Goal: Task Accomplishment & Management: Use online tool/utility

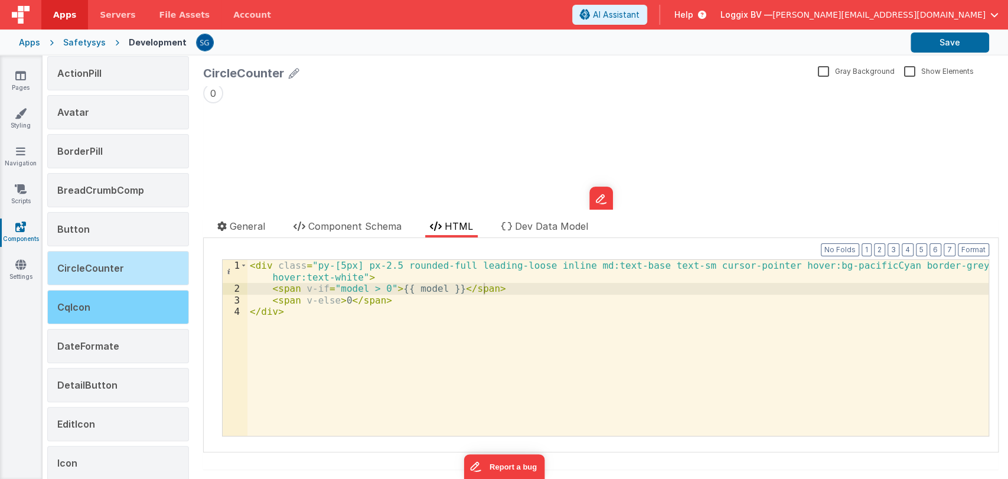
click at [100, 300] on div "CqIcon" at bounding box center [118, 307] width 142 height 34
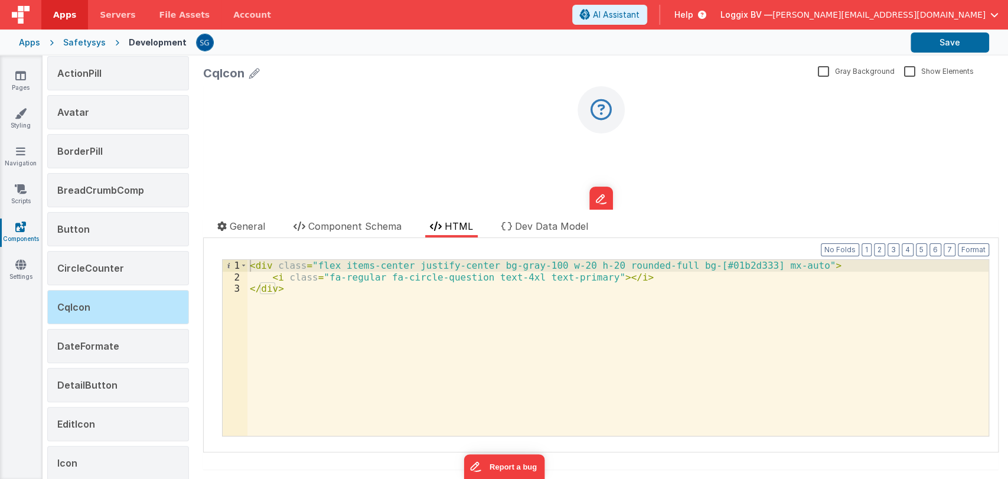
click at [600, 110] on icon at bounding box center [600, 110] width 21 height 24
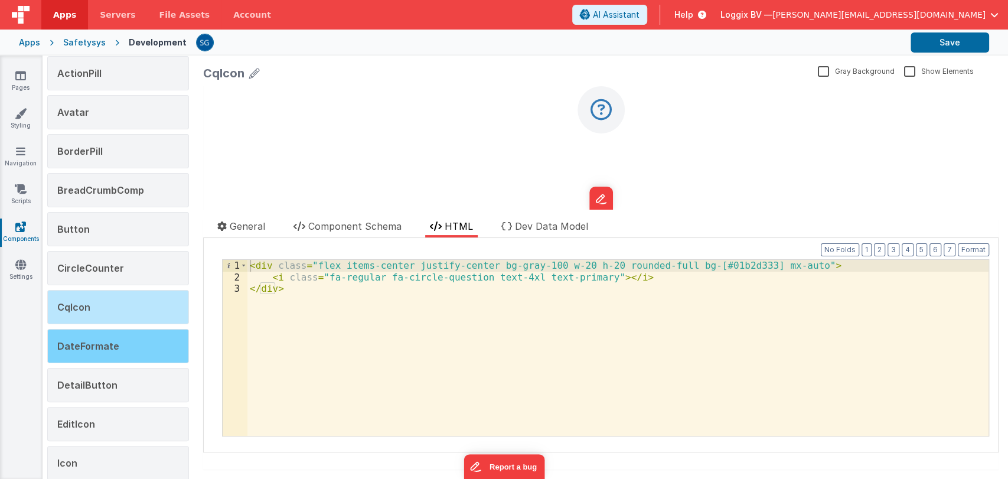
click at [91, 343] on span "DateFormate" at bounding box center [88, 346] width 62 height 12
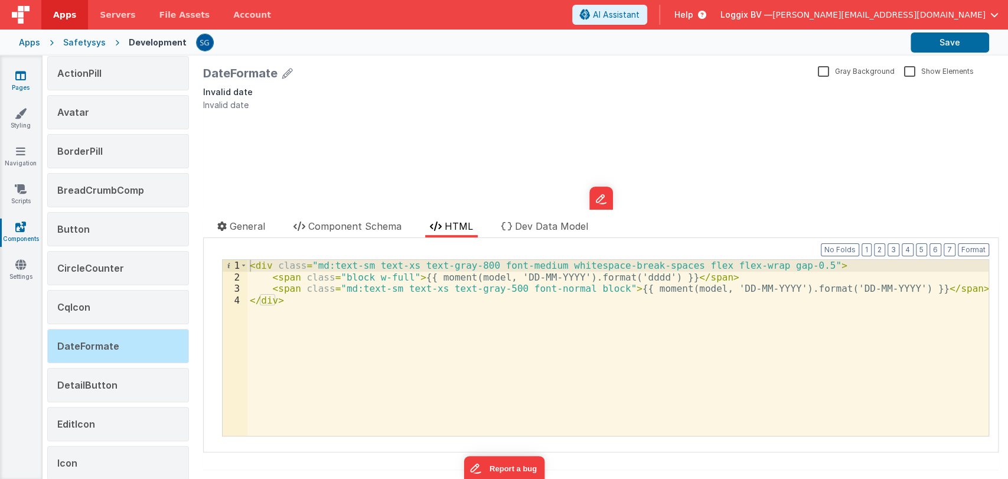
click at [27, 87] on link "Pages" at bounding box center [20, 82] width 43 height 24
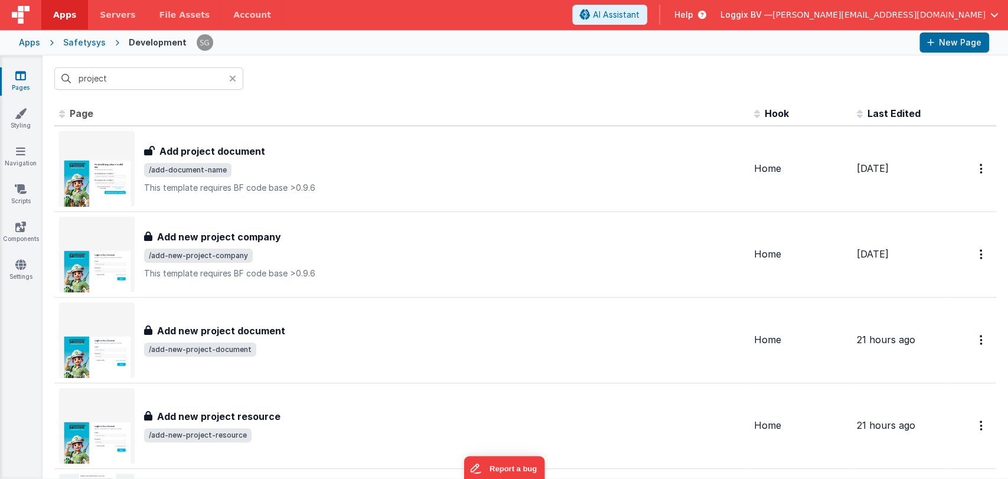
click at [230, 77] on icon at bounding box center [232, 78] width 7 height 9
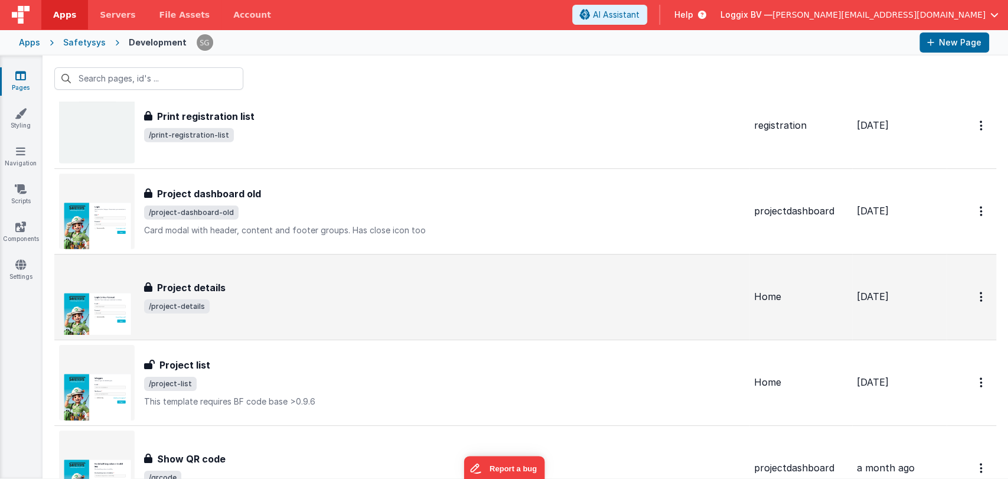
scroll to position [5444, 0]
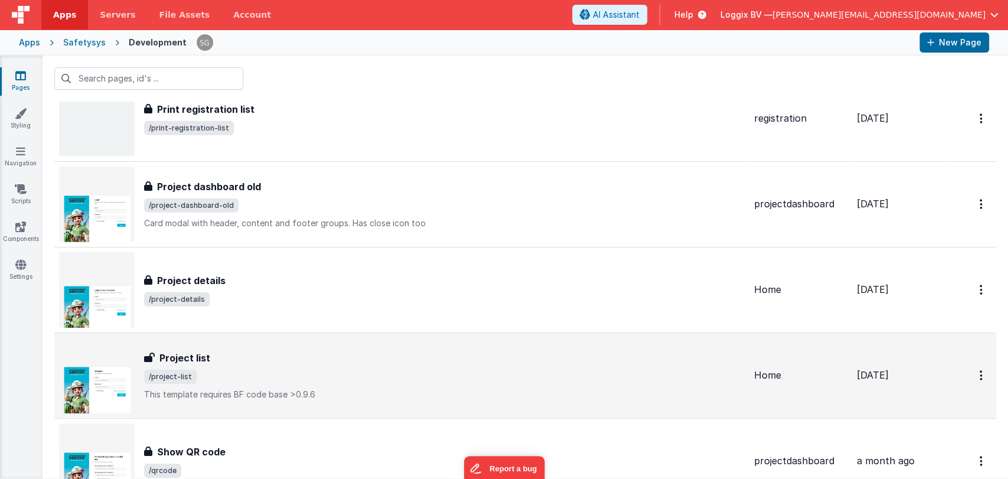
click at [220, 343] on div "Project list Project list /project-list This template requires BF code base >0.…" at bounding box center [402, 376] width 686 height 76
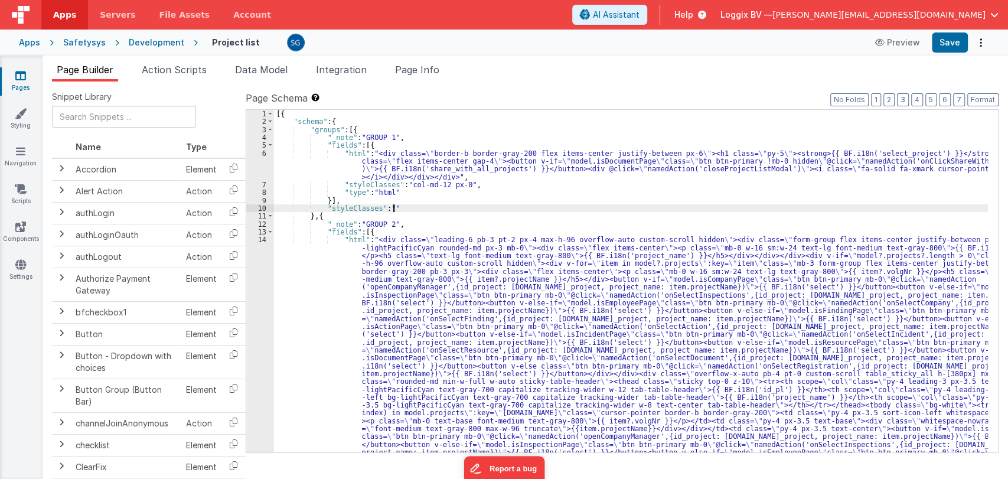
click at [478, 206] on div "[{ "schema" : { "groups" : [{ "_note" : "GROUP 1" , "fields" : [{ "html" : "<di…" at bounding box center [631, 438] width 714 height 657
click at [423, 226] on div "[{ "schema" : { "groups" : [{ "_note" : "GROUP 1" , "fields" : [{ "html" : "<di…" at bounding box center [631, 438] width 714 height 657
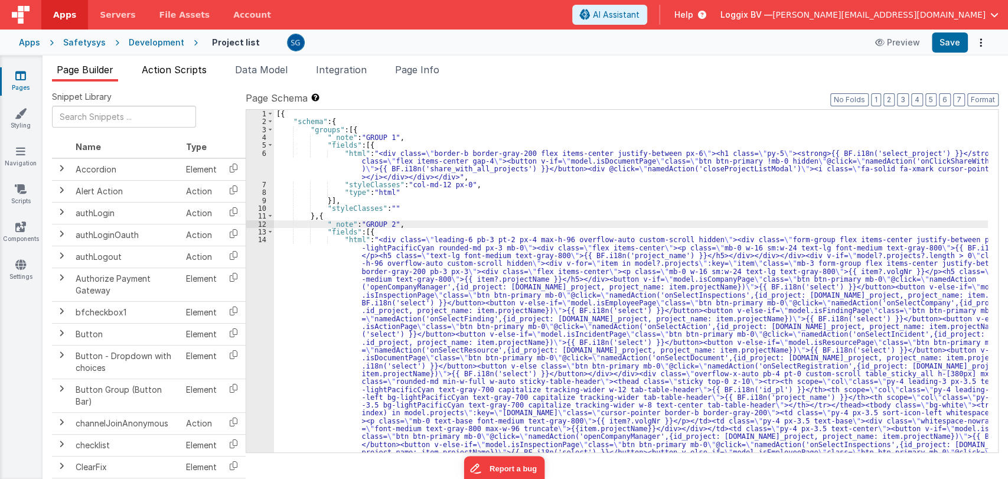
click at [185, 64] on span "Action Scripts" at bounding box center [174, 70] width 65 height 12
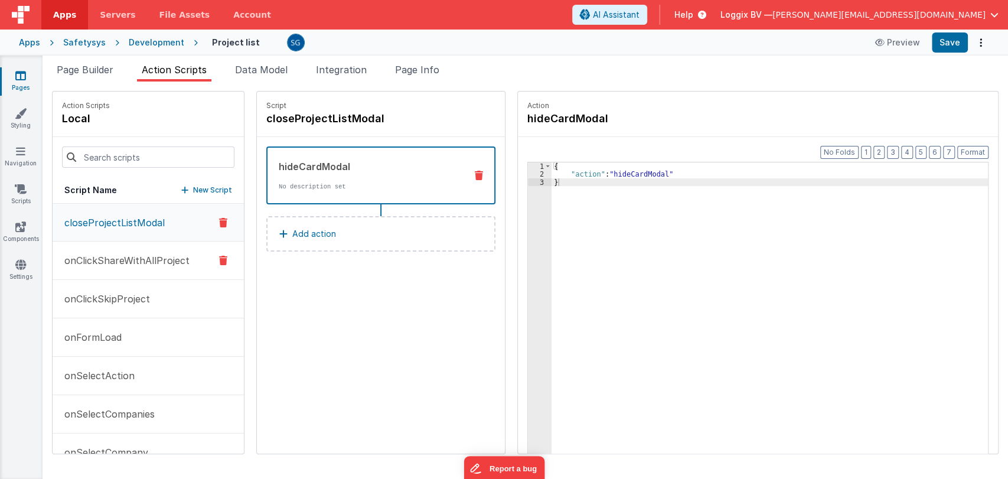
click at [107, 257] on p "onClickShareWithAllProject" at bounding box center [123, 260] width 132 height 14
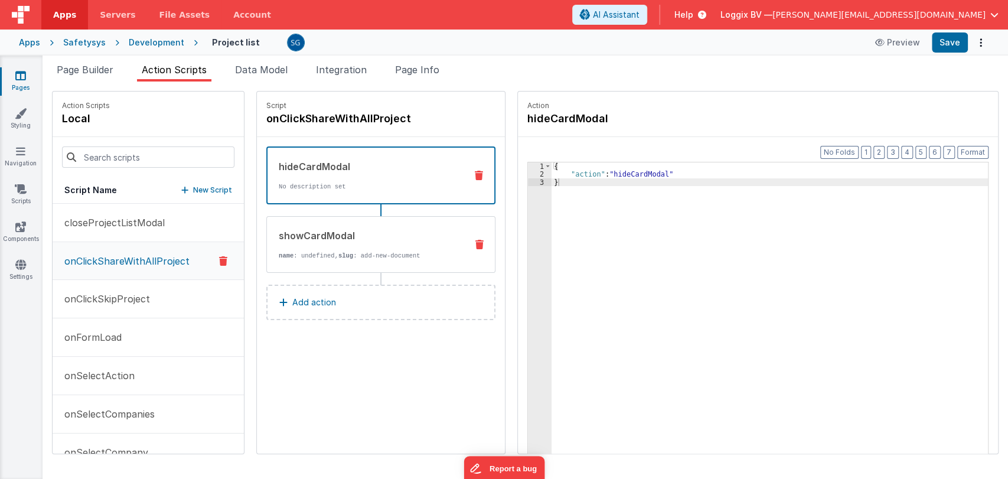
click at [333, 246] on div "showCardModal name : undefined, slug : add-new-document" at bounding box center [362, 245] width 190 height 32
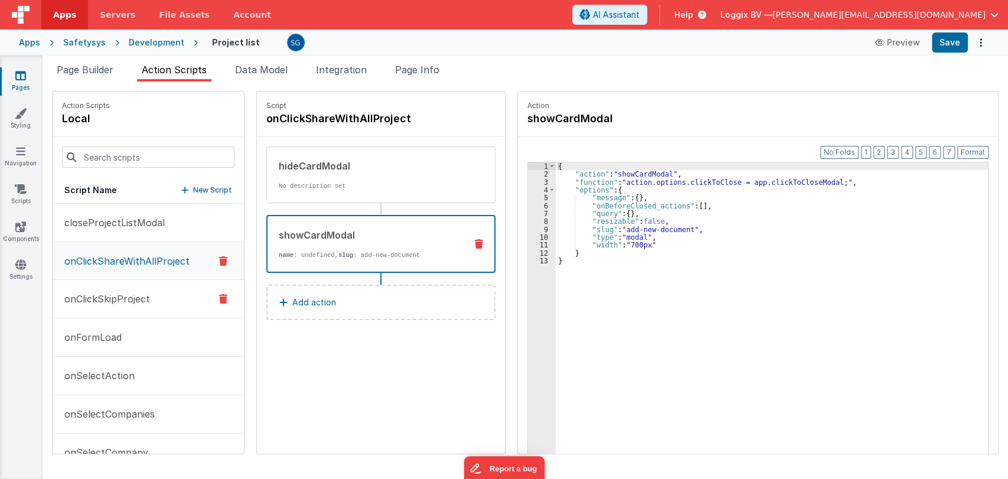
click at [133, 292] on p "onClickSkipProject" at bounding box center [103, 299] width 93 height 14
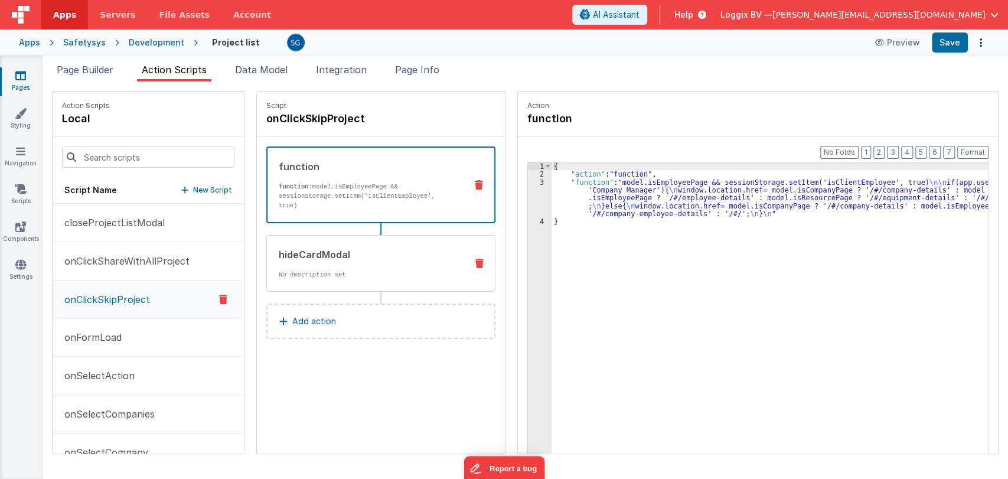
click at [350, 268] on div "hideCardModal No description set" at bounding box center [362, 263] width 190 height 32
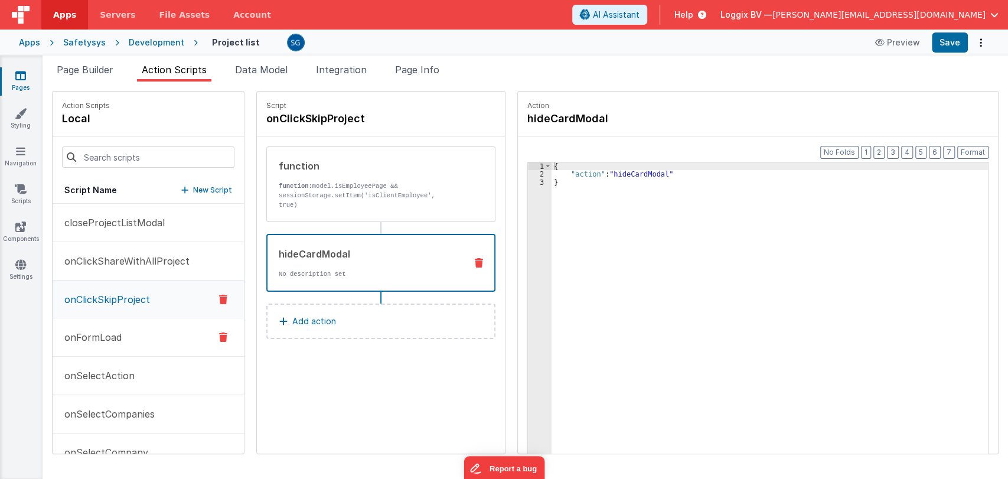
click at [105, 345] on button "onFormLoad" at bounding box center [148, 337] width 191 height 38
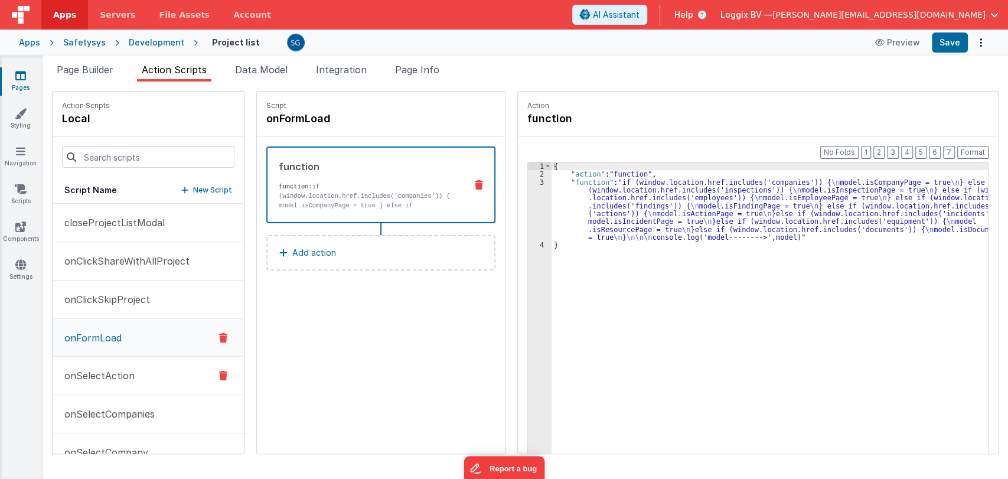
click at [102, 371] on p "onSelectAction" at bounding box center [95, 375] width 77 height 14
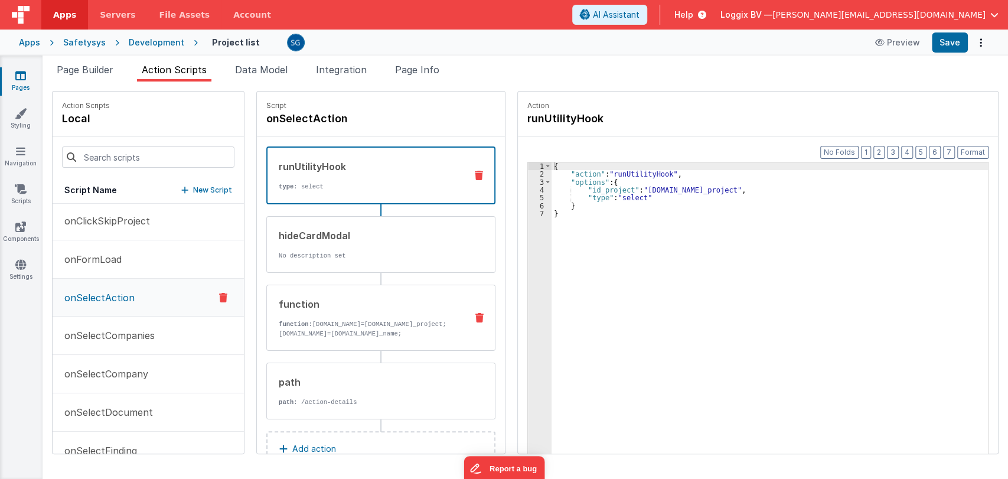
scroll to position [43, 0]
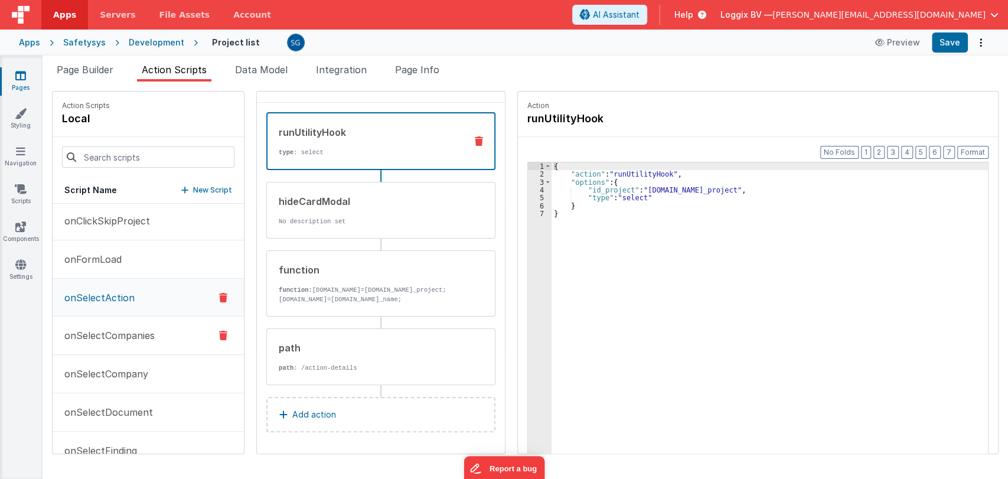
click at [124, 338] on p "onSelectCompanies" at bounding box center [105, 335] width 97 height 14
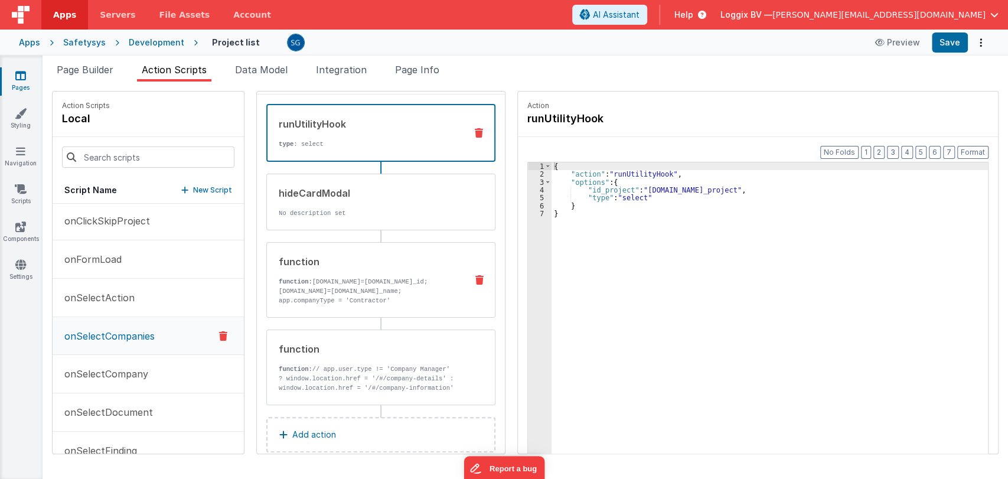
scroll to position [61, 0]
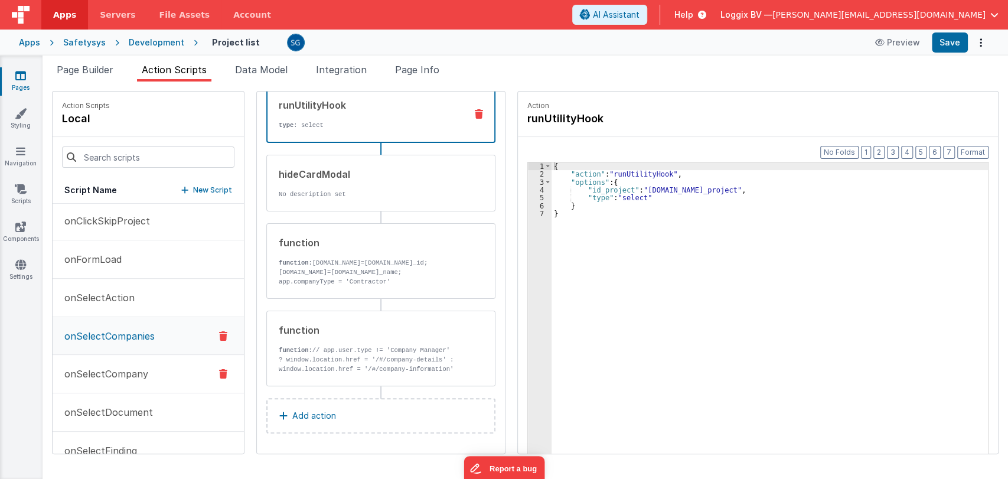
click at [118, 379] on p "onSelectCompany" at bounding box center [102, 374] width 91 height 14
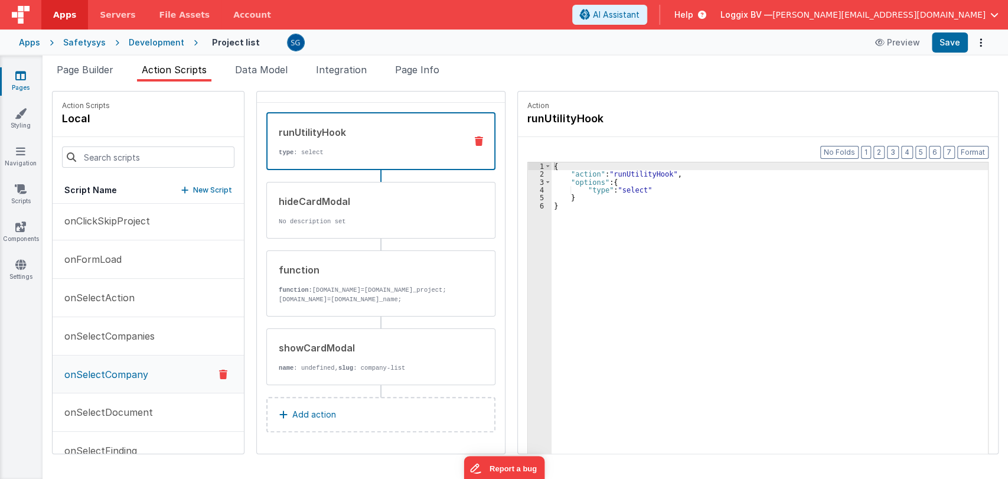
scroll to position [43, 0]
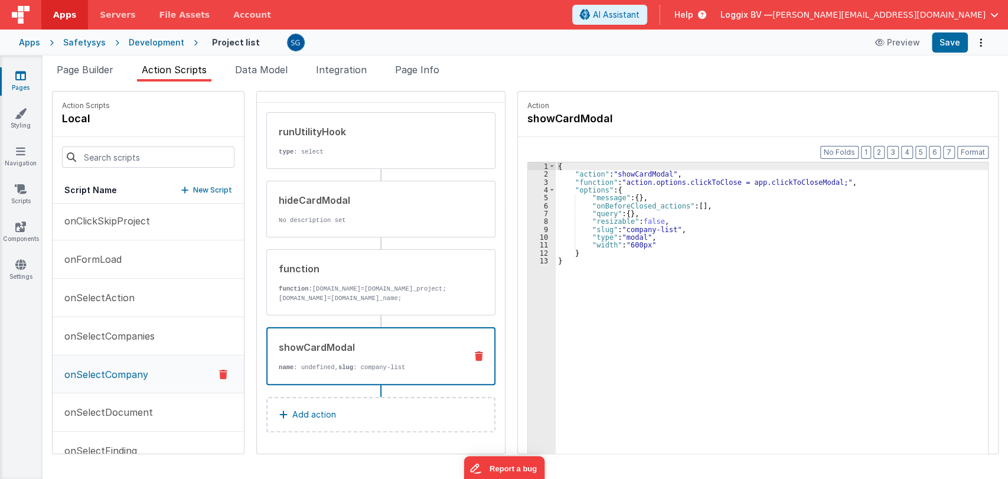
click at [354, 359] on div "showCardModal name : undefined, slug : company-list" at bounding box center [361, 356] width 189 height 32
click at [102, 409] on p "onSelectDocument" at bounding box center [105, 412] width 96 height 14
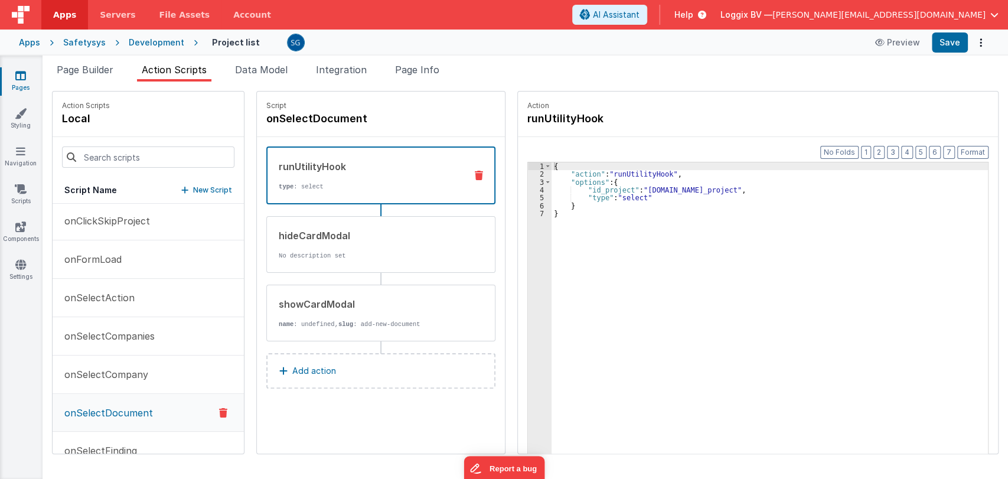
scroll to position [0, 0]
click at [312, 313] on div "showCardModal name : undefined, slug : add-new-document" at bounding box center [362, 313] width 190 height 32
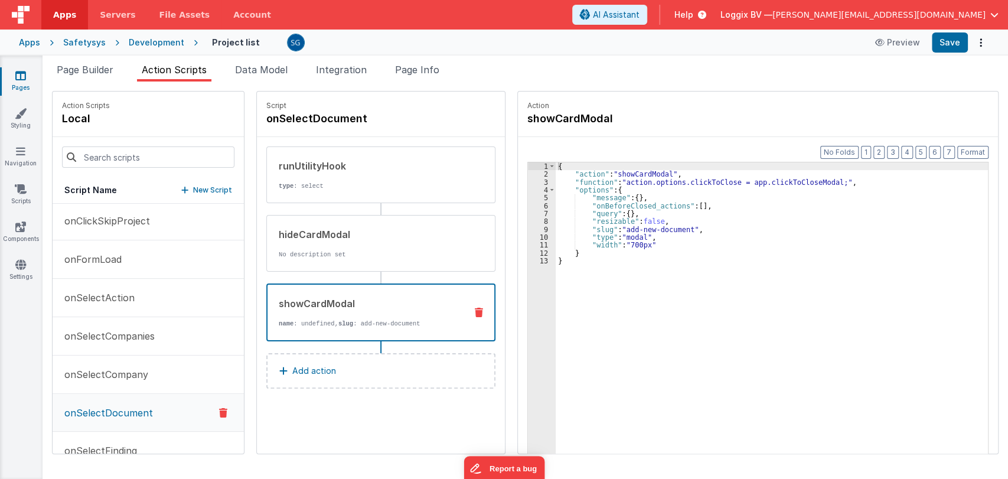
click at [312, 313] on div "showCardModal name : undefined, slug : add-new-document" at bounding box center [361, 312] width 189 height 32
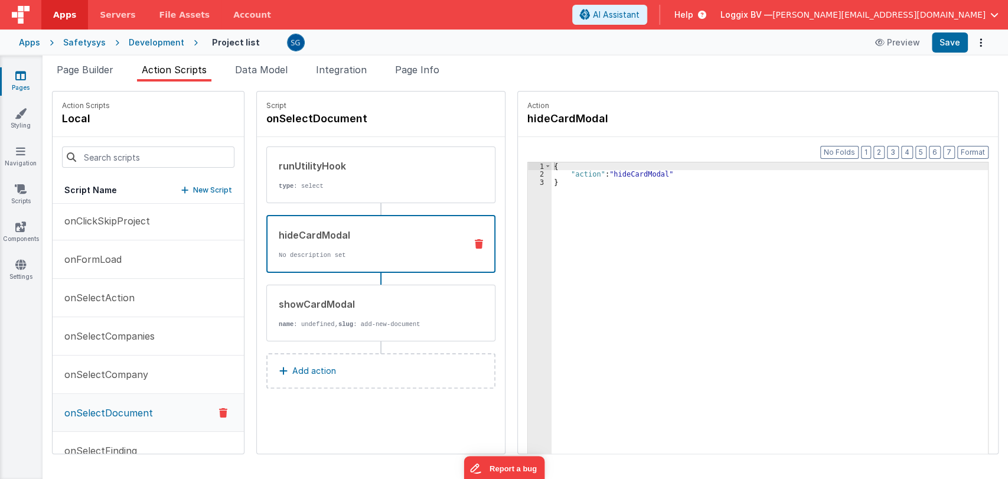
click at [334, 263] on div "hideCardModal No description set" at bounding box center [380, 244] width 229 height 58
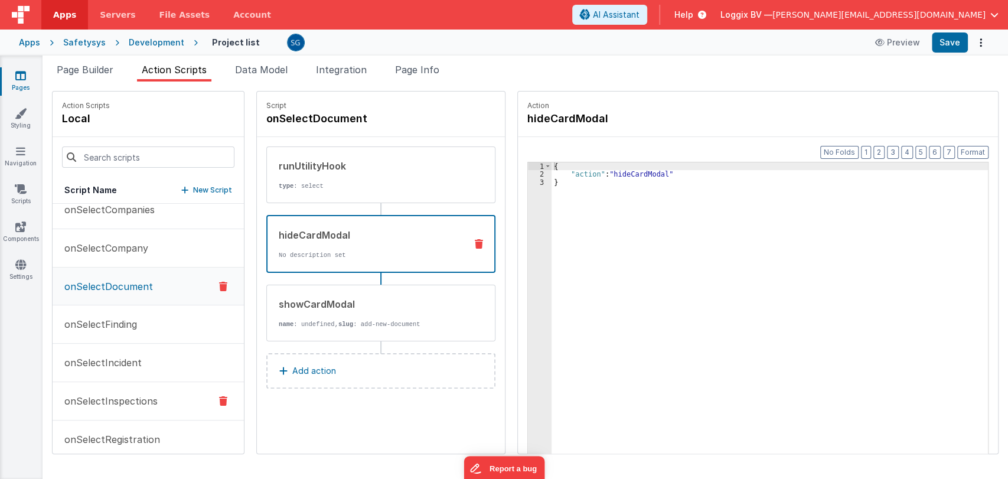
scroll to position [203, 0]
click at [96, 324] on p "onSelectFinding" at bounding box center [97, 326] width 80 height 14
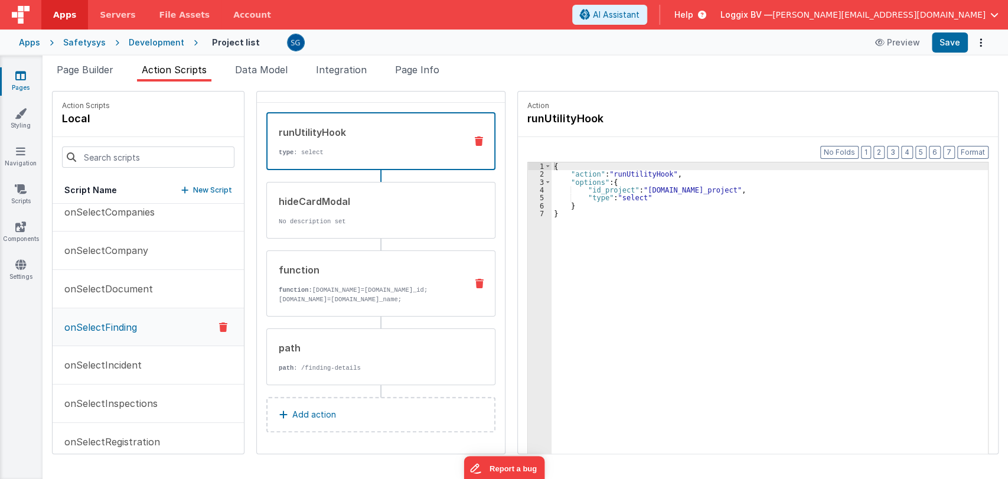
scroll to position [0, 0]
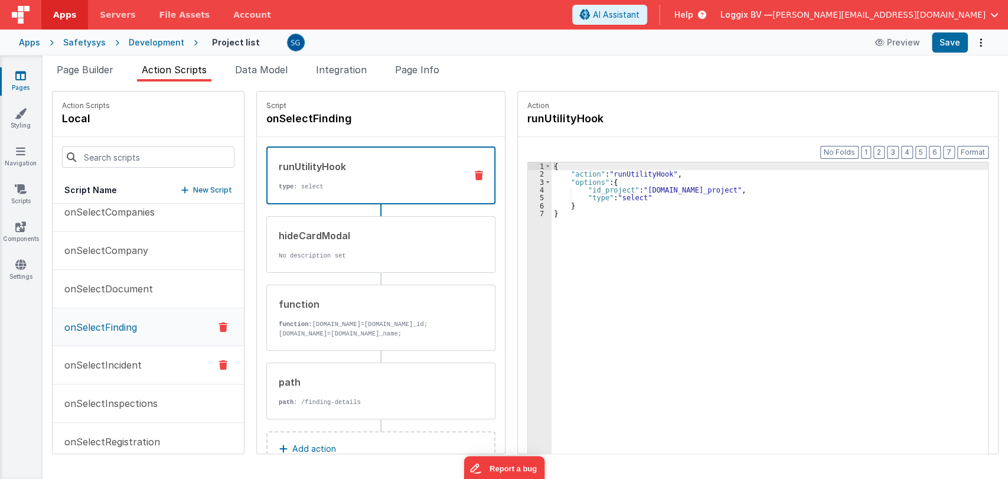
click at [89, 360] on p "onSelectIncident" at bounding box center [99, 365] width 84 height 14
click at [88, 407] on p "onSelectInspections" at bounding box center [107, 403] width 100 height 14
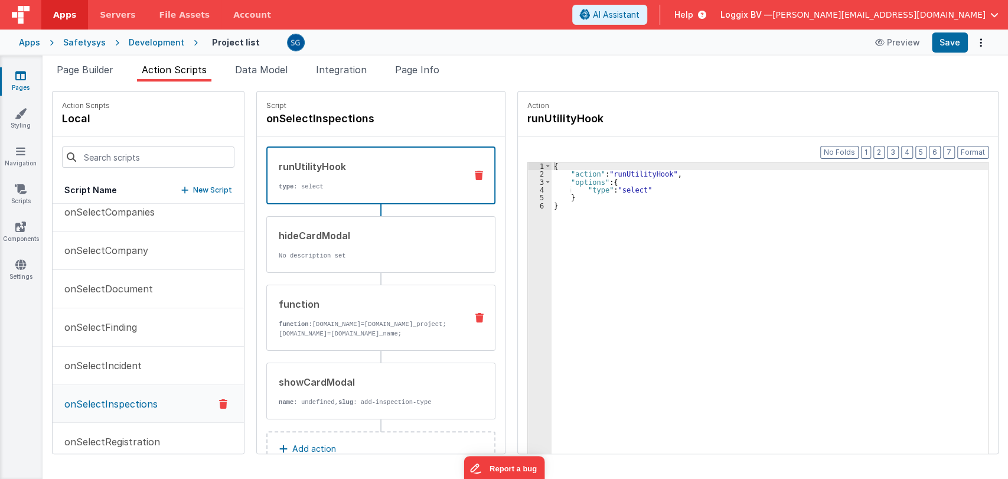
scroll to position [43, 0]
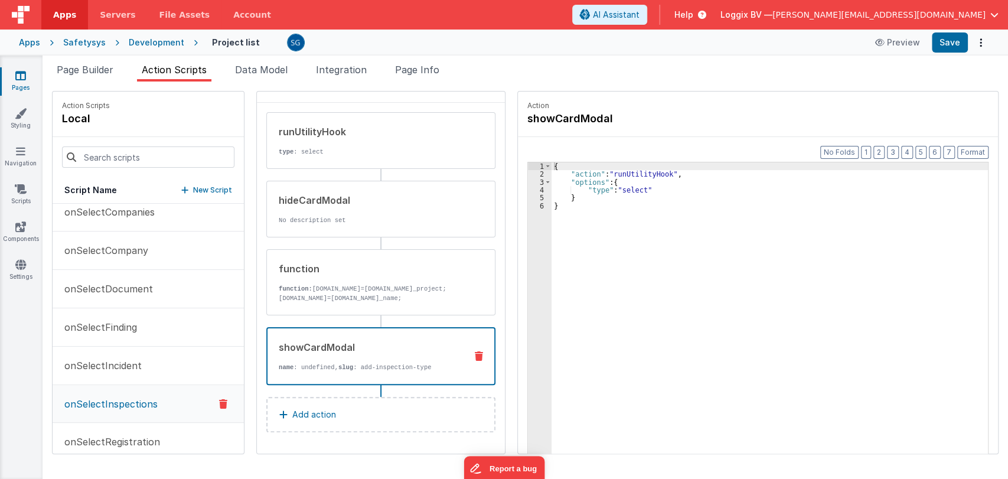
click at [292, 341] on div "showCardModal" at bounding box center [368, 347] width 178 height 14
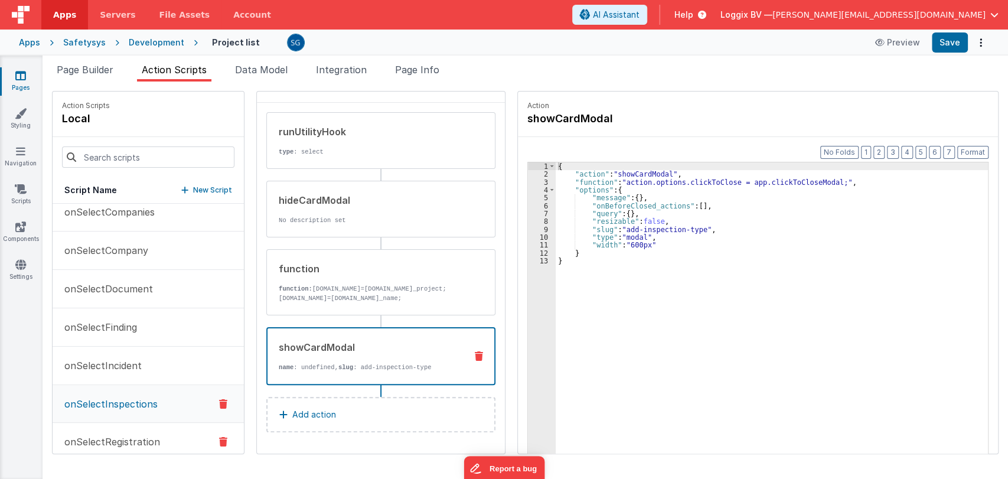
click at [96, 436] on p "onSelectRegistration" at bounding box center [108, 442] width 103 height 14
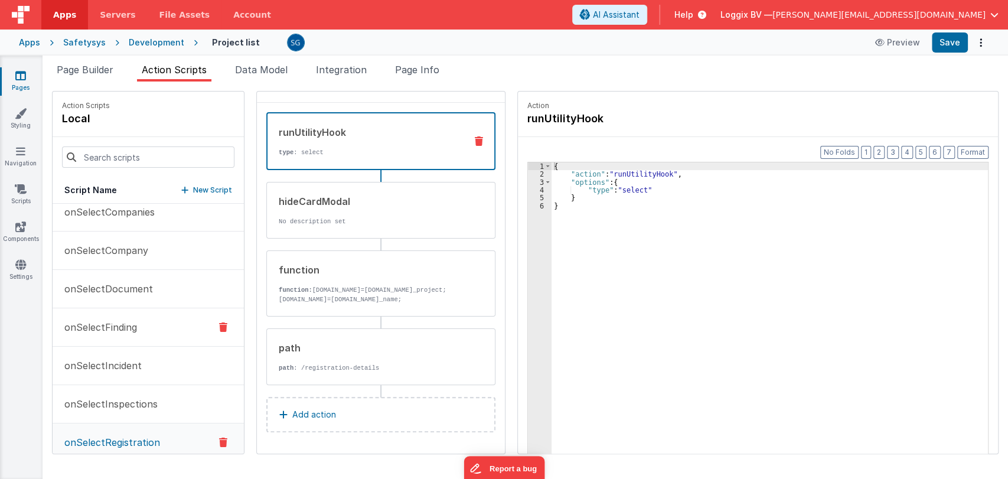
scroll to position [295, 0]
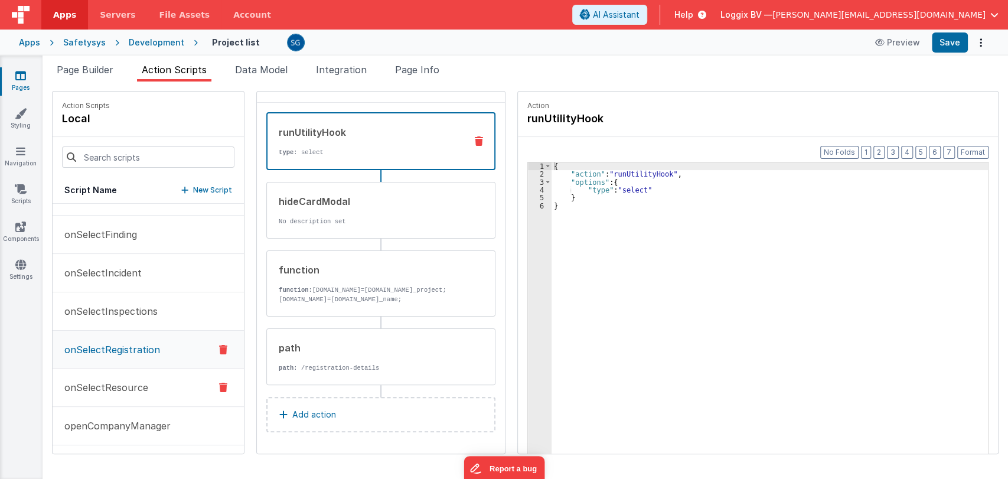
click at [104, 389] on p "onSelectResource" at bounding box center [102, 387] width 91 height 14
click at [96, 425] on p "openCompanyManager" at bounding box center [113, 426] width 113 height 14
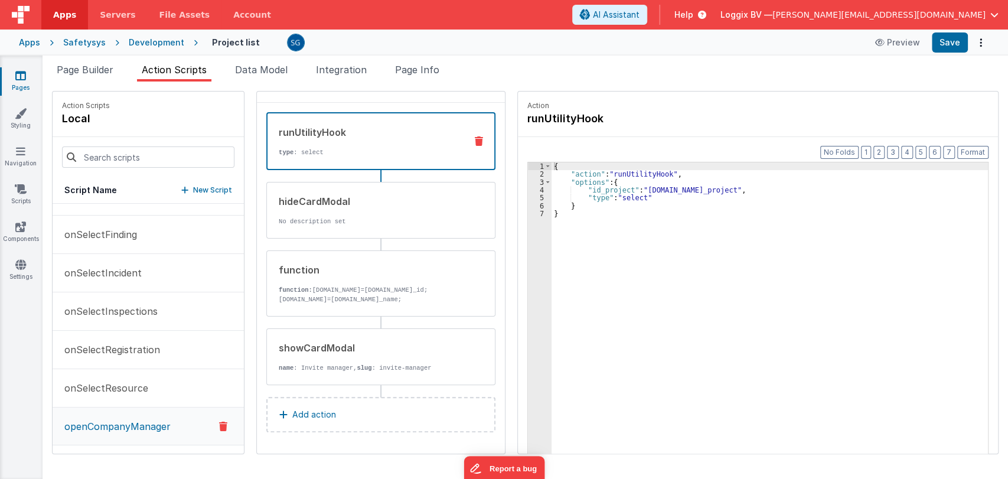
click at [23, 75] on icon at bounding box center [20, 76] width 11 height 12
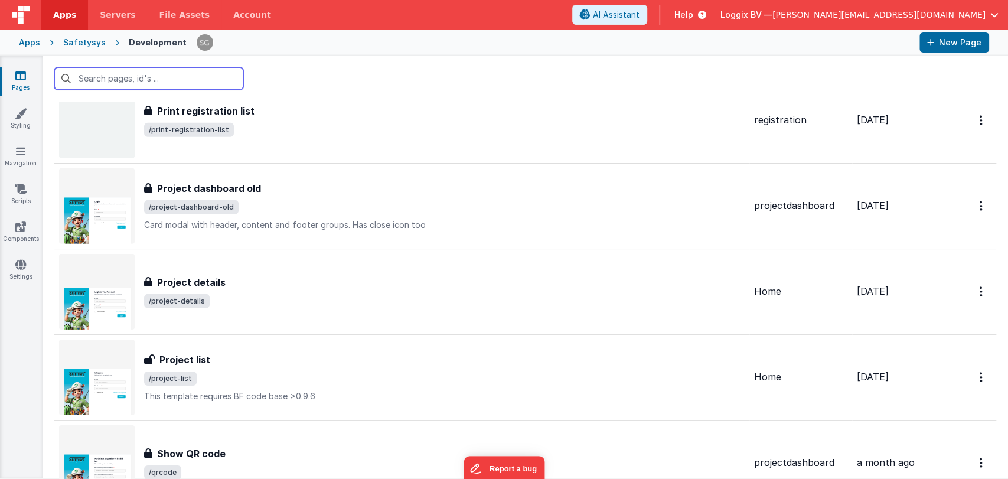
scroll to position [5602, 0]
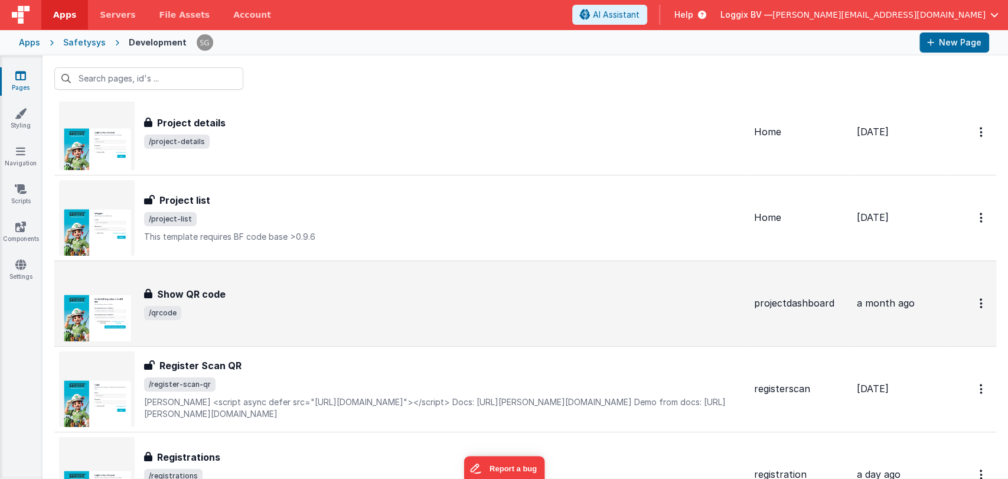
click at [246, 287] on div "Show QR code" at bounding box center [444, 294] width 601 height 14
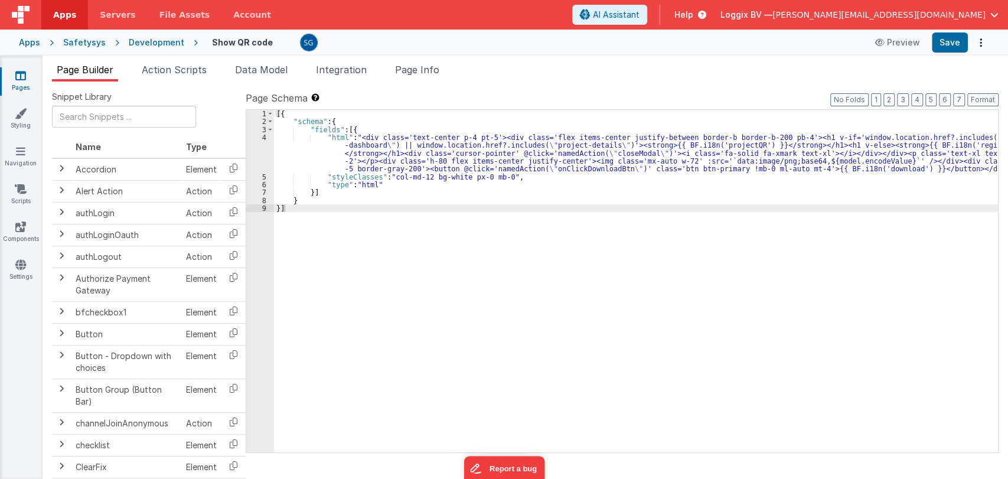
click at [430, 220] on div "[{ "schema" : { "fields" : [{ "html" : "<div class='text-center p-4 pt-5'><div …" at bounding box center [636, 289] width 724 height 358
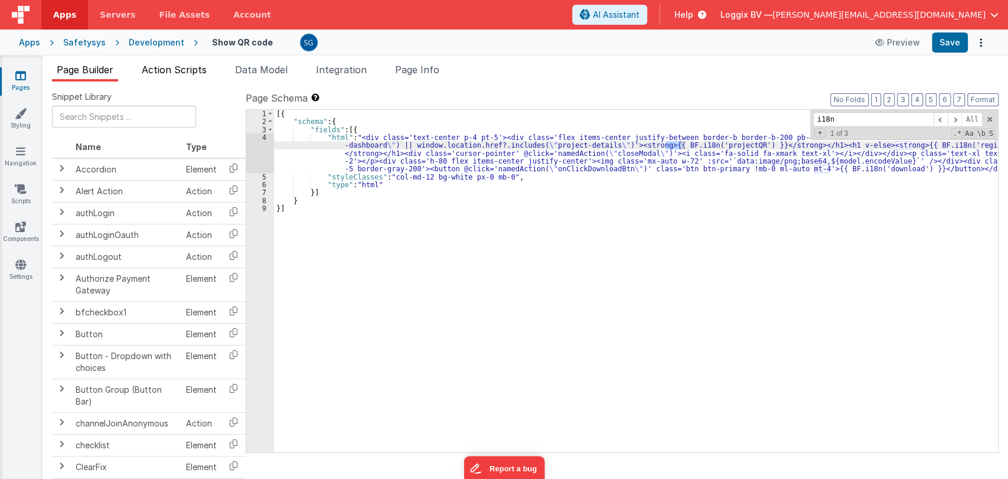
type input "i18n"
click at [178, 67] on span "Action Scripts" at bounding box center [174, 70] width 65 height 12
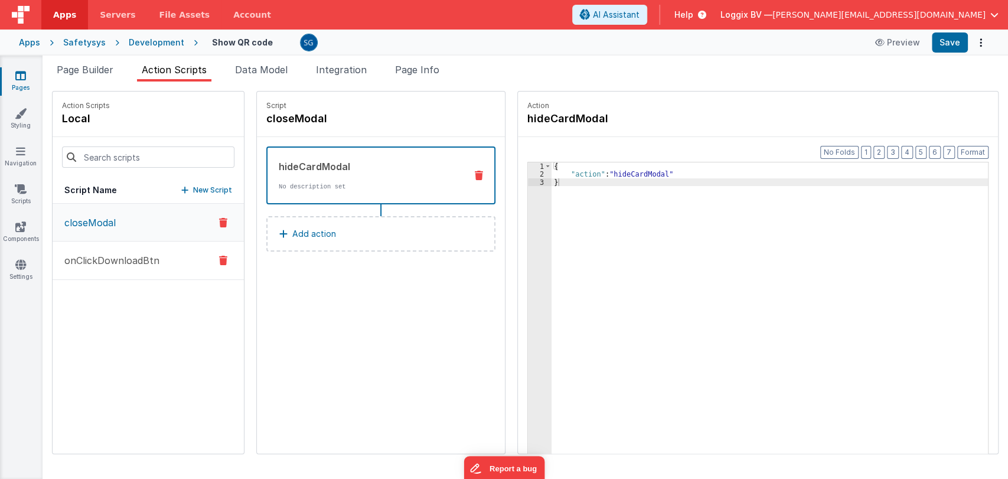
click at [126, 249] on button "onClickDownloadBtn" at bounding box center [148, 261] width 191 height 38
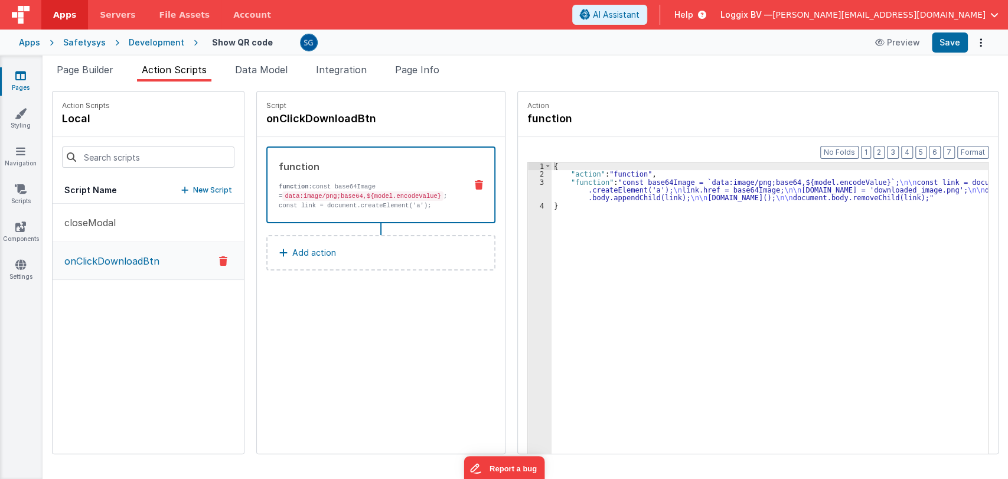
click at [20, 72] on icon at bounding box center [20, 76] width 11 height 12
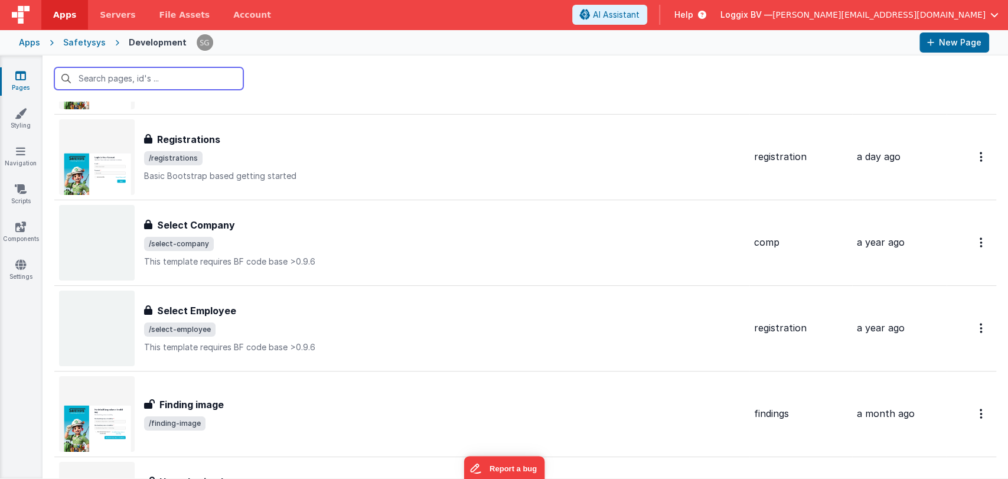
scroll to position [5781, 0]
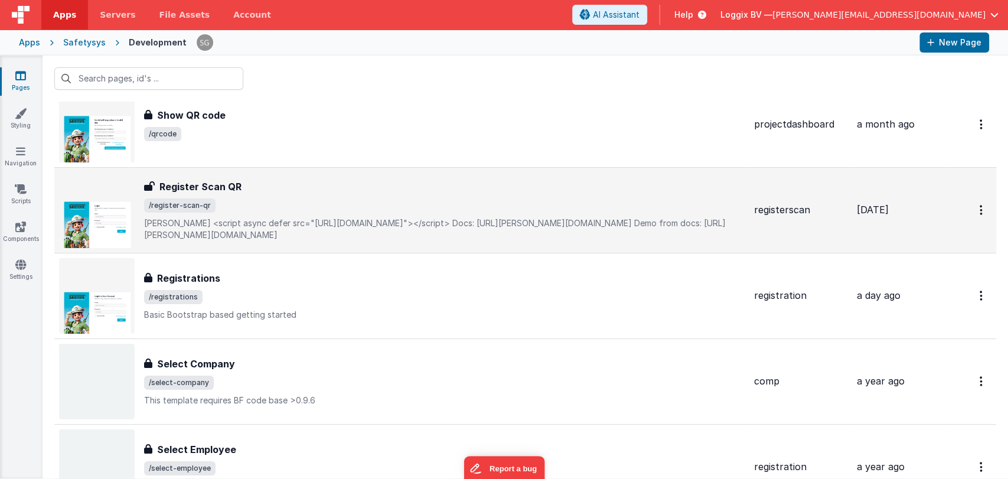
click at [274, 181] on div "Register Scan QR" at bounding box center [444, 187] width 601 height 14
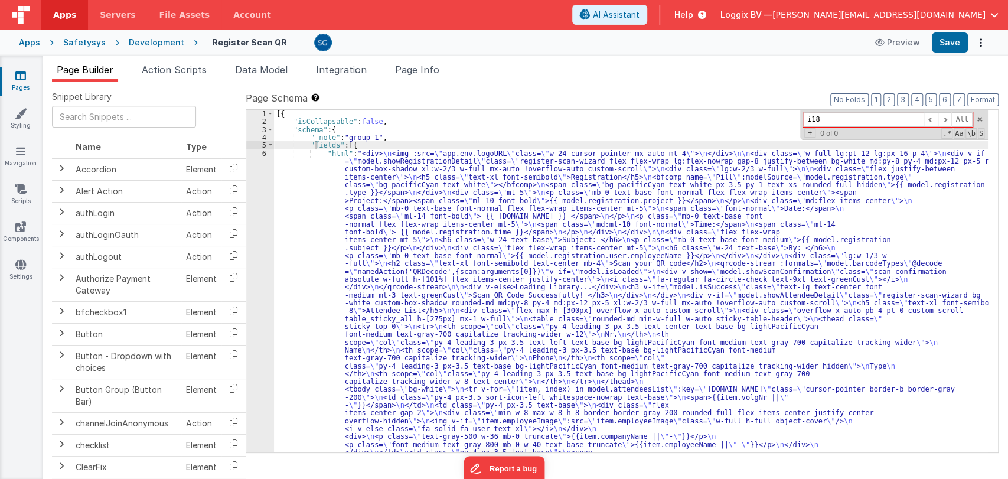
type input "i18n"
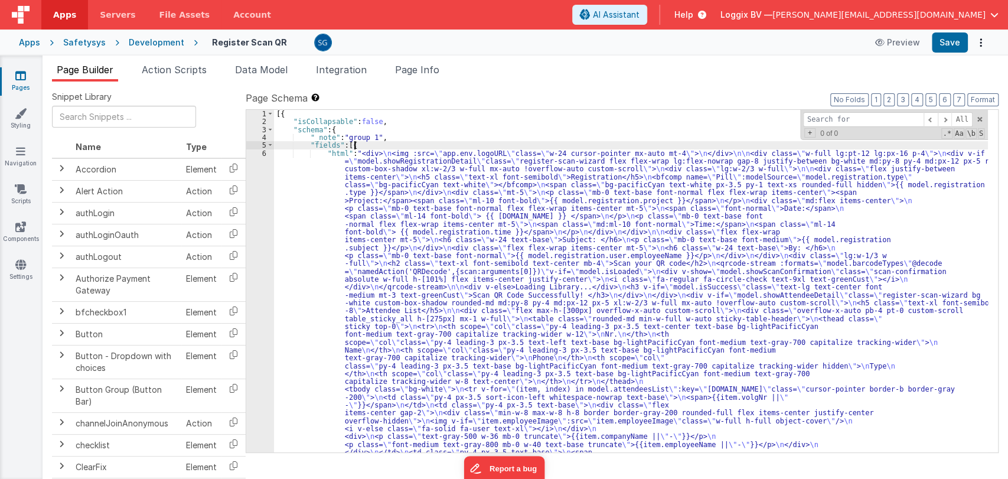
click at [267, 151] on div "6" at bounding box center [260, 361] width 28 height 425
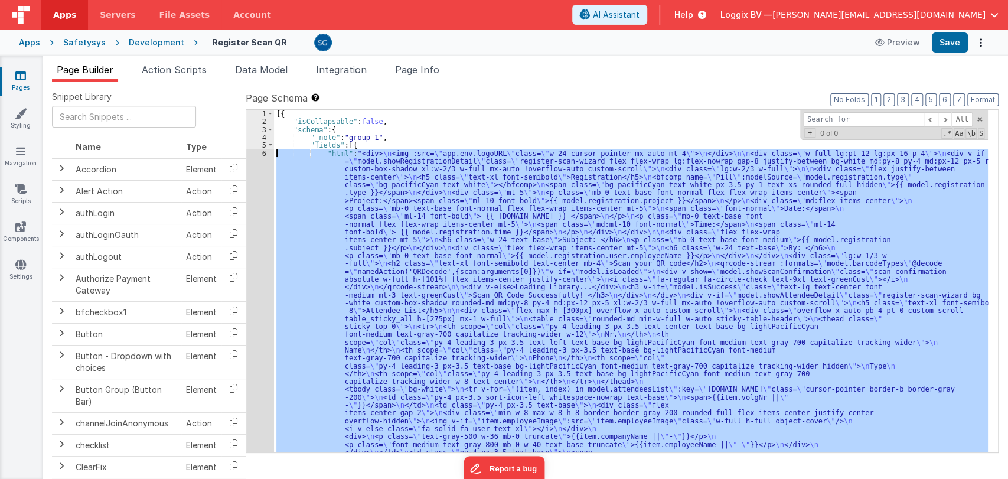
click at [260, 152] on div "6" at bounding box center [260, 361] width 28 height 425
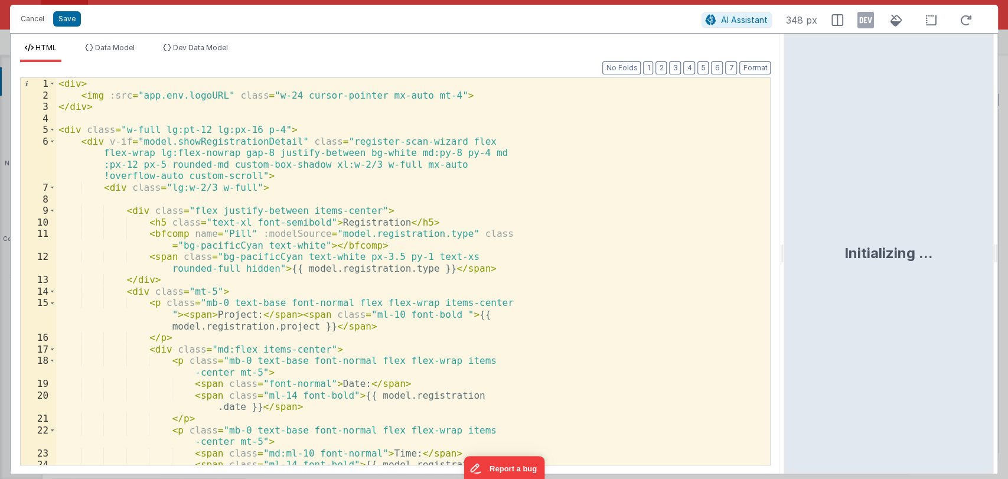
drag, startPoint x: 501, startPoint y: 252, endPoint x: 788, endPoint y: 250, distance: 287.0
click at [788, 250] on html "Cancel Save AI Assistant 348 px HTML Data Model Dev Data Model Format 7 6 5 4 3…" at bounding box center [504, 239] width 1008 height 479
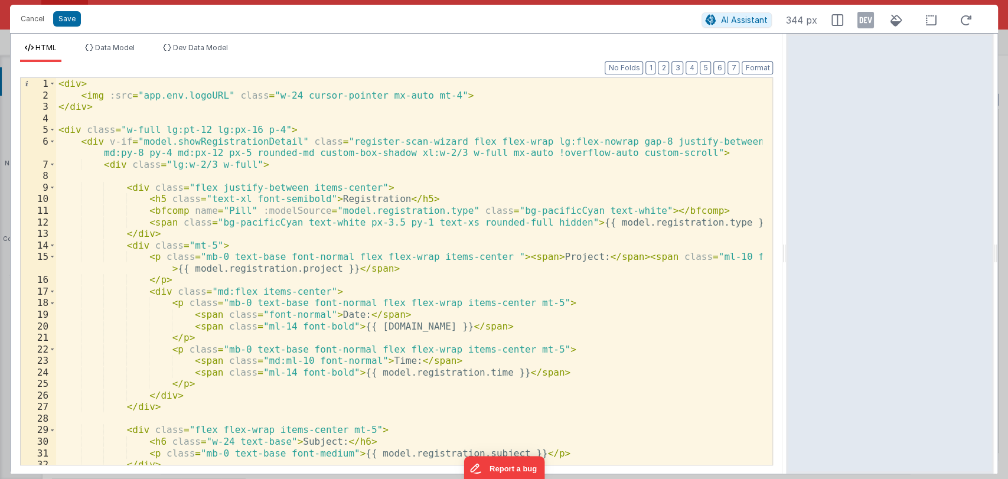
click at [359, 197] on div "< div > < img :src = "app.env.logoURL" class = "w-24 cursor-pointer mx-auto mt-…" at bounding box center [409, 283] width 707 height 410
click at [32, 15] on button "Cancel" at bounding box center [32, 19] width 35 height 17
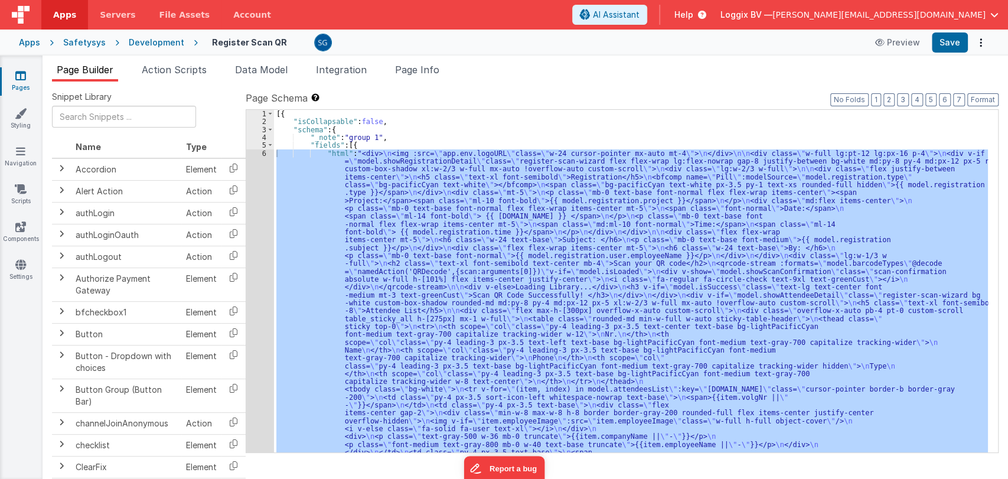
click at [264, 152] on div "6" at bounding box center [260, 361] width 28 height 425
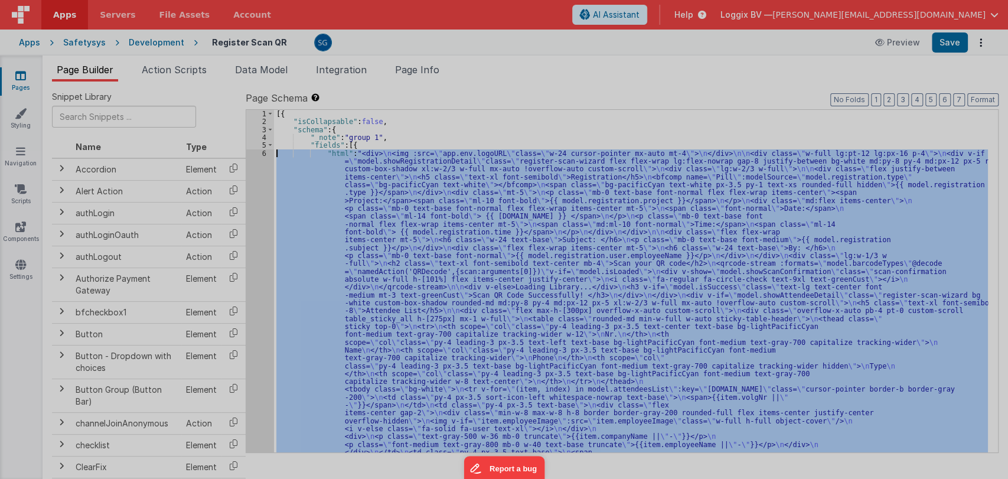
click at [264, 151] on div at bounding box center [504, 239] width 1008 height 479
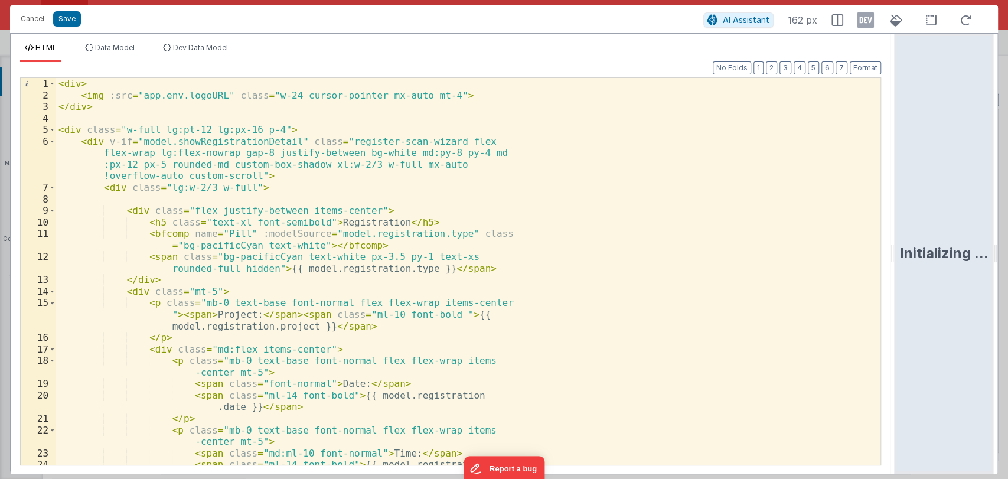
drag, startPoint x: 501, startPoint y: 249, endPoint x: 913, endPoint y: 230, distance: 413.2
click at [913, 230] on html "Cancel Save AI Assistant 162 px HTML Data Model Dev Data Model Format 7 6 5 4 3…" at bounding box center [504, 239] width 1008 height 479
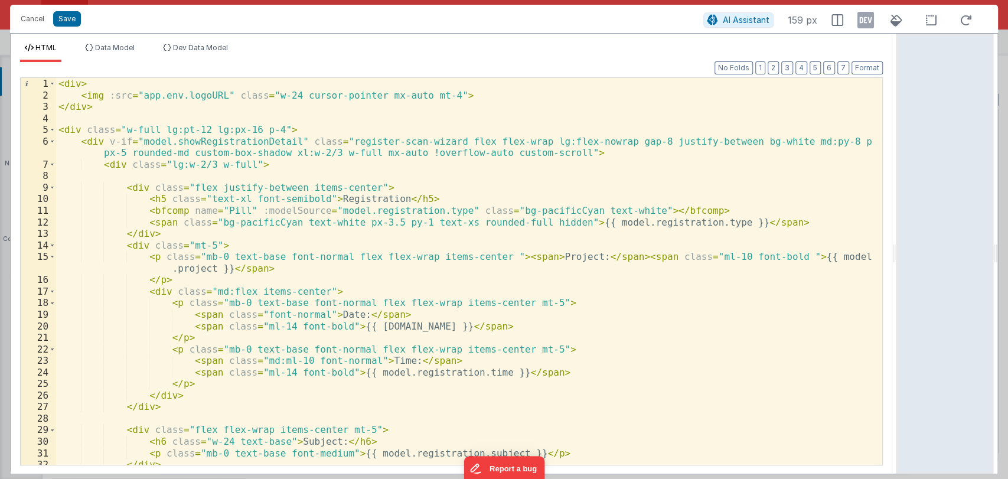
click at [368, 196] on div "< div > < img :src = "app.env.logoURL" class = "w-24 cursor-pointer mx-auto mt-…" at bounding box center [464, 283] width 816 height 410
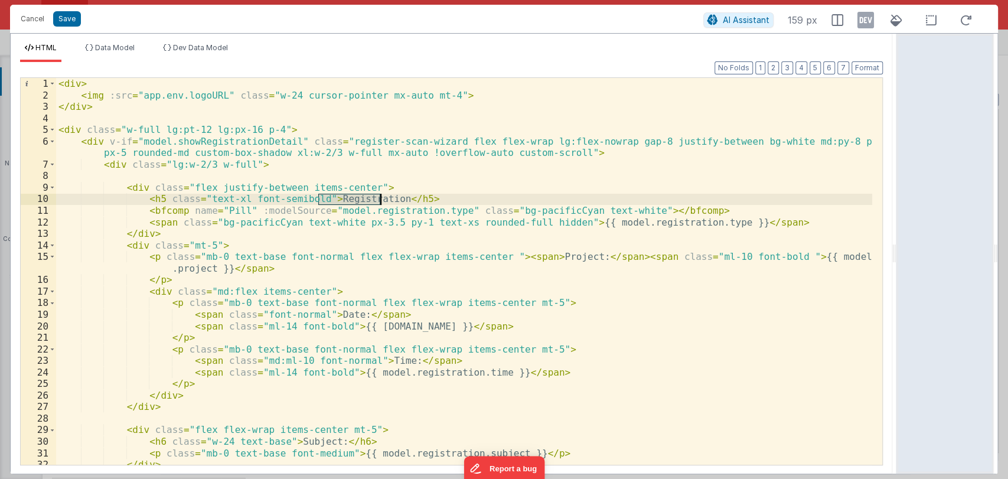
click at [368, 196] on div "< div > < img :src = "app.env.logoURL" class = "w-24 cursor-pointer mx-auto mt-…" at bounding box center [464, 283] width 816 height 410
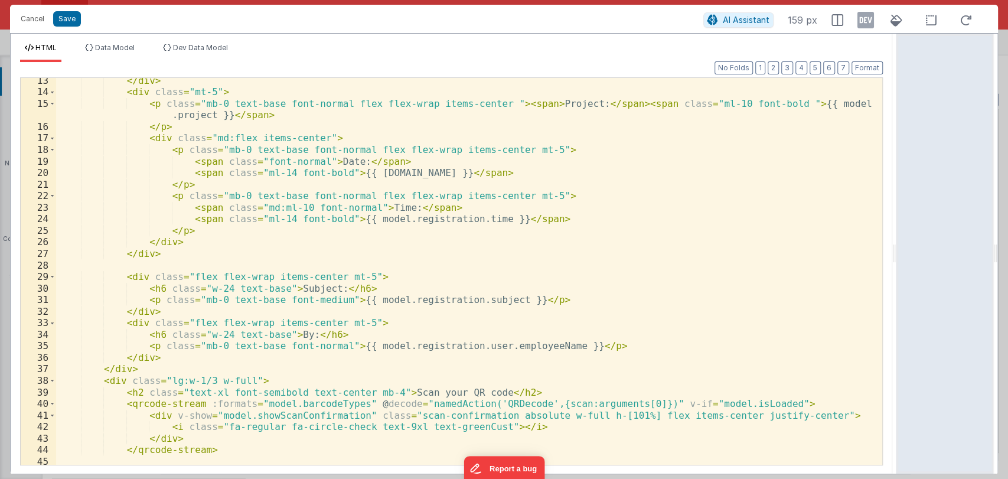
scroll to position [158, 0]
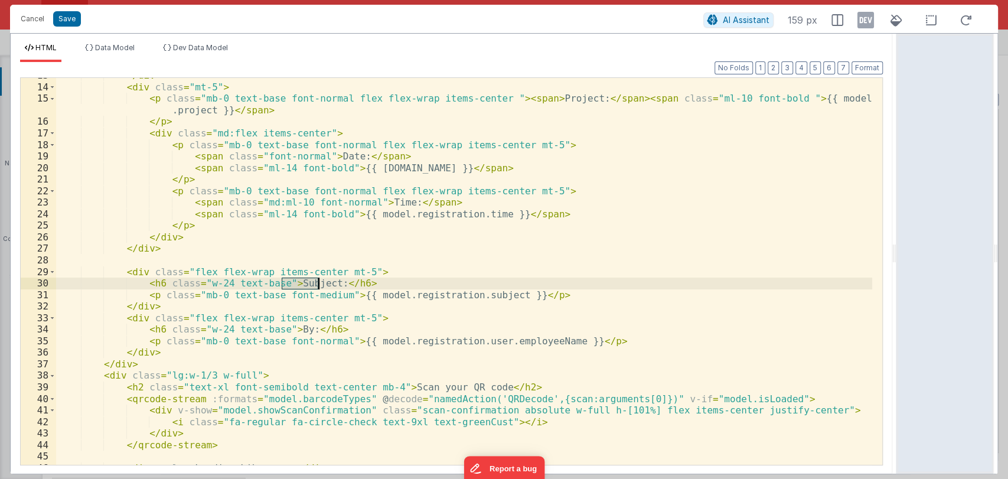
drag, startPoint x: 280, startPoint y: 284, endPoint x: 316, endPoint y: 285, distance: 36.6
click at [316, 285] on div "</ div > < div class = "mt-5" > < p class = "mb-0 text-base font-normal flex fl…" at bounding box center [464, 275] width 816 height 410
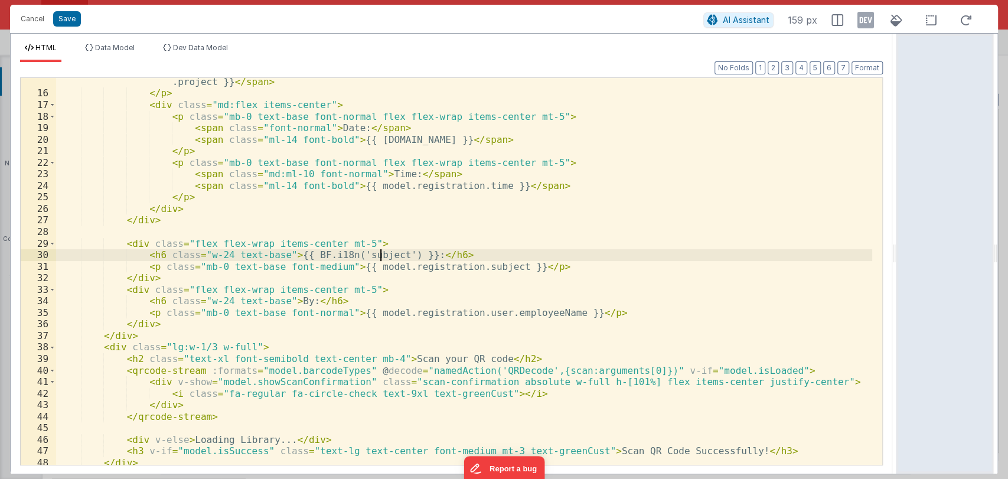
scroll to position [191, 0]
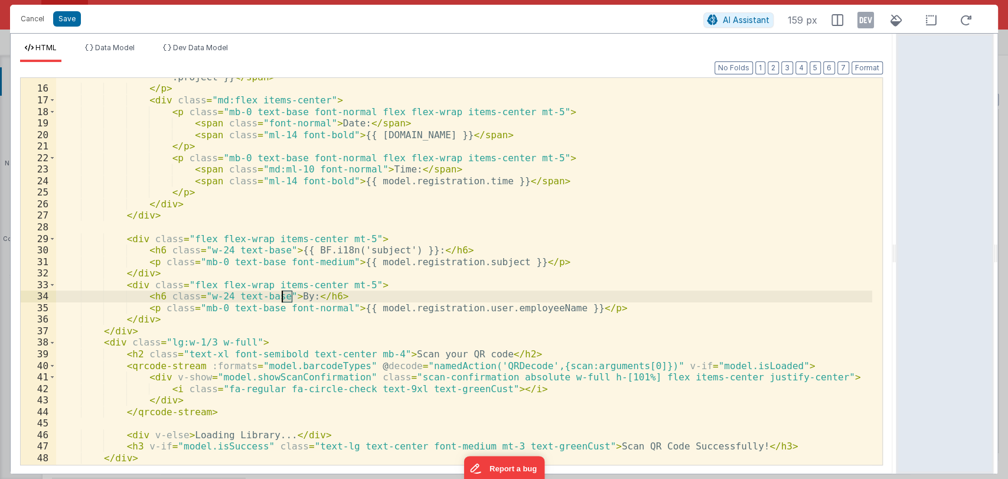
drag, startPoint x: 292, startPoint y: 295, endPoint x: 279, endPoint y: 294, distance: 13.0
click at [279, 294] on div "< p class = "mb-0 text-base font-normal flex flex-wrap items-center " > < span …" at bounding box center [464, 271] width 816 height 422
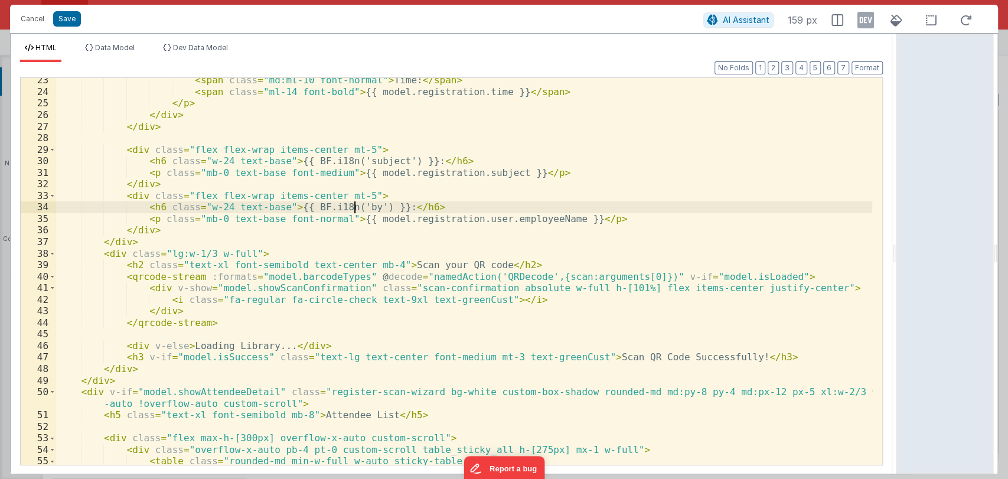
scroll to position [282, 0]
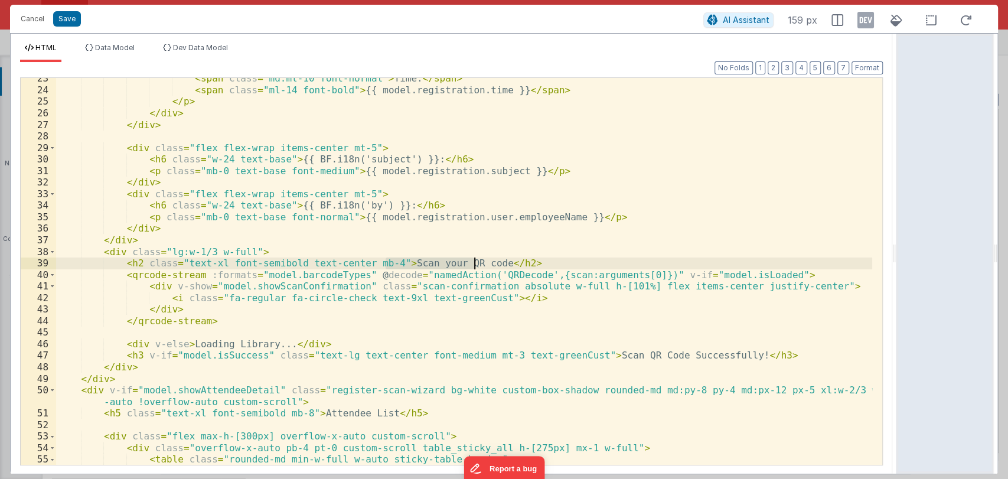
drag, startPoint x: 387, startPoint y: 263, endPoint x: 473, endPoint y: 263, distance: 86.2
click at [473, 263] on div "< span class = "md:ml-10 font-normal" > Time: </ span > < span class = "ml-14 f…" at bounding box center [464, 278] width 816 height 410
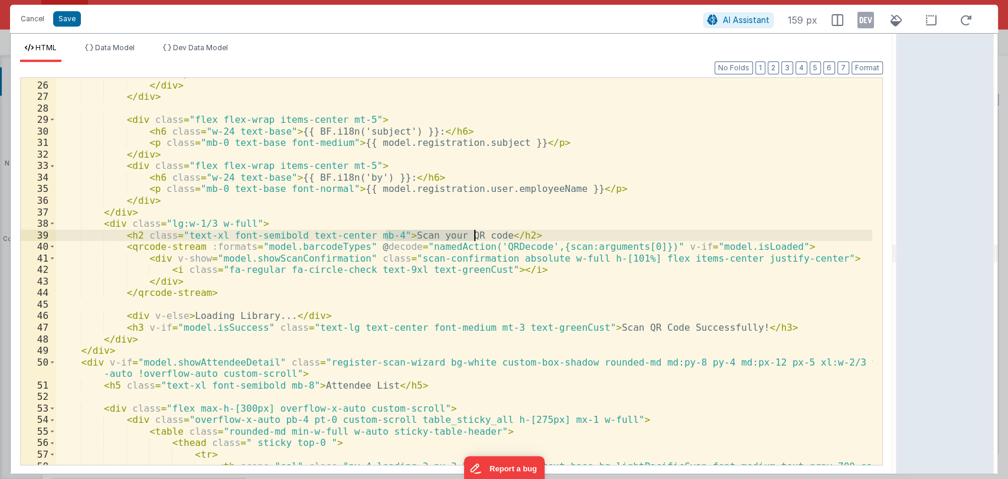
scroll to position [311, 0]
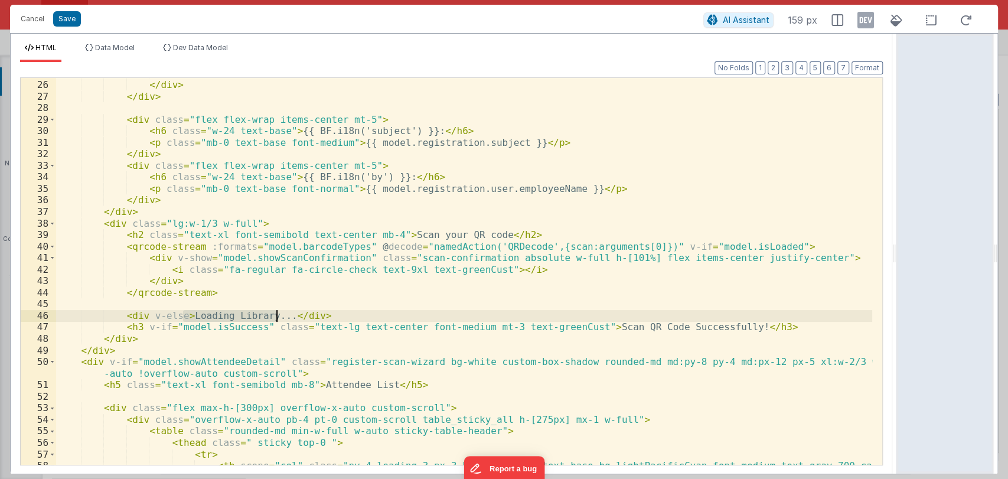
drag, startPoint x: 182, startPoint y: 314, endPoint x: 276, endPoint y: 314, distance: 93.9
click at [276, 314] on div "</ p > </ div > </ div > < div class = "flex flex-wrap items-center mt-5" > < h…" at bounding box center [464, 278] width 816 height 422
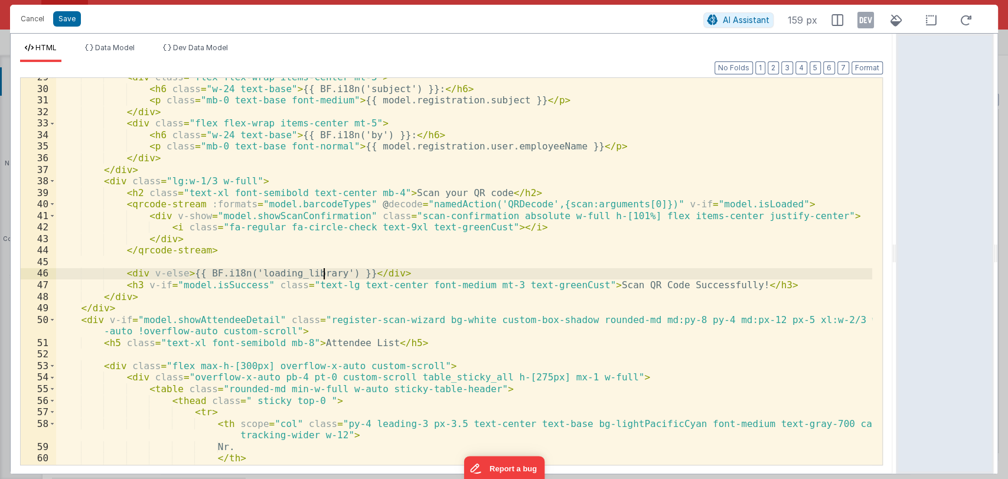
scroll to position [358, 0]
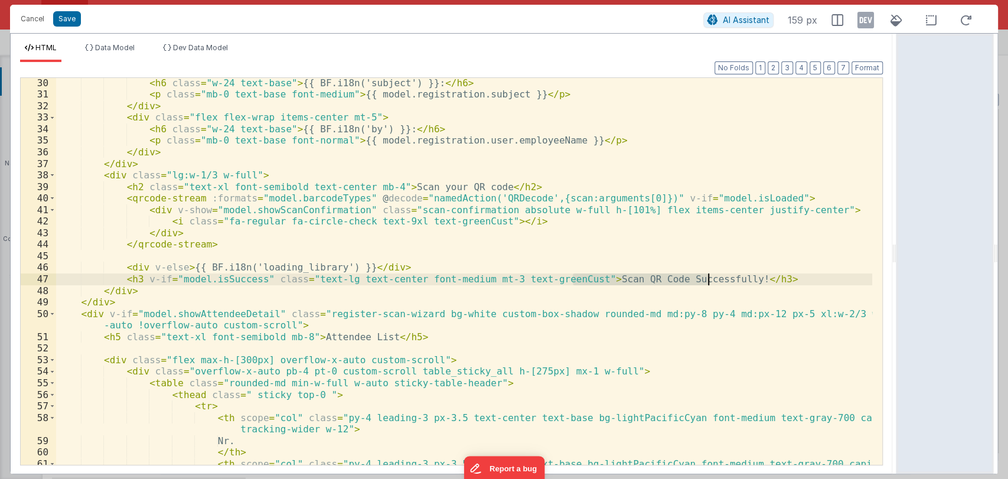
drag, startPoint x: 573, startPoint y: 280, endPoint x: 708, endPoint y: 280, distance: 134.6
click at [708, 280] on div "< h6 class = "w-24 text-base" > {{ BF.i18n('subject') }}: </ h6 > < p class = "…" at bounding box center [464, 288] width 816 height 422
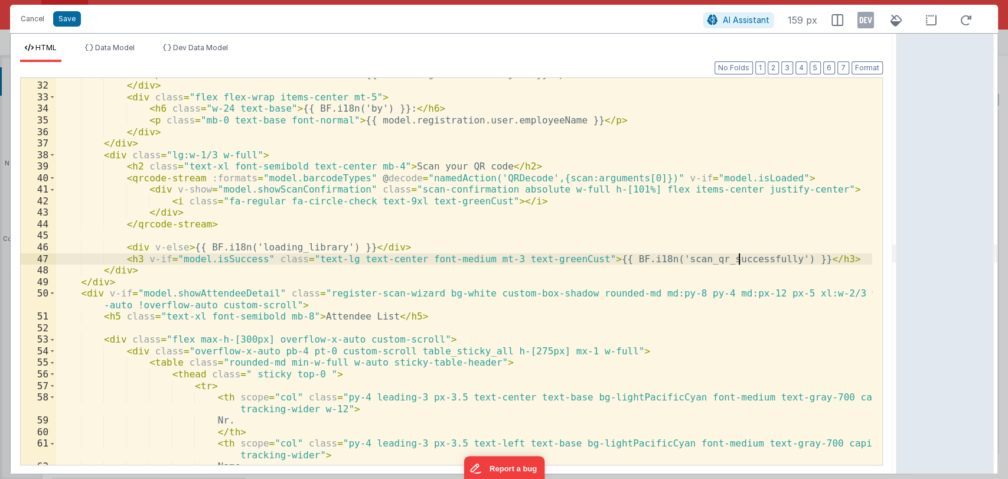
scroll to position [380, 0]
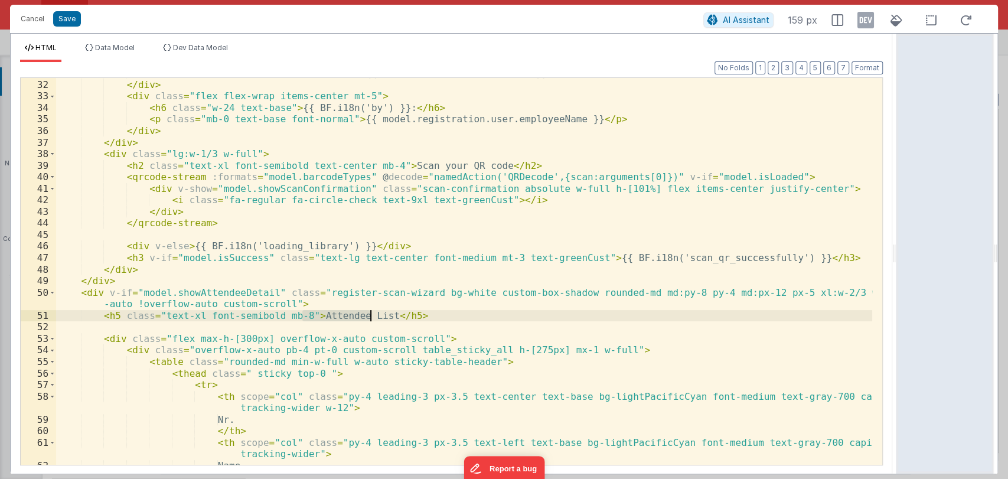
drag, startPoint x: 302, startPoint y: 318, endPoint x: 371, endPoint y: 314, distance: 69.2
click at [371, 314] on div "< p class = "mb-0 text-base font-medium" > {{ model.registration.subject }} </ …" at bounding box center [464, 272] width 816 height 410
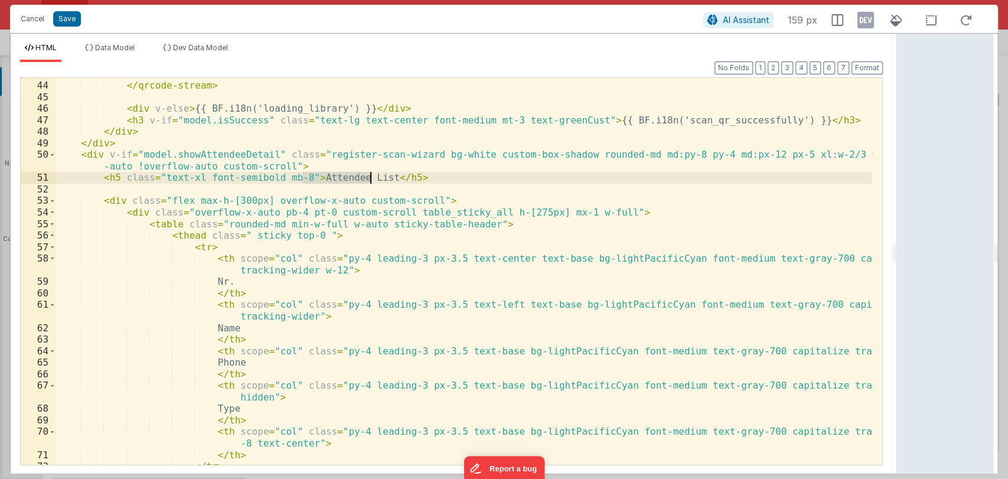
scroll to position [518, 0]
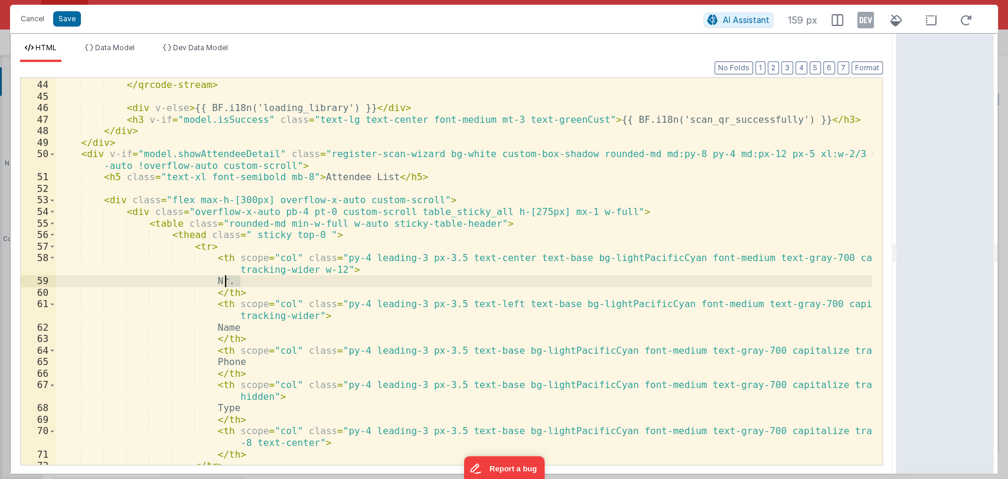
drag, startPoint x: 239, startPoint y: 279, endPoint x: 222, endPoint y: 281, distance: 16.6
click at [222, 281] on div "</ div > </ qrcode-stream > < div v-else > {{ BF.i18n('loading_library') }} </ …" at bounding box center [464, 272] width 816 height 410
drag, startPoint x: 224, startPoint y: 280, endPoint x: 346, endPoint y: 280, distance: 121.6
click at [346, 280] on div "</ div > </ qrcode-stream > < div v-else > {{ BF.i18n('loading_library') }} </ …" at bounding box center [464, 272] width 816 height 410
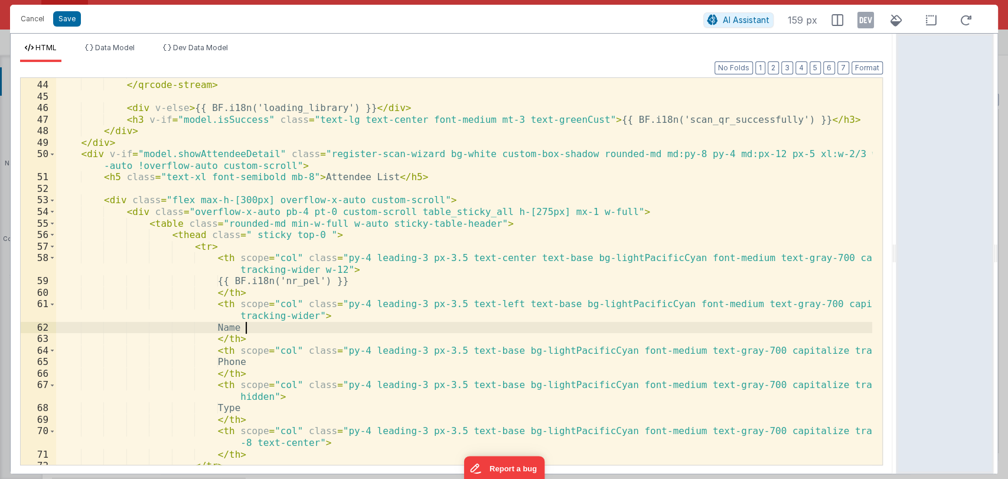
click at [280, 328] on div "</ div > </ qrcode-stream > < div v-else > {{ BF.i18n('loading_library') }} </ …" at bounding box center [464, 272] width 816 height 410
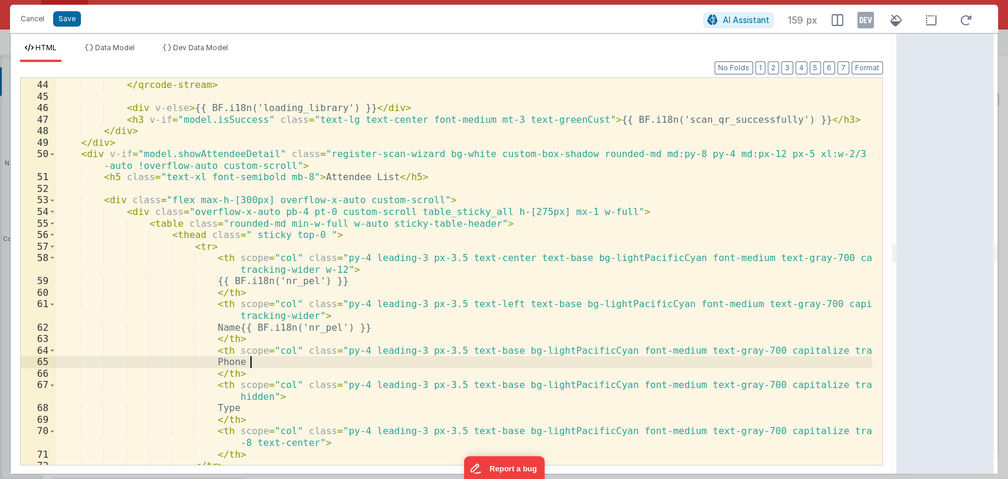
click at [273, 360] on div "</ div > </ qrcode-stream > < div v-else > {{ BF.i18n('loading_library') }} </ …" at bounding box center [464, 272] width 816 height 410
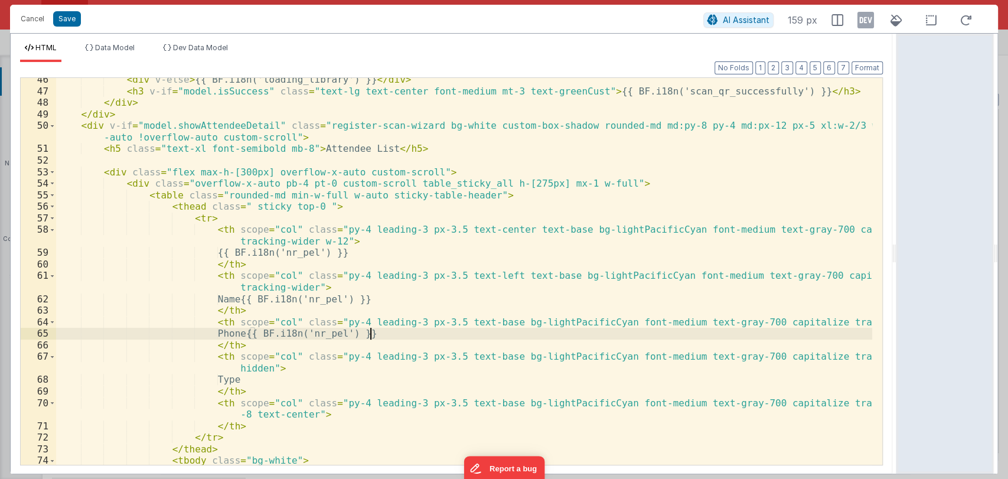
scroll to position [547, 0]
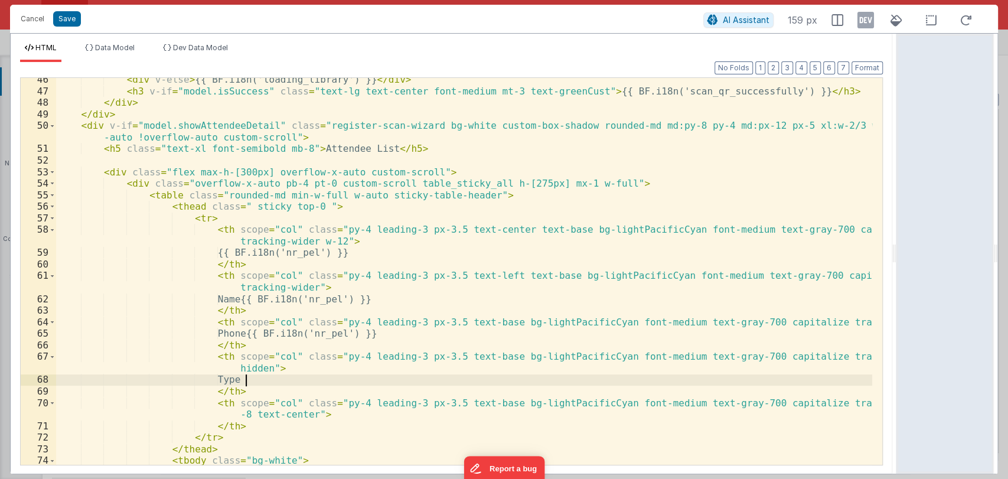
click at [274, 379] on div "< div v-else > {{ BF.i18n('loading_library') }} </ div > < h3 v-if = "model.isS…" at bounding box center [464, 279] width 816 height 410
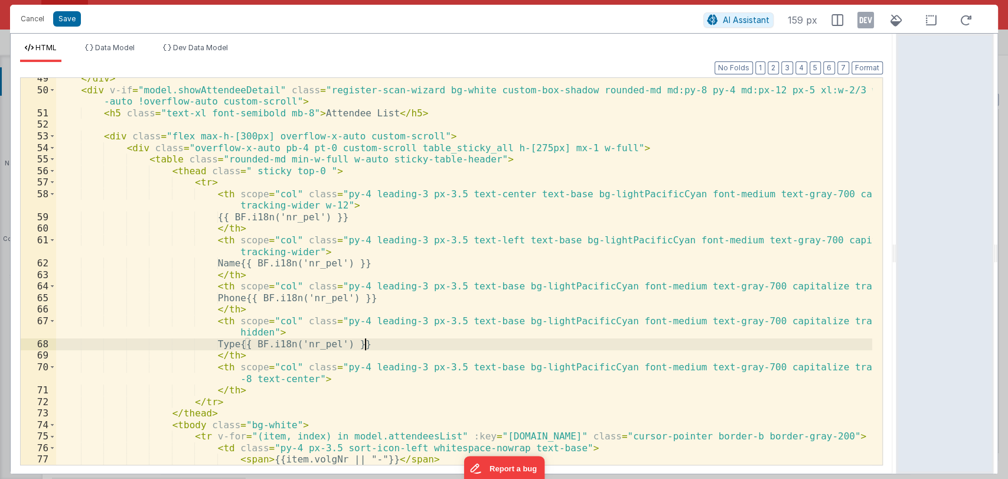
scroll to position [582, 0]
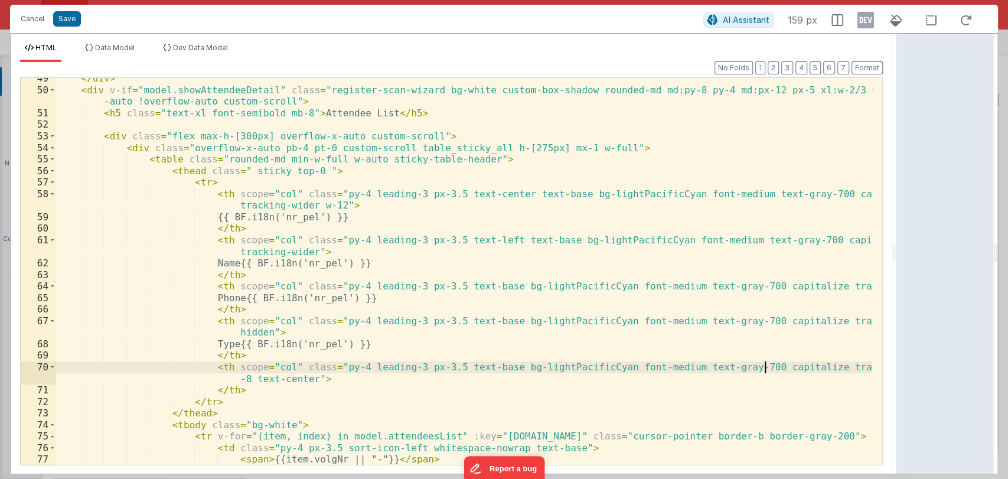
click at [762, 368] on div "</ div > < div v-if = "model.showAttendeeDetail" class = "register-scan-wizard …" at bounding box center [464, 278] width 816 height 410
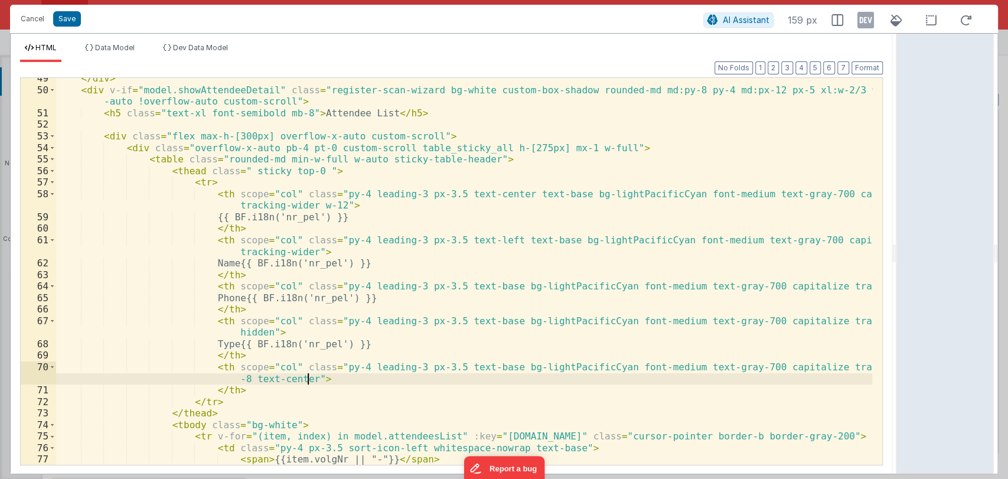
click at [403, 382] on div "</ div > < div v-if = "model.showAttendeeDetail" class = "register-scan-wizard …" at bounding box center [464, 278] width 816 height 410
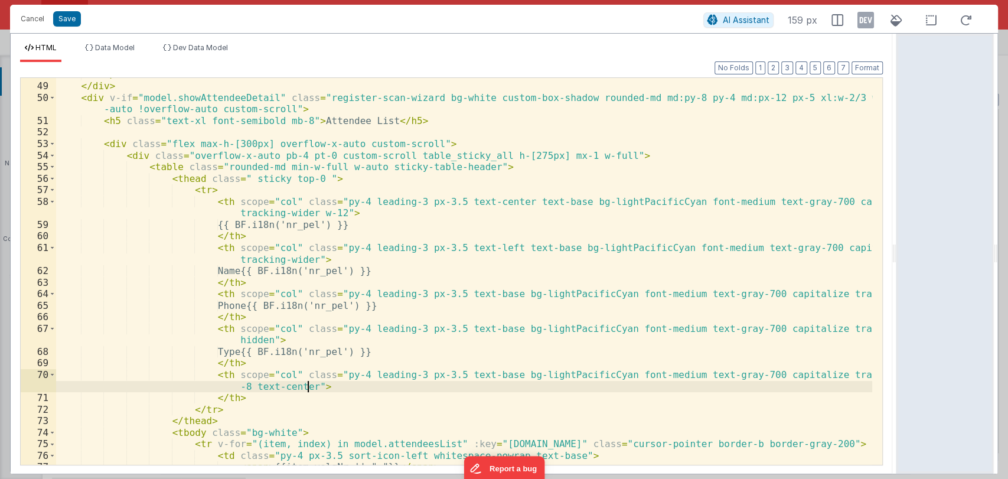
scroll to position [575, 0]
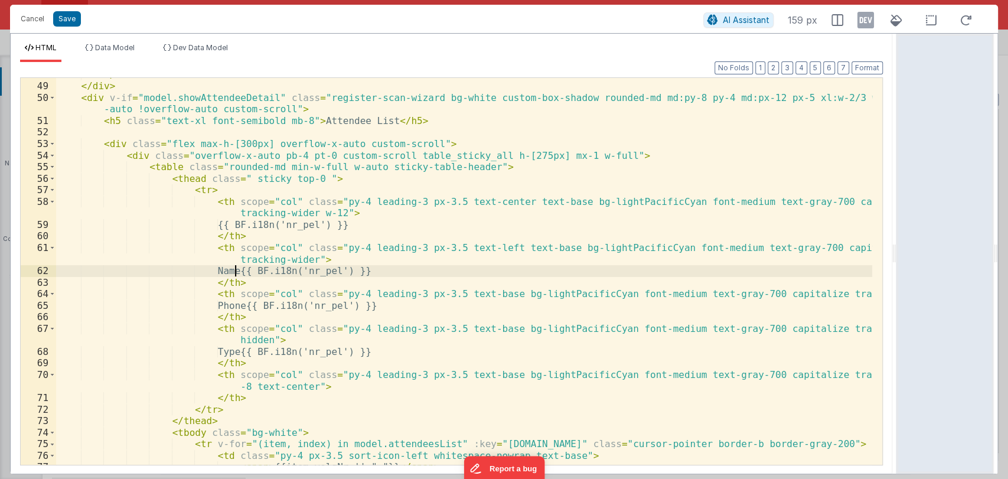
click at [236, 272] on div "</ div > </ div > < div v-if = "model.showAttendeeDetail" class = "register-sca…" at bounding box center [464, 274] width 816 height 410
click at [312, 271] on div "</ div > </ div > < div v-if = "model.showAttendeeDetail" class = "register-sca…" at bounding box center [464, 274] width 816 height 410
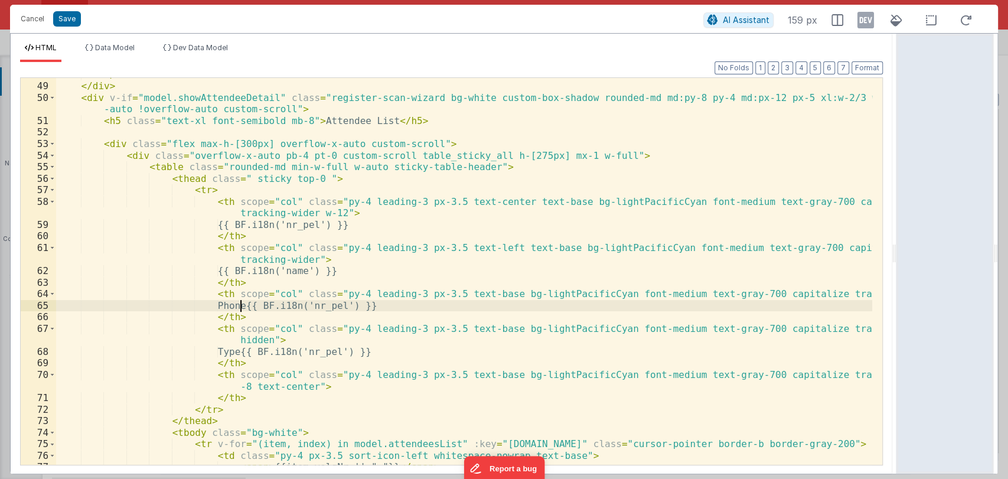
click at [242, 306] on div "</ div > </ div > < div v-if = "model.showAttendeeDetail" class = "register-sca…" at bounding box center [464, 274] width 816 height 410
click at [238, 305] on div "</ div > </ div > < div v-if = "model.showAttendeeDetail" class = "register-sca…" at bounding box center [464, 274] width 816 height 410
click at [305, 306] on div "</ div > </ div > < div v-if = "model.showAttendeeDetail" class = "register-sca…" at bounding box center [464, 274] width 816 height 410
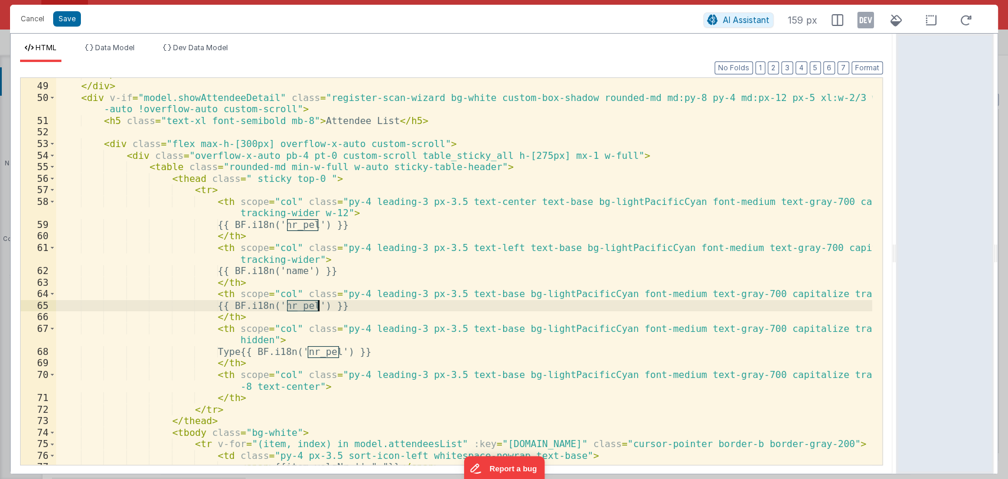
click at [305, 306] on div "</ div > </ div > < div v-if = "model.showAttendeeDetail" class = "register-sca…" at bounding box center [464, 274] width 816 height 410
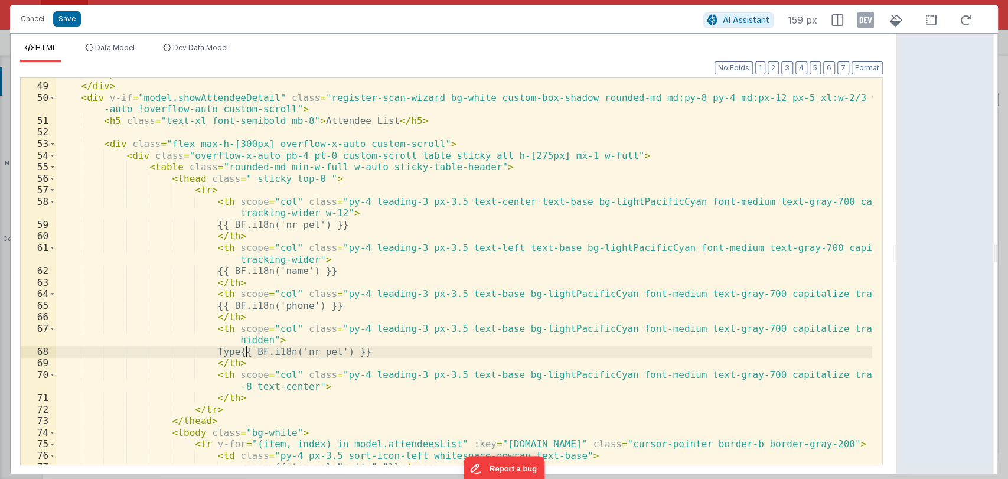
click at [246, 351] on div "</ div > </ div > < div v-if = "model.showAttendeeDetail" class = "register-sca…" at bounding box center [464, 274] width 816 height 410
click at [303, 353] on div "</ div > </ div > < div v-if = "model.showAttendeeDetail" class = "register-sca…" at bounding box center [464, 274] width 816 height 410
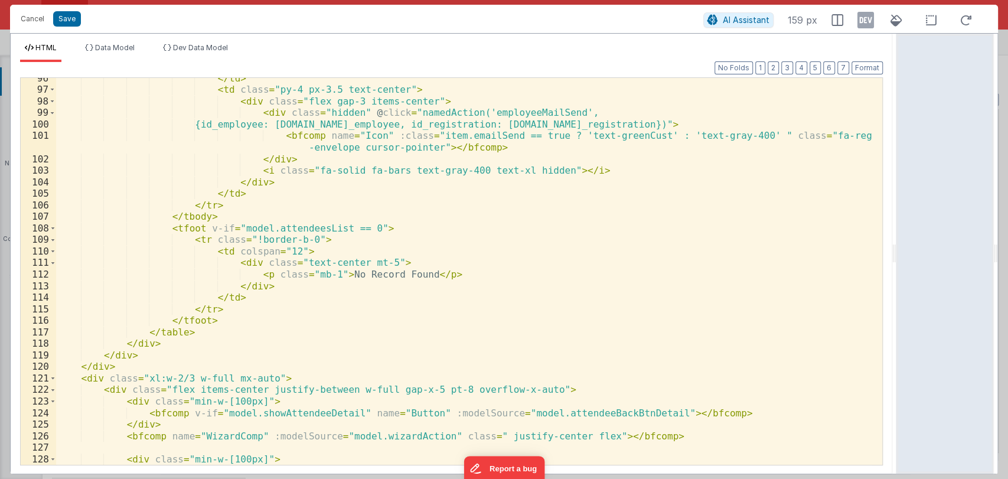
scroll to position [1199, 0]
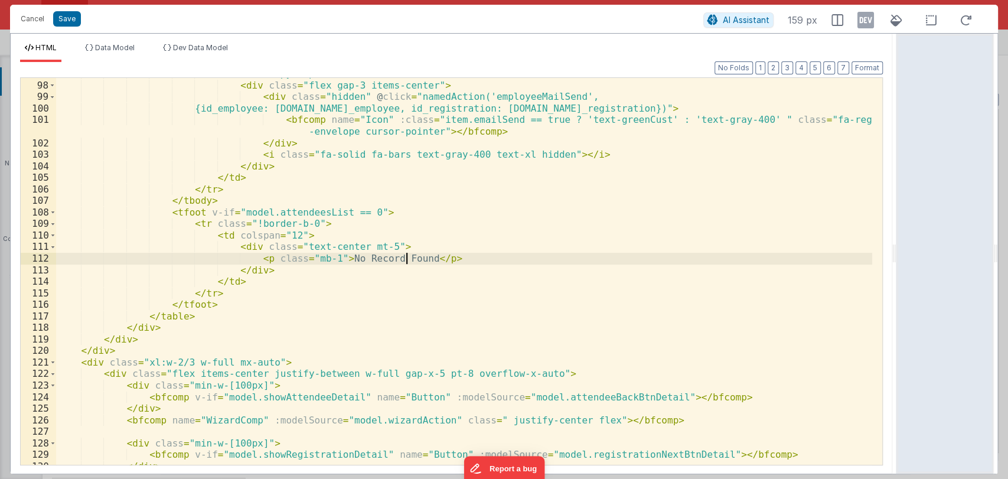
click at [406, 257] on div "< td class = "py-4 px-3.5 text-center" > < div class = "flex gap-3 items-center…" at bounding box center [464, 273] width 816 height 410
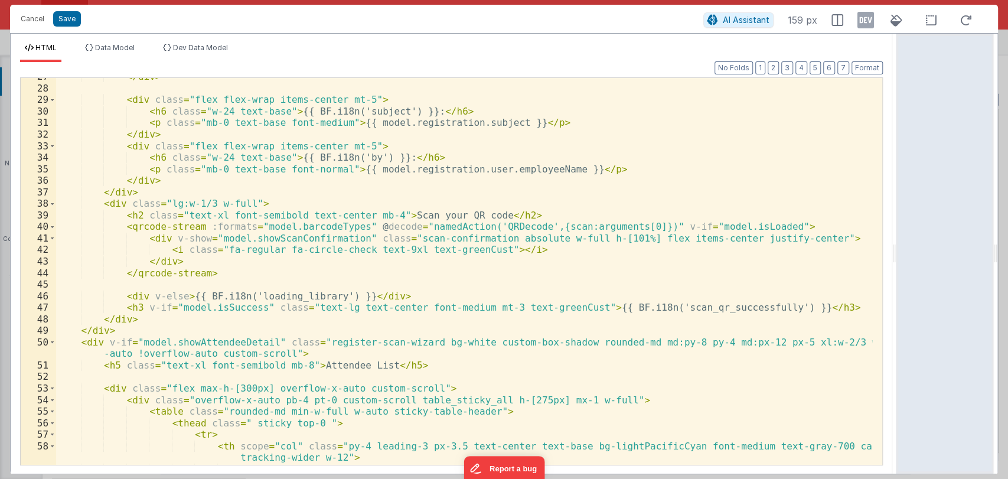
scroll to position [330, 0]
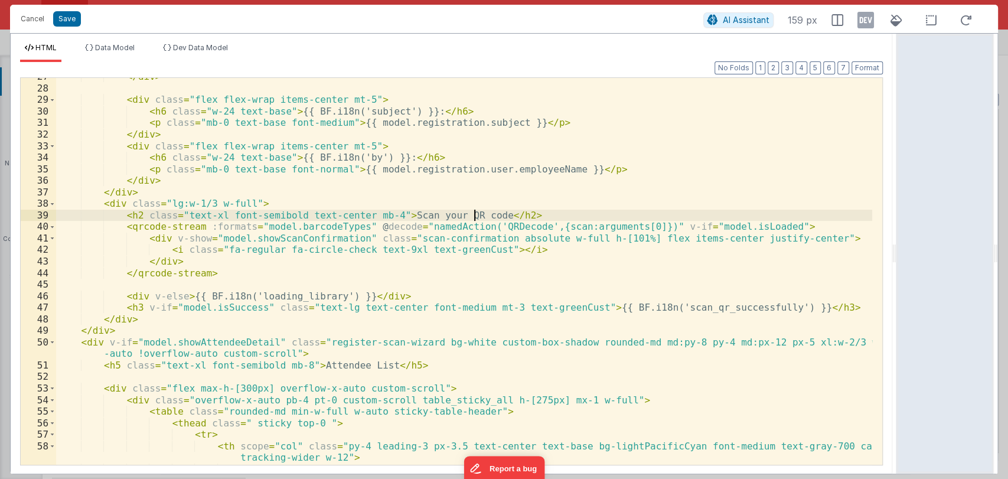
click at [474, 214] on div "</ div > < div class = "flex flex-wrap items-center mt-5" > < h6 class = "w-24 …" at bounding box center [464, 276] width 816 height 410
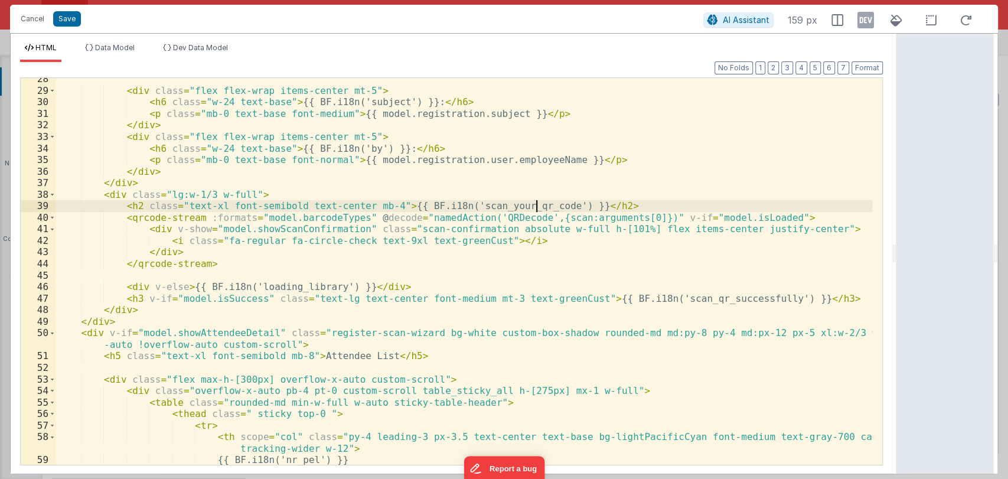
scroll to position [369, 0]
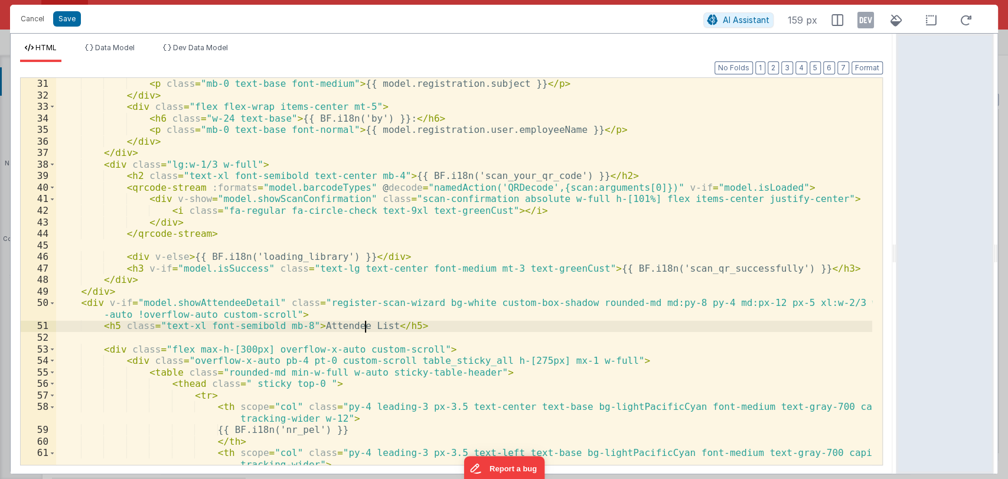
click at [367, 328] on div "< p class = "mb-0 text-base font-medium" > {{ model.registration.subject }} </ …" at bounding box center [464, 283] width 816 height 410
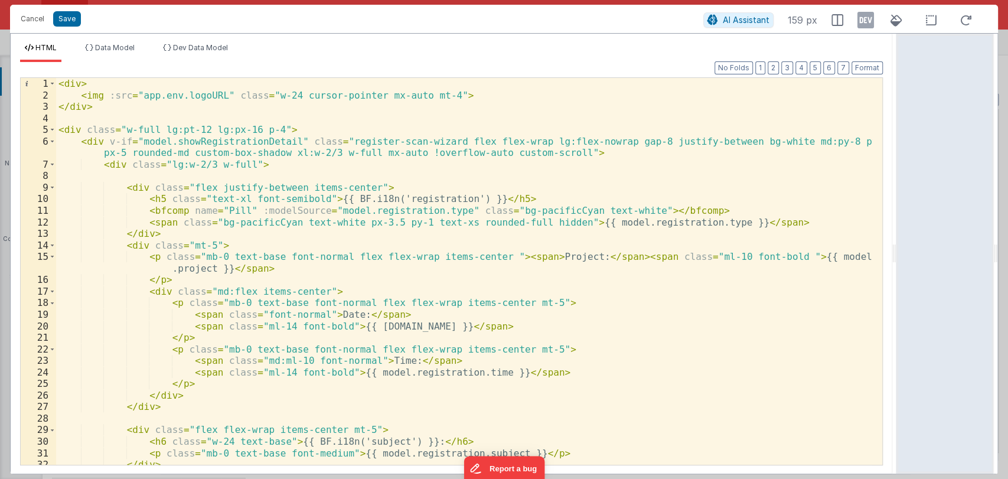
scroll to position [0, 0]
click at [864, 71] on button "Format" at bounding box center [866, 67] width 31 height 13
click at [62, 17] on button "Save" at bounding box center [67, 18] width 28 height 15
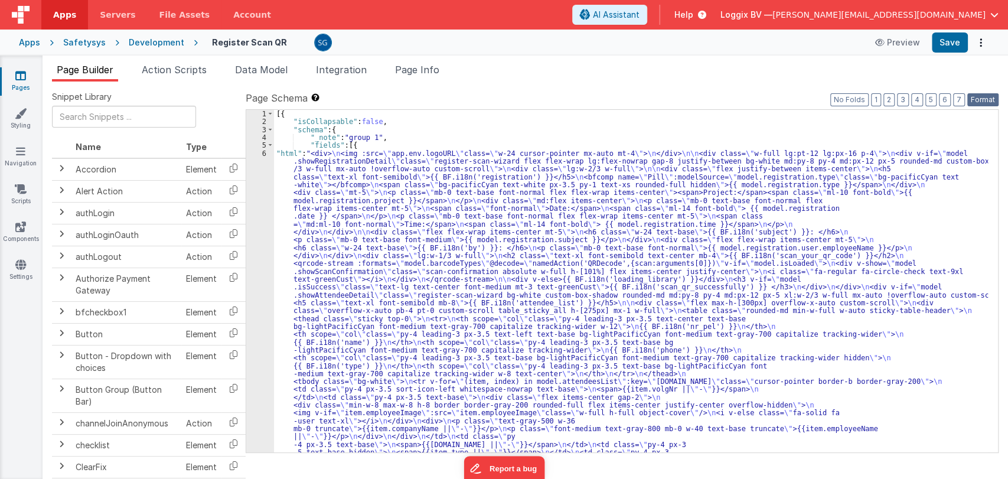
click at [983, 101] on button "Format" at bounding box center [982, 99] width 31 height 13
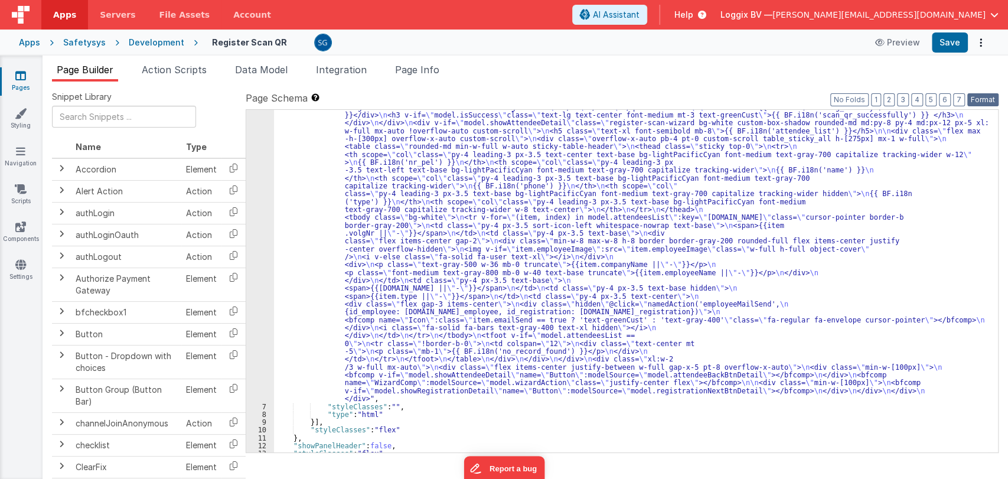
scroll to position [200, 0]
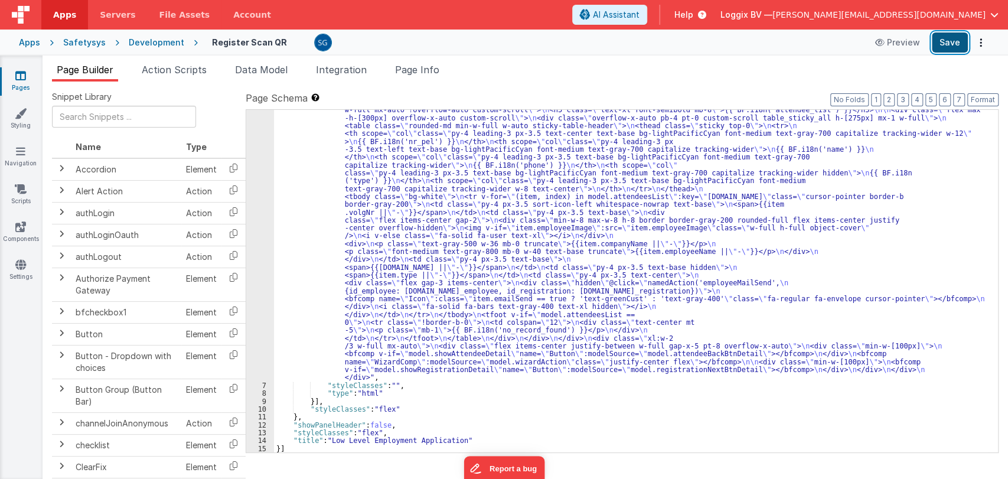
click at [951, 40] on button "Save" at bounding box center [950, 42] width 36 height 20
click at [18, 76] on icon at bounding box center [20, 76] width 11 height 12
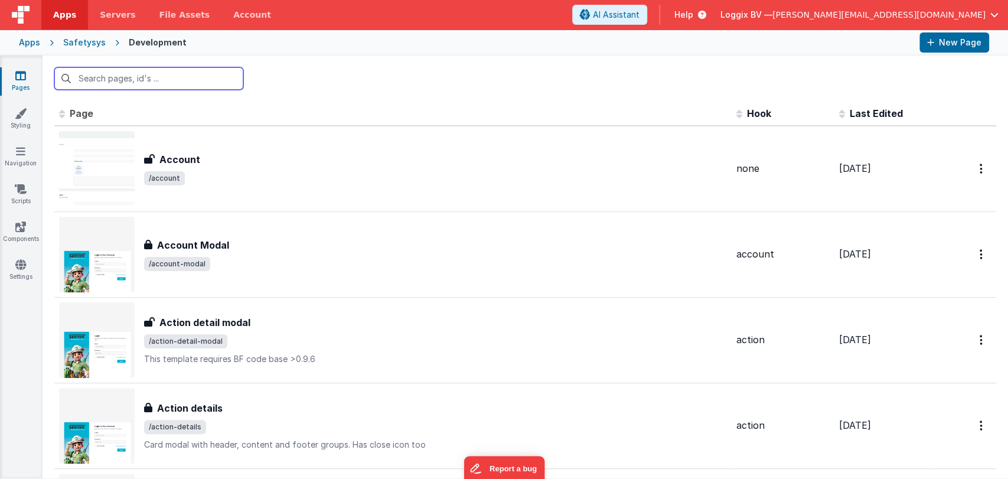
click at [151, 76] on input "text" at bounding box center [148, 78] width 189 height 22
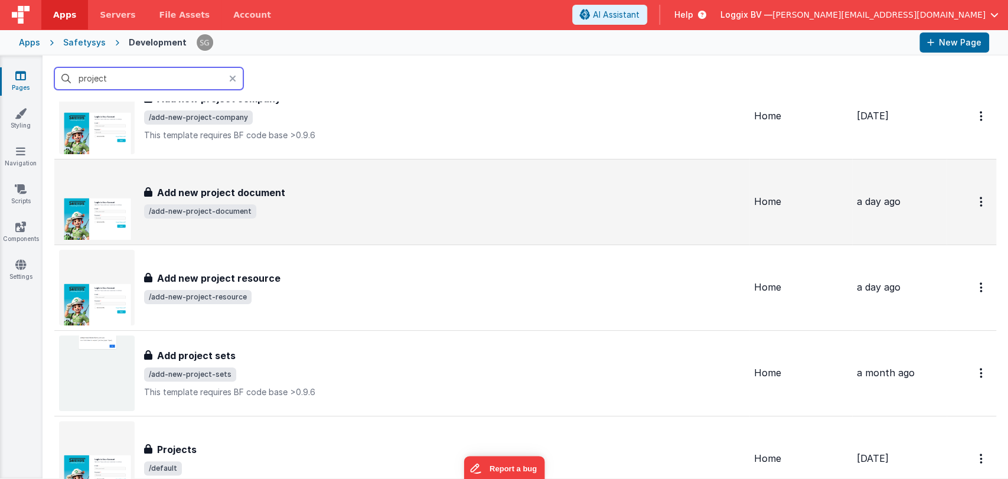
scroll to position [260, 0]
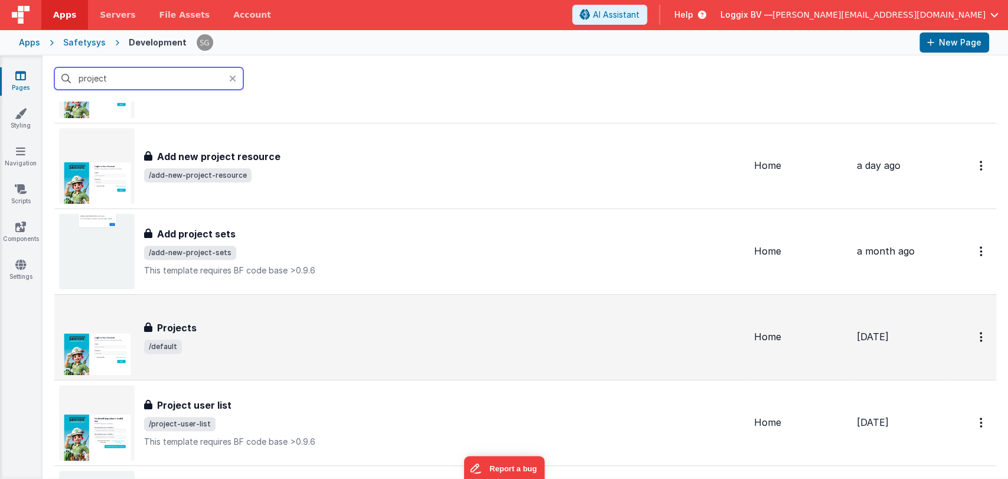
type input "project"
click at [188, 331] on h3 "Projects" at bounding box center [177, 328] width 40 height 14
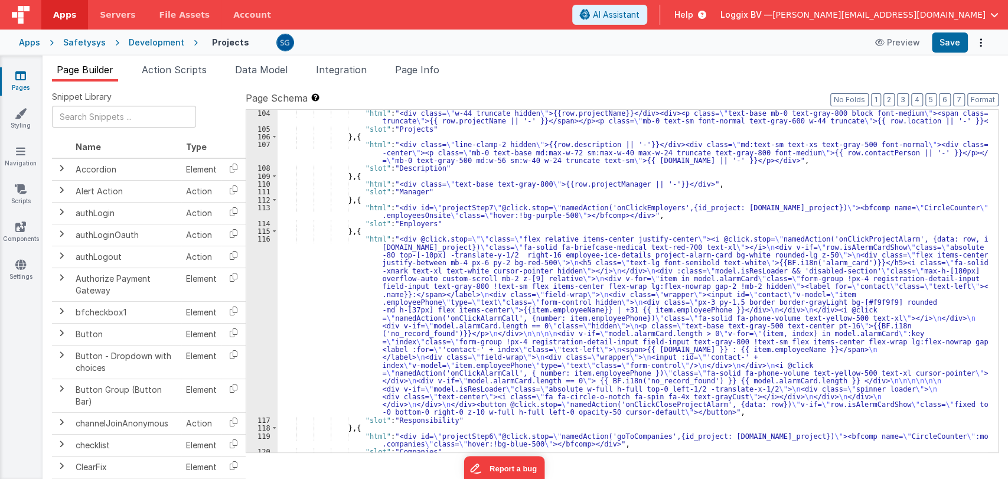
scroll to position [945, 0]
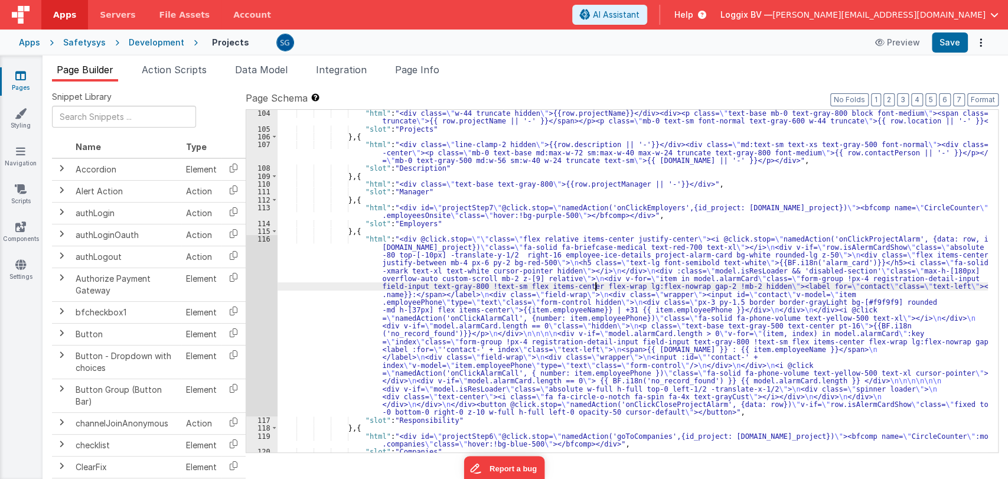
click at [596, 285] on div ""html" : "<div class= \" w-44 truncate hidden \" >{{row.projectName}}</div><div…" at bounding box center [633, 292] width 710 height 366
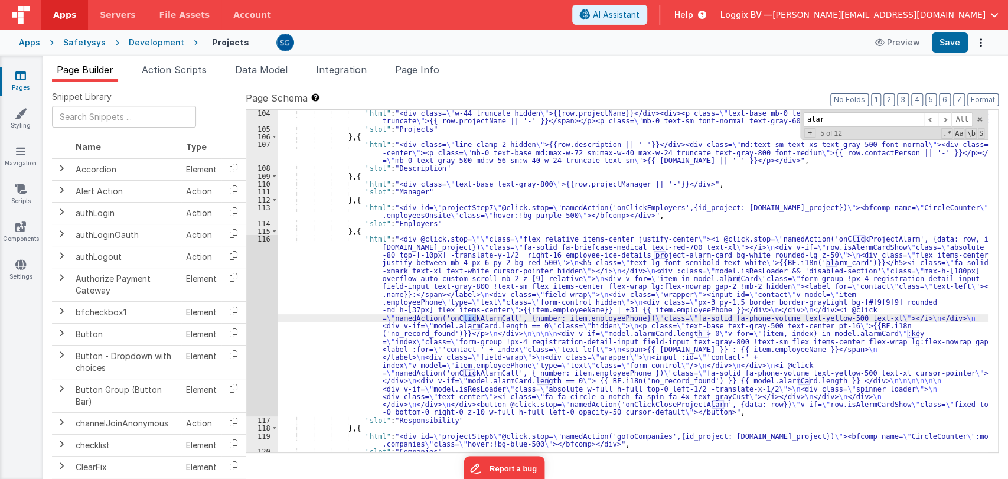
type input "alarm"
click at [263, 239] on div "116" at bounding box center [261, 325] width 31 height 181
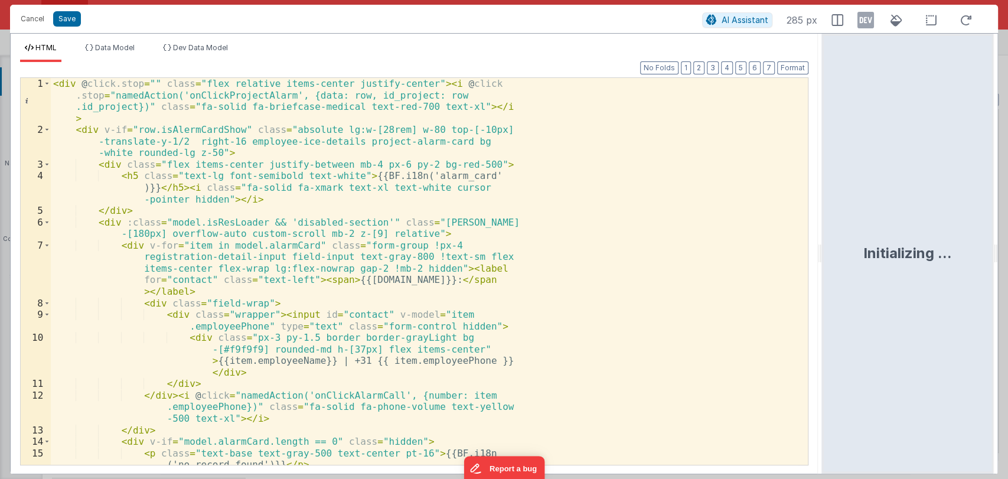
drag, startPoint x: 502, startPoint y: 254, endPoint x: 590, endPoint y: 182, distance: 113.3
click at [851, 221] on html "Cancel Save AI Assistant 285 px HTML Data Model Dev Data Model Format 7 6 5 4 3…" at bounding box center [504, 239] width 1008 height 479
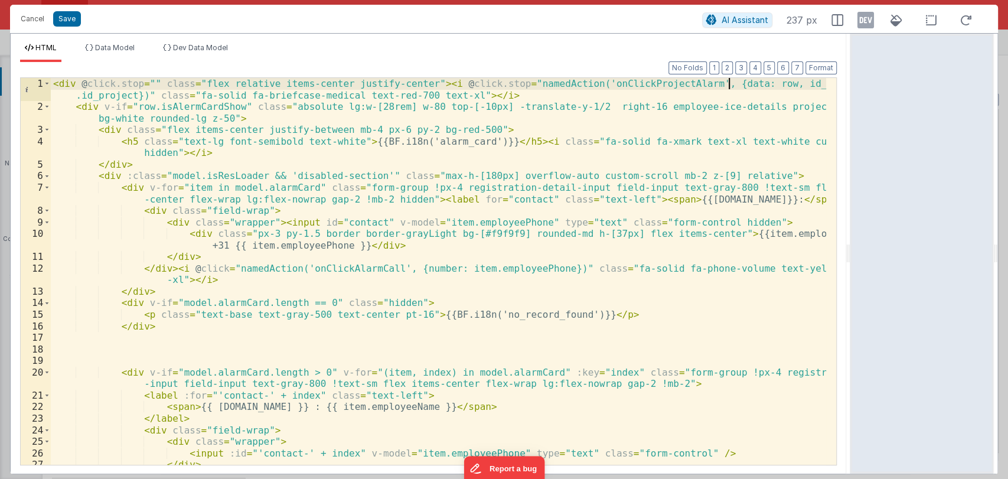
click at [729, 85] on div "< div @ click.stop = "" class = "flex relative items-center justify-center" > <…" at bounding box center [438, 289] width 775 height 422
drag, startPoint x: 745, startPoint y: 83, endPoint x: 794, endPoint y: 84, distance: 49.6
click at [794, 84] on div "< div @ click.stop = "" class = "flex relative items-center justify-center" > <…" at bounding box center [438, 289] width 775 height 422
click at [514, 96] on div "< div @ click.stop = "" class = "flex relative items-center justify-center" > <…" at bounding box center [438, 289] width 775 height 422
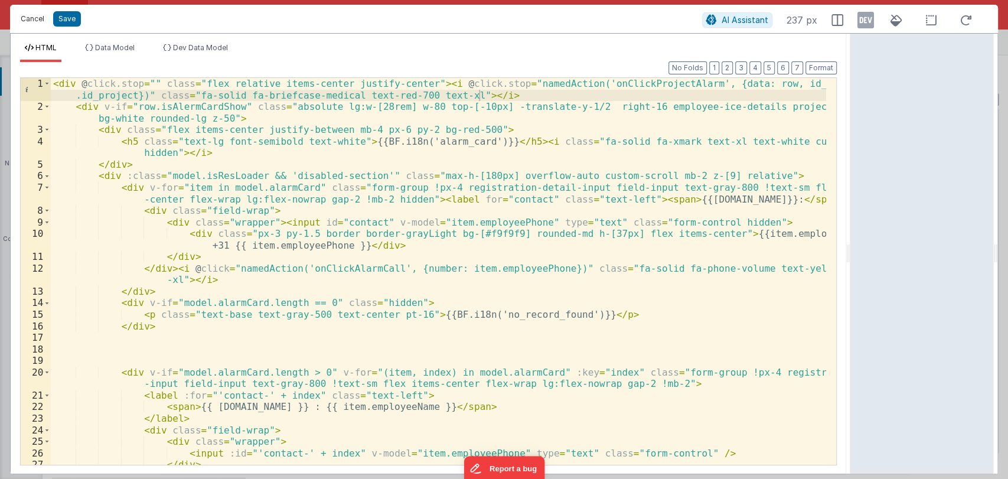
click at [33, 15] on button "Cancel" at bounding box center [32, 19] width 35 height 17
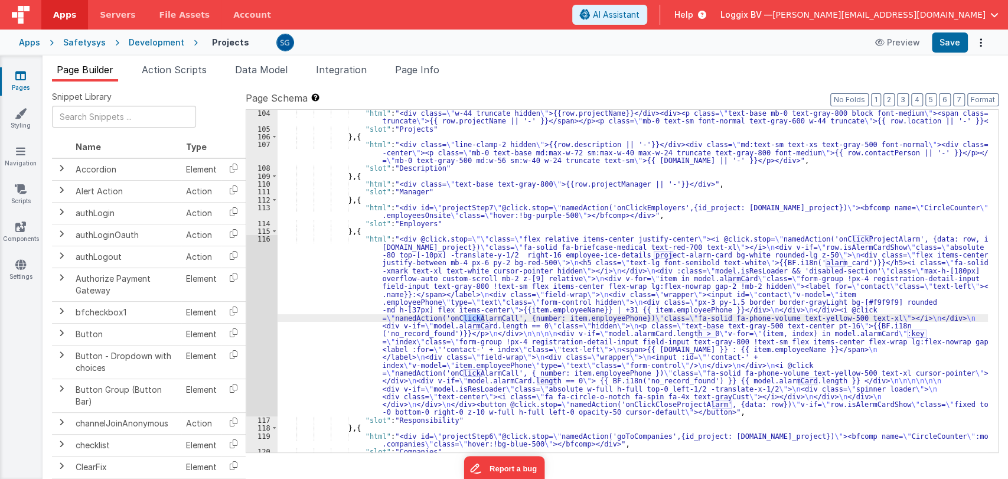
click at [869, 334] on div ""html" : "<div class= \" w-44 truncate hidden \" >{{row.projectName}}</div><div…" at bounding box center [633, 292] width 710 height 366
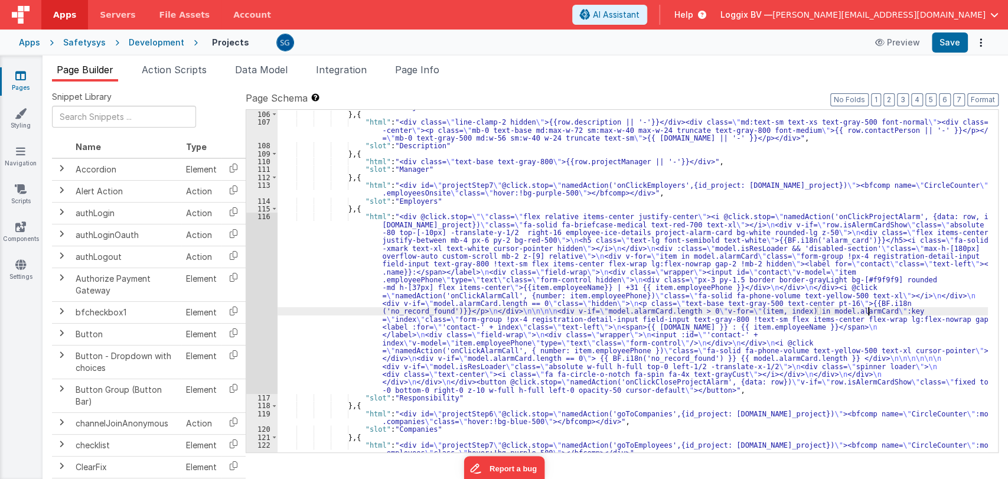
scroll to position [968, 0]
click at [25, 77] on icon at bounding box center [20, 76] width 11 height 12
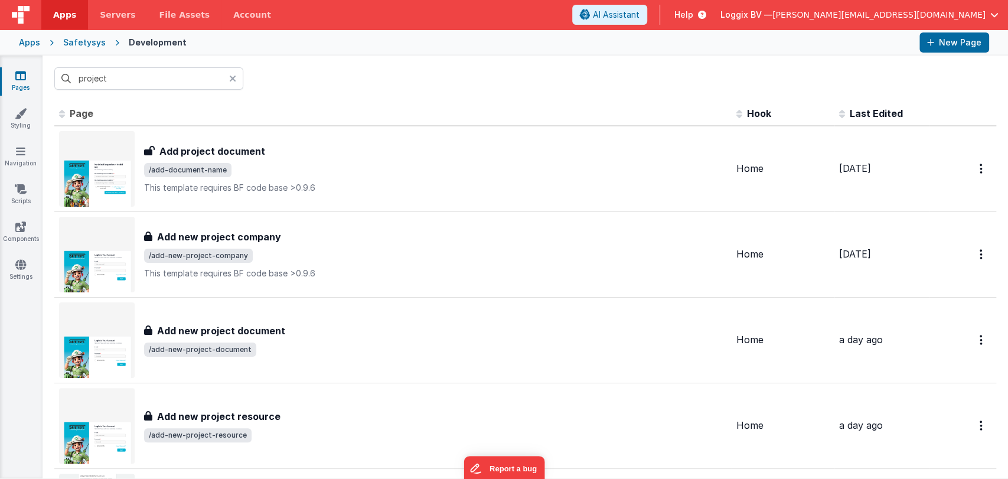
drag, startPoint x: 231, startPoint y: 77, endPoint x: 240, endPoint y: 79, distance: 9.0
click at [231, 77] on icon at bounding box center [232, 78] width 7 height 9
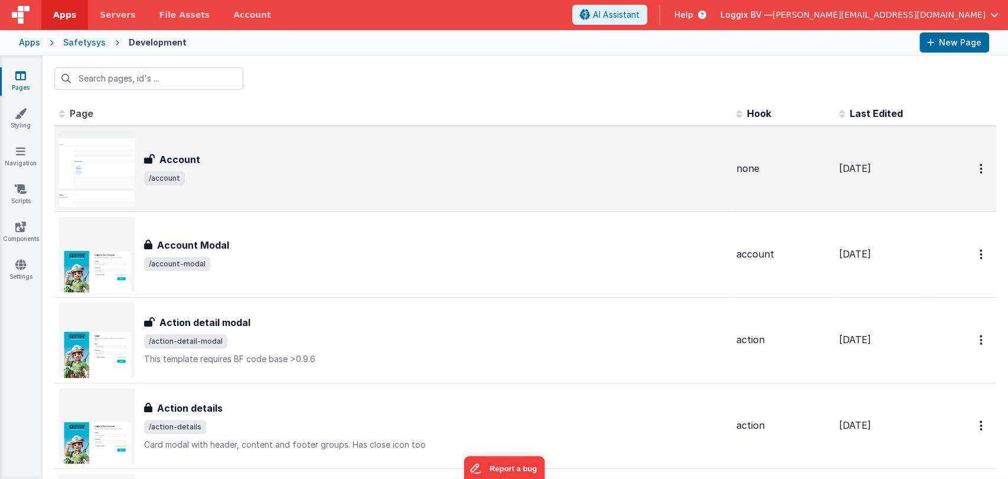
click at [265, 79] on div at bounding box center [525, 79] width 965 height 46
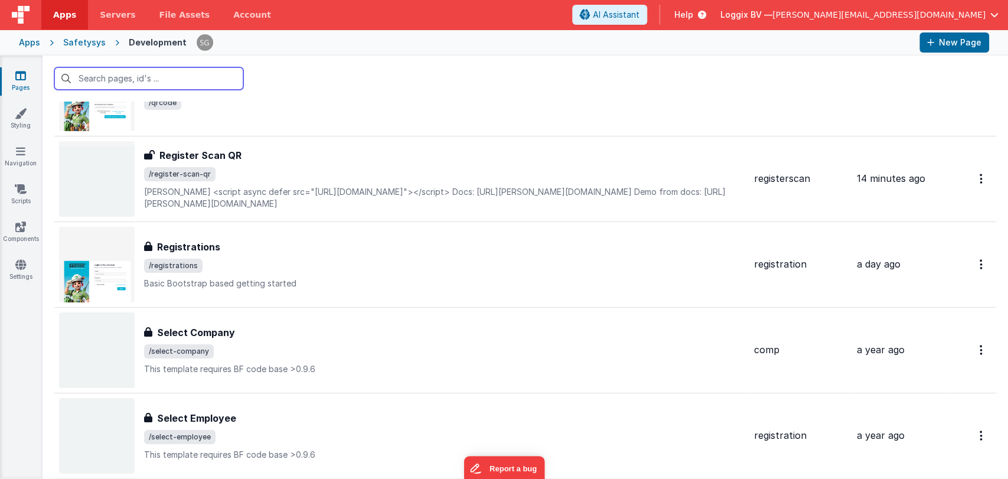
scroll to position [5813, 0]
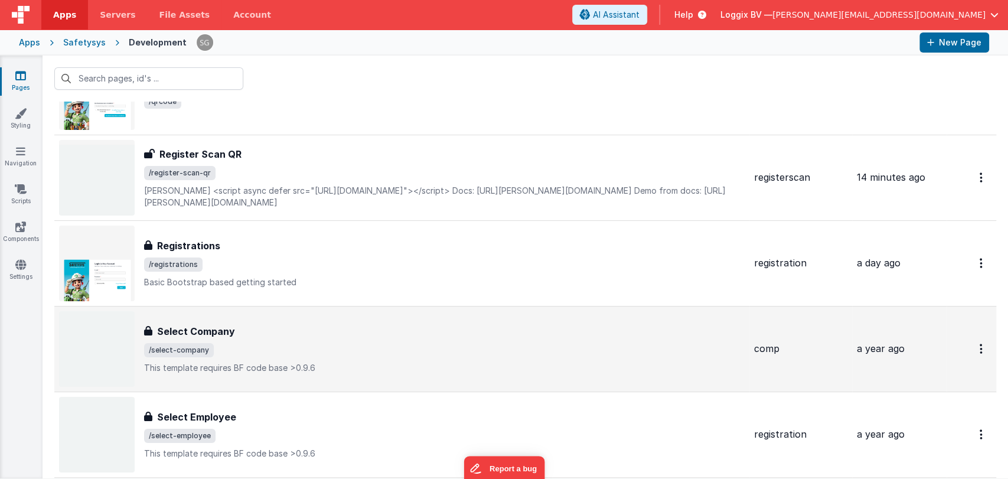
click at [249, 329] on div "Select Company" at bounding box center [444, 331] width 601 height 14
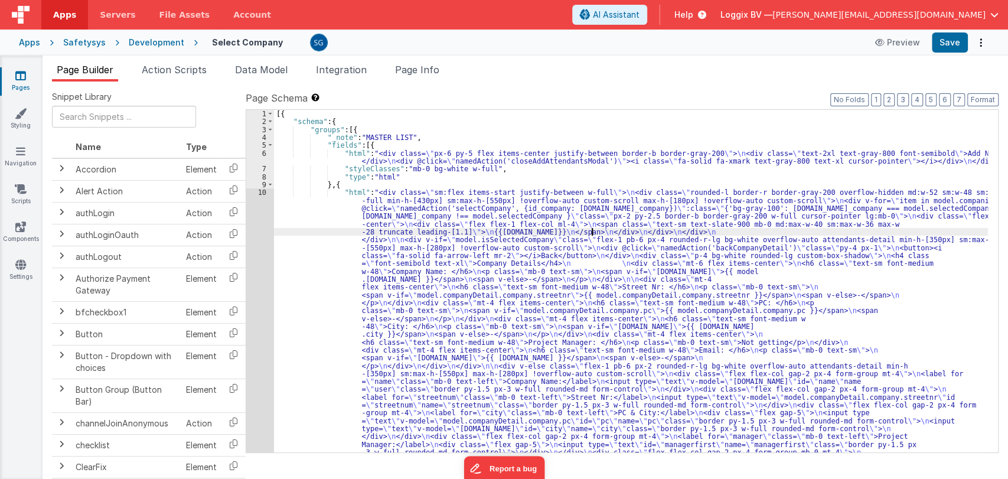
click at [592, 229] on div "[{ "schema" : { "groups" : [{ "_note" : "MASTER LIST" , "fields" : [{ "html" : …" at bounding box center [631, 427] width 714 height 634
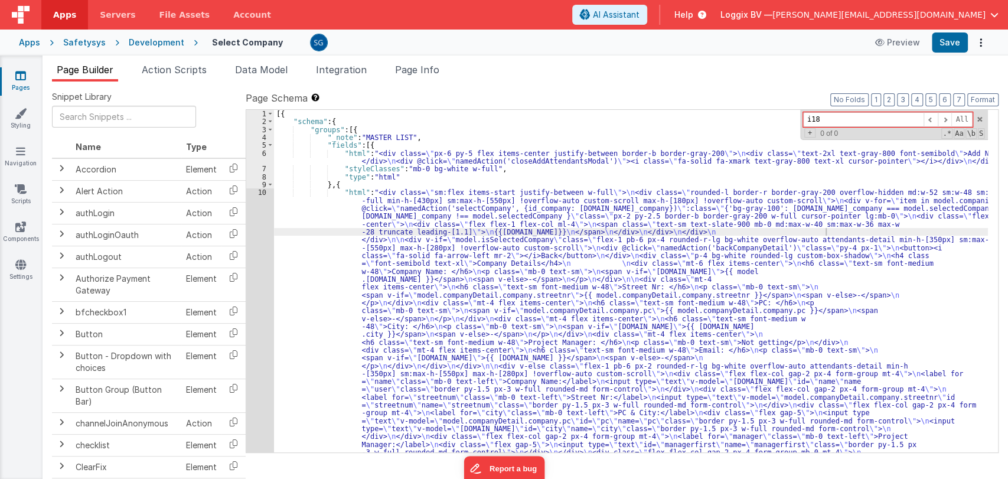
type input "i18n"
click at [265, 152] on div "6" at bounding box center [260, 157] width 28 height 16
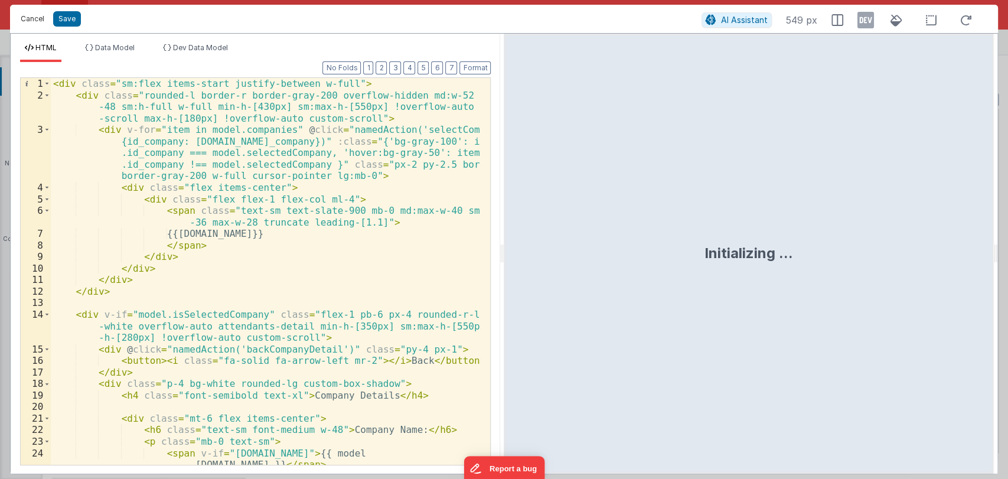
click at [28, 15] on button "Cancel" at bounding box center [32, 19] width 35 height 17
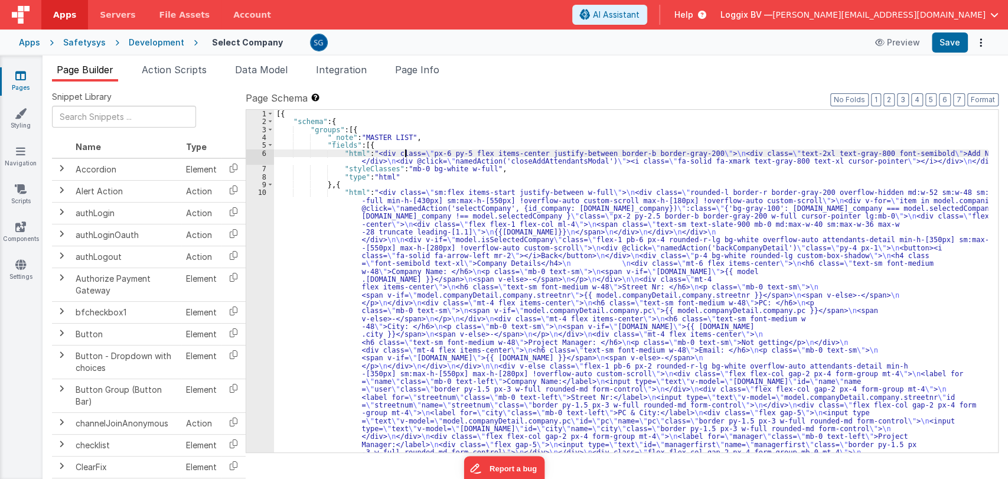
click at [406, 154] on div "[{ "schema" : { "groups" : [{ "_note" : "MASTER LIST" , "fields" : [{ "html" : …" at bounding box center [631, 427] width 714 height 634
click at [265, 152] on div "6" at bounding box center [260, 157] width 28 height 16
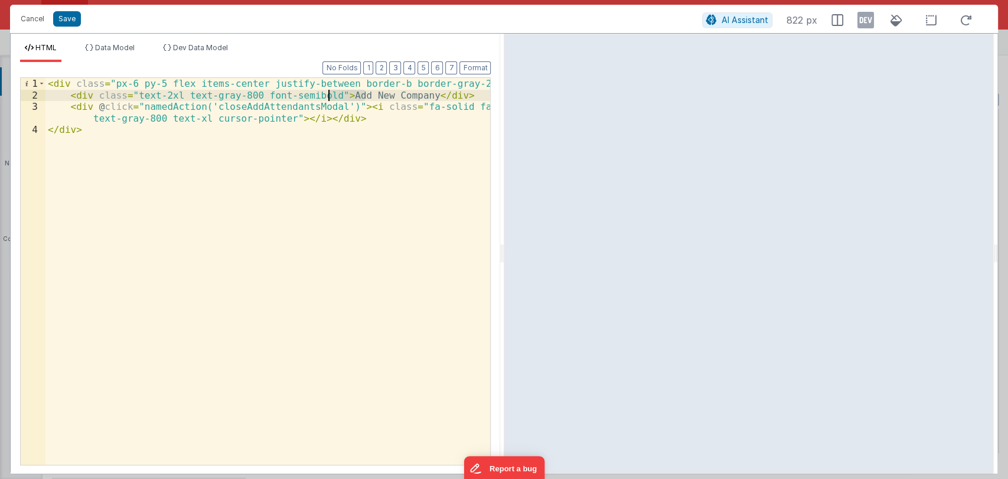
drag, startPoint x: 363, startPoint y: 96, endPoint x: 329, endPoint y: 95, distance: 33.7
click at [329, 95] on div "< div class = "px-6 py-5 flex items-center justify-between border-b border-gray…" at bounding box center [267, 283] width 445 height 410
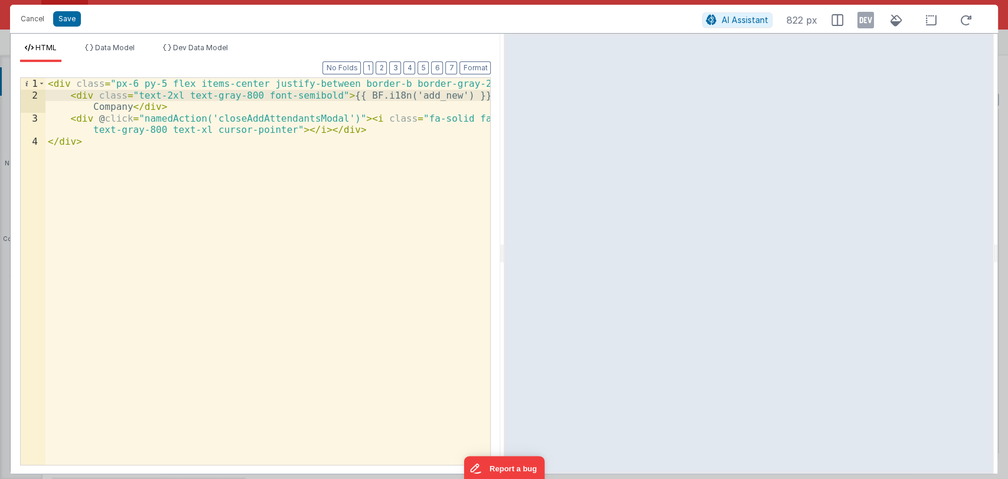
click at [111, 107] on div "< div class = "px-6 py-5 flex items-center justify-between border-b border-gray…" at bounding box center [267, 283] width 445 height 410
click at [62, 19] on button "Save" at bounding box center [67, 18] width 28 height 15
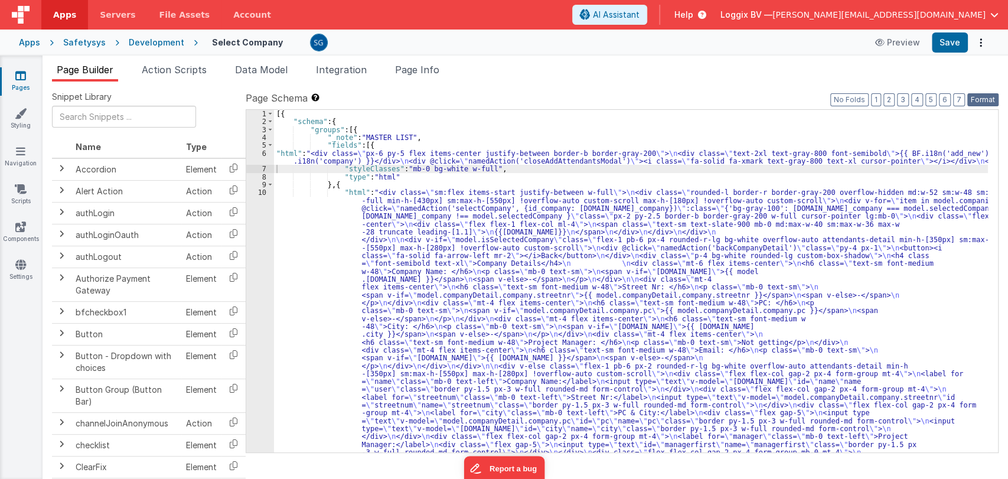
click at [978, 102] on button "Format" at bounding box center [982, 99] width 31 height 13
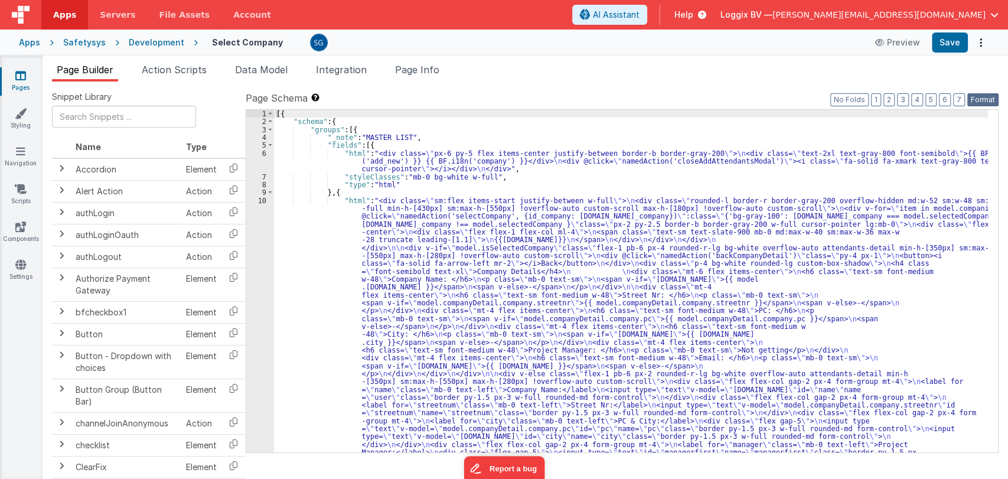
scroll to position [122, 0]
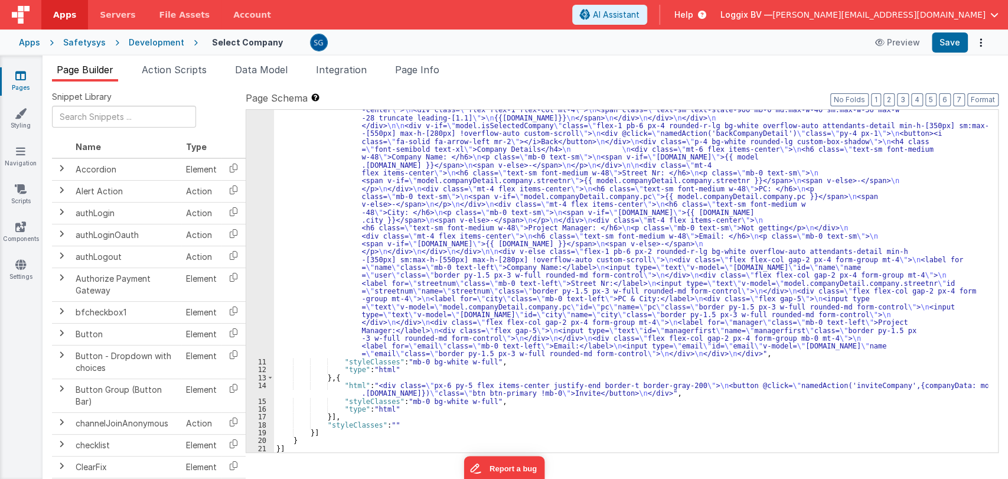
click at [263, 381] on div "14" at bounding box center [260, 389] width 28 height 16
click at [345, 395] on div ""html" : "<div class= \" sm:flex items-start justify-between w-full \" > \n <di…" at bounding box center [631, 391] width 714 height 634
click at [263, 388] on div "14" at bounding box center [260, 389] width 28 height 16
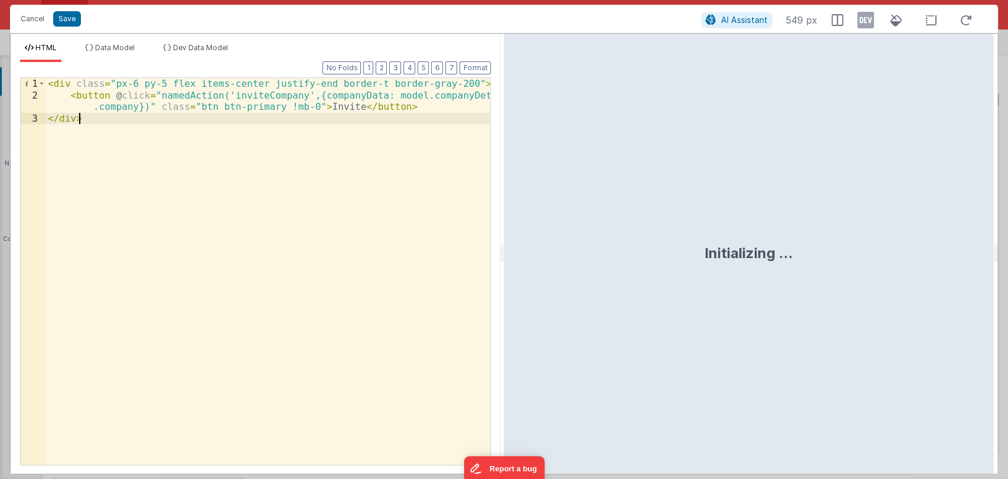
click at [319, 109] on div "< div class = "px-6 py-5 flex items-center justify-end border-t border-gray-200…" at bounding box center [267, 283] width 445 height 410
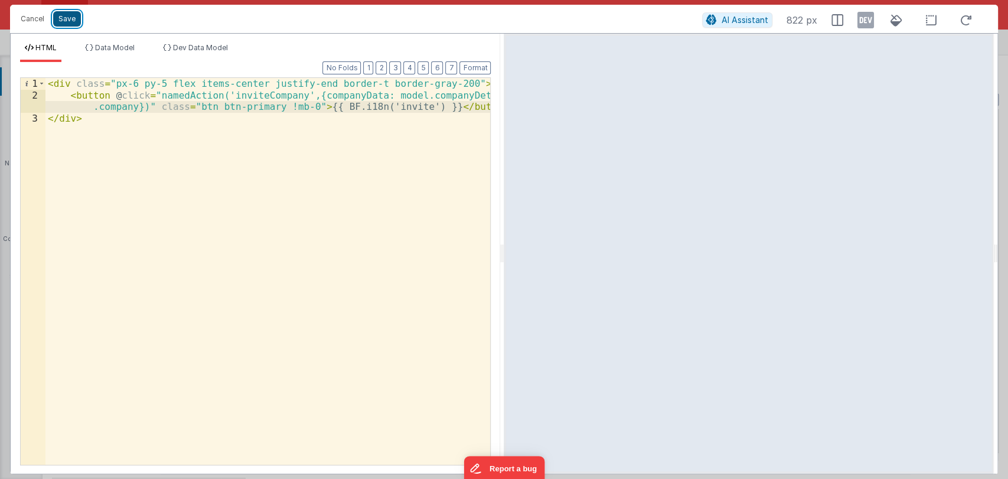
click at [71, 22] on button "Save" at bounding box center [67, 18] width 28 height 15
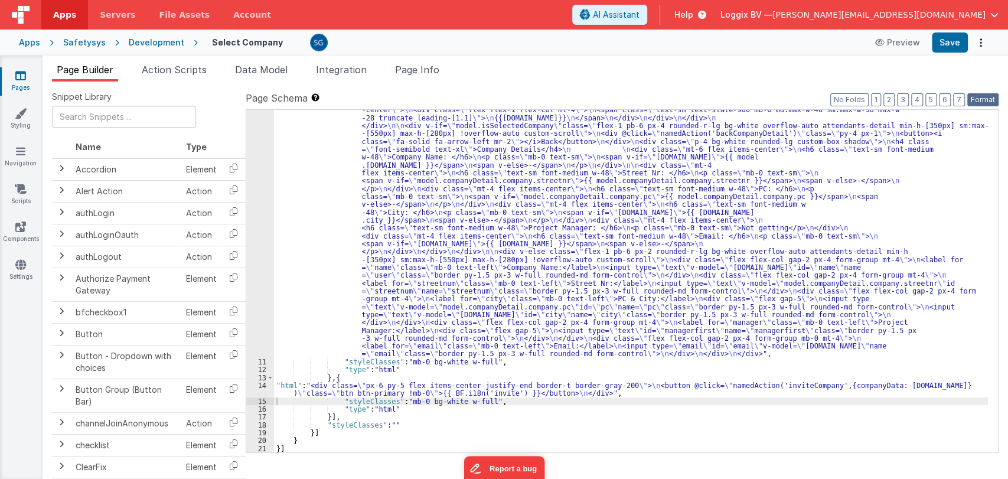
click at [976, 103] on button "Format" at bounding box center [982, 99] width 31 height 13
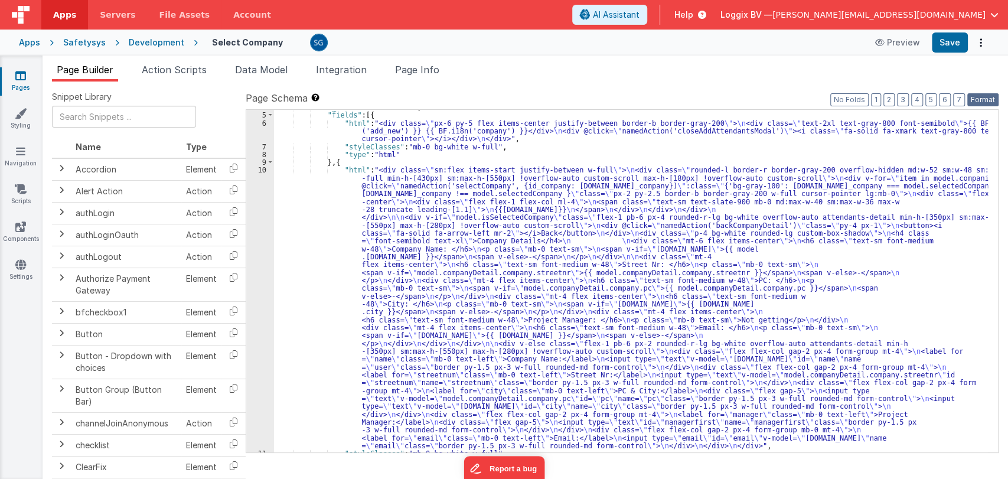
scroll to position [0, 0]
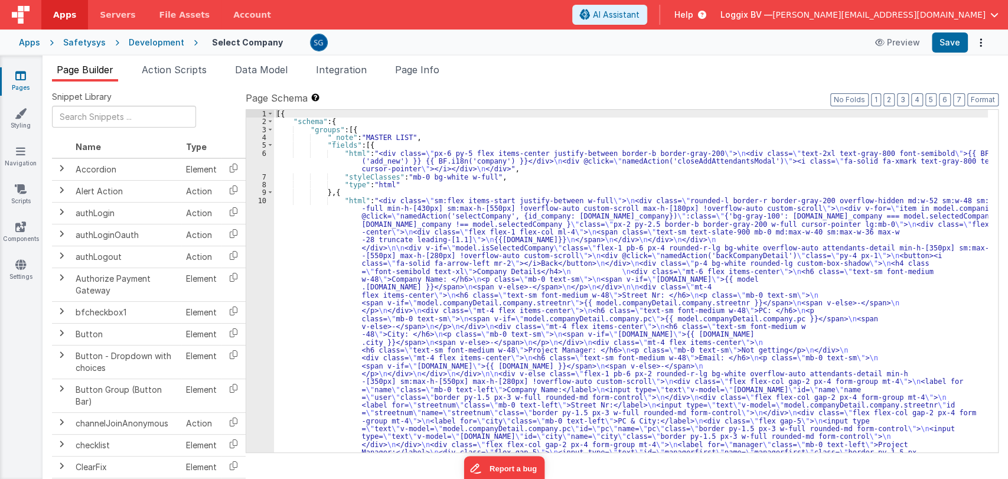
click at [265, 200] on div "10" at bounding box center [260, 338] width 28 height 283
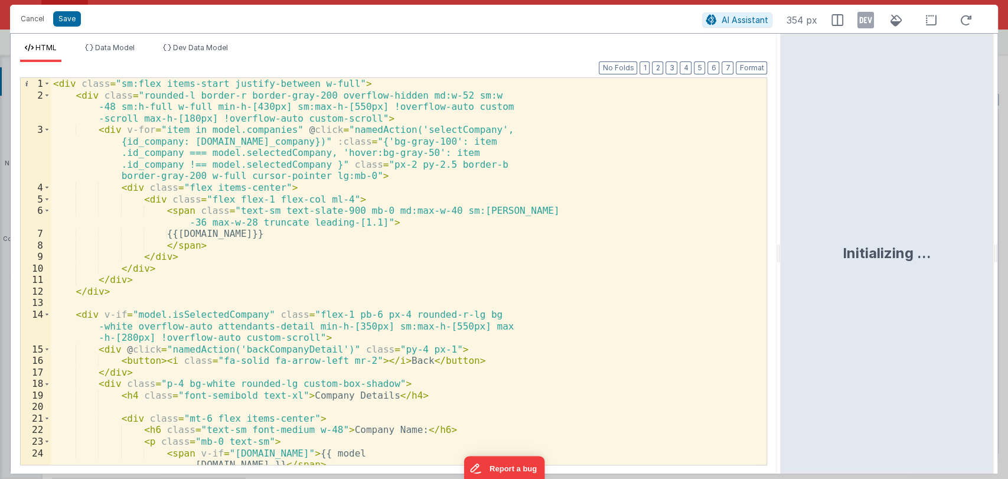
drag, startPoint x: 503, startPoint y: 246, endPoint x: 782, endPoint y: 261, distance: 279.1
click at [782, 261] on html "Cancel Save AI Assistant 354 px HTML Data Model Dev Data Model Format 7 6 5 4 3…" at bounding box center [504, 239] width 1008 height 479
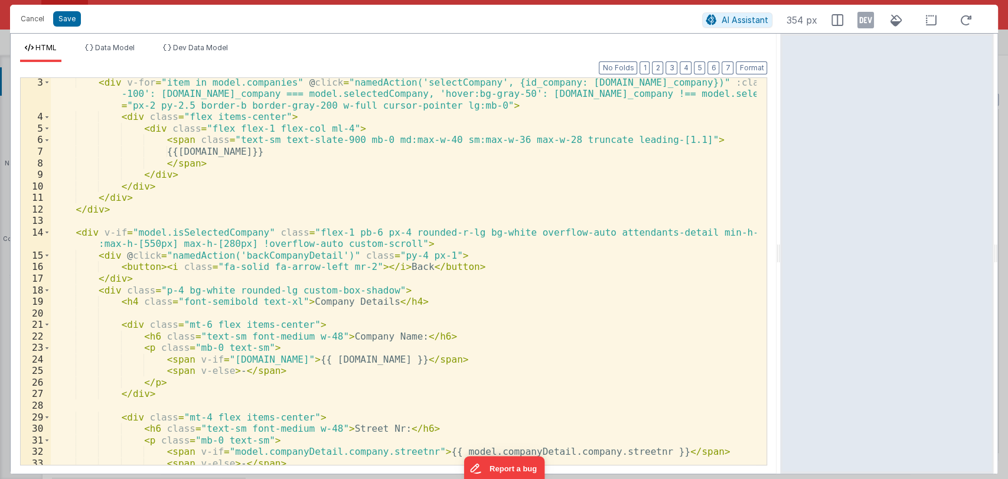
scroll to position [36, 0]
click at [392, 265] on div "< div v-for = "item in model.companies" @ click = "namedAction('selectCompany',…" at bounding box center [404, 293] width 706 height 433
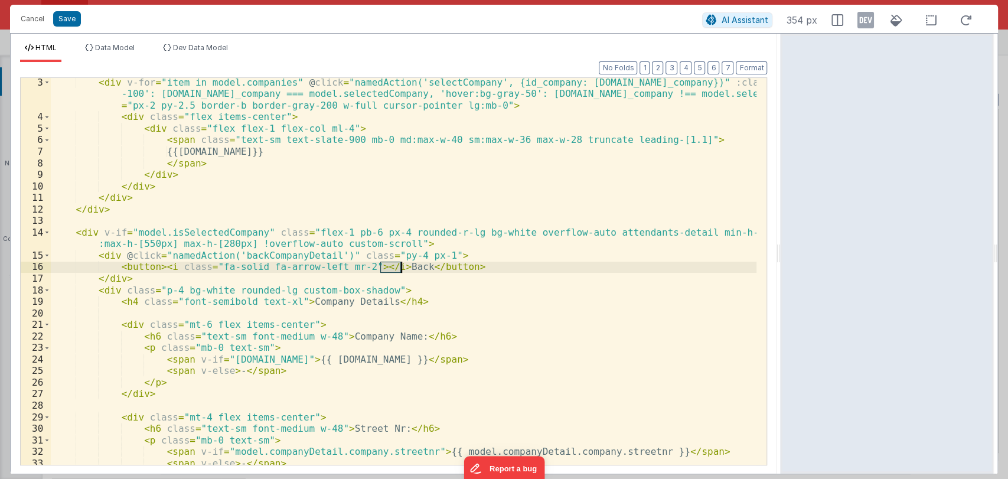
click at [392, 265] on div "< div v-for = "item in model.companies" @ click = "namedAction('selectCompany',…" at bounding box center [404, 293] width 706 height 433
click at [400, 267] on div "< div v-for = "item in model.companies" @ click = "namedAction('selectCompany',…" at bounding box center [404, 271] width 706 height 387
click at [394, 269] on div "< div v-for = "item in model.companies" @ click = "namedAction('selectCompany',…" at bounding box center [404, 293] width 706 height 433
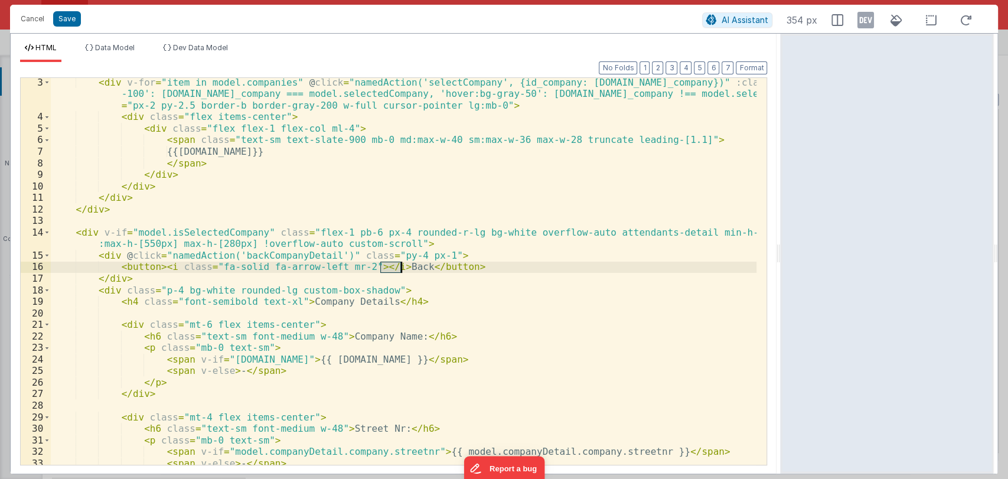
click at [394, 269] on div "< div v-for = "item in model.companies" @ click = "namedAction('selectCompany',…" at bounding box center [404, 293] width 706 height 433
drag, startPoint x: 381, startPoint y: 265, endPoint x: 467, endPoint y: 266, distance: 86.2
click at [467, 266] on div "< div v-for = "item in model.companies" @ click = "namedAction('selectCompany',…" at bounding box center [404, 293] width 706 height 433
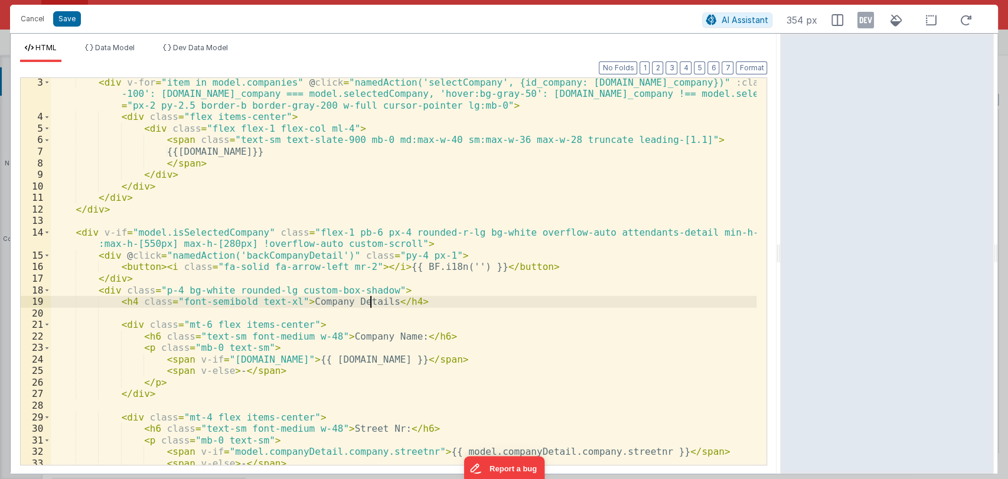
click at [371, 302] on div "< div v-for = "item in model.companies" @ click = "namedAction('selectCompany',…" at bounding box center [404, 293] width 706 height 433
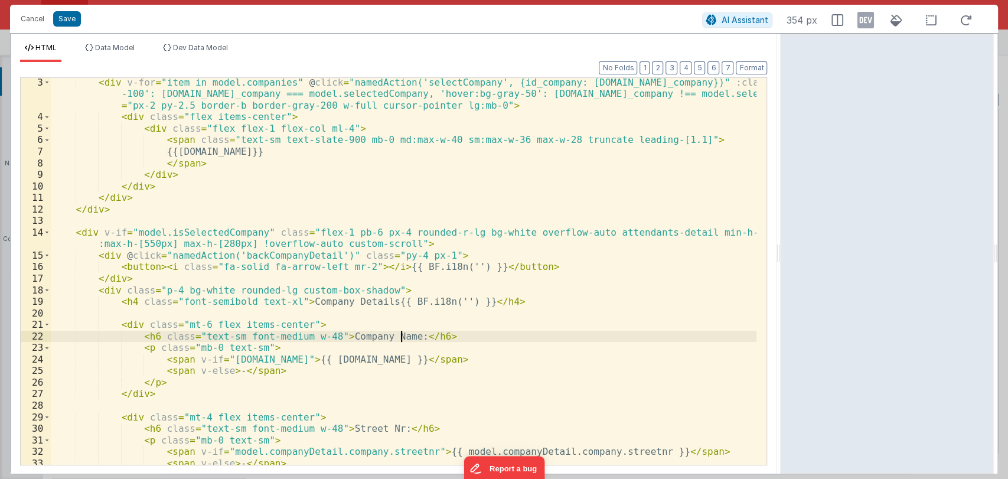
click at [403, 337] on div "< div v-for = "item in model.companies" @ click = "namedAction('selectCompany',…" at bounding box center [404, 293] width 706 height 433
click at [390, 336] on div "< div v-for = "item in model.companies" @ click = "namedAction('selectCompany',…" at bounding box center [404, 293] width 706 height 433
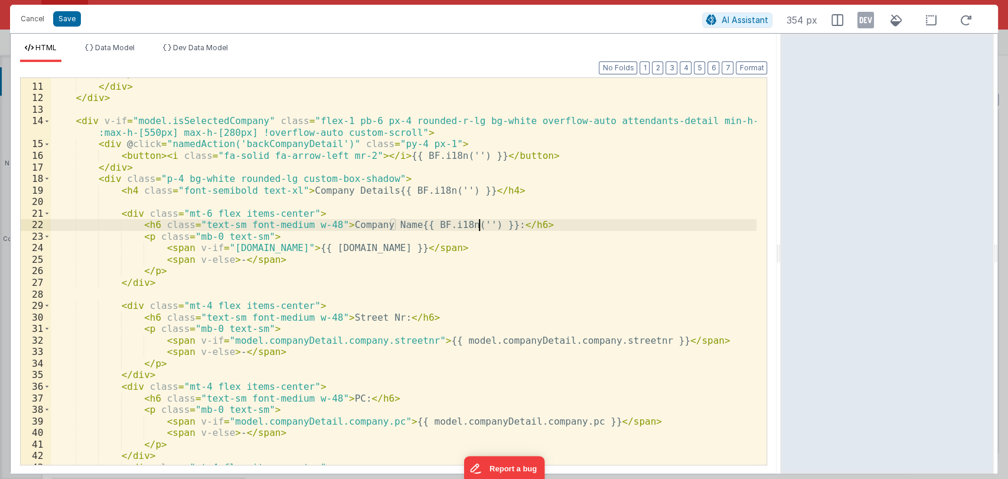
scroll to position [147, 0]
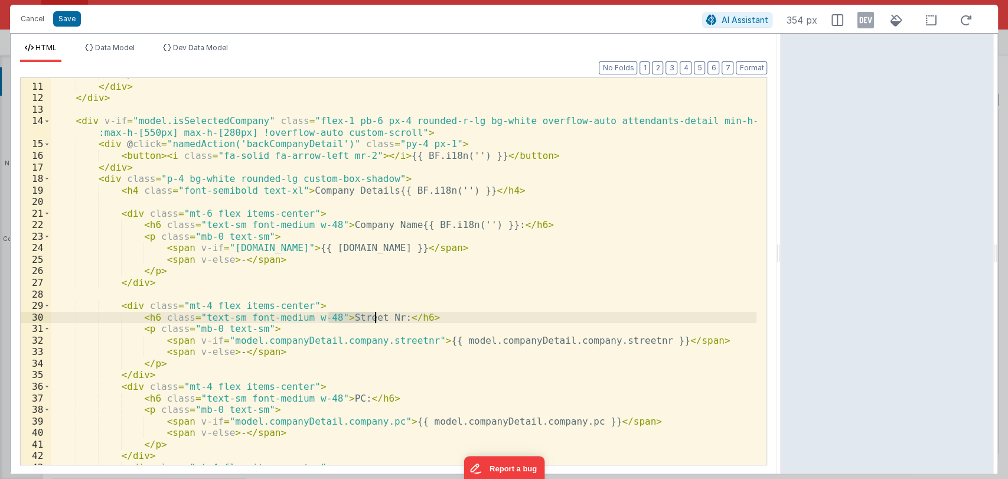
drag, startPoint x: 328, startPoint y: 316, endPoint x: 374, endPoint y: 316, distance: 45.5
click at [374, 316] on div "</ div > </ div > </ div > < div v-if = "model.isSelectedCompany" class = "flex…" at bounding box center [404, 274] width 706 height 410
click at [372, 318] on div "</ div > </ div > </ div > < div v-if = "model.isSelectedCompany" class = "flex…" at bounding box center [404, 271] width 706 height 387
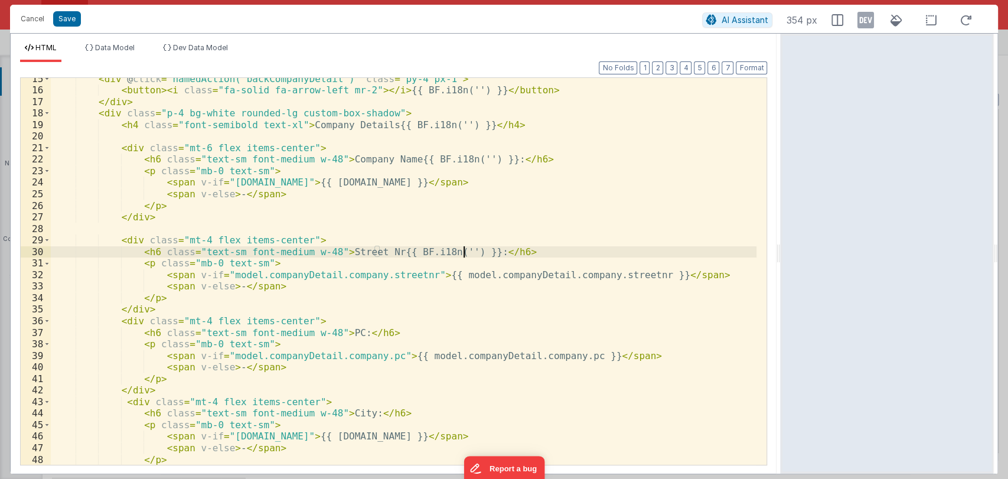
scroll to position [213, 0]
click at [335, 332] on div "< div @ click = "namedAction('backCompanyDetail')" class = "py-4 px-1" > < butt…" at bounding box center [404, 278] width 706 height 410
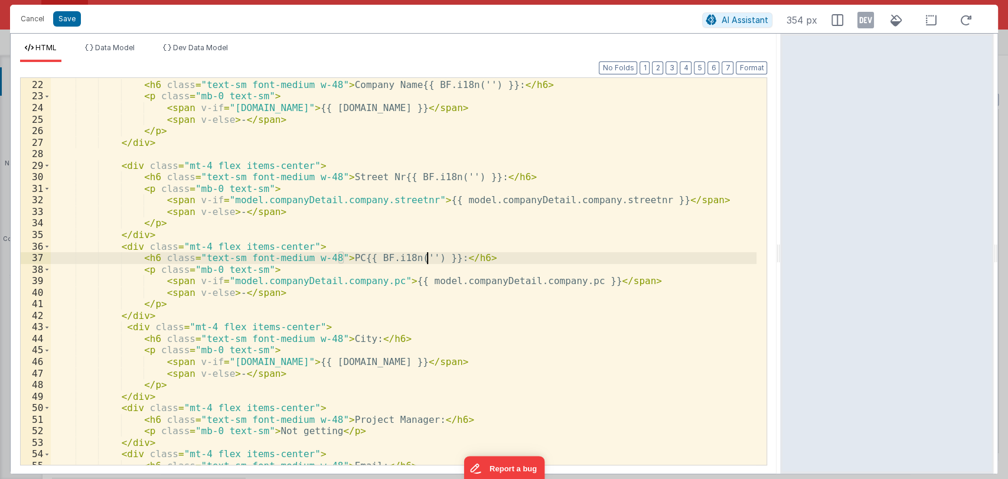
scroll to position [312, 0]
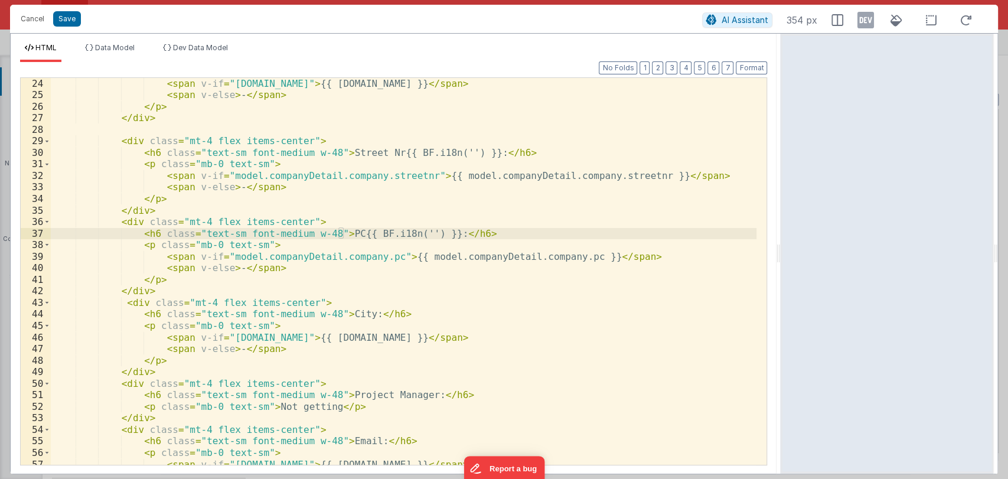
click at [348, 315] on div "< span v-if = "model.companyDetail.company.company" > {{ model.companyDetail.co…" at bounding box center [404, 283] width 706 height 410
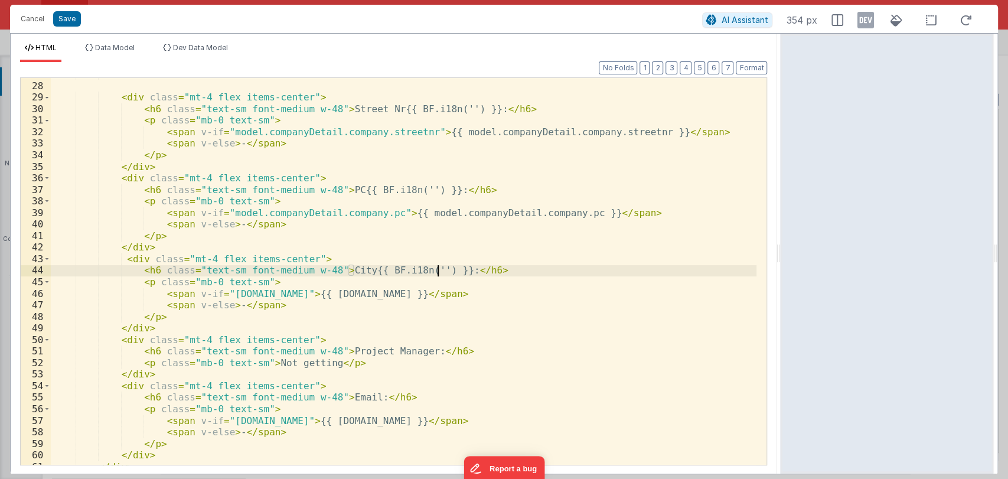
scroll to position [355, 0]
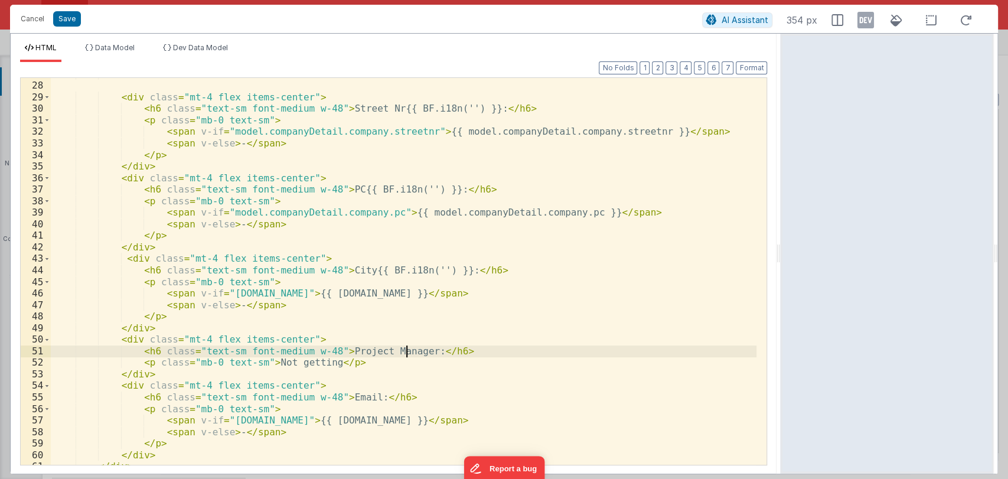
click at [404, 351] on div "</ div > < div class = "mt-4 flex items-center" > < h6 class = "text-sm font-me…" at bounding box center [404, 273] width 706 height 410
click at [319, 365] on div "</ div > < div class = "mt-4 flex items-center" > < h6 class = "text-sm font-me…" at bounding box center [404, 273] width 706 height 410
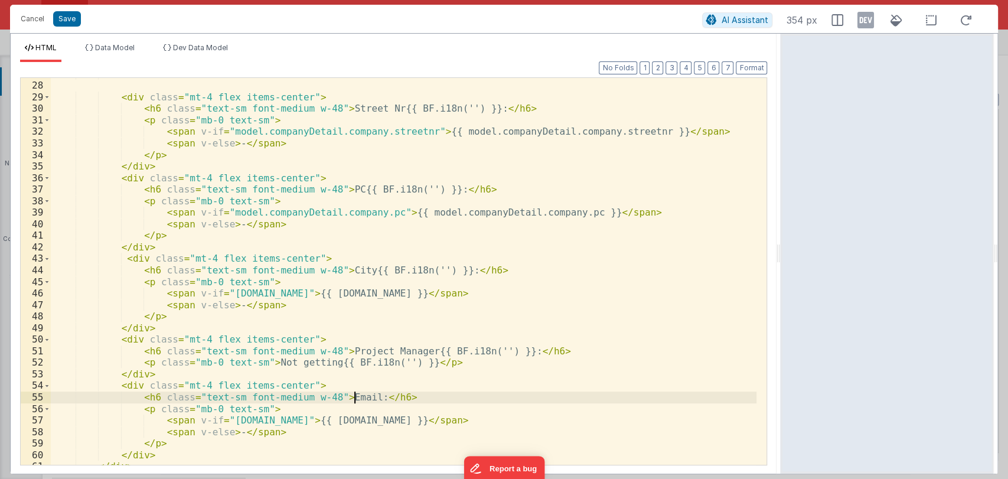
click at [352, 395] on div "</ div > < div class = "mt-4 flex items-center" > < h6 class = "text-sm font-me…" at bounding box center [404, 273] width 706 height 410
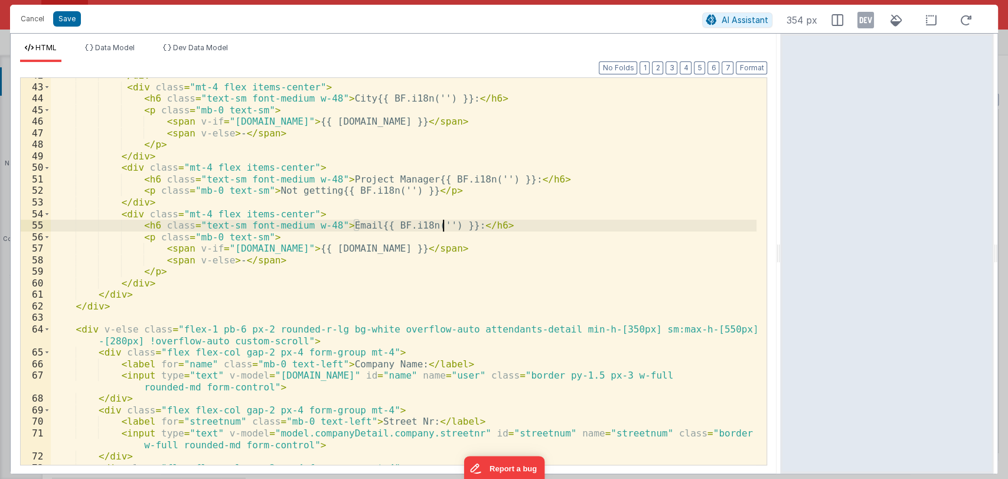
scroll to position [528, 0]
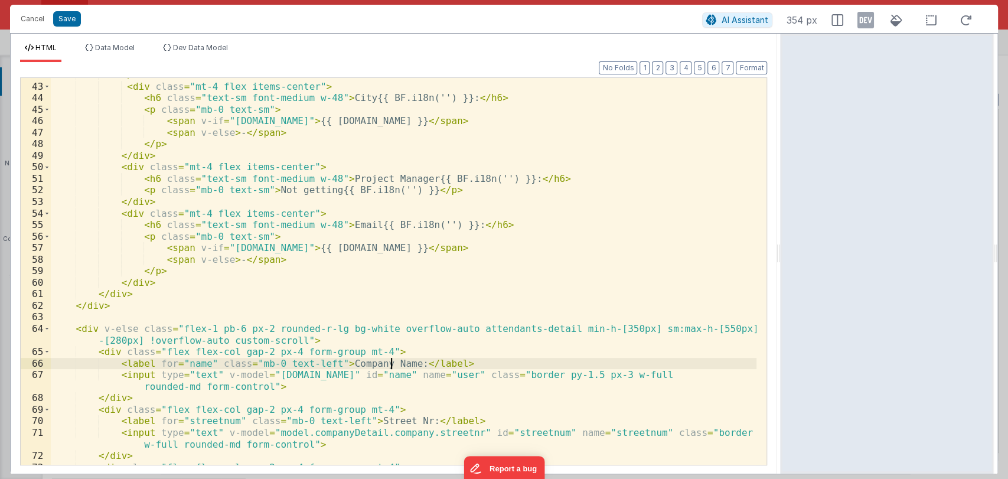
click at [390, 365] on div "</ div > < div class = "mt-4 flex items-center" > < h6 class = "text-sm font-me…" at bounding box center [404, 274] width 706 height 410
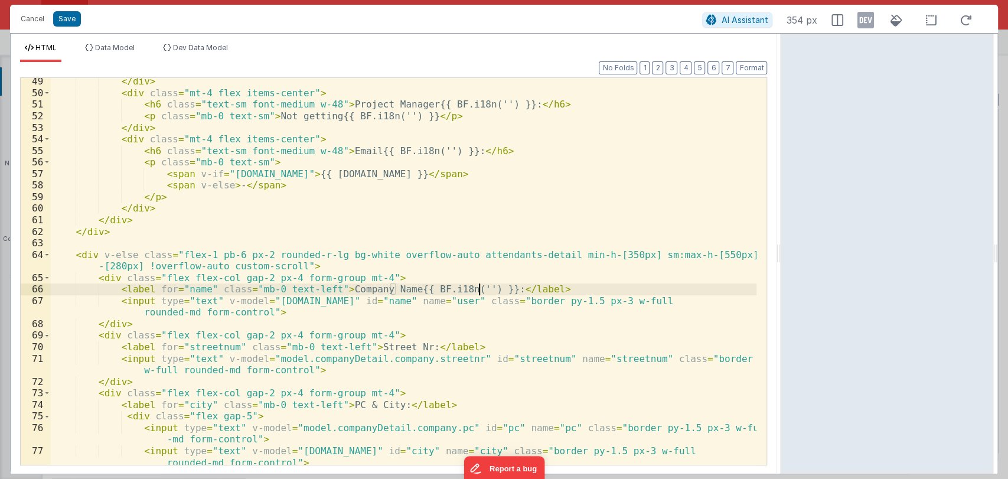
scroll to position [603, 0]
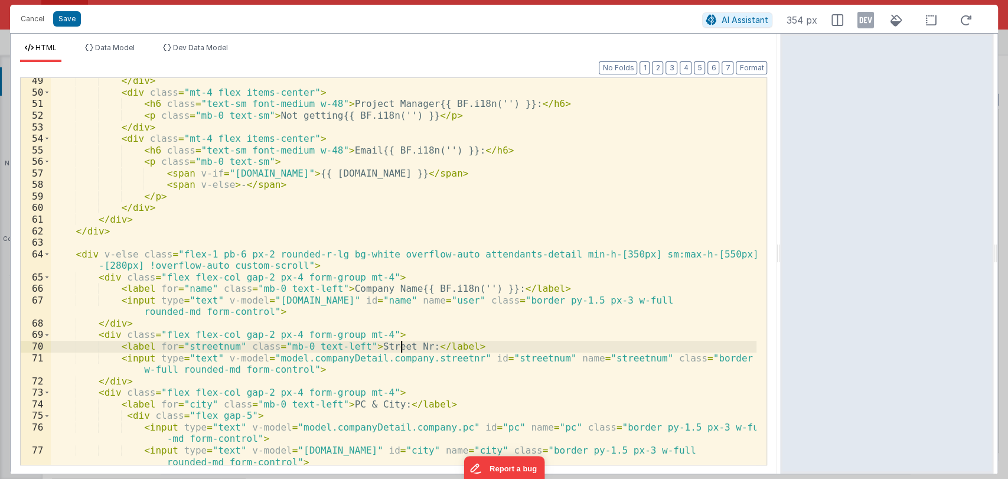
click at [399, 345] on div "</ div > < div class = "mt-4 flex items-center" > < h6 class = "text-sm font-me…" at bounding box center [404, 280] width 706 height 410
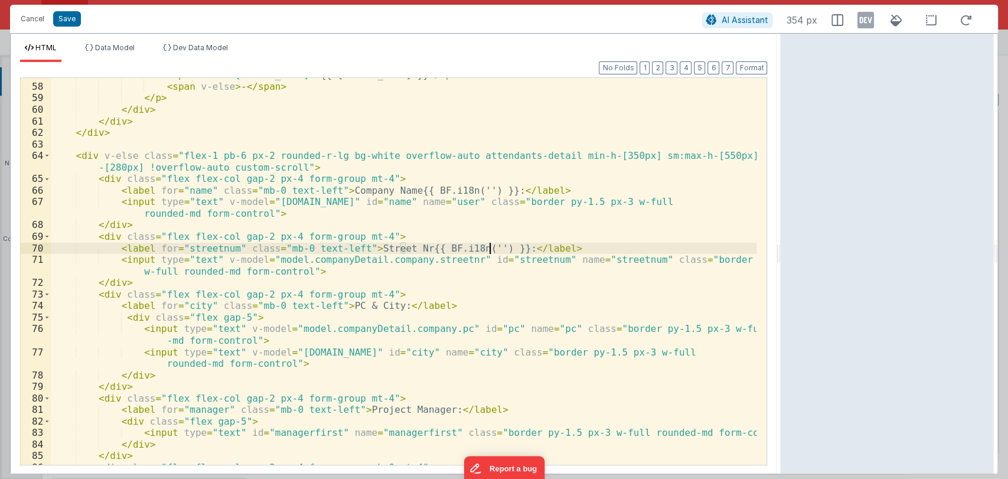
scroll to position [701, 0]
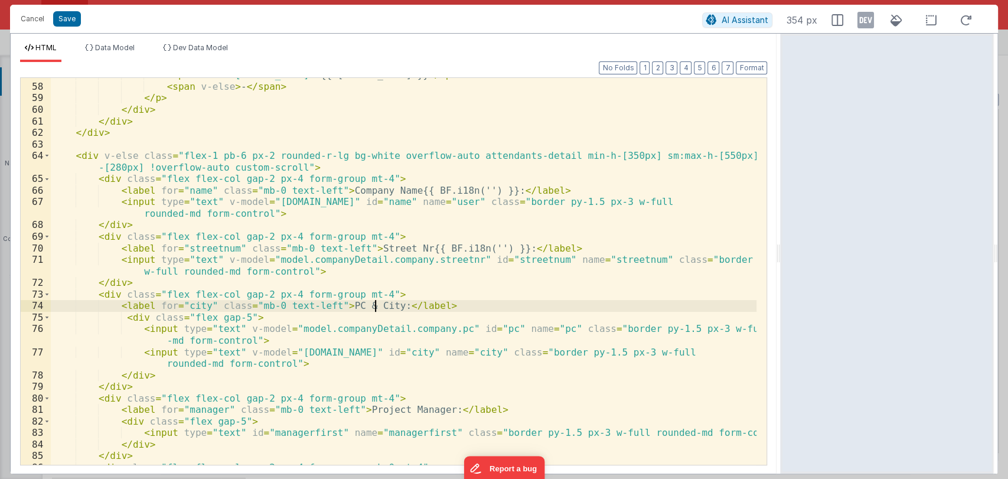
click at [376, 305] on div "< span v-if = "model.companyDetail.company.email" > {{ model.companyDetail.comp…" at bounding box center [404, 274] width 706 height 410
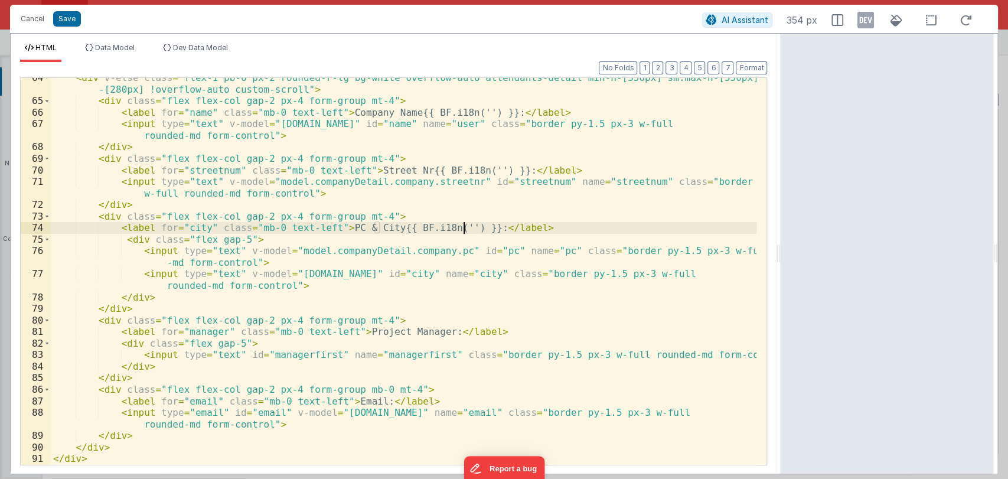
scroll to position [779, 0]
click at [419, 331] on div "< div v-else class = "flex-1 pb-6 px-2 rounded-r-lg bg-white overflow-auto atte…" at bounding box center [404, 283] width 706 height 422
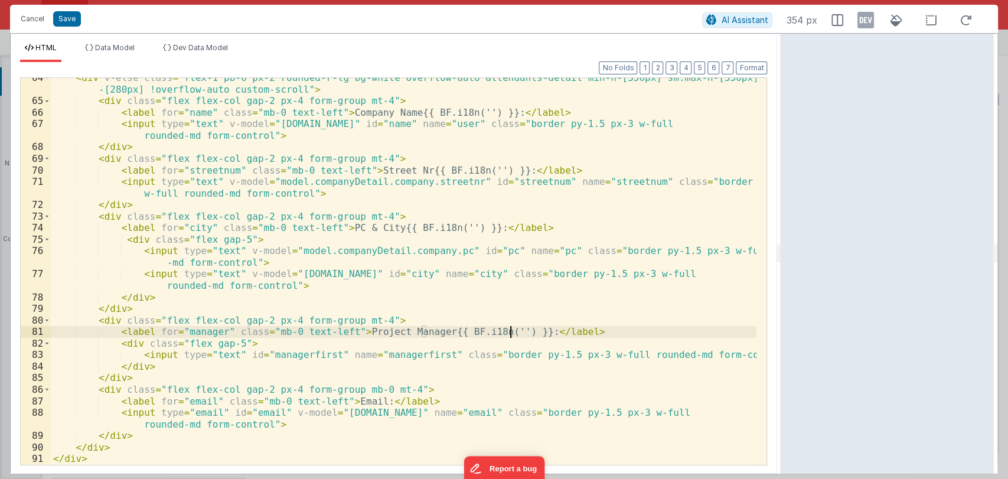
click at [360, 398] on div "< div v-else class = "flex-1 pb-6 px-2 rounded-r-lg bg-white overflow-auto atte…" at bounding box center [404, 283] width 706 height 422
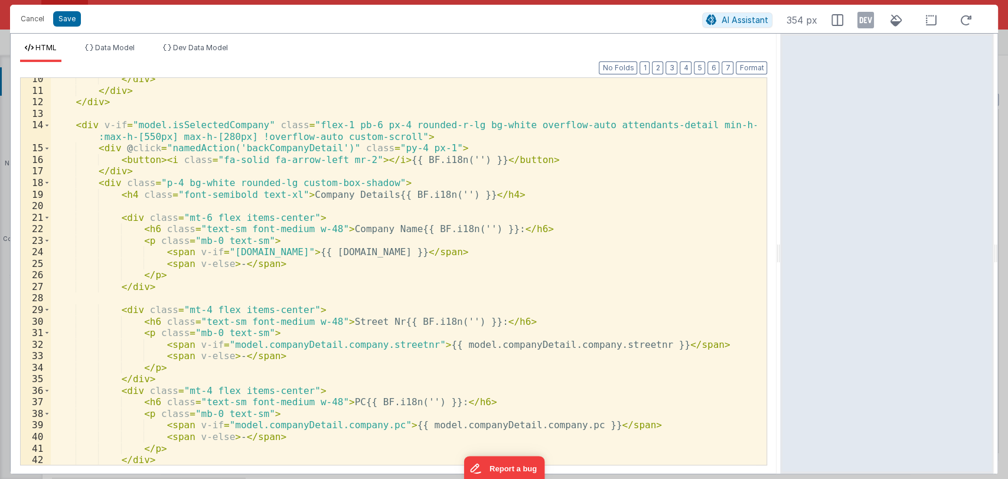
scroll to position [0, 0]
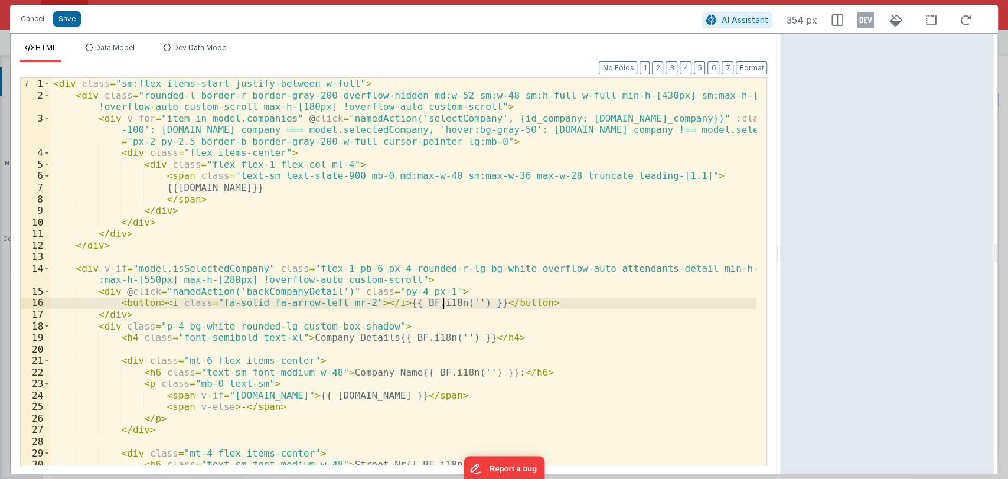
click at [441, 303] on div "< div class = "sm:flex items-start justify-between w-full" > < div class = "rou…" at bounding box center [404, 283] width 706 height 410
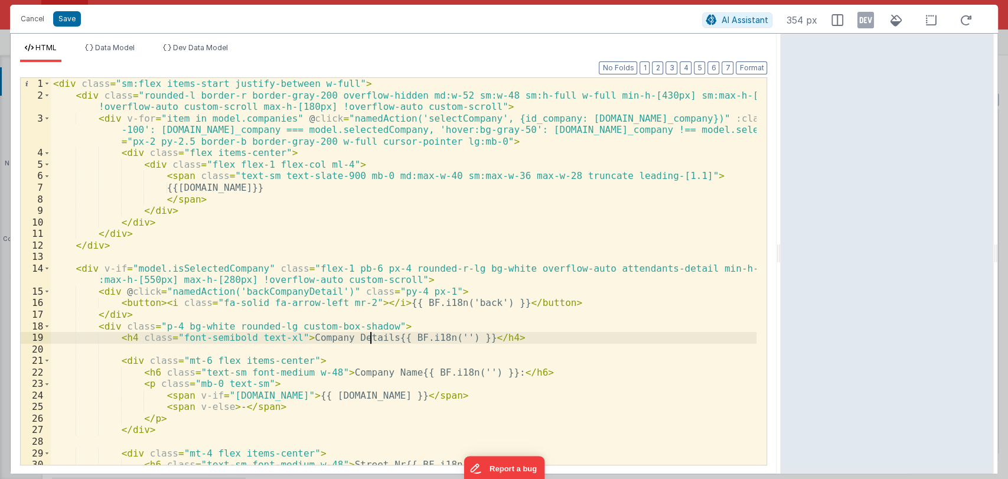
click at [369, 336] on div "< div class = "sm:flex items-start justify-between w-full" > < div class = "rou…" at bounding box center [404, 283] width 706 height 410
click at [354, 337] on div "< div class = "sm:flex items-start justify-between w-full" > < div class = "rou…" at bounding box center [404, 283] width 706 height 410
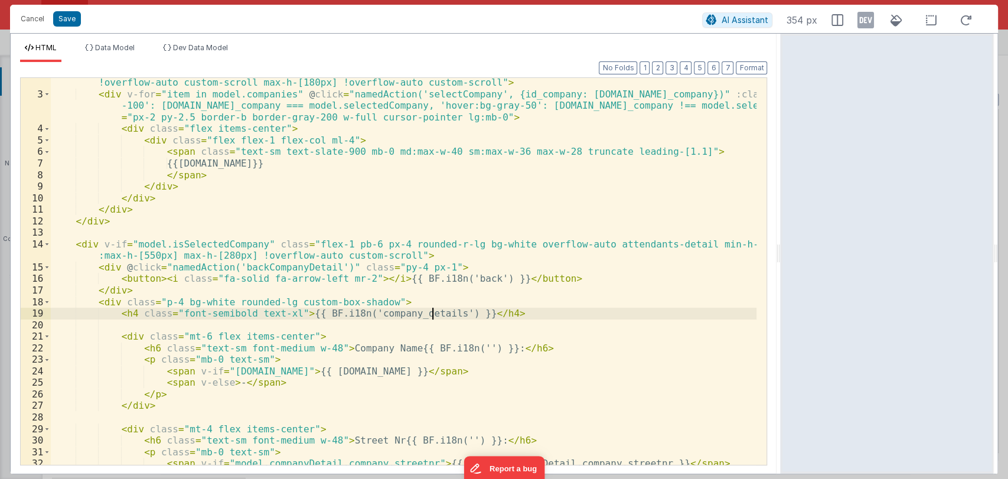
scroll to position [24, 0]
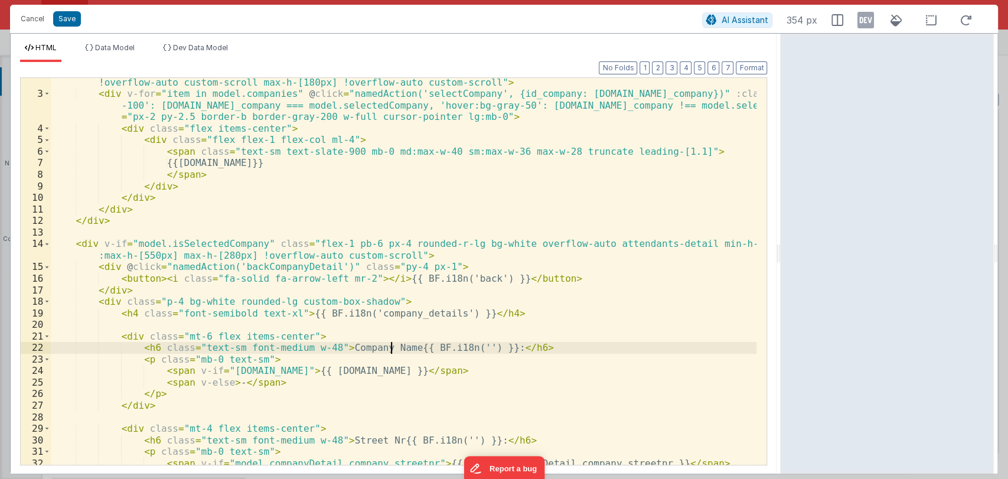
click at [391, 348] on div "< div class = "rounded-l border-r border-gray-200 overflow-hidden md:w-52 sm:w-…" at bounding box center [404, 276] width 706 height 422
click at [391, 345] on div "< div class = "rounded-l border-r border-gray-200 overflow-hidden md:w-52 sm:w-…" at bounding box center [404, 276] width 706 height 422
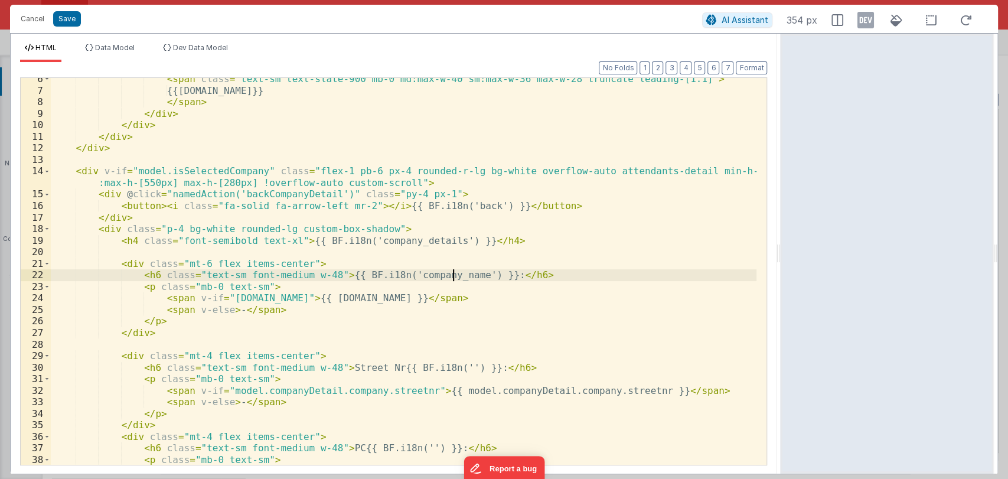
scroll to position [97, 0]
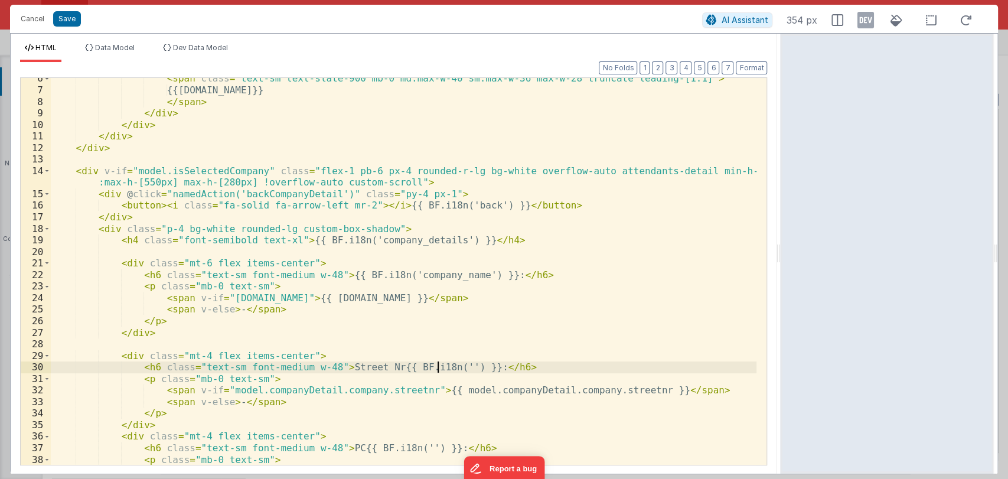
click at [436, 368] on div "< span class = "text-sm text-slate-900 mb-0 md:max-w-40 sm:max-w-36 max-w-28 tr…" at bounding box center [404, 278] width 706 height 410
drag, startPoint x: 378, startPoint y: 370, endPoint x: 397, endPoint y: 370, distance: 19.5
click at [397, 370] on div "< span class = "text-sm text-slate-900 mb-0 md:max-w-40 sm:max-w-36 max-w-28 tr…" at bounding box center [404, 278] width 706 height 410
click at [376, 369] on div "< span class = "text-sm text-slate-900 mb-0 md:max-w-40 sm:max-w-36 max-w-28 tr…" at bounding box center [404, 278] width 706 height 410
drag, startPoint x: 376, startPoint y: 369, endPoint x: 494, endPoint y: 367, distance: 118.1
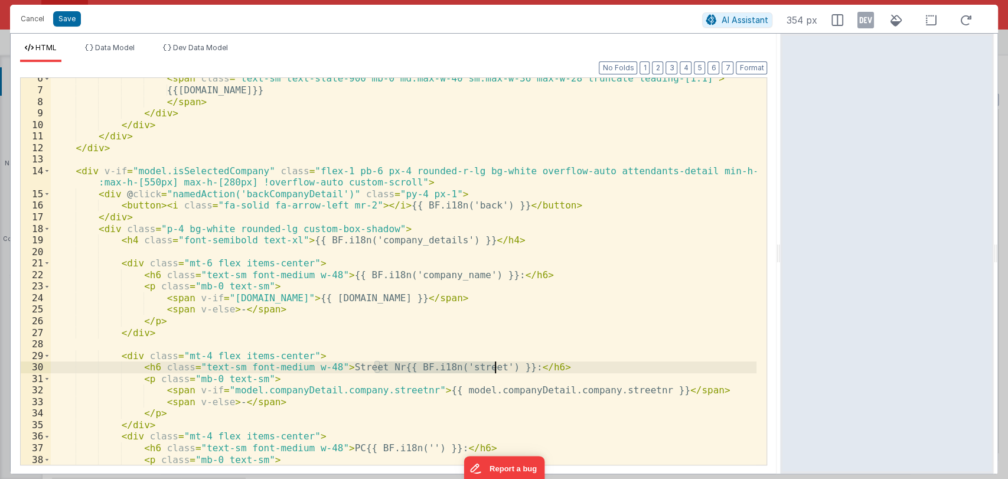
click at [494, 367] on div "< span class = "text-sm text-slate-900 mb-0 md:max-w-40 sm:max-w-36 max-w-28 tr…" at bounding box center [404, 278] width 706 height 410
click at [494, 367] on div "< span class = "text-sm text-slate-900 mb-0 md:max-w-40 sm:max-w-36 max-w-28 tr…" at bounding box center [404, 271] width 706 height 387
click at [374, 368] on div "< span class = "text-sm text-slate-900 mb-0 md:max-w-40 sm:max-w-36 max-w-28 tr…" at bounding box center [404, 278] width 706 height 410
click at [542, 367] on div "< span class = "text-sm text-slate-900 mb-0 md:max-w-40 sm:max-w-36 max-w-28 tr…" at bounding box center [404, 278] width 706 height 410
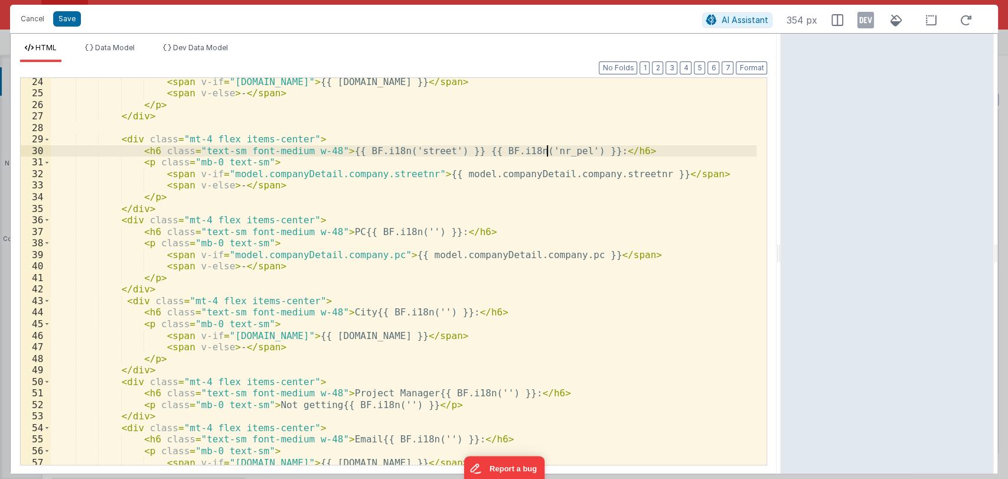
scroll to position [314, 0]
click at [412, 310] on div "< span v-if = "model.companyDetail.company.company" > {{ model.companyDetail.co…" at bounding box center [404, 281] width 706 height 410
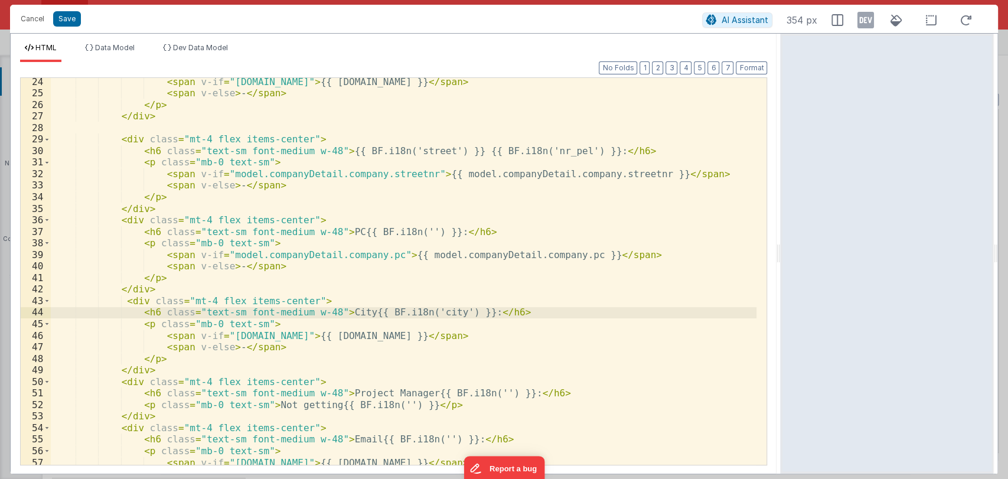
click at [350, 312] on div "< span v-if = "model.companyDetail.company.company" > {{ model.companyDetail.co…" at bounding box center [404, 281] width 706 height 410
click at [348, 313] on div "< span v-if = "model.companyDetail.company.company" > {{ model.companyDetail.co…" at bounding box center [404, 271] width 706 height 387
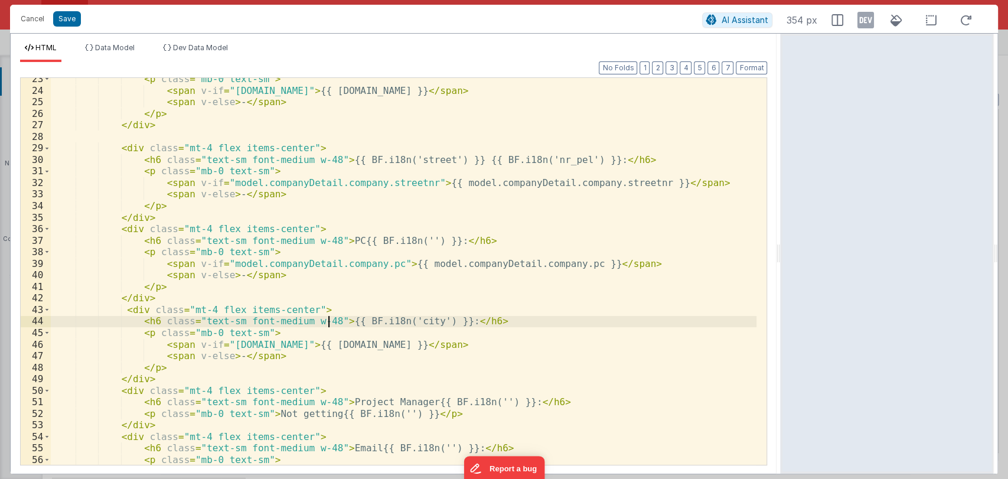
scroll to position [305, 0]
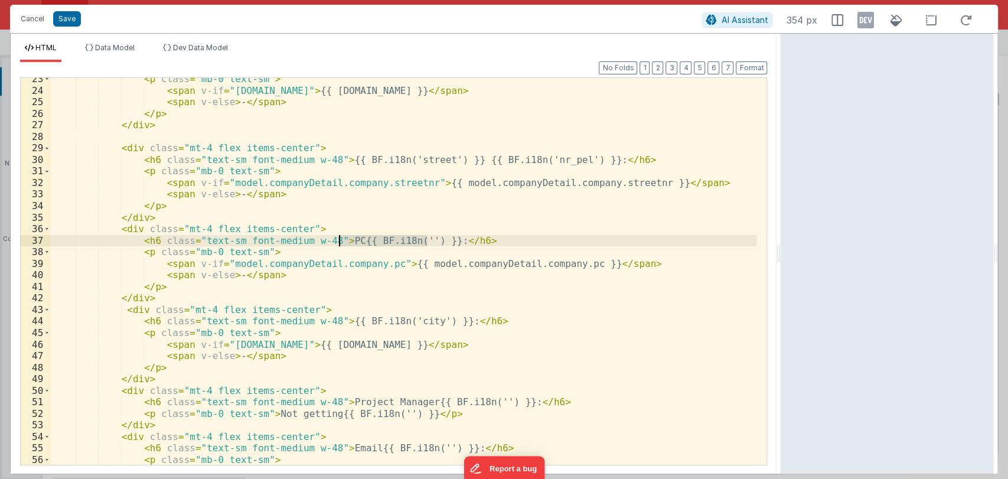
drag, startPoint x: 426, startPoint y: 241, endPoint x: 338, endPoint y: 240, distance: 88.6
click at [338, 240] on div "< p class = "mb-0 text-sm" > < span v-if = "model.companyDetail.company.company…" at bounding box center [404, 278] width 706 height 410
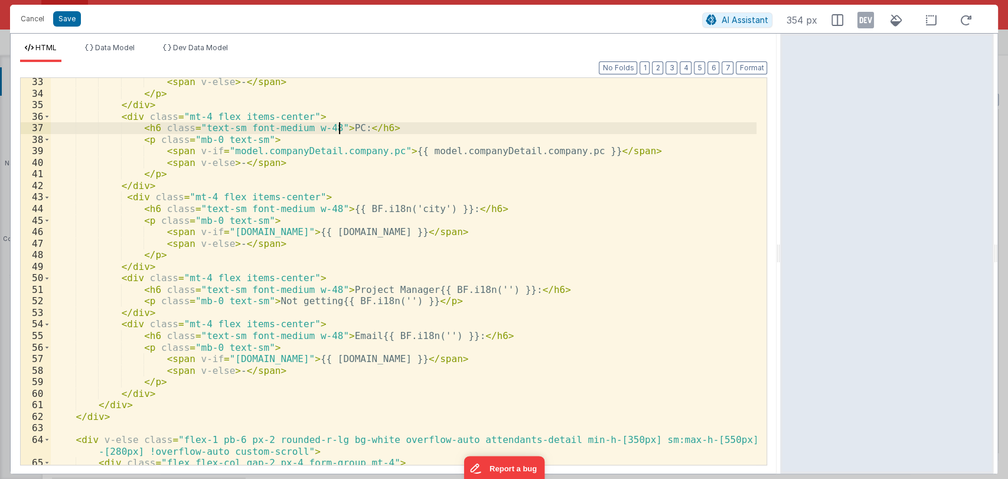
scroll to position [419, 0]
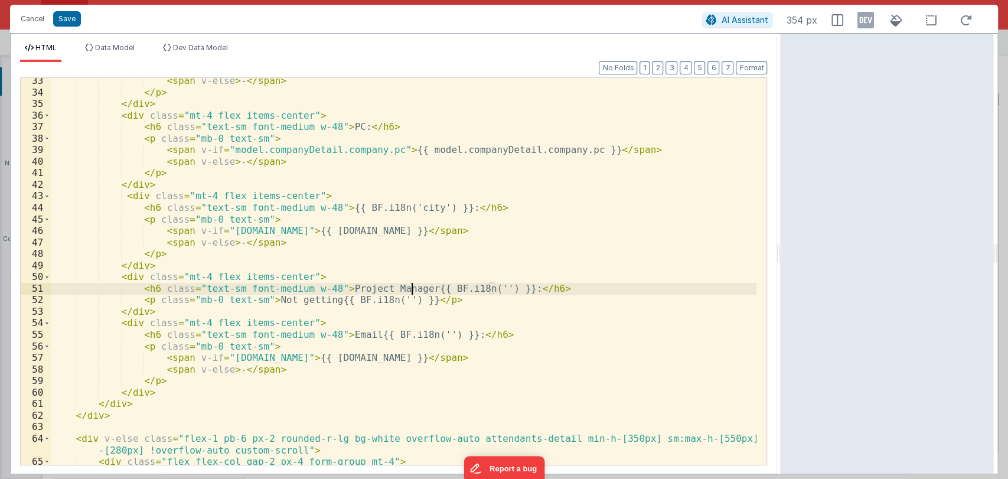
click at [412, 286] on div "< span v-else > - </ span > </ p > </ div > < div class = "mt-4 flex items-cent…" at bounding box center [404, 280] width 706 height 410
click at [387, 286] on div "< span v-else > - </ span > </ p > </ div > < div class = "mt-4 flex items-cent…" at bounding box center [404, 280] width 706 height 410
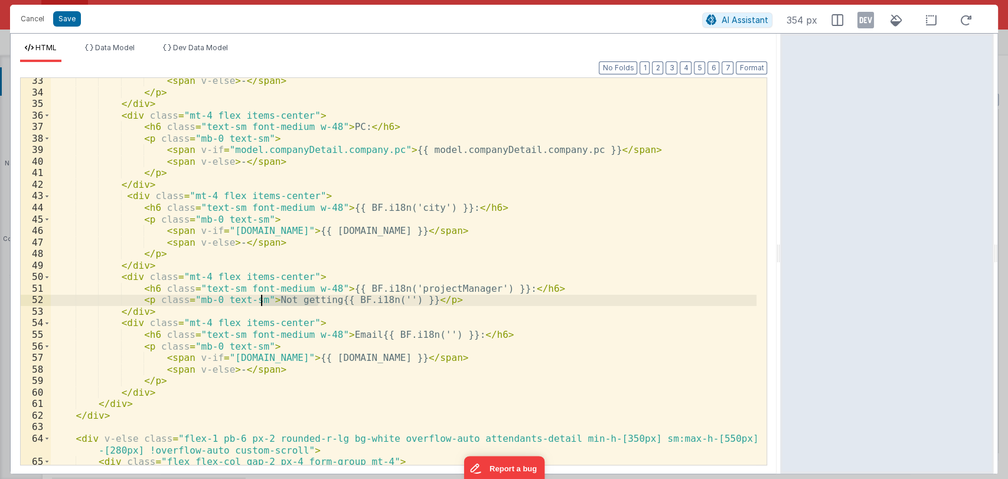
drag, startPoint x: 319, startPoint y: 299, endPoint x: 262, endPoint y: 299, distance: 57.3
click at [262, 299] on div "< span v-else > - </ span > </ p > </ div > < div class = "mt-4 flex items-cent…" at bounding box center [404, 280] width 706 height 410
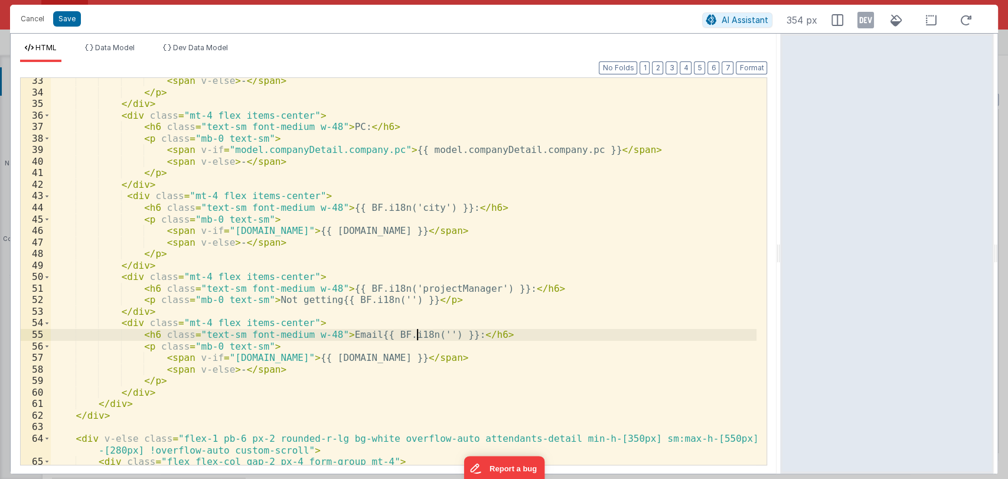
click at [416, 333] on div "< span v-else > - </ span > </ p > </ div > < div class = "mt-4 flex items-cent…" at bounding box center [404, 280] width 706 height 410
click at [360, 344] on div "< span v-else > - </ span > </ p > </ div > < div class = "mt-4 flex items-cent…" at bounding box center [404, 280] width 706 height 410
click at [353, 334] on div "< span v-else > - </ span > </ p > </ div > < div class = "mt-4 flex items-cent…" at bounding box center [404, 280] width 706 height 410
click at [386, 334] on div "< span v-else > - </ span > </ p > </ div > < div class = "mt-4 flex items-cent…" at bounding box center [404, 280] width 706 height 410
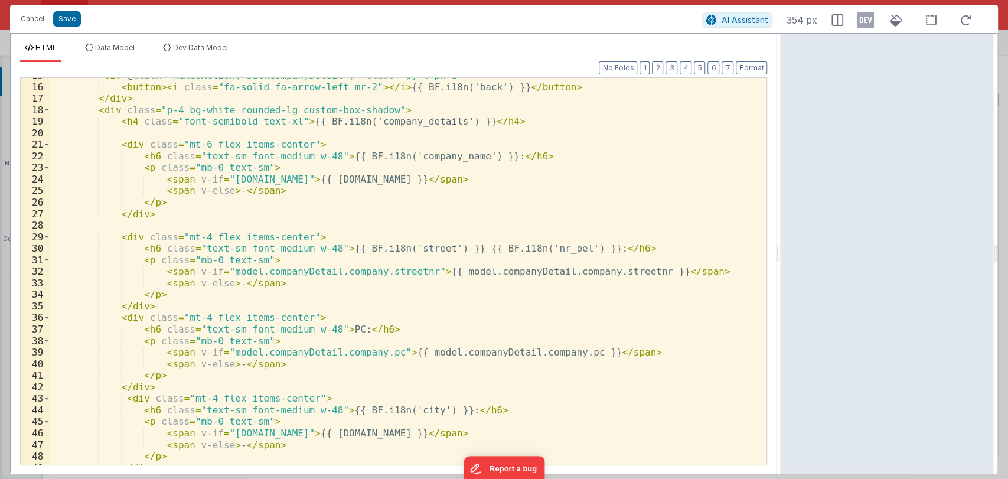
scroll to position [216, 0]
drag, startPoint x: 328, startPoint y: 157, endPoint x: 477, endPoint y: 157, distance: 149.4
click at [477, 157] on div "< div @ click = "namedAction('backCompanyDetail')" class = "py-4 px-1" > < butt…" at bounding box center [404, 275] width 706 height 410
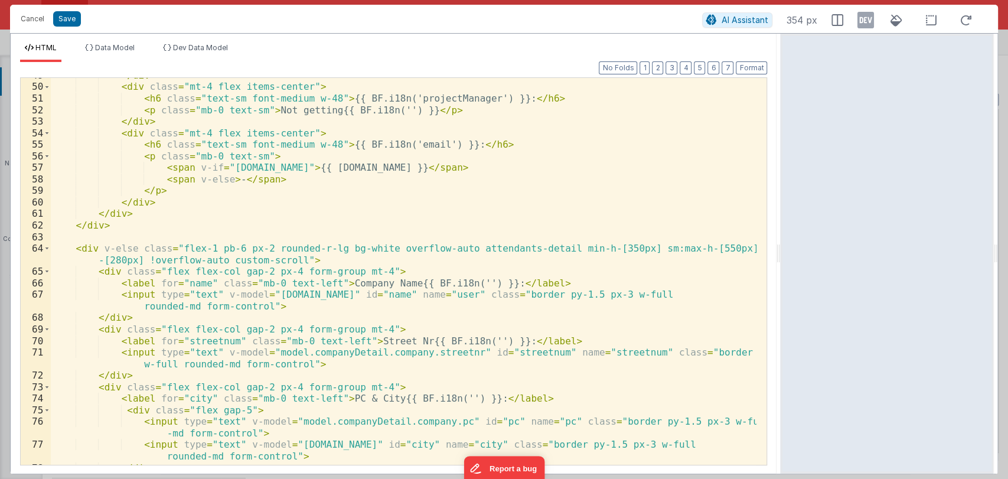
scroll to position [610, 0]
drag, startPoint x: 328, startPoint y: 282, endPoint x: 478, endPoint y: 280, distance: 149.4
click at [478, 280] on div "</ div > < div class = "mt-4 flex items-center" > < h6 class = "text-sm font-me…" at bounding box center [404, 273] width 706 height 410
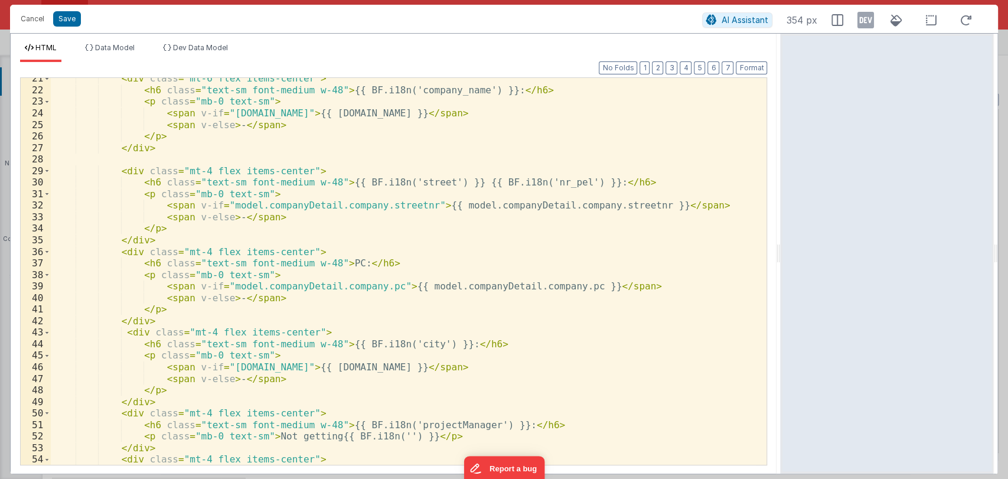
scroll to position [282, 0]
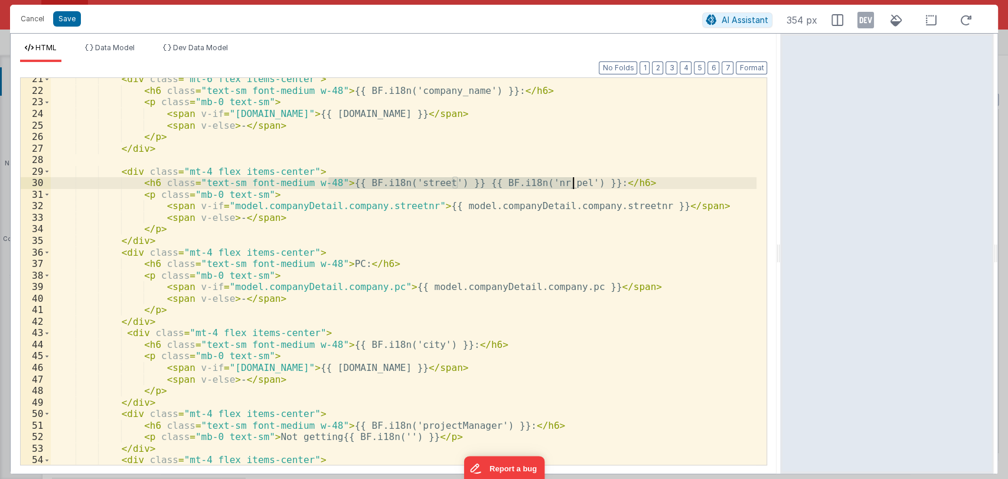
drag, startPoint x: 327, startPoint y: 185, endPoint x: 570, endPoint y: 182, distance: 243.9
click at [570, 182] on div "< div class = "mt-6 flex items-center" > < h6 class = "text-sm font-medium w-48…" at bounding box center [404, 278] width 706 height 410
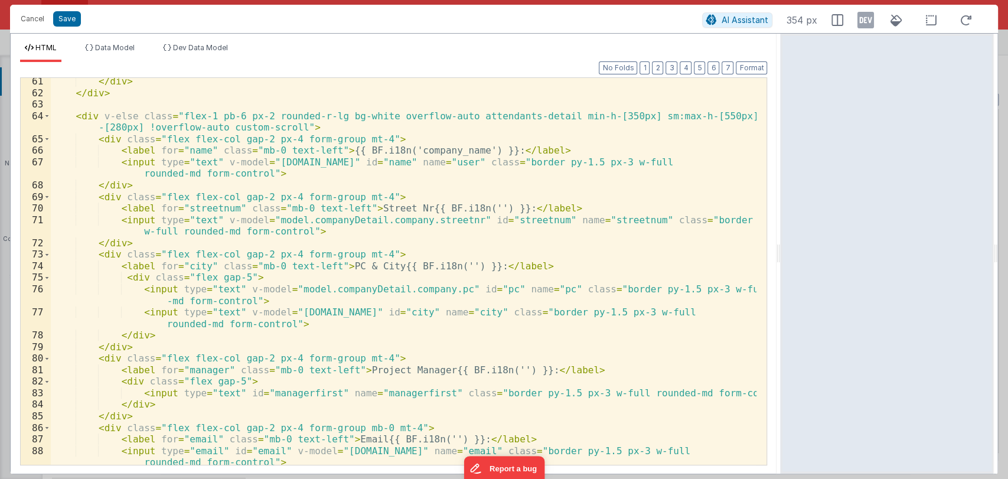
scroll to position [741, 0]
drag, startPoint x: 351, startPoint y: 211, endPoint x: 372, endPoint y: 207, distance: 21.5
click at [372, 207] on div "</ div > </ div > < div v-else class = "flex-1 pb-6 px-2 rounded-r-lg bg-white …" at bounding box center [404, 281] width 706 height 410
click at [353, 207] on div "</ div > </ div > < div v-else class = "flex-1 pb-6 px-2 rounded-r-lg bg-white …" at bounding box center [404, 271] width 706 height 387
drag, startPoint x: 353, startPoint y: 207, endPoint x: 488, endPoint y: 208, distance: 135.8
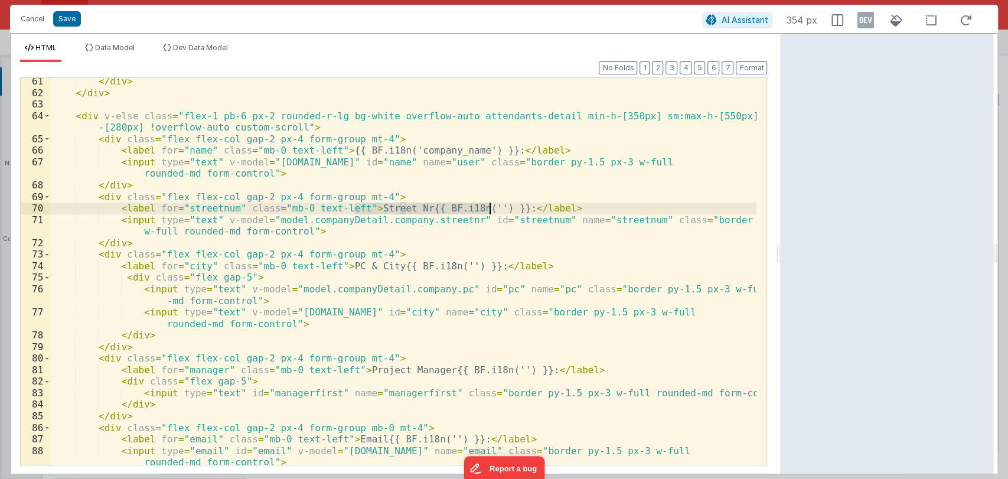
click at [488, 208] on div "</ div > </ div > < div v-else class = "flex-1 pb-6 px-2 rounded-r-lg bg-white …" at bounding box center [404, 281] width 706 height 410
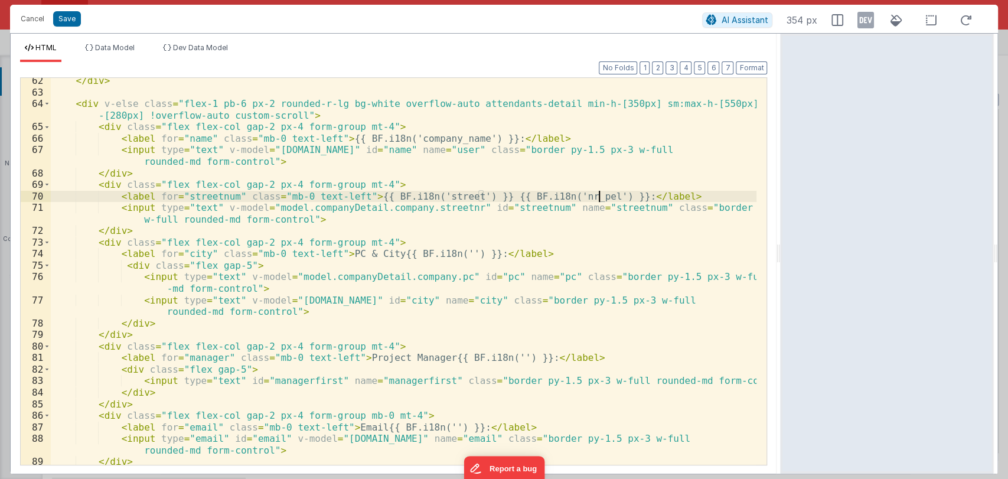
scroll to position [753, 0]
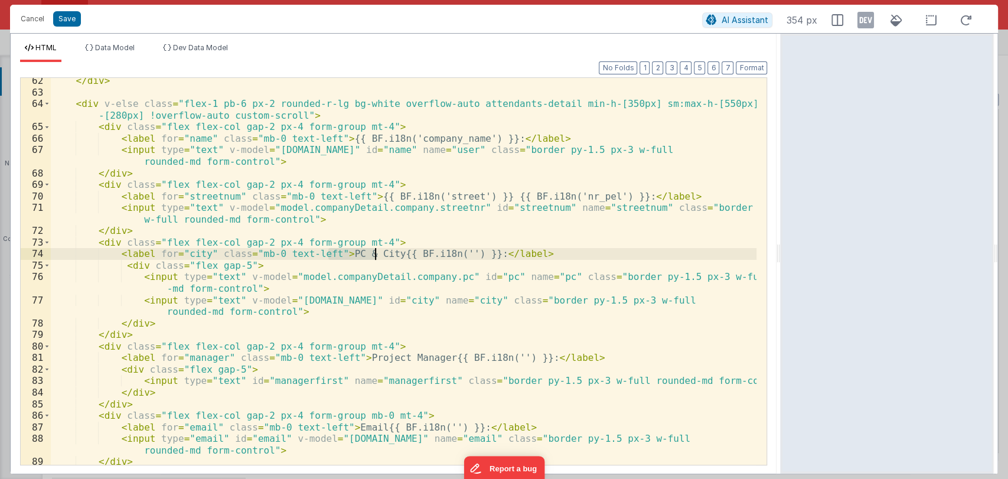
drag, startPoint x: 329, startPoint y: 253, endPoint x: 376, endPoint y: 253, distance: 46.1
click at [376, 253] on div "</ div > < div v-else class = "flex-1 pb-6 px-2 rounded-r-lg bg-white overflow-…" at bounding box center [404, 280] width 706 height 410
click at [445, 325] on div "</ div > < div v-else class = "flex-1 pb-6 px-2 rounded-r-lg bg-white overflow-…" at bounding box center [404, 280] width 706 height 410
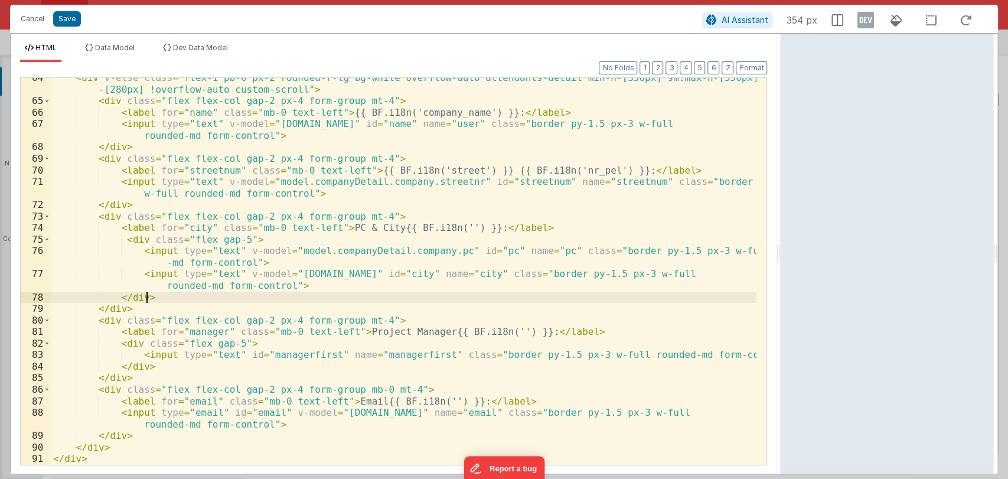
scroll to position [779, 0]
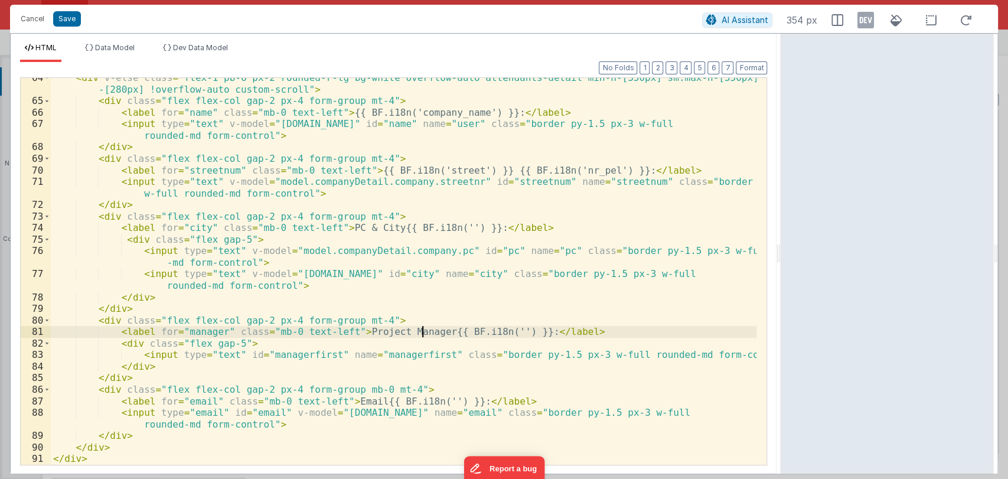
click at [420, 330] on div "< div v-else class = "flex-1 pb-6 px-2 rounded-r-lg bg-white overflow-auto atte…" at bounding box center [404, 283] width 706 height 422
click at [407, 330] on div "< div v-else class = "flex-1 pb-6 px-2 rounded-r-lg bg-white overflow-auto atte…" at bounding box center [404, 283] width 706 height 422
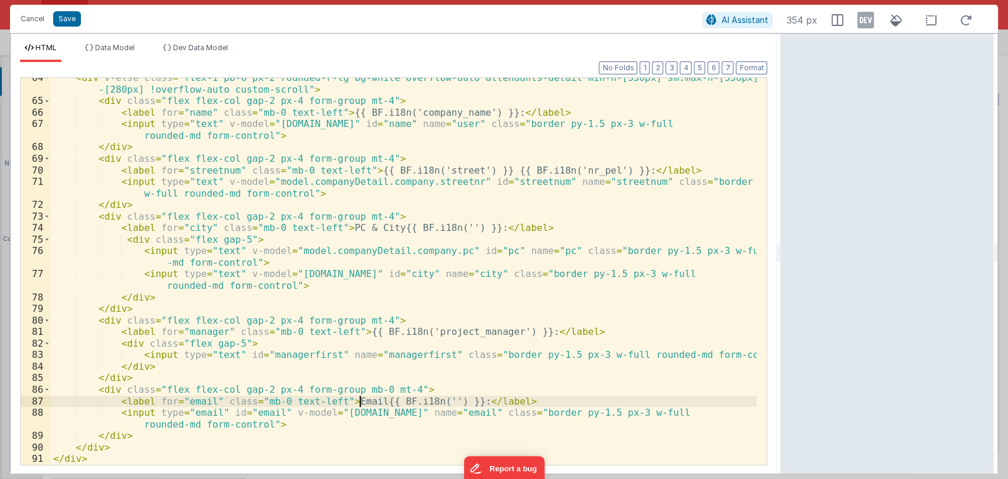
click at [361, 397] on div "< div v-else class = "flex-1 pb-6 px-2 rounded-r-lg bg-white overflow-auto atte…" at bounding box center [404, 283] width 706 height 422
click at [397, 403] on div "< div v-else class = "flex-1 pb-6 px-2 rounded-r-lg bg-white overflow-auto atte…" at bounding box center [404, 283] width 706 height 422
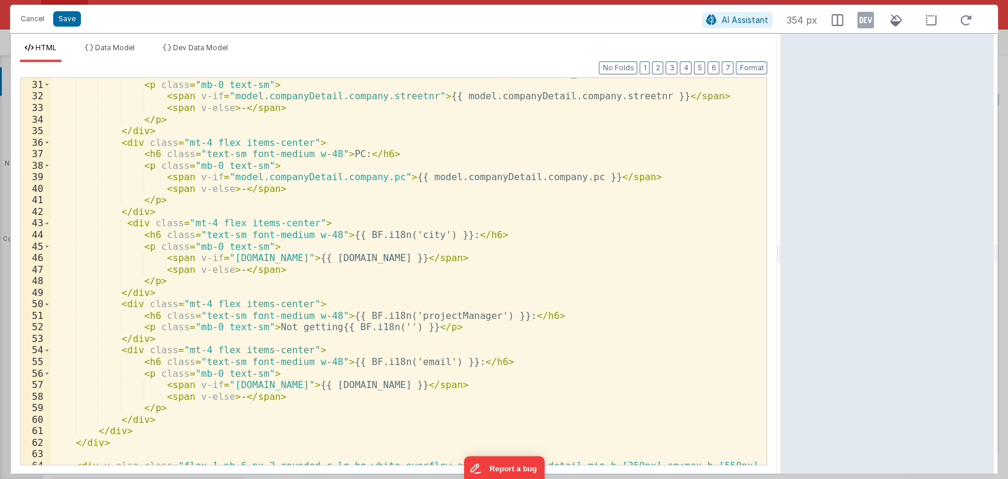
scroll to position [391, 0]
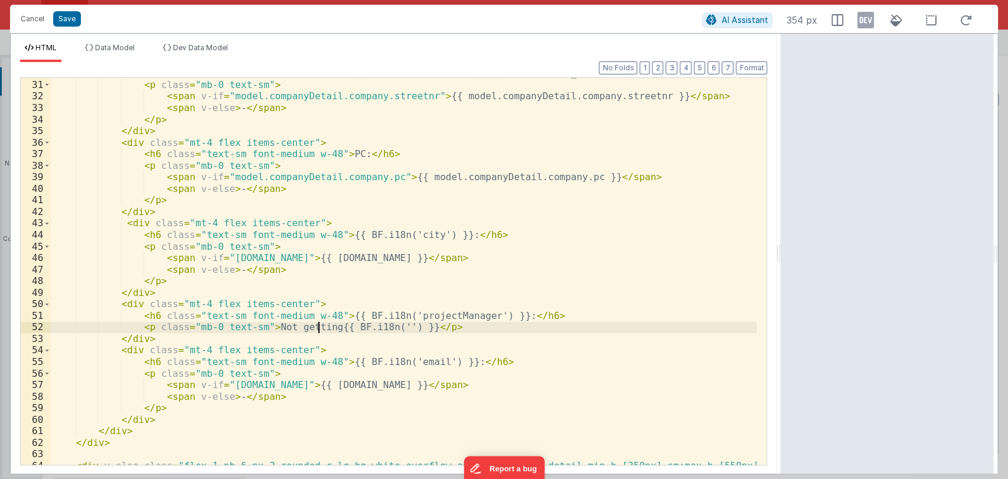
click at [319, 329] on div "< h6 class = "text-sm font-medium w-48" > {{ BF.i18n('street') }} {{ BF.i18n('n…" at bounding box center [404, 278] width 706 height 422
click at [322, 325] on div "< h6 class = "text-sm font-medium w-48" > {{ BF.i18n('street') }} {{ BF.i18n('n…" at bounding box center [404, 278] width 706 height 422
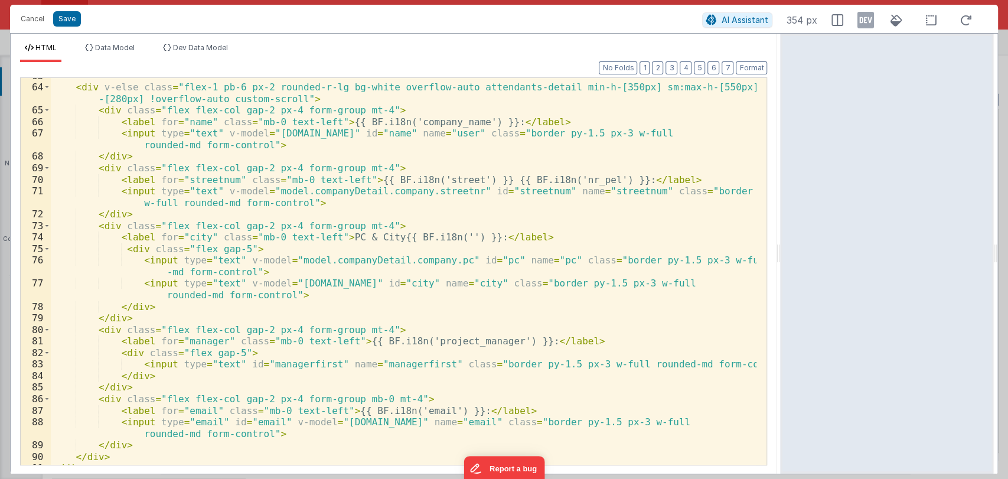
scroll to position [768, 0]
click at [373, 239] on div "< div v-else class = "flex-1 pb-6 px-2 rounded-r-lg bg-white overflow-auto atte…" at bounding box center [404, 276] width 706 height 410
click at [387, 237] on div "< div v-else class = "flex-1 pb-6 px-2 rounded-r-lg bg-white overflow-auto atte…" at bounding box center [404, 276] width 706 height 410
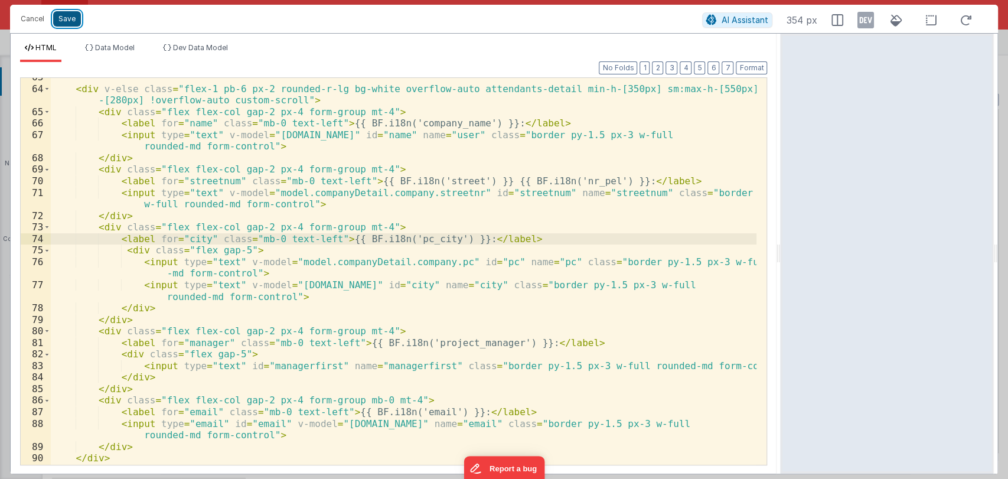
click at [71, 19] on button "Save" at bounding box center [67, 18] width 28 height 15
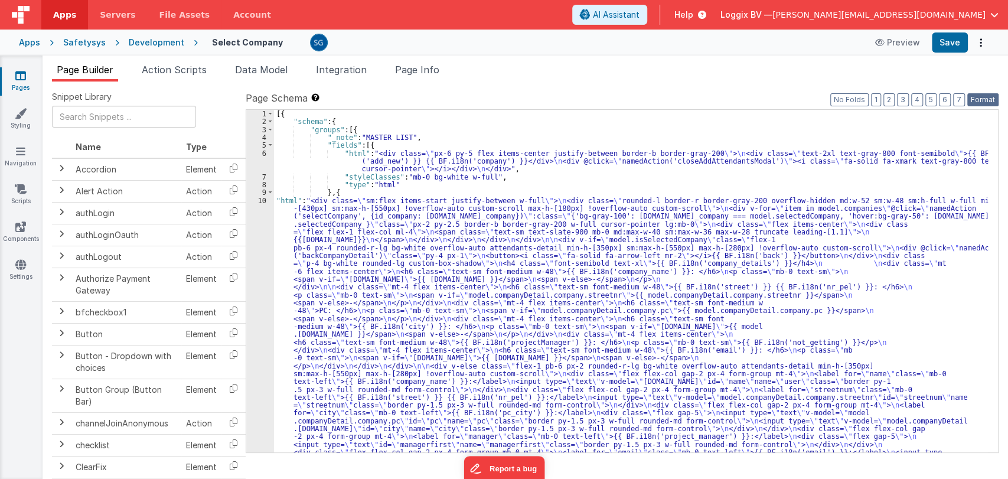
click at [994, 99] on button "Format" at bounding box center [982, 99] width 31 height 13
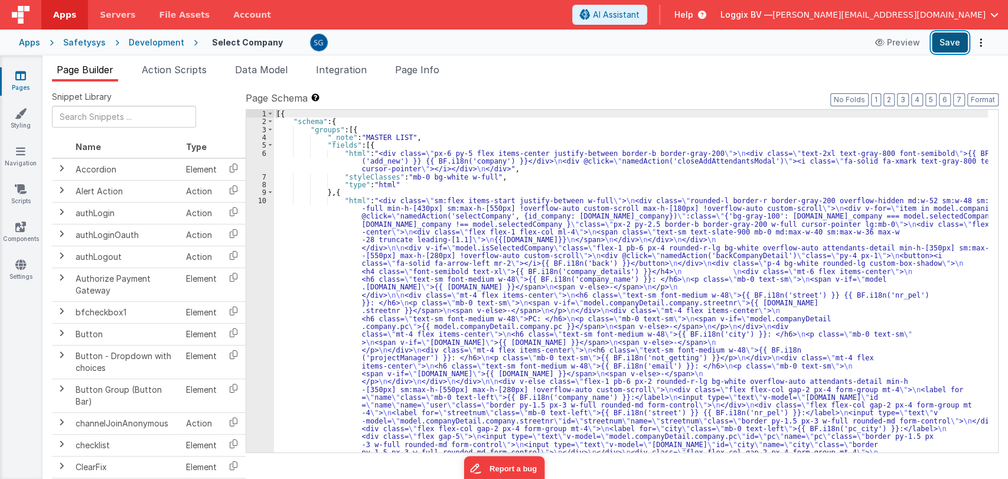
click at [957, 43] on button "Save" at bounding box center [950, 42] width 36 height 20
click at [164, 77] on li "Action Scripts" at bounding box center [174, 72] width 74 height 19
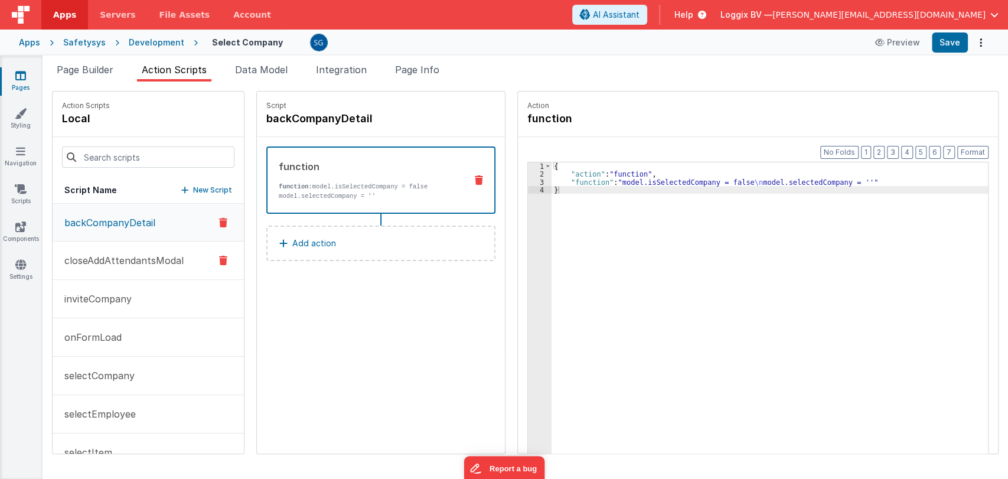
click at [114, 256] on p "closeAddAttendantsModal" at bounding box center [120, 260] width 126 height 14
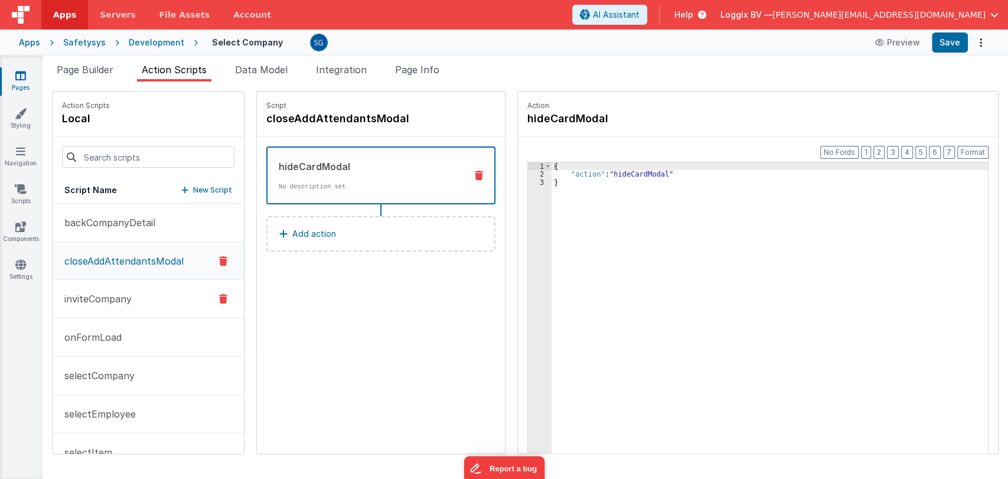
click at [109, 289] on button "inviteCompany" at bounding box center [148, 299] width 191 height 38
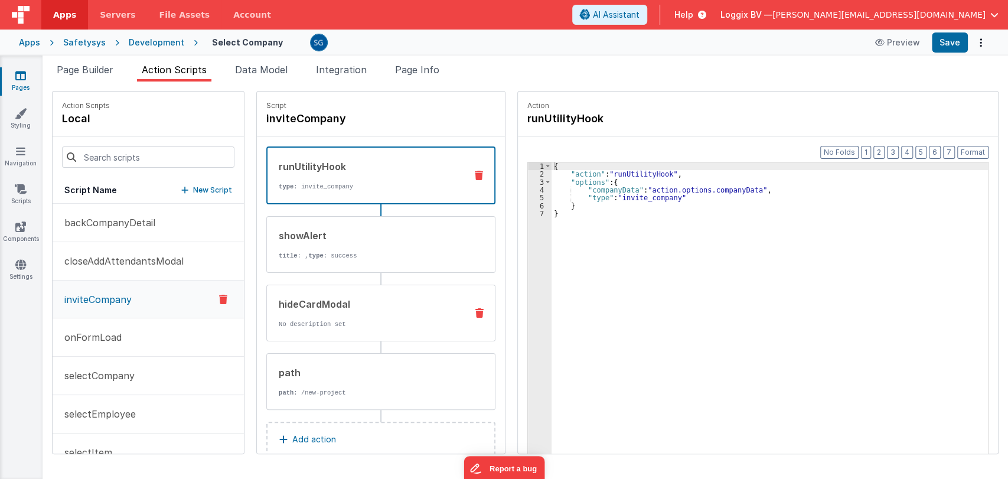
scroll to position [24, 0]
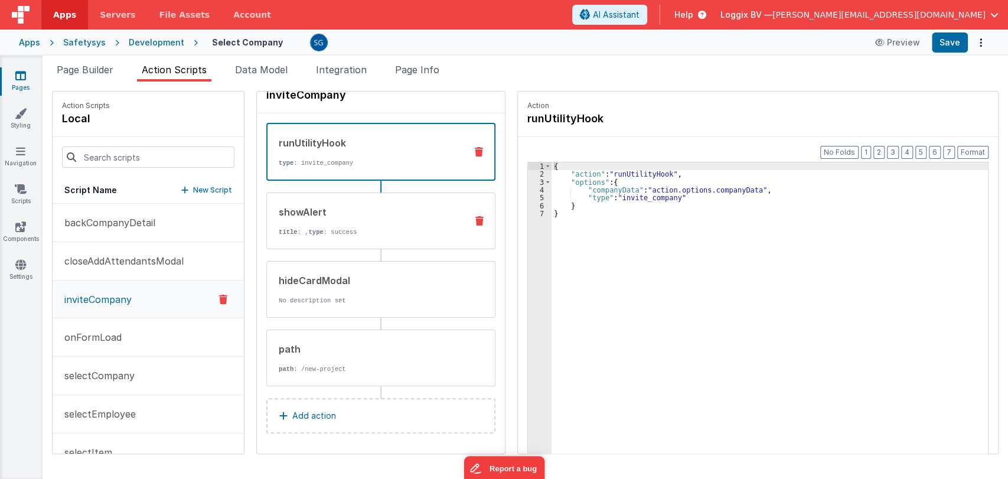
click at [338, 223] on div "showAlert title : , type : success" at bounding box center [362, 221] width 190 height 32
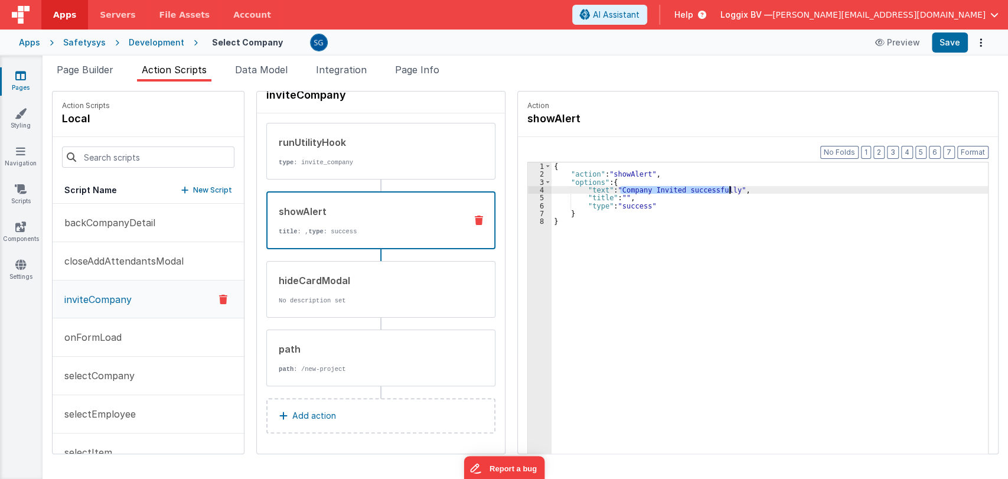
drag, startPoint x: 608, startPoint y: 187, endPoint x: 717, endPoint y: 190, distance: 109.3
click at [717, 190] on div "{ "action" : "showAlert" , "options" : { "text" : "Company Invited successfully…" at bounding box center [775, 334] width 448 height 344
click at [590, 187] on div "{ "action" : "showAlert" , "options" : { "text" : "BF.i18n('company_invited_suc…" at bounding box center [775, 334] width 448 height 344
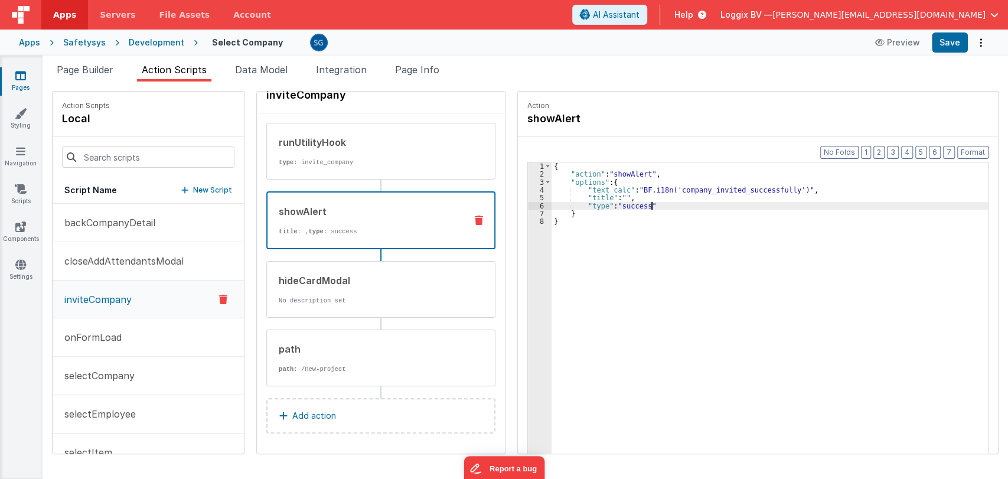
click at [647, 204] on div "{ "action" : "showAlert" , "options" : { "text_calc" : "BF.i18n('company_invite…" at bounding box center [775, 334] width 448 height 344
click at [955, 44] on button "Save" at bounding box center [950, 42] width 36 height 20
click at [99, 331] on p "onFormLoad" at bounding box center [89, 337] width 64 height 14
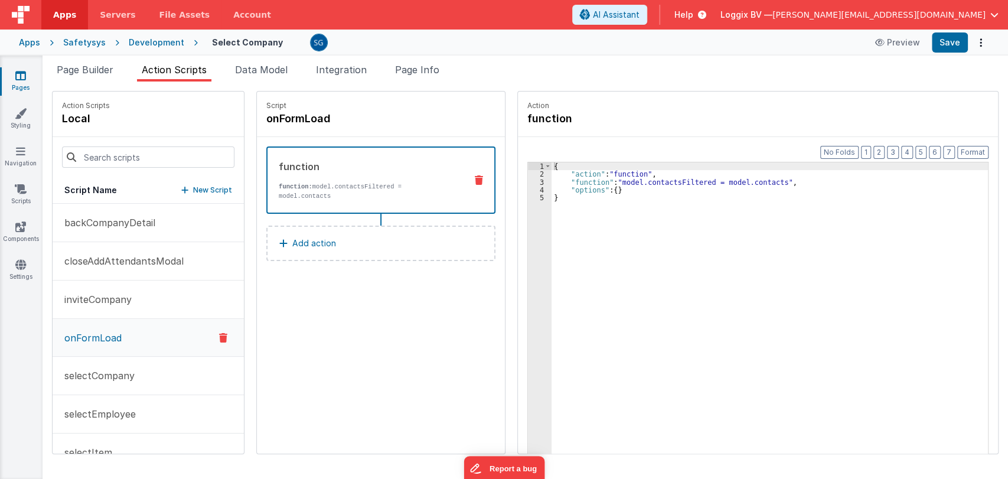
scroll to position [0, 0]
click at [85, 376] on p "selectCompany" at bounding box center [95, 375] width 77 height 14
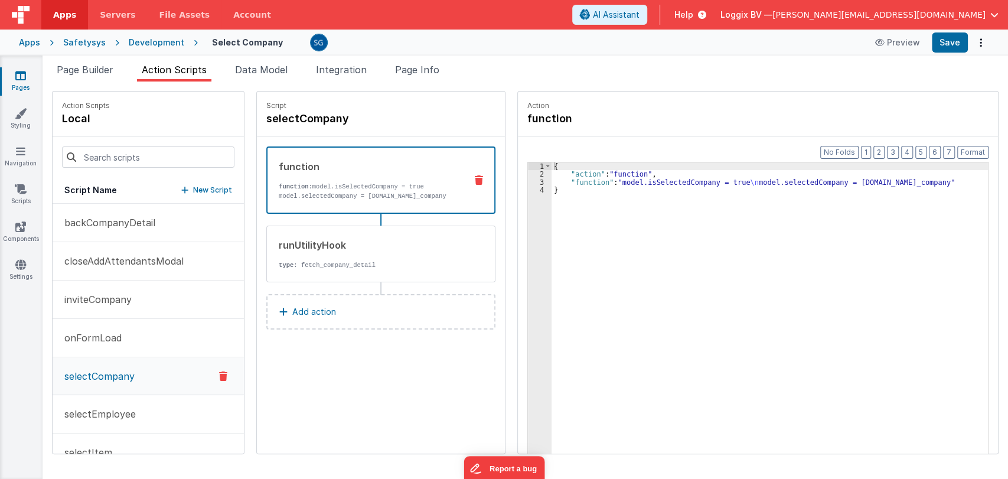
scroll to position [27, 0]
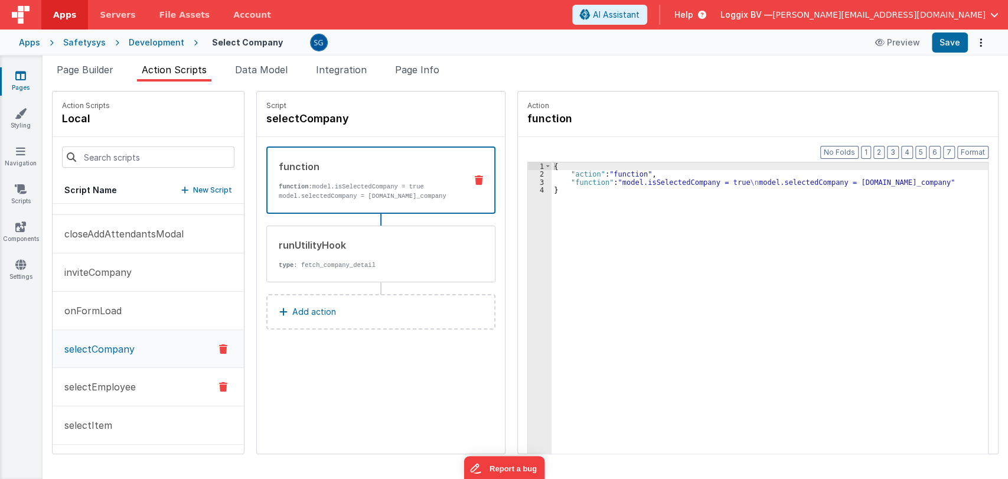
click at [99, 381] on p "selectEmployee" at bounding box center [96, 387] width 79 height 14
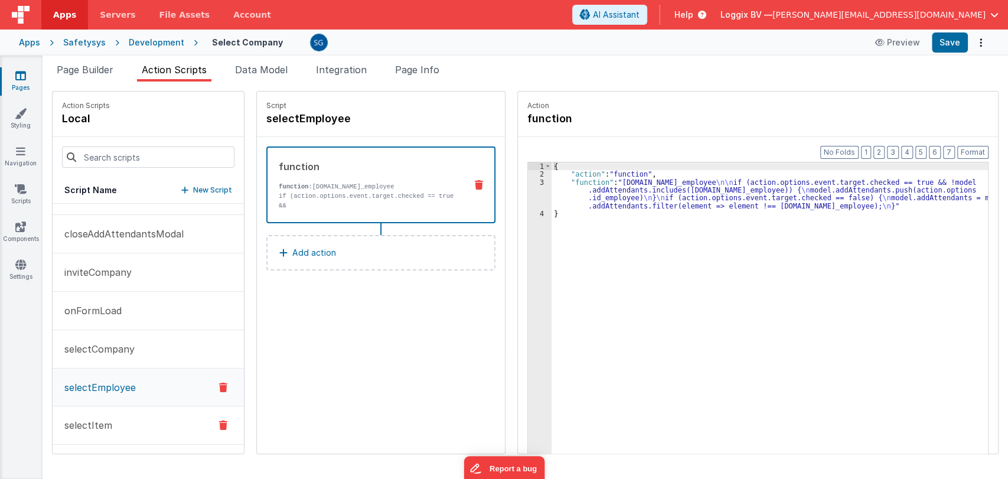
click at [86, 430] on p "selectItem" at bounding box center [84, 425] width 55 height 14
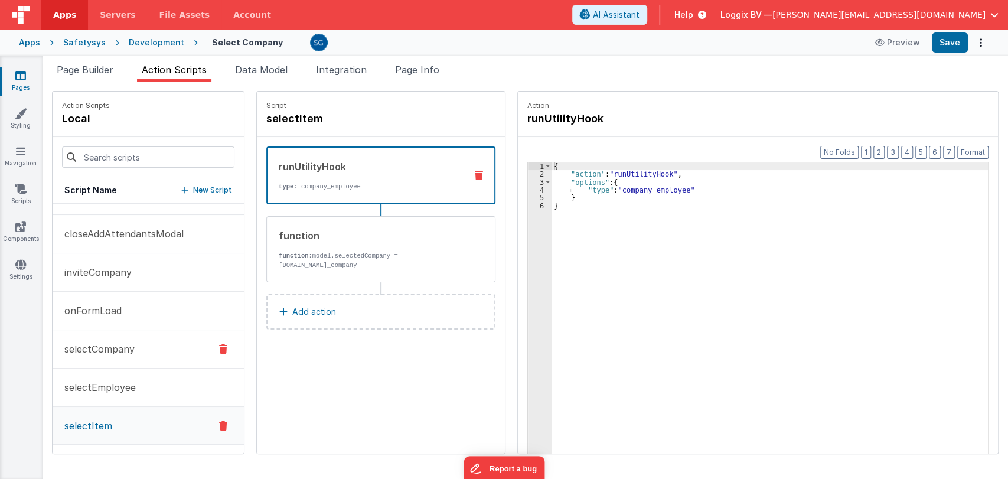
scroll to position [0, 0]
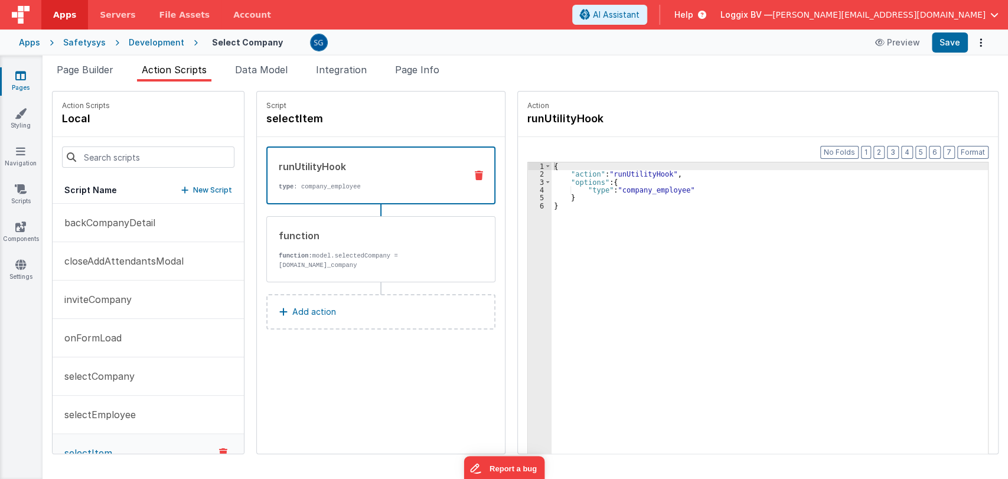
click at [25, 83] on link "Pages" at bounding box center [20, 82] width 43 height 24
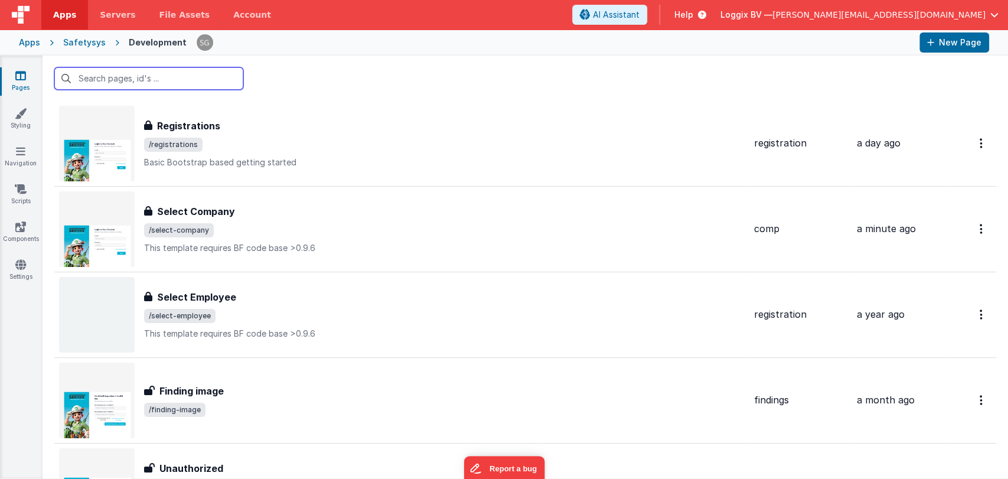
scroll to position [5934, 0]
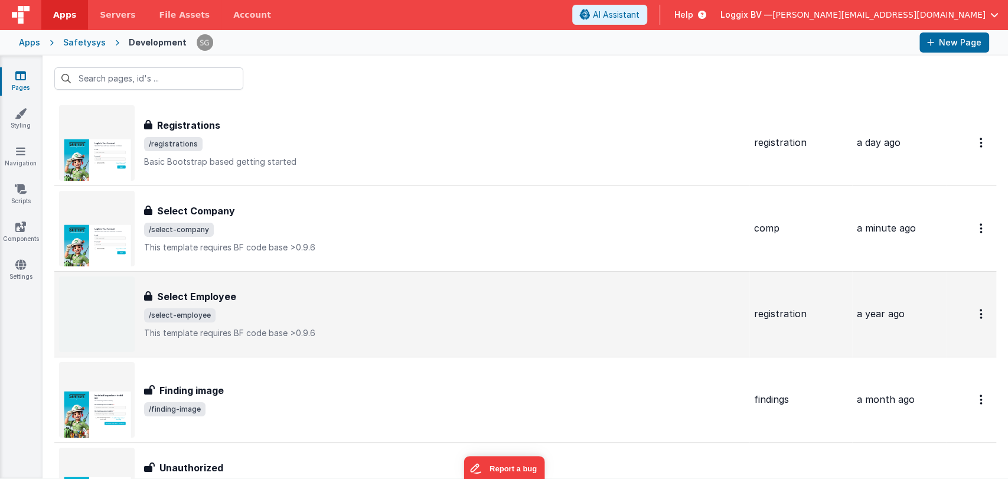
click at [236, 292] on div "Select Employee" at bounding box center [444, 296] width 601 height 14
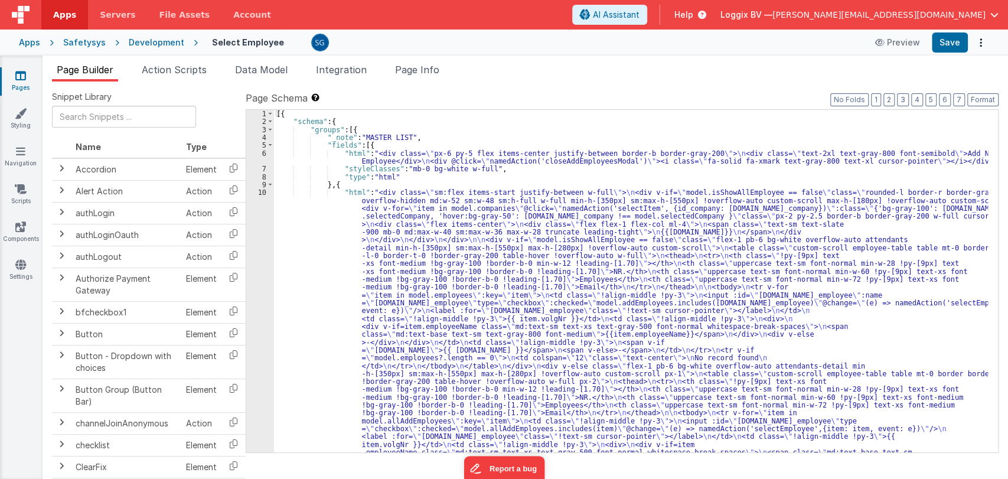
click at [263, 153] on div "6" at bounding box center [260, 157] width 28 height 16
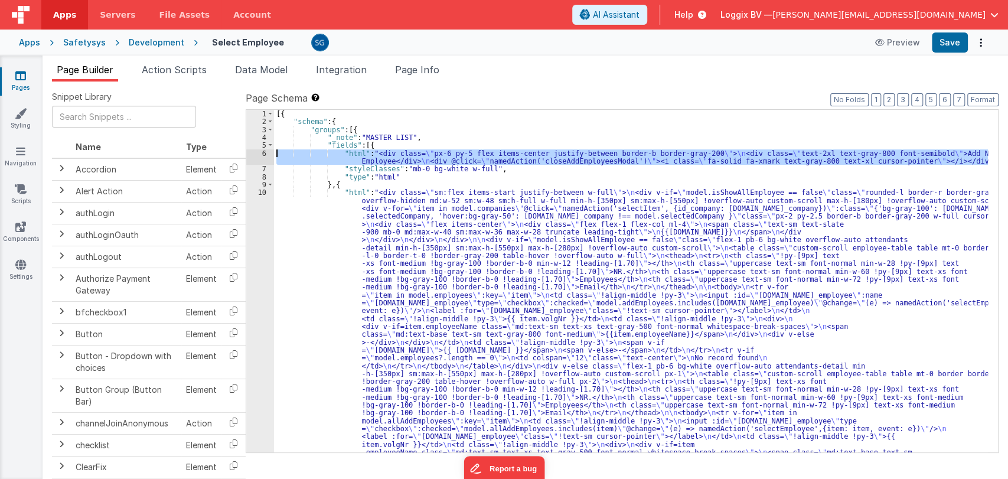
click at [263, 153] on div "6" at bounding box center [260, 157] width 28 height 16
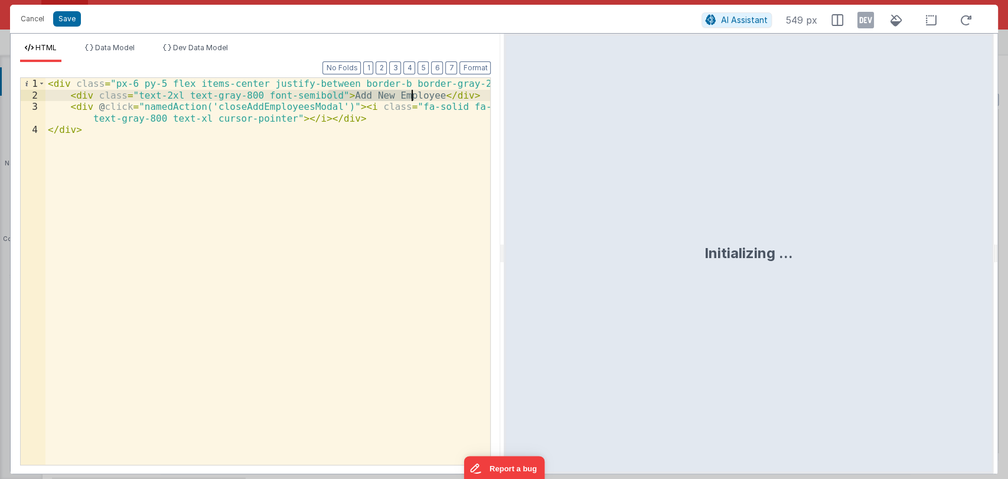
drag, startPoint x: 330, startPoint y: 94, endPoint x: 410, endPoint y: 96, distance: 79.7
click at [410, 96] on div "< div class = "px-6 py-5 flex items-center justify-between border-b border-gray…" at bounding box center [267, 283] width 445 height 410
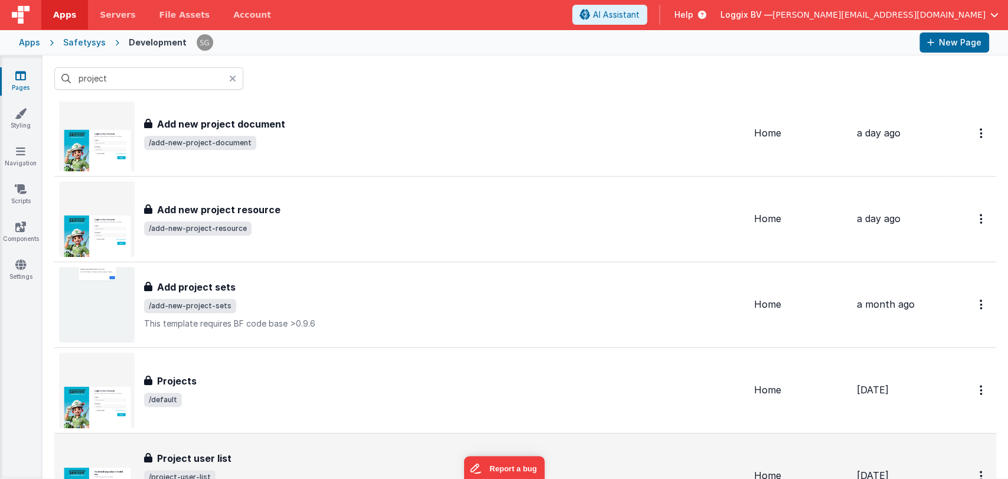
scroll to position [330, 0]
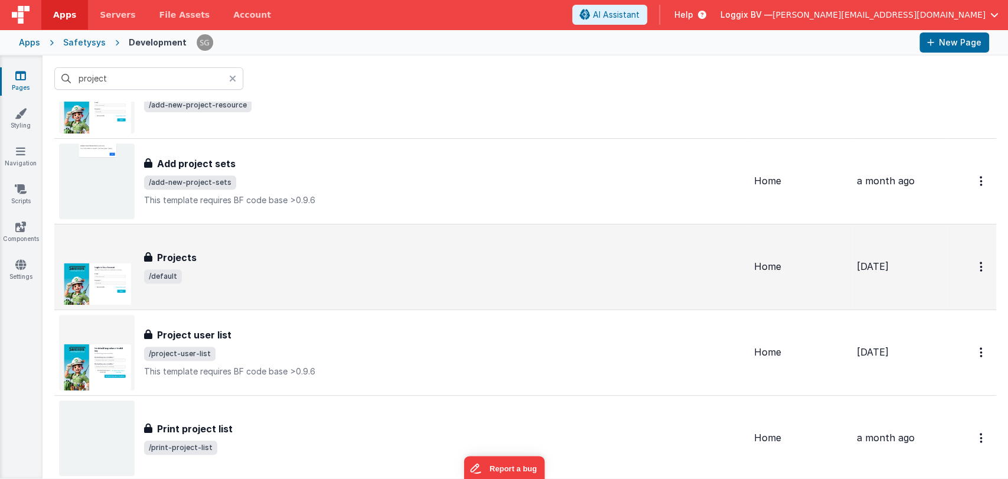
type input "project"
click at [218, 274] on span "/default" at bounding box center [444, 276] width 601 height 14
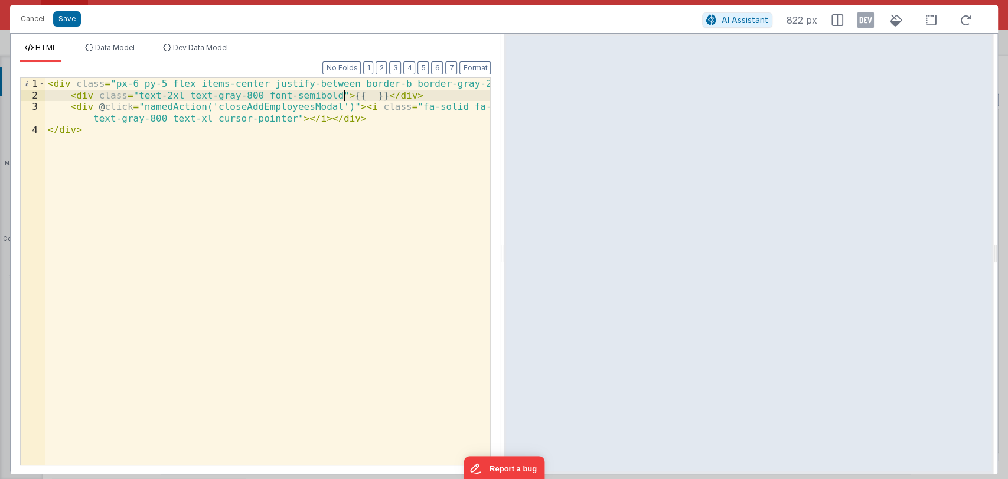
paste textarea
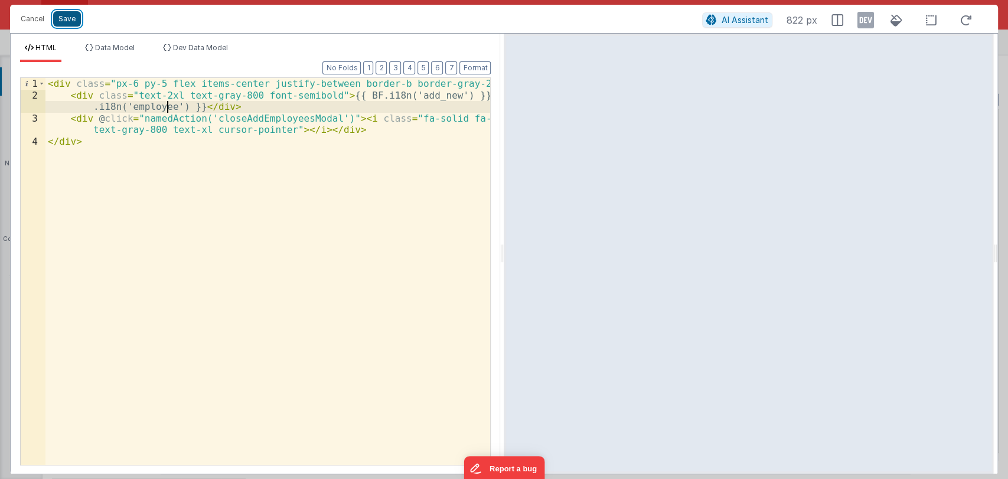
click at [70, 18] on button "Save" at bounding box center [67, 18] width 28 height 15
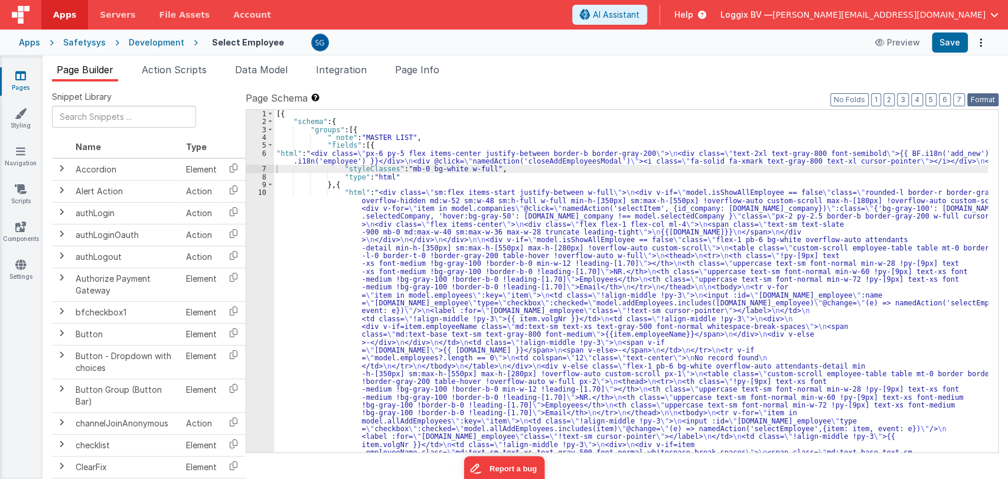
click at [971, 98] on button "Format" at bounding box center [982, 99] width 31 height 13
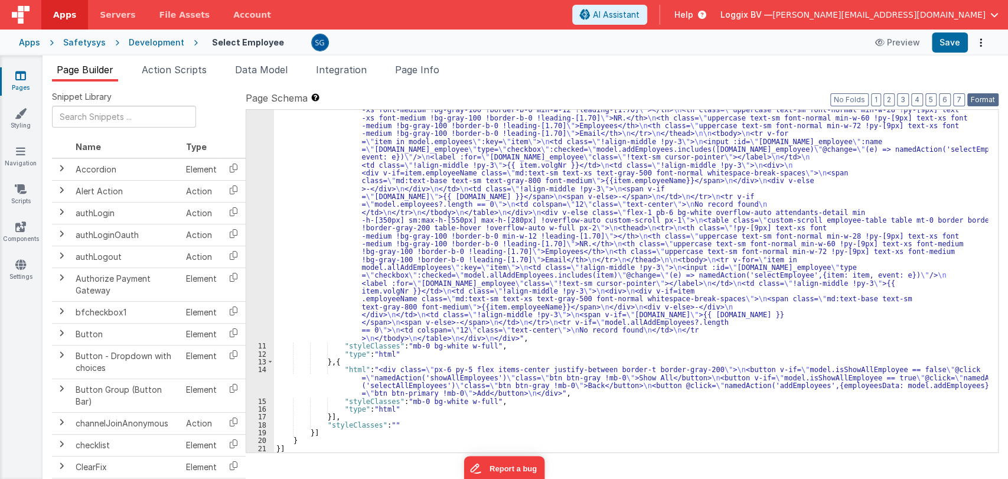
scroll to position [161, 0]
click at [394, 380] on div ""html" : "<div class= \" sm:flex items-start justify-between w-full \" > \n <di…" at bounding box center [631, 363] width 714 height 657
click at [264, 368] on div "14" at bounding box center [260, 380] width 28 height 31
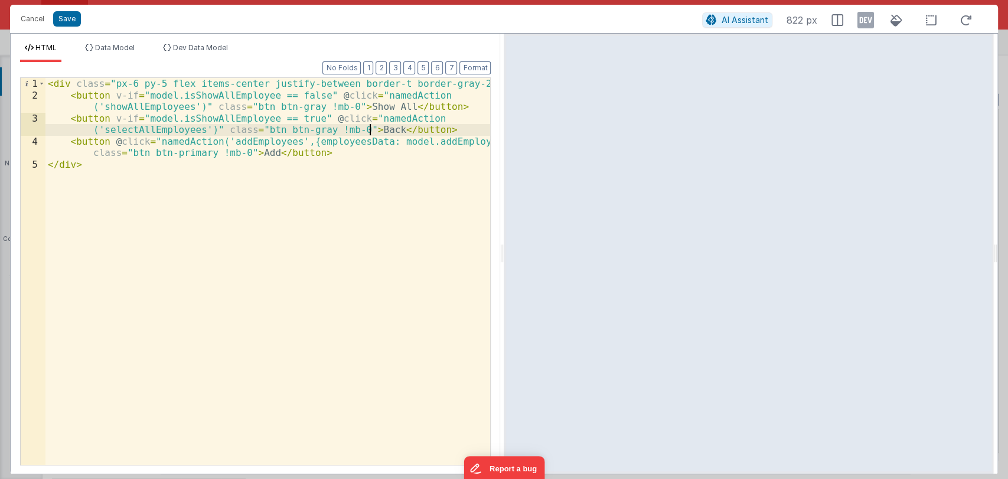
click at [372, 127] on div "< div class = "px-6 py-5 flex items-center justify-between border-t border-gray…" at bounding box center [267, 283] width 445 height 410
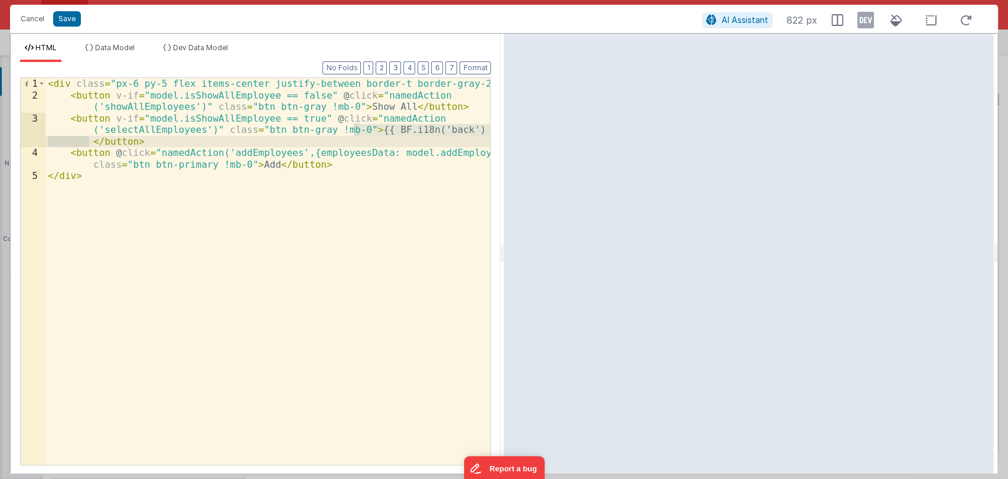
drag, startPoint x: 355, startPoint y: 130, endPoint x: 77, endPoint y: 142, distance: 278.3
click at [77, 142] on div "< div class = "px-6 py-5 flex items-center justify-between border-t border-gray…" at bounding box center [267, 283] width 445 height 410
click at [252, 164] on div "< div class = "px-6 py-5 flex items-center justify-between border-t border-gray…" at bounding box center [267, 283] width 445 height 410
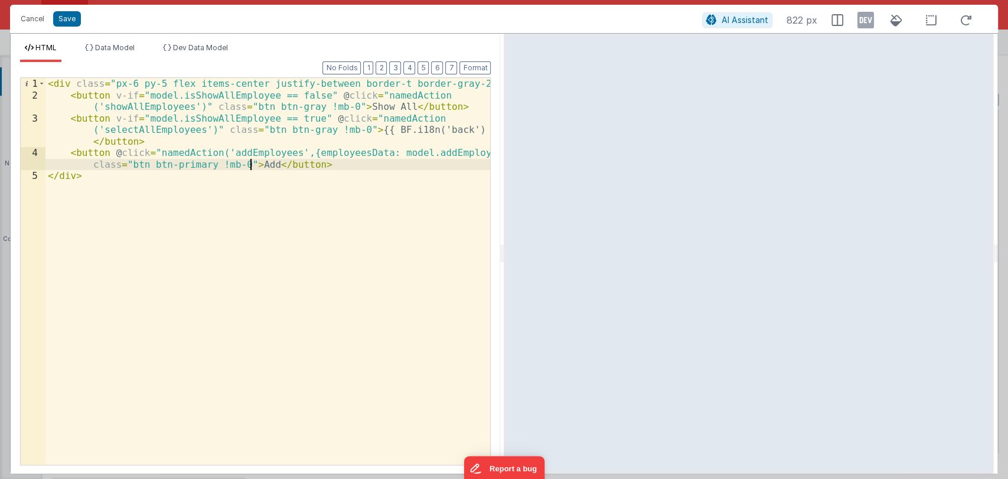
click at [252, 164] on div "< div class = "px-6 py-5 flex items-center justify-between border-t border-gray…" at bounding box center [267, 283] width 445 height 410
paste textarea
click at [319, 167] on div "< div class = "px-6 py-5 flex items-center justify-between border-t border-gray…" at bounding box center [267, 283] width 445 height 410
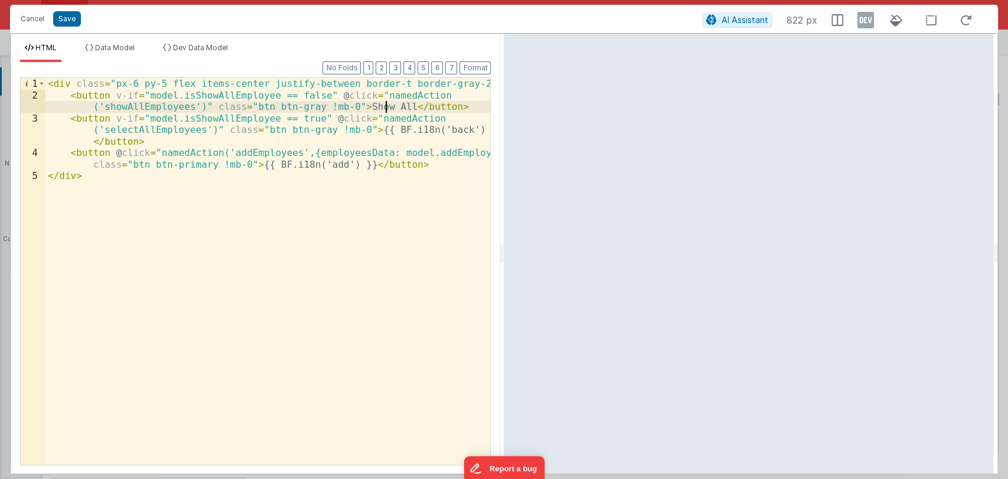
click at [387, 106] on div "< div class = "px-6 py-5 flex items-center justify-between border-t border-gray…" at bounding box center [267, 283] width 445 height 410
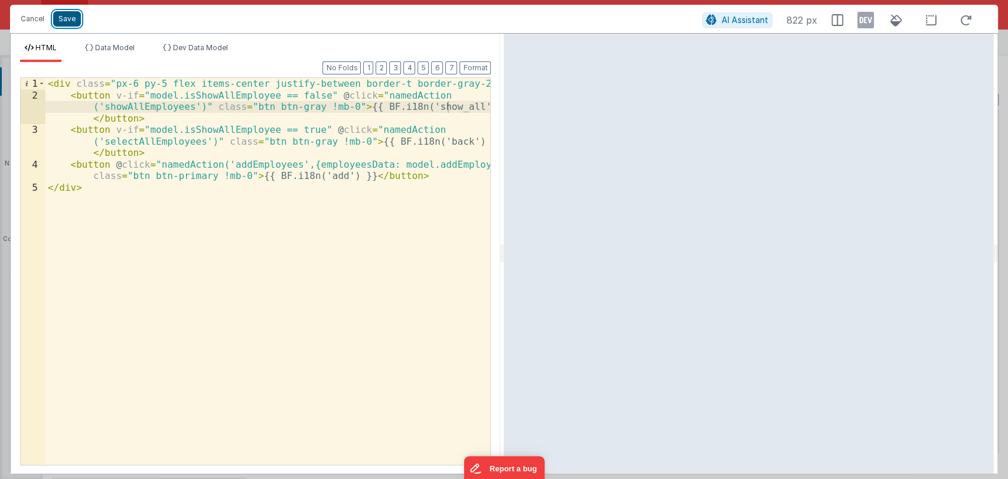
click at [73, 22] on button "Save" at bounding box center [67, 18] width 28 height 15
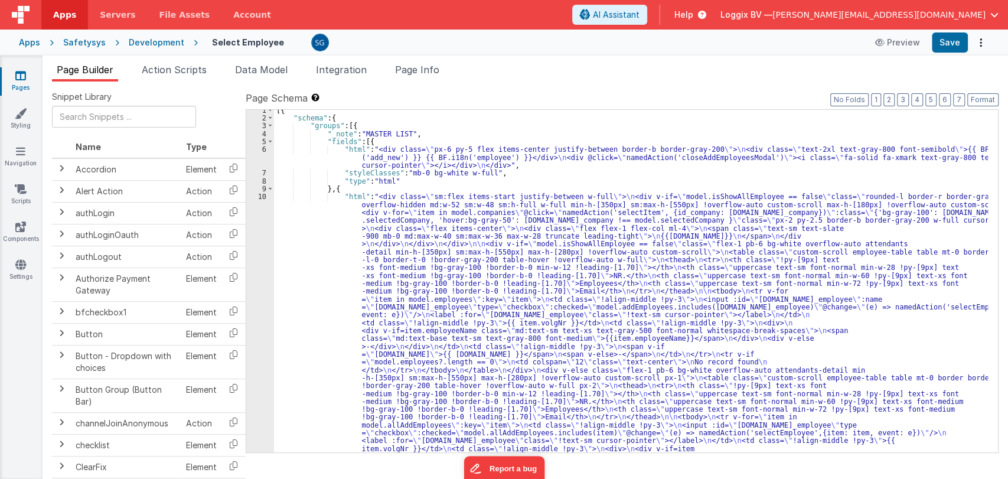
scroll to position [0, 0]
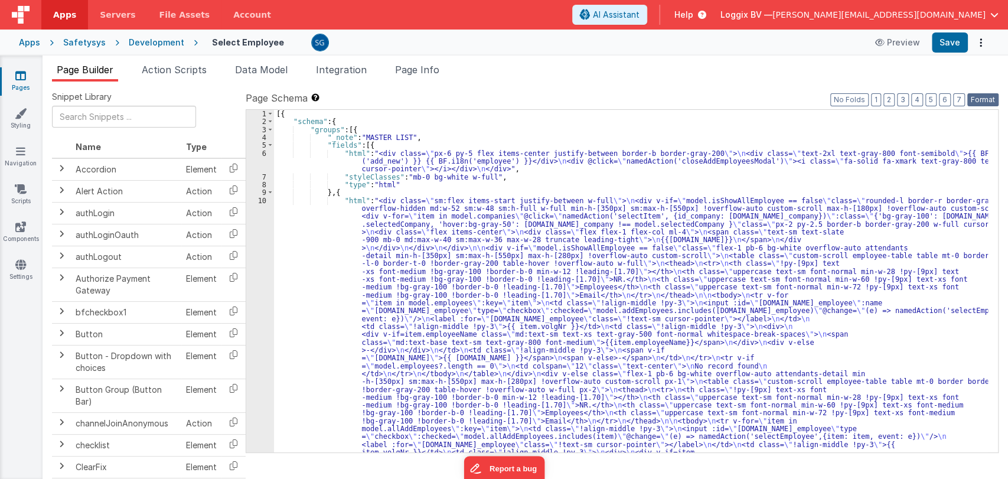
click at [973, 102] on button "Format" at bounding box center [982, 99] width 31 height 13
click at [393, 231] on div "[{ "schema" : { "groups" : [{ "_note" : "MASTER LIST" , "fields" : [{ "html" : …" at bounding box center [631, 438] width 714 height 657
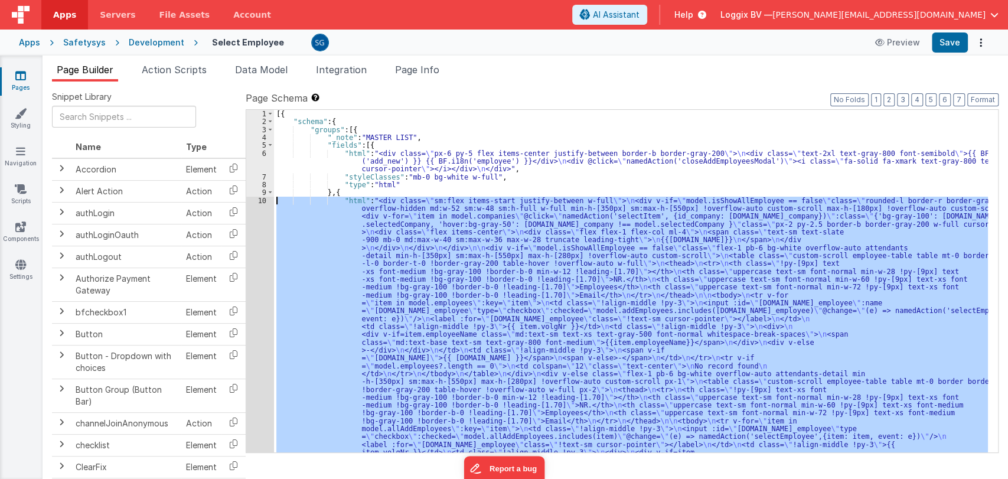
click at [263, 198] on div "10" at bounding box center [260, 350] width 28 height 307
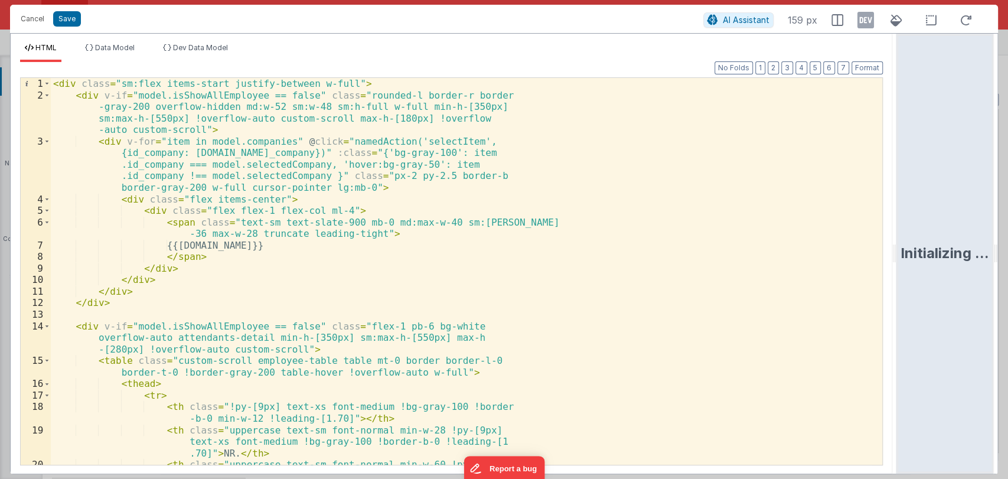
drag, startPoint x: 501, startPoint y: 252, endPoint x: 917, endPoint y: 222, distance: 417.3
click at [917, 222] on html "Cancel Save AI Assistant 159 px HTML Data Model Dev Data Model Format 7 6 5 4 3…" at bounding box center [504, 239] width 1008 height 479
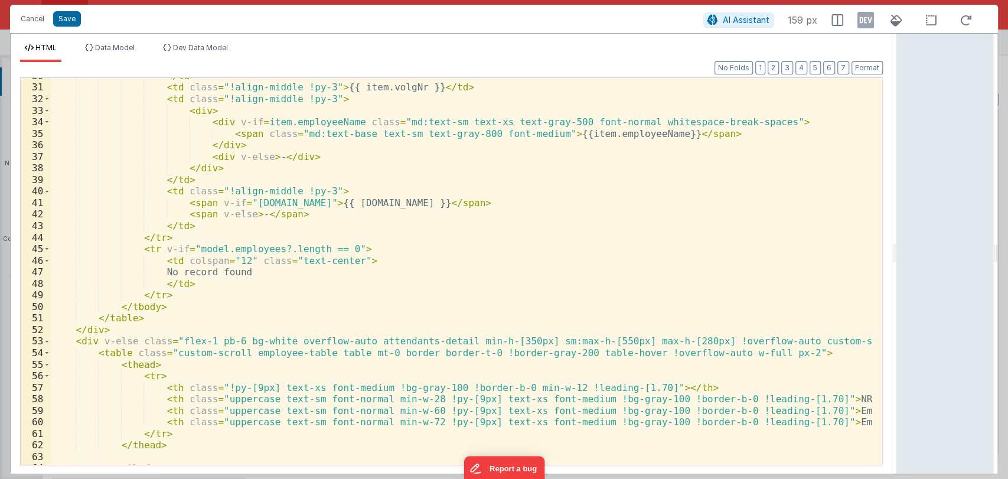
scroll to position [400, 0]
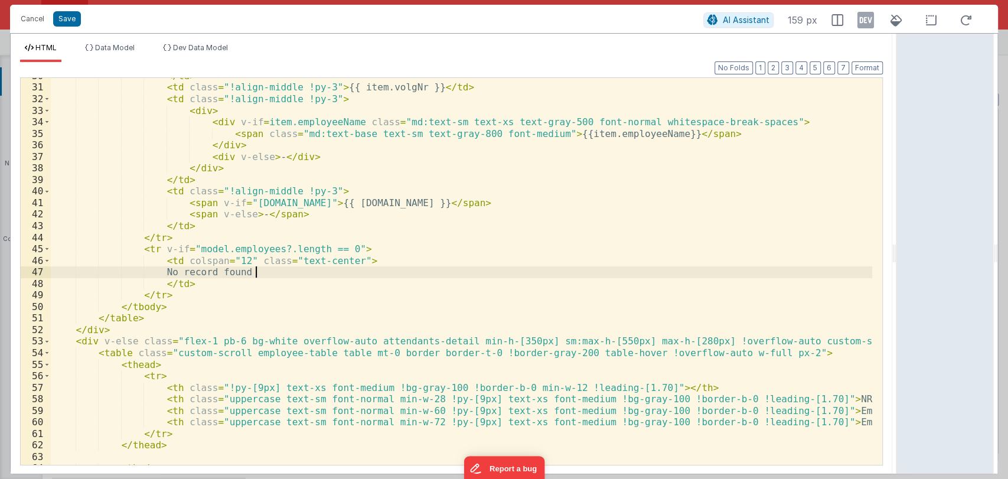
click at [272, 277] on div "</ td > < td class = "!align-middle !py-3" > {{ item.volgNr }} </ td > < td cla…" at bounding box center [461, 275] width 821 height 410
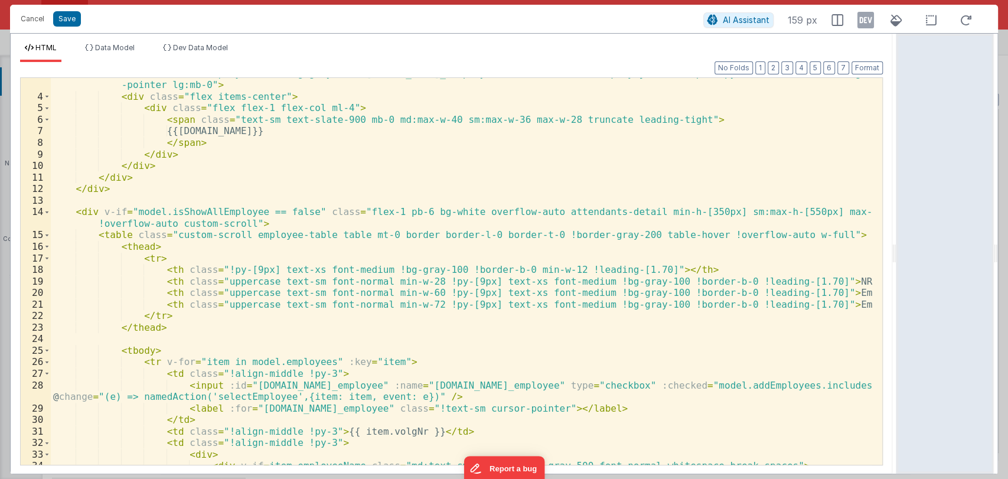
scroll to position [57, 0]
click at [804, 282] on div "< div v-for = "item in model.companies" @ click = "namedAction('selectItem', {i…" at bounding box center [461, 272] width 821 height 433
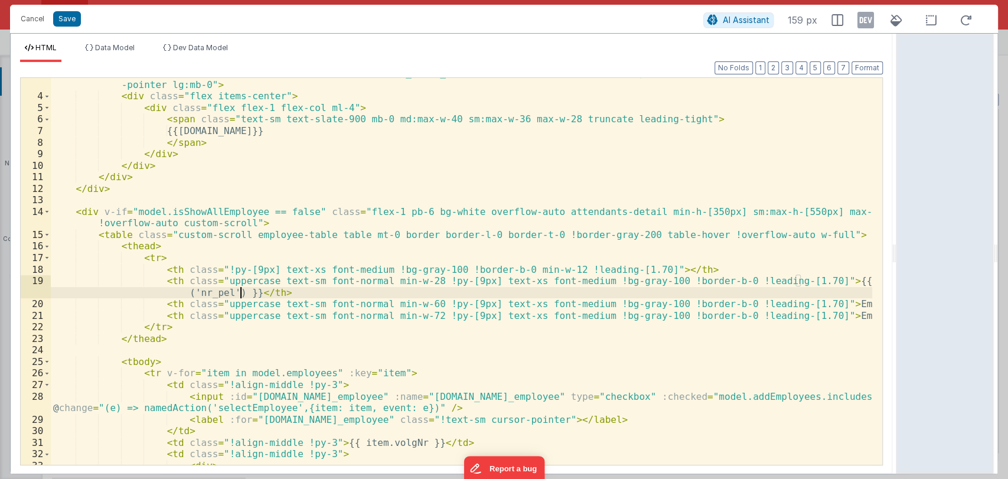
click at [242, 291] on div "< div v-for = "item in model.companies" @ click = "namedAction('selectItem', {i…" at bounding box center [461, 272] width 821 height 433
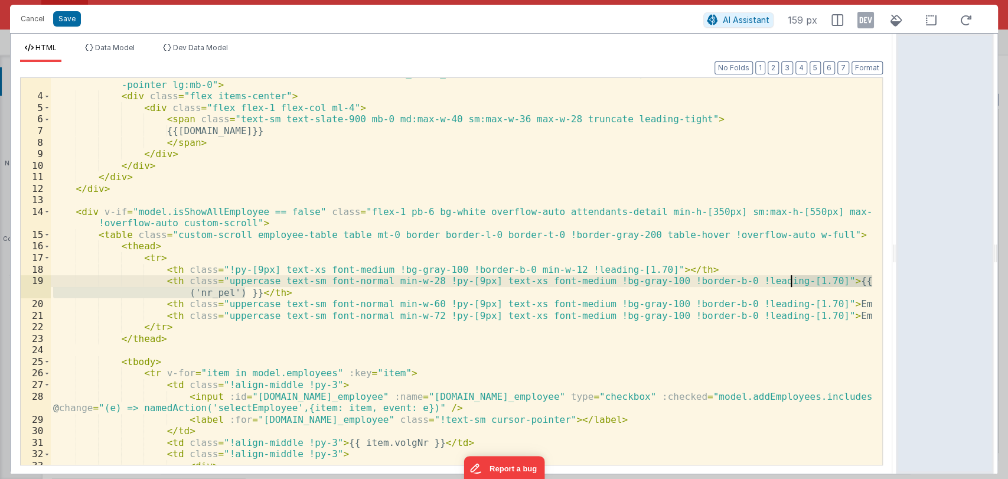
drag, startPoint x: 244, startPoint y: 292, endPoint x: 791, endPoint y: 280, distance: 546.9
click at [791, 280] on div "< div v-for = "item in model.companies" @ click = "namedAction('selectItem', {i…" at bounding box center [461, 272] width 821 height 433
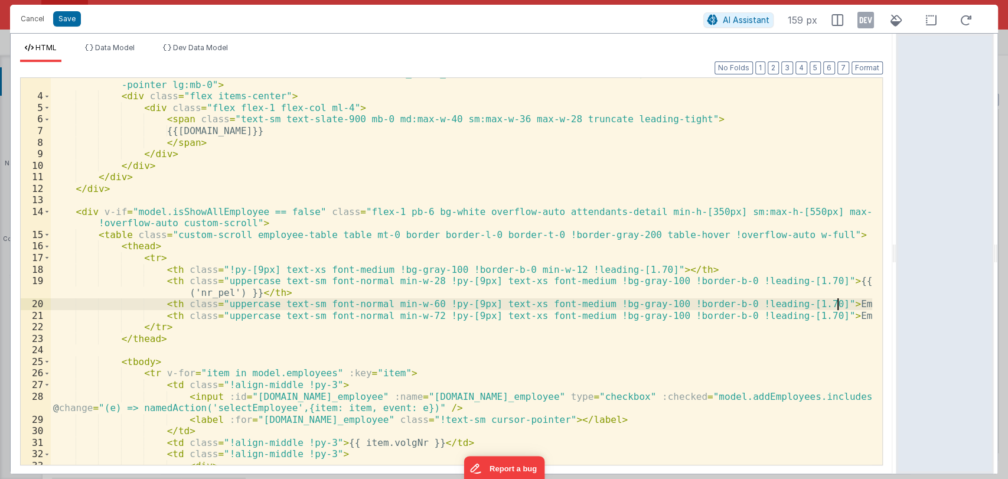
click at [837, 303] on div "< div v-for = "item in model.companies" @ click = "namedAction('selectItem', {i…" at bounding box center [461, 272] width 821 height 433
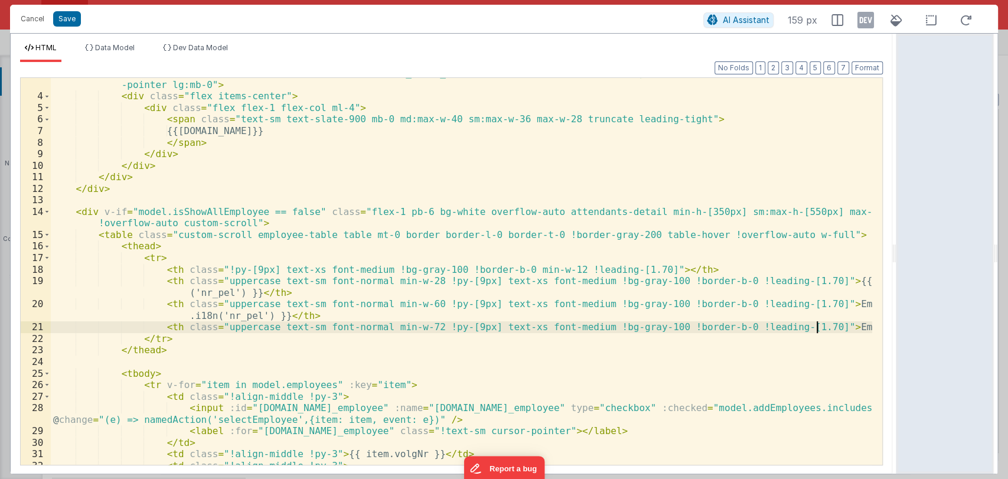
click at [815, 327] on div "< div v-for = "item in model.companies" @ click = "namedAction('selectItem', {i…" at bounding box center [461, 272] width 821 height 433
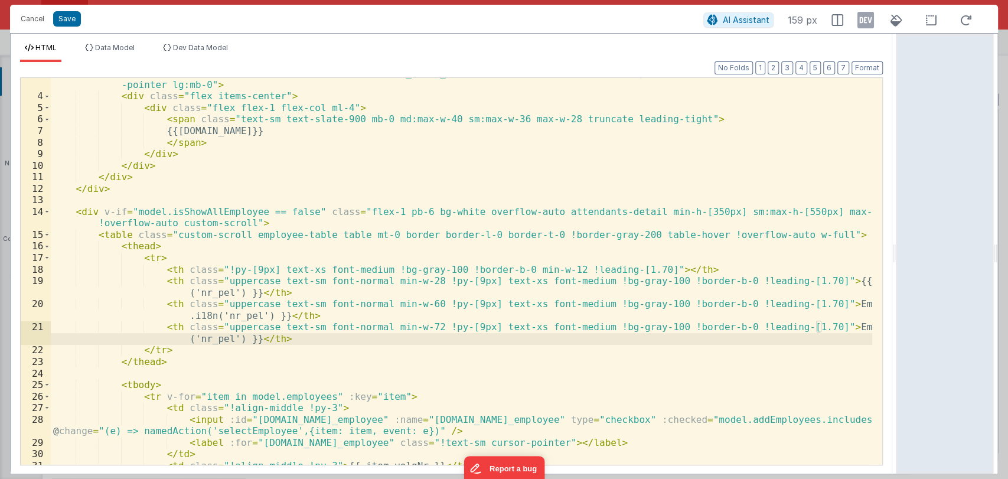
click at [232, 318] on div "< div v-for = "item in model.companies" @ click = "namedAction('selectItem', {i…" at bounding box center [461, 272] width 821 height 433
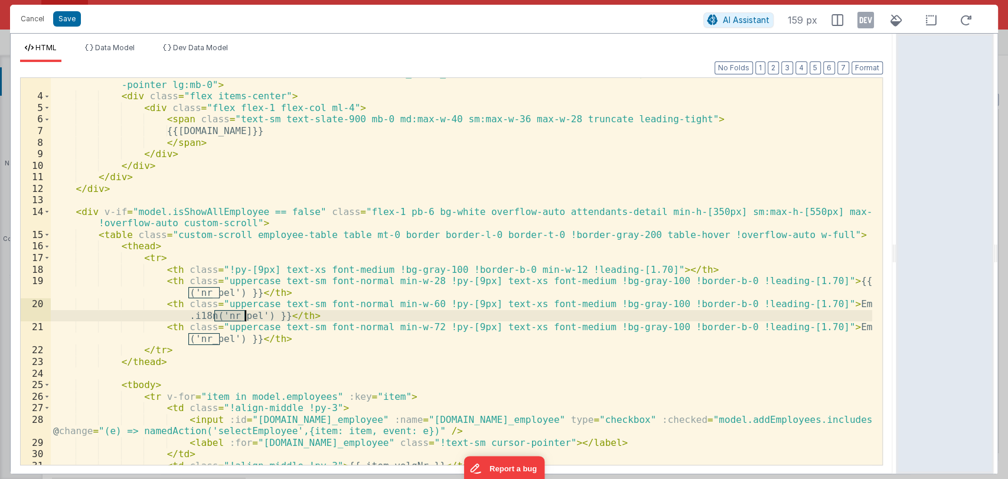
click at [232, 318] on div "< div v-for = "item in model.companies" @ click = "namedAction('selectItem', {i…" at bounding box center [461, 272] width 821 height 433
click at [821, 299] on div "< div v-for = "item in model.companies" @ click = "namedAction('selectItem', {i…" at bounding box center [461, 272] width 821 height 433
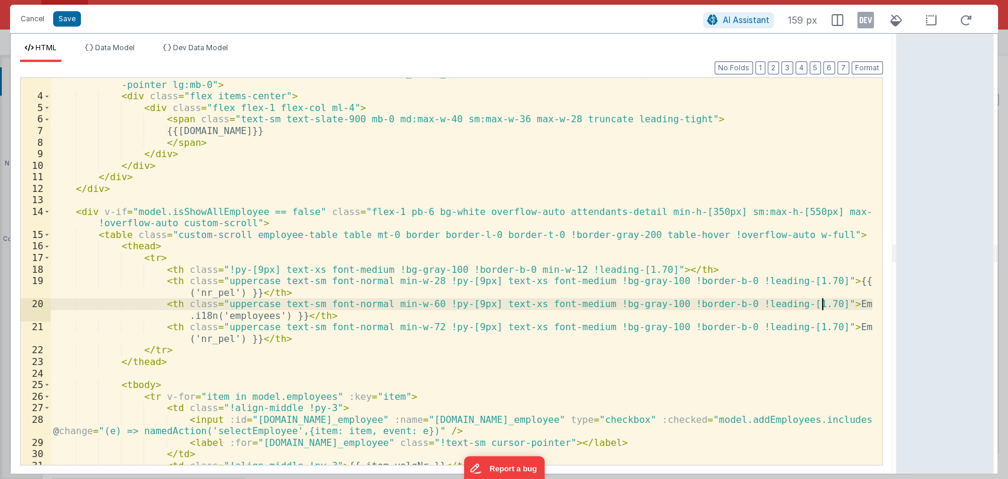
click at [814, 304] on div "< div v-for = "item in model.companies" @ click = "namedAction('selectItem', {i…" at bounding box center [461, 272] width 821 height 433
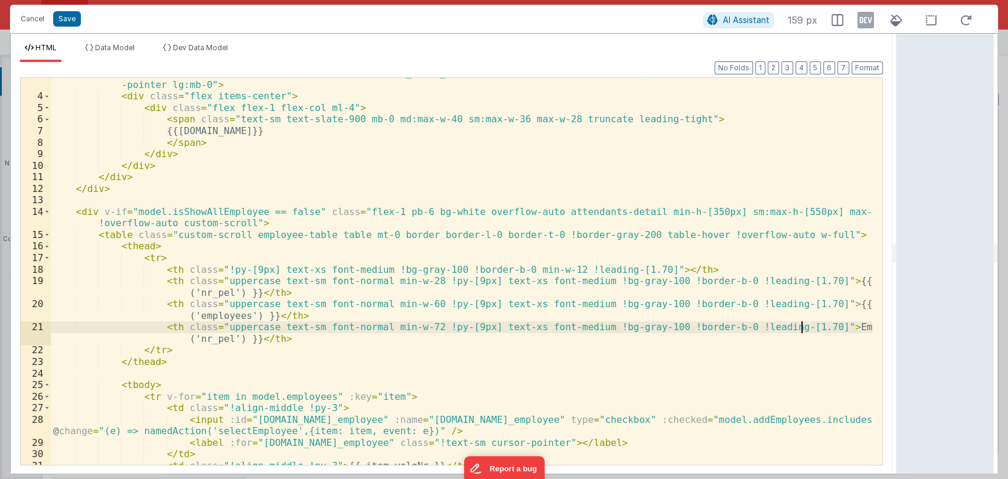
click at [802, 327] on div "< div v-for = "item in model.companies" @ click = "namedAction('selectItem', {i…" at bounding box center [461, 272] width 821 height 433
click at [205, 337] on div "< div v-for = "item in model.companies" @ click = "namedAction('selectItem', {i…" at bounding box center [461, 272] width 821 height 433
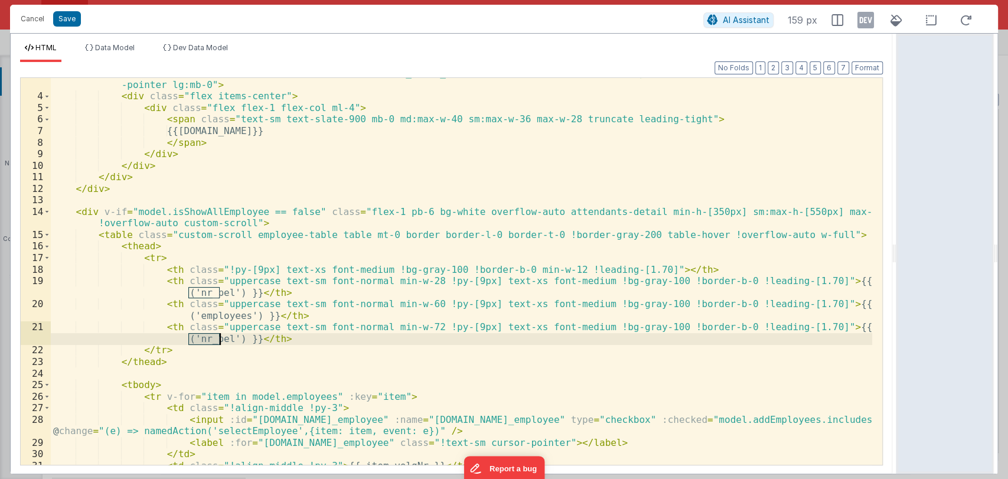
click at [205, 337] on div "< div v-for = "item in model.companies" @ click = "namedAction('selectItem', {i…" at bounding box center [461, 272] width 821 height 433
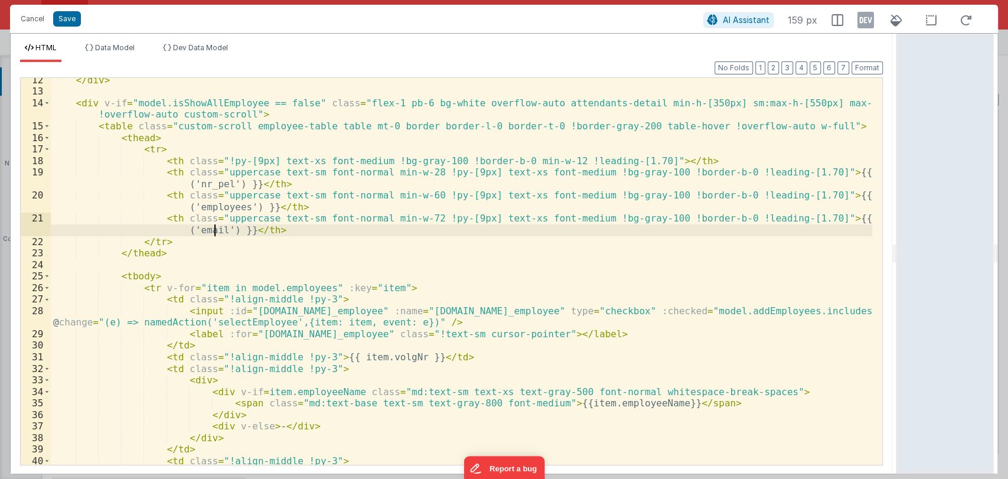
scroll to position [123, 0]
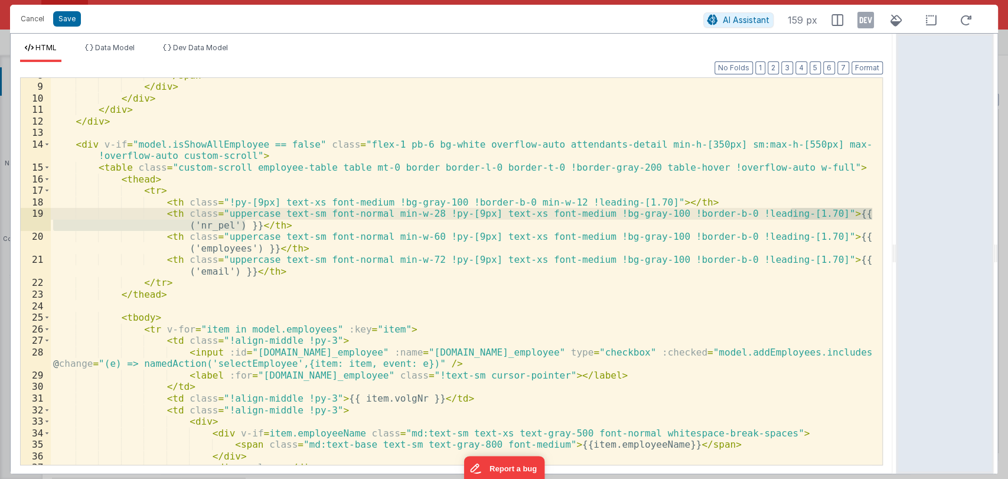
drag, startPoint x: 244, startPoint y: 223, endPoint x: 791, endPoint y: 214, distance: 546.9
click at [791, 214] on div "</ span > </ div > </ div > </ div > </ div > < div v-if = "model.isShowAllEmpl…" at bounding box center [461, 275] width 821 height 410
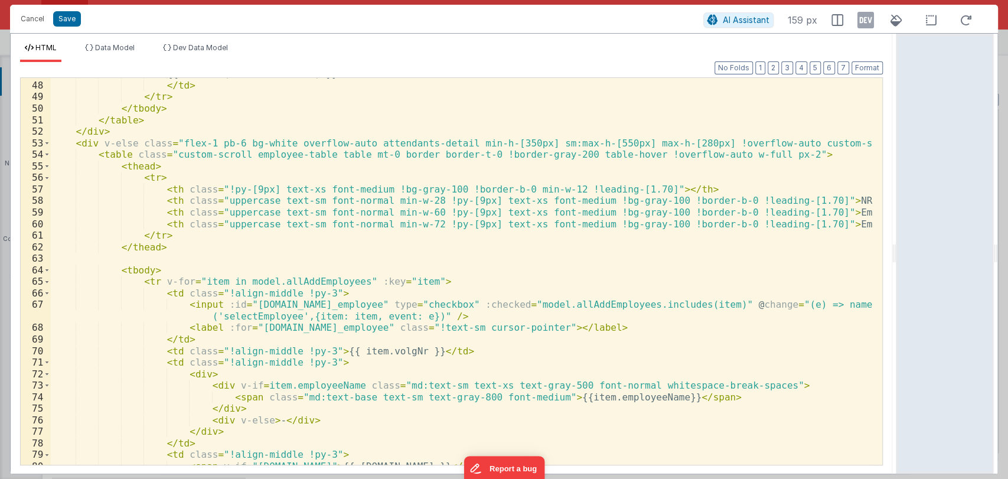
scroll to position [633, 0]
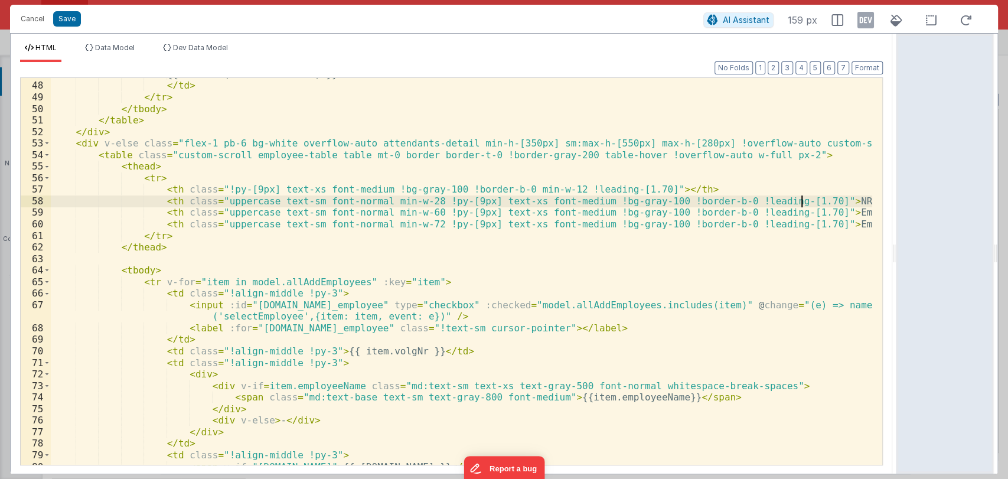
click at [803, 201] on div "{{ BF.i18n('noRecordFound') }} </ td > </ tr > </ tbody > </ table > </ div > <…" at bounding box center [461, 273] width 821 height 410
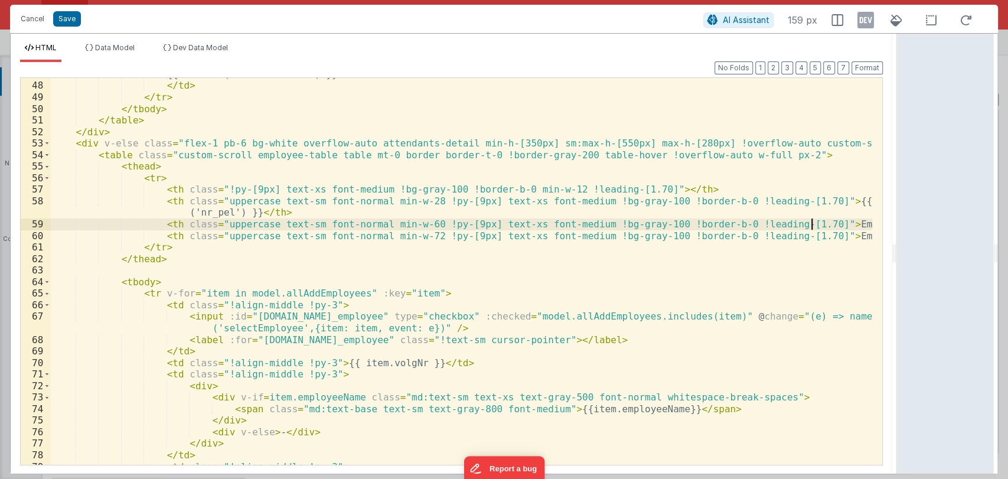
click at [811, 224] on div "{{ BF.i18n('noRecordFound') }} </ td > </ tr > </ tbody > </ table > </ div > <…" at bounding box center [461, 273] width 821 height 410
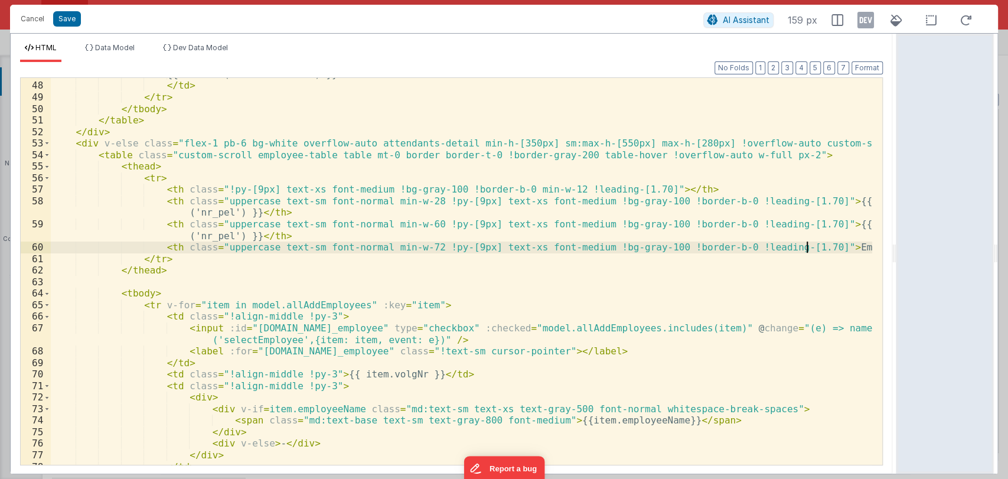
click at [805, 246] on div "{{ BF.i18n('noRecordFound') }} </ td > </ tr > </ tbody > </ table > </ div > <…" at bounding box center [461, 273] width 821 height 410
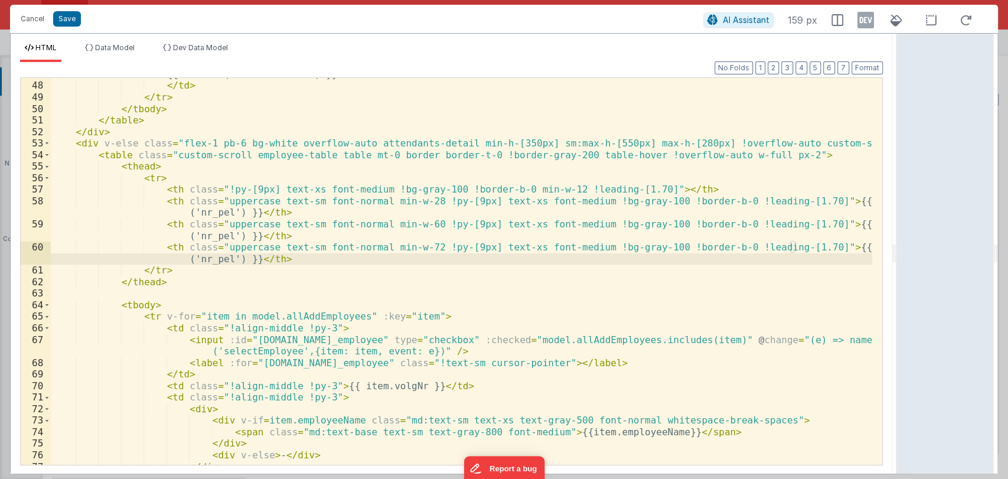
click at [204, 236] on div "{{ BF.i18n('noRecordFound') }} </ td > </ tr > </ tbody > </ table > </ div > <…" at bounding box center [461, 273] width 821 height 410
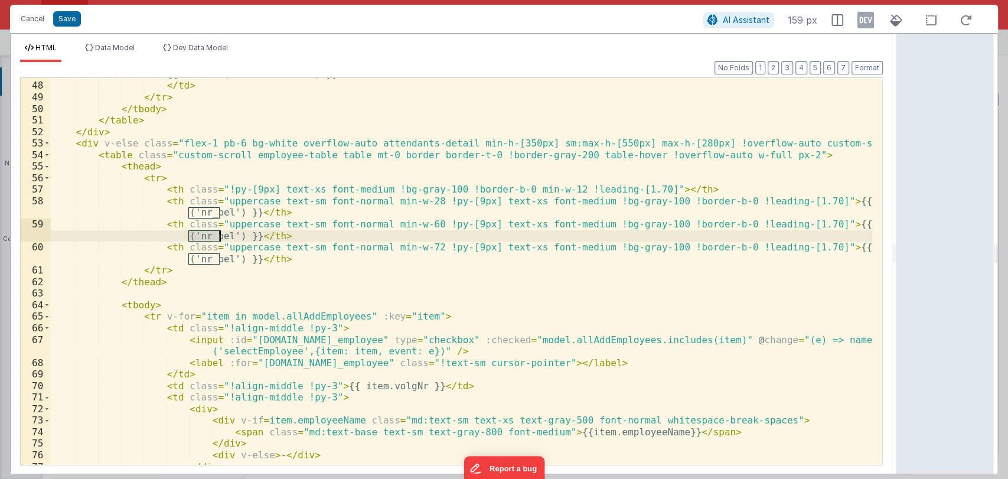
click at [204, 236] on div "{{ BF.i18n('noRecordFound') }} </ td > </ tr > </ tbody > </ table > </ div > <…" at bounding box center [461, 273] width 821 height 410
click at [208, 259] on div "{{ BF.i18n('noRecordFound') }} </ td > </ tr > </ tbody > </ table > </ div > <…" at bounding box center [461, 273] width 821 height 410
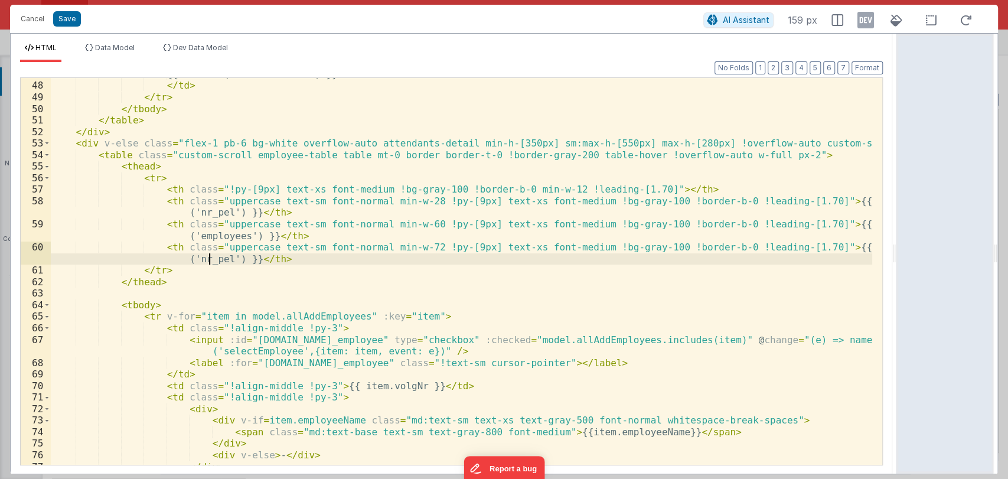
click at [208, 259] on div "{{ BF.i18n('noRecordFound') }} </ td > </ tr > </ tbody > </ table > </ div > <…" at bounding box center [461, 273] width 821 height 410
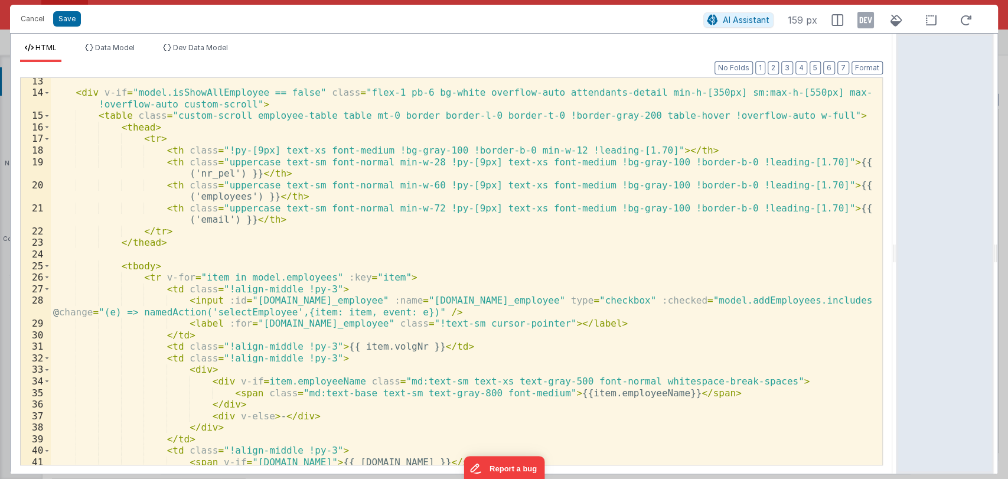
scroll to position [175, 0]
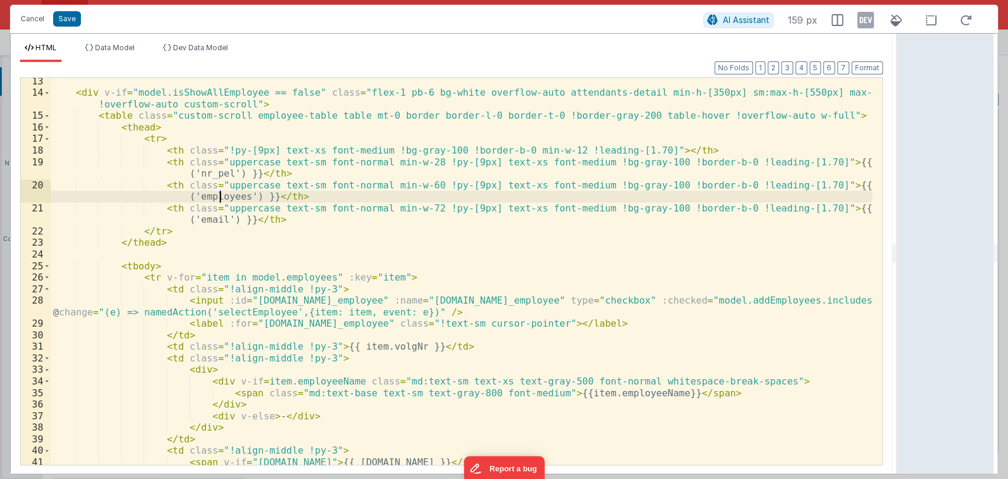
click at [220, 193] on div "< div v-if = "model.isShowAllEmployee == false" class = "flex-1 pb-6 bg-white o…" at bounding box center [461, 281] width 821 height 410
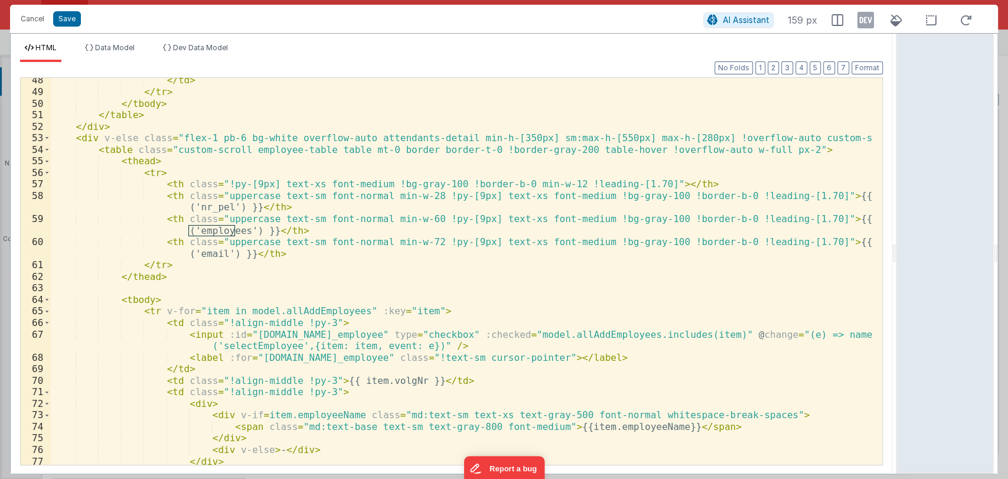
scroll to position [638, 0]
click at [211, 233] on div "</ td > </ tr > </ tbody > </ table > </ div > < div v-else class = "flex-1 pb-…" at bounding box center [461, 279] width 821 height 410
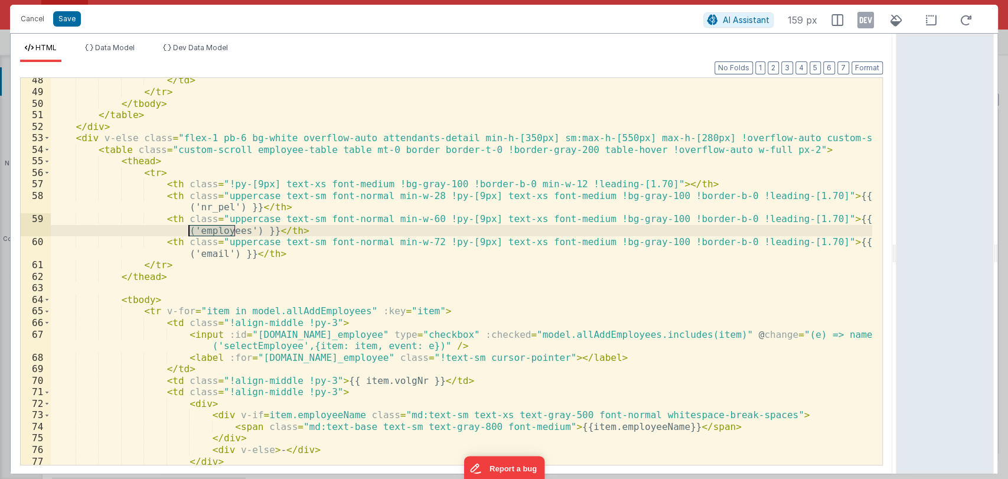
click at [211, 233] on div "</ td > </ tr > </ tbody > </ table > </ div > < div v-else class = "flex-1 pb-…" at bounding box center [461, 279] width 821 height 410
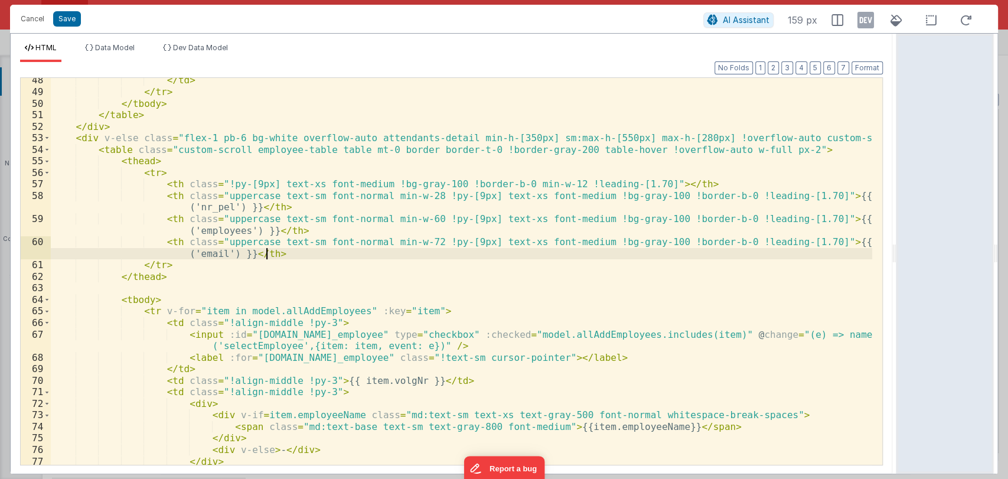
click at [298, 257] on div "</ td > </ tr > </ tbody > </ table > </ div > < div v-else class = "flex-1 pb-…" at bounding box center [461, 279] width 821 height 410
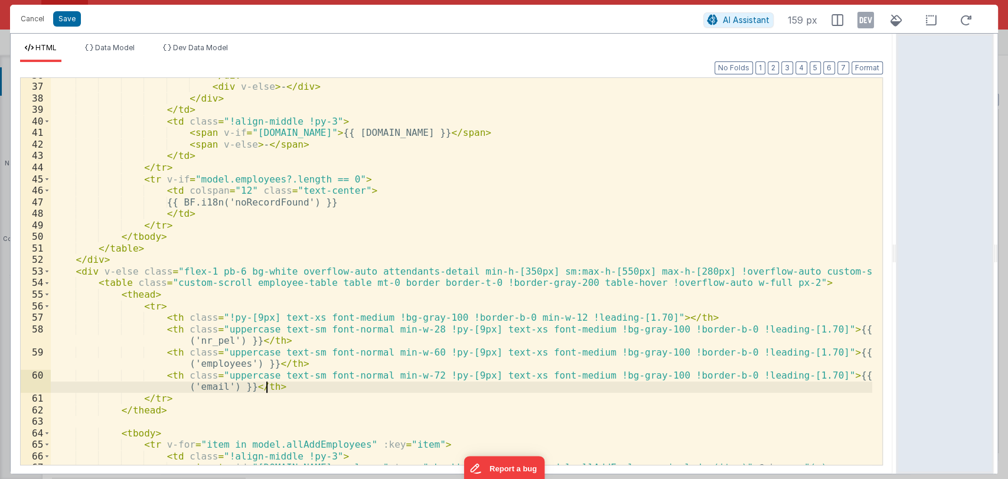
scroll to position [481, 0]
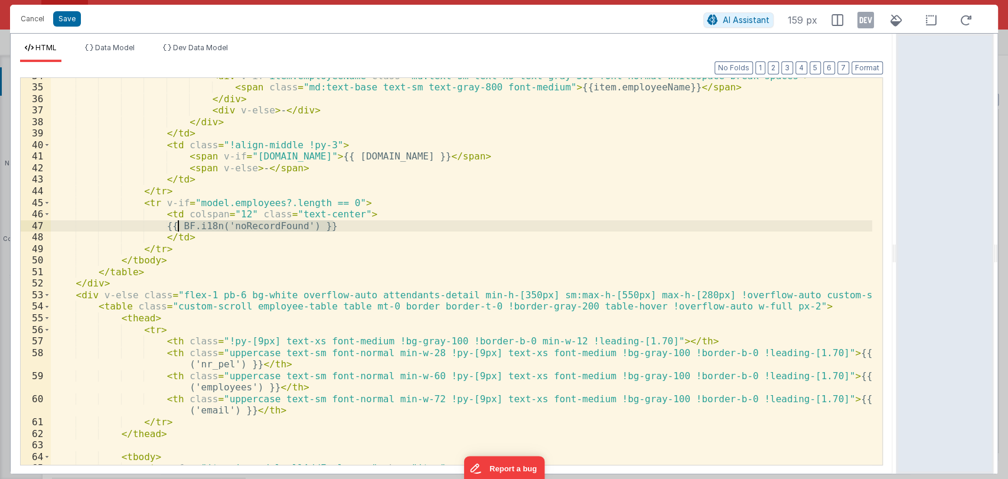
drag, startPoint x: 335, startPoint y: 226, endPoint x: 177, endPoint y: 225, distance: 158.8
click at [177, 225] on div "< div v-if = item.employeeName class = "md:text-sm text-xs text-gray-500 font-n…" at bounding box center [461, 275] width 821 height 410
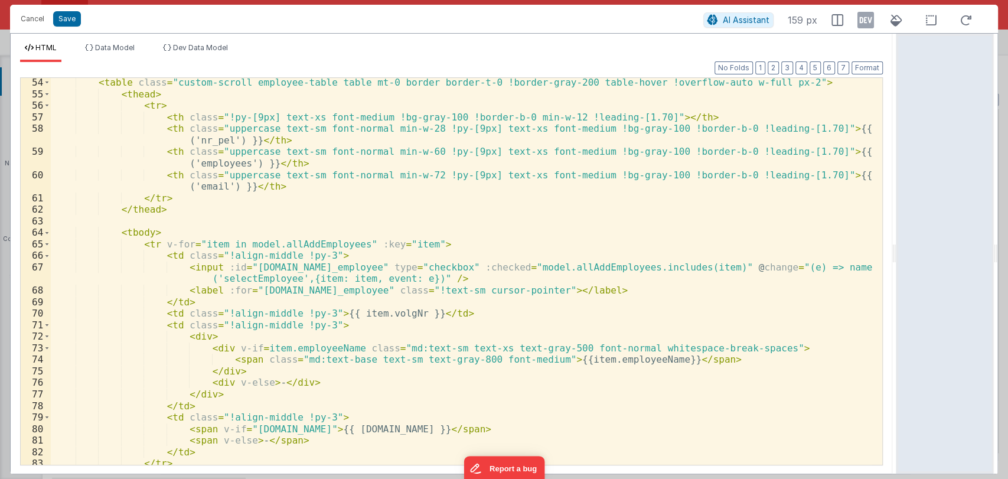
scroll to position [814, 0]
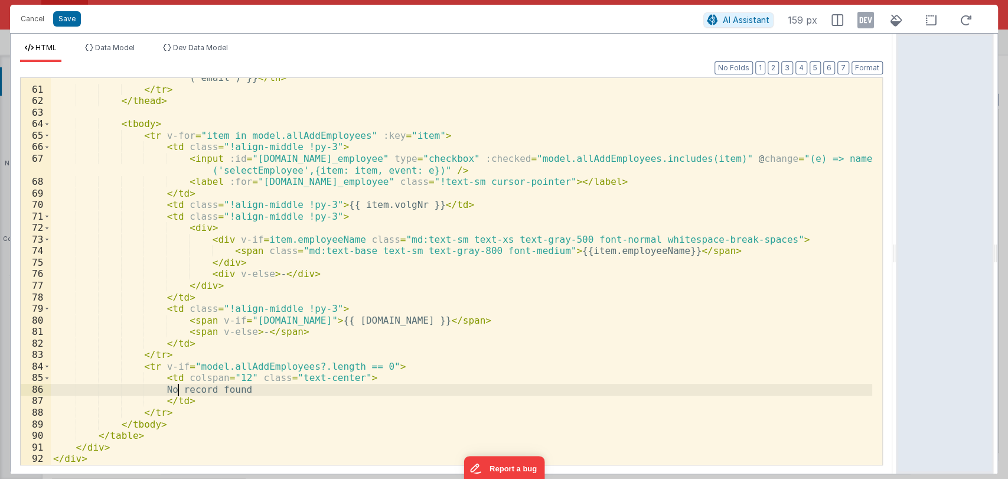
click at [178, 393] on div "< th class = "uppercase text-sm font-normal min-w-72 !py-[9px] text-xs font-med…" at bounding box center [461, 272] width 821 height 422
drag, startPoint x: 178, startPoint y: 393, endPoint x: 279, endPoint y: 391, distance: 101.0
click at [279, 391] on div "< th class = "uppercase text-sm font-normal min-w-72 !py-[9px] text-xs font-med…" at bounding box center [461, 272] width 821 height 422
click at [864, 68] on button "Format" at bounding box center [866, 67] width 31 height 13
click at [67, 17] on button "Save" at bounding box center [67, 18] width 28 height 15
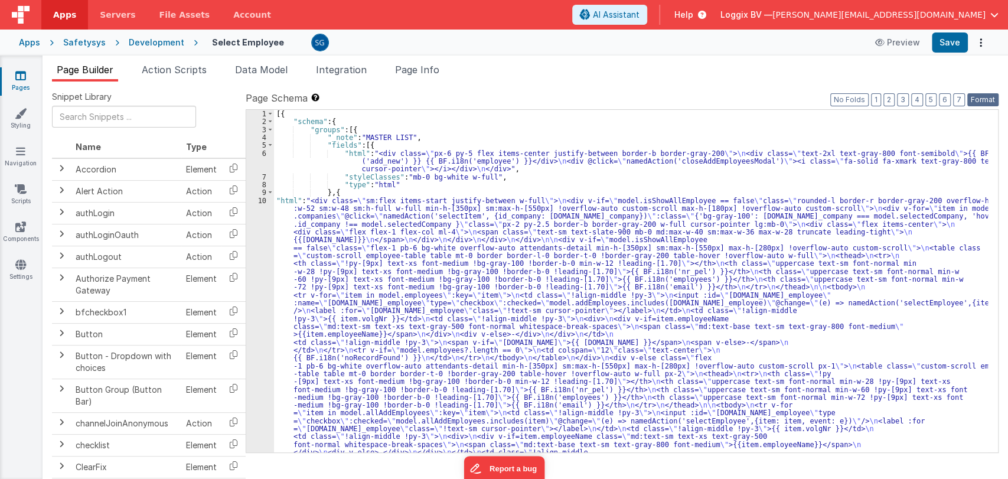
click at [985, 102] on button "Format" at bounding box center [982, 99] width 31 height 13
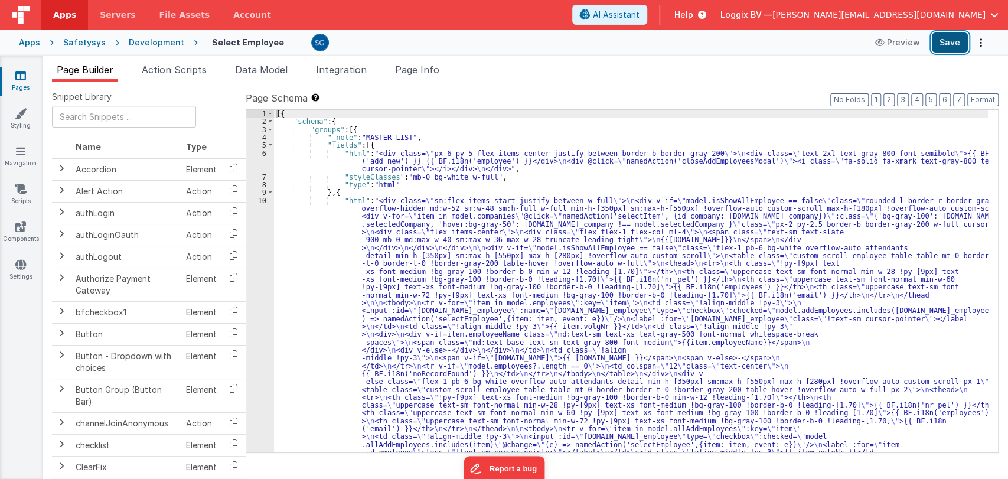
click at [951, 41] on button "Save" at bounding box center [950, 42] width 36 height 20
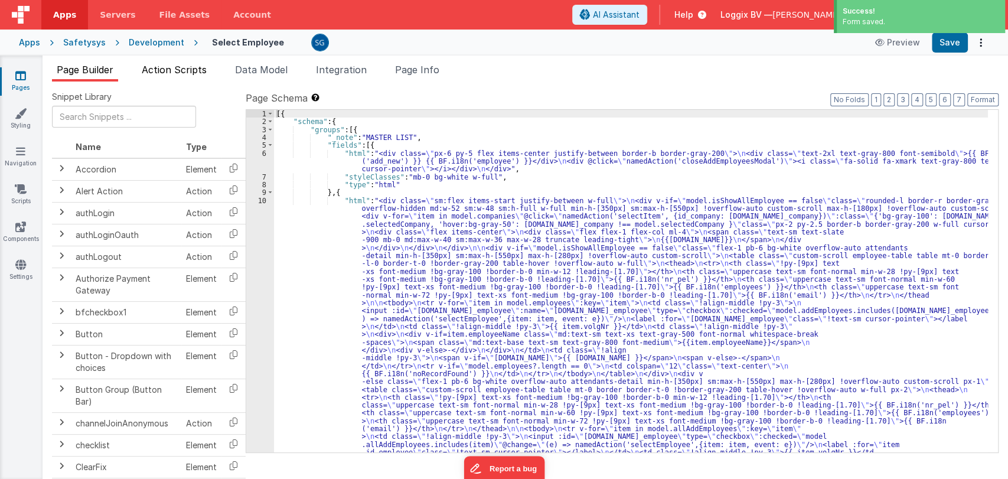
click at [162, 68] on span "Action Scripts" at bounding box center [174, 70] width 65 height 12
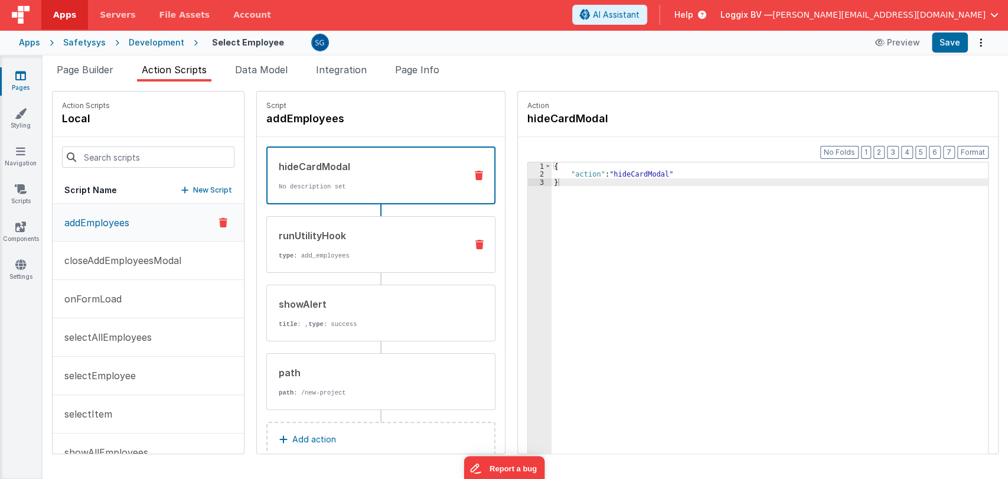
scroll to position [24, 0]
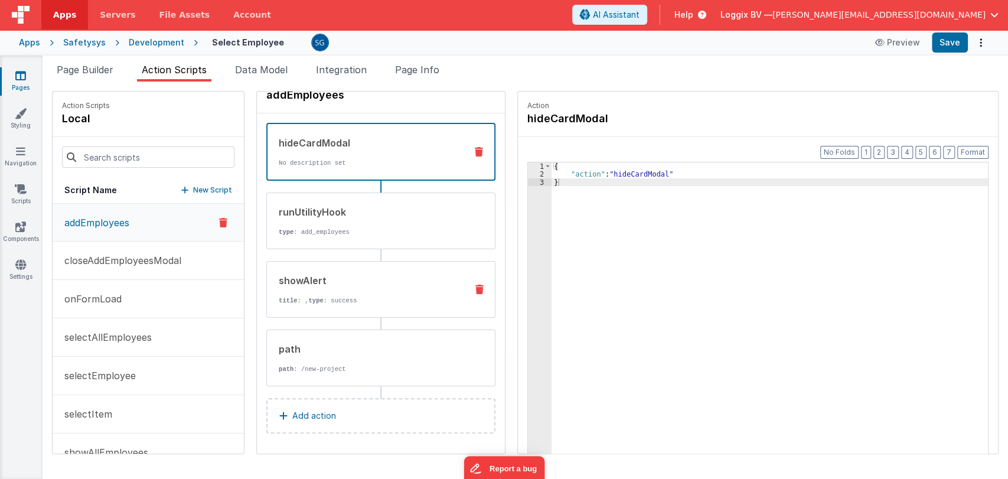
click at [340, 277] on div "showAlert" at bounding box center [368, 280] width 178 height 14
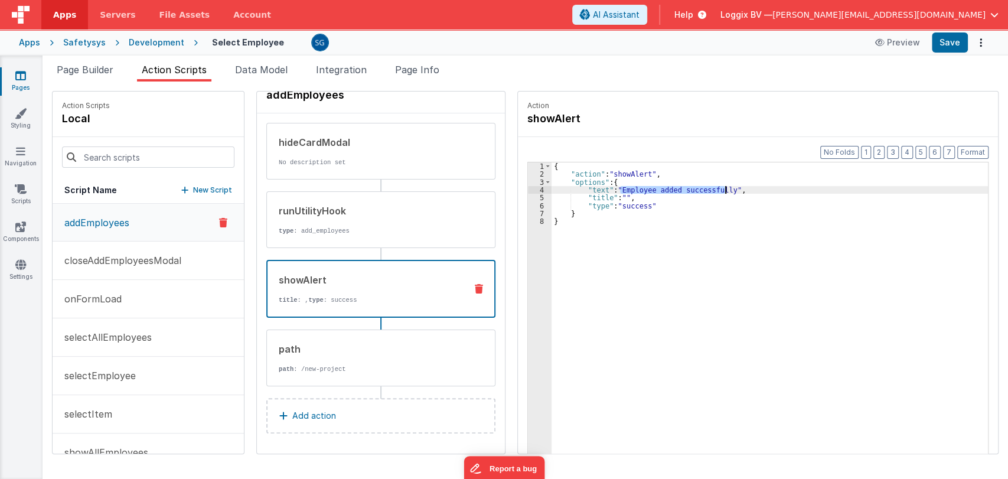
drag, startPoint x: 608, startPoint y: 188, endPoint x: 713, endPoint y: 189, distance: 104.5
click at [713, 189] on div "{ "action" : "showAlert" , "options" : { "text" : "Employee added successfully"…" at bounding box center [775, 334] width 448 height 344
paste textarea
click at [593, 188] on div "{ "action" : "showAlert" , "options" : { "text" : "BF.i18n('employeeAddedSucces…" at bounding box center [775, 334] width 448 height 344
click at [945, 49] on button "Save" at bounding box center [950, 42] width 36 height 20
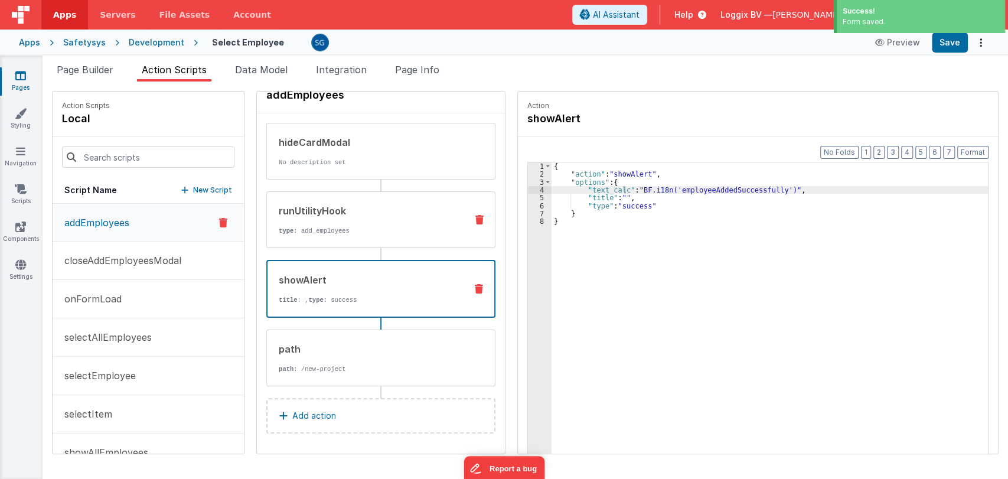
scroll to position [0, 0]
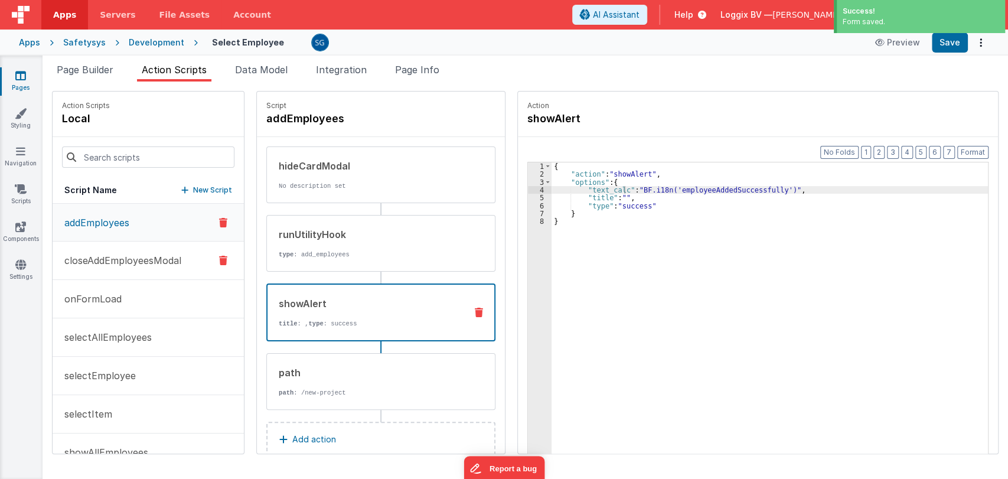
click at [112, 253] on p "closeAddEmployeesModal" at bounding box center [119, 260] width 124 height 14
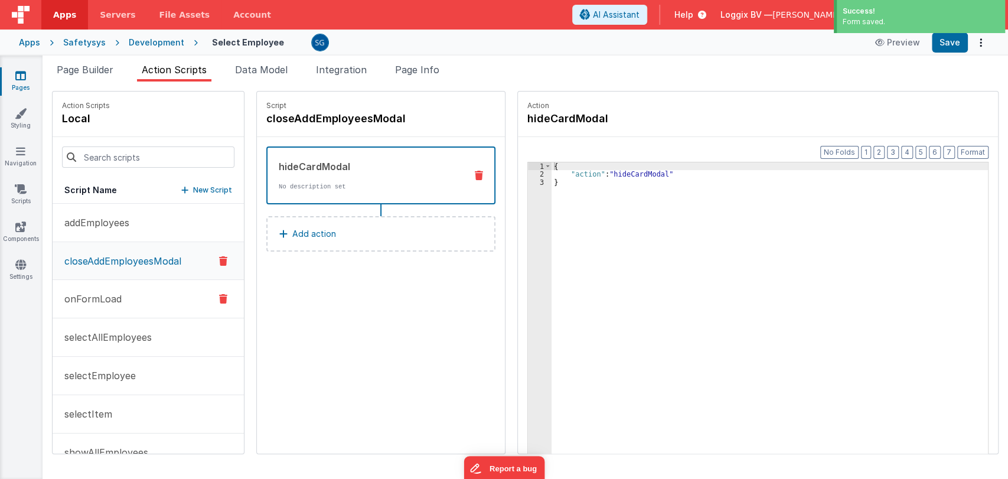
click at [94, 307] on button "onFormLoad" at bounding box center [148, 299] width 191 height 38
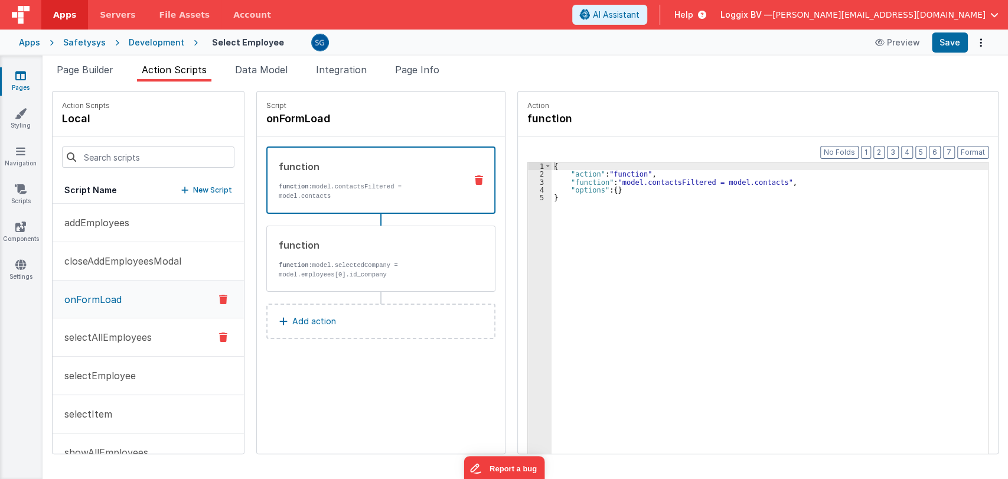
click at [111, 333] on p "selectAllEmployees" at bounding box center [104, 337] width 94 height 14
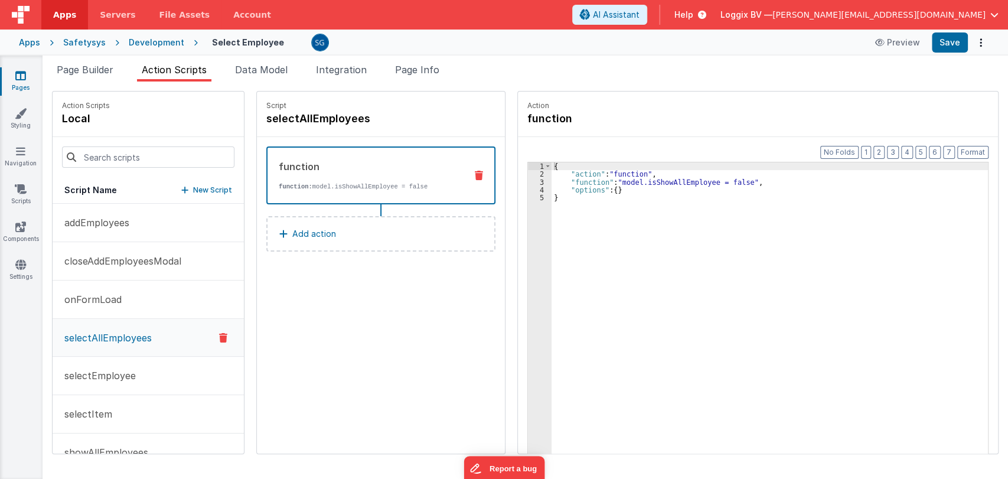
scroll to position [27, 0]
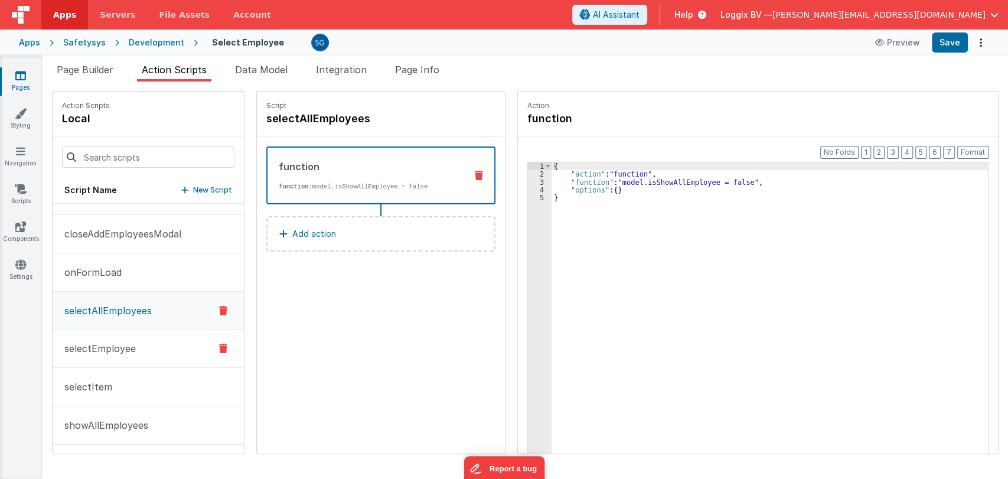
click at [85, 345] on p "selectEmployee" at bounding box center [96, 348] width 79 height 14
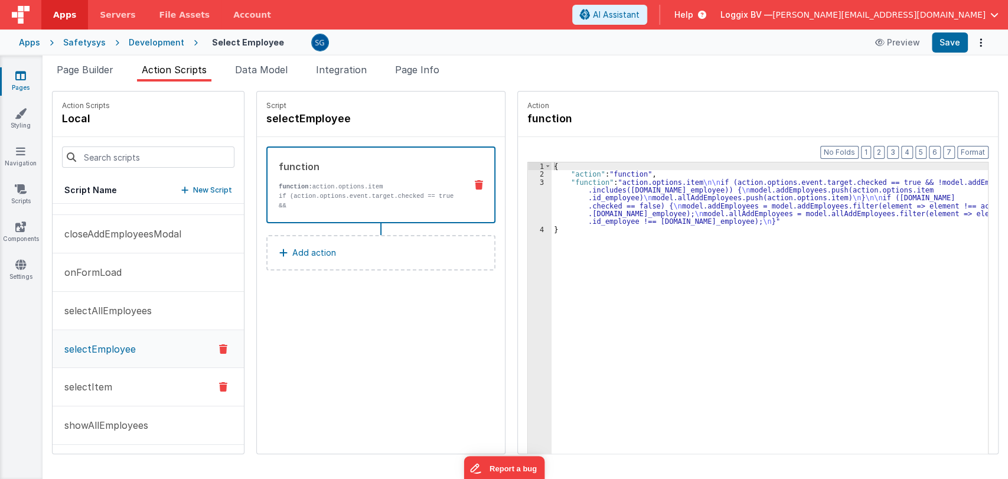
click at [88, 392] on p "selectItem" at bounding box center [84, 387] width 55 height 14
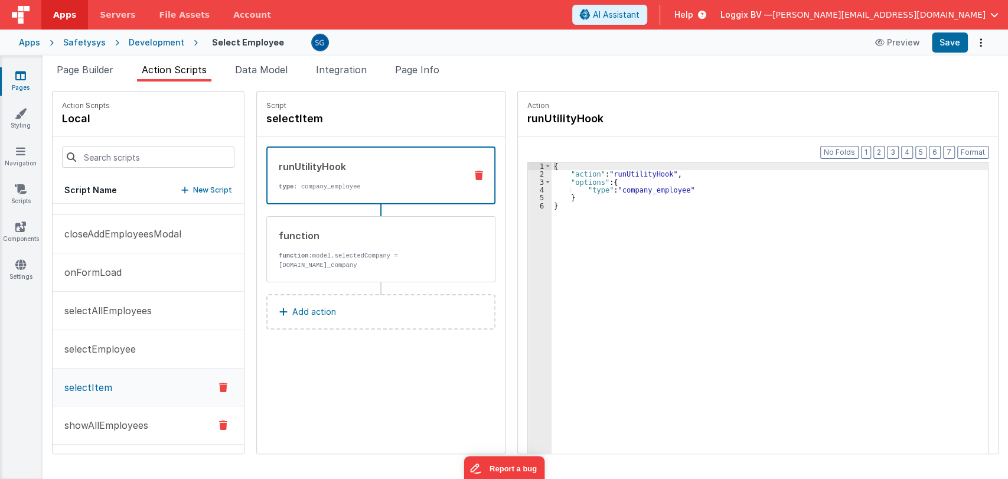
click at [111, 430] on p "showAllEmployees" at bounding box center [102, 425] width 91 height 14
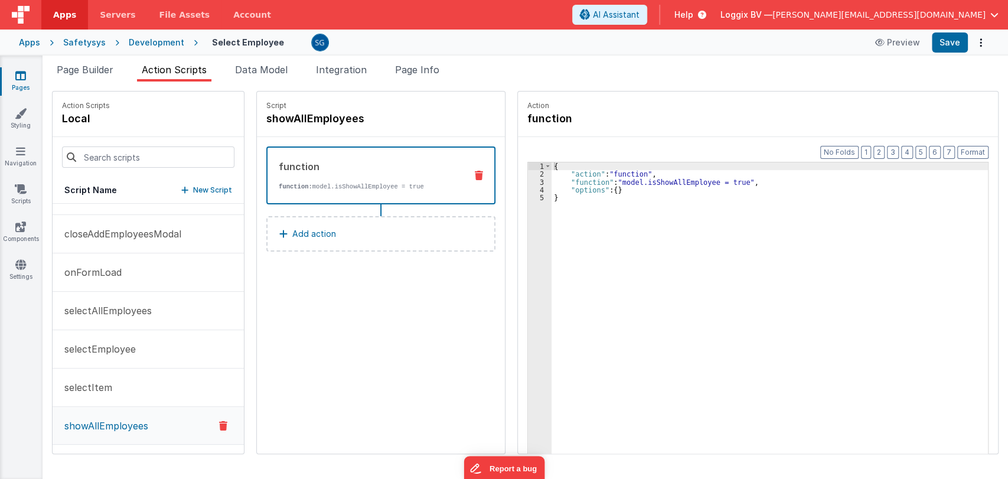
click at [22, 83] on link "Pages" at bounding box center [20, 82] width 43 height 24
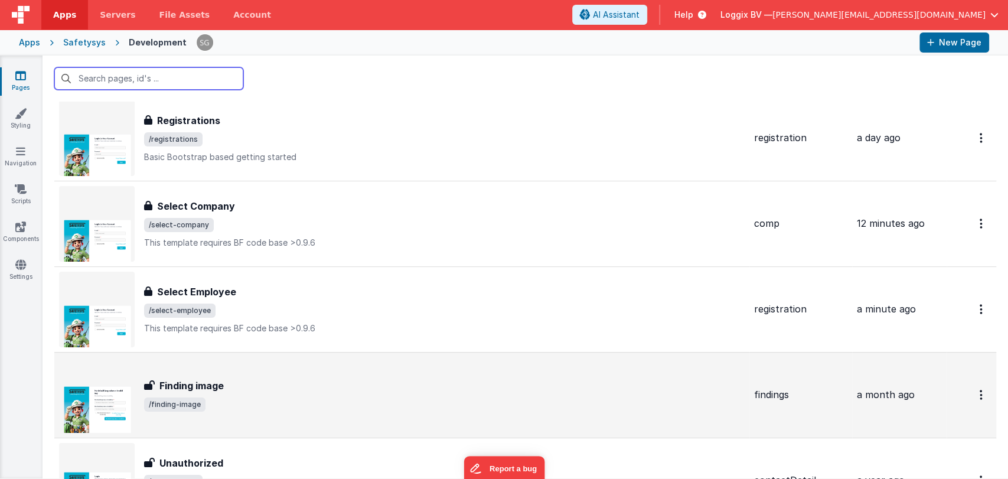
scroll to position [6038, 0]
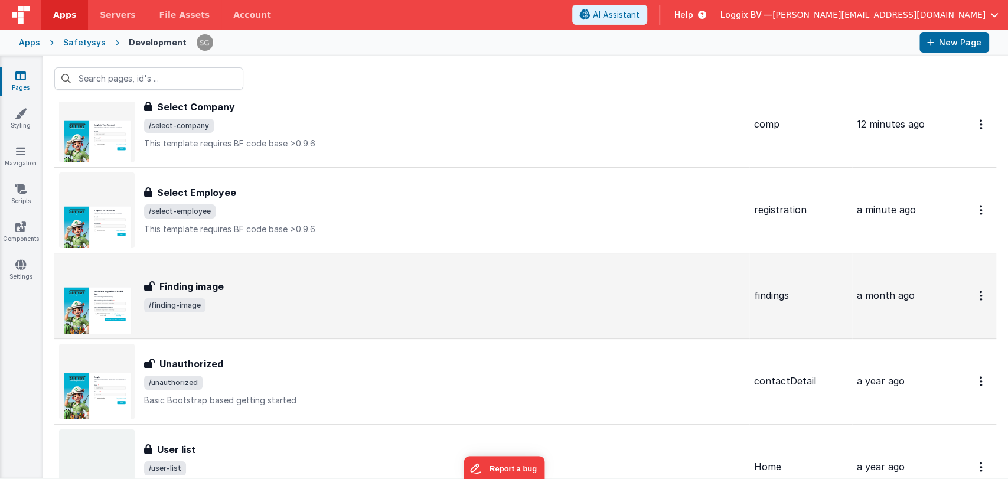
click at [223, 272] on div "Finding image Finding image /finding-image" at bounding box center [402, 296] width 686 height 76
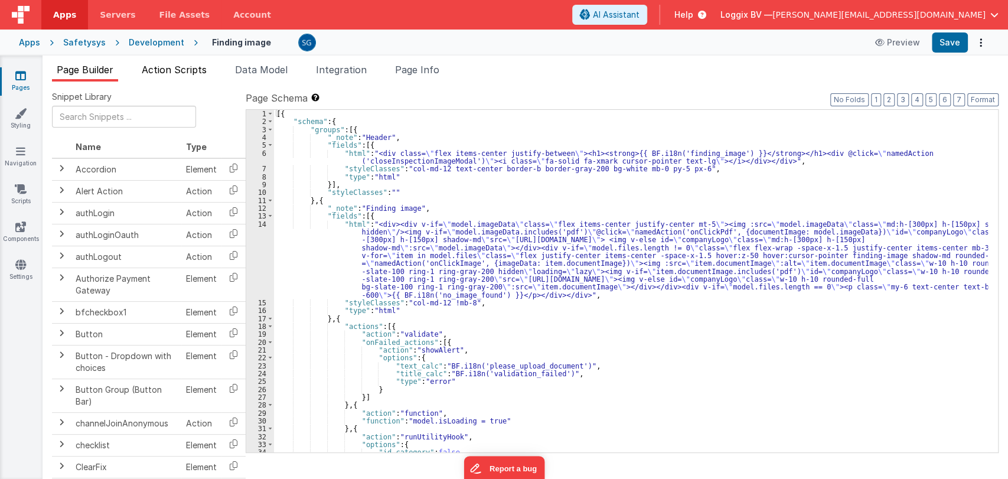
click at [174, 70] on span "Action Scripts" at bounding box center [174, 70] width 65 height 12
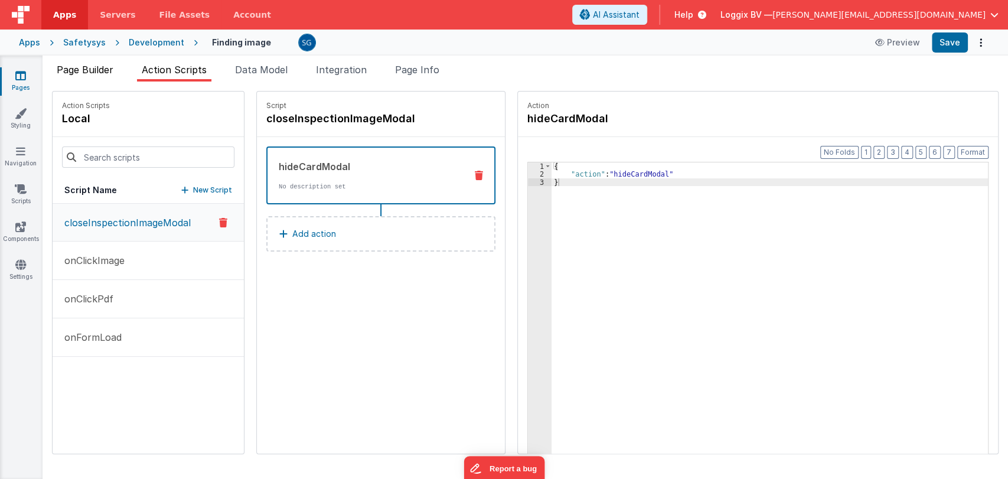
click at [94, 69] on span "Page Builder" at bounding box center [85, 70] width 57 height 12
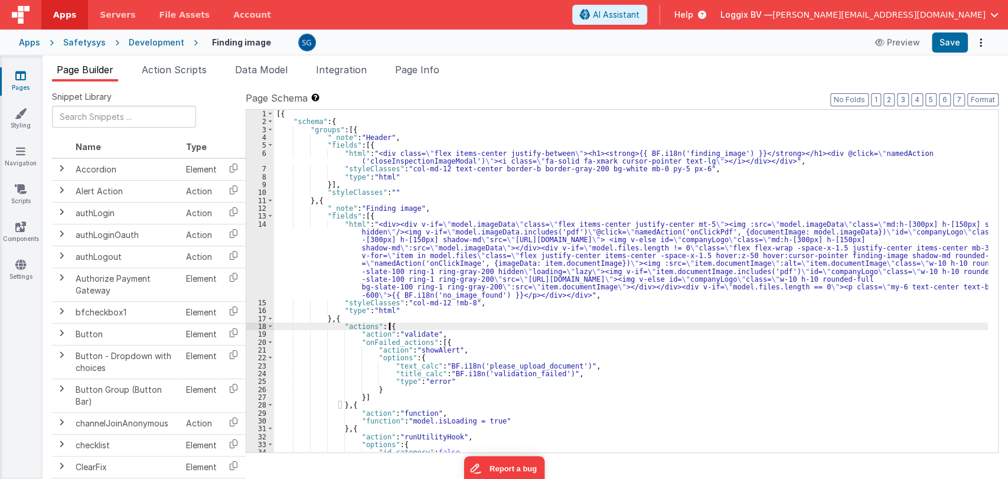
click at [590, 327] on div "[{ "schema" : { "groups" : [{ "_note" : "Header" , "fields" : [{ "html" : "<div…" at bounding box center [631, 289] width 714 height 358
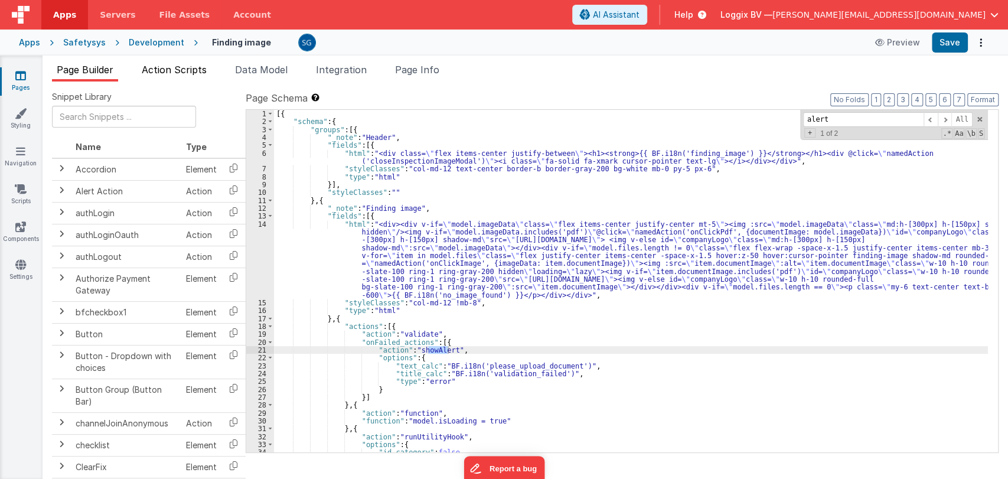
type input "alert"
click at [172, 73] on span "Action Scripts" at bounding box center [174, 70] width 65 height 12
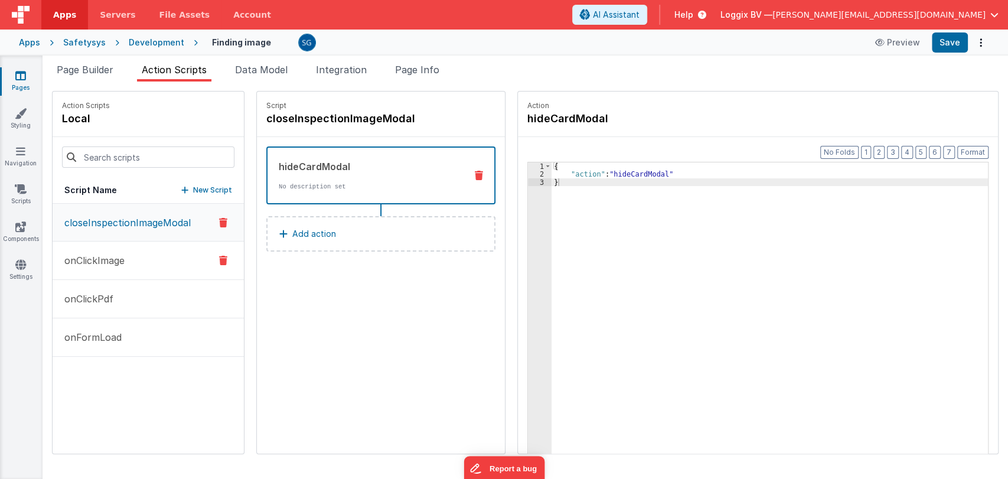
click at [102, 264] on p "onClickImage" at bounding box center [90, 260] width 67 height 14
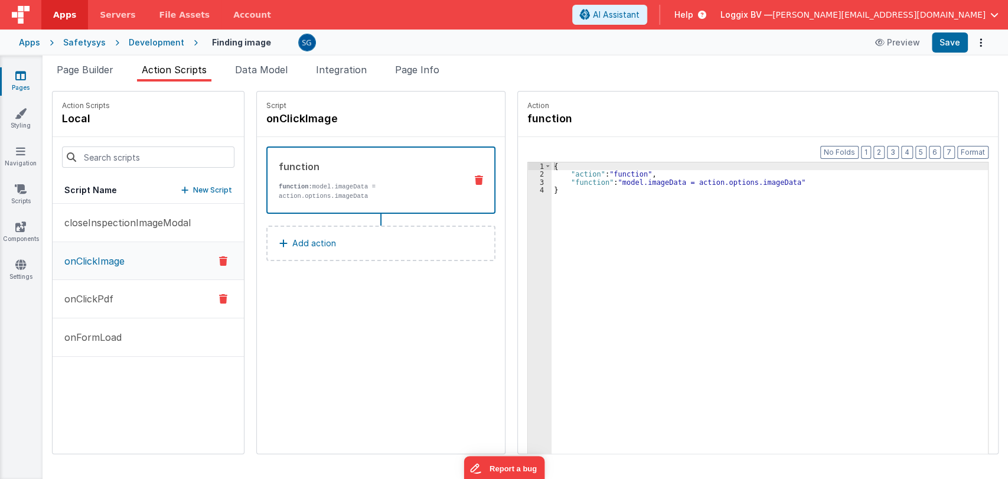
click at [105, 292] on p "onClickPdf" at bounding box center [85, 299] width 56 height 14
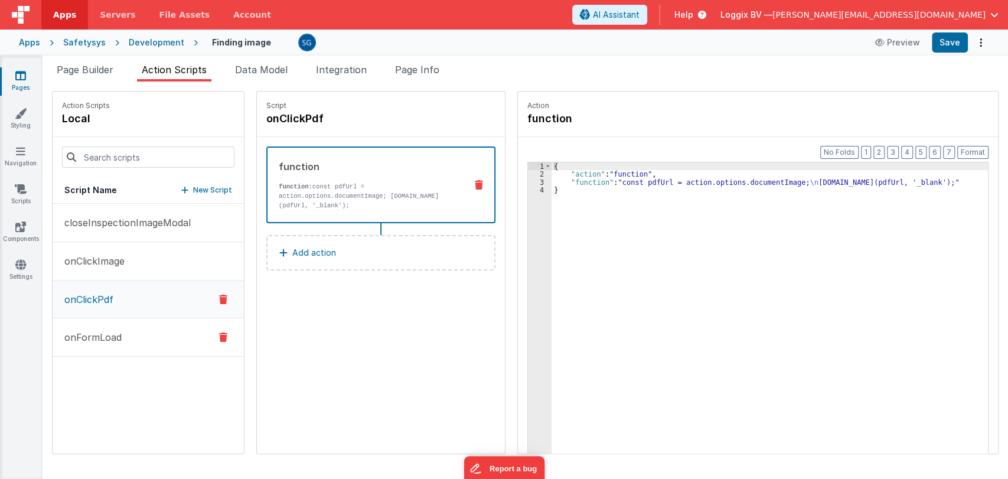
click at [112, 326] on button "onFormLoad" at bounding box center [148, 337] width 191 height 38
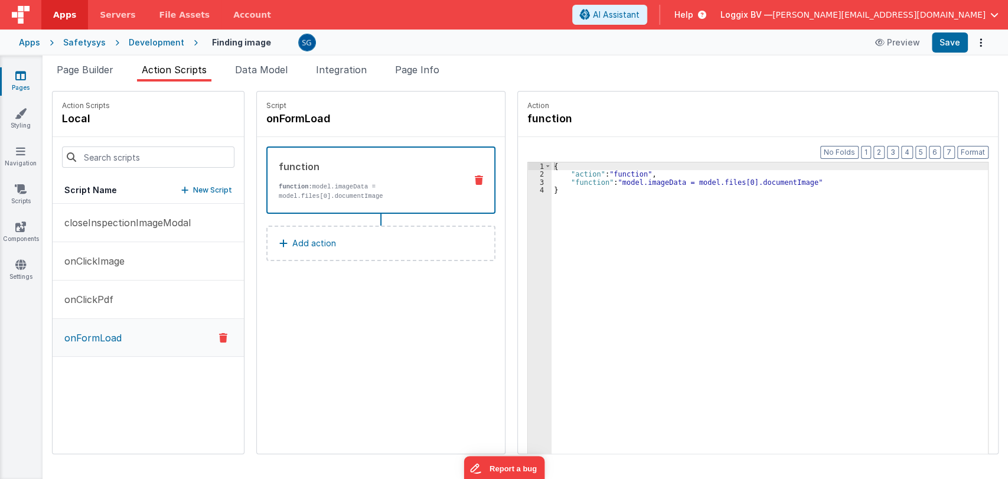
click at [20, 75] on icon at bounding box center [20, 76] width 11 height 12
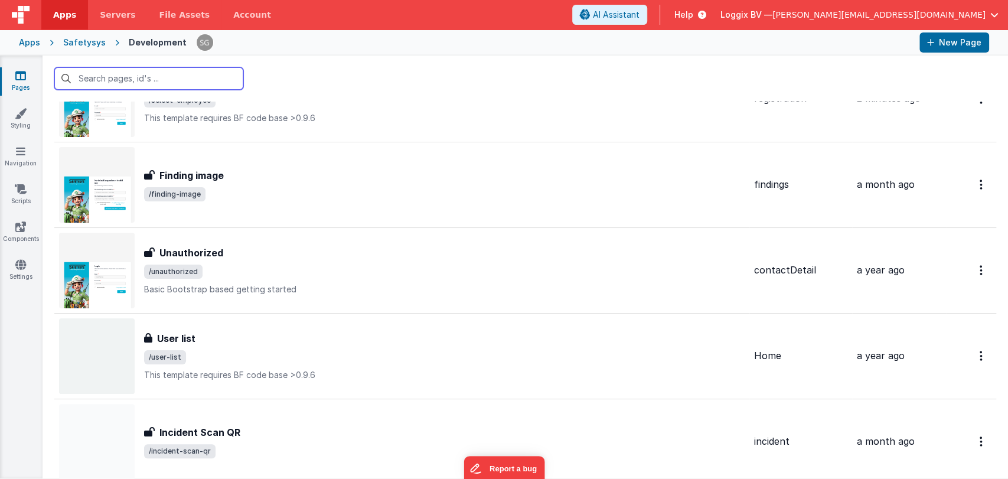
scroll to position [6148, 0]
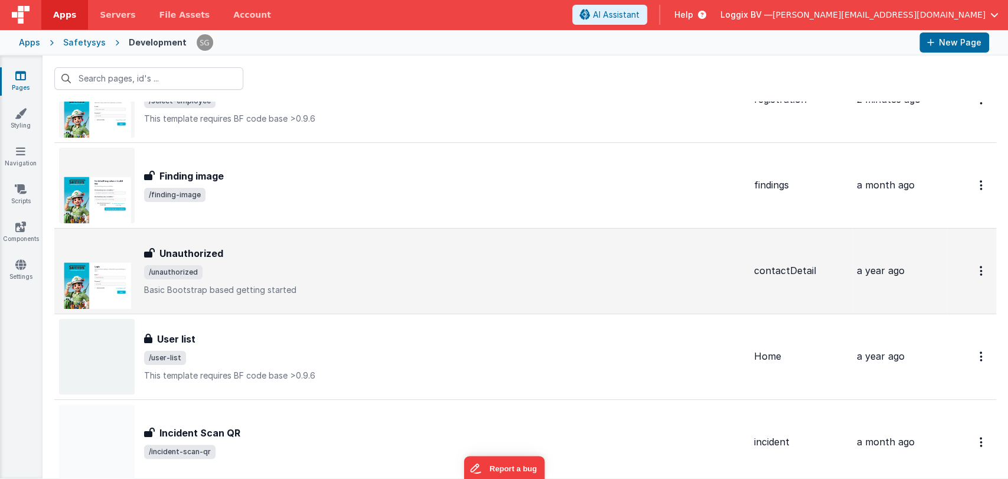
click at [236, 246] on div "Unauthorized" at bounding box center [444, 253] width 601 height 14
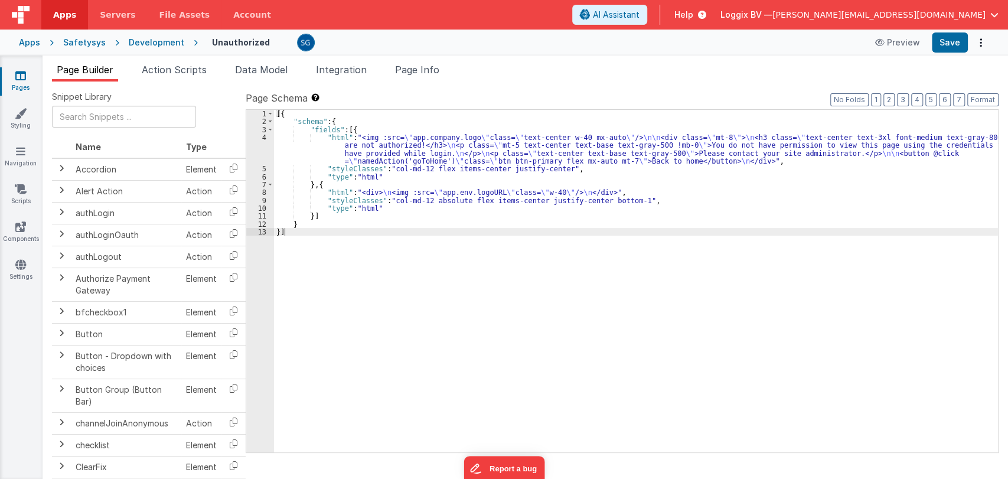
click at [359, 149] on div "[{ "schema" : { "fields" : [{ "html" : "<img :src= \" app.company.logo \" class…" at bounding box center [636, 289] width 724 height 358
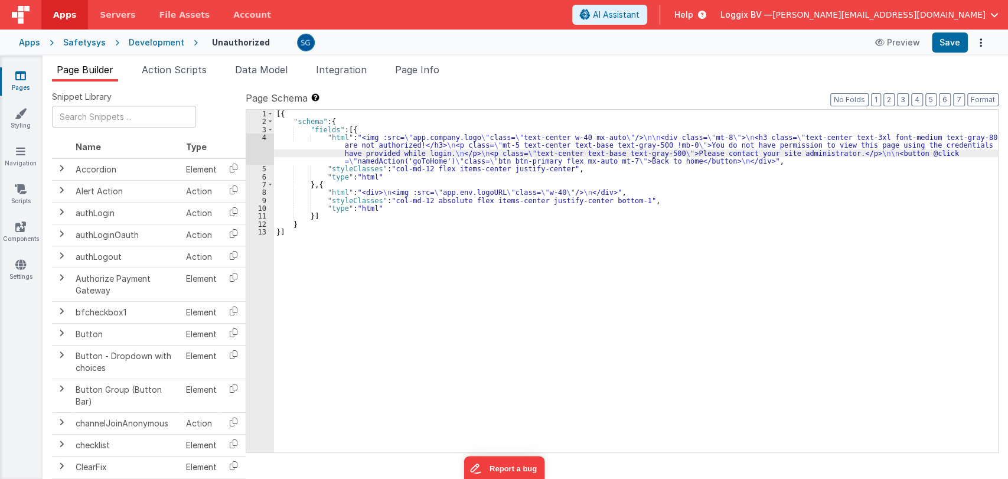
click at [264, 136] on div "4" at bounding box center [260, 148] width 28 height 31
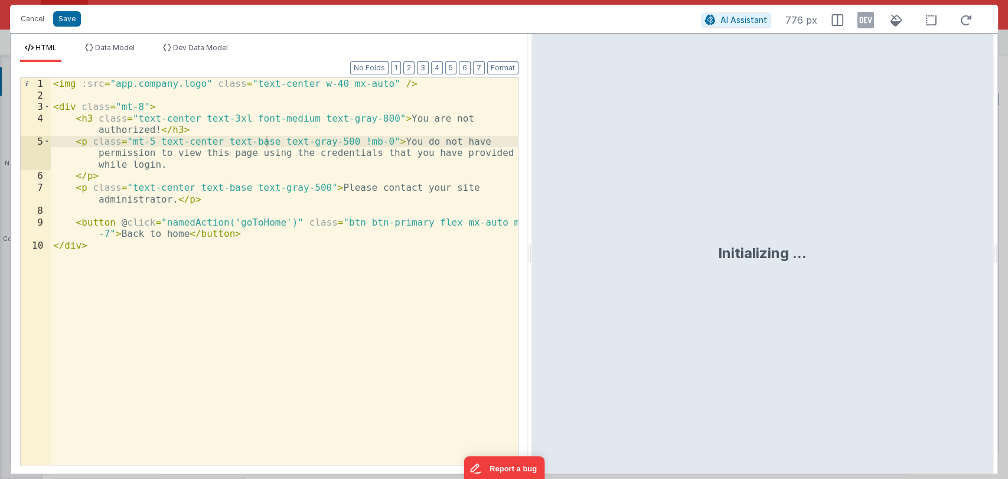
drag, startPoint x: 503, startPoint y: 251, endPoint x: 531, endPoint y: 252, distance: 28.3
click at [531, 252] on html "Cancel Save AI Assistant 776 px HTML Data Model Dev Data Model Format 7 6 5 4 3…" at bounding box center [504, 239] width 1008 height 479
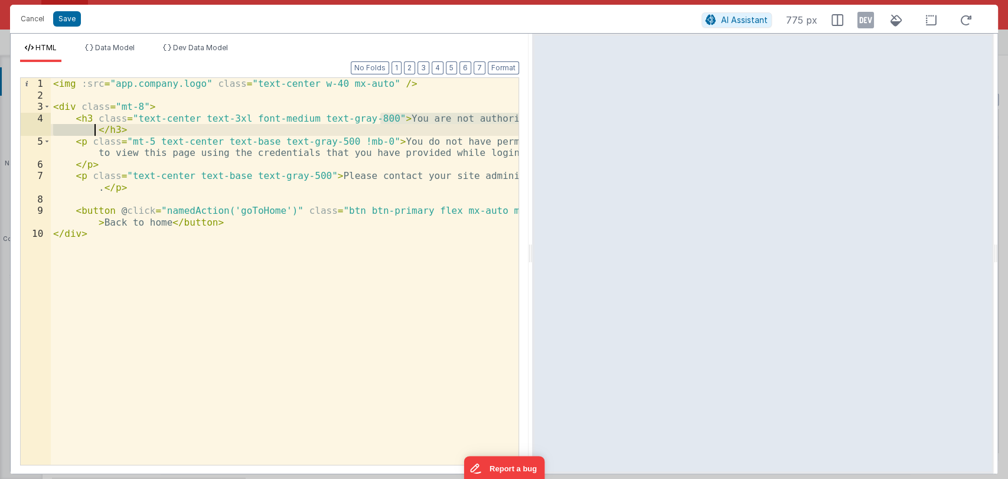
drag, startPoint x: 378, startPoint y: 116, endPoint x: 90, endPoint y: 131, distance: 289.1
click at [90, 131] on div "< img :src = "app.company.logo" class = "text-center w-40 mx-auto" /> < div cla…" at bounding box center [285, 283] width 468 height 410
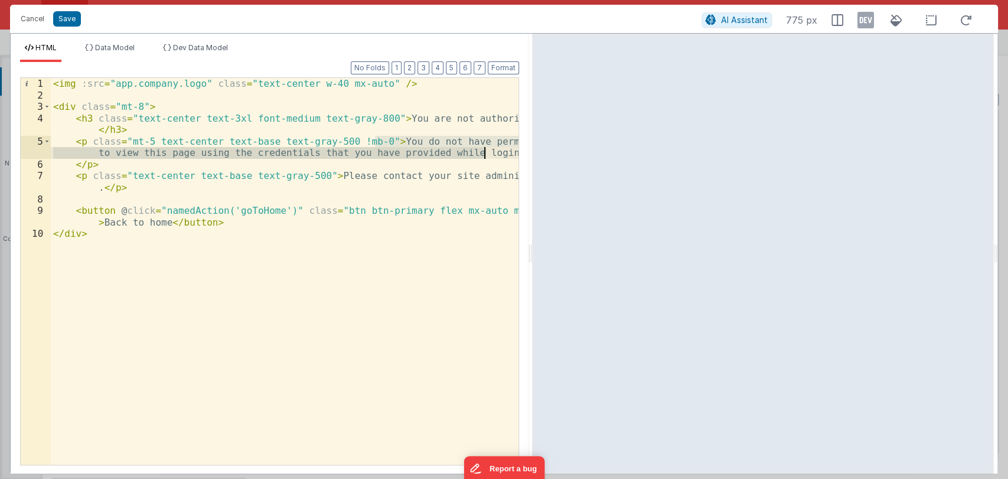
drag, startPoint x: 375, startPoint y: 139, endPoint x: 488, endPoint y: 156, distance: 114.1
click at [488, 156] on div "< img :src = "app.company.logo" class = "text-center w-40 mx-auto" /> < div cla…" at bounding box center [285, 283] width 468 height 410
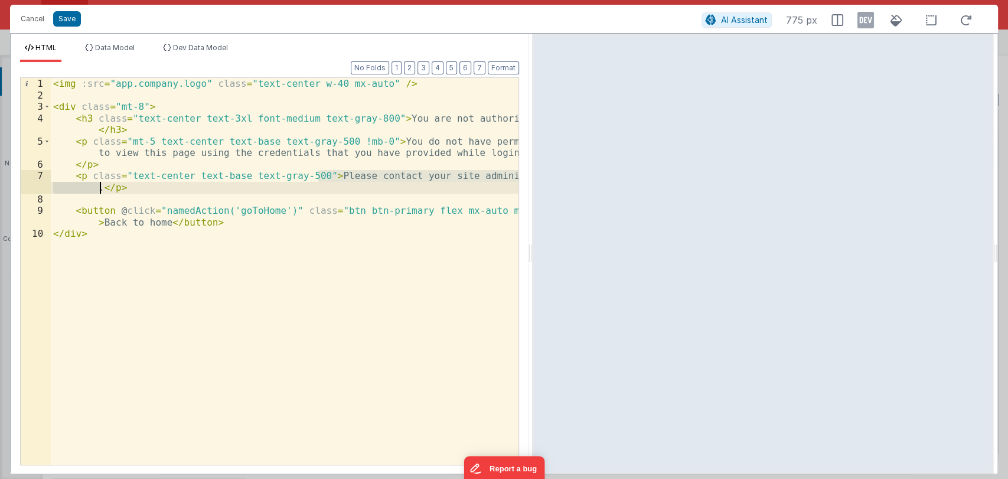
drag, startPoint x: 320, startPoint y: 175, endPoint x: 100, endPoint y: 190, distance: 220.7
click at [100, 190] on div "< img :src = "app.company.logo" class = "text-center w-40 mx-auto" /> < div cla…" at bounding box center [285, 283] width 468 height 410
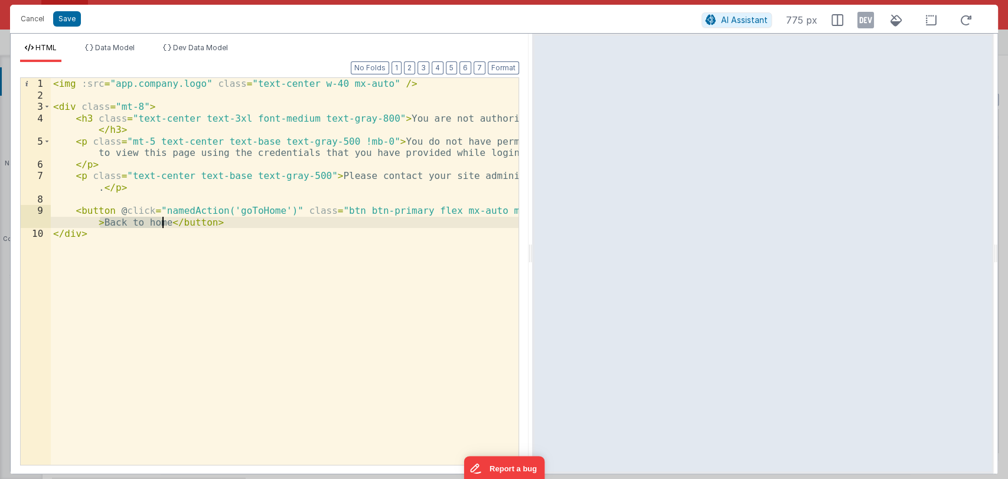
drag, startPoint x: 100, startPoint y: 221, endPoint x: 164, endPoint y: 223, distance: 63.2
click at [164, 223] on div "< img :src = "app.company.logo" class = "text-center w-40 mx-auto" /> < div cla…" at bounding box center [285, 283] width 468 height 410
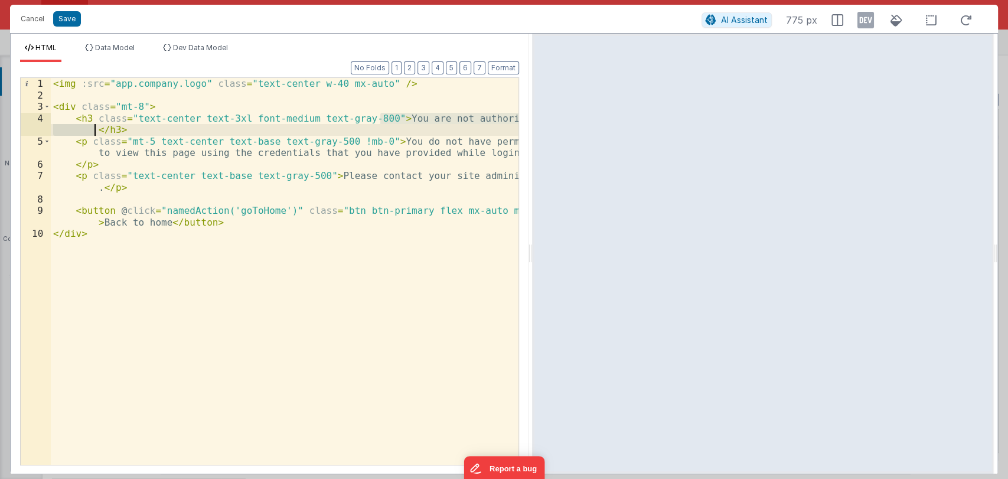
drag, startPoint x: 380, startPoint y: 116, endPoint x: 93, endPoint y: 129, distance: 287.8
click at [93, 129] on div "< img :src = "app.company.logo" class = "text-center w-40 mx-auto" /> < div cla…" at bounding box center [285, 283] width 468 height 410
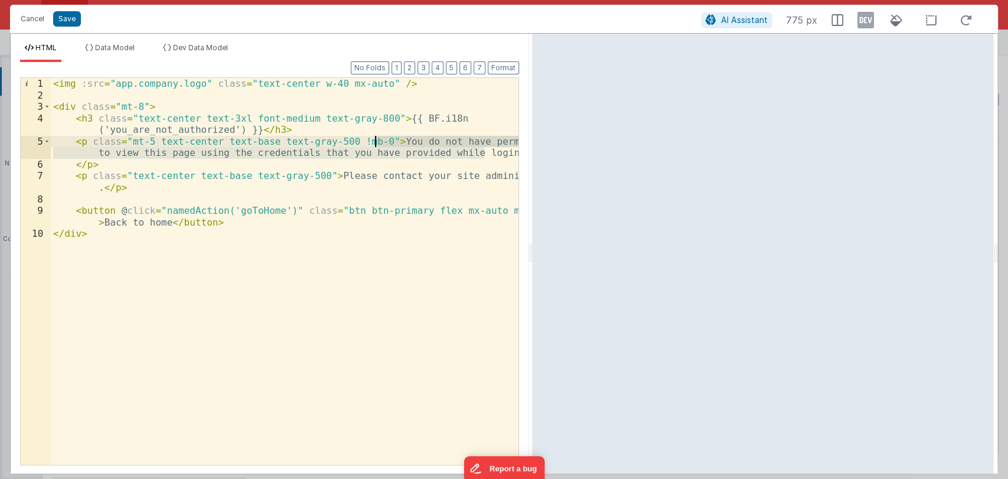
drag, startPoint x: 494, startPoint y: 152, endPoint x: 373, endPoint y: 142, distance: 121.5
click at [373, 142] on div "< img :src = "app.company.logo" class = "text-center w-40 mx-auto" /> < div cla…" at bounding box center [285, 283] width 468 height 410
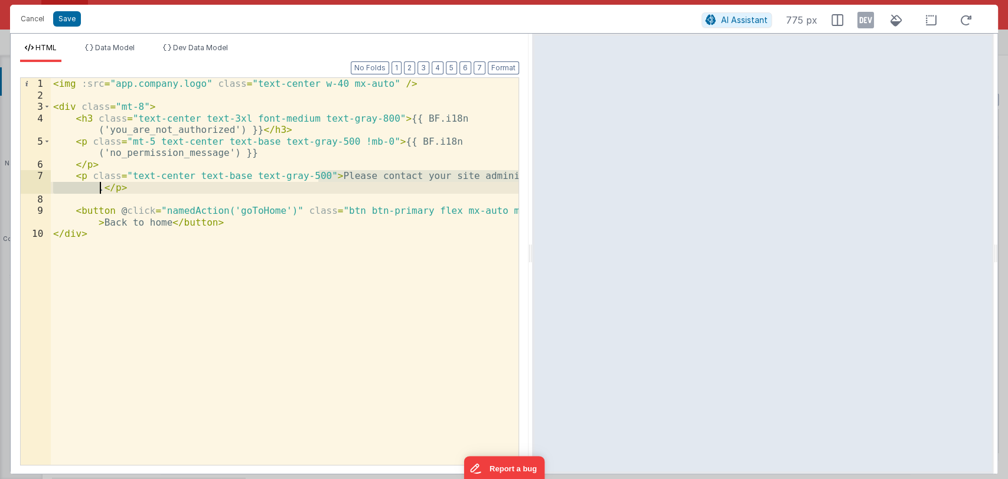
drag, startPoint x: 316, startPoint y: 175, endPoint x: 100, endPoint y: 188, distance: 217.1
click at [100, 188] on div "< img :src = "app.company.logo" class = "text-center w-40 mx-auto" /> < div cla…" at bounding box center [285, 283] width 468 height 410
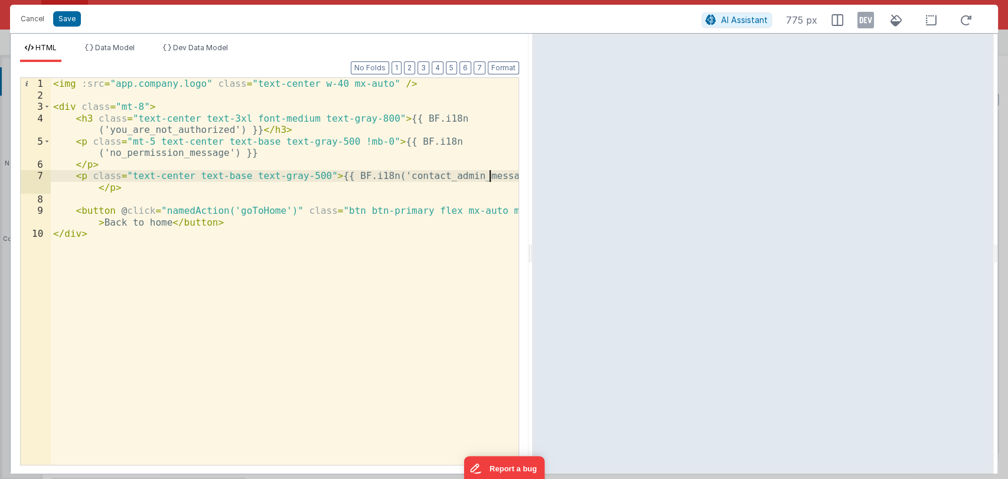
click at [165, 224] on div "< img :src = "app.company.logo" class = "text-center w-40 mx-auto" /> < div cla…" at bounding box center [285, 283] width 468 height 410
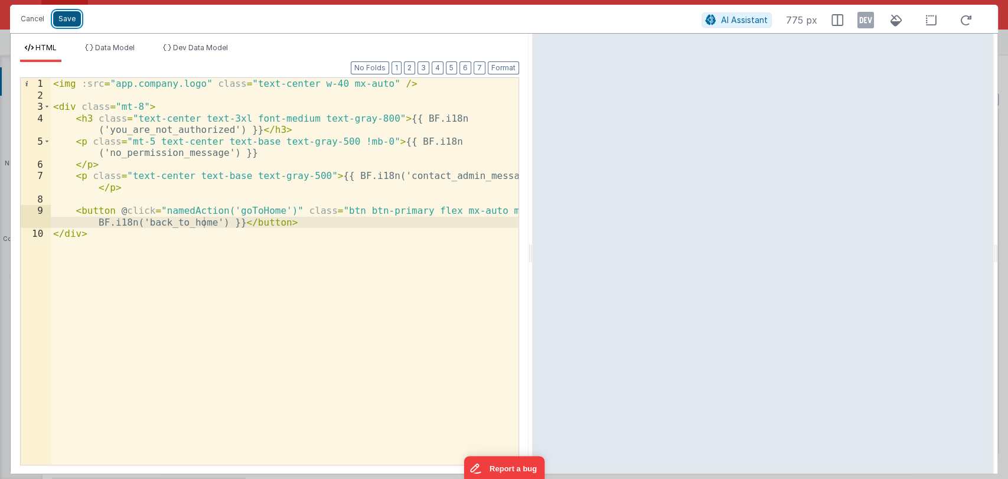
click at [70, 18] on button "Save" at bounding box center [67, 18] width 28 height 15
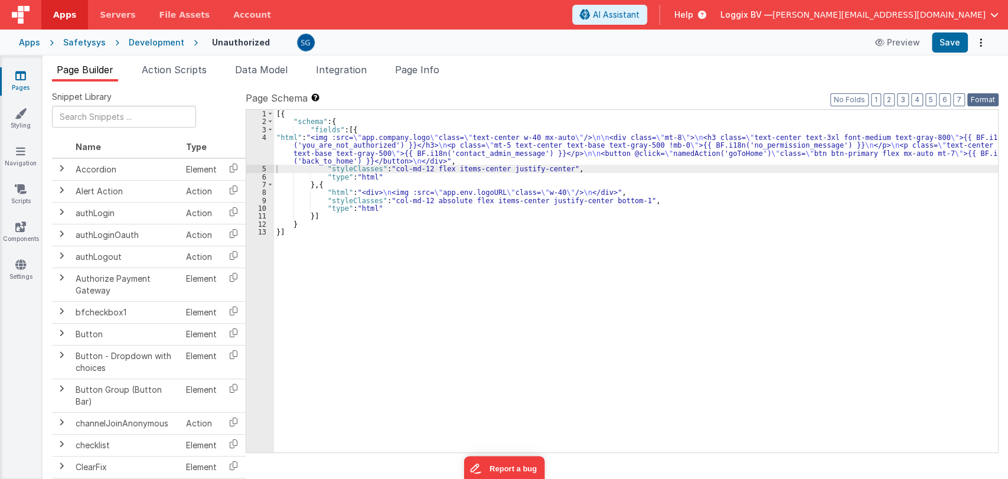
click at [986, 96] on button "Format" at bounding box center [982, 99] width 31 height 13
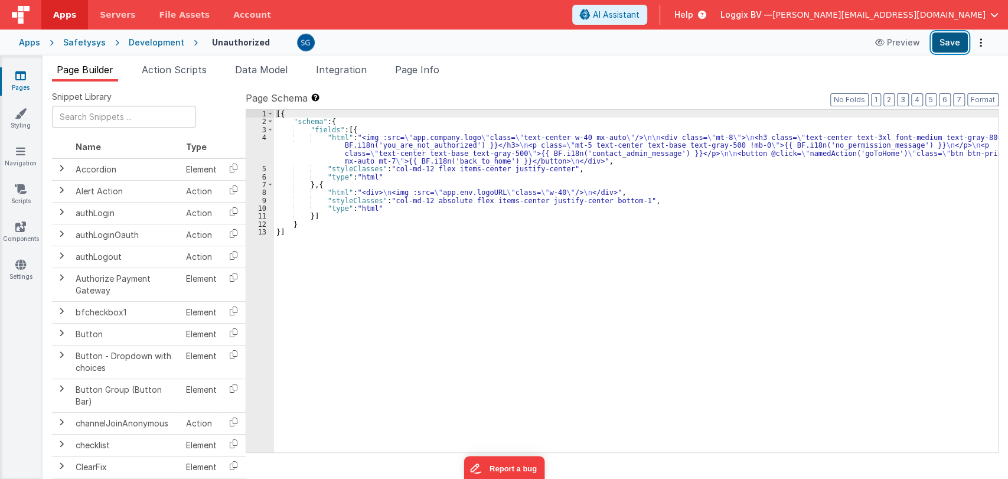
click at [952, 45] on button "Save" at bounding box center [950, 42] width 36 height 20
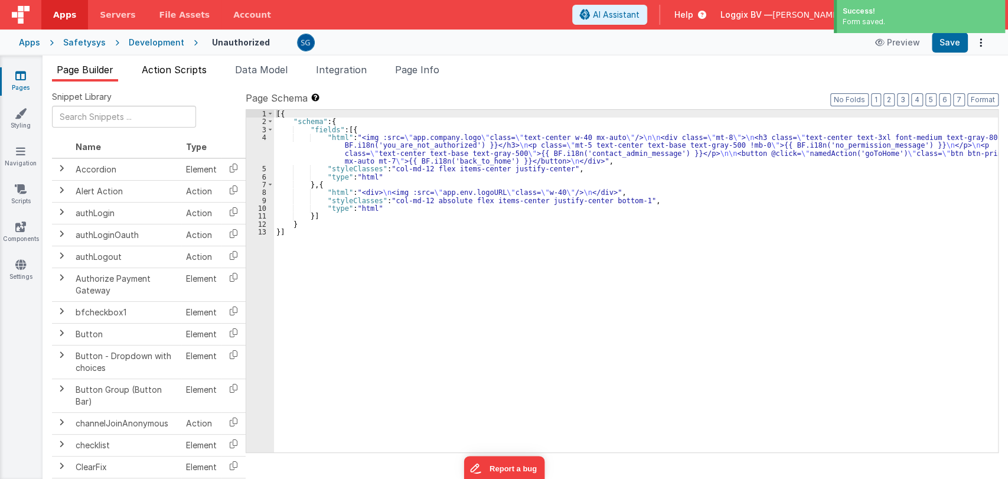
click at [155, 71] on span "Action Scripts" at bounding box center [174, 70] width 65 height 12
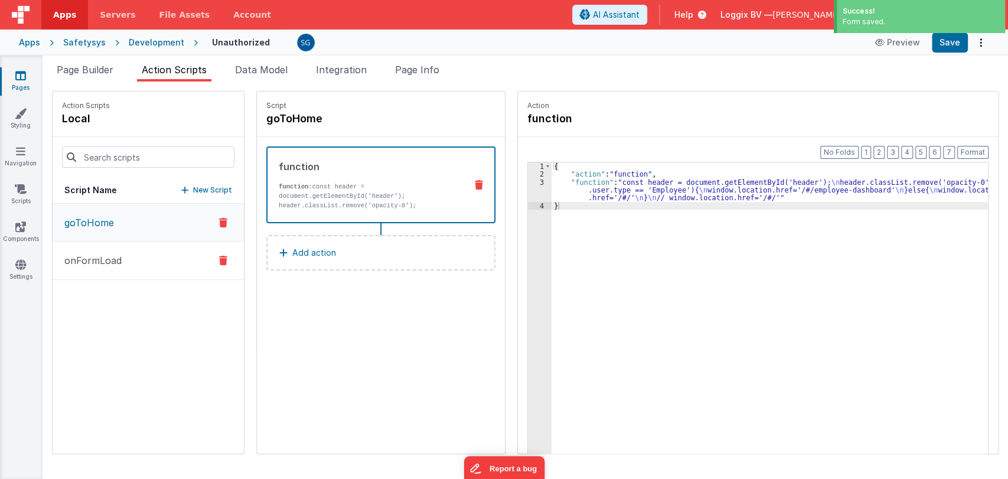
click at [85, 269] on button "onFormLoad" at bounding box center [148, 261] width 191 height 38
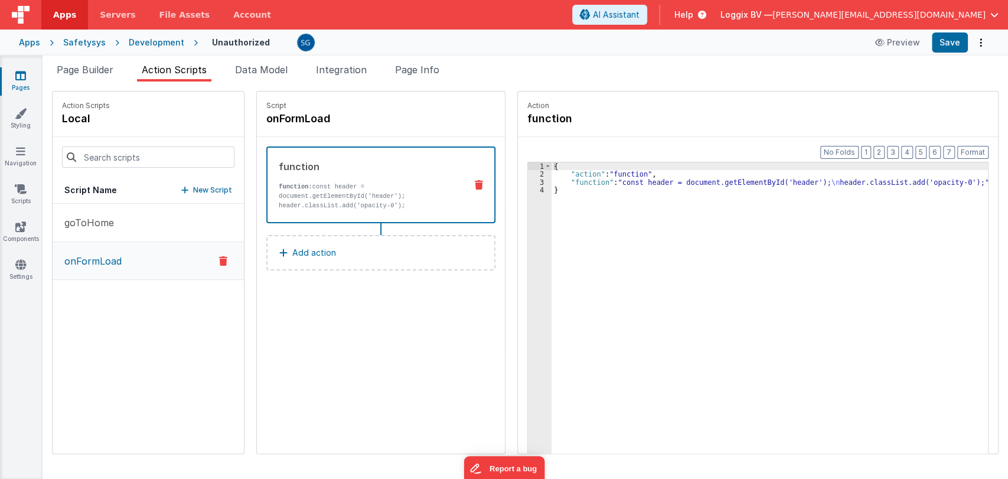
click at [22, 77] on icon at bounding box center [20, 76] width 11 height 12
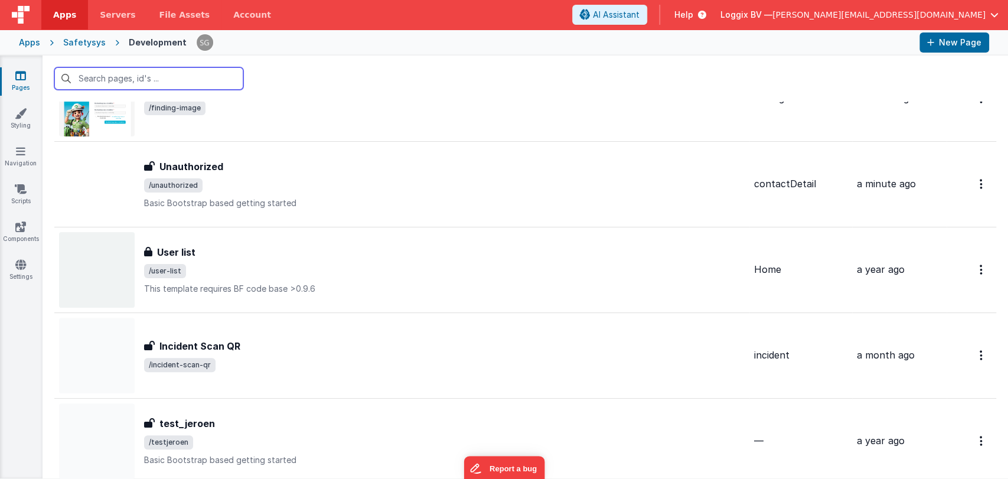
scroll to position [6235, 0]
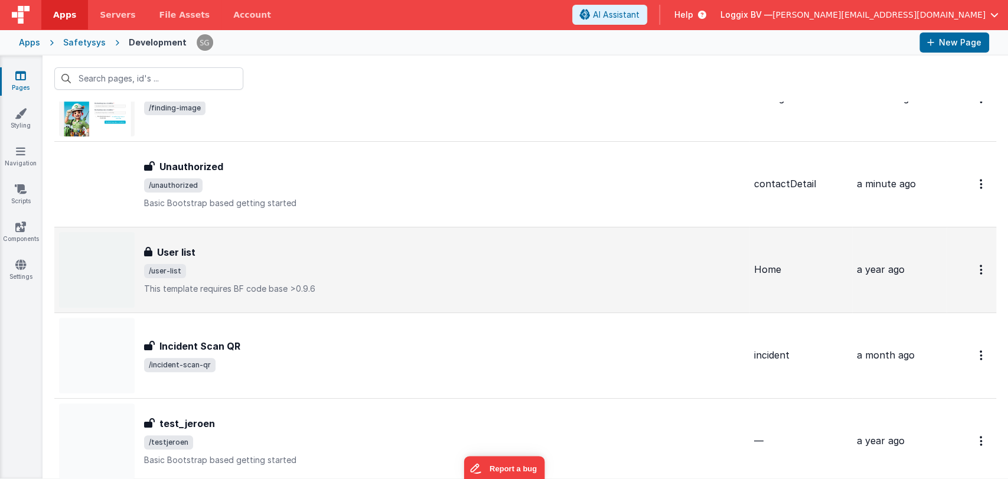
click at [254, 264] on span "/user-list" at bounding box center [444, 271] width 601 height 14
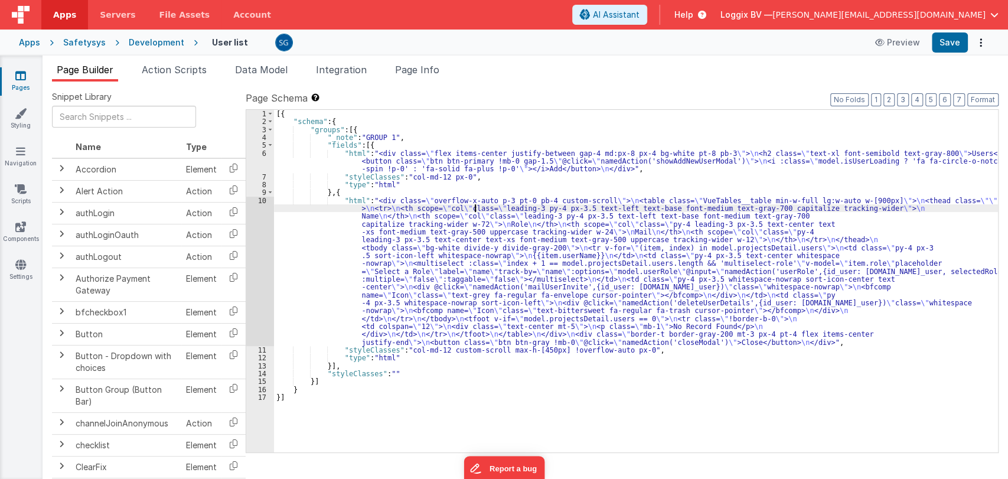
click at [474, 204] on div "[{ "schema" : { "groups" : [{ "_note" : "GROUP 1" , "fields" : [{ "html" : "<di…" at bounding box center [636, 289] width 724 height 358
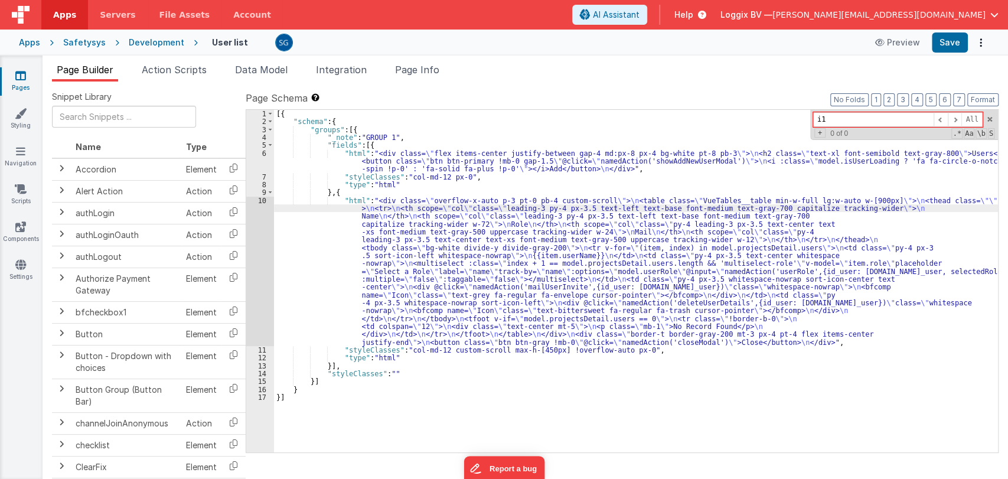
type input "i18"
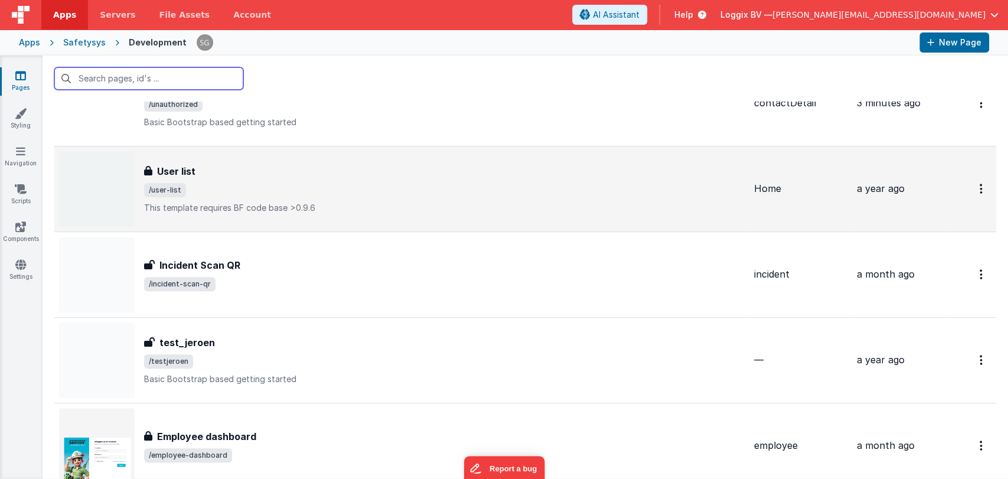
scroll to position [6405, 0]
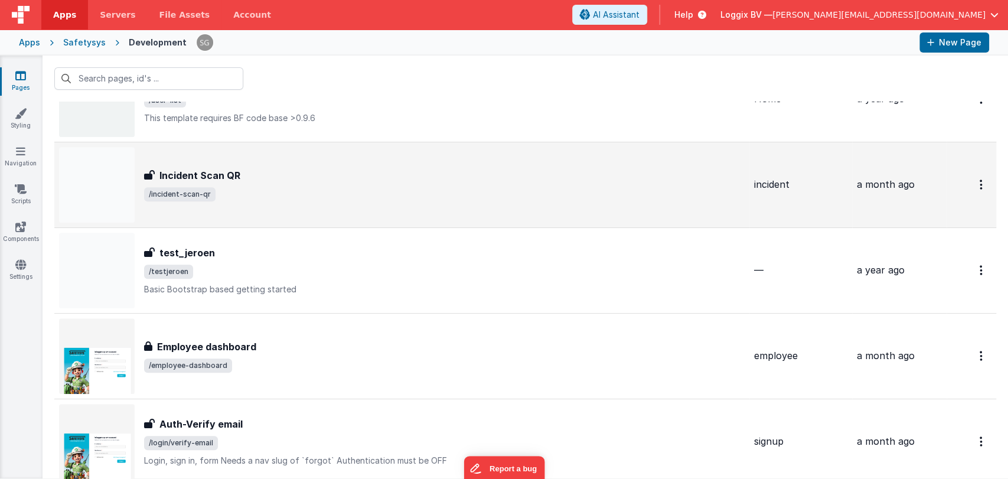
click at [288, 195] on span "/incident-scan-qr" at bounding box center [444, 194] width 601 height 14
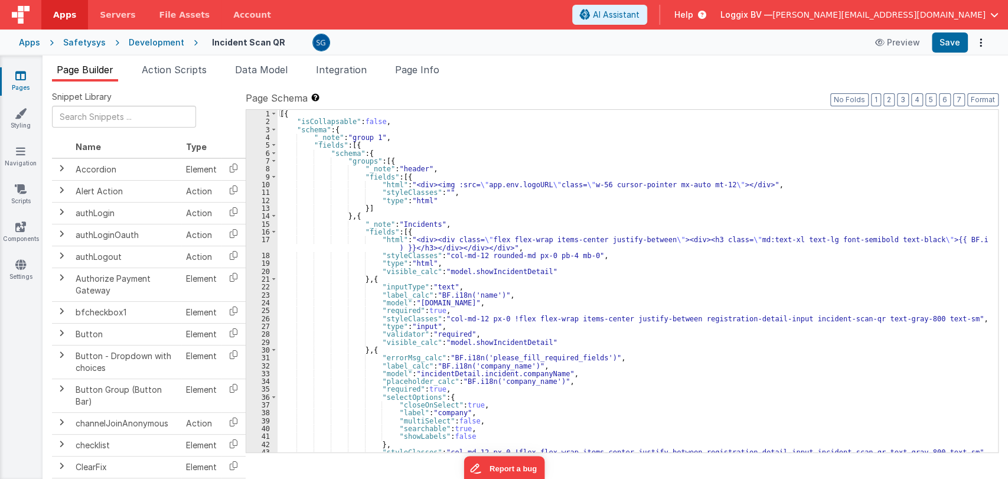
click at [458, 224] on div "[{ "isCollapsable" : false , "schema" : { "_note" : "group 1" , "fields" : [{ "…" at bounding box center [633, 289] width 710 height 358
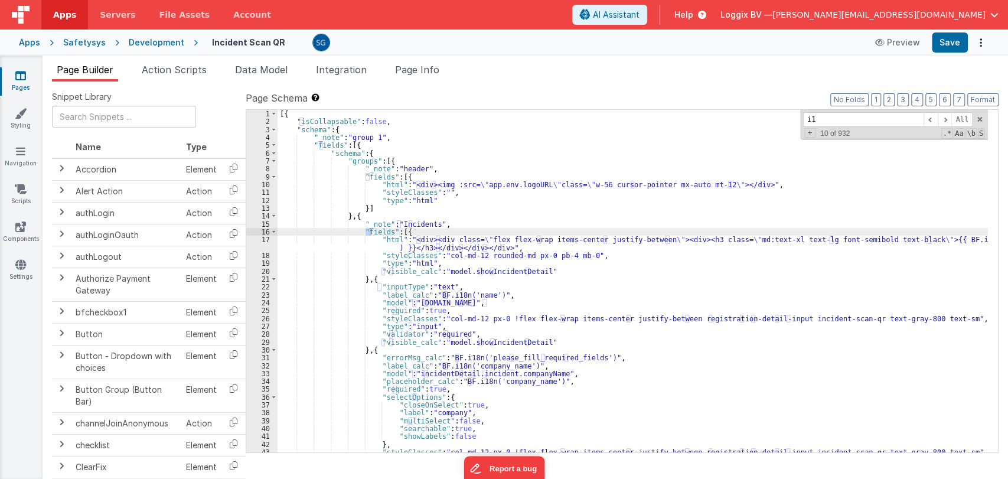
type input "i18"
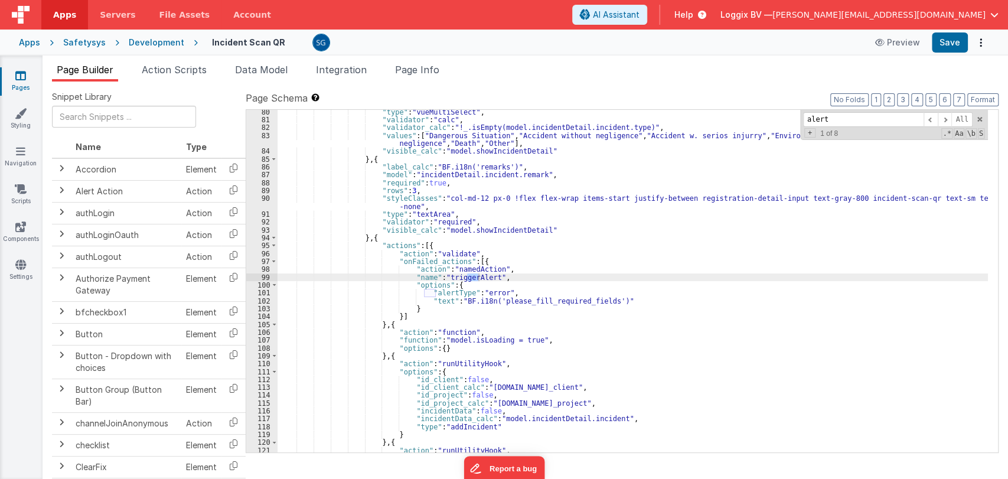
scroll to position [632, 0]
type input "alert"
click at [945, 120] on span at bounding box center [945, 119] width 14 height 15
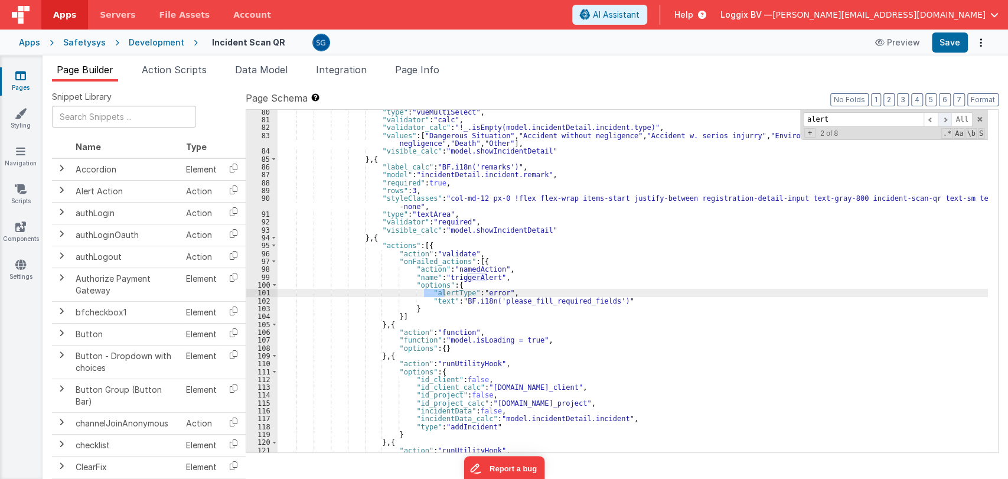
click at [945, 120] on span at bounding box center [945, 119] width 14 height 15
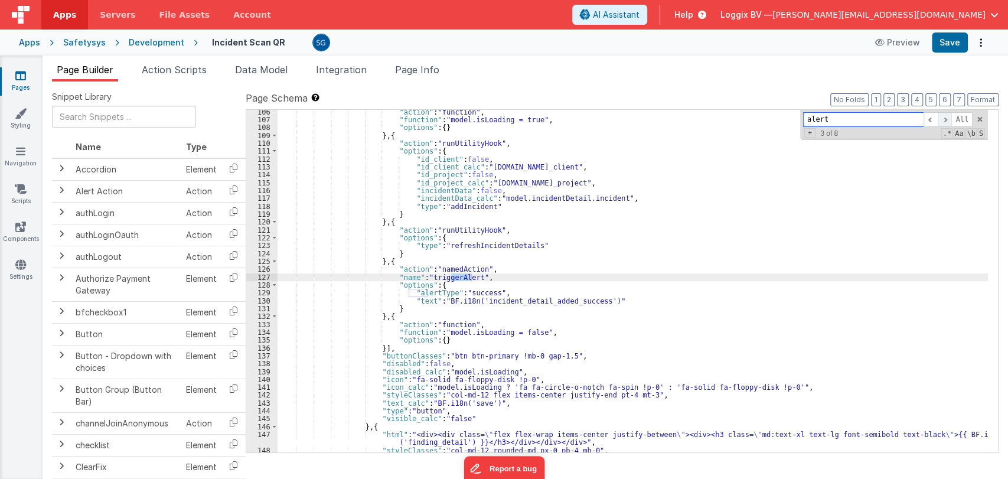
click at [945, 120] on span at bounding box center [945, 119] width 14 height 15
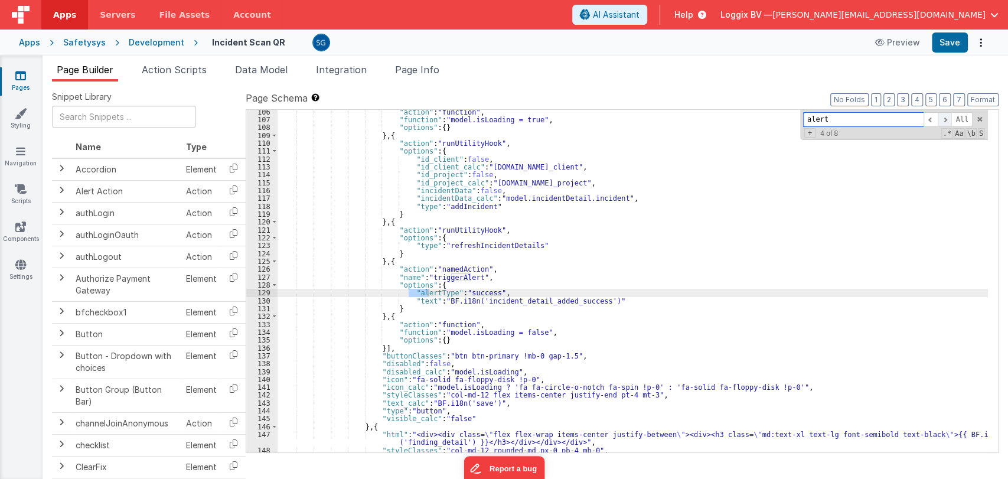
click at [945, 120] on span at bounding box center [945, 119] width 14 height 15
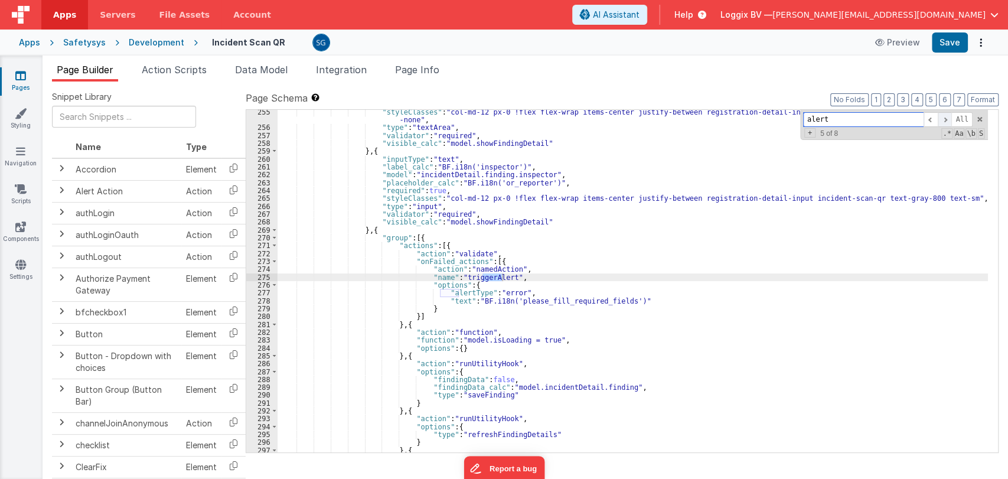
scroll to position [2080, 0]
click at [178, 69] on span "Action Scripts" at bounding box center [174, 70] width 65 height 12
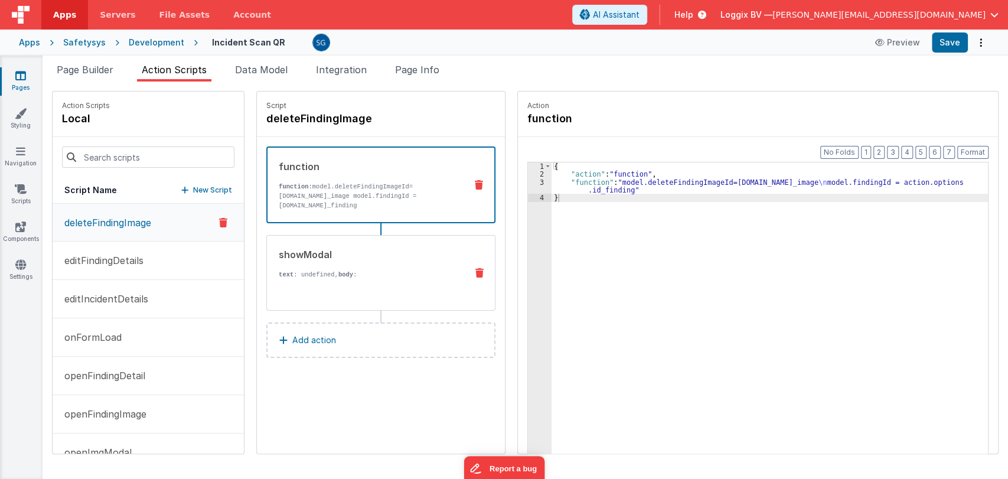
click at [338, 276] on strong "body" at bounding box center [345, 274] width 15 height 7
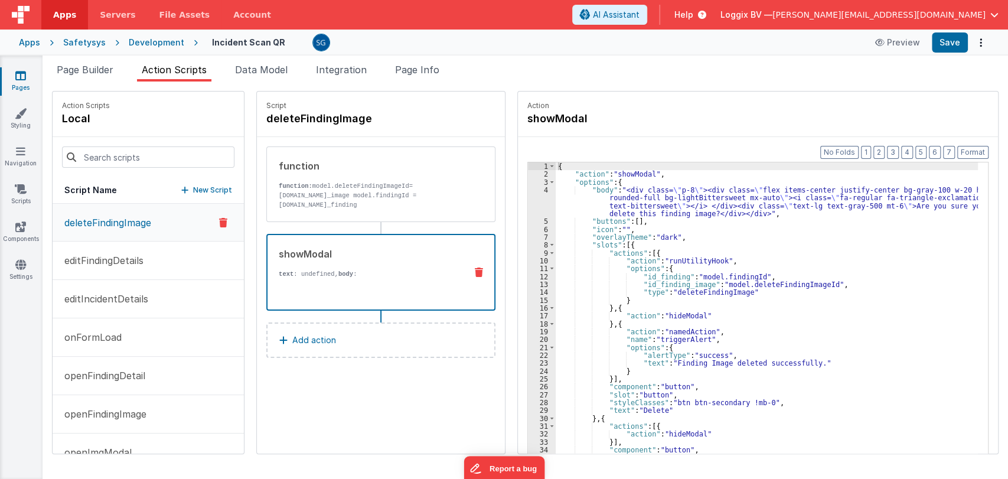
scroll to position [0, 0]
click at [760, 285] on div "{ "action" : "showModal" , "options" : { "body" : "<div class= \" p-8 \" ><div …" at bounding box center [773, 334] width 434 height 344
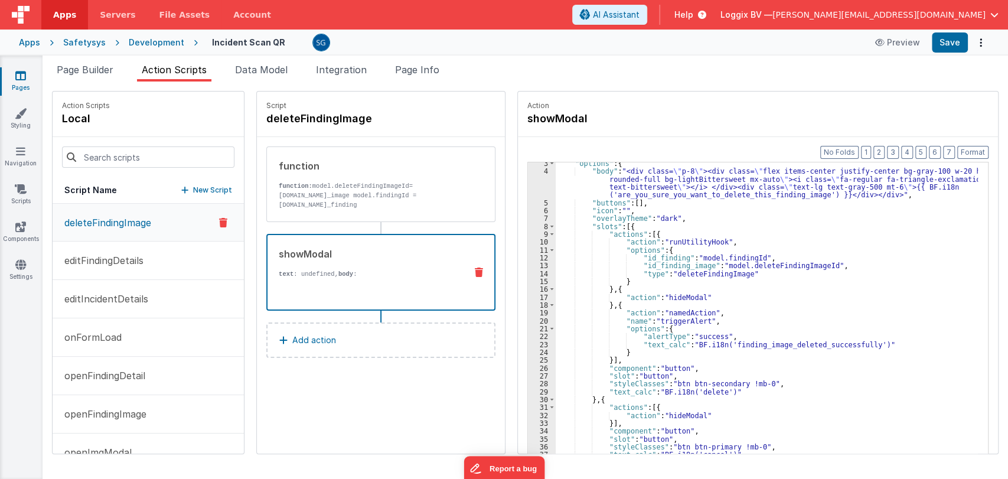
scroll to position [18, 0]
click at [944, 42] on button "Save" at bounding box center [950, 42] width 36 height 20
click at [98, 260] on p "editFindingDetails" at bounding box center [100, 260] width 86 height 14
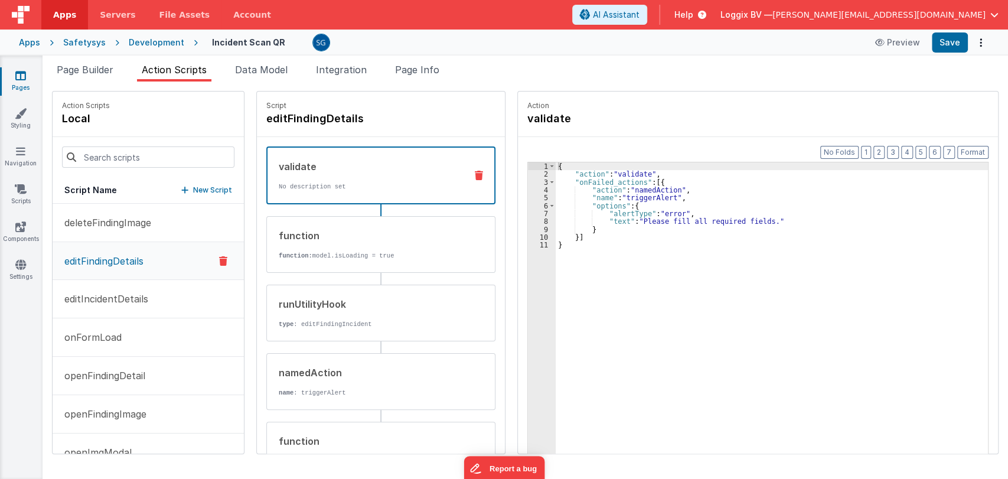
click at [98, 260] on p "editFindingDetails" at bounding box center [100, 261] width 86 height 14
click at [613, 222] on div "{ "action" : "validate" , "onFailed_actions" : [{ "action" : "namedAction" , "n…" at bounding box center [778, 334] width 444 height 344
click at [651, 221] on div "{ "action" : "validate" , "onFailed_actions" : [{ "action" : "namedAction" , "n…" at bounding box center [778, 334] width 444 height 344
click at [954, 47] on button "Save" at bounding box center [950, 42] width 36 height 20
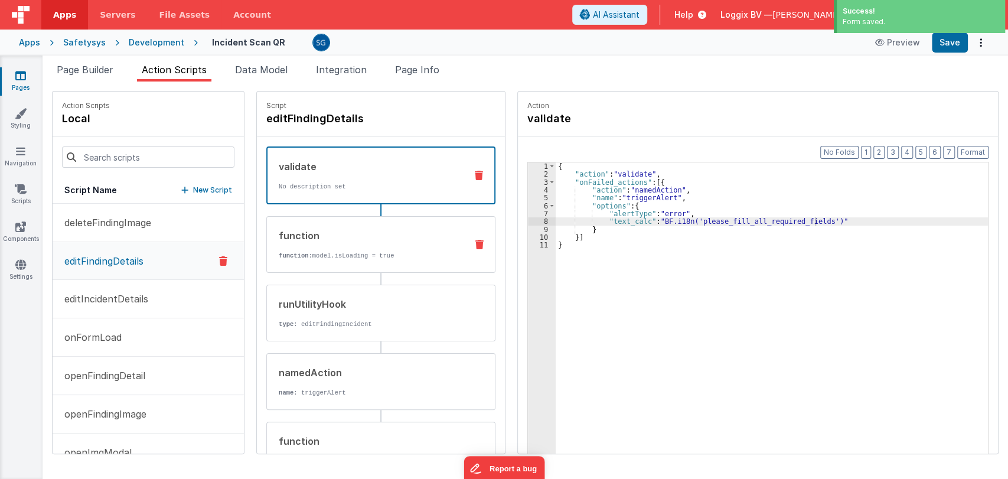
click at [327, 256] on p "function: model.isLoading = true" at bounding box center [368, 255] width 178 height 9
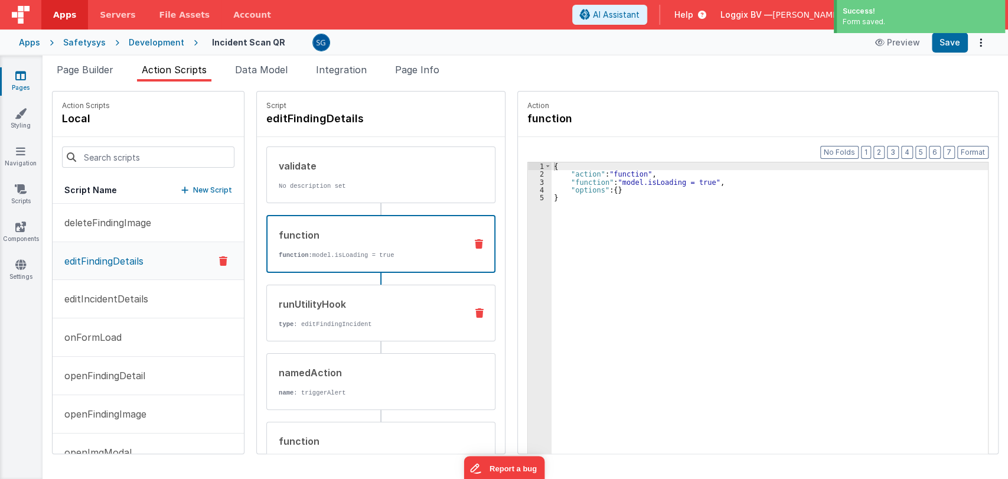
click at [318, 314] on div "runUtilityHook type : editFindingIncident" at bounding box center [362, 313] width 190 height 32
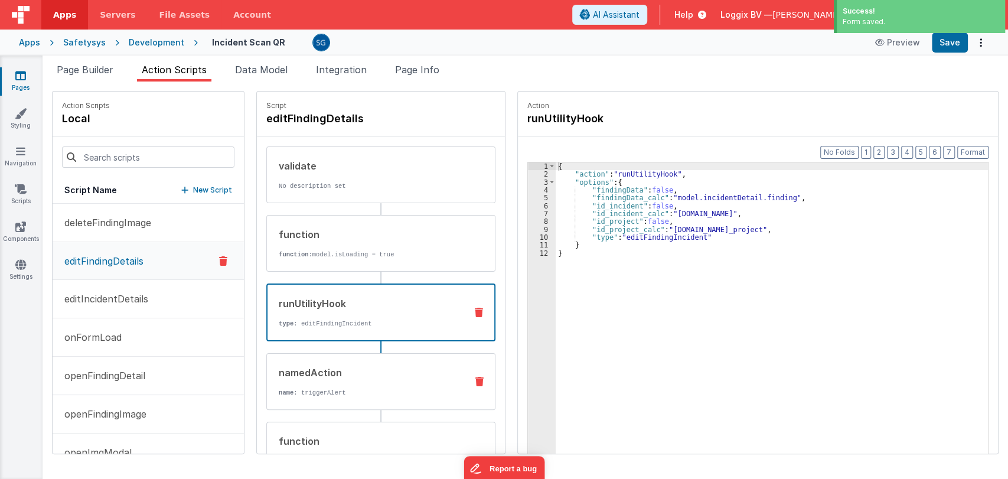
click at [302, 377] on div "namedAction" at bounding box center [368, 372] width 178 height 14
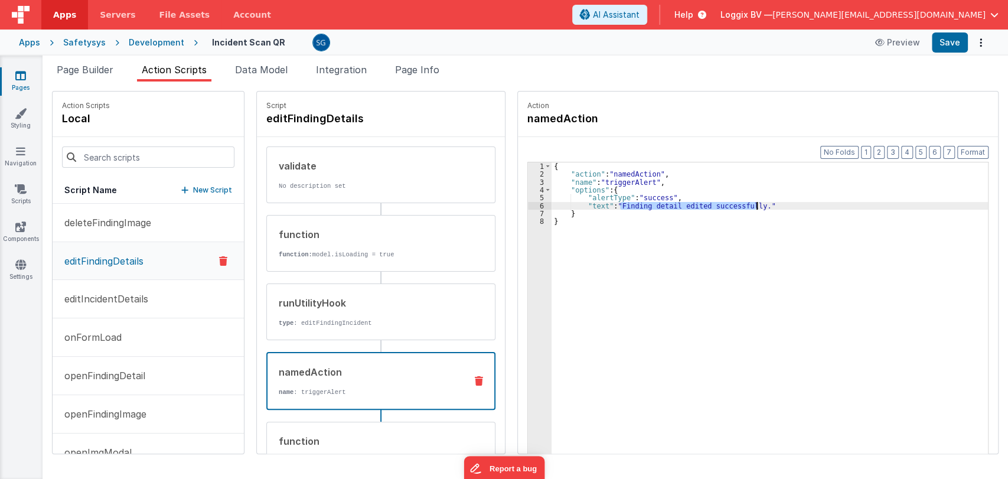
drag, startPoint x: 609, startPoint y: 203, endPoint x: 743, endPoint y: 205, distance: 133.5
click at [743, 205] on div "{ "action" : "namedAction" , "name" : "triggerAlert" , "options" : { "alertType…" at bounding box center [775, 334] width 448 height 344
paste textarea
click at [595, 203] on div "{ "action" : "namedAction" , "name" : "triggerAlert" , "options" : { "alertType…" at bounding box center [775, 334] width 448 height 344
click at [952, 51] on button "Save" at bounding box center [950, 42] width 36 height 20
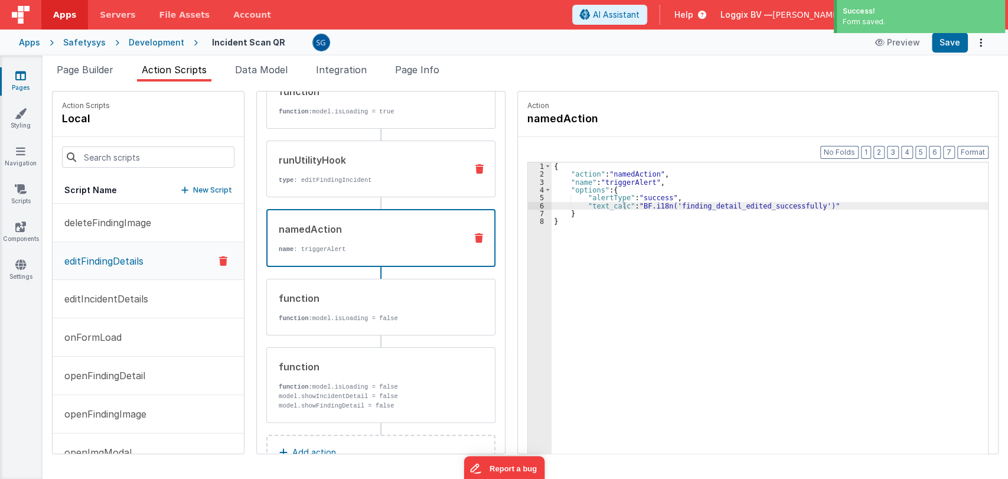
scroll to position [180, 0]
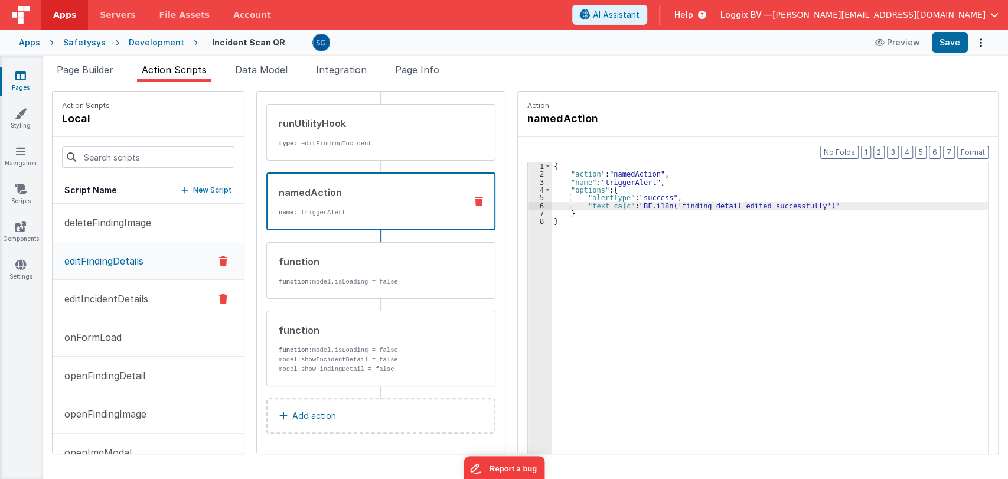
click at [109, 294] on p "editIncidentDetails" at bounding box center [102, 299] width 91 height 14
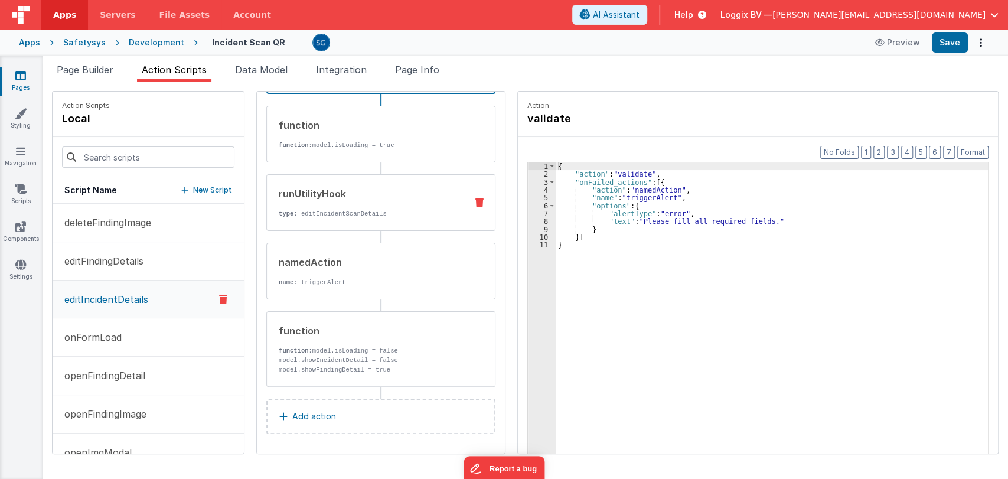
scroll to position [0, 0]
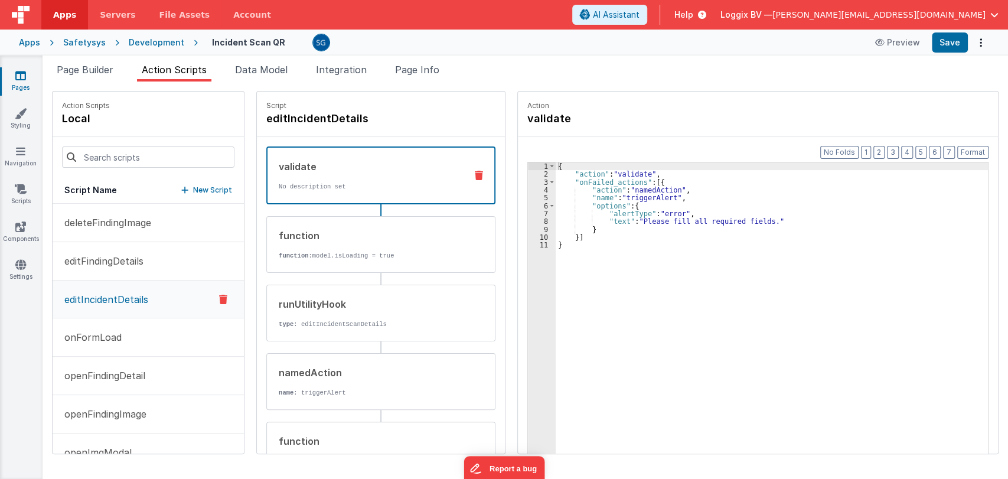
click at [364, 182] on p "No description set" at bounding box center [368, 186] width 178 height 9
drag, startPoint x: 627, startPoint y: 220, endPoint x: 750, endPoint y: 220, distance: 122.8
click at [750, 220] on div "{ "action" : "validate" , "onFailed_actions" : [{ "action" : "namedAction" , "n…" at bounding box center [778, 334] width 444 height 344
click at [612, 220] on div "{ "action" : "validate" , "onFailed_actions" : [{ "action" : "namedAction" , "n…" at bounding box center [778, 334] width 444 height 344
click at [953, 43] on button "Save" at bounding box center [950, 42] width 36 height 20
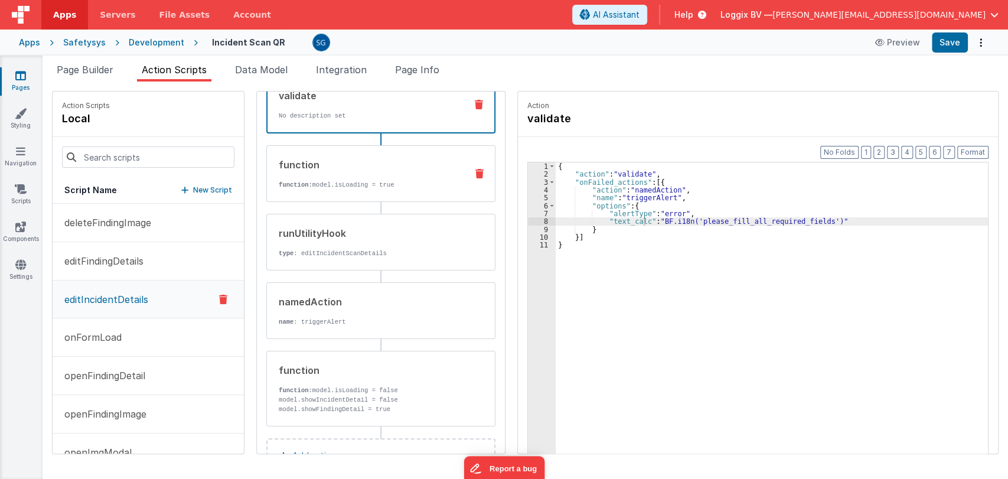
scroll to position [73, 0]
click at [330, 312] on div "namedAction name : triggerAlert" at bounding box center [362, 308] width 190 height 32
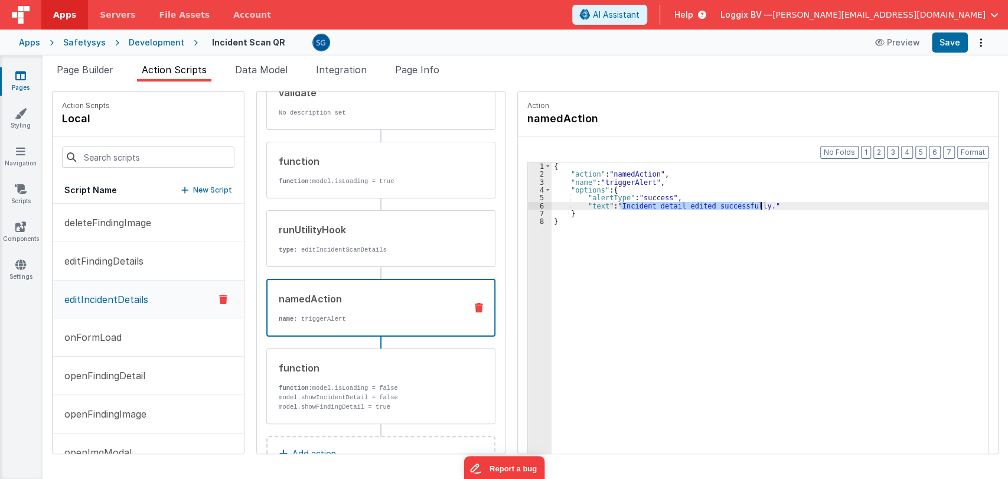
drag, startPoint x: 609, startPoint y: 204, endPoint x: 748, endPoint y: 206, distance: 138.2
click at [748, 206] on div "{ "action" : "namedAction" , "name" : "triggerAlert" , "options" : { "alertType…" at bounding box center [775, 334] width 448 height 344
paste textarea
click at [590, 203] on div "{ "action" : "namedAction" , "name" : "triggerAlert" , "options" : { "alertType…" at bounding box center [775, 334] width 448 height 344
click at [945, 51] on button "Save" at bounding box center [950, 42] width 36 height 20
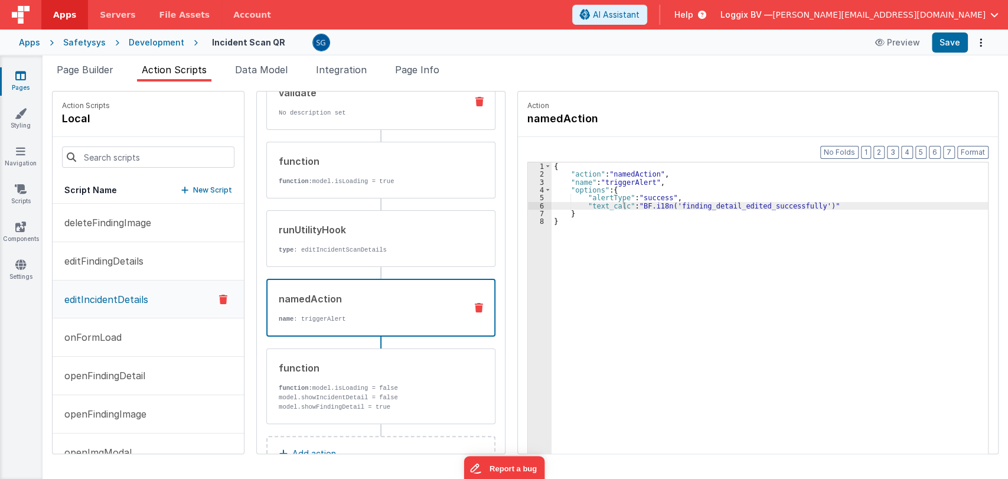
scroll to position [0, 0]
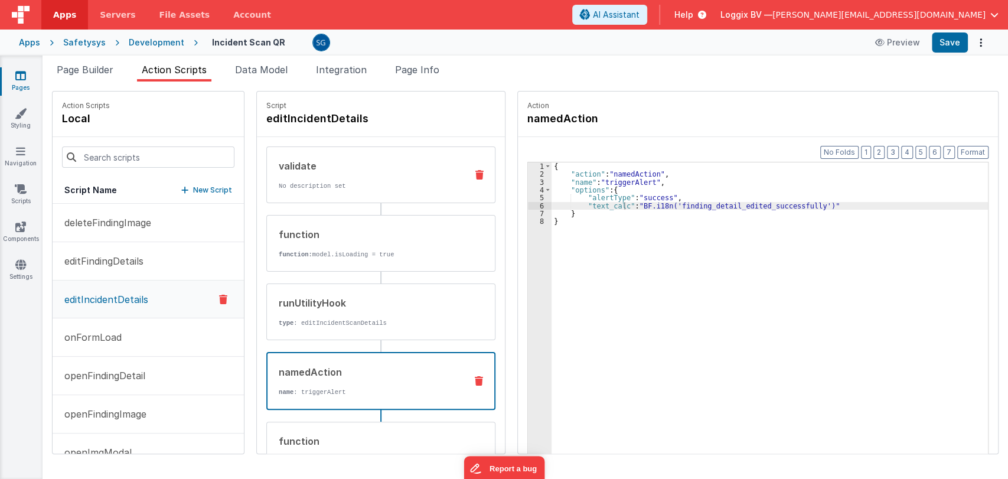
click at [342, 175] on div "validate No description set" at bounding box center [362, 175] width 190 height 32
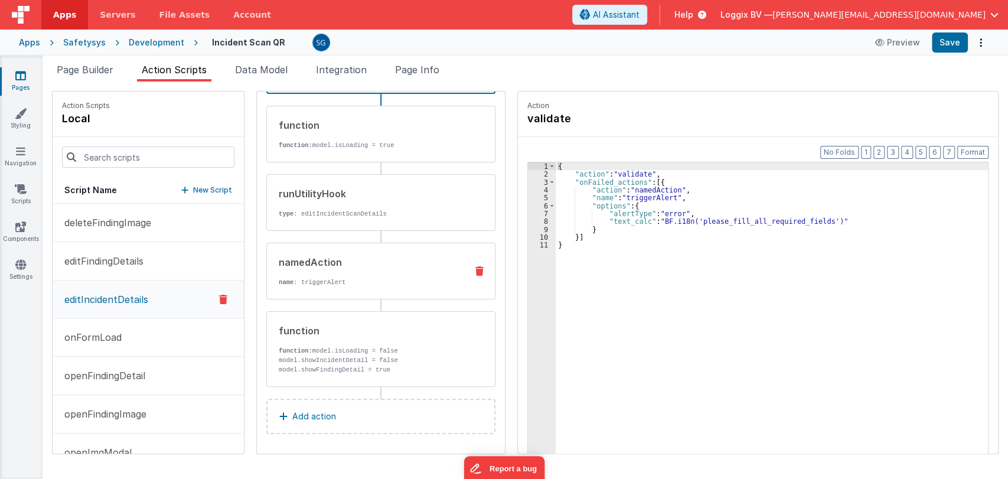
click at [346, 268] on div "namedAction name : triggerAlert" at bounding box center [362, 271] width 190 height 32
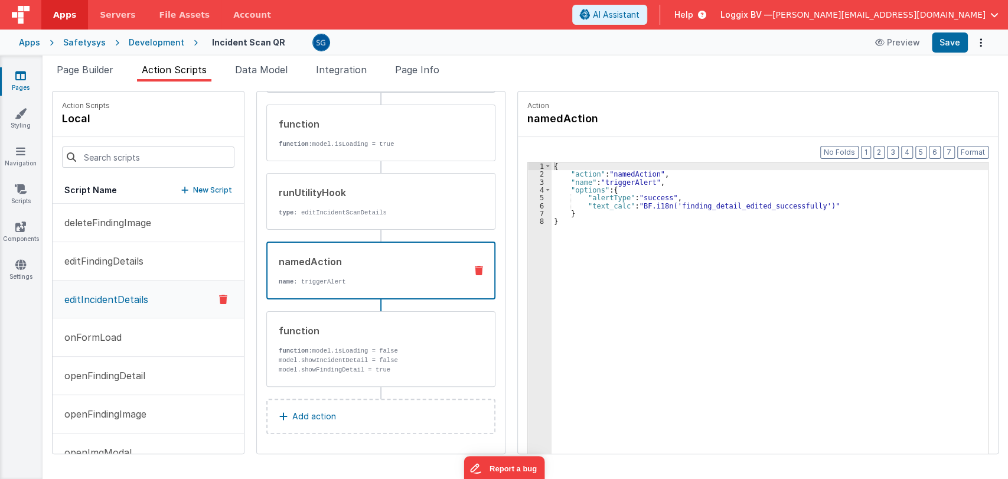
scroll to position [110, 0]
click at [955, 50] on button "Save" at bounding box center [950, 42] width 36 height 20
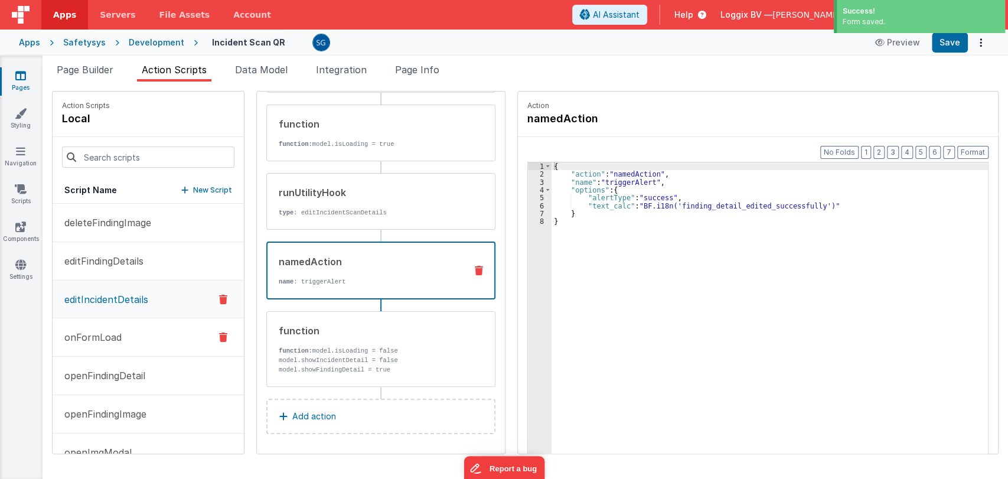
click at [99, 336] on p "onFormLoad" at bounding box center [89, 337] width 64 height 14
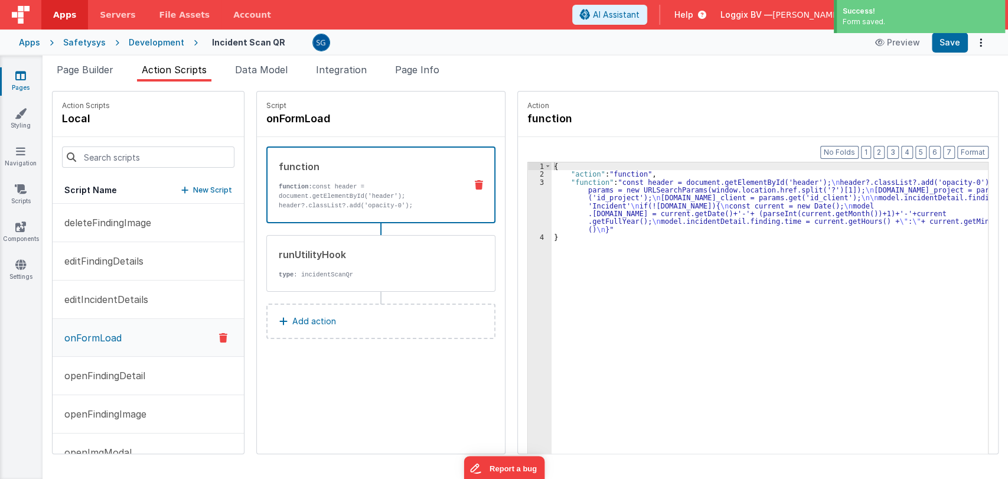
scroll to position [0, 0]
click at [105, 374] on p "openFindingDetail" at bounding box center [101, 375] width 88 height 14
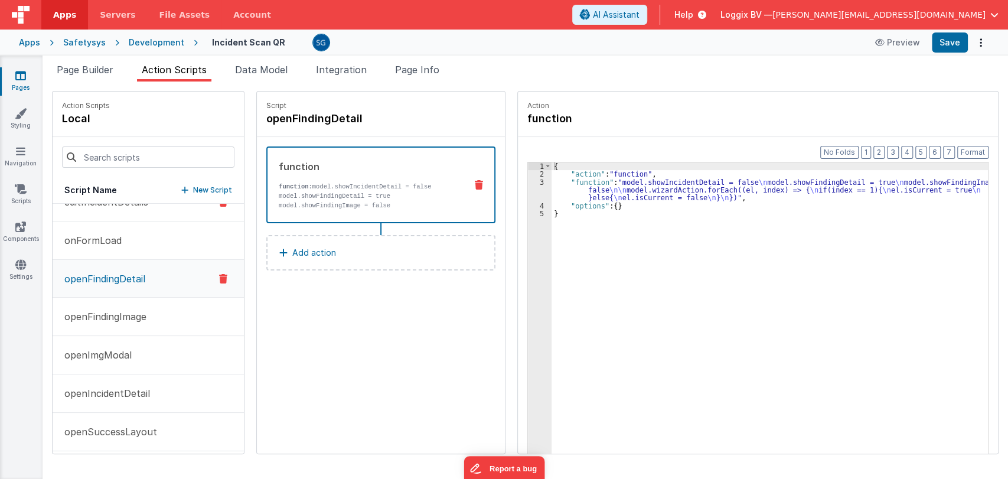
scroll to position [99, 0]
click at [106, 318] on p "openFindingImage" at bounding box center [101, 315] width 89 height 14
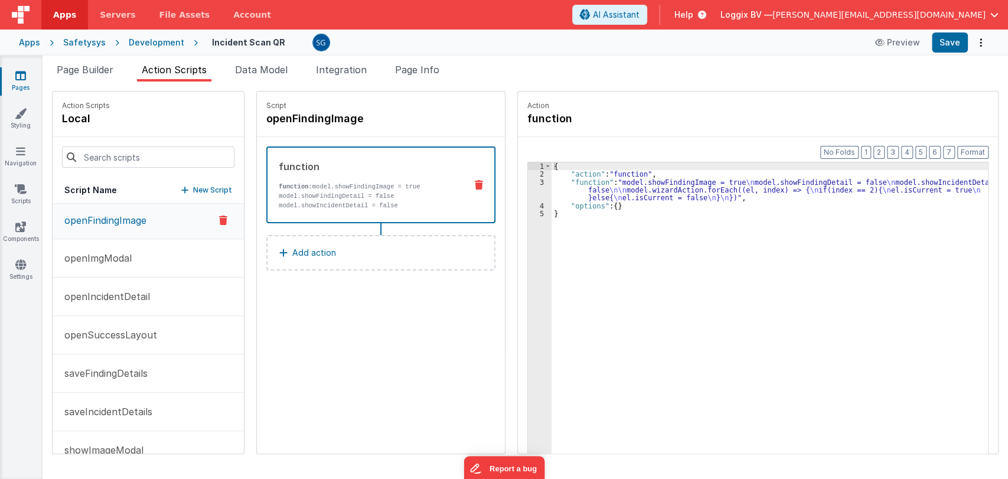
scroll to position [198, 0]
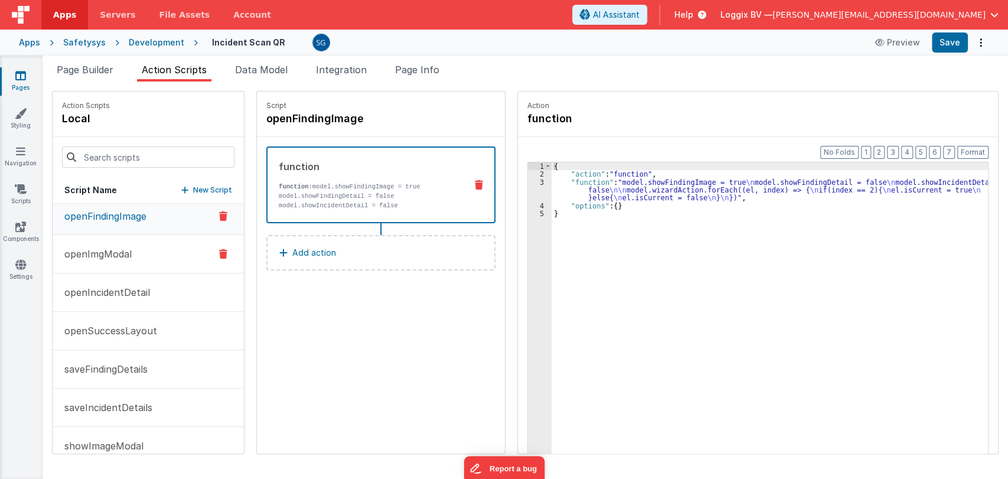
click at [105, 255] on p "openImgModal" at bounding box center [94, 254] width 74 height 14
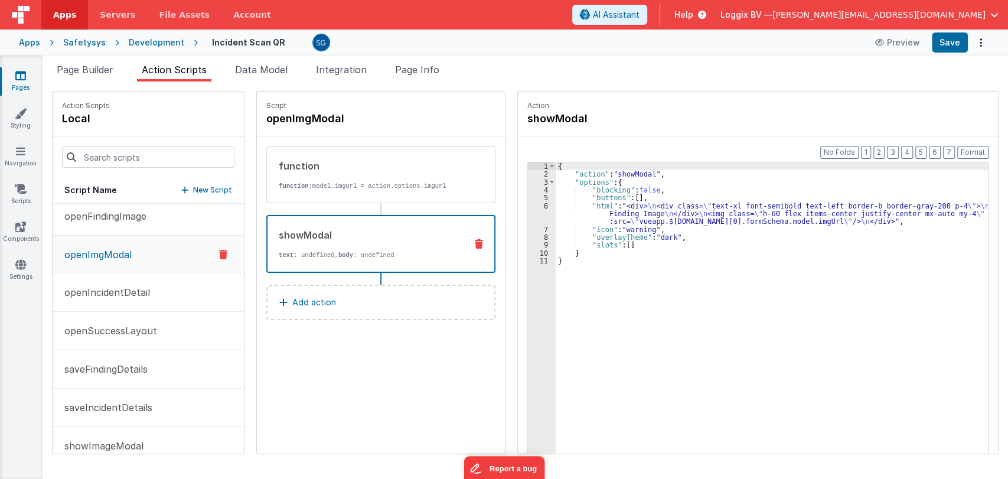
click at [342, 234] on div "showModal" at bounding box center [368, 235] width 178 height 14
click at [113, 221] on p "openFindingImage" at bounding box center [101, 216] width 89 height 14
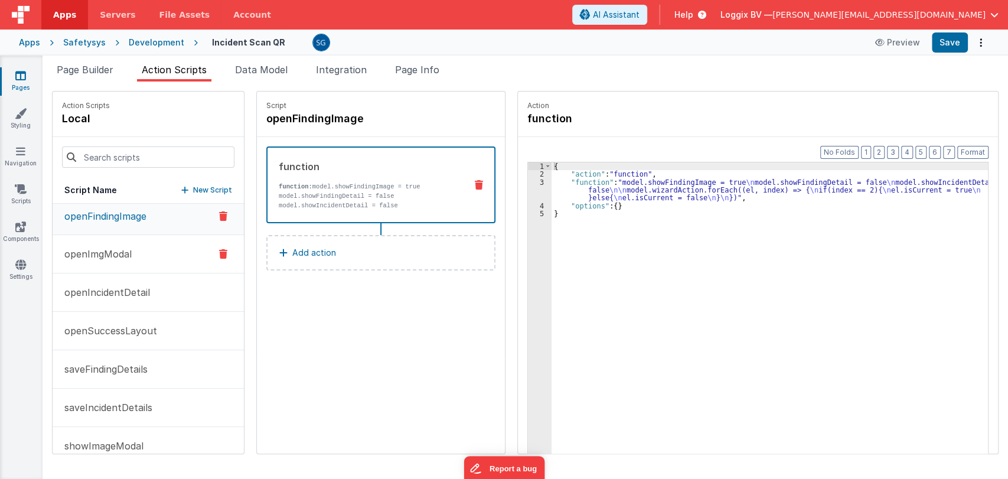
click at [106, 256] on p "openImgModal" at bounding box center [94, 254] width 74 height 14
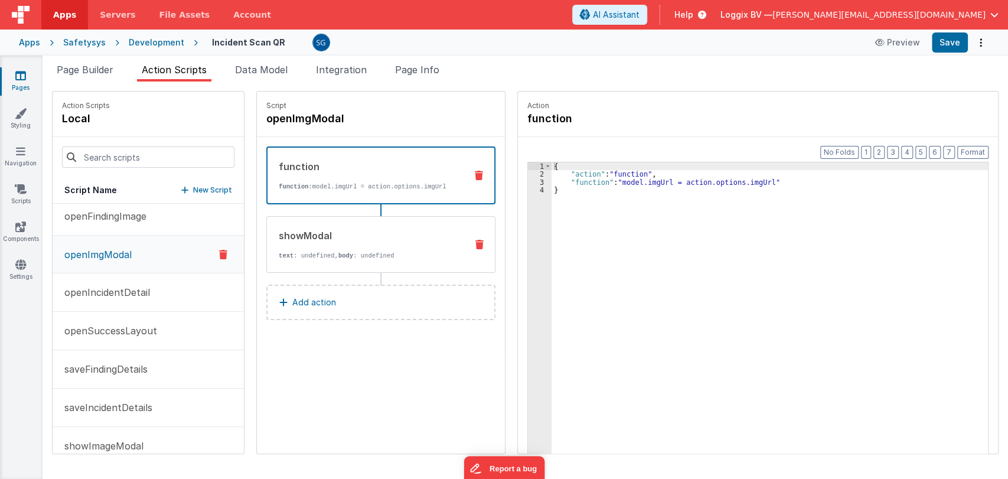
click at [354, 230] on div "showModal" at bounding box center [368, 236] width 178 height 14
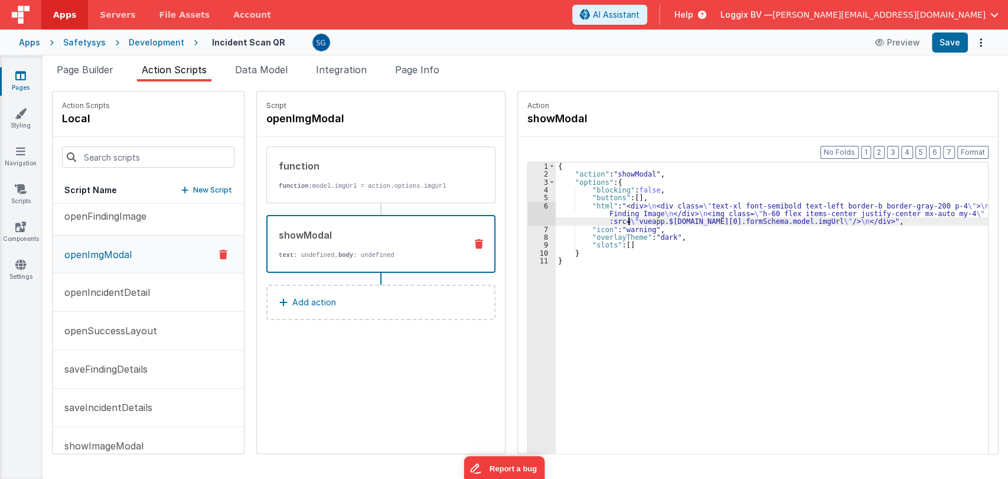
click at [617, 218] on div "{ "action" : "showModal" , "options" : { "blocking" : false , "buttons" : [ ] ,…" at bounding box center [778, 334] width 444 height 344
click at [533, 208] on div "6" at bounding box center [542, 214] width 28 height 24
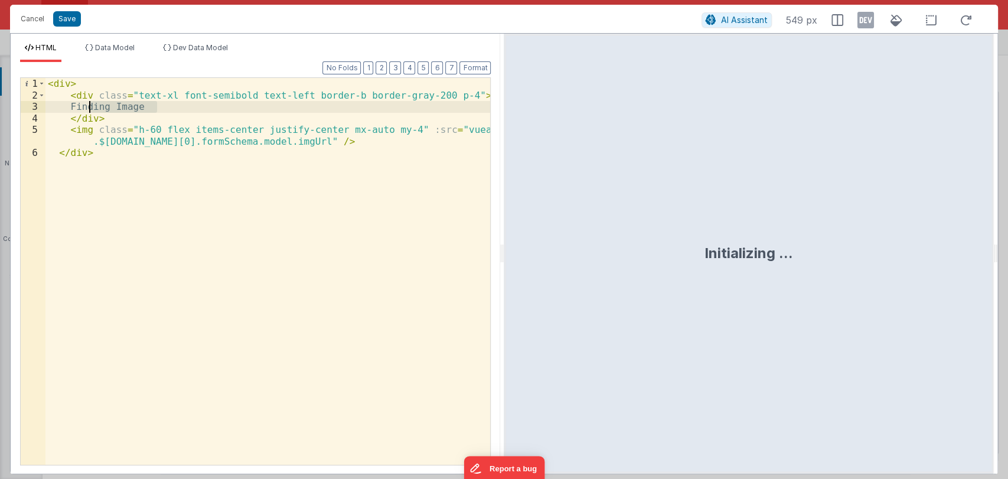
drag, startPoint x: 160, startPoint y: 107, endPoint x: 90, endPoint y: 105, distance: 69.7
click at [90, 105] on div "< div > < div class = "text-xl font-semibold text-left border-b border-gray-200…" at bounding box center [267, 283] width 445 height 410
click at [73, 20] on button "Save" at bounding box center [67, 18] width 28 height 15
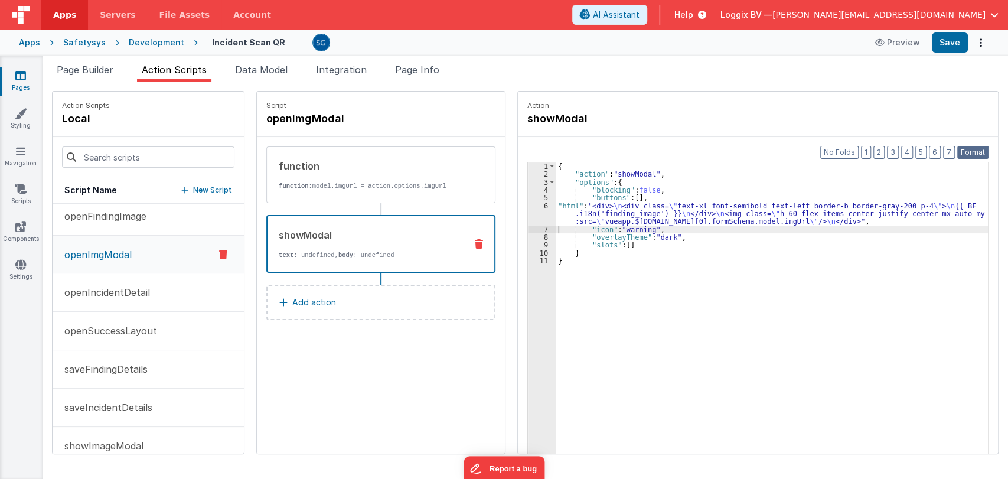
click at [973, 150] on button "Format" at bounding box center [972, 152] width 31 height 13
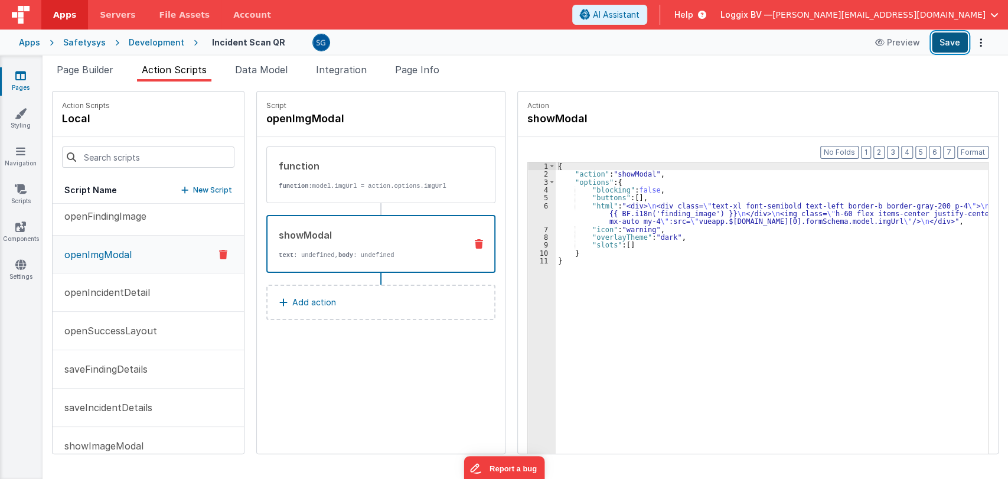
click at [946, 44] on button "Save" at bounding box center [950, 42] width 36 height 20
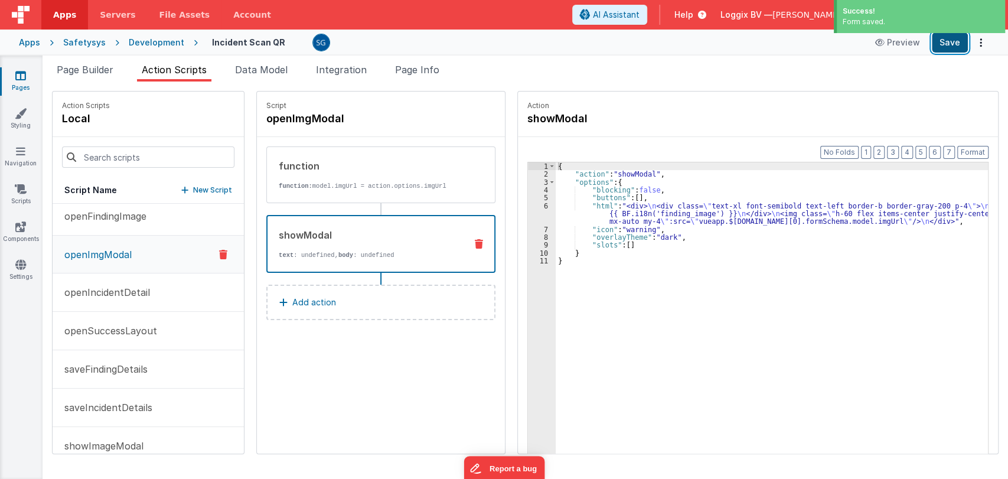
click at [946, 44] on button "Save" at bounding box center [950, 42] width 36 height 20
click at [101, 285] on p "openIncidentDetail" at bounding box center [103, 292] width 93 height 14
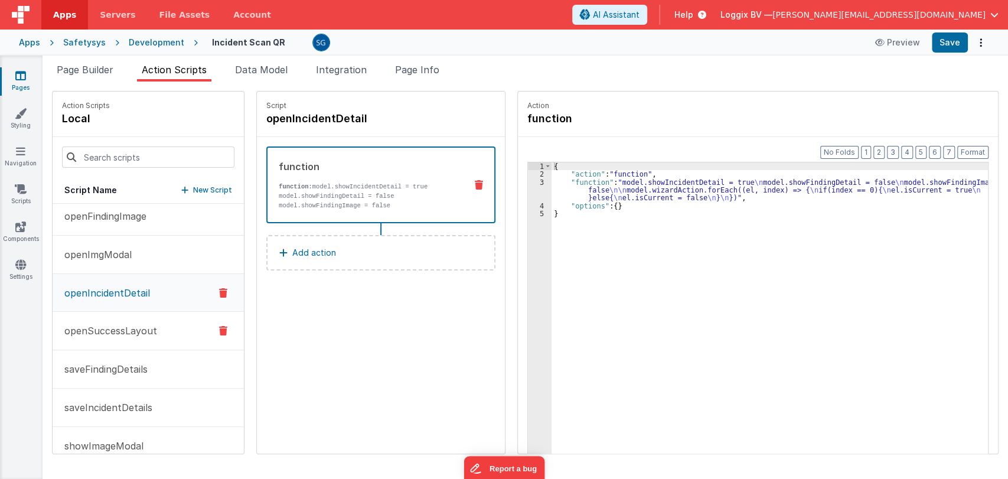
click at [92, 327] on p "openSuccessLayout" at bounding box center [107, 331] width 100 height 14
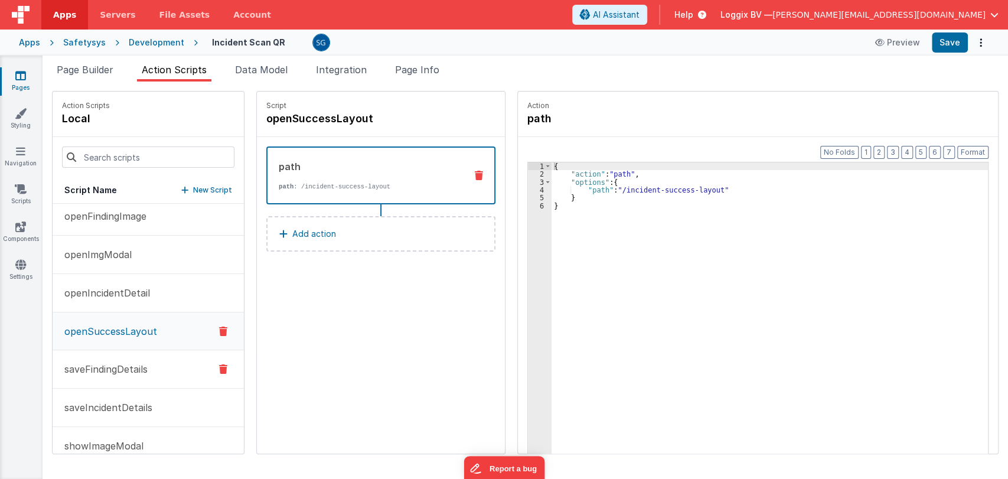
click at [90, 362] on p "saveFindingDetails" at bounding box center [102, 369] width 90 height 14
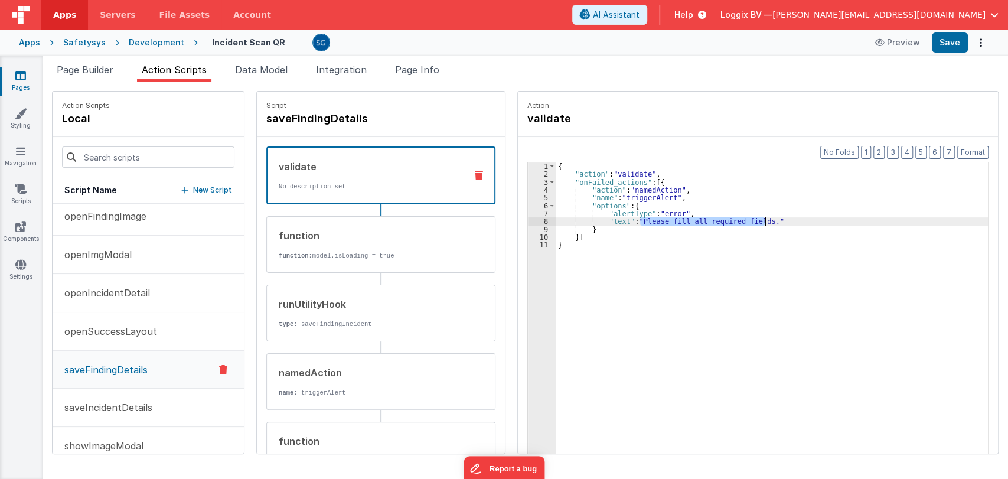
drag, startPoint x: 627, startPoint y: 218, endPoint x: 752, endPoint y: 223, distance: 124.7
click at [752, 223] on div "{ "action" : "validate" , "onFailed_actions" : [{ "action" : "namedAction" , "n…" at bounding box center [778, 334] width 444 height 344
paste textarea
click at [614, 220] on div "{ "action" : "validate" , "onFailed_actions" : [{ "action" : "namedAction" , "n…" at bounding box center [778, 334] width 444 height 344
click at [945, 41] on button "Save" at bounding box center [950, 42] width 36 height 20
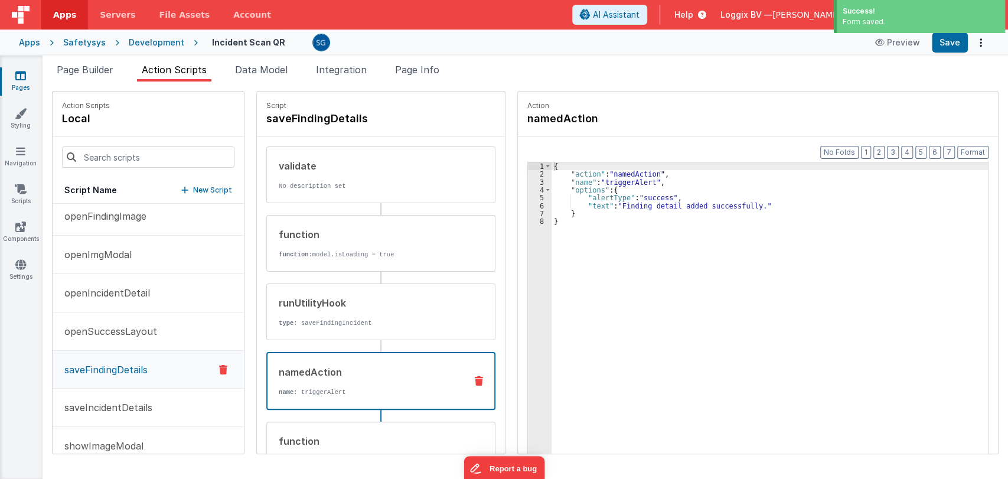
click at [309, 390] on p "name : triggerAlert" at bounding box center [368, 391] width 178 height 9
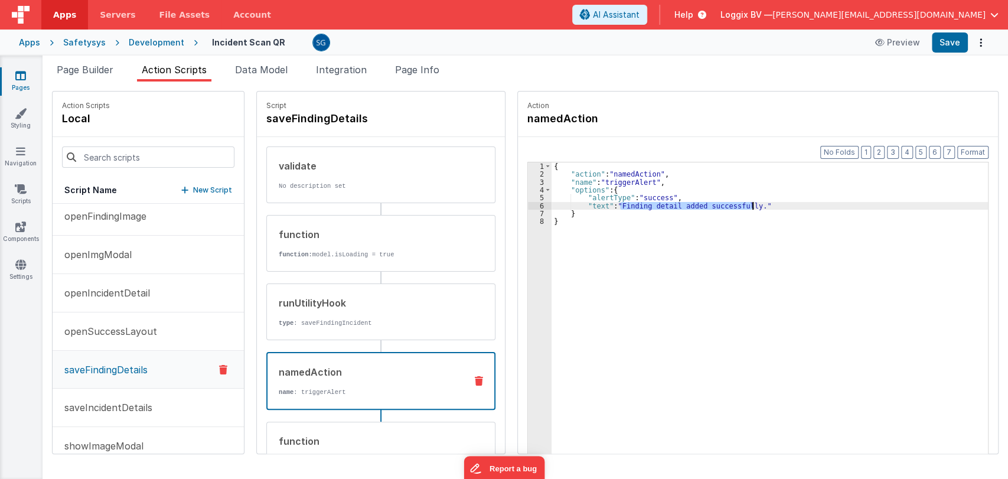
drag, startPoint x: 608, startPoint y: 204, endPoint x: 740, endPoint y: 205, distance: 132.9
click at [740, 205] on div "{ "action" : "namedAction" , "name" : "triggerAlert" , "options" : { "alertType…" at bounding box center [775, 334] width 448 height 344
paste textarea
click at [590, 204] on div "{ "action" : "namedAction" , "name" : "triggerAlert" , "options" : { "alertType…" at bounding box center [775, 334] width 448 height 344
click at [951, 45] on button "Save" at bounding box center [950, 42] width 36 height 20
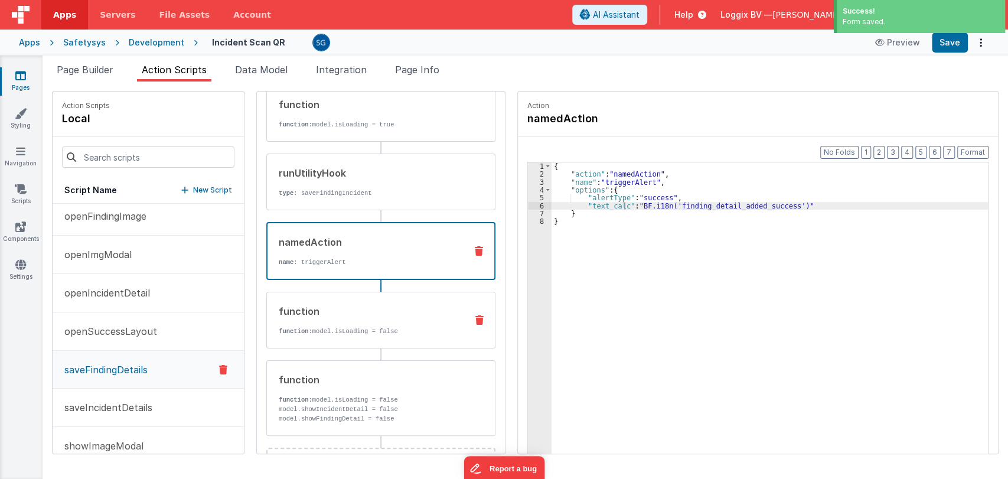
scroll to position [180, 0]
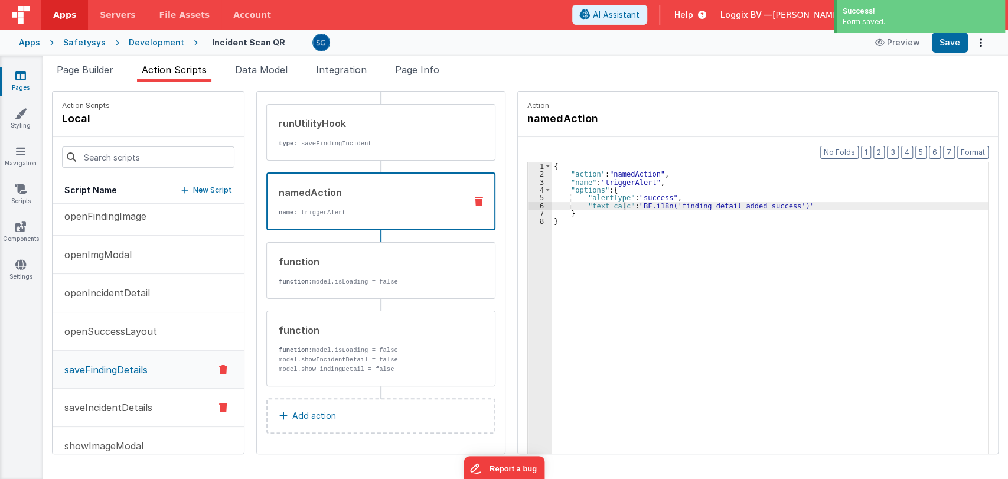
click at [94, 404] on p "saveIncidentDetails" at bounding box center [104, 407] width 95 height 14
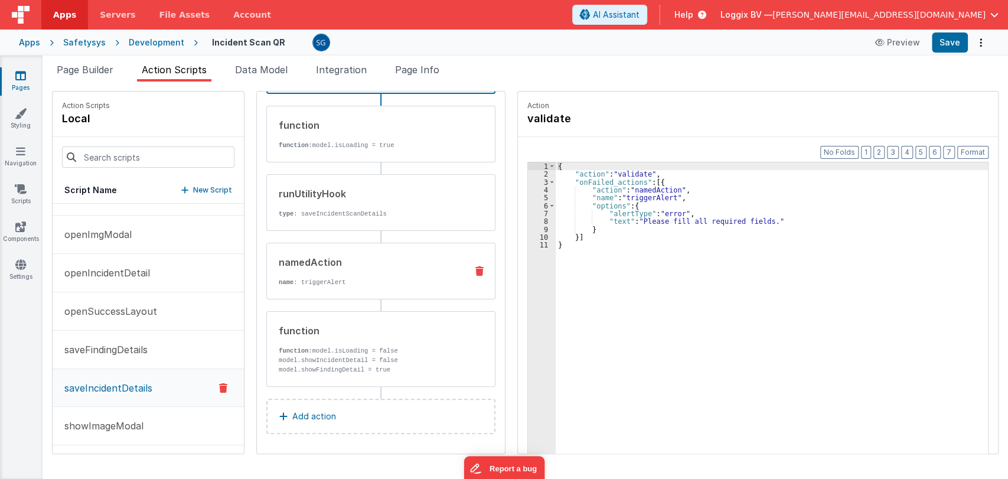
scroll to position [0, 0]
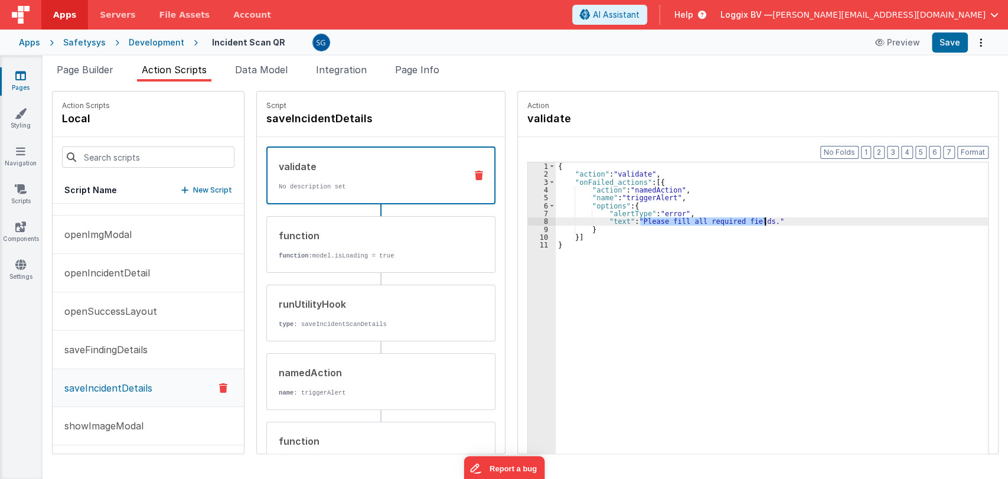
drag, startPoint x: 628, startPoint y: 220, endPoint x: 752, endPoint y: 221, distance: 124.0
click at [752, 221] on div "{ "action" : "validate" , "onFailed_actions" : [{ "action" : "namedAction" , "n…" at bounding box center [778, 334] width 444 height 344
paste textarea
click at [612, 222] on div "{ "action" : "validate" , "onFailed_actions" : [{ "action" : "namedAction" , "n…" at bounding box center [778, 334] width 444 height 344
click at [951, 35] on button "Save" at bounding box center [950, 42] width 36 height 20
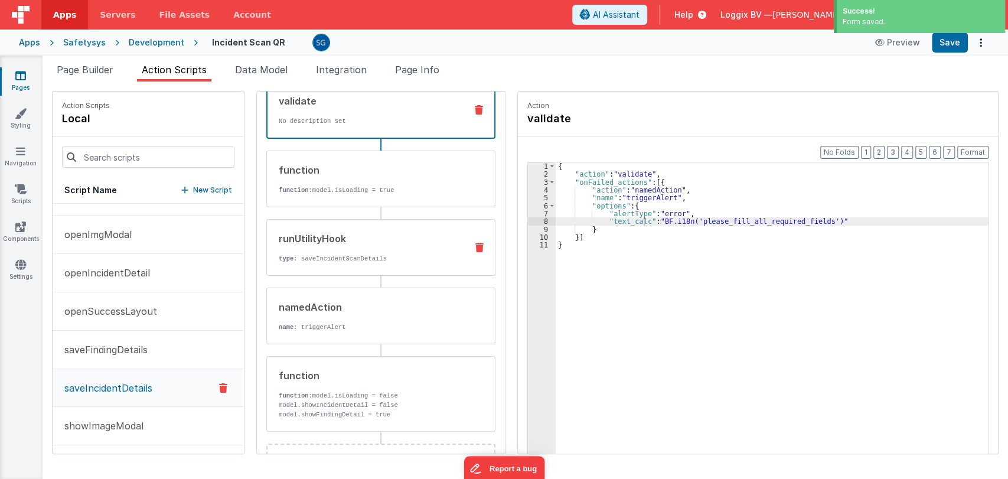
scroll to position [73, 0]
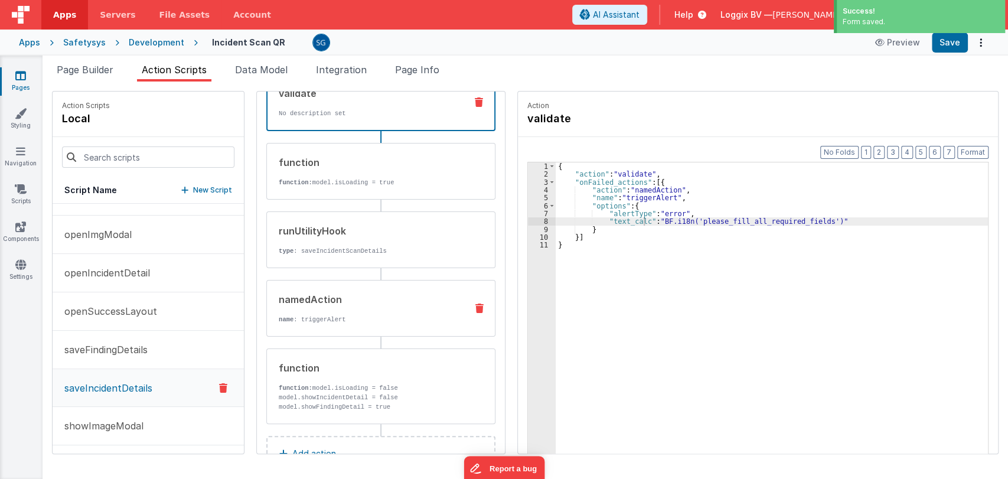
click at [312, 307] on div "namedAction name : triggerAlert" at bounding box center [362, 308] width 190 height 32
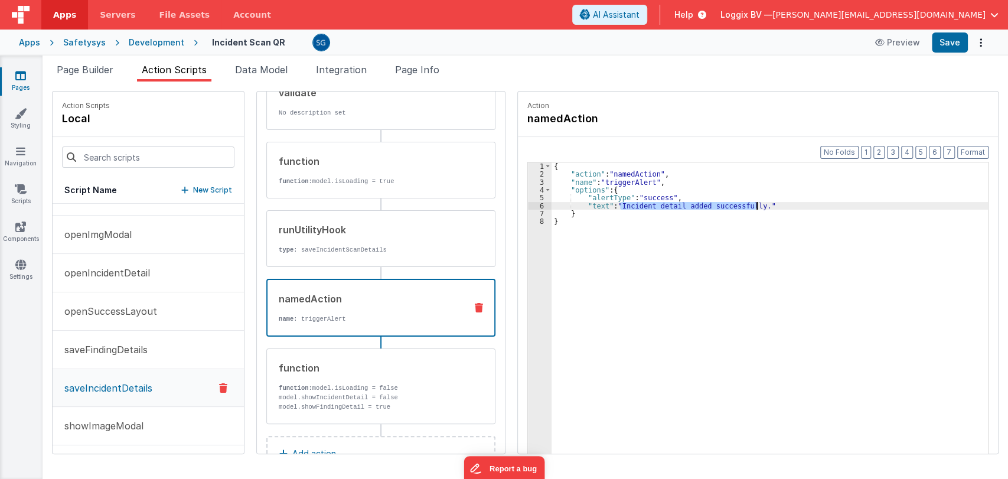
drag, startPoint x: 609, startPoint y: 204, endPoint x: 745, endPoint y: 204, distance: 135.8
click at [745, 204] on div "{ "action" : "namedAction" , "name" : "triggerAlert" , "options" : { "alertType…" at bounding box center [775, 334] width 448 height 344
paste textarea
click at [592, 207] on div "{ "action" : "namedAction" , "name" : "triggerAlert" , "options" : { "alertType…" at bounding box center [775, 334] width 448 height 344
click at [948, 41] on button "Save" at bounding box center [950, 42] width 36 height 20
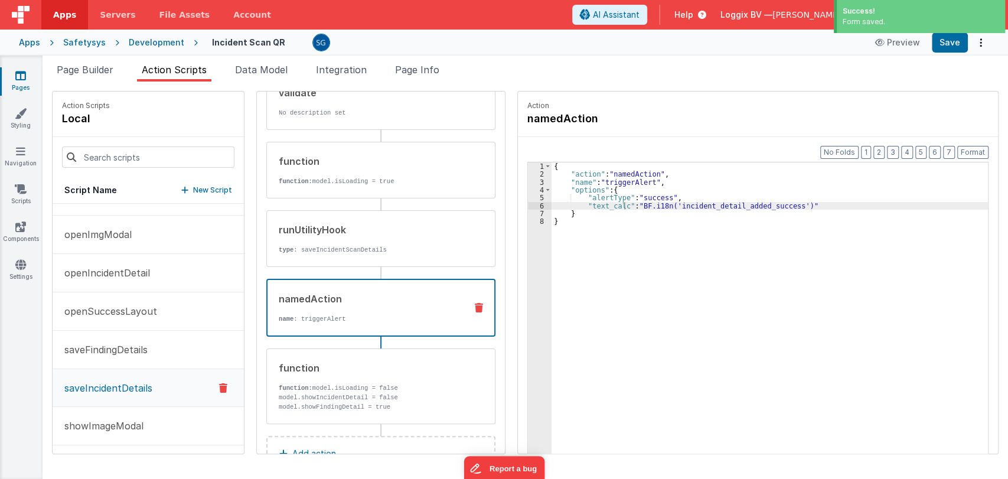
scroll to position [110, 0]
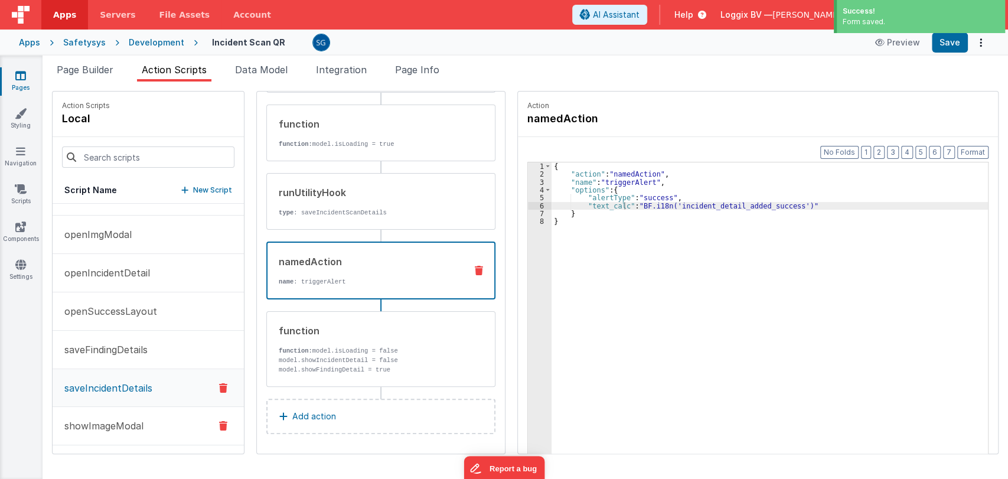
click at [105, 426] on p "showImageModal" at bounding box center [100, 426] width 86 height 14
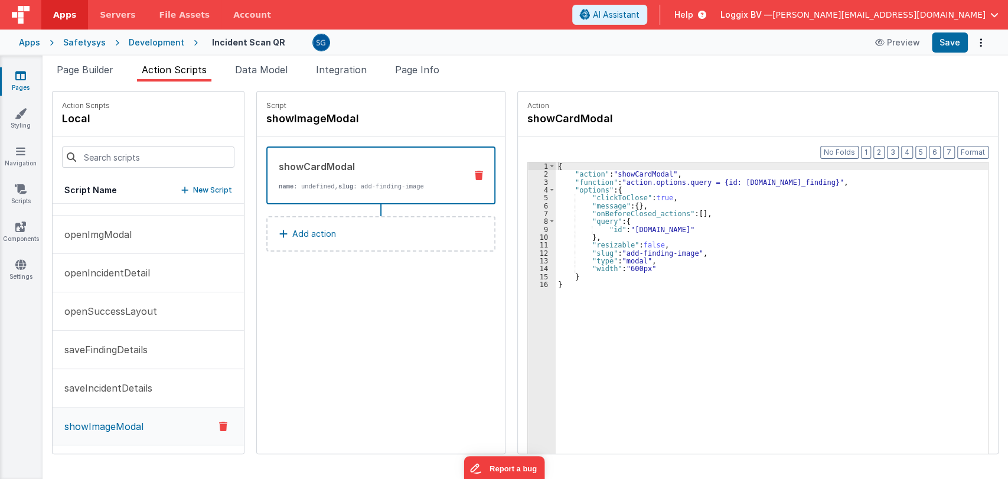
scroll to position [0, 0]
click at [941, 48] on button "Save" at bounding box center [950, 42] width 36 height 20
click at [22, 76] on icon at bounding box center [20, 76] width 11 height 12
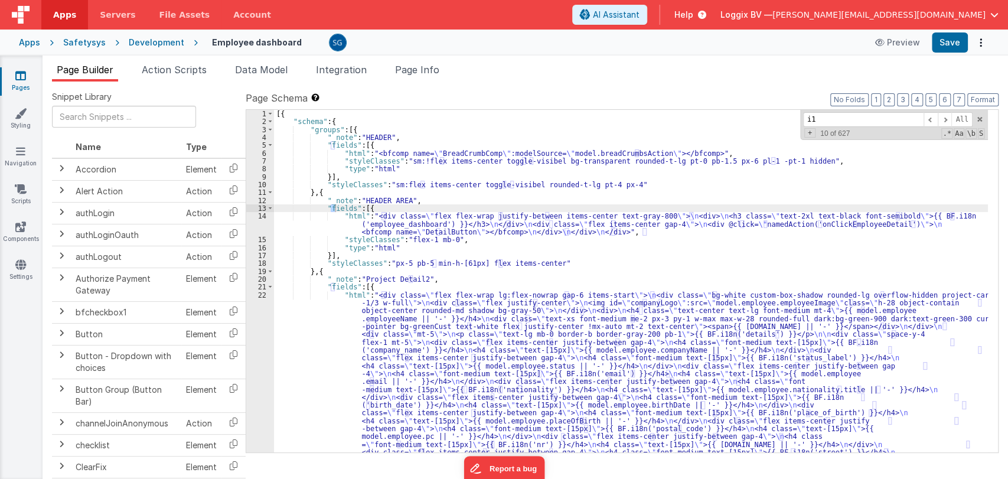
type input "i18"
type input "alert"
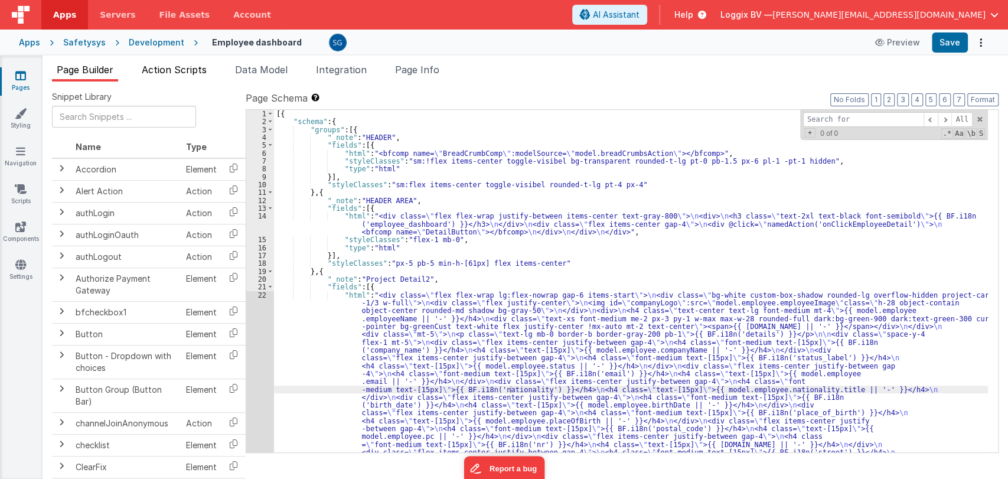
click at [158, 67] on span "Action Scripts" at bounding box center [174, 70] width 65 height 12
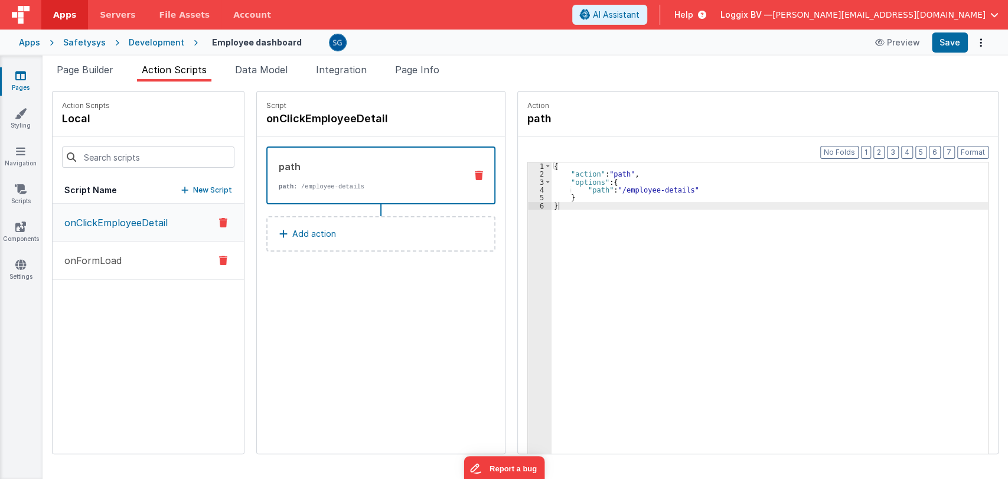
click at [104, 252] on button "onFormLoad" at bounding box center [148, 261] width 191 height 38
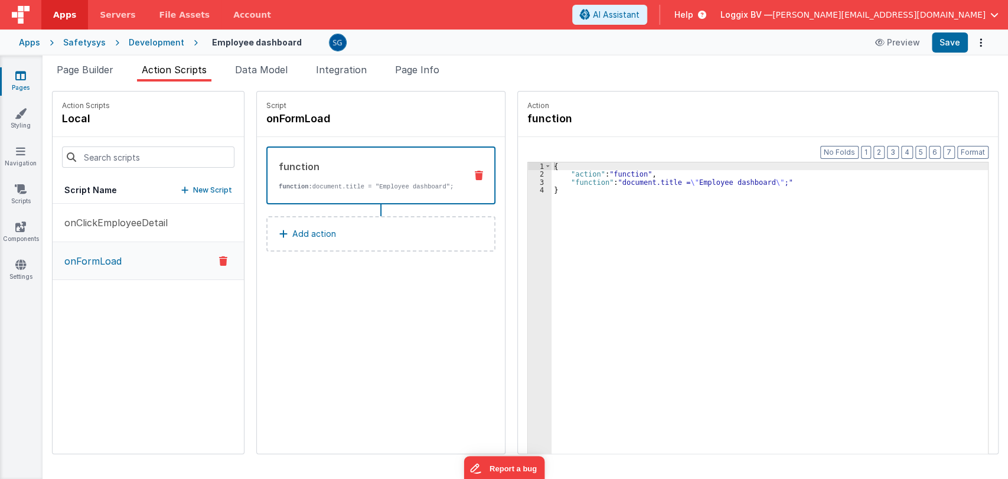
click at [12, 79] on link "Pages" at bounding box center [20, 82] width 43 height 24
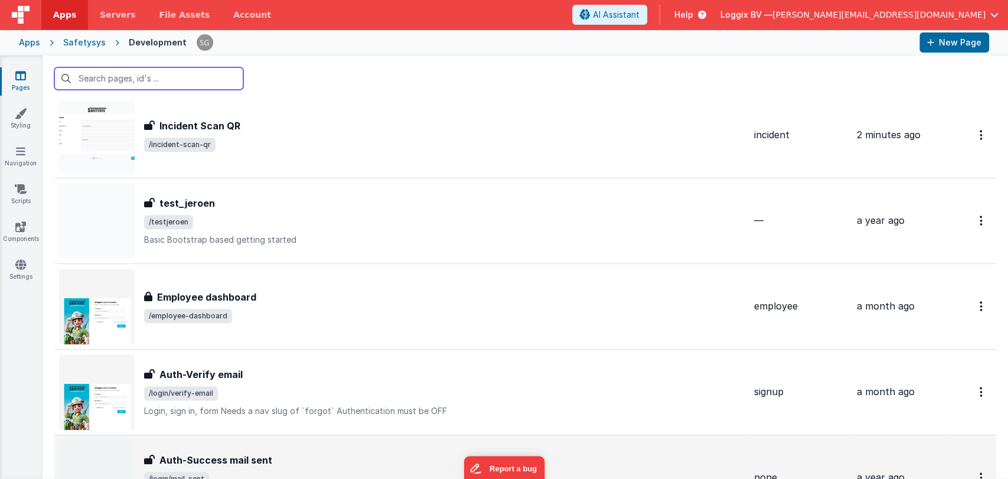
scroll to position [6539, 0]
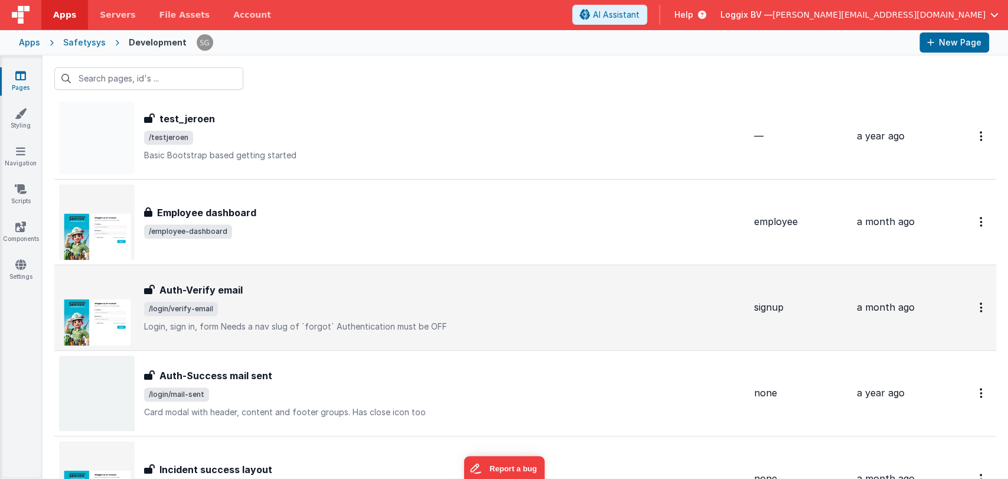
click at [270, 283] on div "Auth-Verify email" at bounding box center [444, 290] width 601 height 14
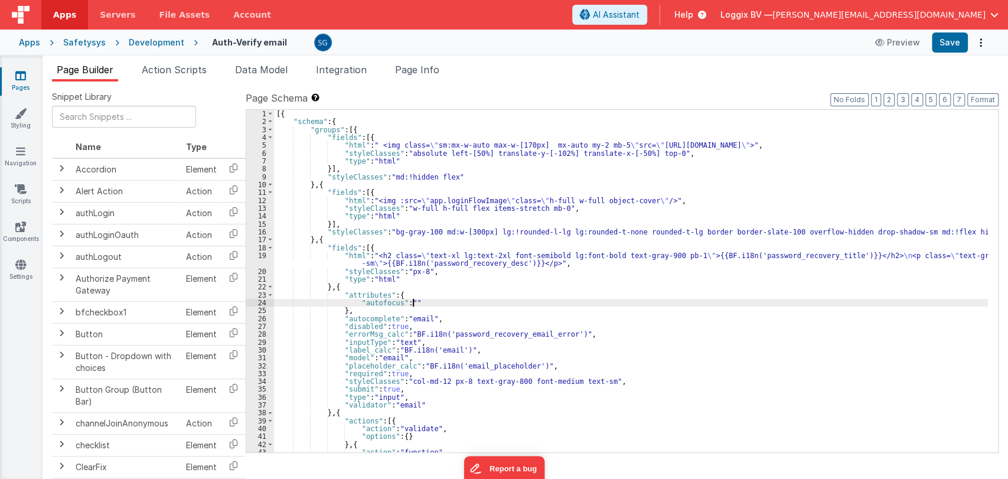
click at [619, 301] on div "[{ "schema" : { "groups" : [{ "fields" : [{ "html" : " <img class= \" sm:mx-w-a…" at bounding box center [631, 289] width 714 height 358
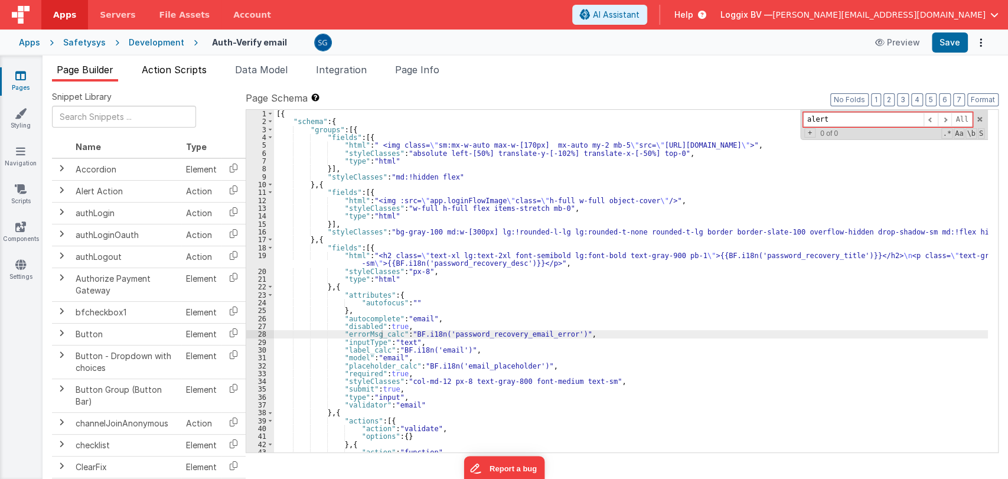
type input "alert"
click at [182, 68] on span "Action Scripts" at bounding box center [174, 70] width 65 height 12
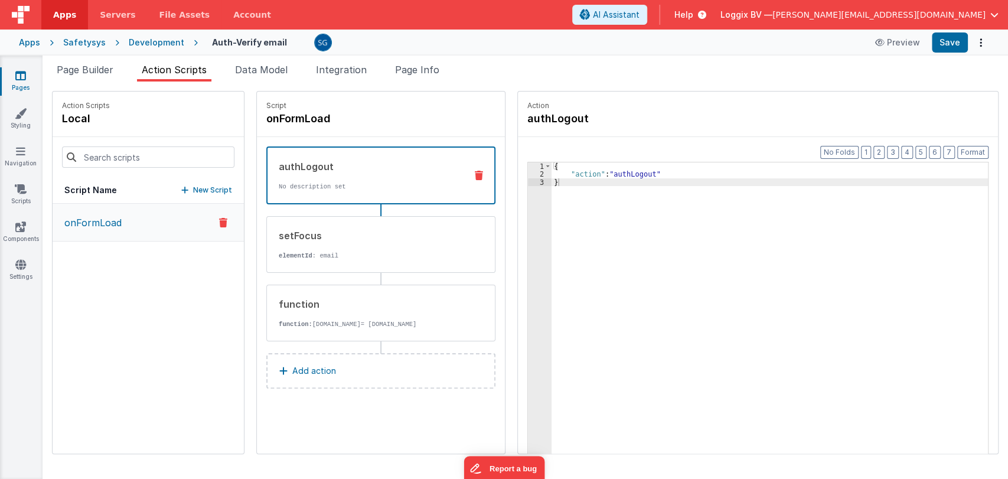
click at [15, 72] on icon at bounding box center [20, 76] width 11 height 12
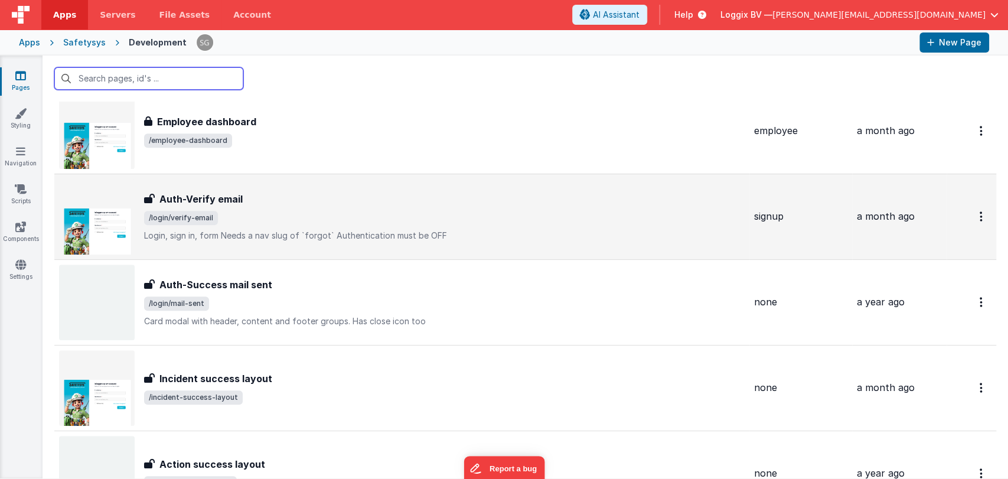
scroll to position [6636, 0]
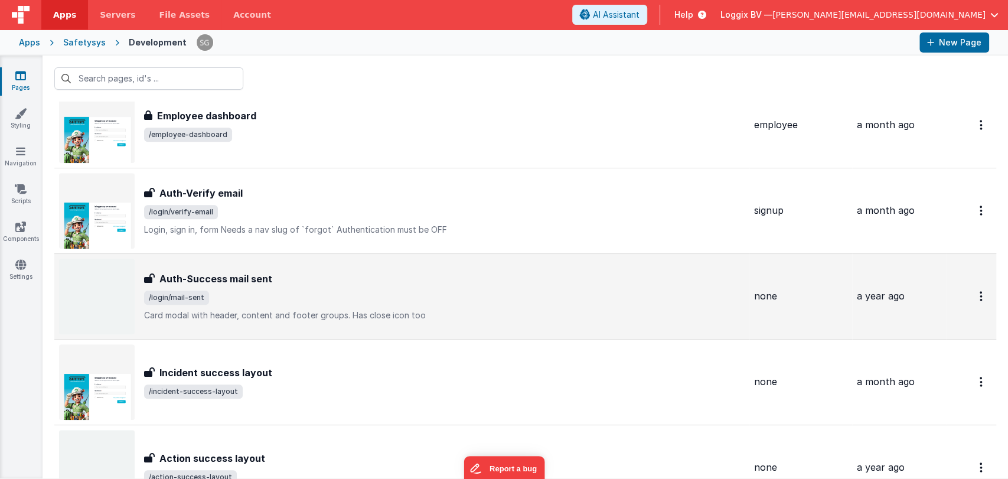
click at [334, 280] on div "Auth-Success mail sent Auth-Success mail sent /login/mail-sent Card modal with …" at bounding box center [444, 297] width 601 height 50
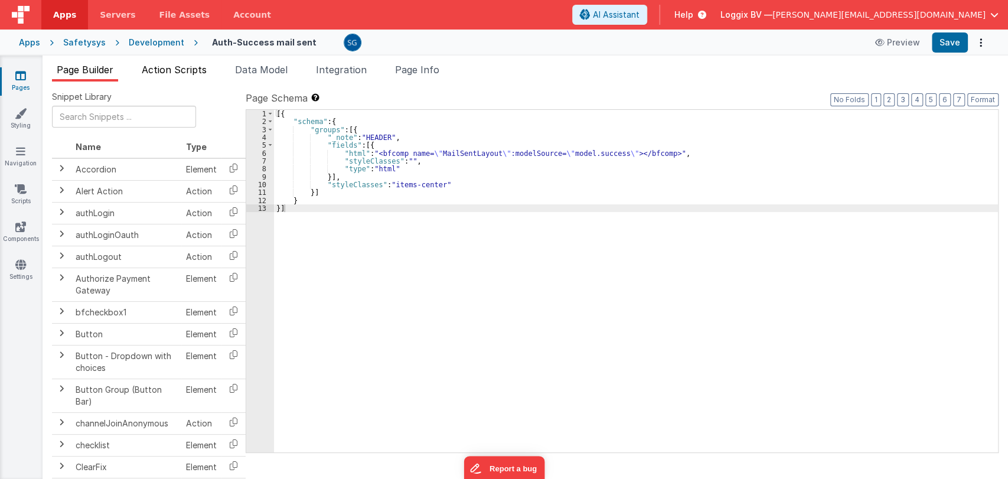
click at [200, 72] on span "Action Scripts" at bounding box center [174, 70] width 65 height 12
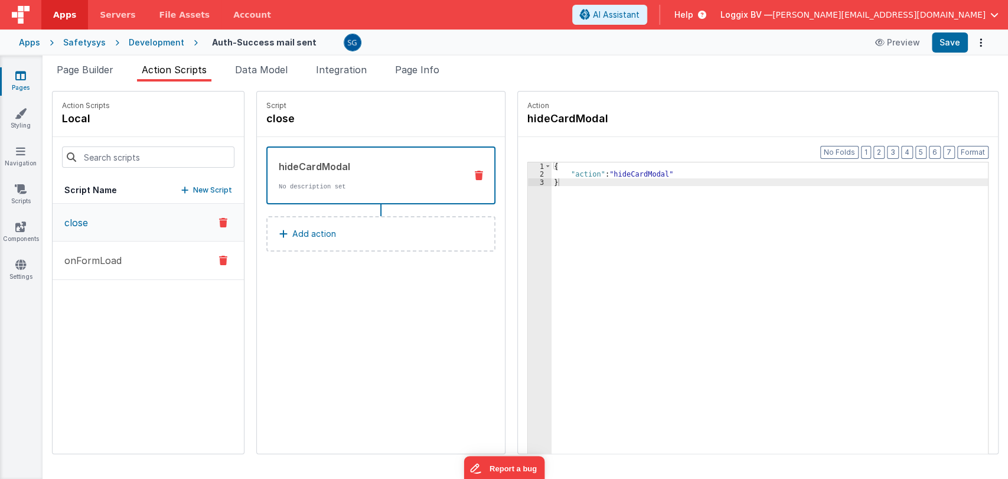
click at [93, 258] on p "onFormLoad" at bounding box center [89, 260] width 64 height 14
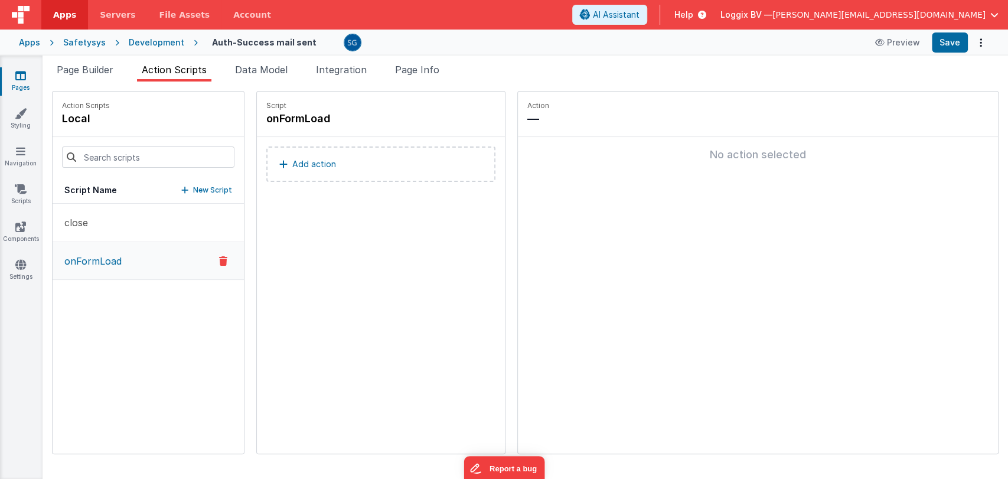
click at [17, 83] on link "Pages" at bounding box center [20, 82] width 43 height 24
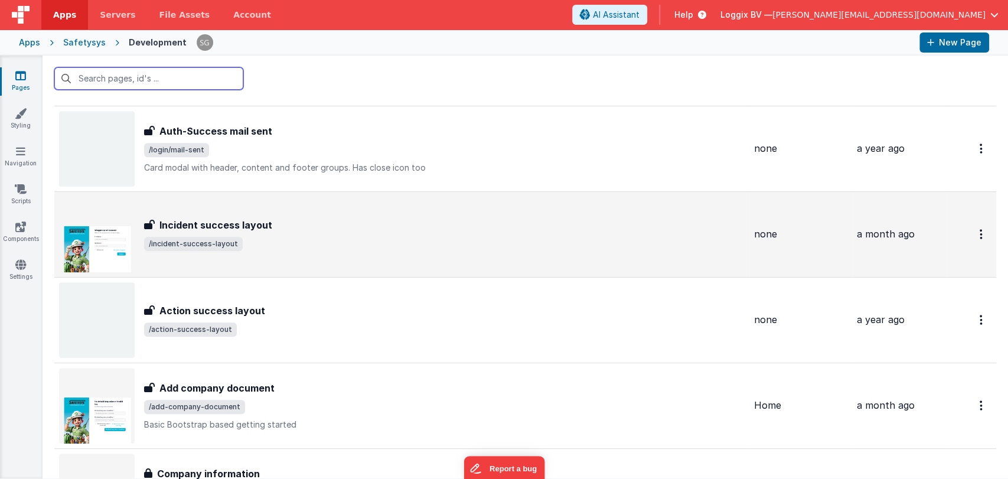
scroll to position [6785, 0]
click at [296, 250] on div "Incident success layout Incident success layout /incident-success-layout" at bounding box center [402, 233] width 686 height 76
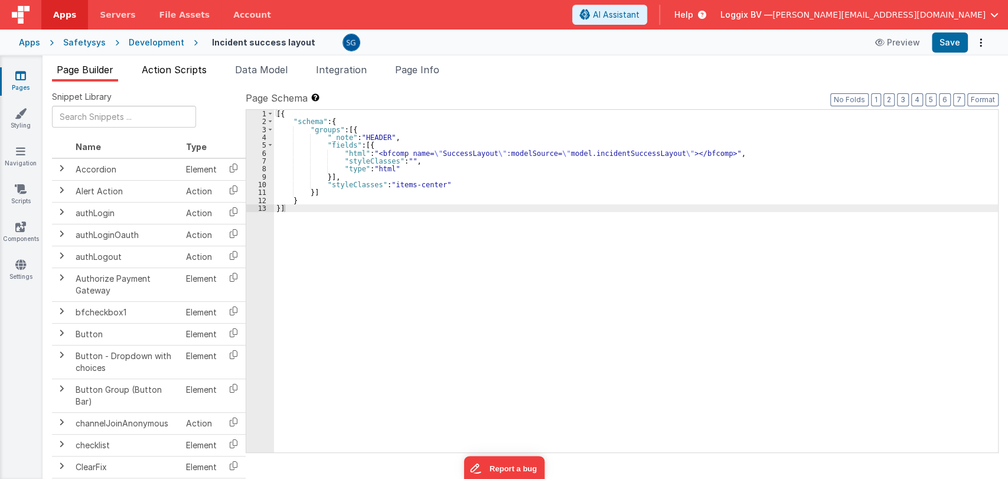
click at [192, 64] on span "Action Scripts" at bounding box center [174, 70] width 65 height 12
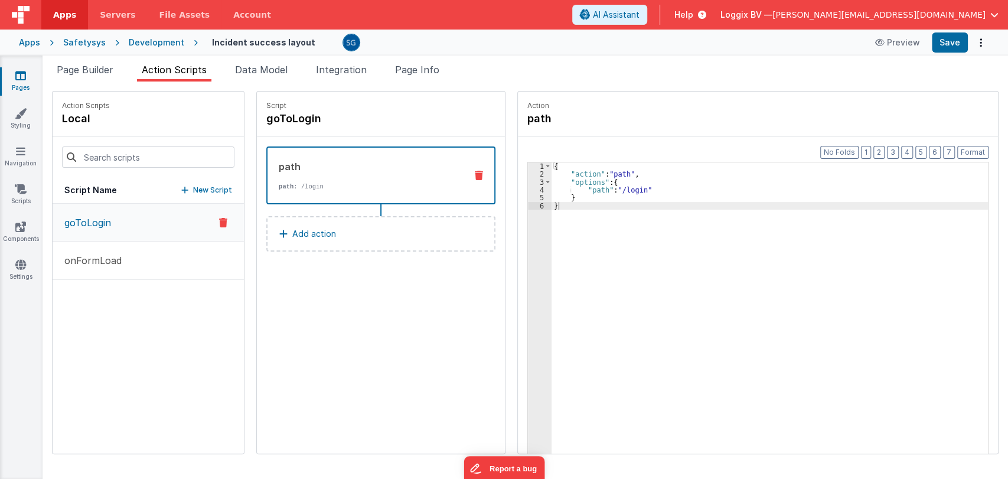
click at [24, 76] on icon at bounding box center [20, 76] width 11 height 12
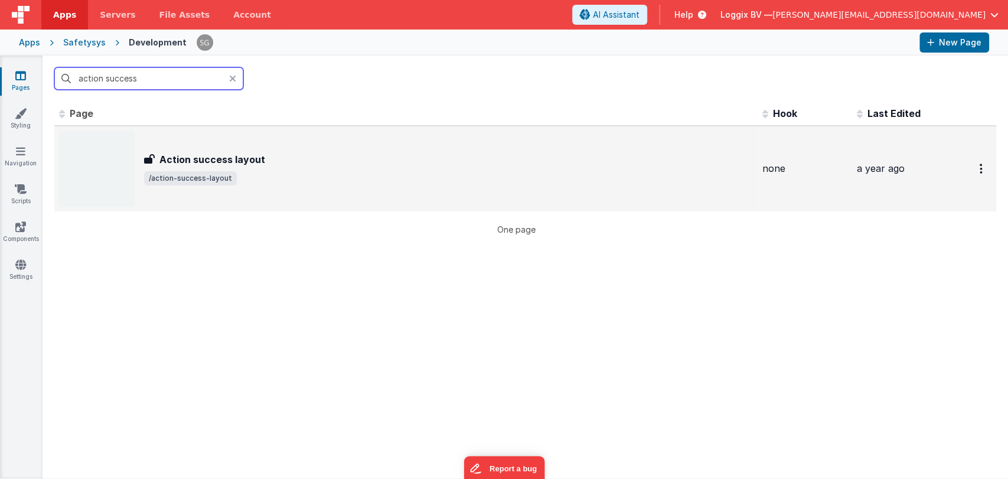
type input "action success"
click at [249, 168] on div "Action success layout Action success layout /action-success-layout" at bounding box center [448, 168] width 609 height 33
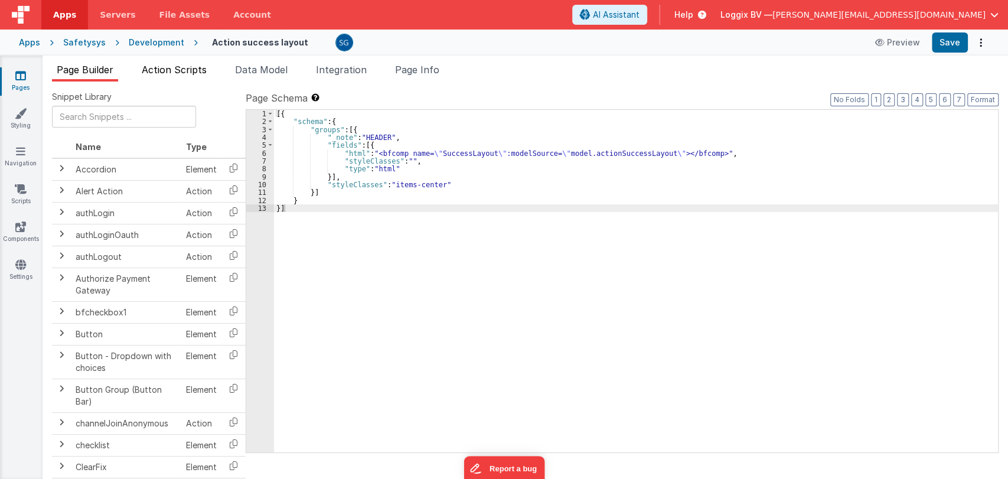
click at [180, 70] on span "Action Scripts" at bounding box center [174, 70] width 65 height 12
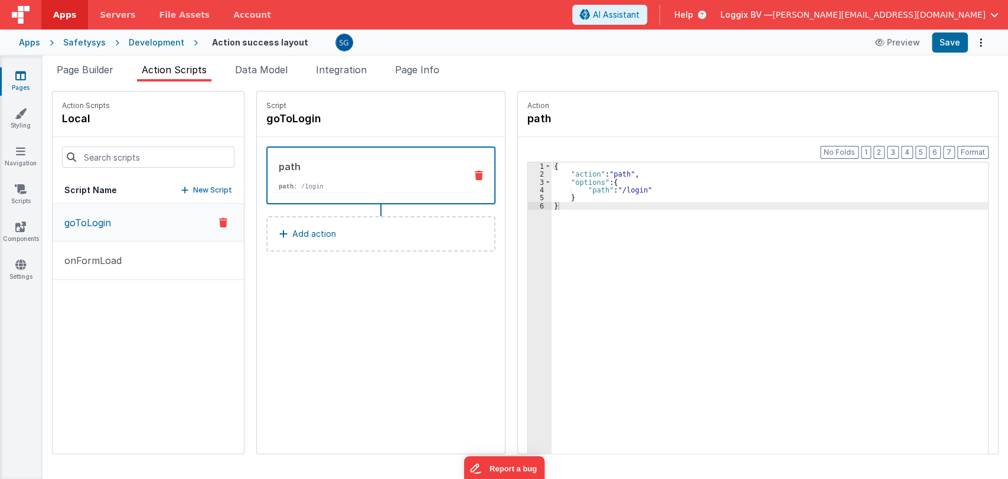
click at [20, 84] on link "Pages" at bounding box center [20, 82] width 43 height 24
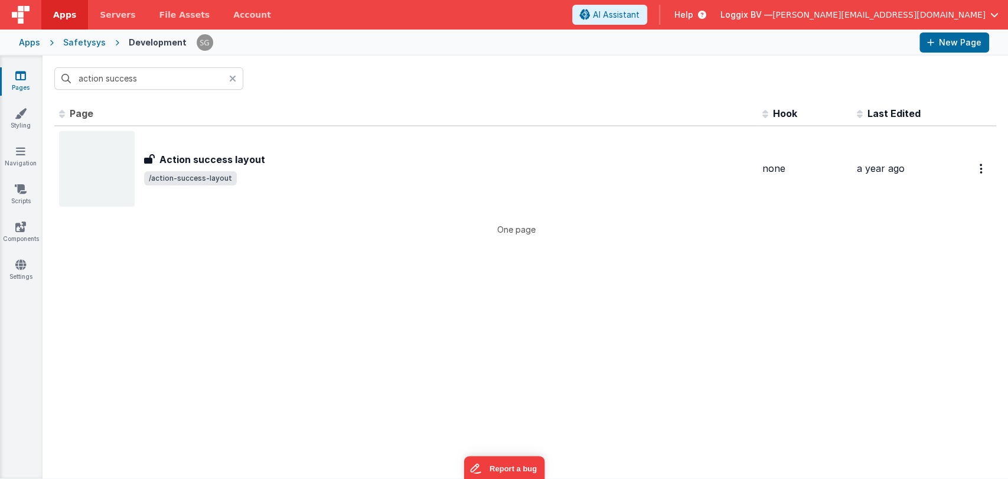
click at [233, 74] on icon at bounding box center [232, 78] width 7 height 9
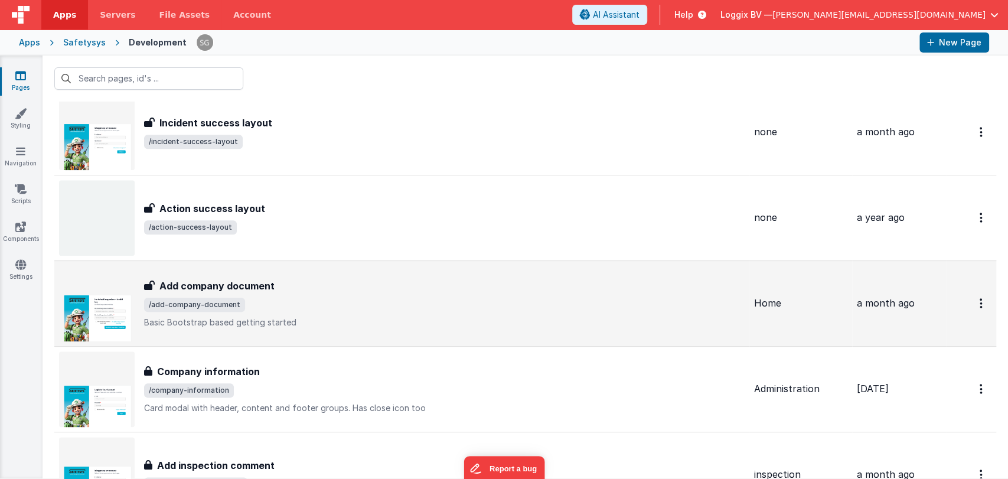
scroll to position [6899, 0]
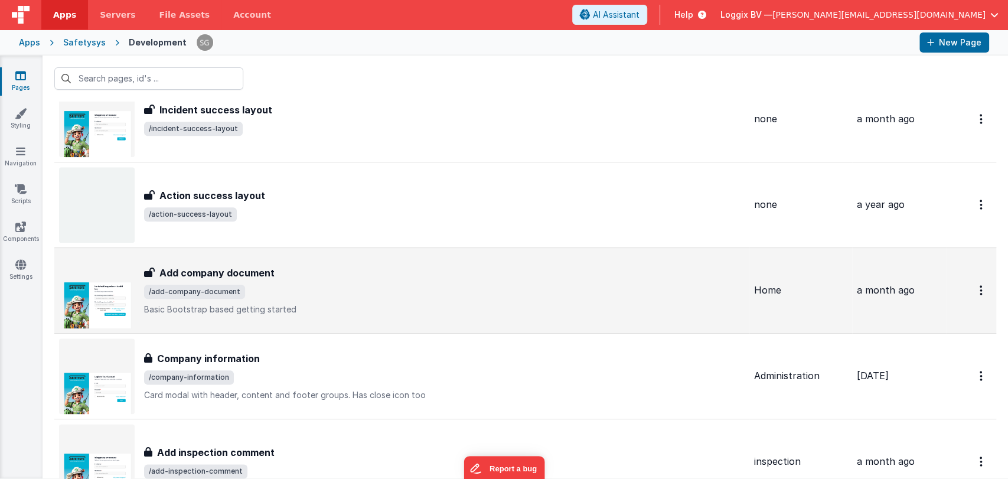
click at [331, 285] on span "/add-company-document" at bounding box center [444, 292] width 601 height 14
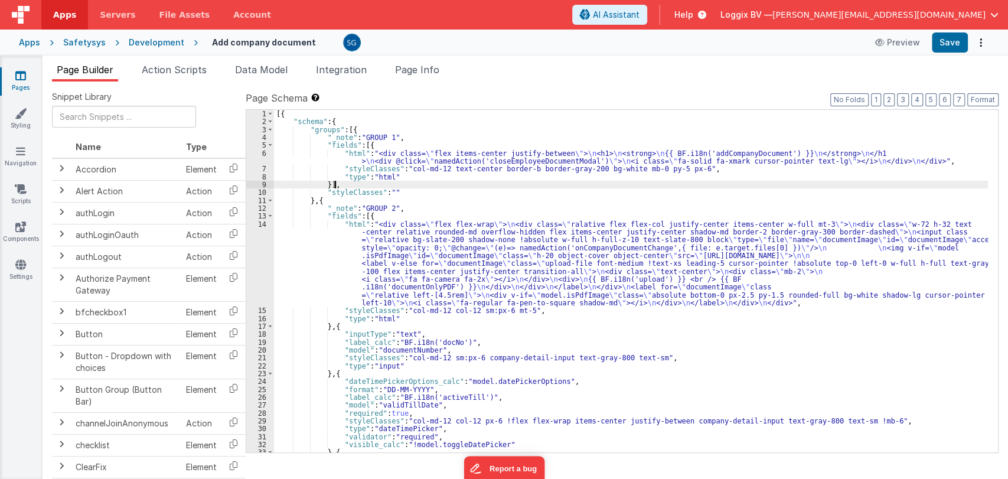
click at [478, 187] on div "[{ "schema" : { "groups" : [{ "_note" : "GROUP 1" , "fields" : [{ "html" : "<di…" at bounding box center [631, 289] width 714 height 358
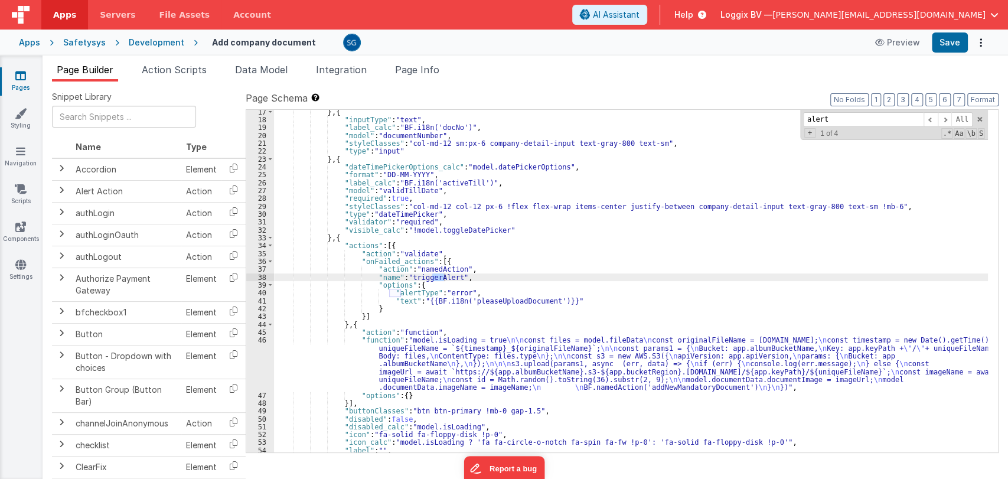
scroll to position [214, 0]
type input "alert"
click at [156, 71] on span "Action Scripts" at bounding box center [174, 70] width 65 height 12
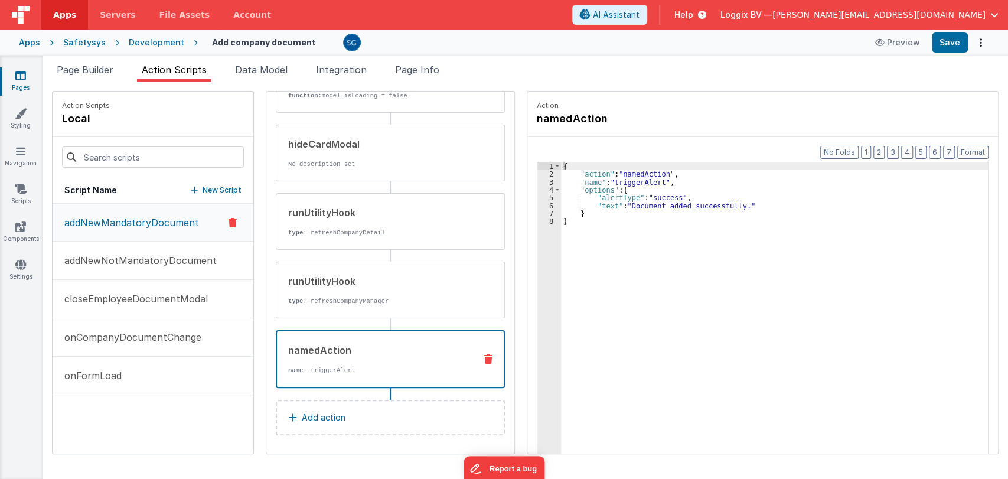
click at [331, 360] on div "namedAction name : triggerAlert" at bounding box center [371, 359] width 189 height 32
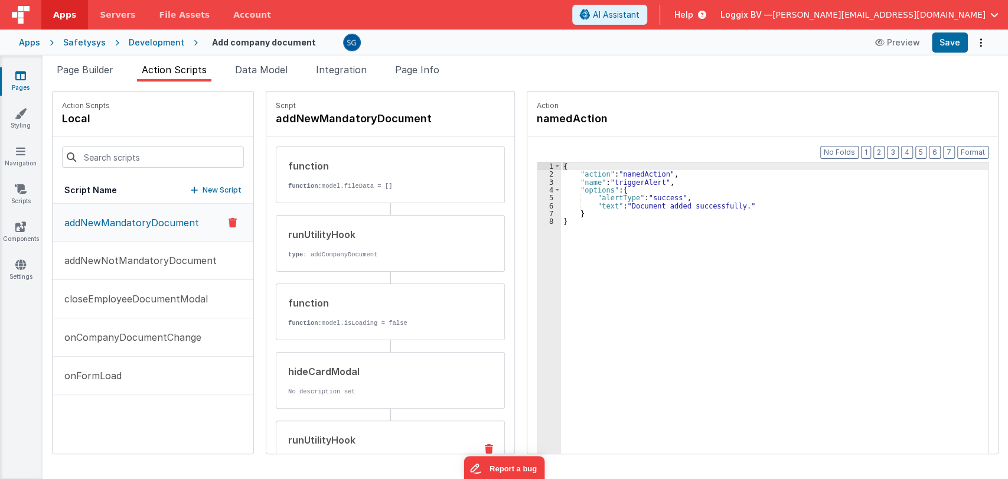
scroll to position [229, 0]
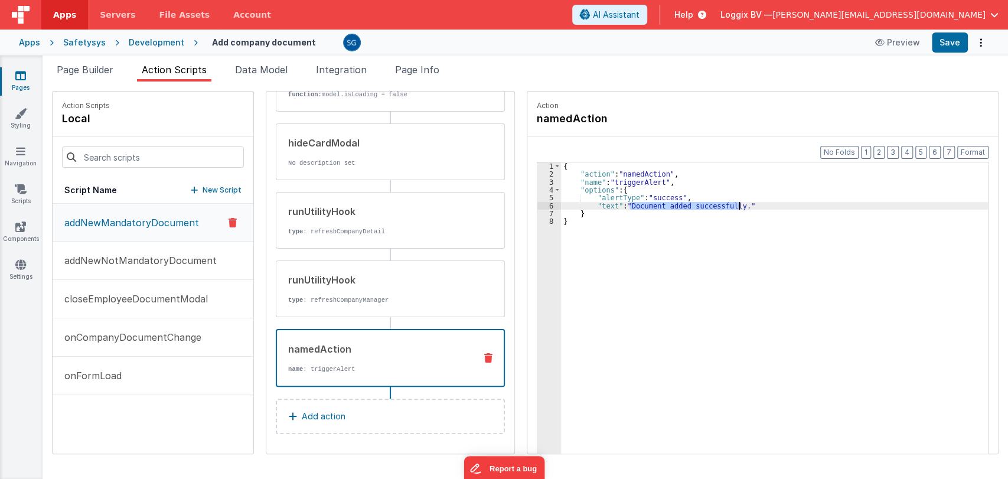
drag, startPoint x: 622, startPoint y: 206, endPoint x: 733, endPoint y: 204, distance: 110.4
click at [733, 204] on div "{ "action" : "namedAction" , "name" : "triggerAlert" , "options" : { "alertType…" at bounding box center [777, 334] width 432 height 344
paste textarea
click at [608, 204] on div "{ "action" : "namedAction" , "name" : "triggerAlert" , "options" : { "alertType…" at bounding box center [777, 334] width 432 height 344
click at [961, 41] on button "Save" at bounding box center [950, 42] width 36 height 20
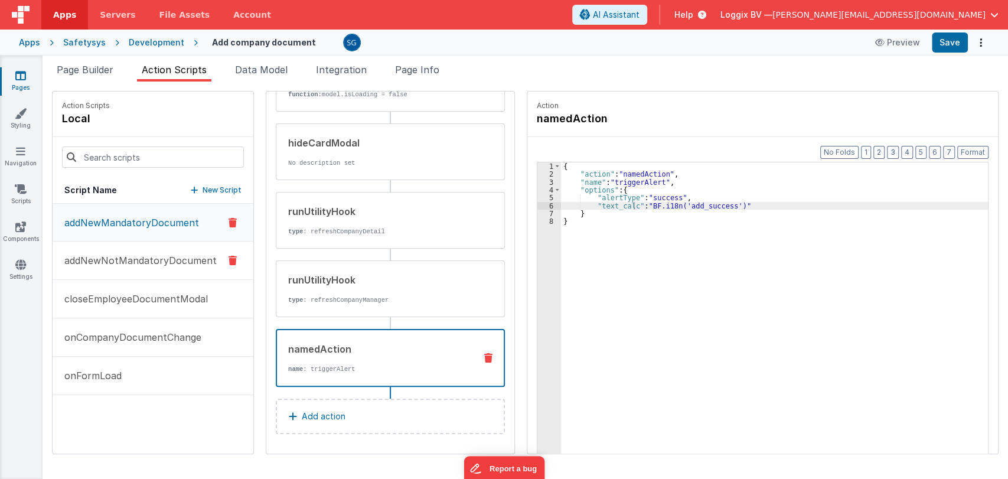
click at [170, 263] on p "addNewNotMandatoryDocument" at bounding box center [136, 260] width 159 height 14
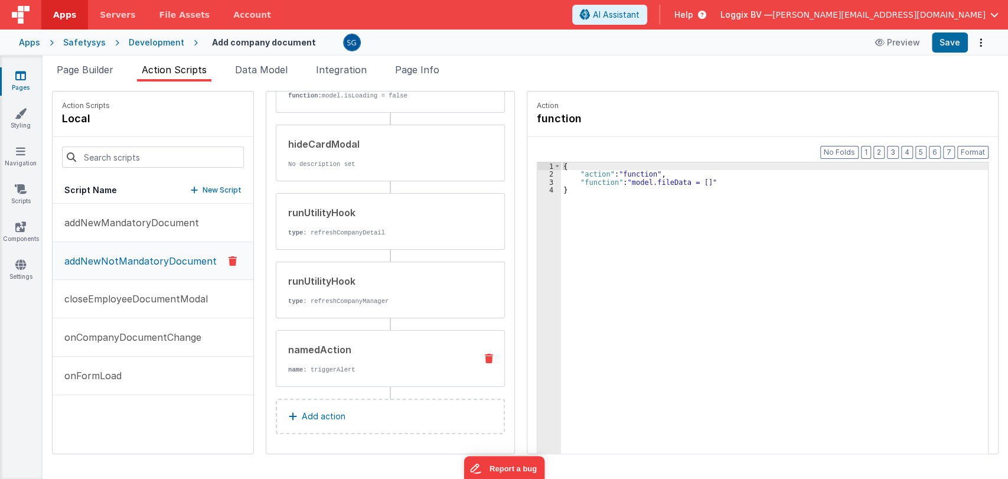
click at [356, 349] on div "namedAction" at bounding box center [377, 349] width 178 height 14
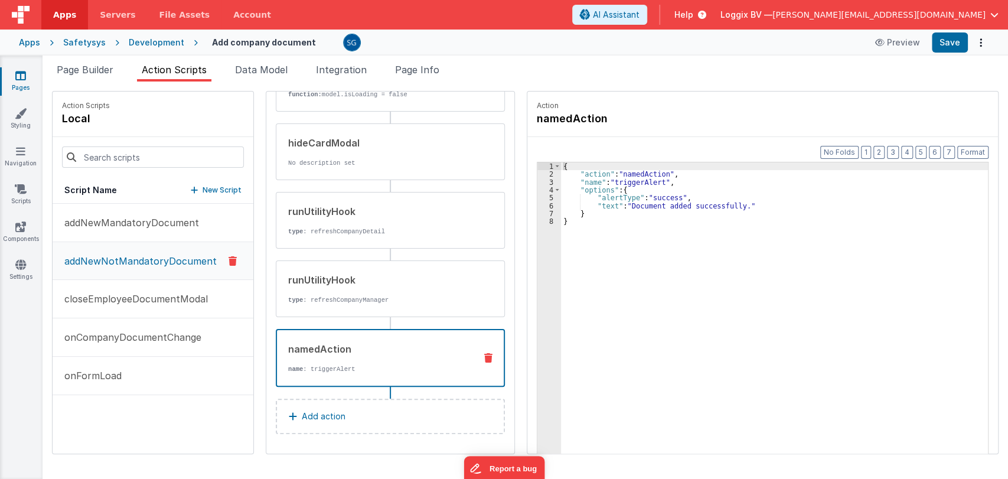
scroll to position [227, 0]
click at [157, 221] on p "addNewMandatoryDocument" at bounding box center [128, 223] width 142 height 14
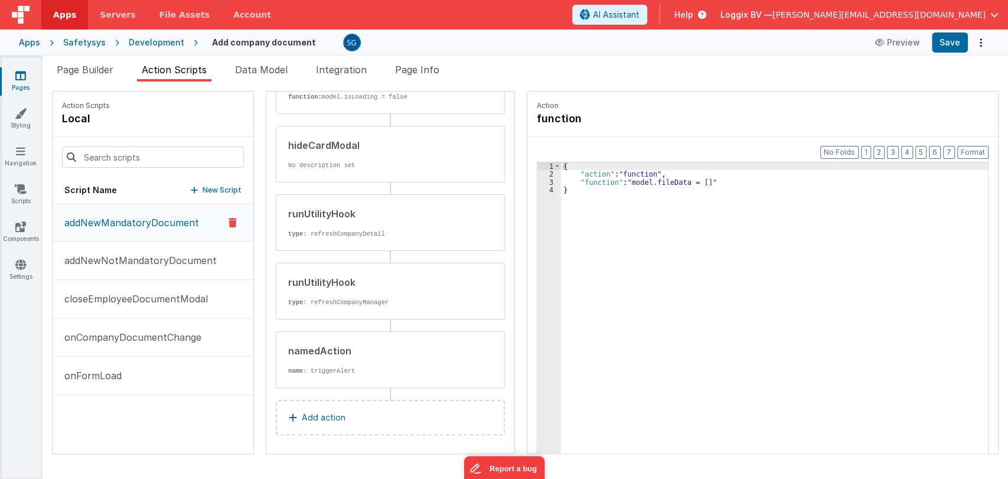
scroll to position [229, 0]
click at [345, 361] on div "namedAction name : triggerAlert" at bounding box center [371, 358] width 190 height 32
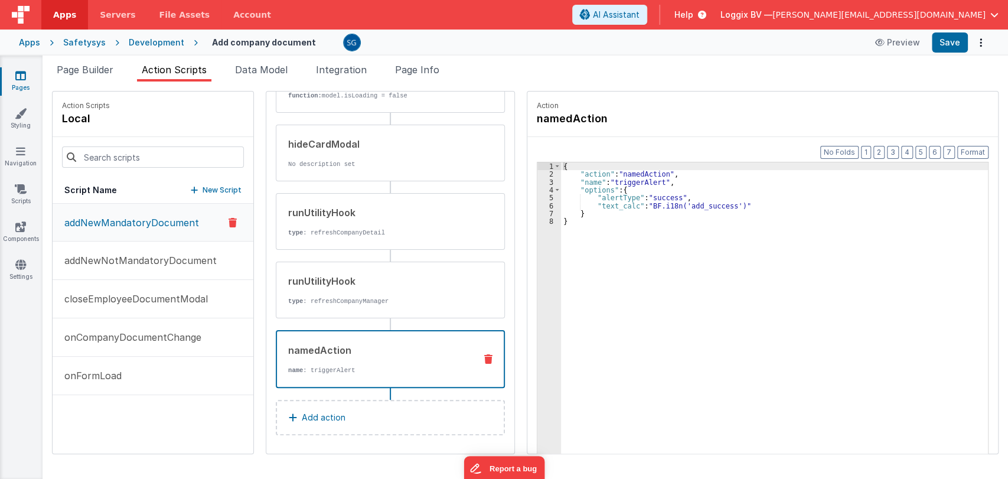
click at [713, 203] on div "{ "action" : "namedAction" , "name" : "triggerAlert" , "options" : { "alertType…" at bounding box center [777, 334] width 432 height 344
click at [736, 205] on div "{ "action" : "namedAction" , "name" : "triggerAlert" , "options" : { "alertType…" at bounding box center [777, 334] width 432 height 344
click at [729, 206] on div "{ "action" : "namedAction" , "name" : "triggerAlert" , "options" : { "alertType…" at bounding box center [777, 334] width 432 height 344
drag, startPoint x: 742, startPoint y: 204, endPoint x: 598, endPoint y: 203, distance: 144.7
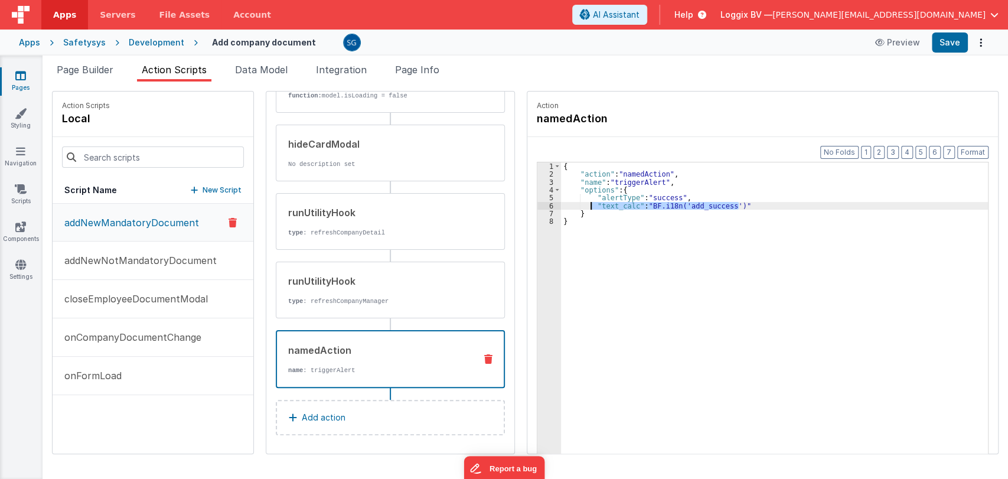
click at [588, 203] on div "{ "action" : "namedAction" , "name" : "triggerAlert" , "options" : { "alertType…" at bounding box center [777, 334] width 432 height 344
click at [110, 266] on p "addNewNotMandatoryDocument" at bounding box center [136, 260] width 159 height 14
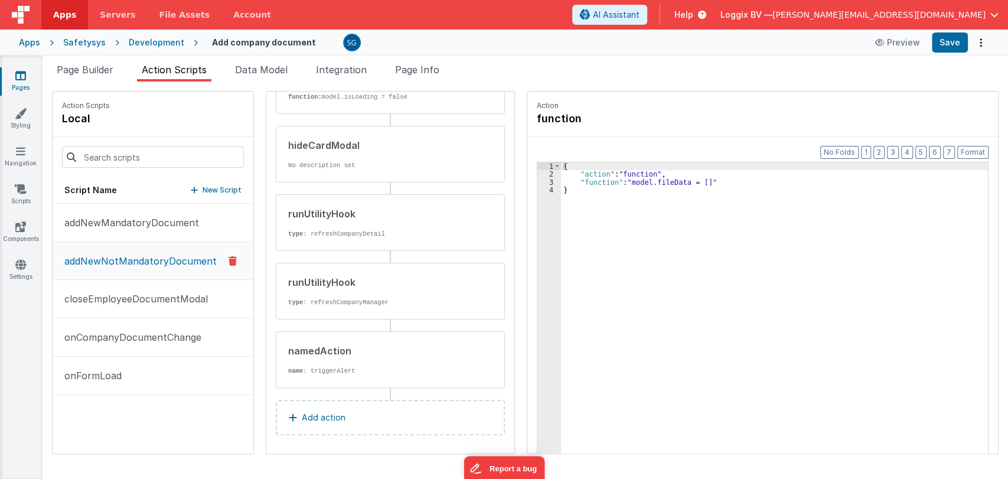
scroll to position [229, 0]
click at [319, 345] on div "namedAction" at bounding box center [377, 349] width 178 height 14
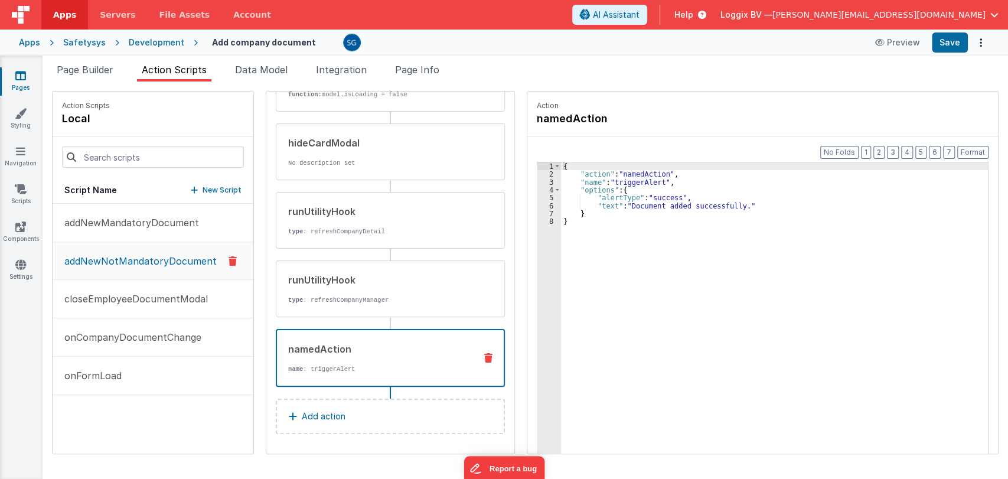
scroll to position [227, 0]
drag, startPoint x: 746, startPoint y: 205, endPoint x: 589, endPoint y: 204, distance: 157.1
click at [589, 204] on div "{ "action" : "namedAction" , "name" : "triggerAlert" , "options" : { "alertType…" at bounding box center [777, 334] width 432 height 344
click at [944, 48] on button "Save" at bounding box center [950, 42] width 36 height 20
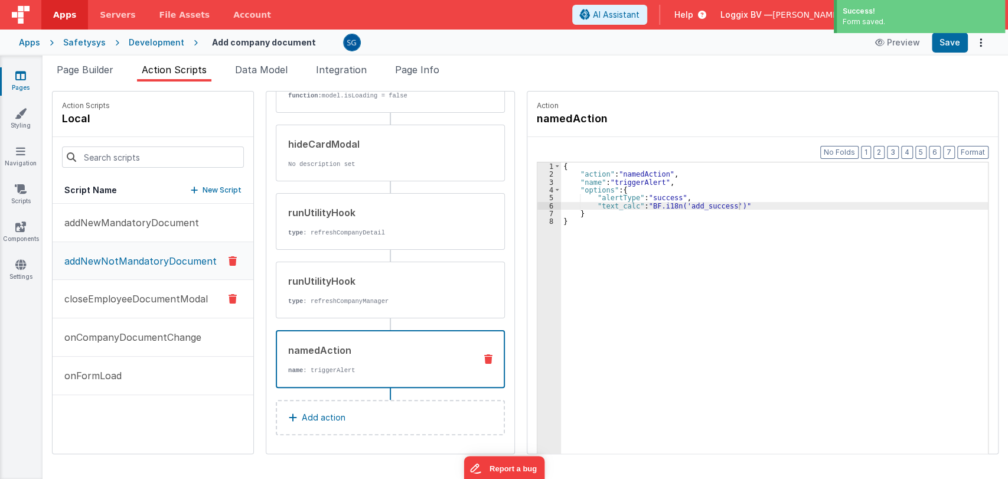
click at [152, 296] on p "closeEmployeeDocumentModal" at bounding box center [132, 299] width 151 height 14
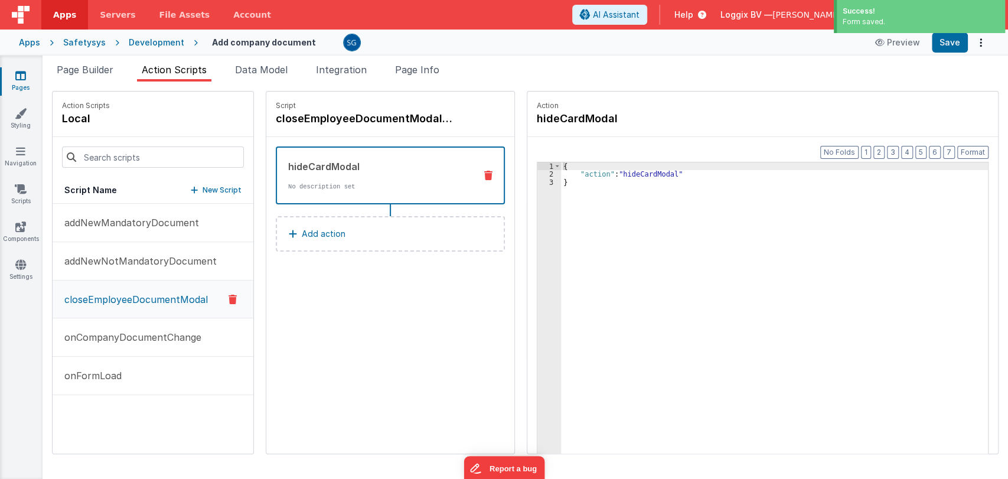
scroll to position [0, 0]
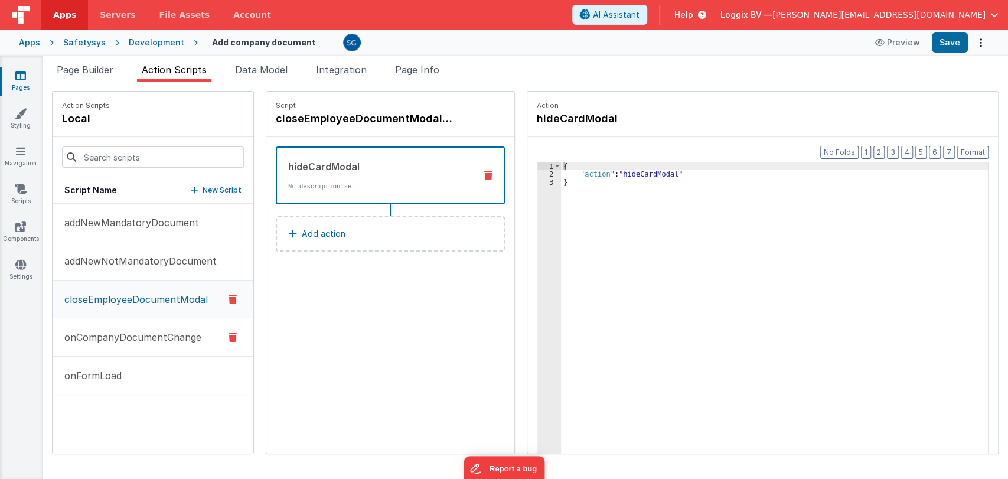
click at [139, 324] on button "onCompanyDocumentChange" at bounding box center [153, 337] width 201 height 38
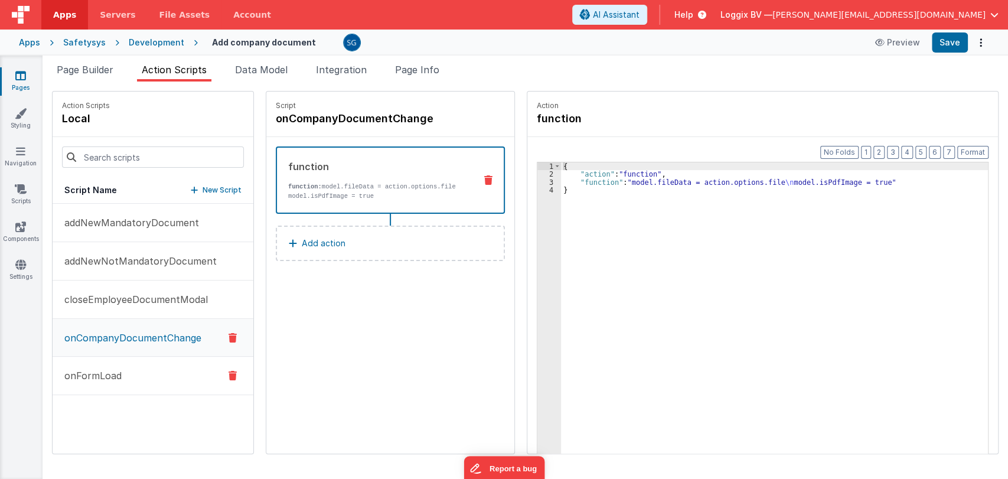
click at [113, 368] on p "onFormLoad" at bounding box center [89, 375] width 64 height 14
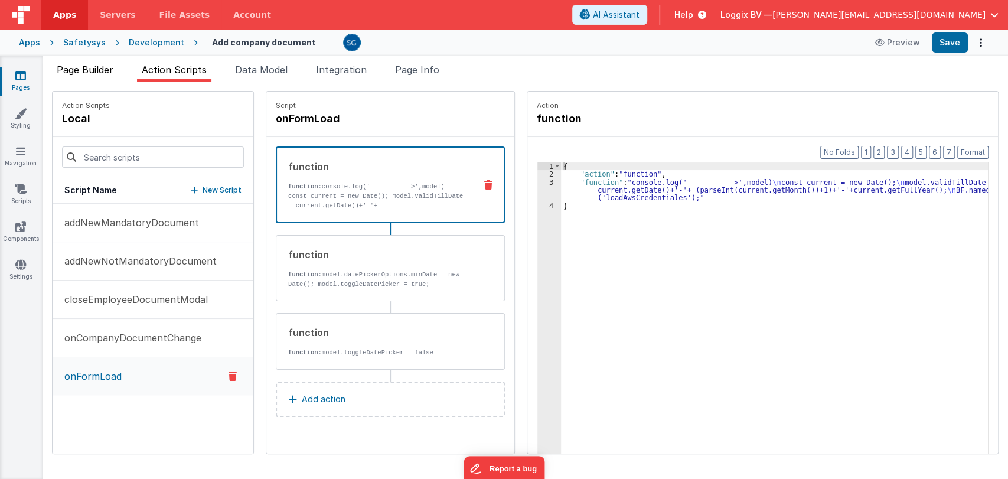
click at [90, 70] on span "Page Builder" at bounding box center [85, 70] width 57 height 12
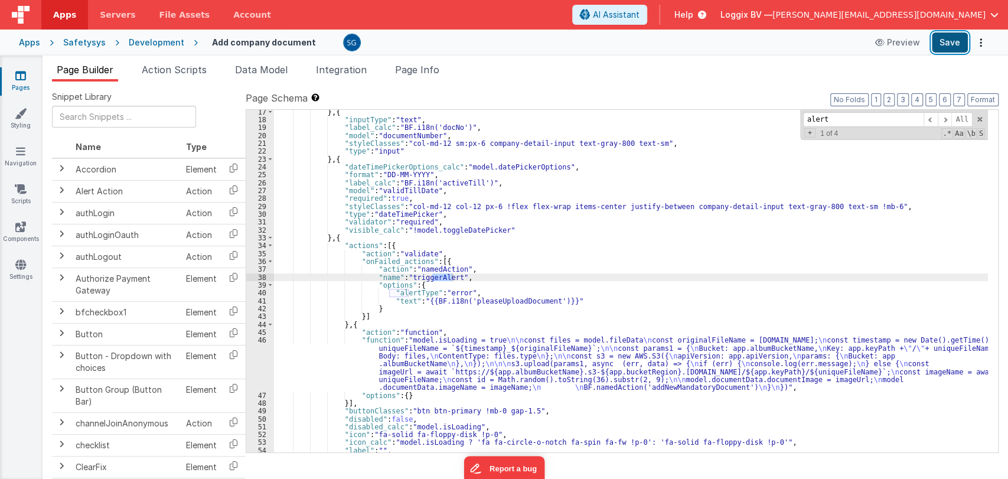
click at [958, 44] on button "Save" at bounding box center [950, 42] width 36 height 20
click at [17, 81] on link "Pages" at bounding box center [20, 82] width 43 height 24
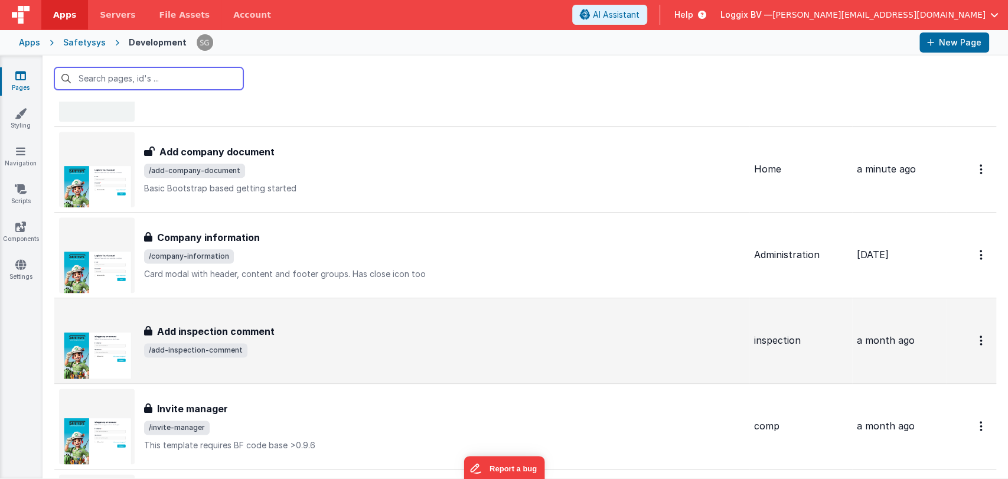
scroll to position [7017, 0]
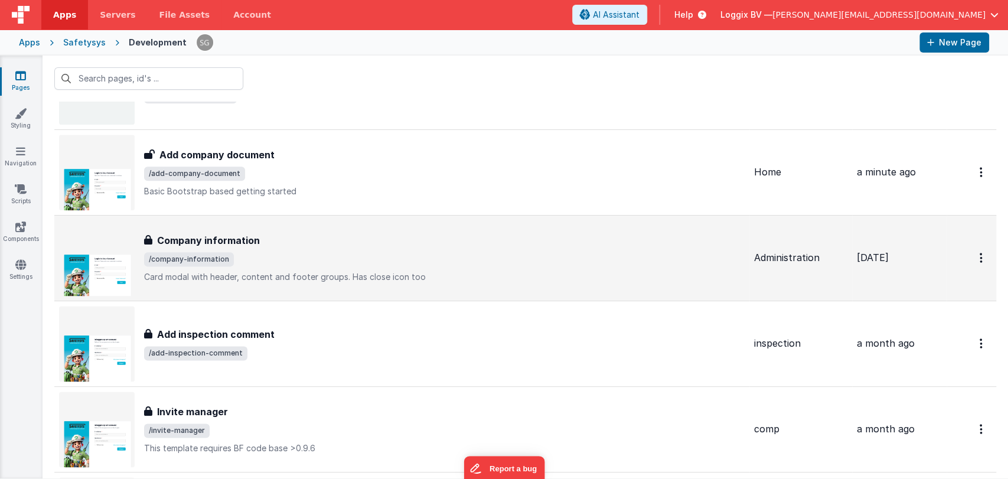
click at [279, 252] on span "/company-information" at bounding box center [444, 259] width 601 height 14
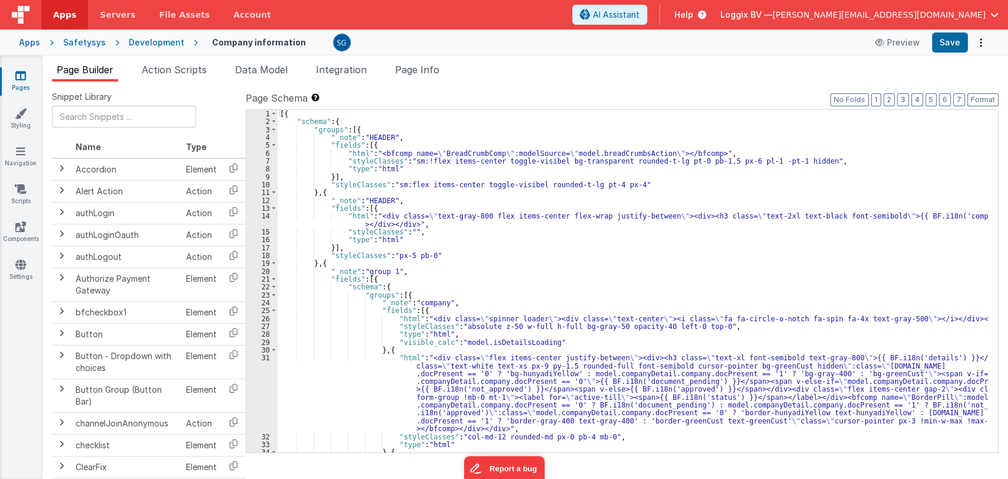
click at [557, 263] on div "[{ "schema" : { "groups" : [{ "_note" : "HEADER" , "fields" : [{ "html" : "<bfc…" at bounding box center [633, 324] width 710 height 429
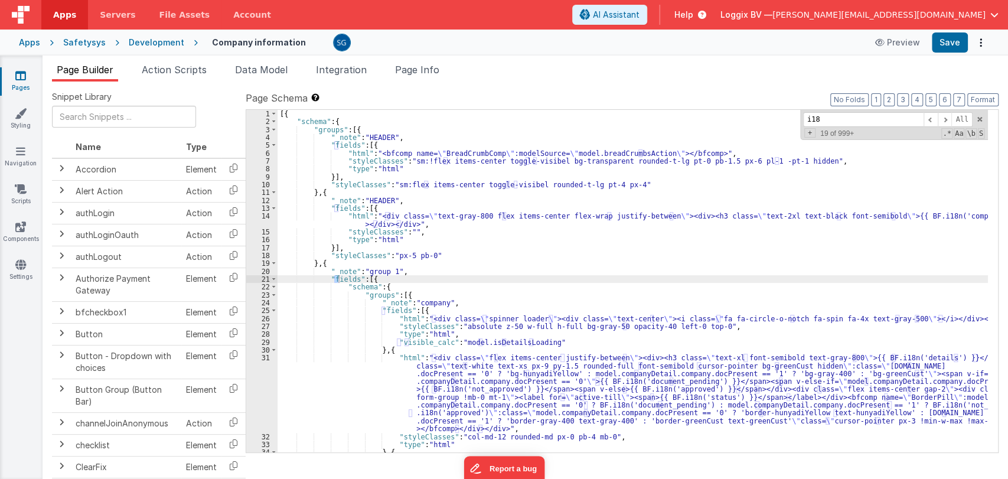
type input "i18n"
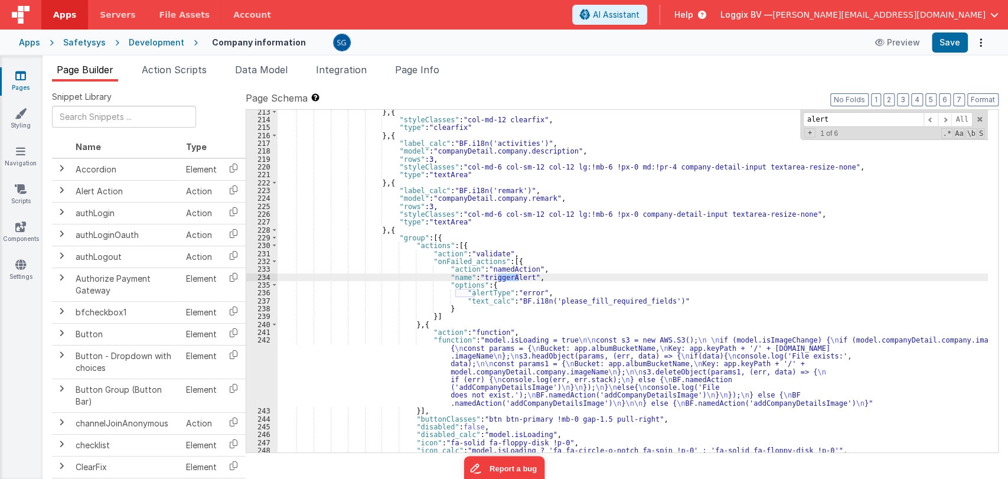
scroll to position [1820, 0]
type input "alert"
click at [184, 72] on span "Action Scripts" at bounding box center [174, 70] width 65 height 12
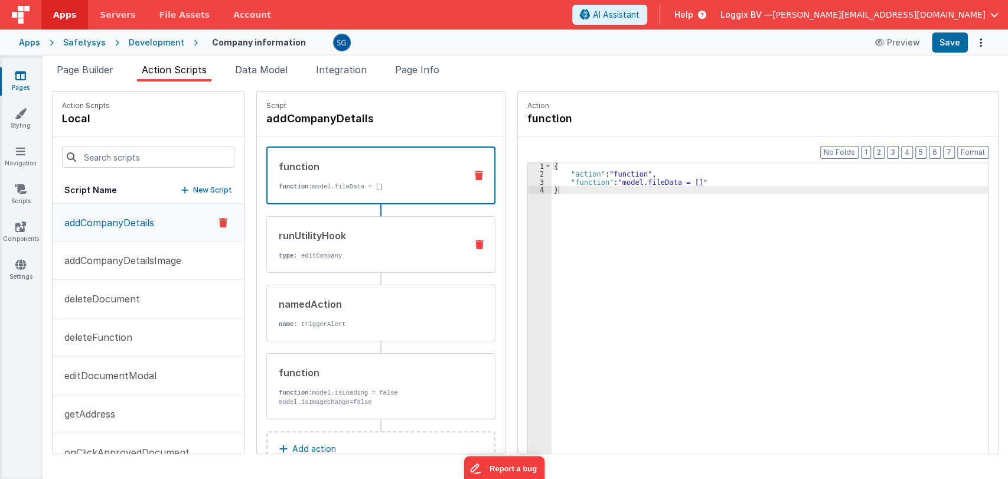
scroll to position [33, 0]
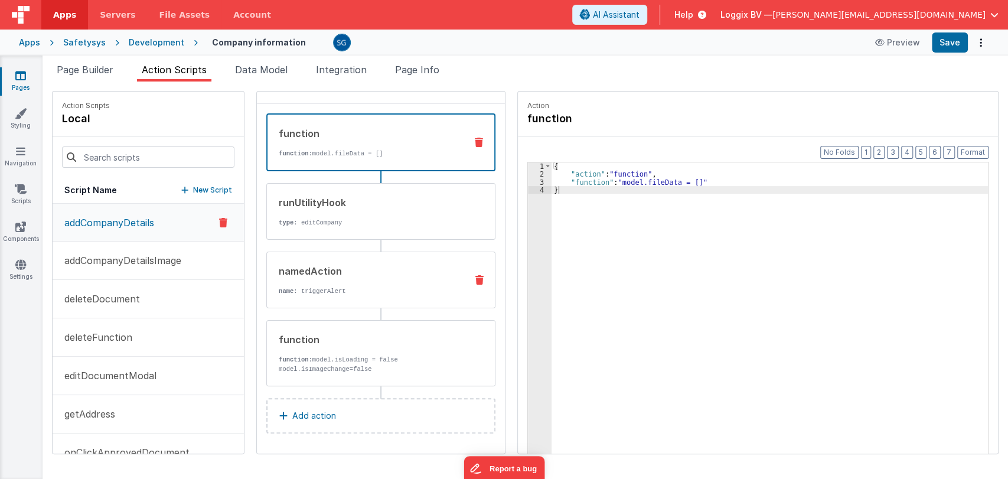
click at [331, 265] on div "namedAction" at bounding box center [368, 271] width 178 height 14
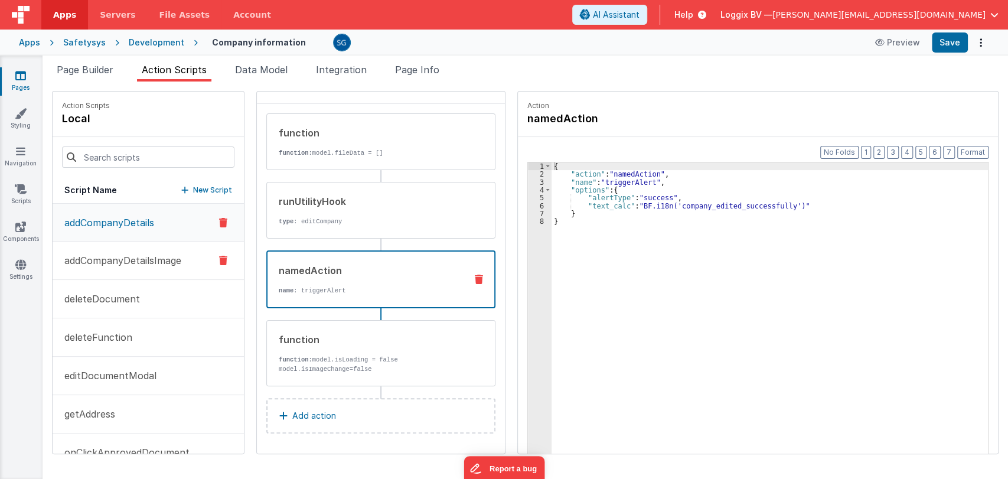
click at [132, 259] on p "addCompanyDetailsImage" at bounding box center [119, 260] width 124 height 14
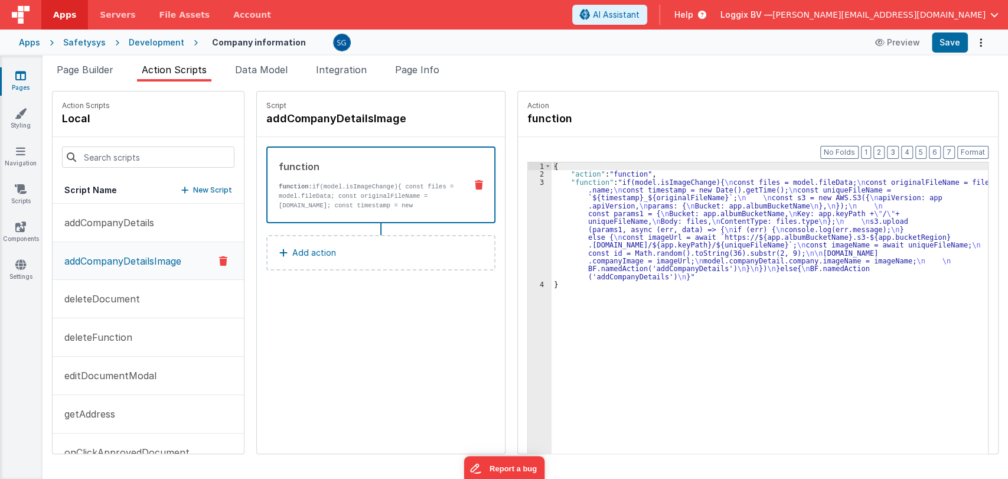
scroll to position [0, 0]
click at [118, 296] on p "deleteDocument" at bounding box center [98, 299] width 83 height 14
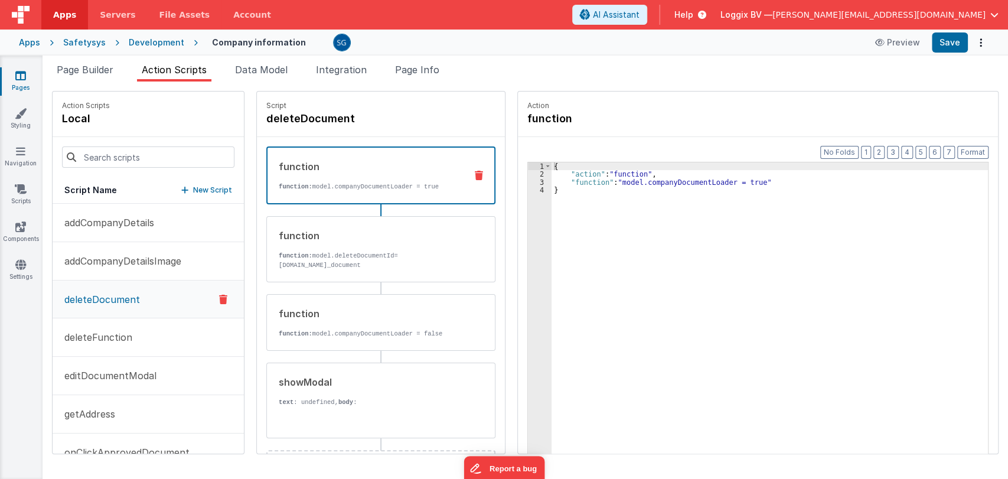
scroll to position [52, 0]
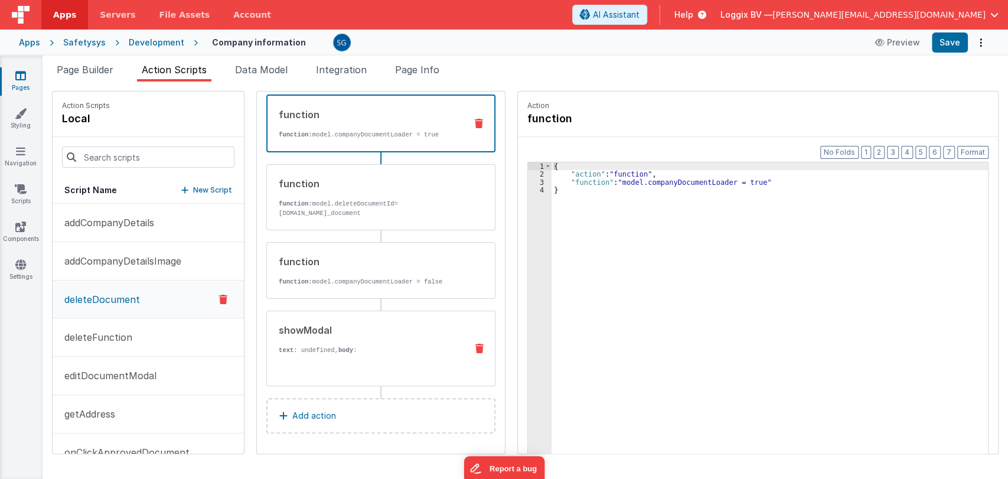
click at [354, 345] on p "text : undefined, body :" at bounding box center [368, 349] width 178 height 9
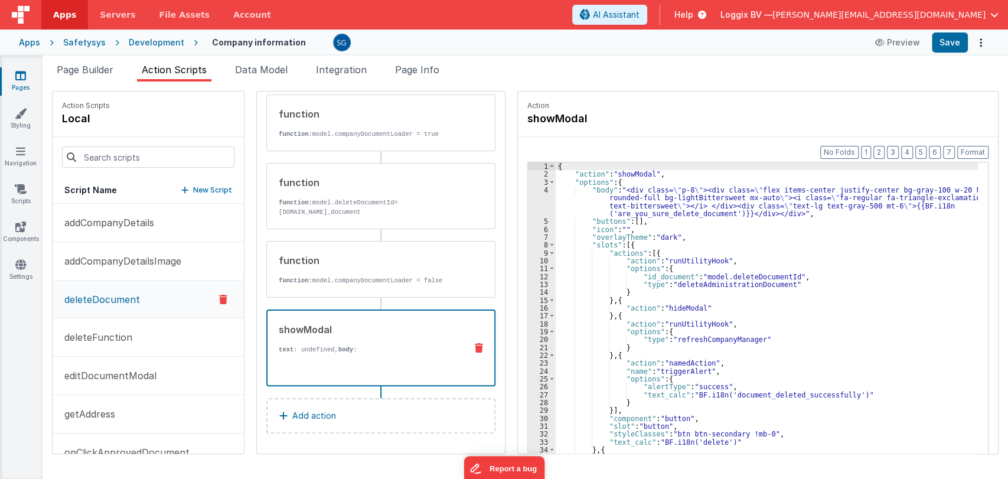
click at [17, 74] on icon at bounding box center [20, 76] width 11 height 12
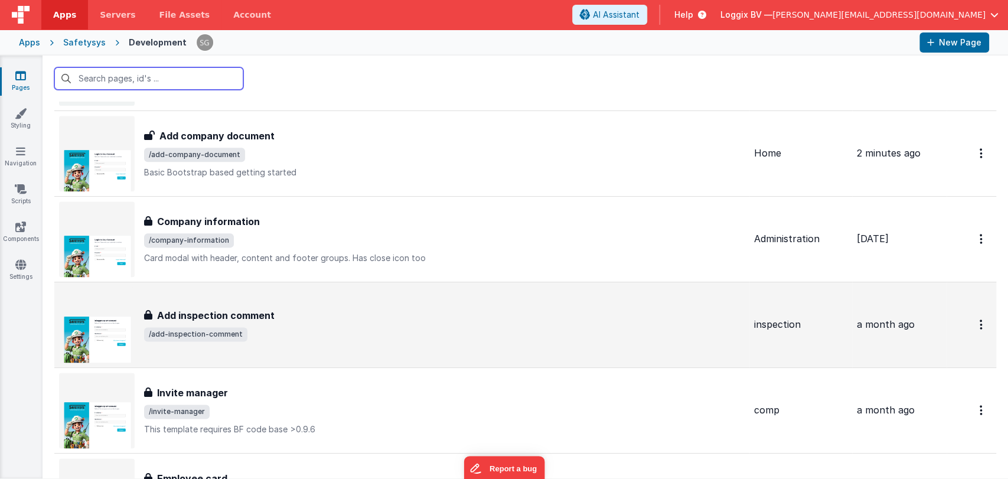
scroll to position [7033, 0]
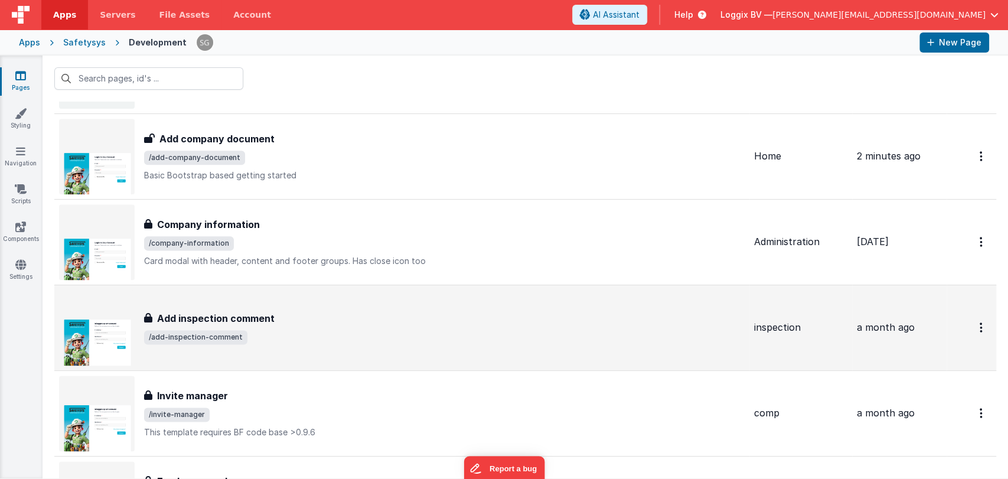
click at [342, 315] on div "Add inspection comment" at bounding box center [444, 318] width 601 height 14
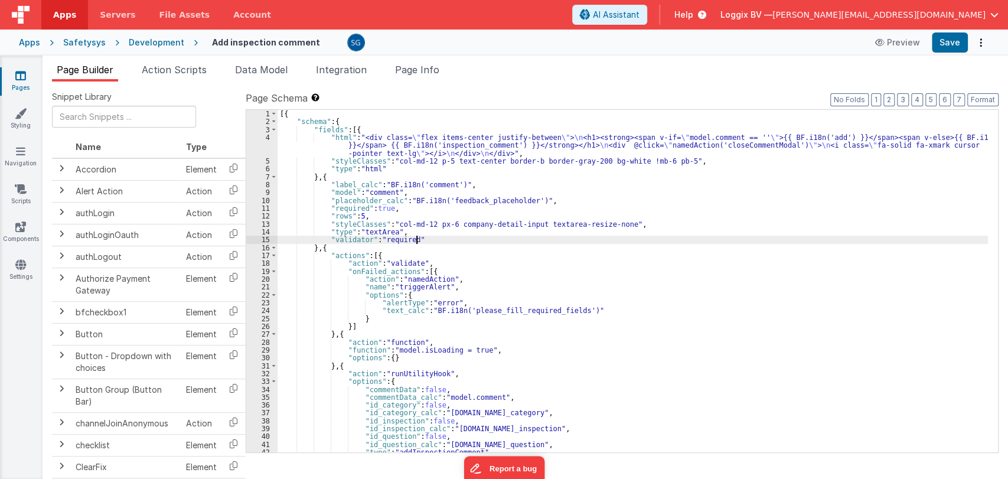
click at [524, 243] on div "[{ "schema" : { "fields" : [{ "html" : "<div class= \" flex items-center justif…" at bounding box center [633, 289] width 710 height 358
click at [175, 75] on li "Action Scripts" at bounding box center [174, 72] width 74 height 19
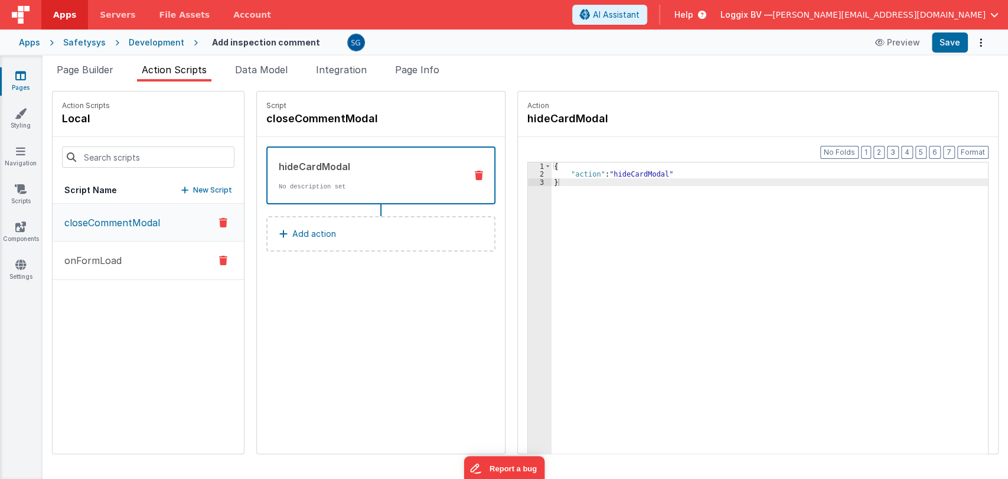
click at [112, 260] on p "onFormLoad" at bounding box center [89, 260] width 64 height 14
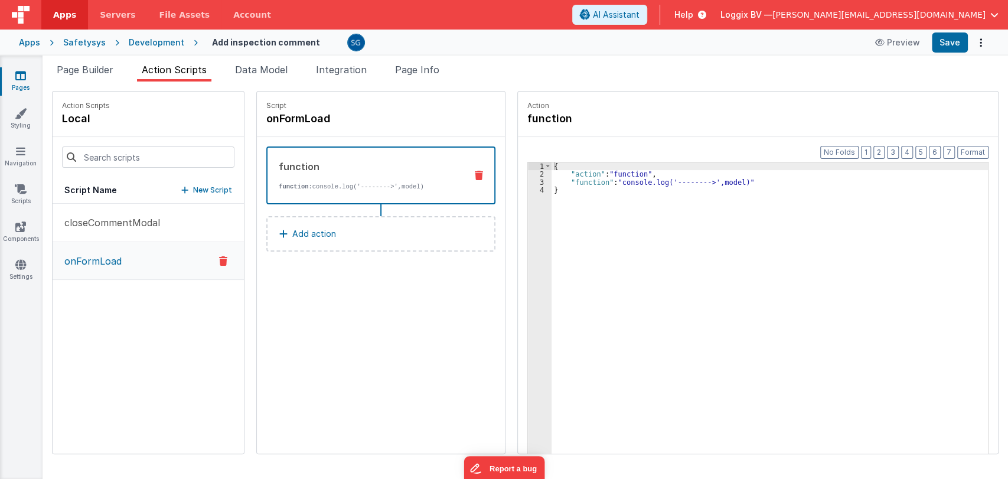
click at [18, 81] on link "Pages" at bounding box center [20, 82] width 43 height 24
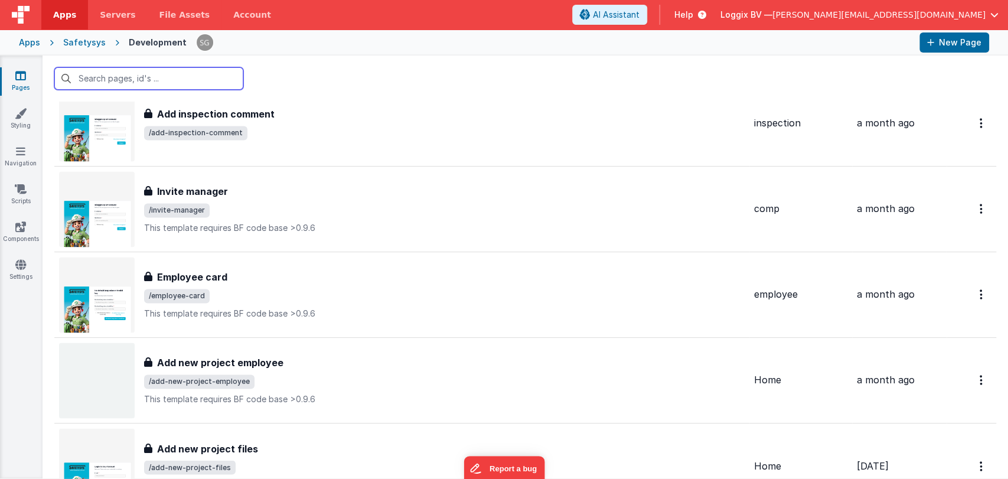
scroll to position [7161, 0]
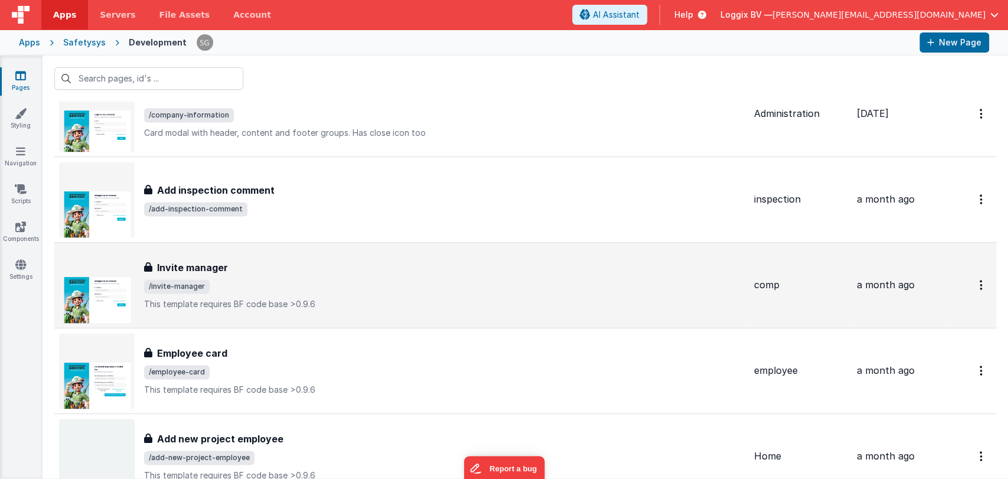
click at [293, 279] on span "/invite-manager" at bounding box center [444, 286] width 601 height 14
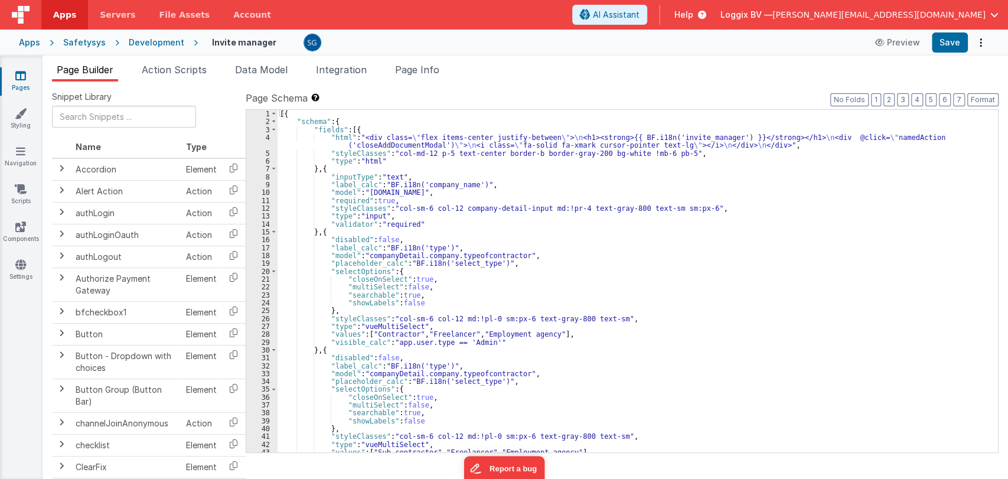
click at [467, 234] on div "[{ "schema" : { "fields" : [{ "html" : "<div class= \" flex items-center justif…" at bounding box center [633, 289] width 710 height 358
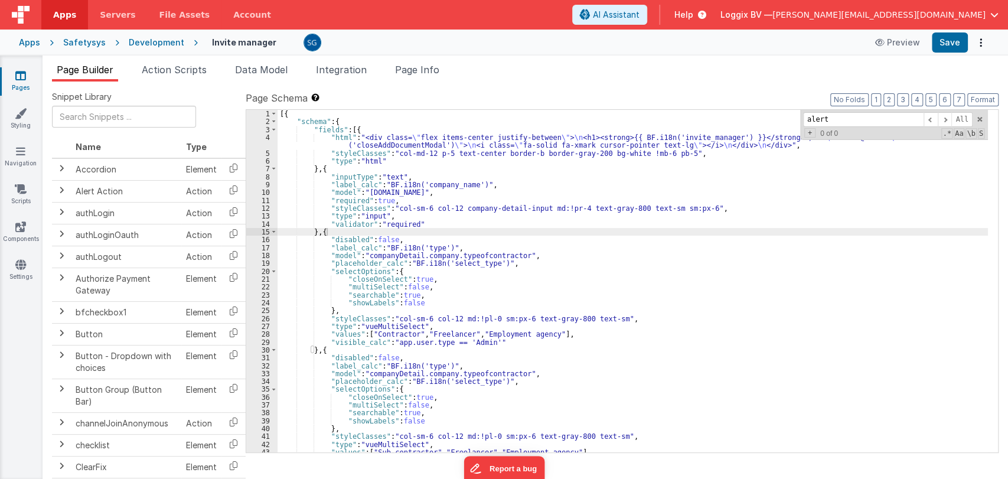
scroll to position [616, 0]
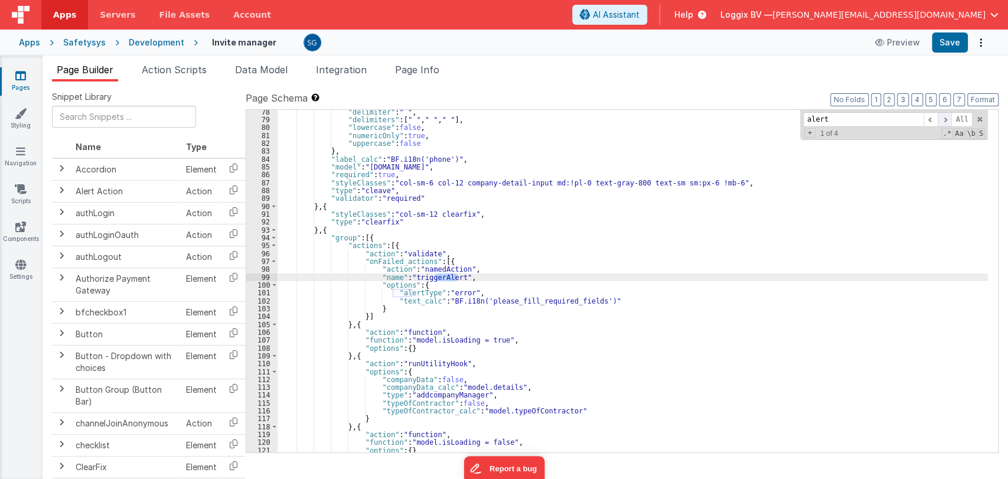
type input "alert"
click at [946, 115] on span at bounding box center [945, 119] width 14 height 15
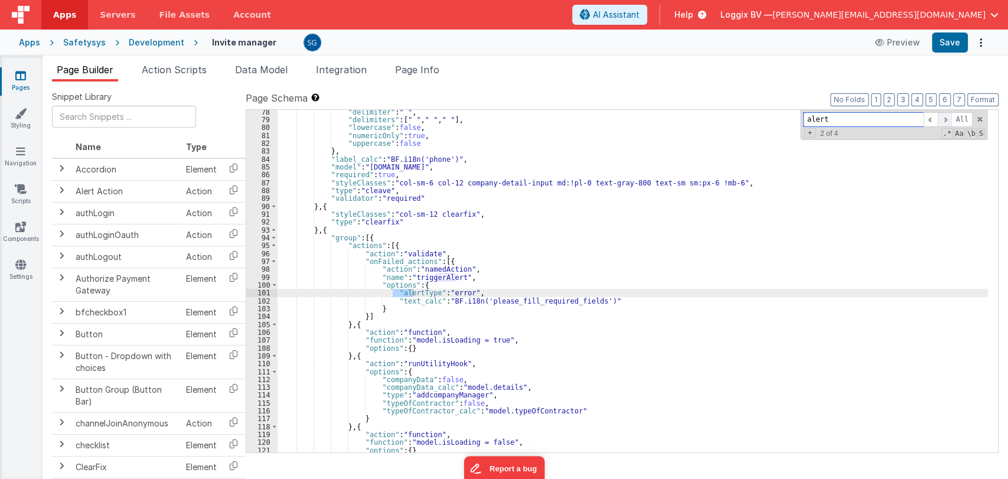
click at [946, 115] on span at bounding box center [945, 119] width 14 height 15
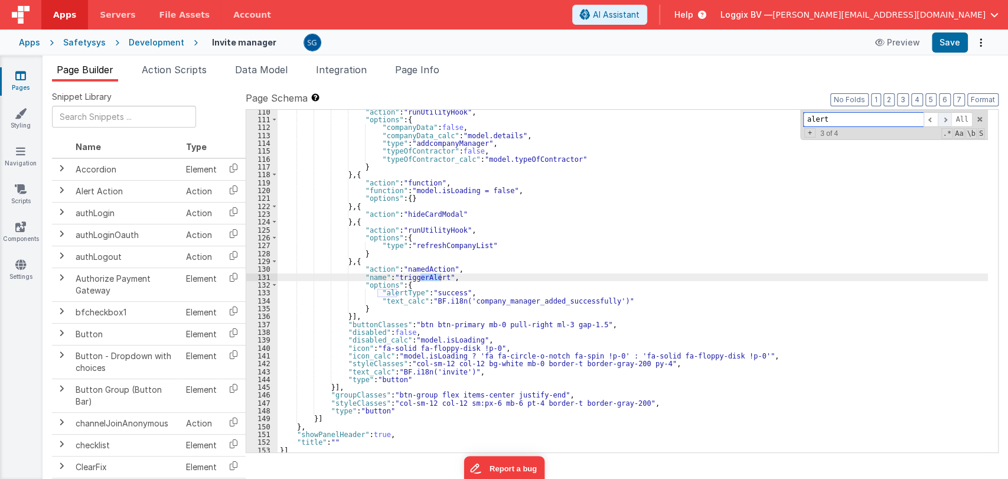
scroll to position [868, 0]
click at [165, 74] on li "Action Scripts" at bounding box center [174, 72] width 74 height 19
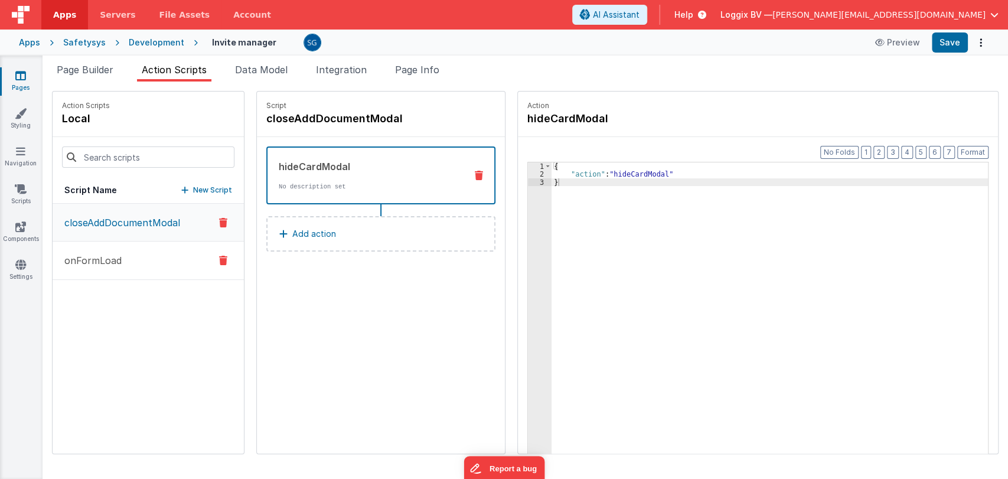
click at [92, 244] on button "onFormLoad" at bounding box center [148, 261] width 191 height 38
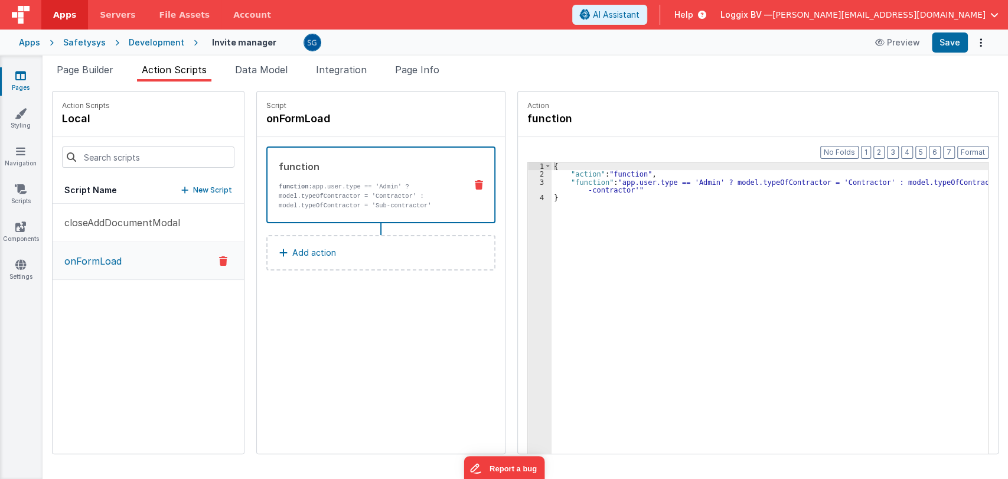
click at [23, 75] on icon at bounding box center [20, 76] width 11 height 12
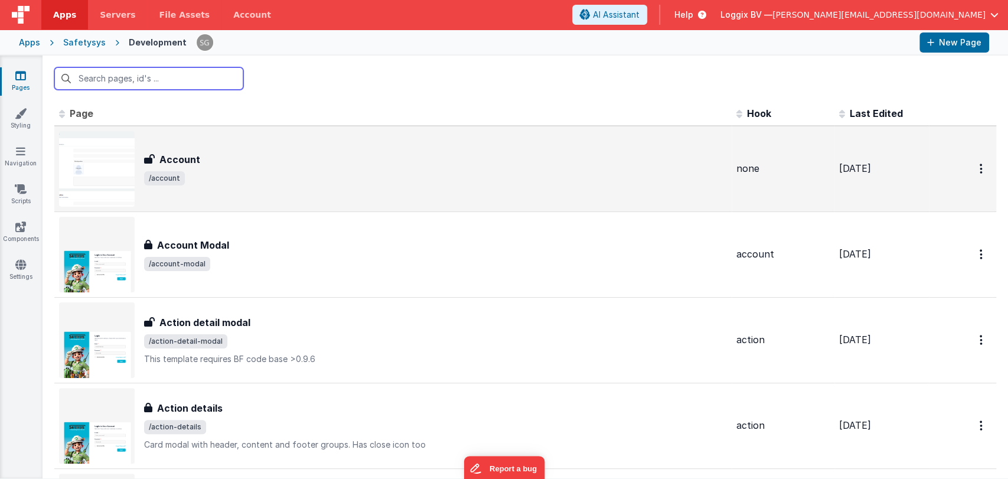
scroll to position [2973, 0]
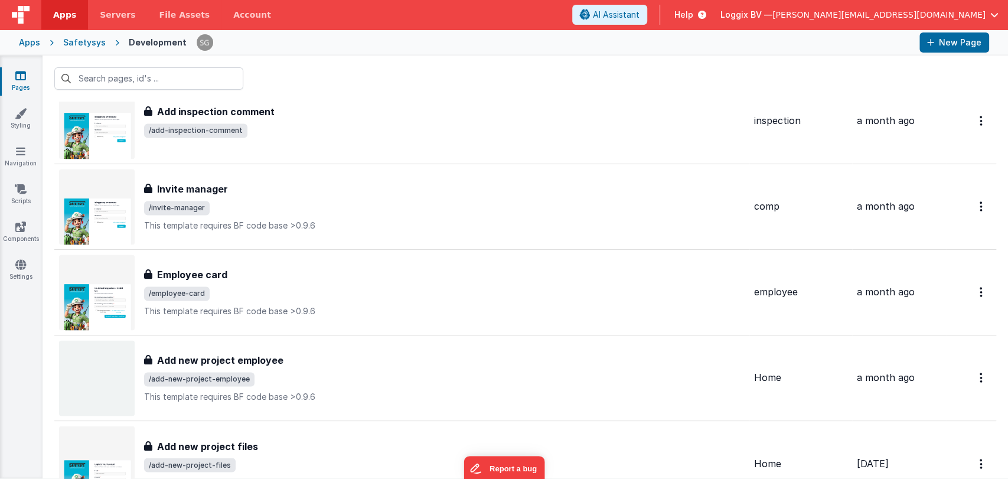
scroll to position [7239, 0]
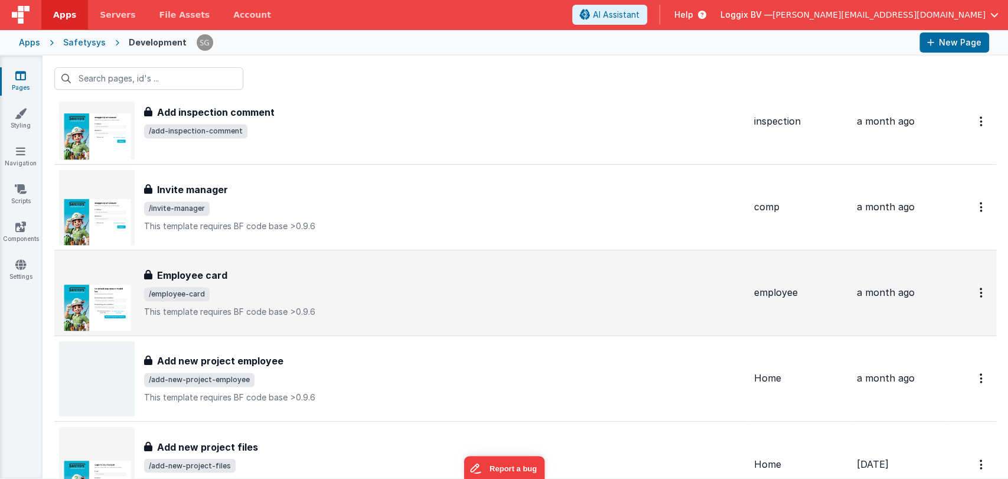
click at [245, 271] on div "Employee card" at bounding box center [444, 275] width 601 height 14
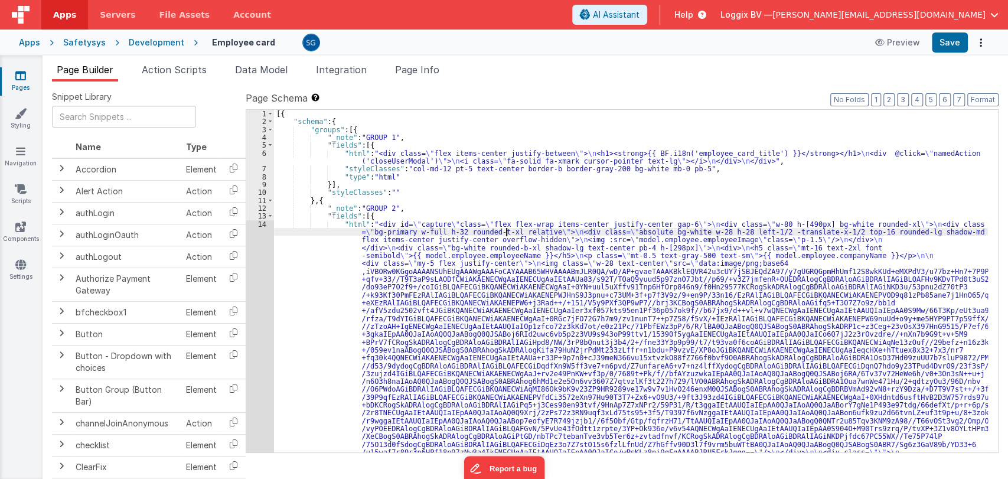
click at [507, 228] on div "[{ "schema" : { "groups" : [{ "_note" : "GROUP 1" , "fields" : [{ "html" : "<di…" at bounding box center [631, 458] width 714 height 697
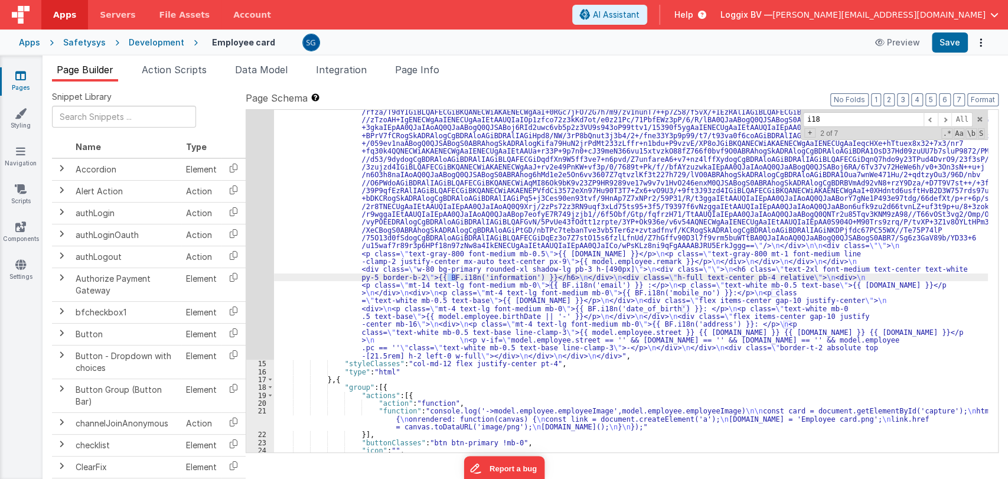
scroll to position [207, 0]
type input "i18nalert"
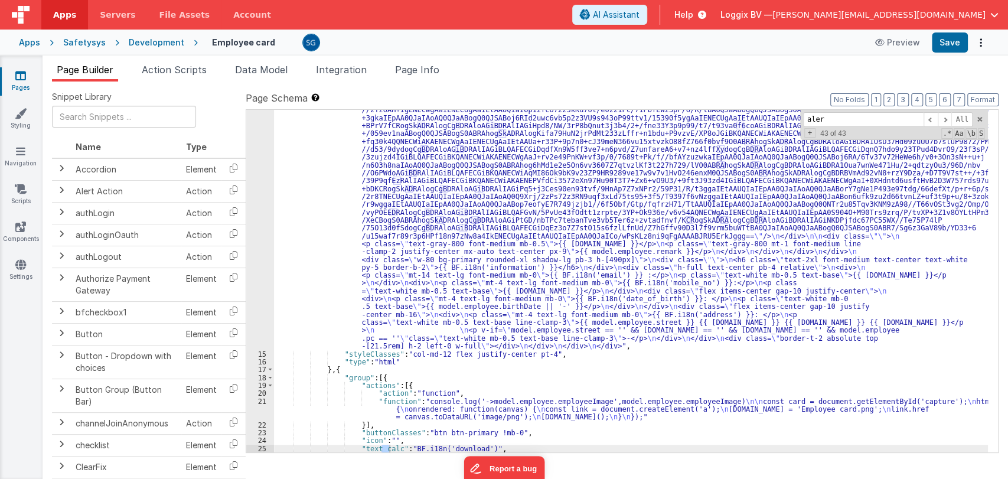
scroll to position [217, 0]
type input "alert"
click at [174, 72] on span "Action Scripts" at bounding box center [174, 70] width 65 height 12
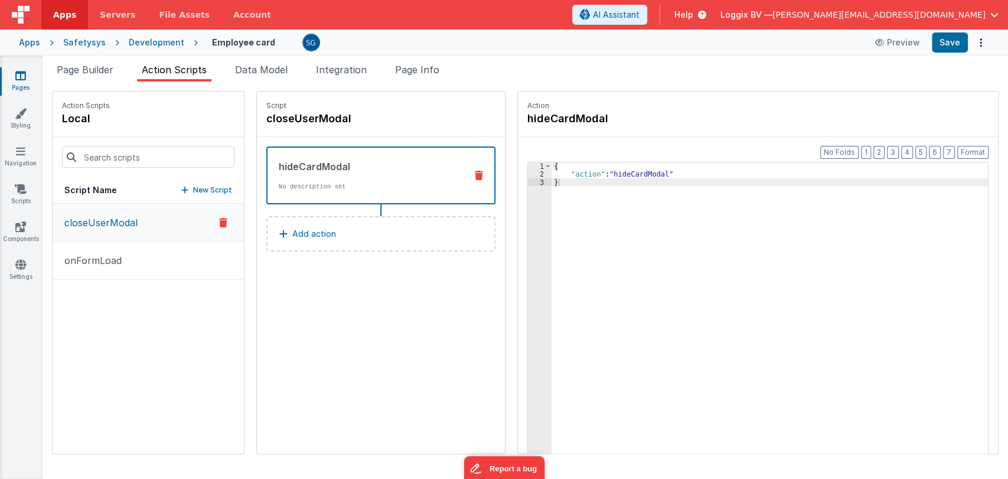
click at [24, 80] on icon at bounding box center [20, 76] width 11 height 12
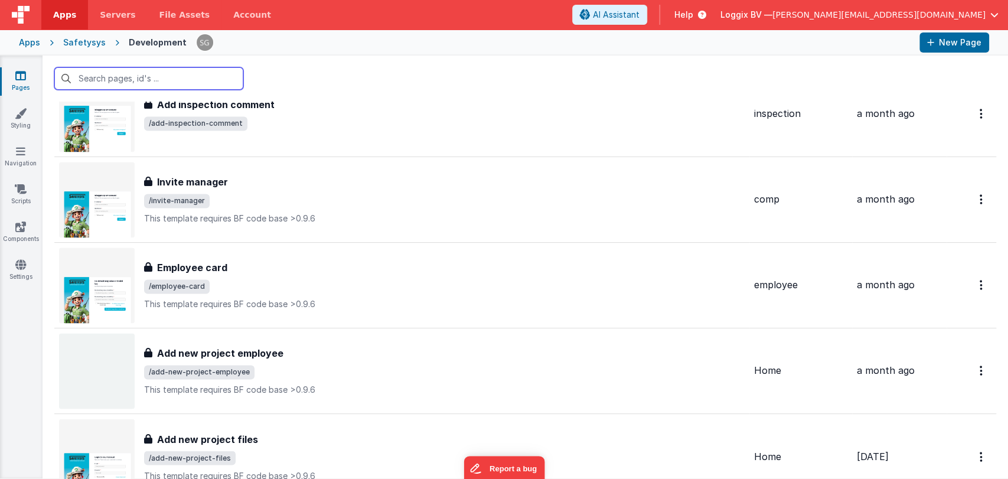
scroll to position [7250, 0]
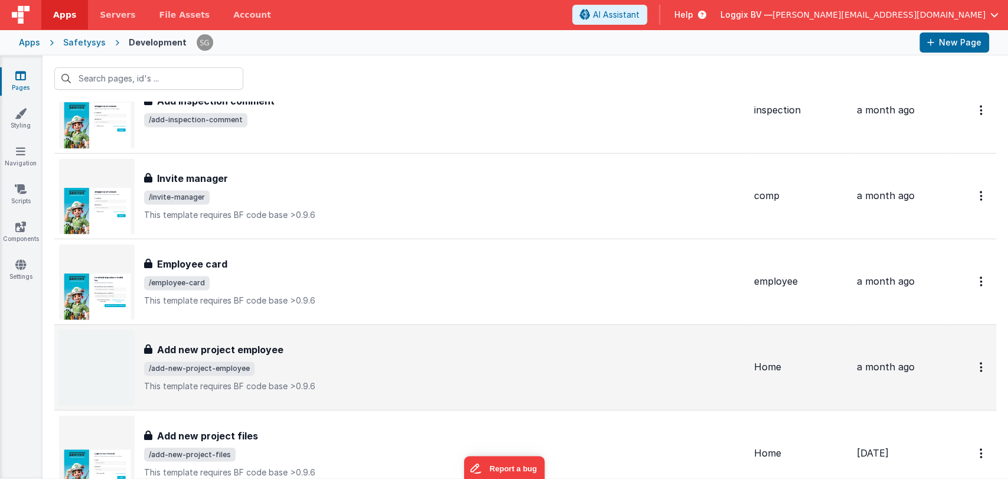
click at [282, 350] on div "Add new project employee" at bounding box center [444, 349] width 601 height 14
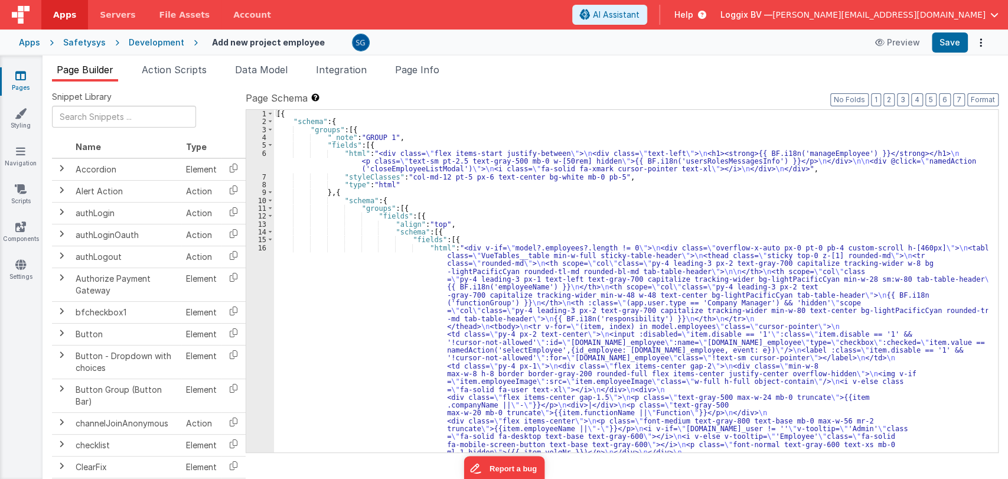
click at [425, 210] on div "[{ "schema" : { "groups" : [{ "_note" : "GROUP 1" , "fields" : [{ "html" : "<di…" at bounding box center [631, 446] width 714 height 673
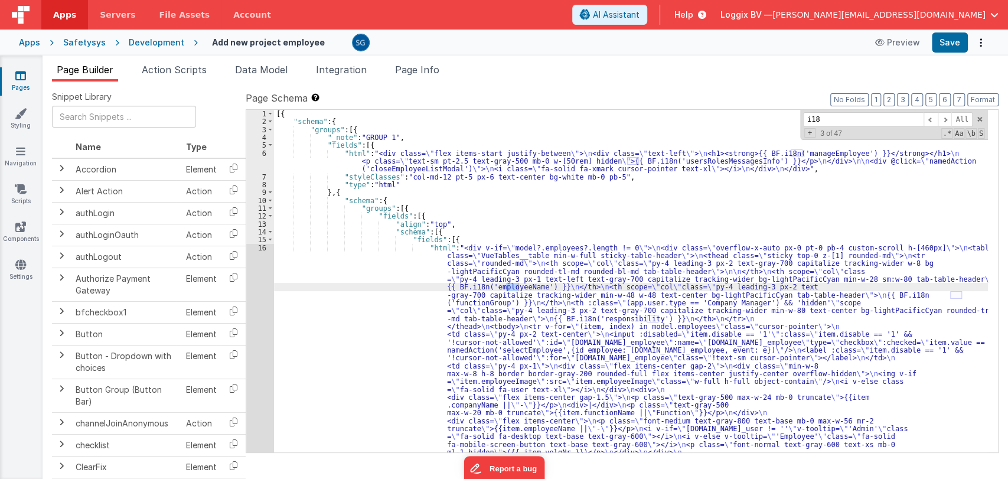
type input "i18n"
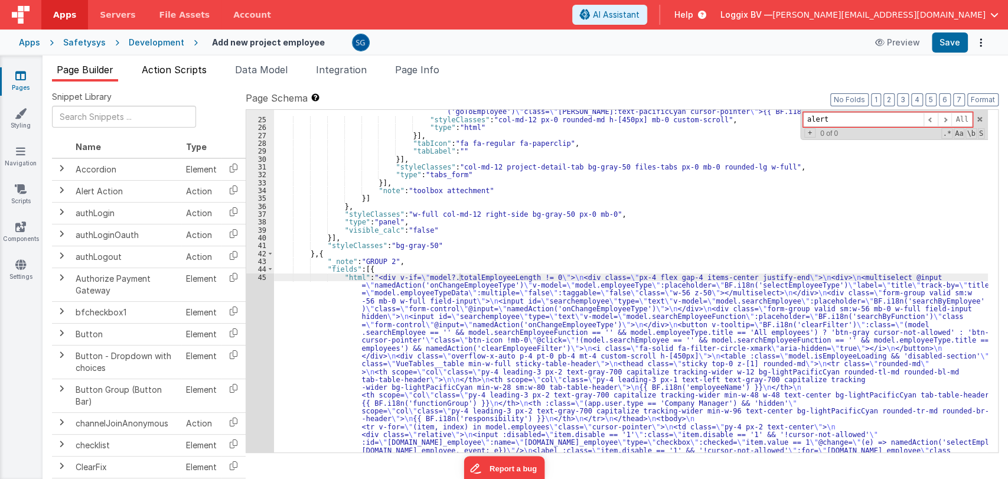
type input "alert"
click at [168, 66] on span "Action Scripts" at bounding box center [174, 70] width 65 height 12
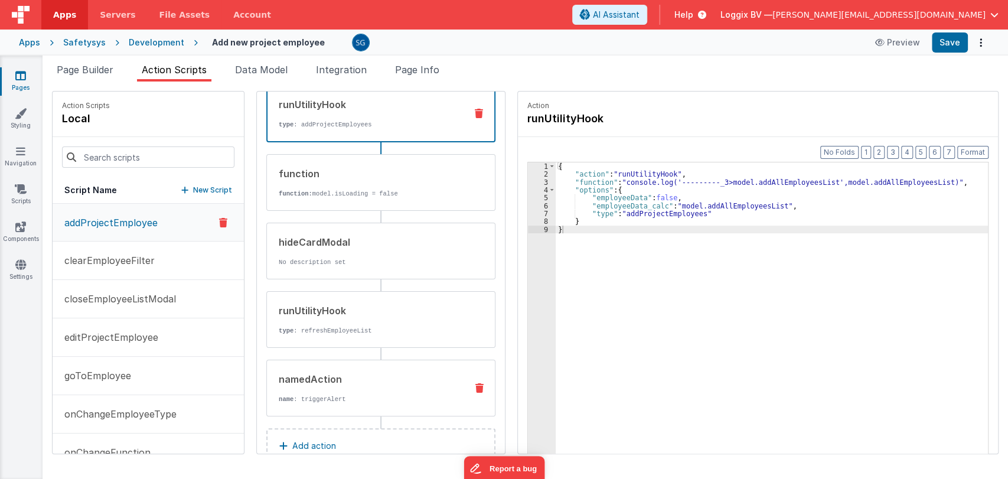
scroll to position [92, 0]
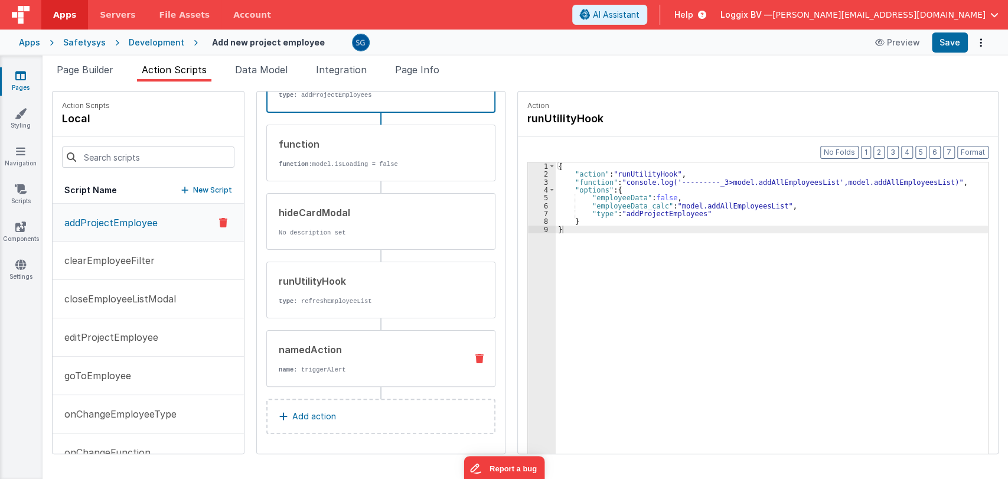
click at [341, 365] on p "name : triggerAlert" at bounding box center [368, 369] width 178 height 9
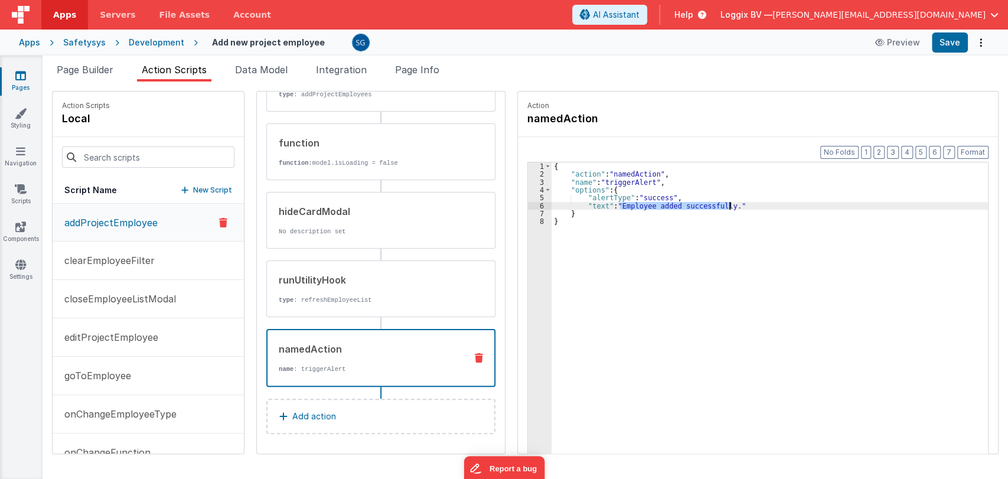
drag, startPoint x: 608, startPoint y: 204, endPoint x: 717, endPoint y: 205, distance: 109.3
click at [717, 205] on div "{ "action" : "namedAction" , "name" : "triggerAlert" , "options" : { "alertType…" at bounding box center [775, 334] width 448 height 344
click at [595, 205] on div "{ "action" : "namedAction" , "name" : "triggerAlert" , "options" : { "alertType…" at bounding box center [775, 334] width 448 height 344
click at [952, 45] on button "Save" at bounding box center [950, 42] width 36 height 20
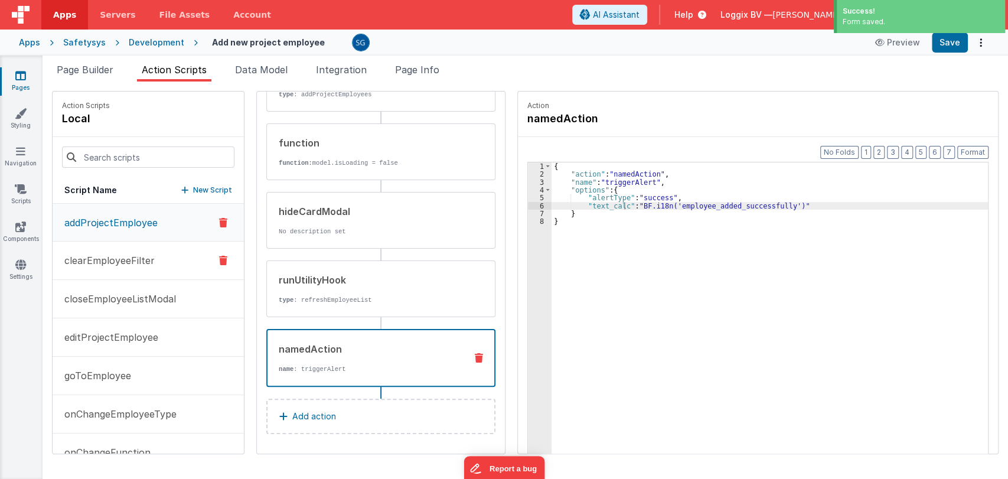
click at [101, 260] on p "clearEmployeeFilter" at bounding box center [105, 260] width 97 height 14
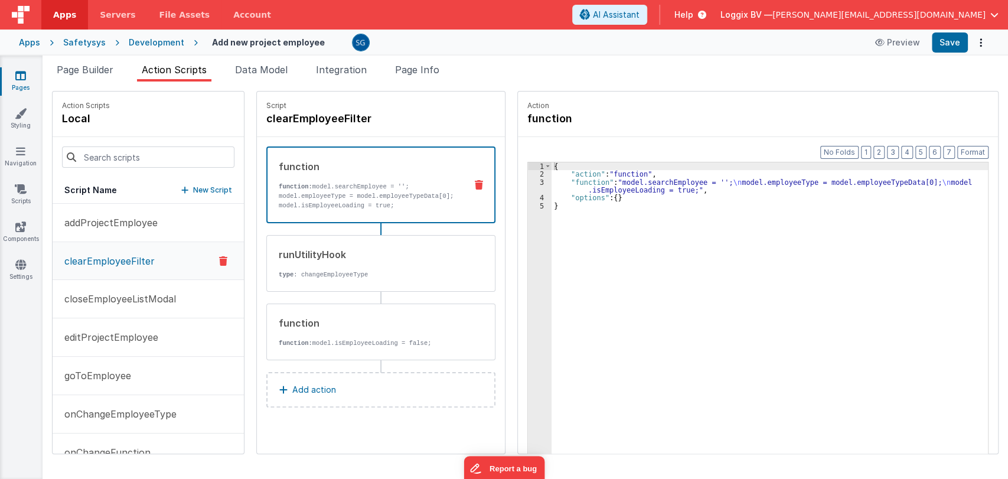
scroll to position [0, 0]
click at [113, 301] on p "closeEmployeeListModal" at bounding box center [116, 299] width 119 height 14
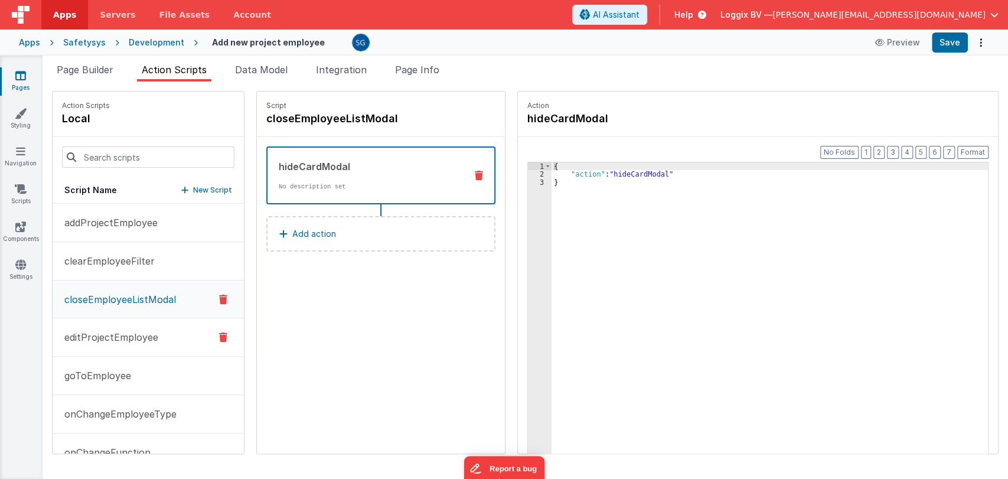
click at [112, 330] on p "editProjectEmployee" at bounding box center [107, 337] width 101 height 14
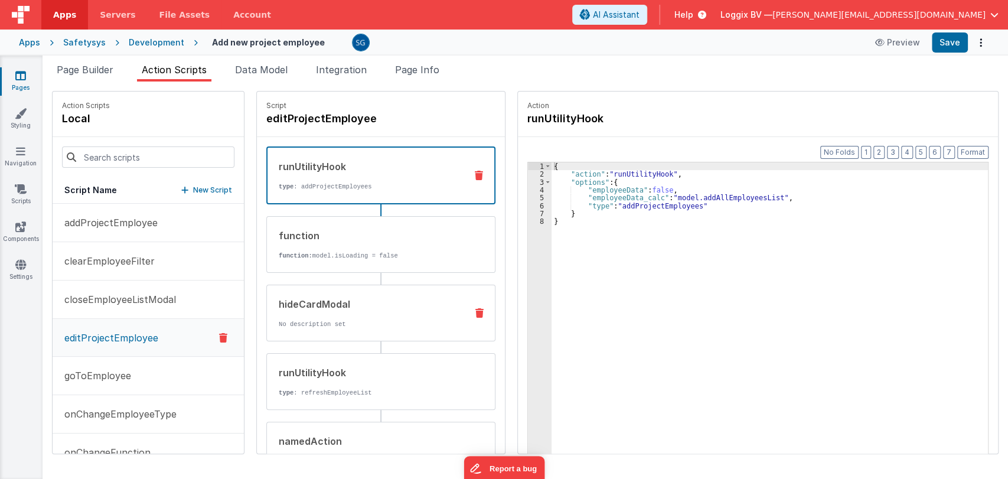
scroll to position [92, 0]
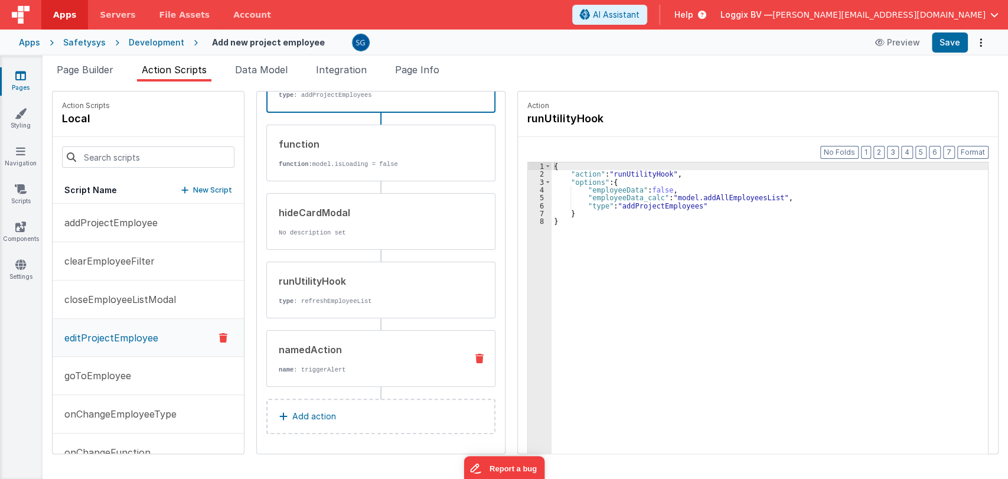
click at [347, 331] on div "namedAction name : triggerAlert" at bounding box center [380, 358] width 229 height 57
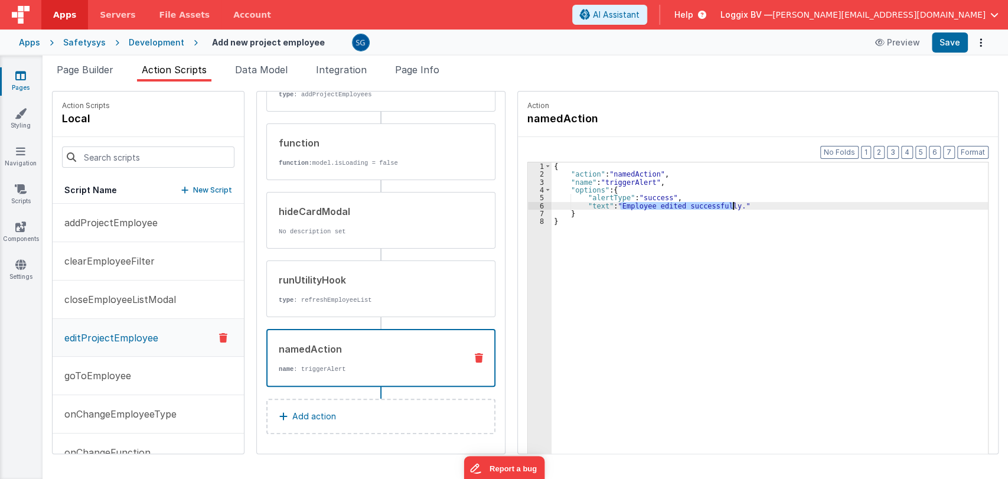
drag, startPoint x: 607, startPoint y: 203, endPoint x: 723, endPoint y: 205, distance: 115.8
click at [723, 205] on div "{ "action" : "namedAction" , "name" : "triggerAlert" , "options" : { "alertType…" at bounding box center [775, 334] width 448 height 344
paste textarea
click at [593, 204] on div "{ "action" : "namedAction" , "name" : "triggerAlert" , "options" : { "alertType…" at bounding box center [775, 334] width 448 height 344
click at [947, 40] on button "Save" at bounding box center [950, 42] width 36 height 20
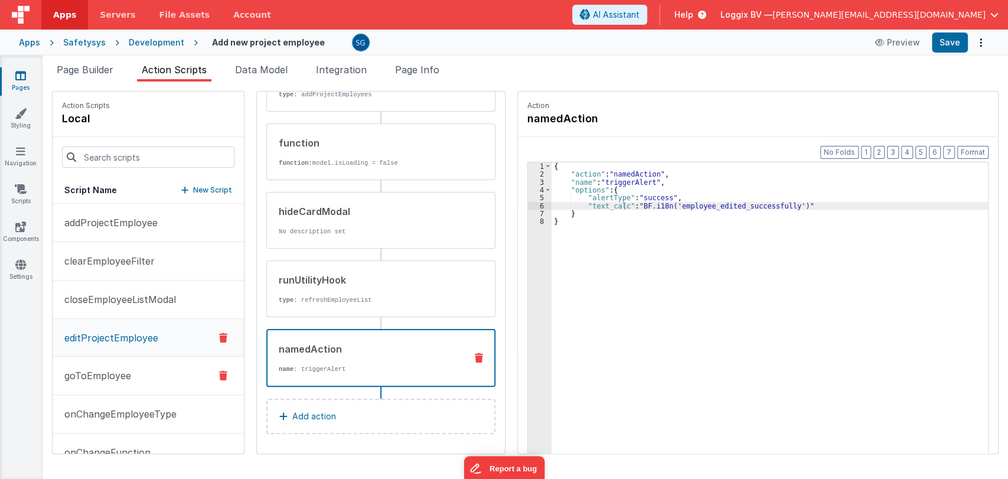
click at [116, 374] on p "goToEmployee" at bounding box center [94, 375] width 74 height 14
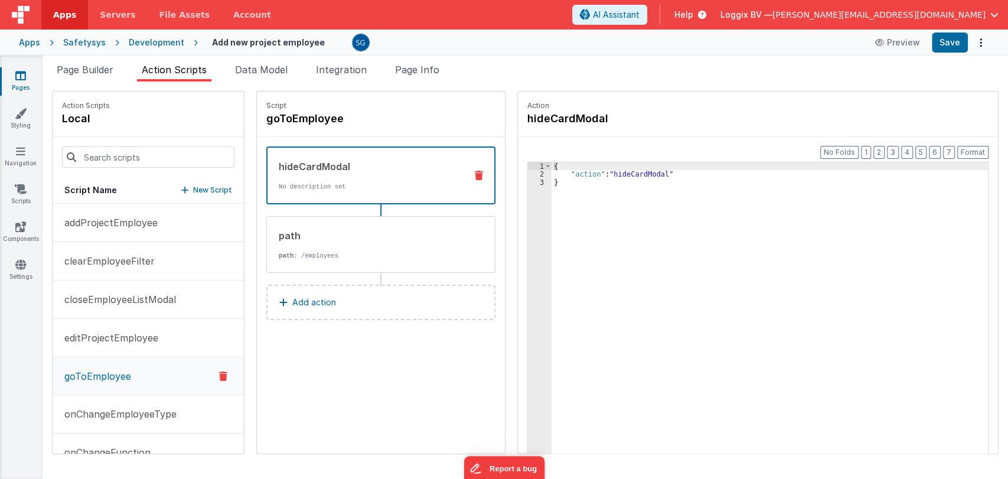
scroll to position [0, 0]
click at [100, 412] on p "onChangeEmployeeType" at bounding box center [116, 414] width 119 height 14
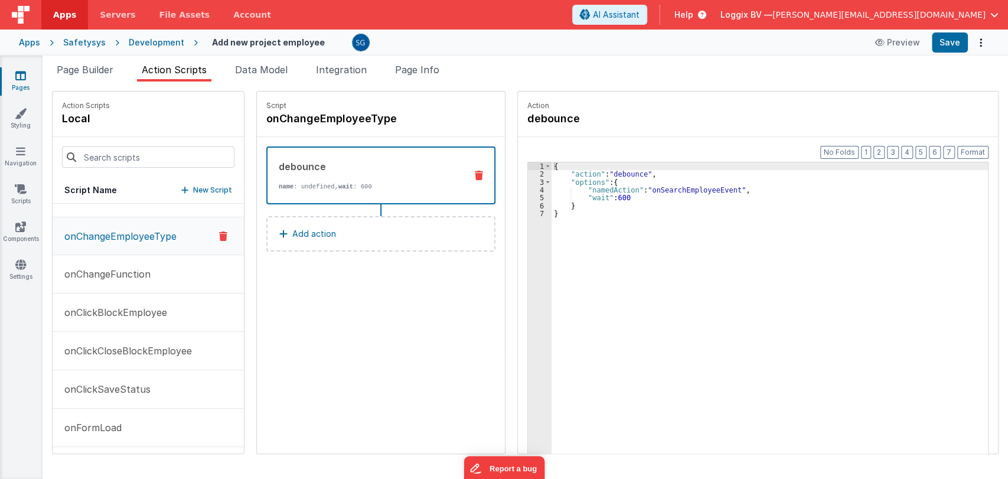
scroll to position [179, 0]
click at [109, 280] on button "onChangeFunction" at bounding box center [148, 273] width 191 height 38
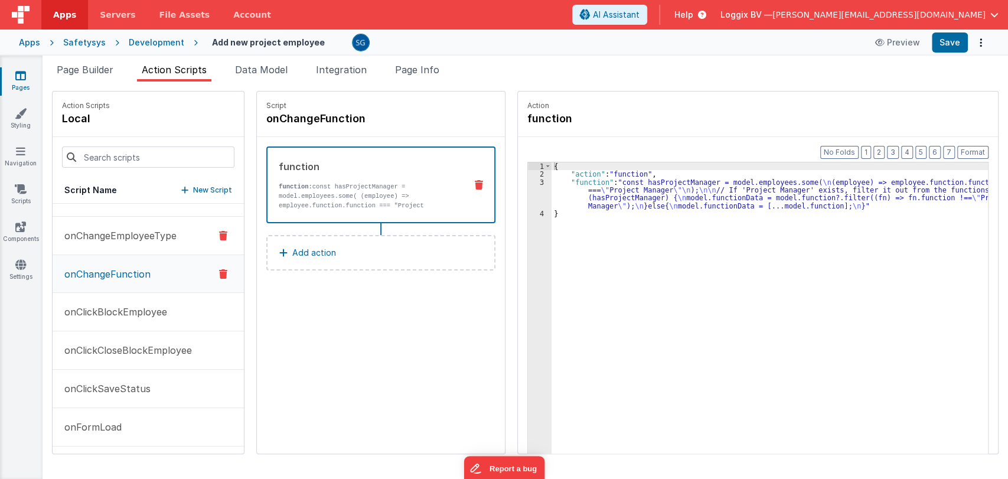
click at [103, 232] on p "onChangeEmployeeType" at bounding box center [116, 236] width 119 height 14
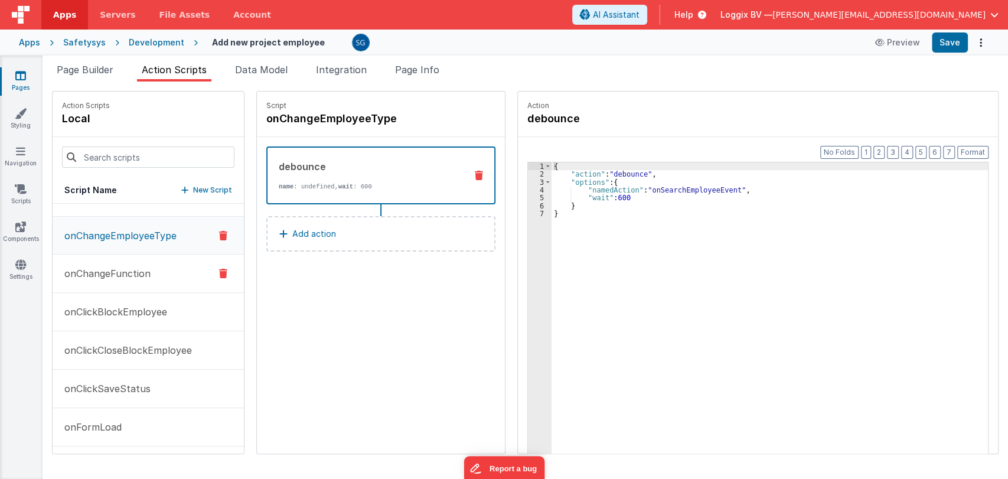
click at [110, 275] on p "onChangeFunction" at bounding box center [103, 273] width 93 height 14
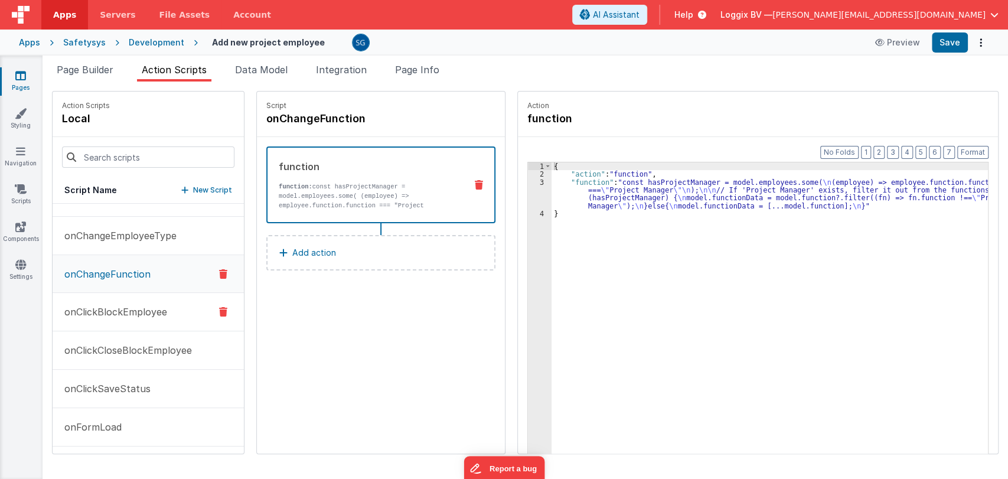
click at [85, 315] on p "onClickBlockEmployee" at bounding box center [112, 312] width 110 height 14
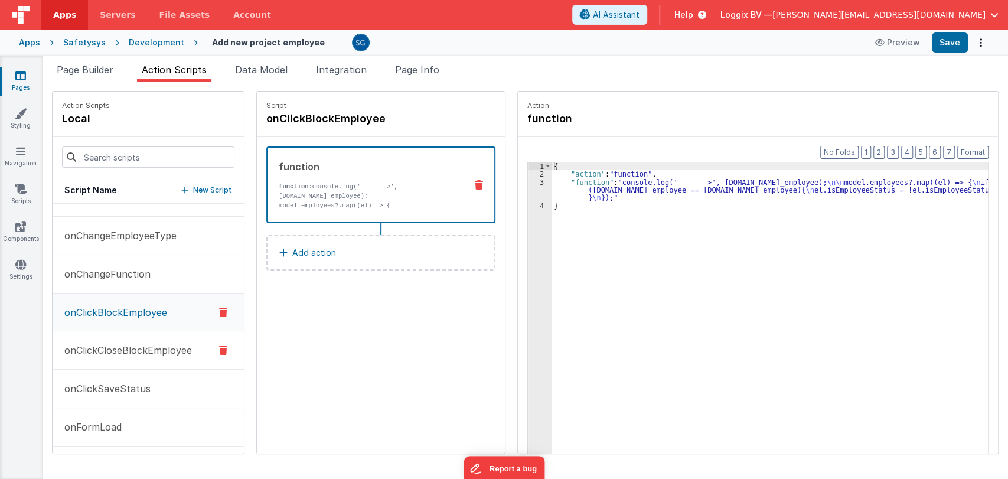
click at [104, 337] on button "onClickCloseBlockEmployee" at bounding box center [148, 350] width 191 height 38
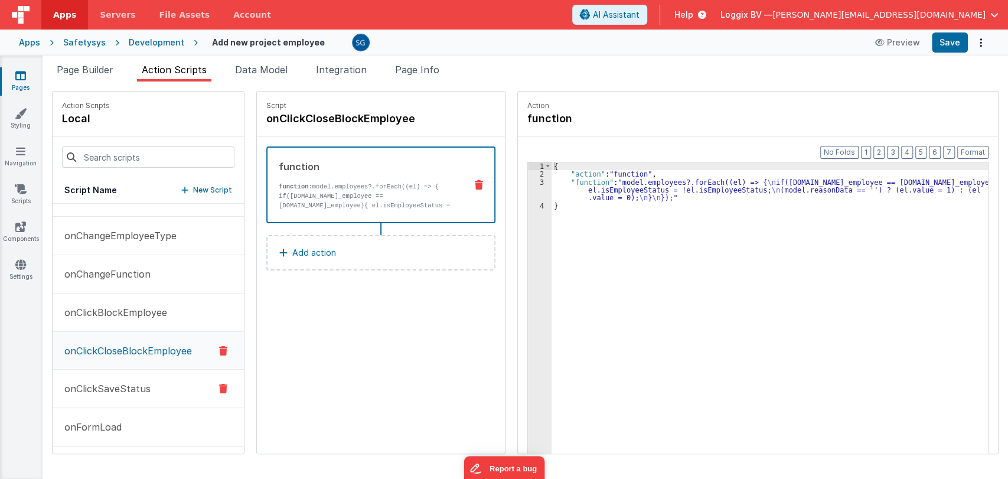
click at [105, 386] on p "onClickSaveStatus" at bounding box center [103, 388] width 93 height 14
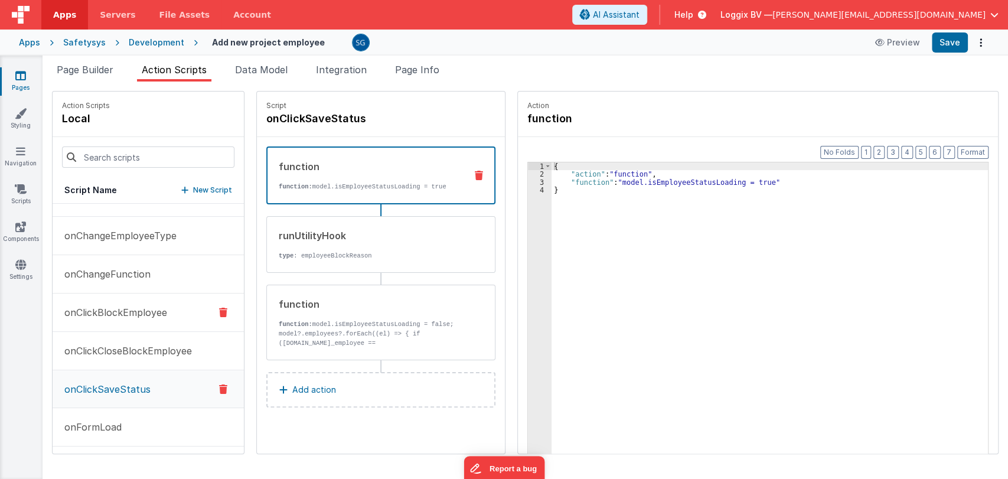
scroll to position [257, 0]
click at [92, 345] on p "onFormLoad" at bounding box center [89, 349] width 64 height 14
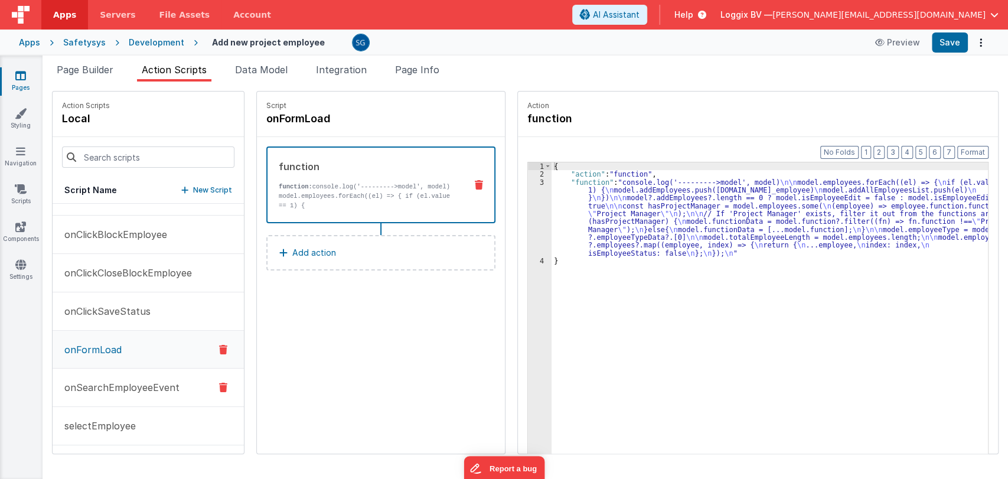
click at [99, 378] on button "onSearchEmployeeEvent" at bounding box center [148, 387] width 191 height 38
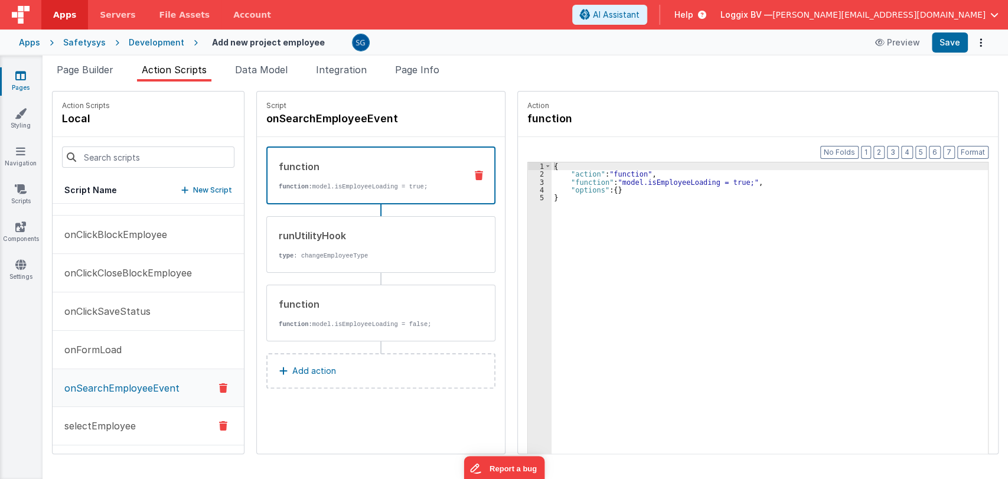
click at [109, 426] on p "selectEmployee" at bounding box center [96, 426] width 79 height 14
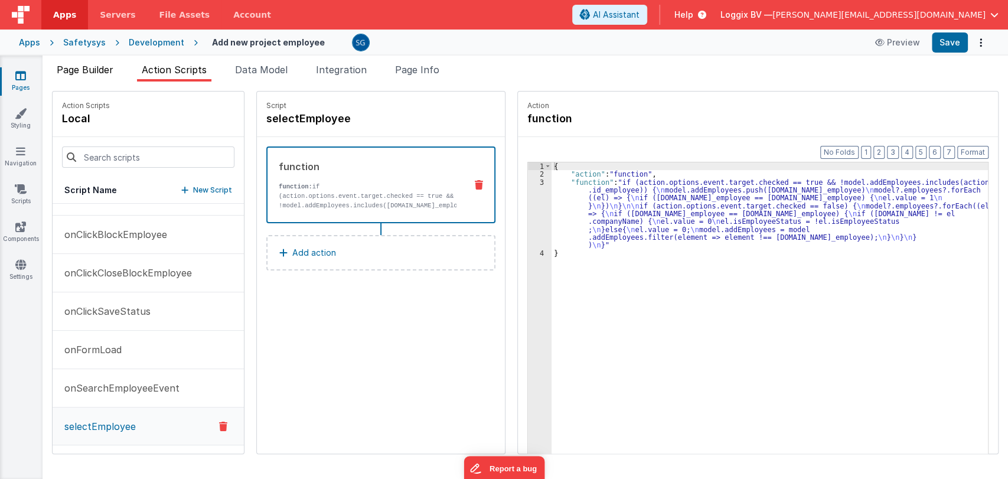
click at [93, 74] on span "Page Builder" at bounding box center [85, 70] width 57 height 12
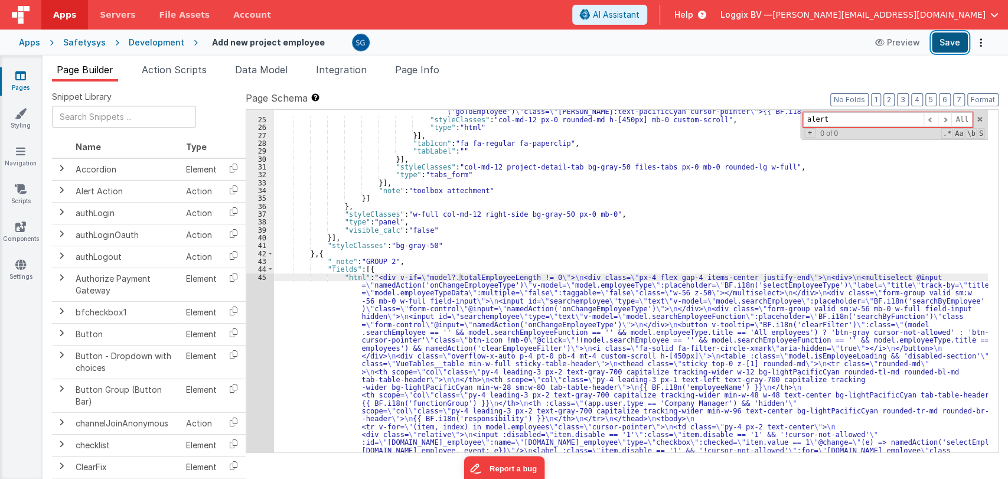
click at [953, 45] on button "Save" at bounding box center [950, 42] width 36 height 20
click at [23, 83] on link "Pages" at bounding box center [20, 82] width 43 height 24
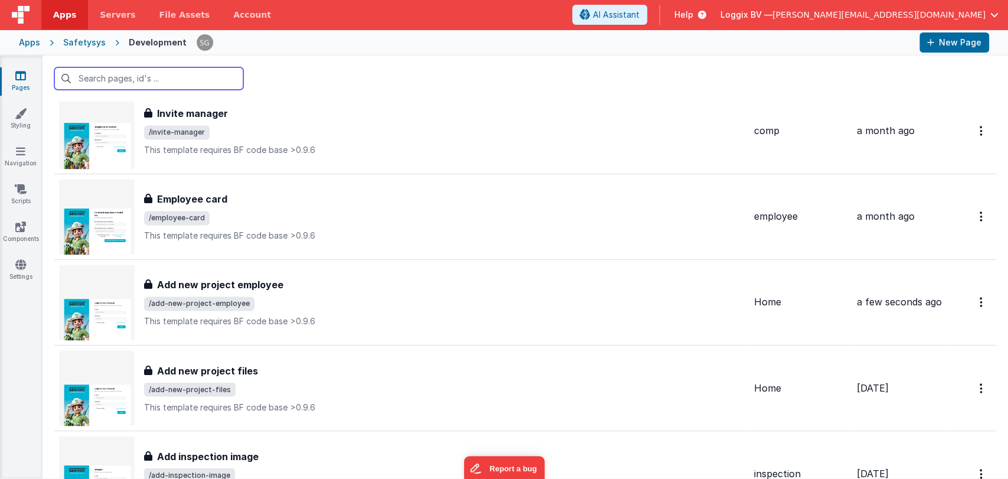
scroll to position [7530, 0]
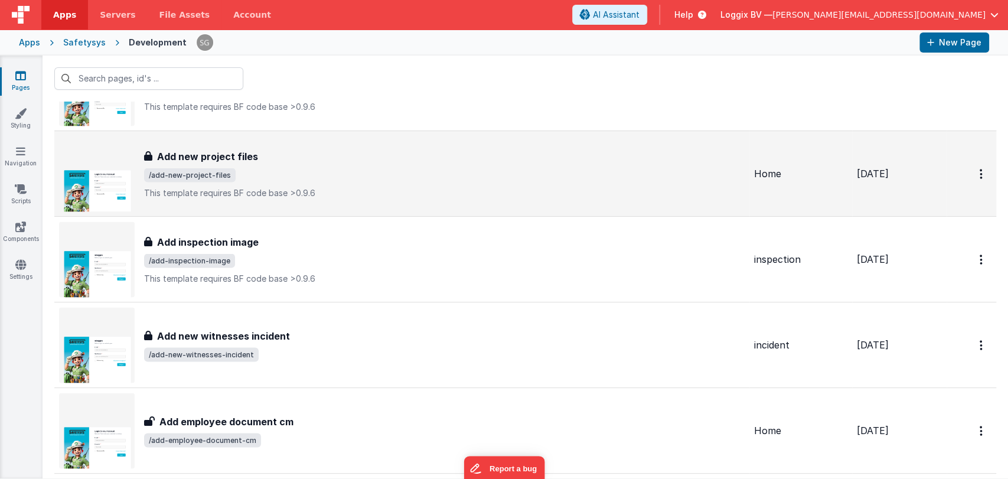
click at [331, 168] on span "/add-new-project-files" at bounding box center [444, 175] width 601 height 14
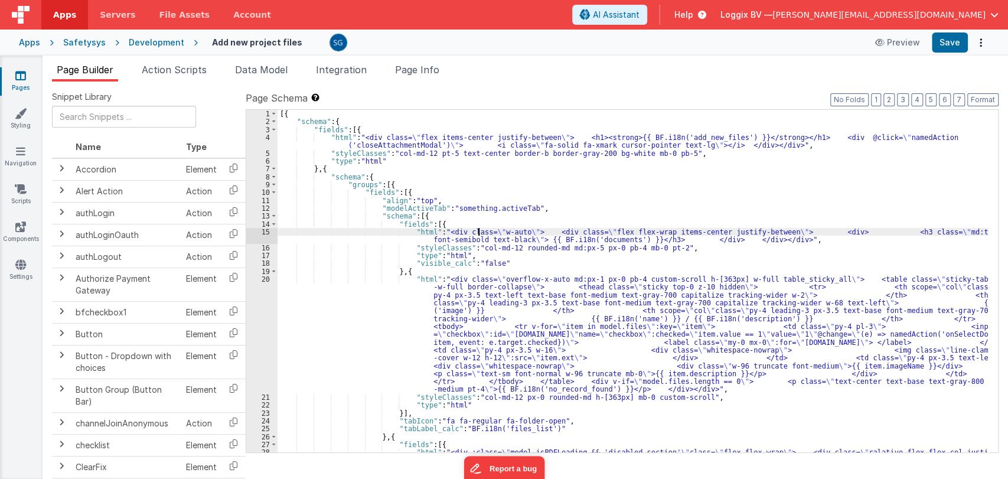
click at [479, 230] on div "[{ "schema" : { "fields" : [{ "html" : "<div class= \" flex items-center justif…" at bounding box center [633, 344] width 710 height 468
type input "i18n"
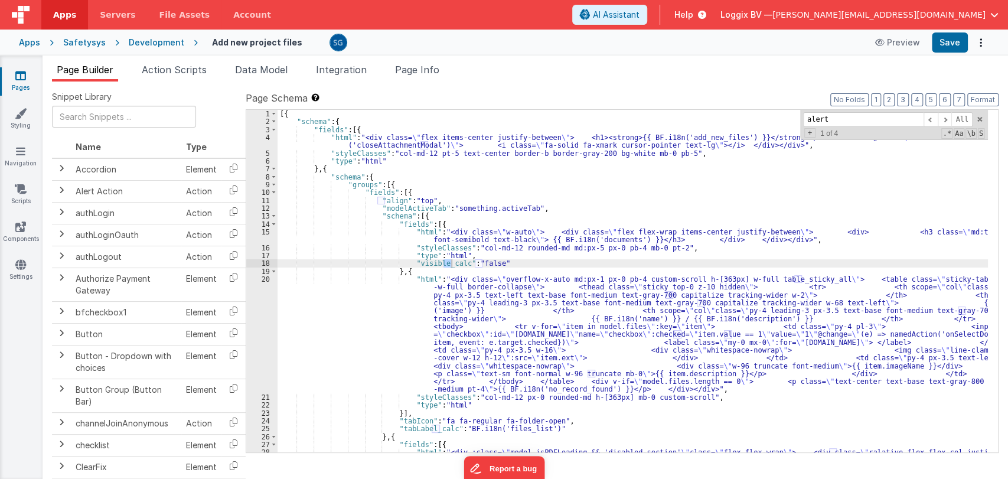
scroll to position [1041, 0]
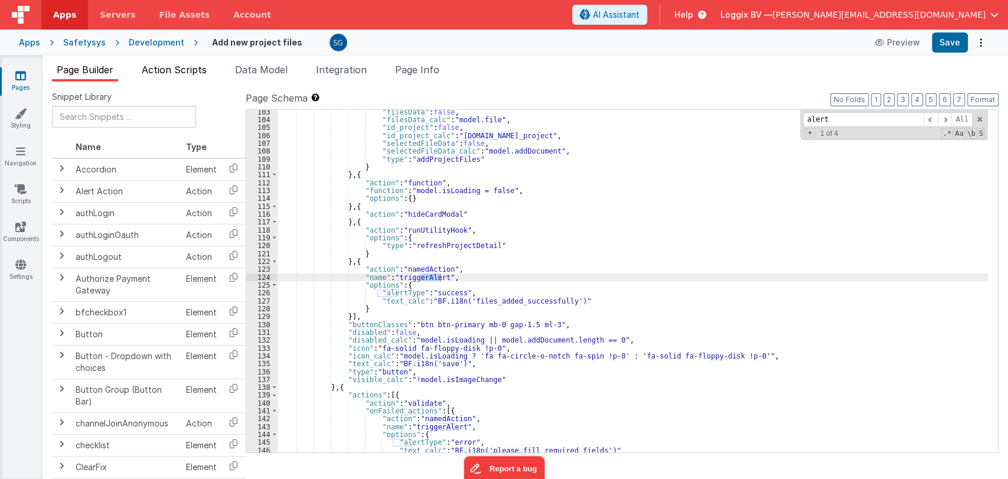
type input "alert"
click at [175, 70] on span "Action Scripts" at bounding box center [174, 70] width 65 height 12
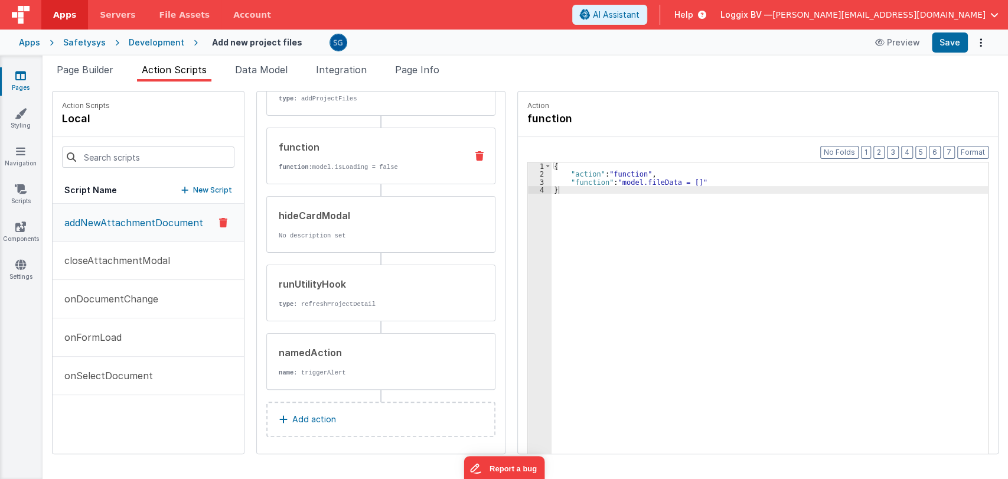
scroll to position [161, 0]
click at [334, 354] on div "namedAction" at bounding box center [368, 349] width 178 height 14
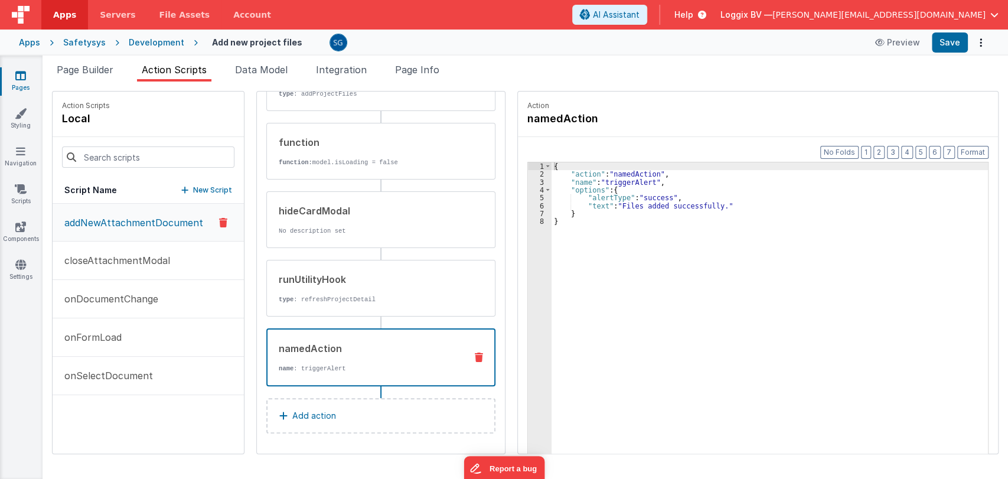
scroll to position [159, 0]
drag, startPoint x: 612, startPoint y: 204, endPoint x: 707, endPoint y: 206, distance: 95.7
click at [707, 206] on div "{ "action" : "namedAction" , "name" : "triggerAlert" , "options" : { "alertType…" at bounding box center [774, 334] width 446 height 344
click at [594, 206] on div "{ "action" : "namedAction" , "name" : "triggerAlert" , "options" : { "alertType…" at bounding box center [774, 334] width 446 height 344
click at [948, 47] on button "Save" at bounding box center [950, 42] width 36 height 20
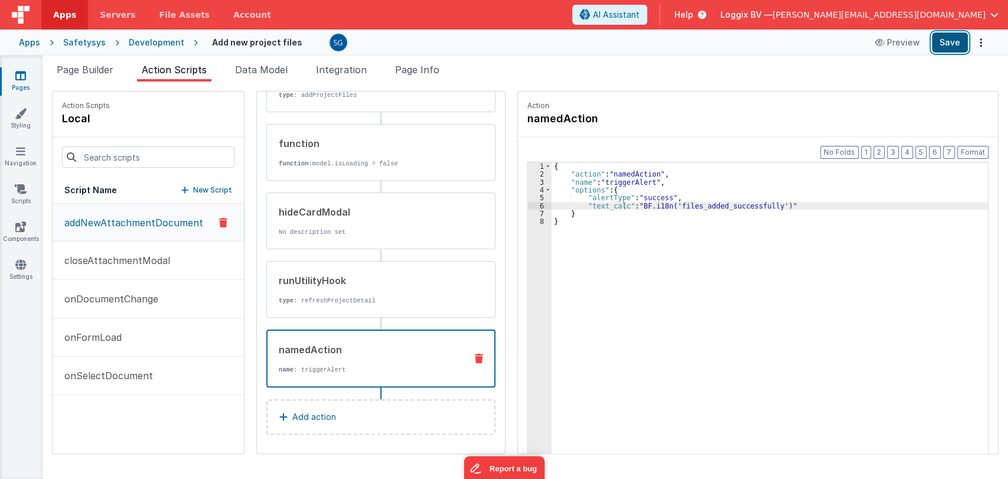
click at [960, 44] on button "Save" at bounding box center [950, 42] width 36 height 20
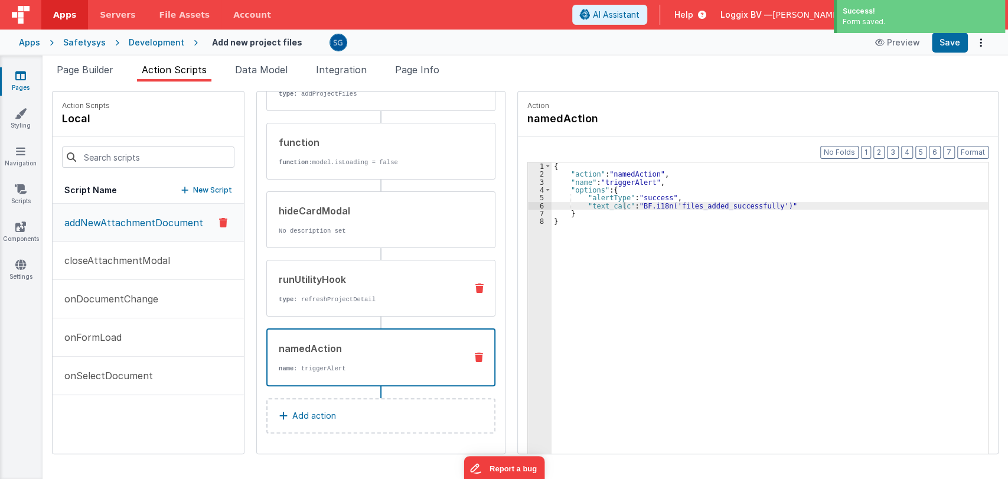
scroll to position [0, 0]
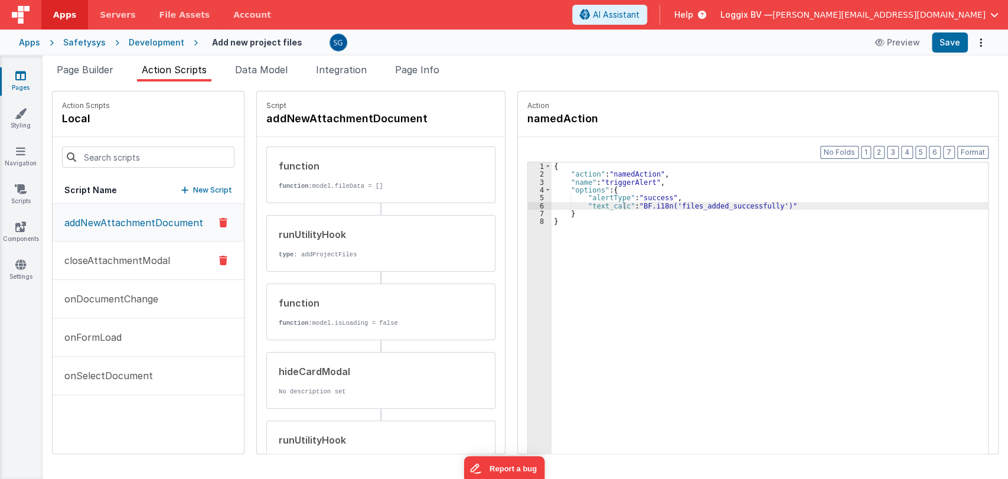
click at [142, 258] on p "closeAttachmentModal" at bounding box center [113, 260] width 113 height 14
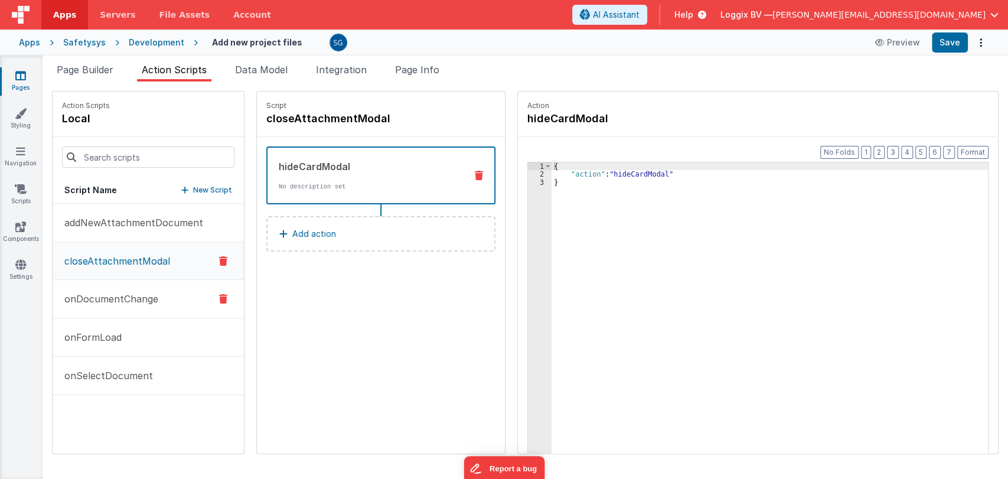
click at [100, 299] on p "onDocumentChange" at bounding box center [107, 299] width 101 height 14
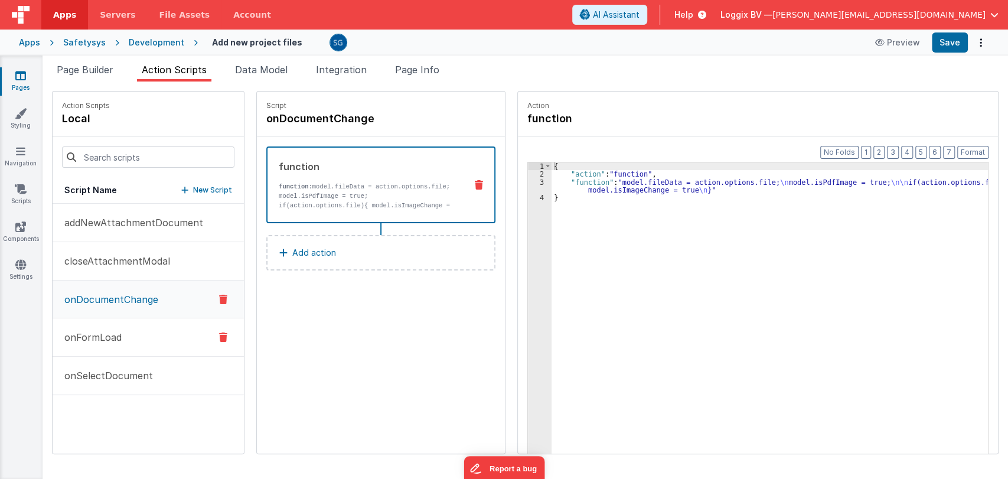
click at [99, 336] on p "onFormLoad" at bounding box center [89, 337] width 64 height 14
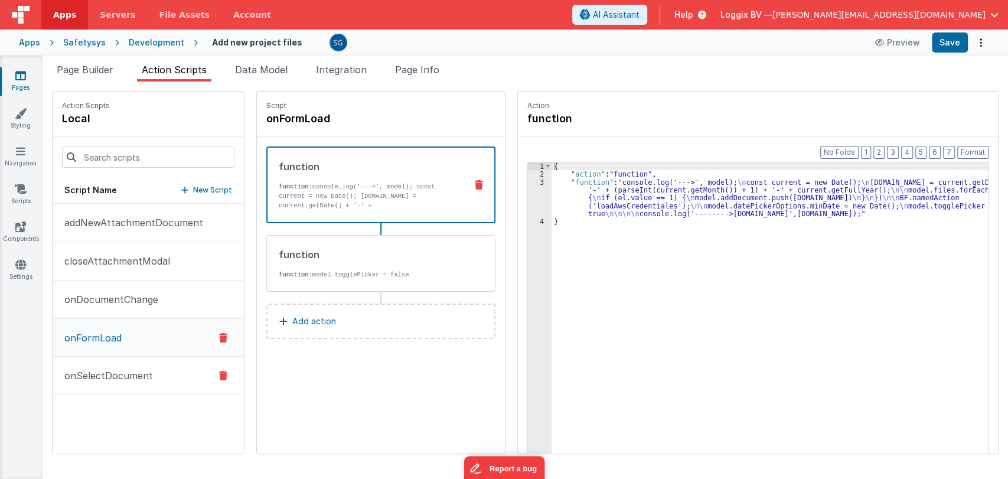
click at [103, 368] on p "onSelectDocument" at bounding box center [105, 375] width 96 height 14
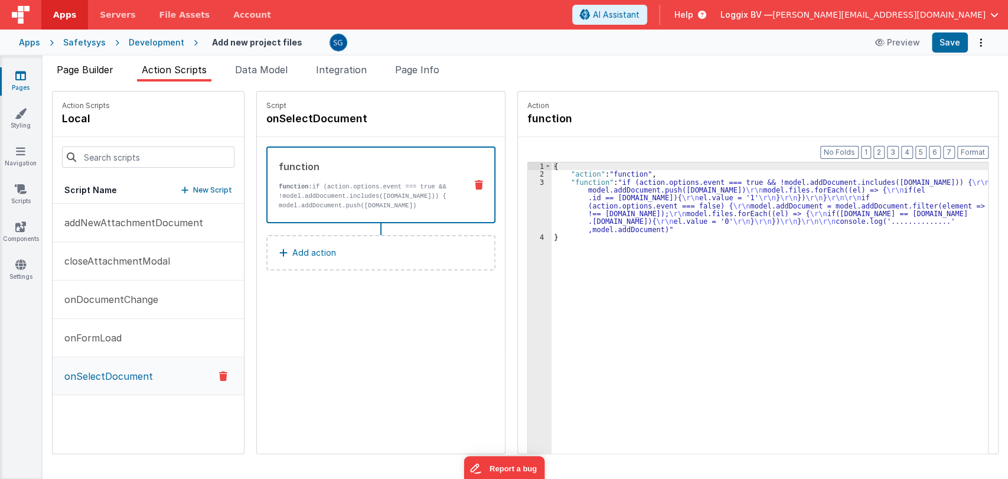
click at [91, 67] on span "Page Builder" at bounding box center [85, 70] width 57 height 12
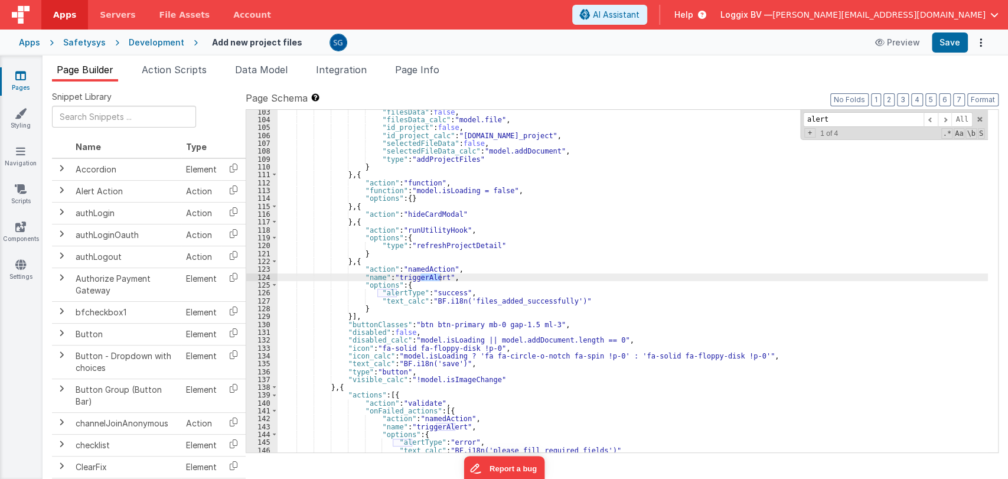
click at [15, 76] on icon at bounding box center [20, 76] width 11 height 12
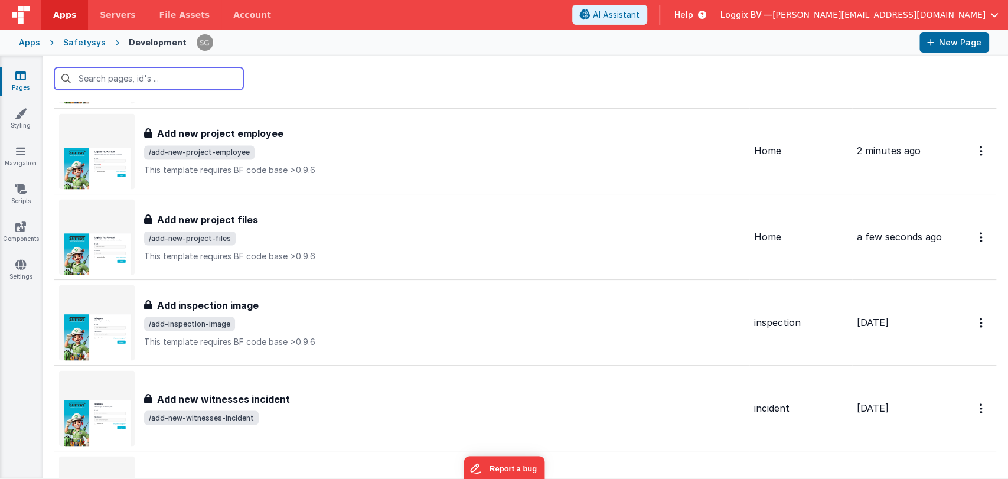
scroll to position [7479, 0]
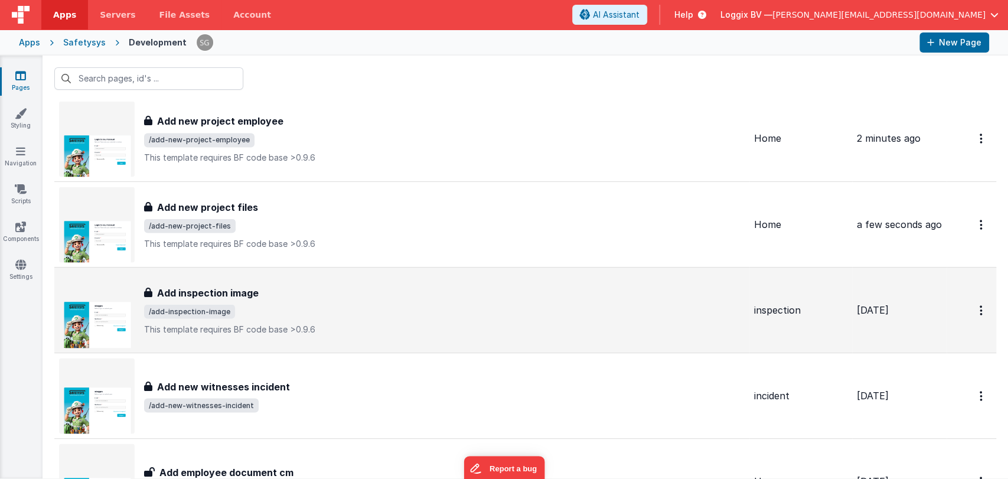
click at [260, 290] on div "Add inspection image" at bounding box center [444, 292] width 601 height 14
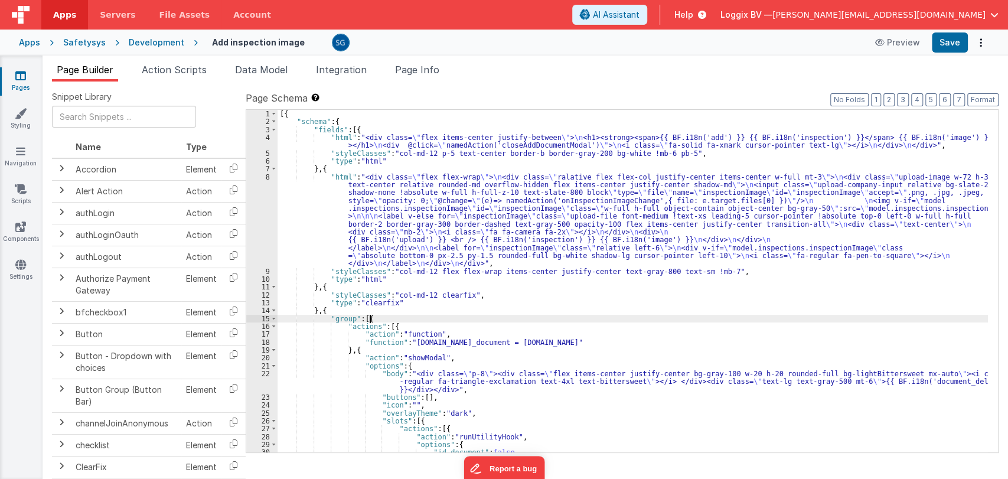
click at [585, 315] on div "[{ "schema" : { "fields" : [{ "html" : "<div class= \" flex items-center justif…" at bounding box center [633, 289] width 710 height 358
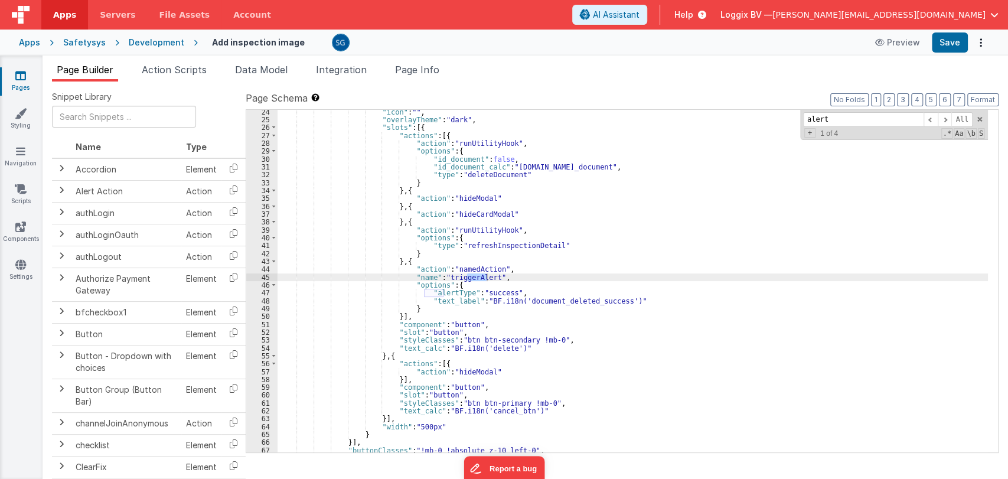
scroll to position [293, 0]
type input "alert"
click at [171, 71] on span "Action Scripts" at bounding box center [174, 70] width 65 height 12
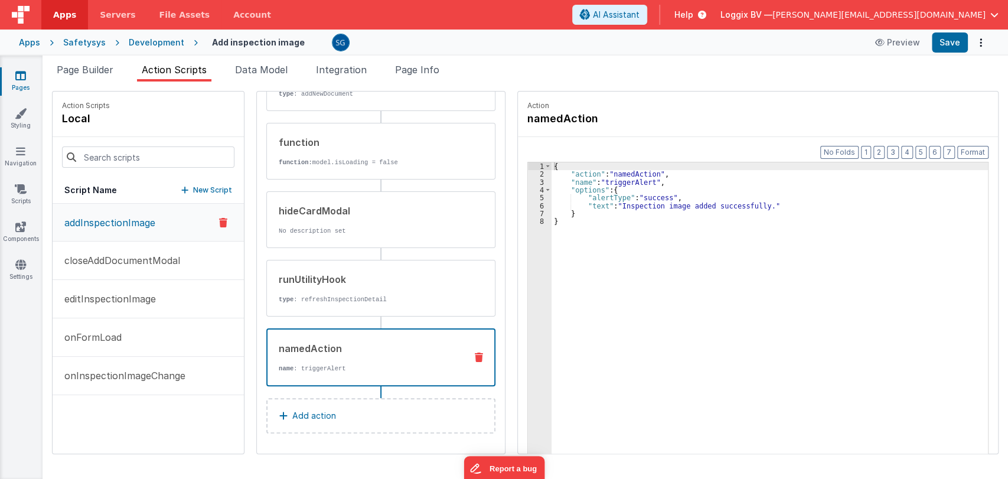
click at [303, 355] on div "namedAction name : triggerAlert" at bounding box center [361, 357] width 189 height 32
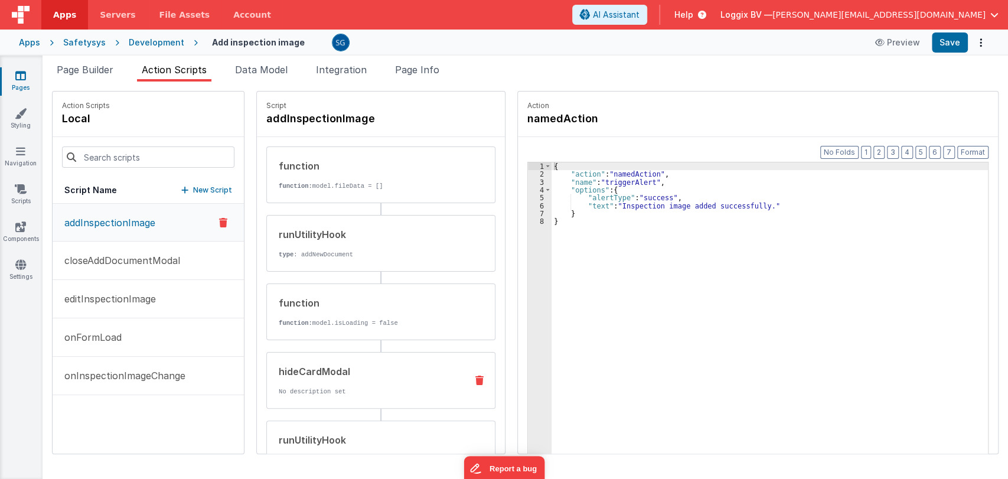
scroll to position [161, 0]
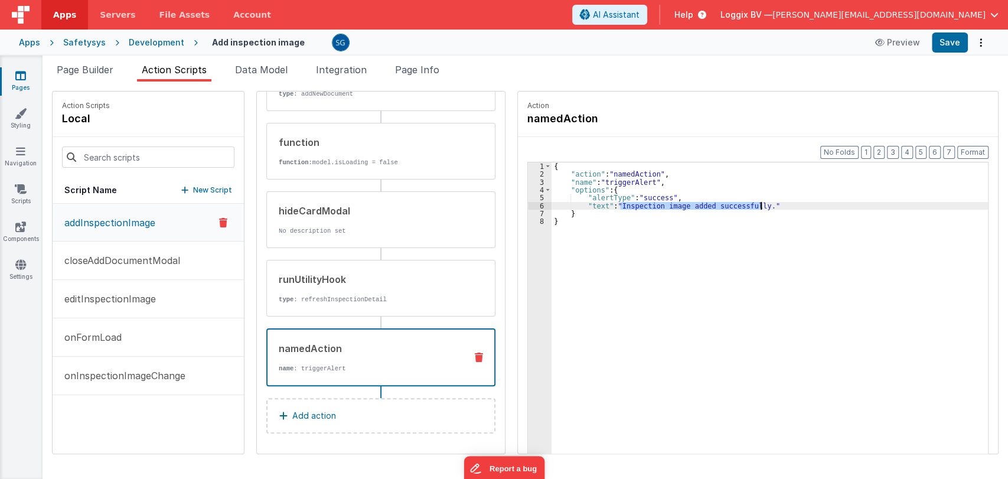
drag, startPoint x: 608, startPoint y: 203, endPoint x: 749, endPoint y: 205, distance: 141.1
click at [749, 205] on div "{ "action" : "namedAction" , "name" : "triggerAlert" , "options" : { "alertType…" at bounding box center [775, 334] width 448 height 344
paste textarea
click at [592, 206] on div "{ "action" : "namedAction" , "name" : "triggerAlert" , "options" : { "alertType…" at bounding box center [775, 334] width 448 height 344
click at [951, 45] on button "Save" at bounding box center [950, 42] width 36 height 20
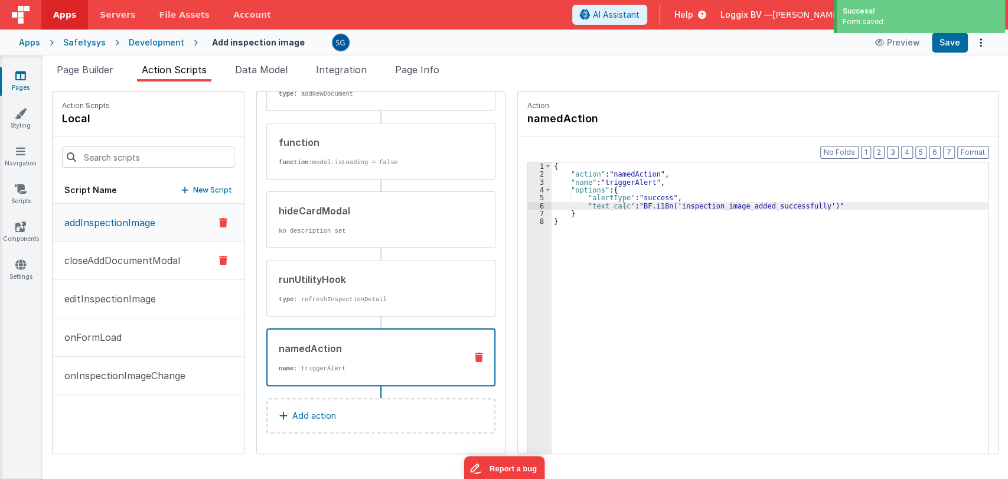
click at [109, 259] on p "closeAddDocumentModal" at bounding box center [118, 260] width 123 height 14
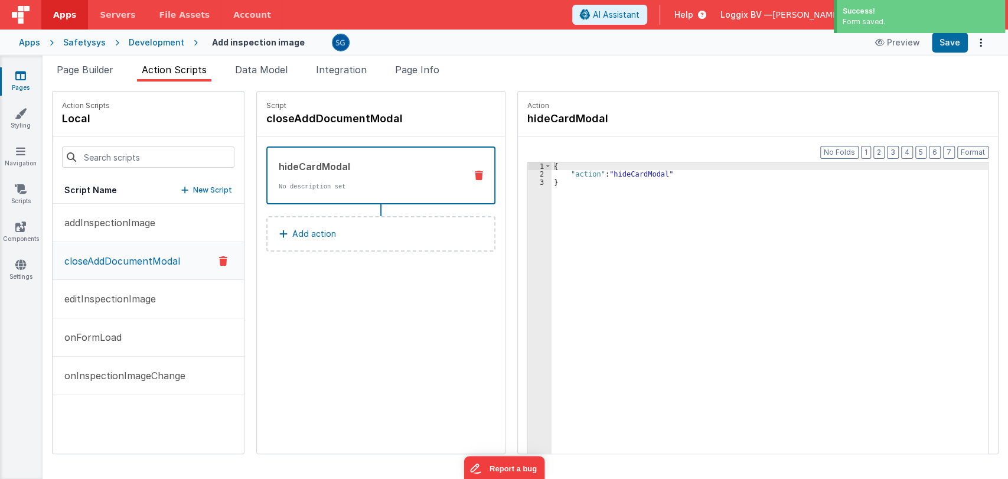
scroll to position [0, 0]
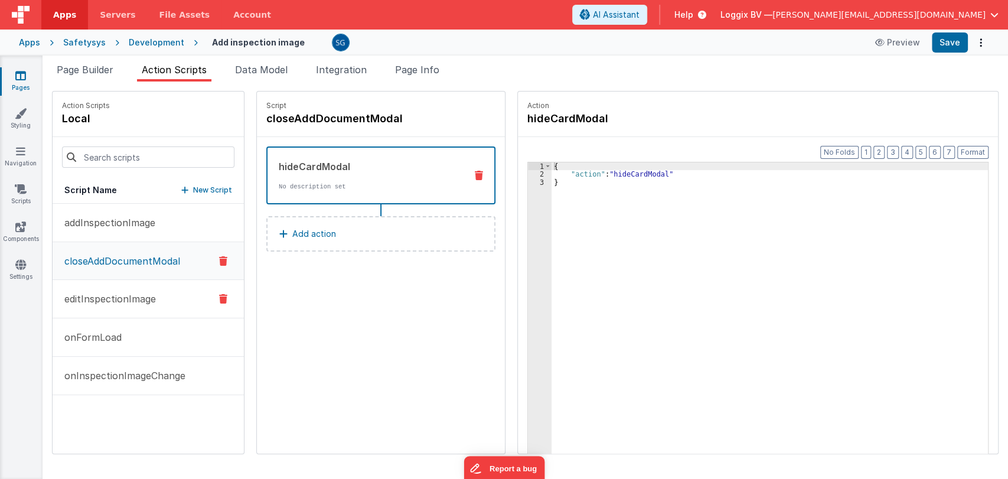
click at [98, 292] on p "editInspectionImage" at bounding box center [106, 299] width 99 height 14
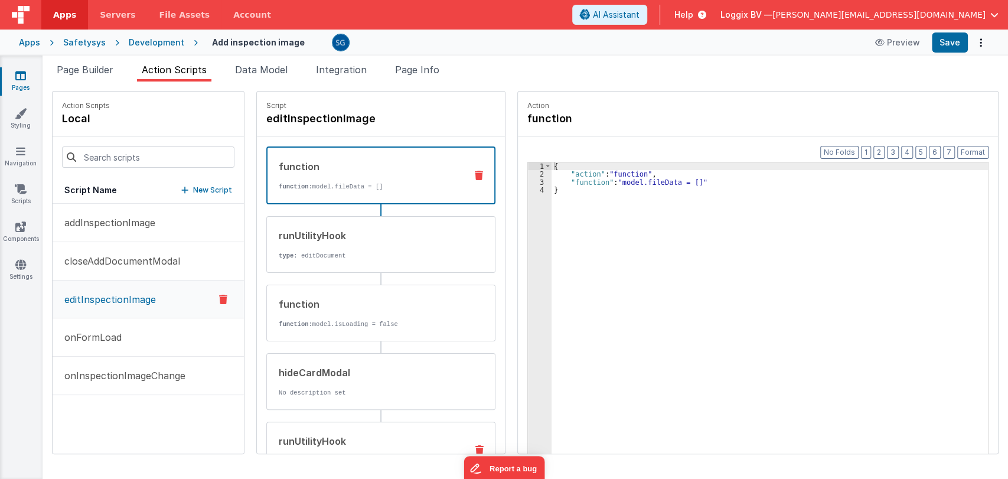
scroll to position [161, 0]
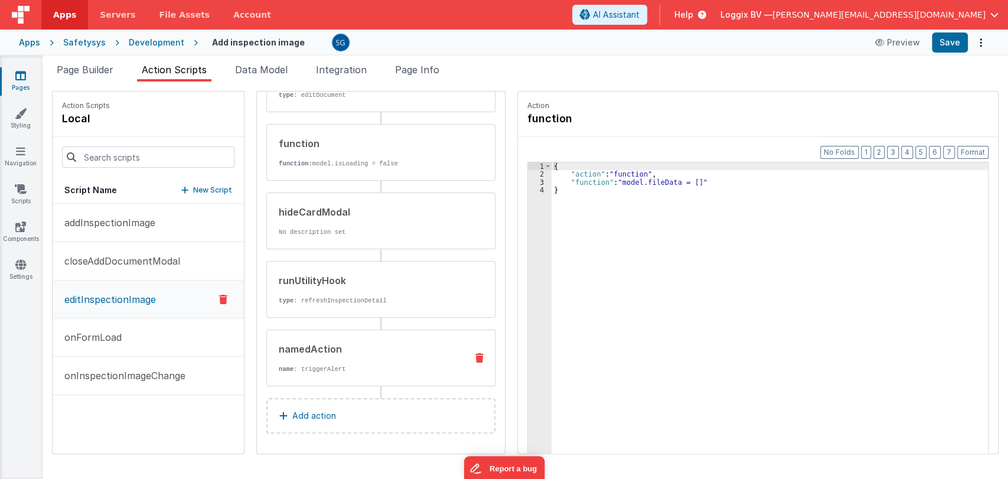
click at [314, 353] on div "namedAction" at bounding box center [368, 349] width 178 height 14
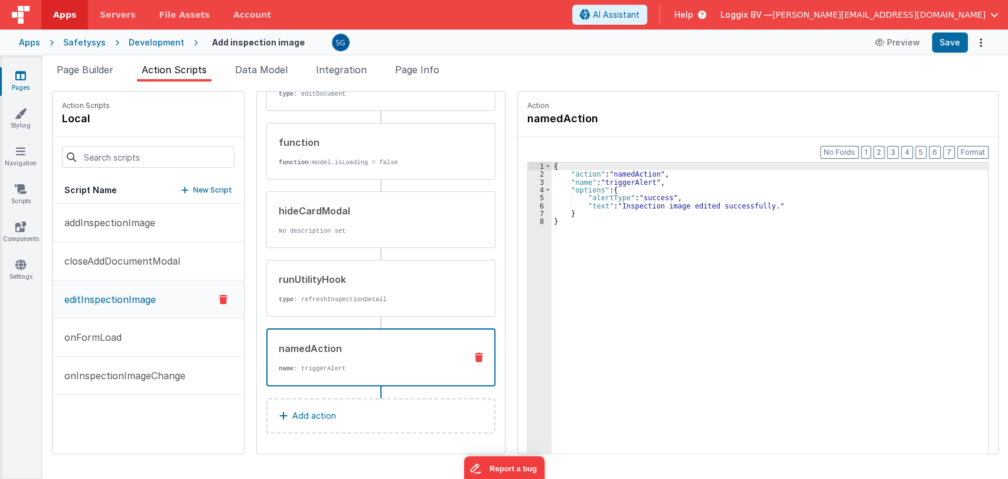
scroll to position [159, 0]
drag, startPoint x: 609, startPoint y: 203, endPoint x: 751, endPoint y: 205, distance: 141.7
click at [751, 205] on div "{ "action" : "namedAction" , "name" : "triggerAlert" , "options" : { "alertType…" at bounding box center [775, 334] width 448 height 344
paste textarea
click at [590, 205] on div "{ "action" : "namedAction" , "name" : "triggerAlert" , "options" : { "alertType…" at bounding box center [775, 334] width 448 height 344
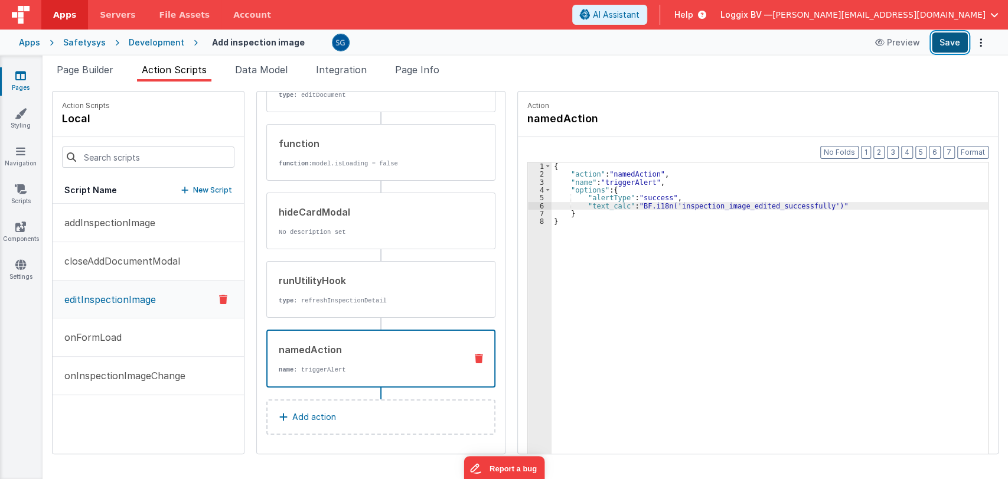
click at [945, 48] on button "Save" at bounding box center [950, 42] width 36 height 20
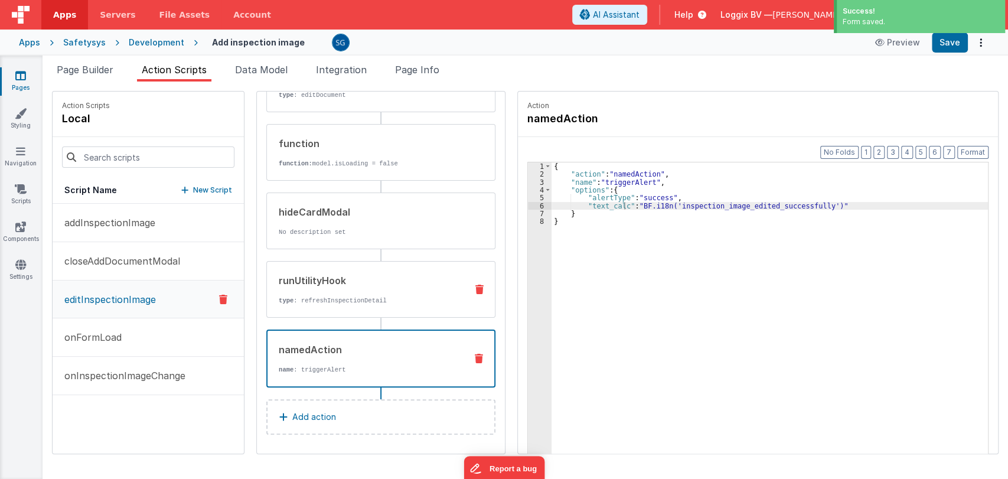
scroll to position [161, 0]
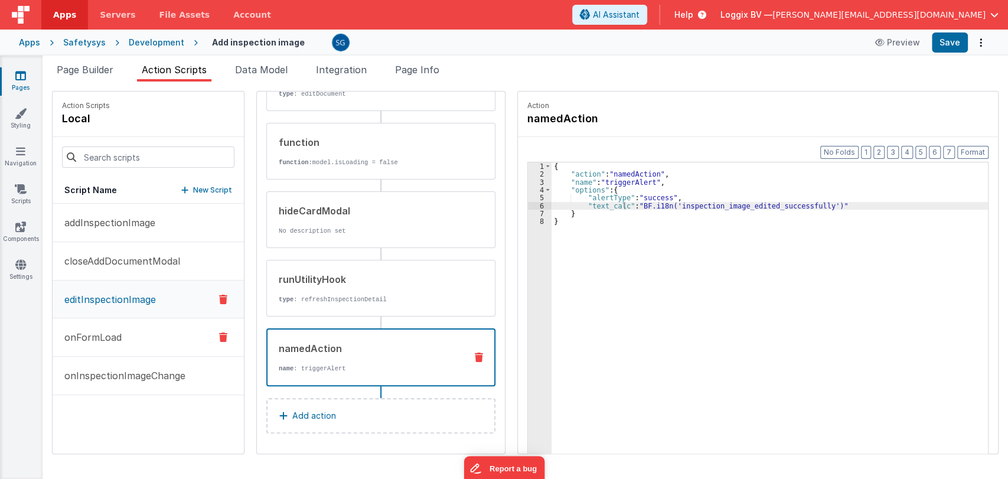
click at [104, 336] on p "onFormLoad" at bounding box center [89, 337] width 64 height 14
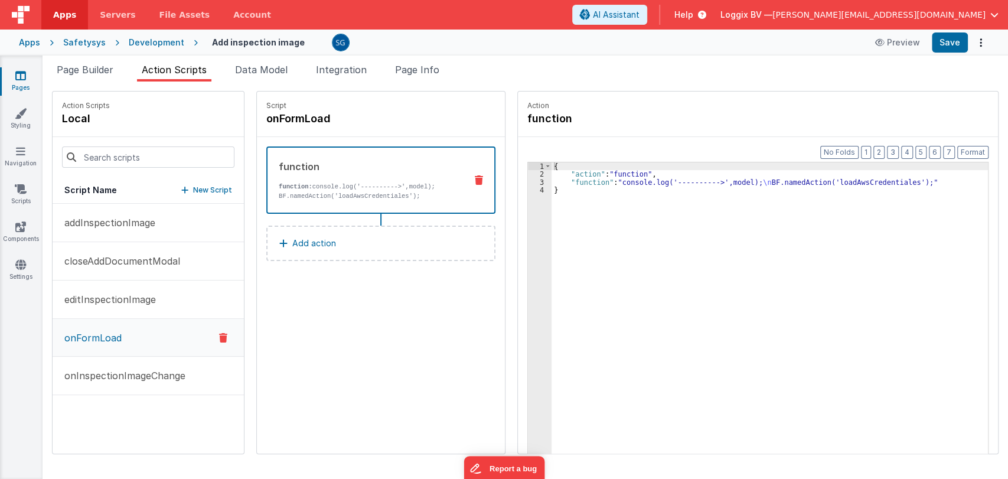
scroll to position [0, 0]
click at [132, 381] on p "onInspectionImageChange" at bounding box center [121, 375] width 128 height 14
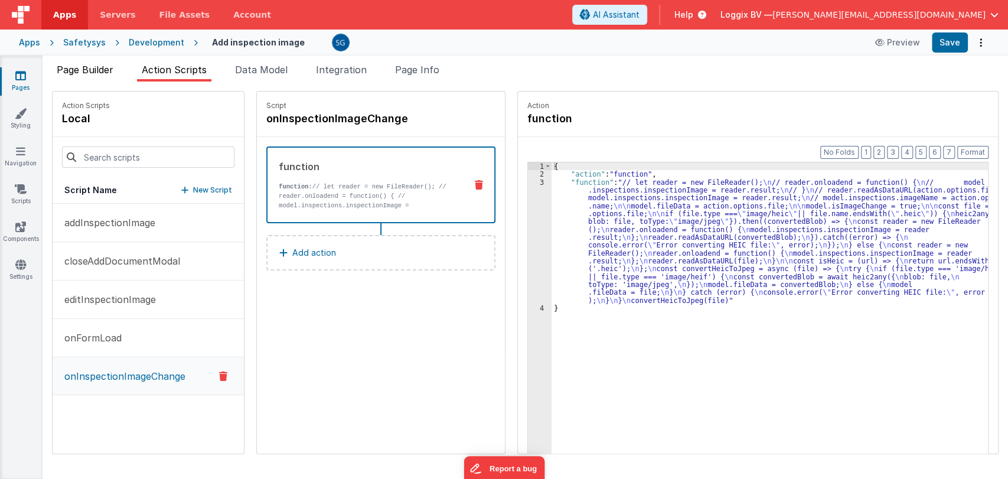
click at [94, 67] on span "Page Builder" at bounding box center [85, 70] width 57 height 12
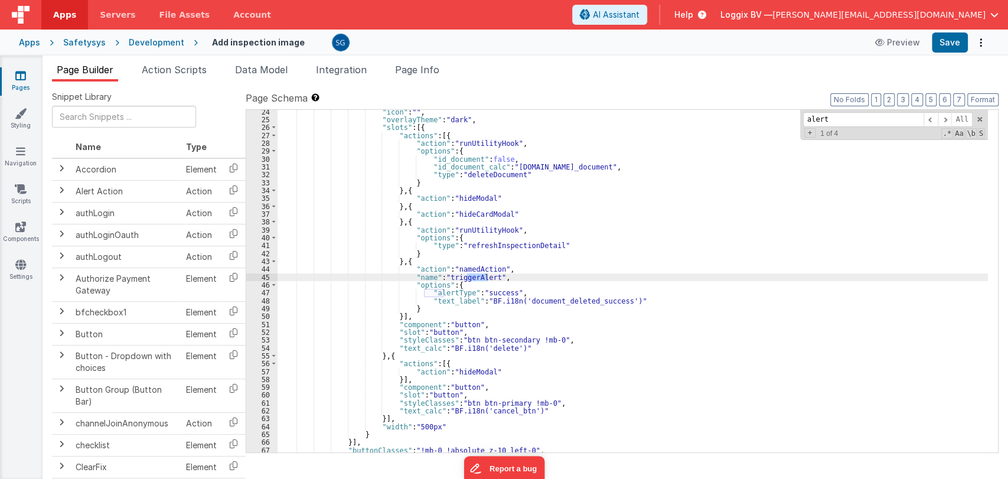
click at [24, 78] on icon at bounding box center [20, 76] width 11 height 12
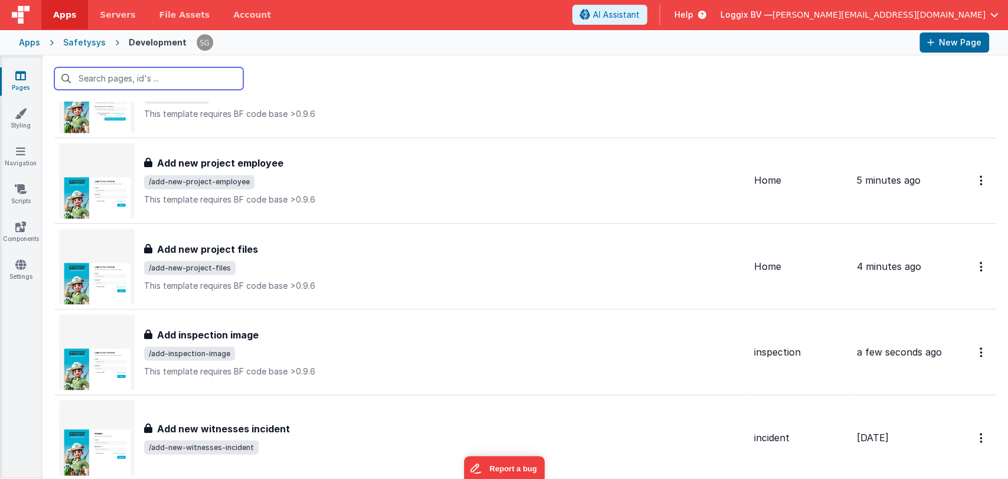
scroll to position [7538, 0]
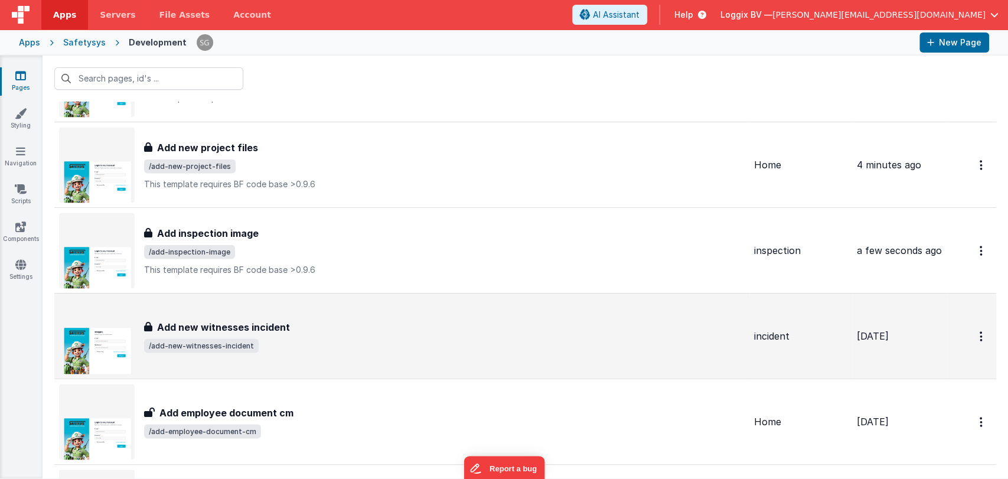
click at [287, 306] on div "Add new witnesses incident Add new witnesses incident /add-new-witnesses-incide…" at bounding box center [402, 336] width 686 height 76
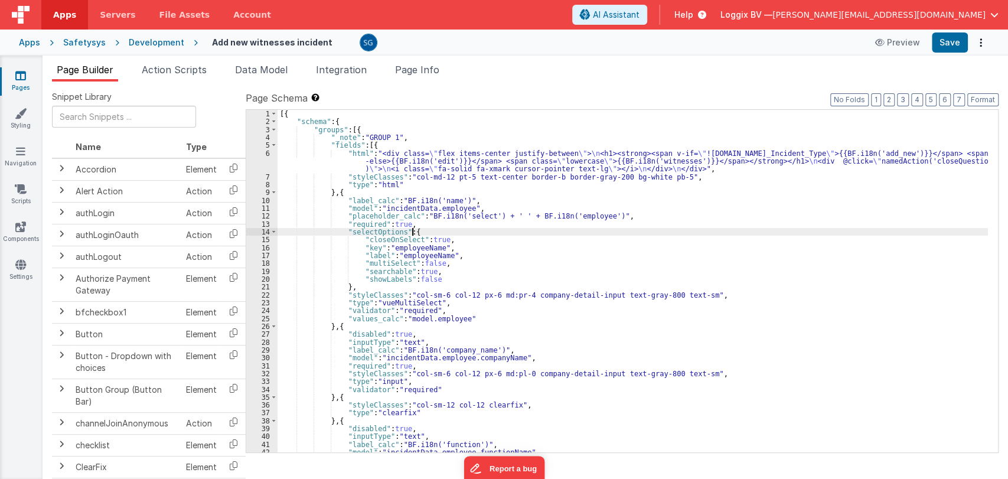
click at [511, 231] on div "[{ "schema" : { "groups" : [{ "_note" : "GROUP 1" , "fields" : [{ "html" : "<di…" at bounding box center [633, 289] width 710 height 358
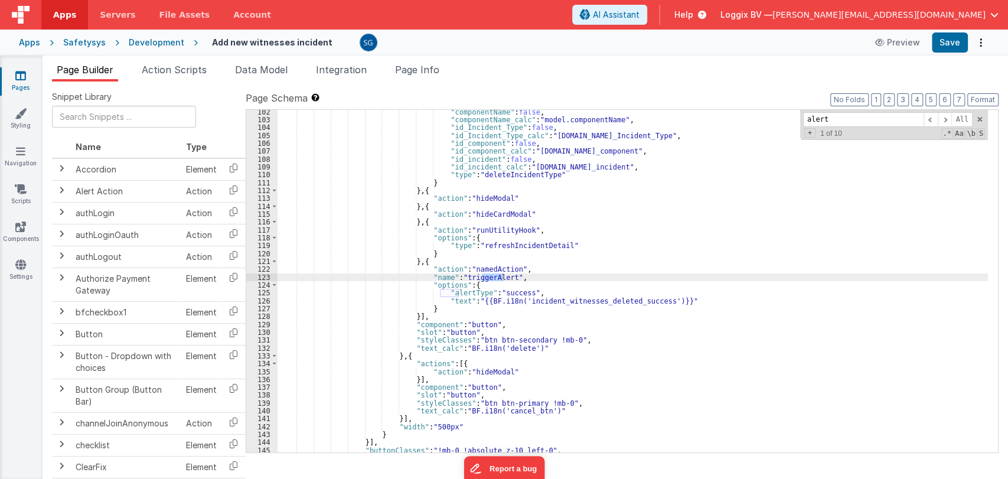
type input "alert"
click at [478, 301] on div ""componentName" : false , "componentName_calc" : "model.componentName" , "id_In…" at bounding box center [633, 287] width 710 height 358
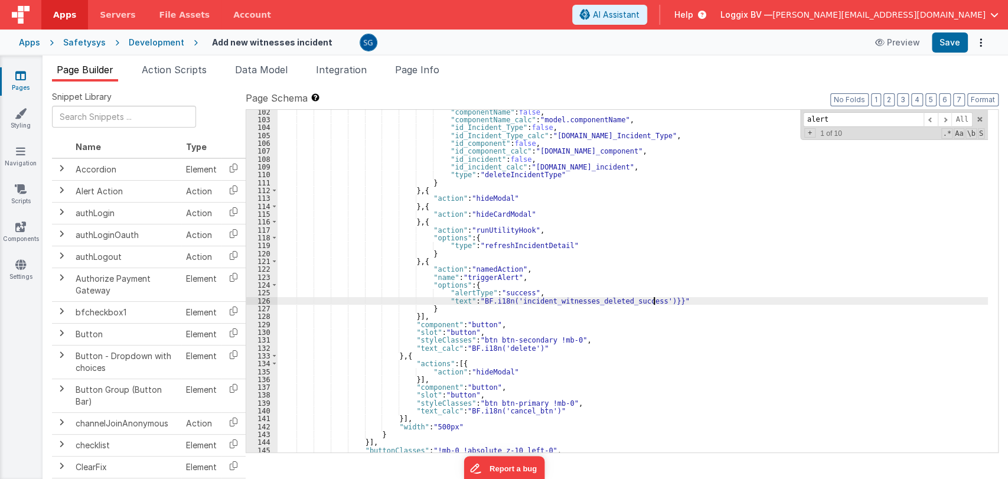
click at [654, 300] on div ""componentName" : false , "componentName_calc" : "model.componentName" , "id_In…" at bounding box center [633, 287] width 710 height 358
click at [454, 299] on div ""componentName" : false , "componentName_calc" : "model.componentName" , "id_In…" at bounding box center [633, 287] width 710 height 358
click at [947, 117] on span at bounding box center [945, 119] width 14 height 15
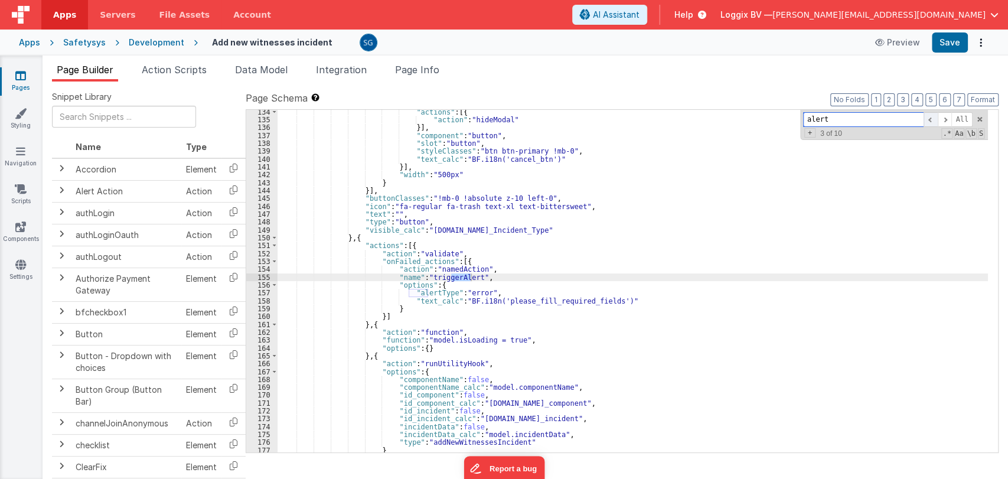
click at [931, 119] on span at bounding box center [930, 119] width 14 height 15
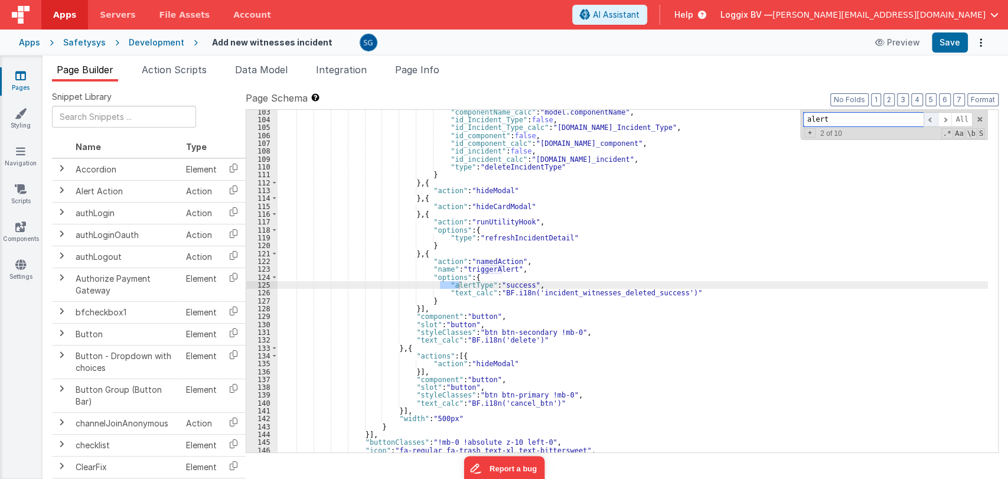
scroll to position [836, 0]
click at [932, 115] on span at bounding box center [930, 119] width 14 height 15
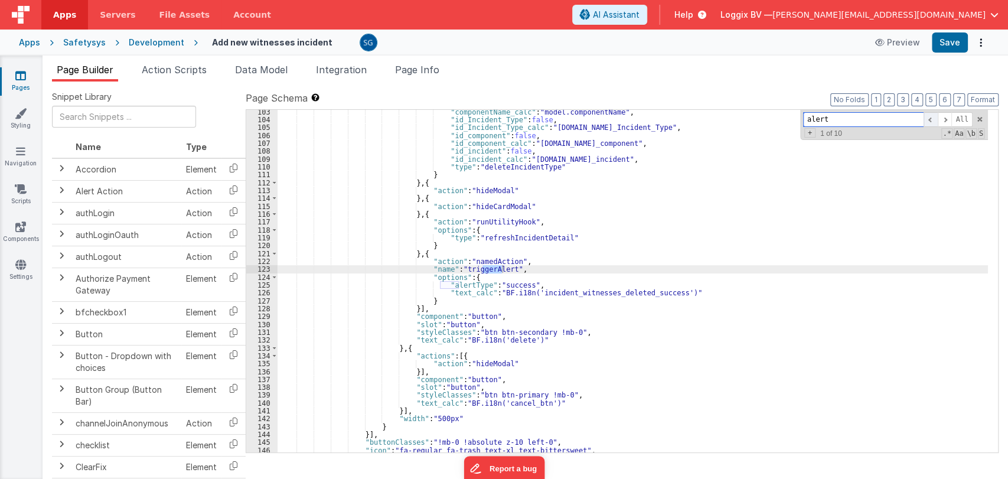
click at [932, 115] on span at bounding box center [930, 119] width 14 height 15
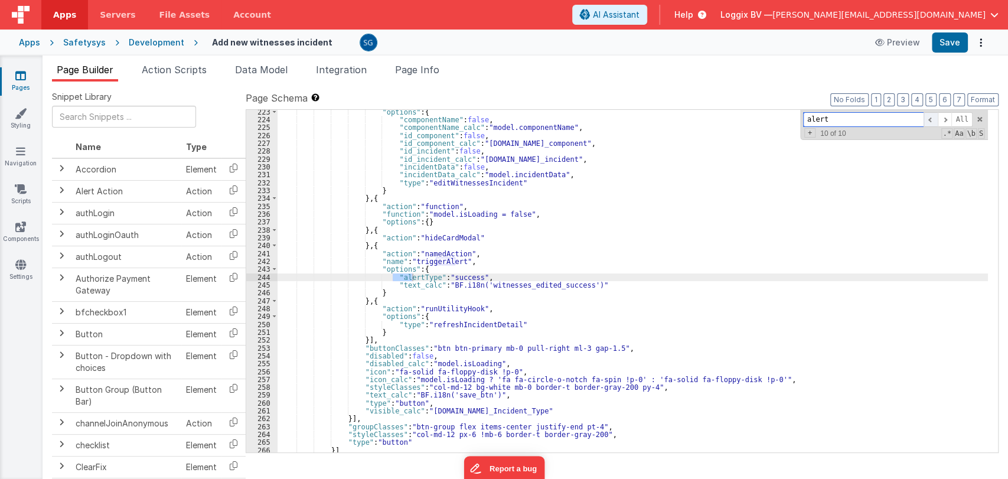
scroll to position [1781, 0]
click at [947, 119] on span at bounding box center [945, 119] width 14 height 15
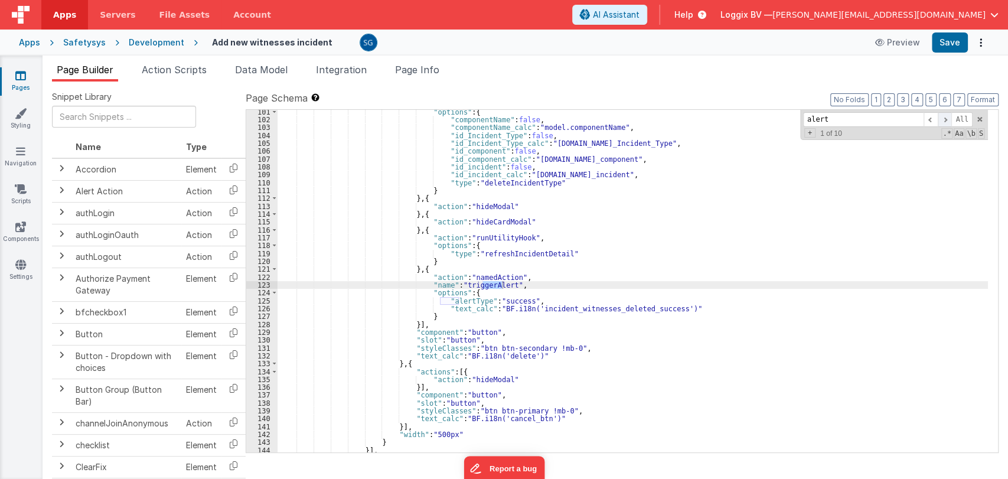
click at [947, 119] on span at bounding box center [945, 119] width 14 height 15
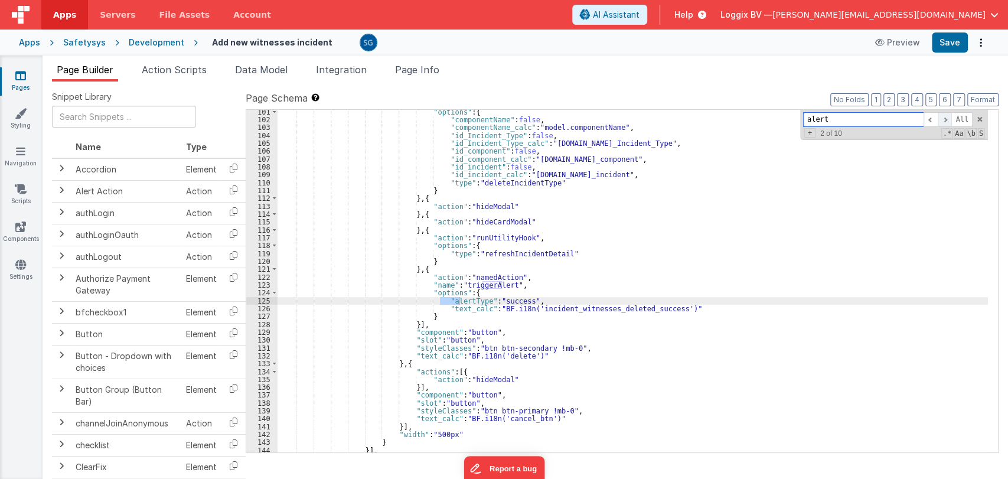
click at [947, 119] on span at bounding box center [945, 119] width 14 height 15
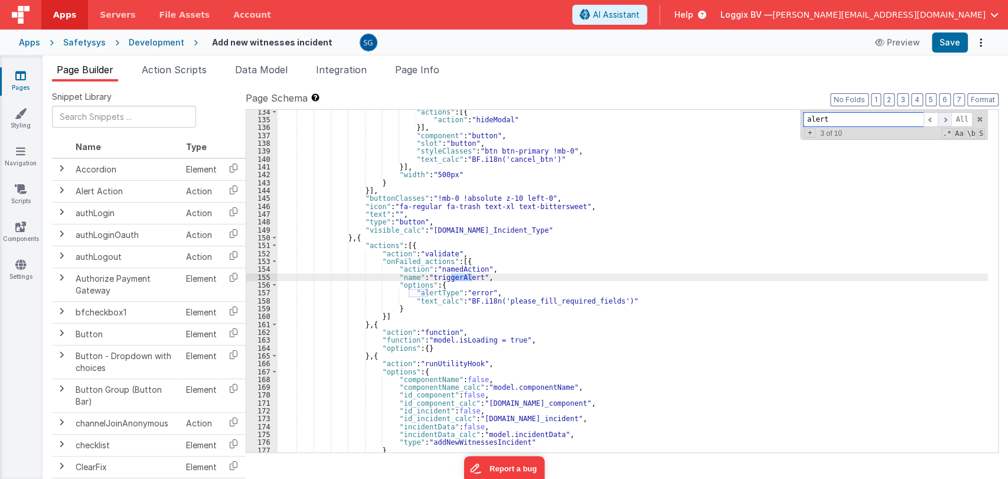
click at [947, 119] on span at bounding box center [945, 119] width 14 height 15
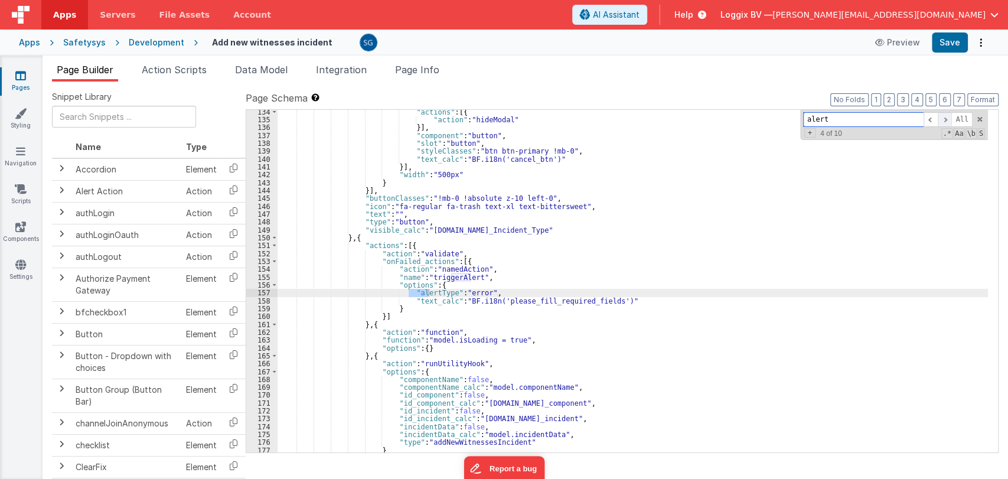
click at [947, 119] on span at bounding box center [945, 119] width 14 height 15
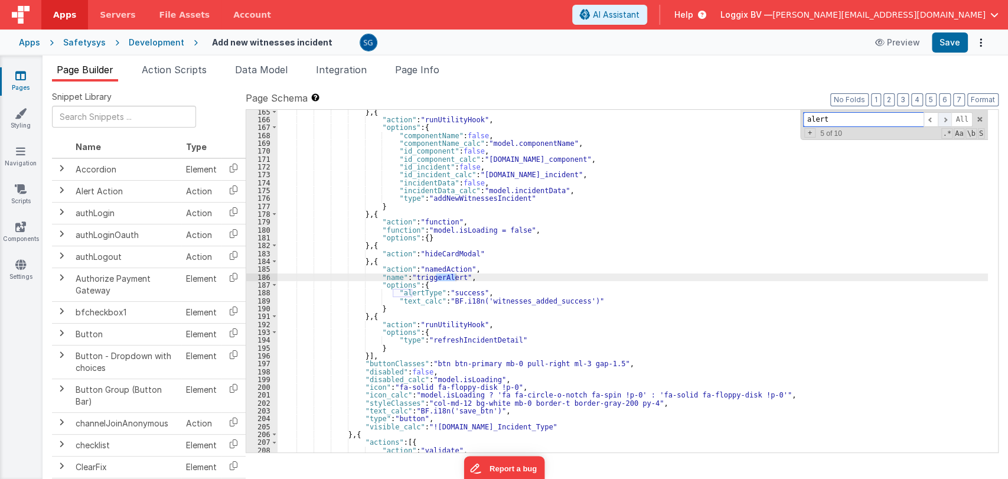
scroll to position [1324, 0]
click at [947, 119] on span at bounding box center [945, 119] width 14 height 15
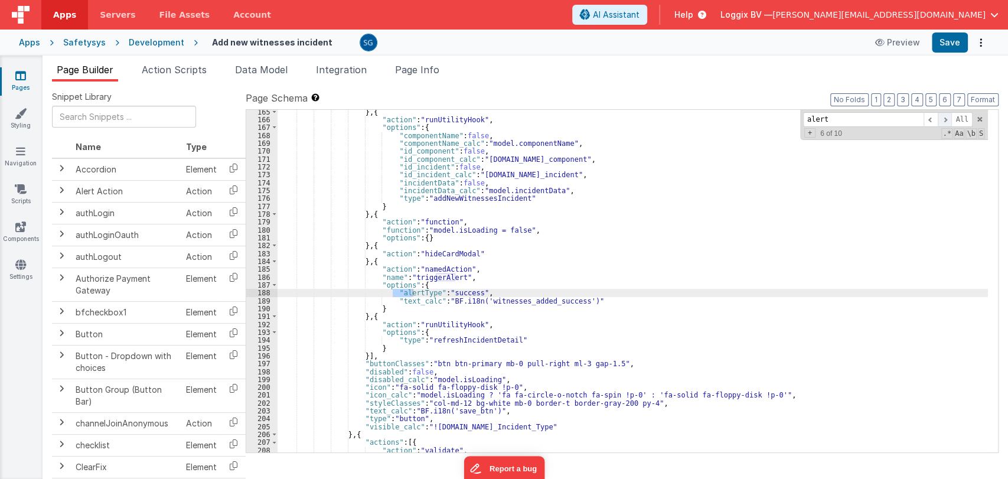
click at [947, 119] on span at bounding box center [945, 119] width 14 height 15
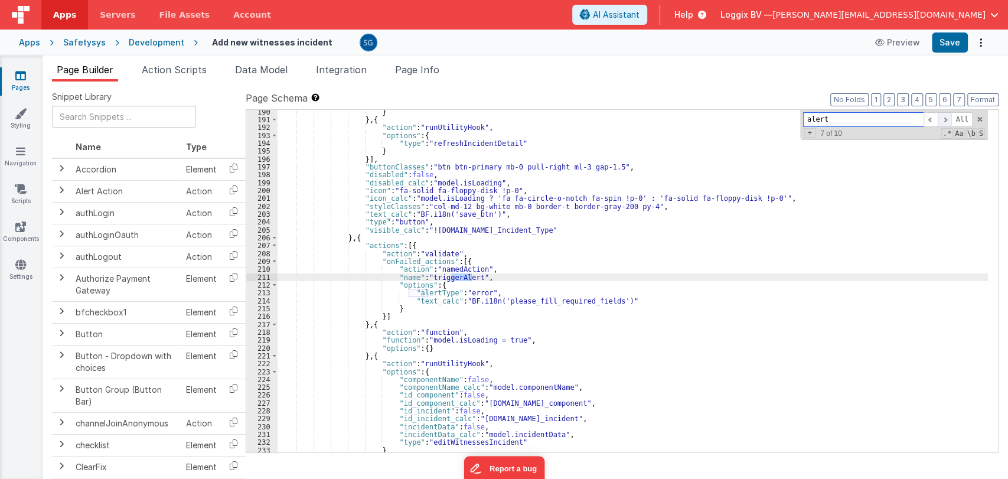
scroll to position [1521, 0]
click at [946, 119] on span at bounding box center [945, 119] width 14 height 15
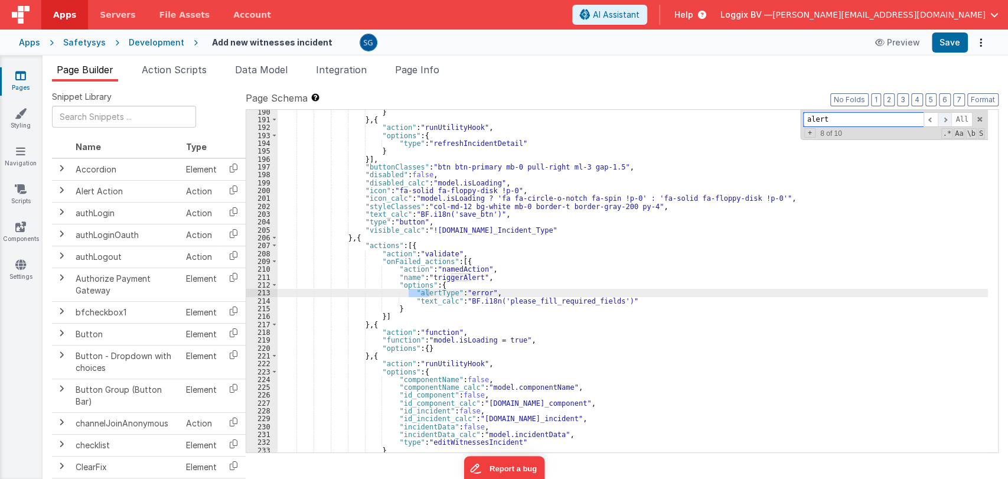
click at [945, 119] on span at bounding box center [945, 119] width 14 height 15
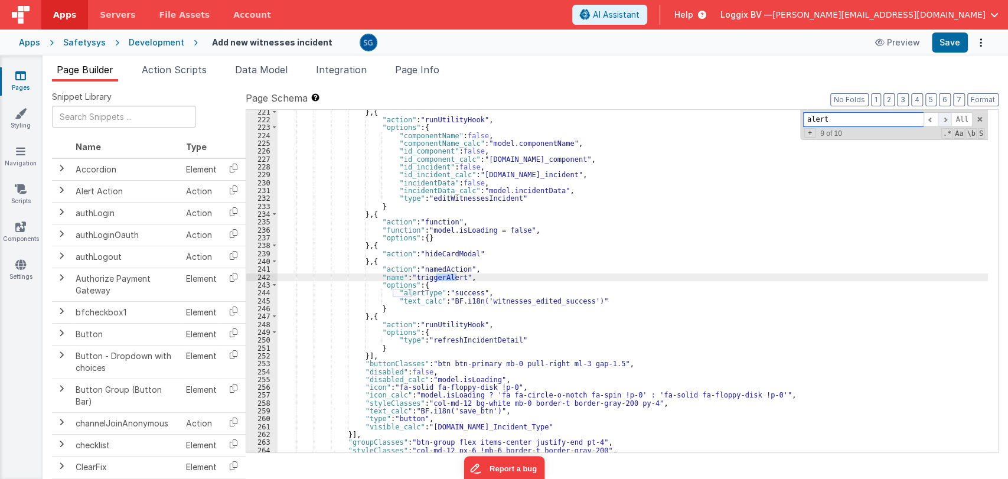
scroll to position [1765, 0]
click at [945, 119] on span at bounding box center [945, 119] width 14 height 15
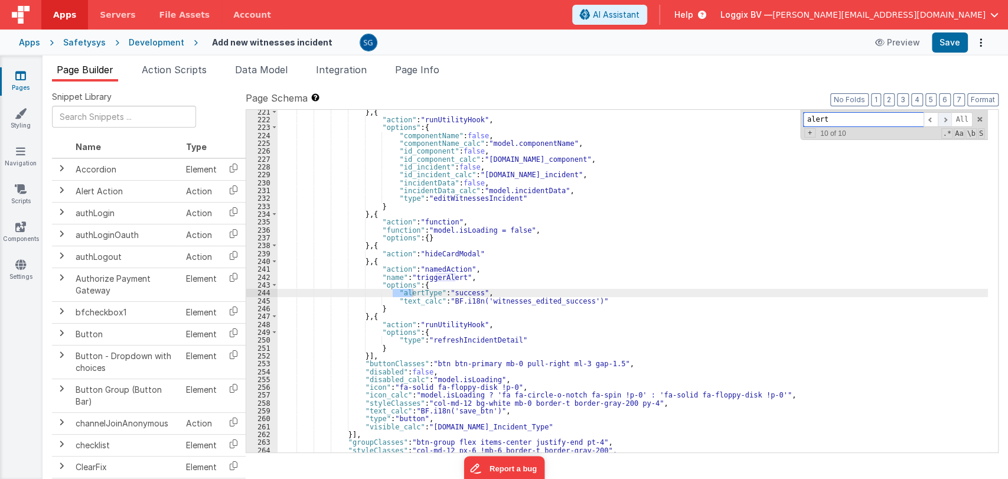
click at [945, 119] on span at bounding box center [945, 119] width 14 height 15
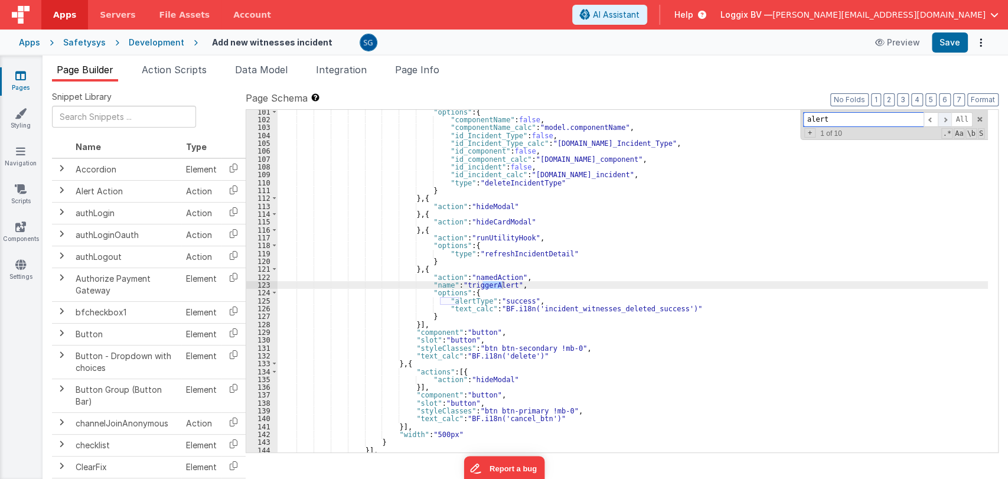
scroll to position [821, 0]
click at [945, 119] on span at bounding box center [945, 119] width 14 height 15
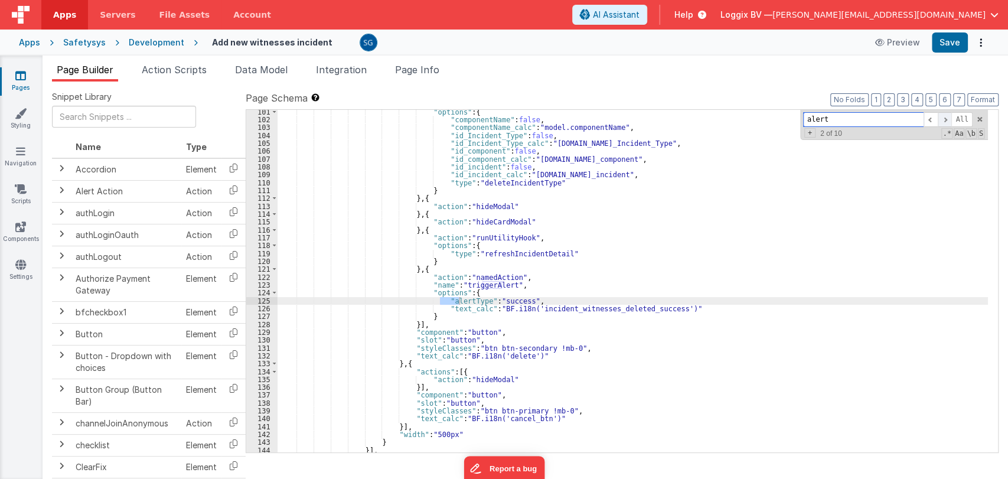
click at [945, 119] on span at bounding box center [945, 119] width 14 height 15
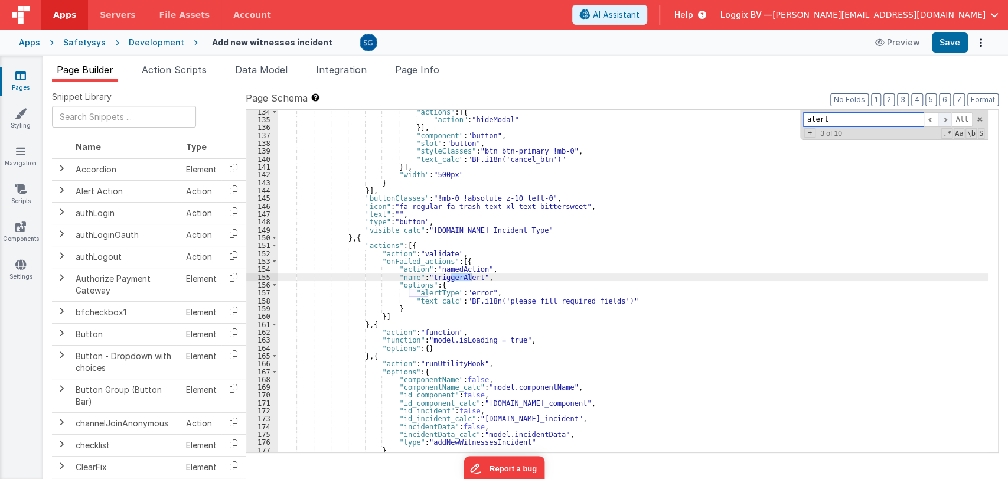
scroll to position [1081, 0]
click at [949, 44] on button "Save" at bounding box center [950, 42] width 36 height 20
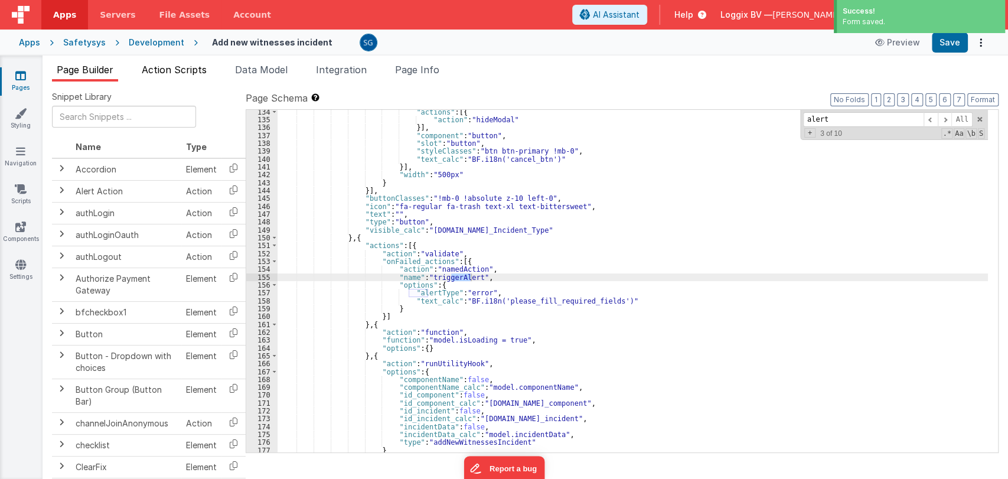
click at [168, 74] on span "Action Scripts" at bounding box center [174, 70] width 65 height 12
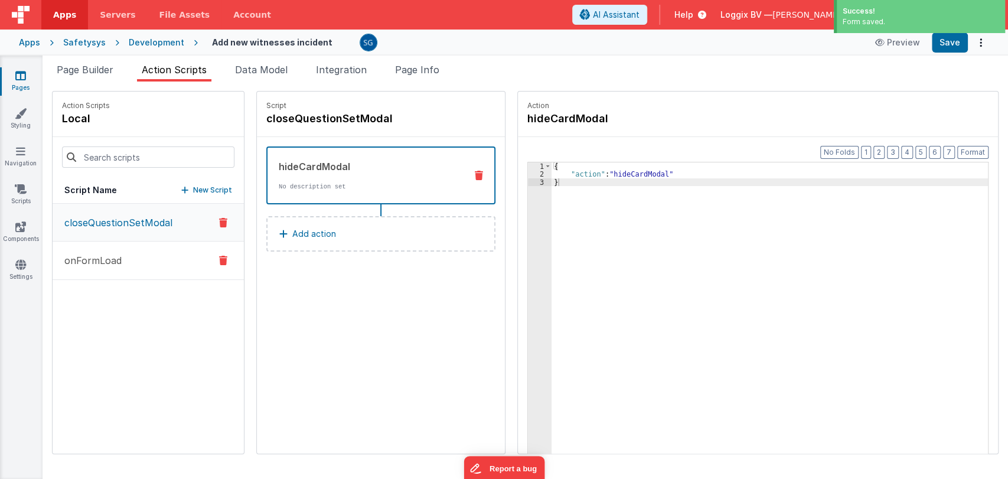
click at [98, 260] on p "onFormLoad" at bounding box center [89, 260] width 64 height 14
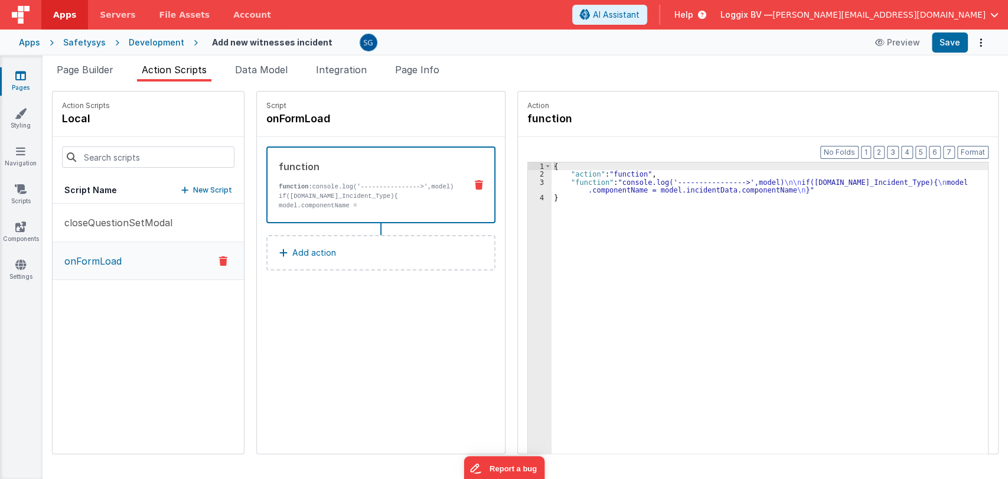
click at [25, 72] on icon at bounding box center [20, 76] width 11 height 12
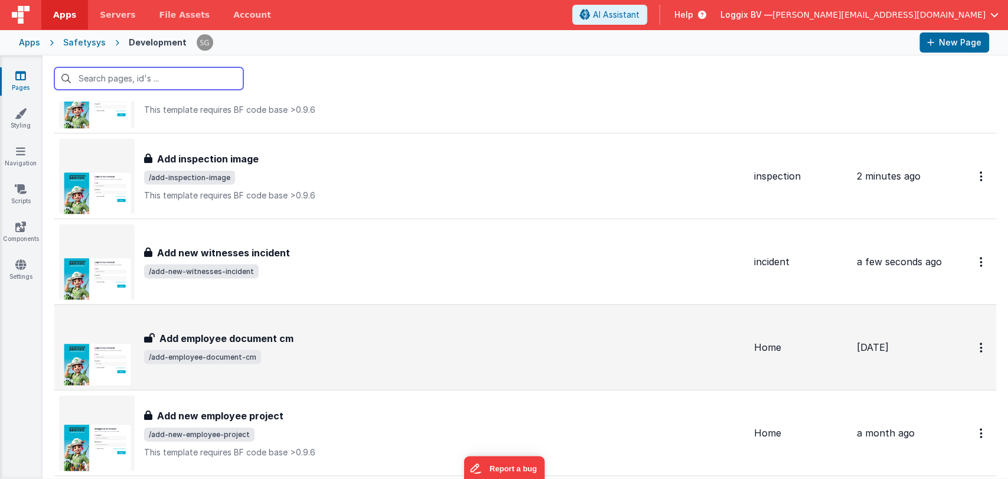
scroll to position [7615, 0]
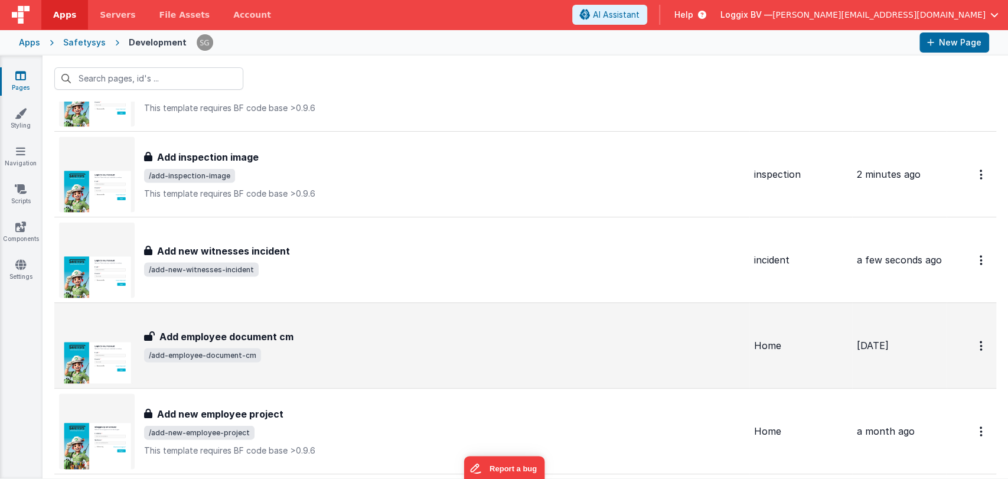
click at [289, 329] on h3 "Add employee document cm" at bounding box center [226, 336] width 134 height 14
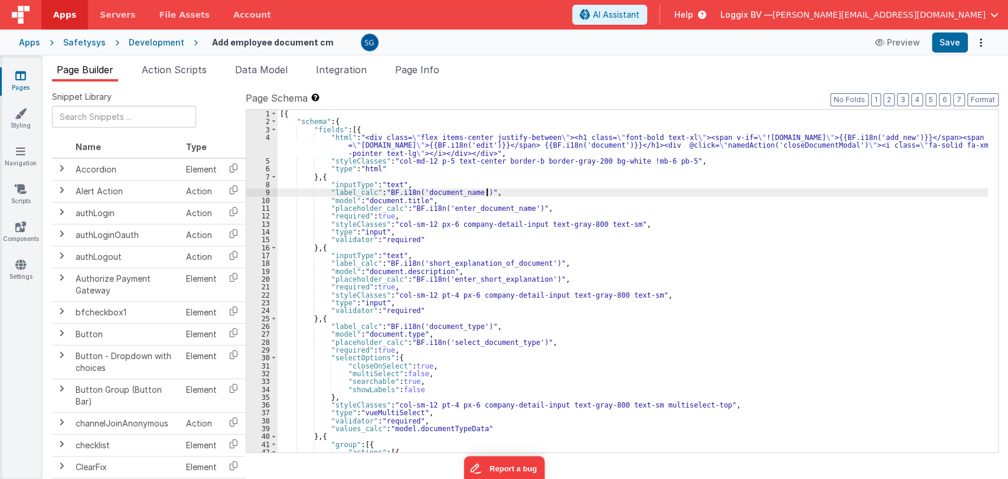
click at [502, 190] on div "[{ "schema" : { "fields" : [{ "html" : "<div class= \" flex items-center justif…" at bounding box center [633, 289] width 710 height 358
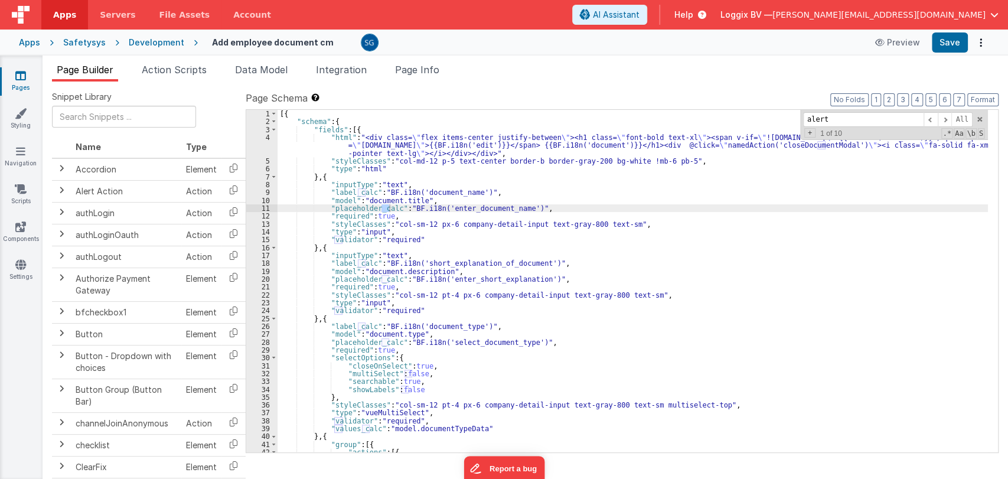
scroll to position [419, 0]
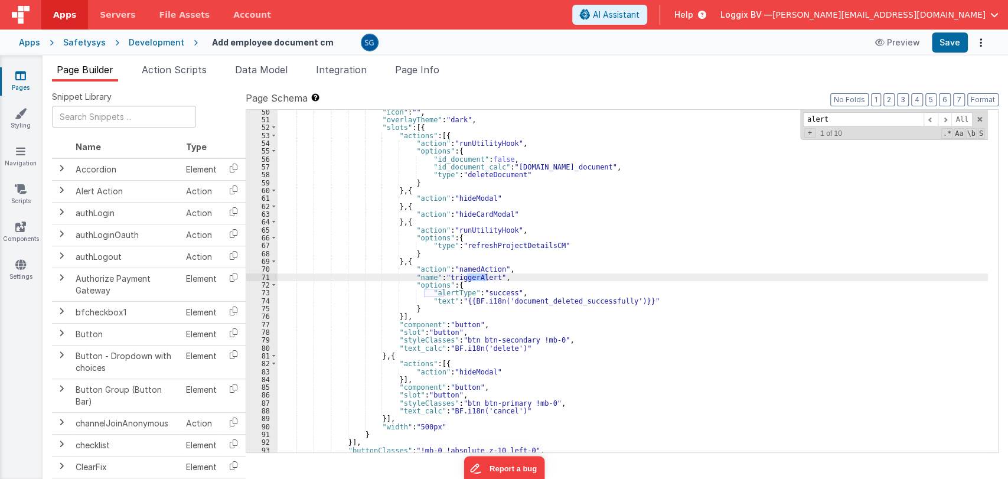
type input "alert"
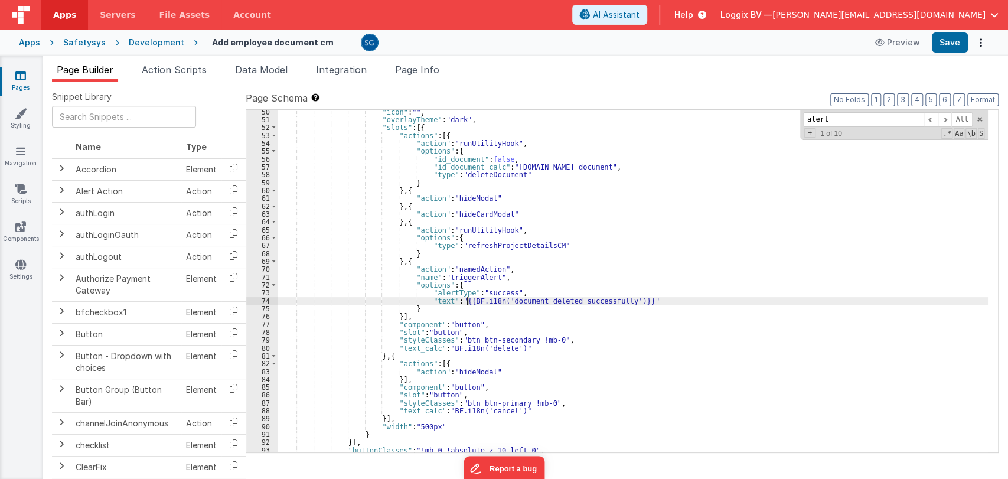
click at [465, 299] on div ""icon" : "" , "overlayTheme" : "dark" , "slots" : [{ "actions" : [{ "action" : …" at bounding box center [633, 287] width 710 height 358
click at [620, 300] on div ""icon" : "" , "overlayTheme" : "dark" , "slots" : [{ "actions" : [{ "action" : …" at bounding box center [633, 287] width 710 height 358
click at [441, 298] on div ""icon" : "" , "overlayTheme" : "dark" , "slots" : [{ "actions" : [{ "action" : …" at bounding box center [633, 287] width 710 height 358
click at [947, 118] on span at bounding box center [945, 119] width 14 height 15
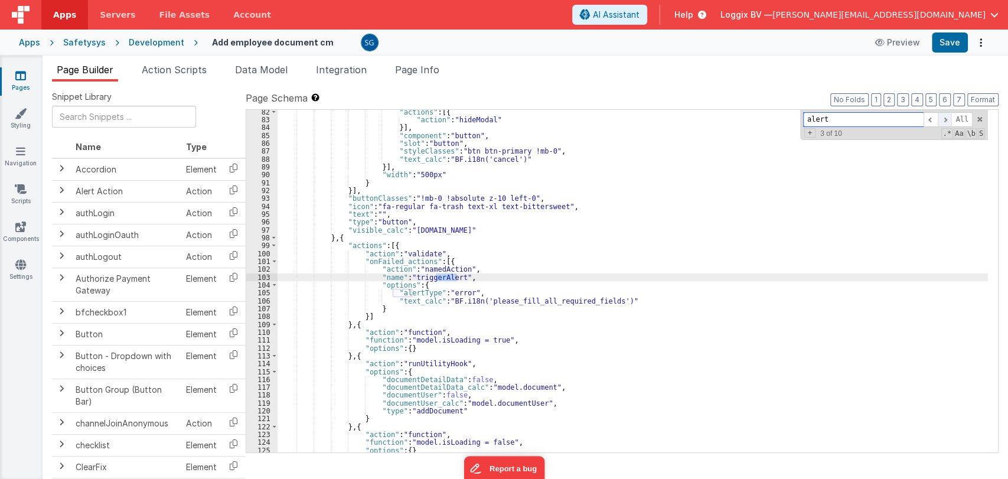
click at [947, 118] on span at bounding box center [945, 119] width 14 height 15
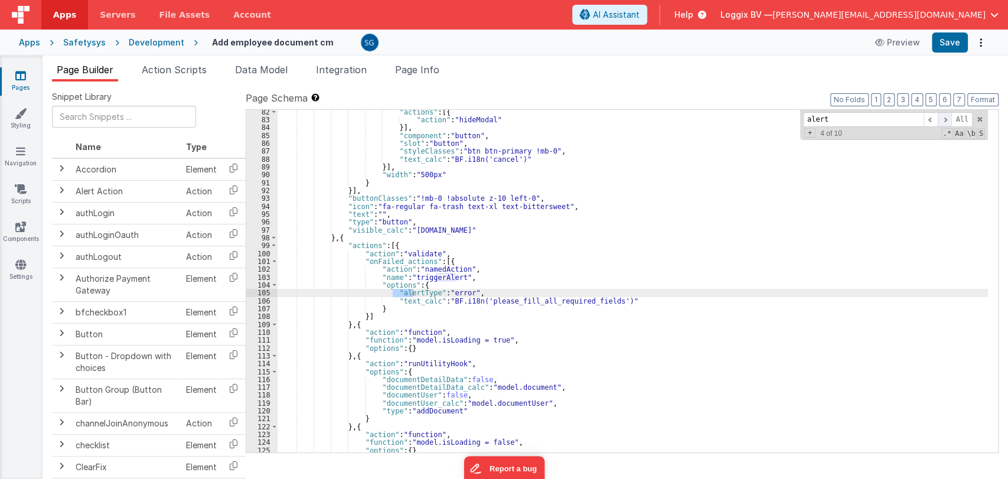
click at [947, 118] on span at bounding box center [945, 119] width 14 height 15
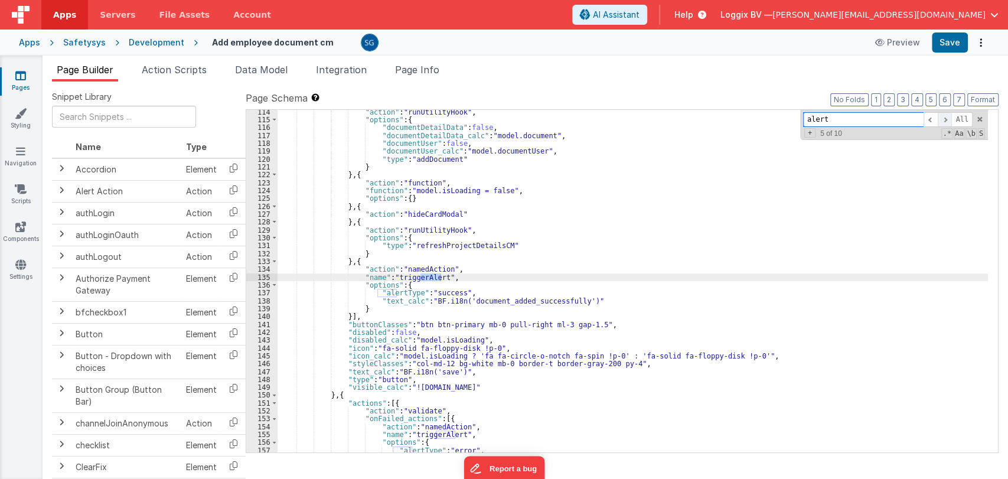
scroll to position [923, 0]
click at [947, 118] on span at bounding box center [945, 119] width 14 height 15
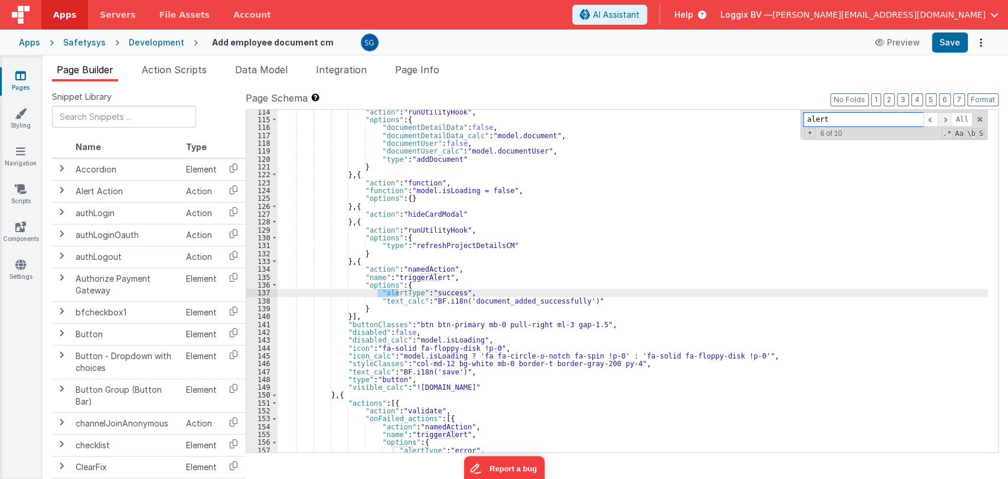
click at [947, 118] on span at bounding box center [945, 119] width 14 height 15
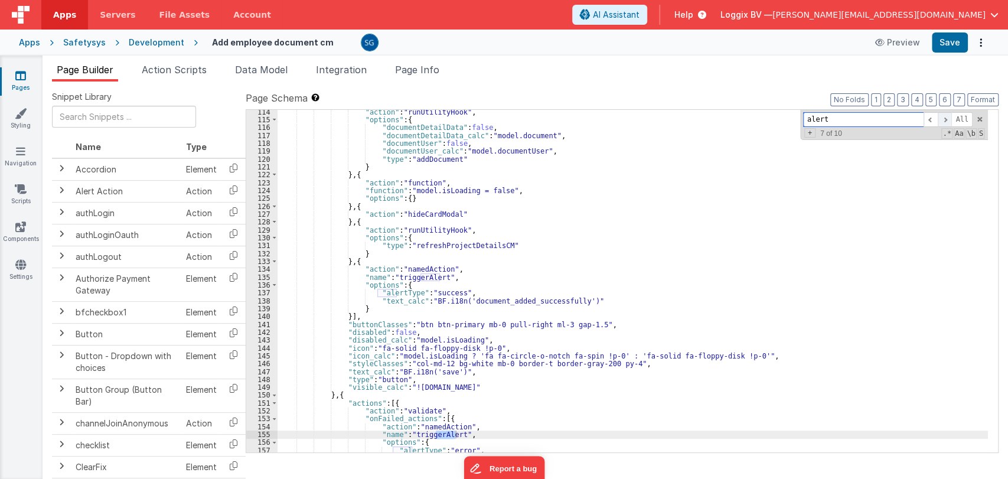
click at [947, 118] on span at bounding box center [945, 119] width 14 height 15
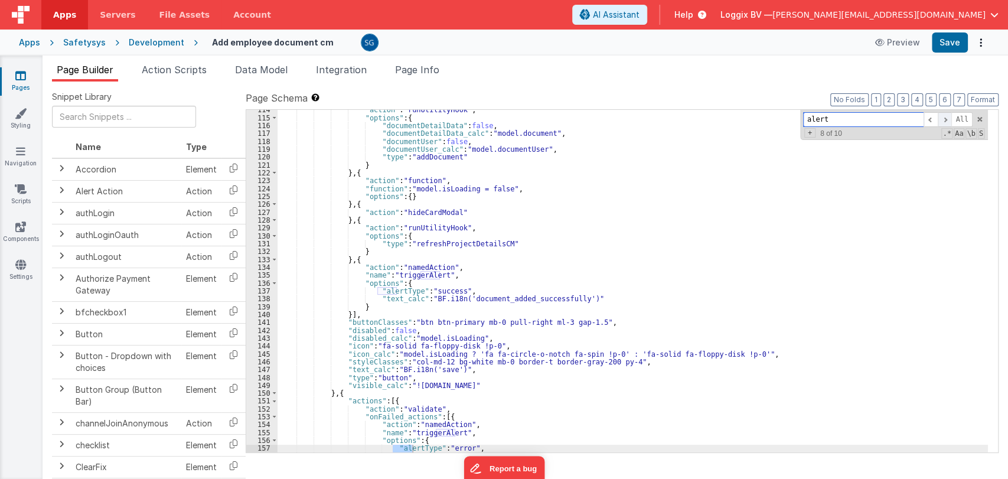
click at [947, 118] on span at bounding box center [945, 119] width 14 height 15
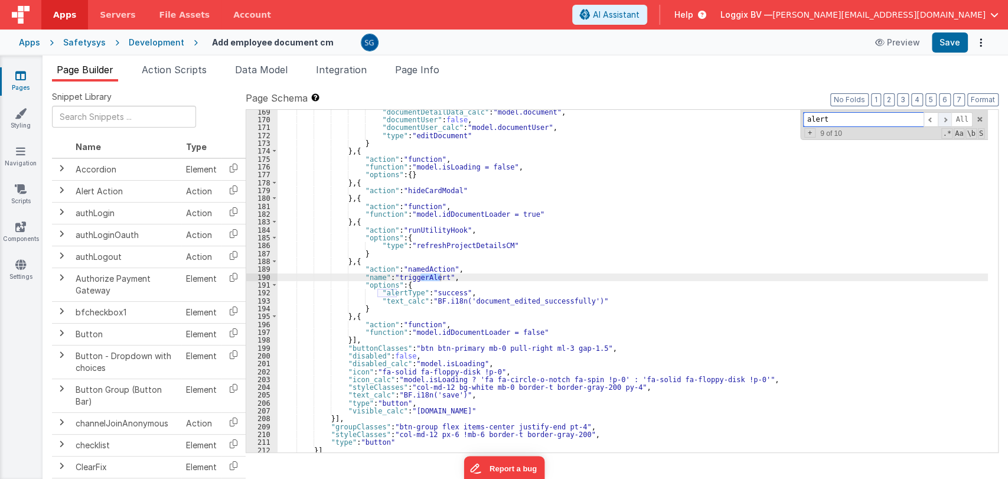
scroll to position [1356, 0]
click at [947, 118] on span at bounding box center [945, 119] width 14 height 15
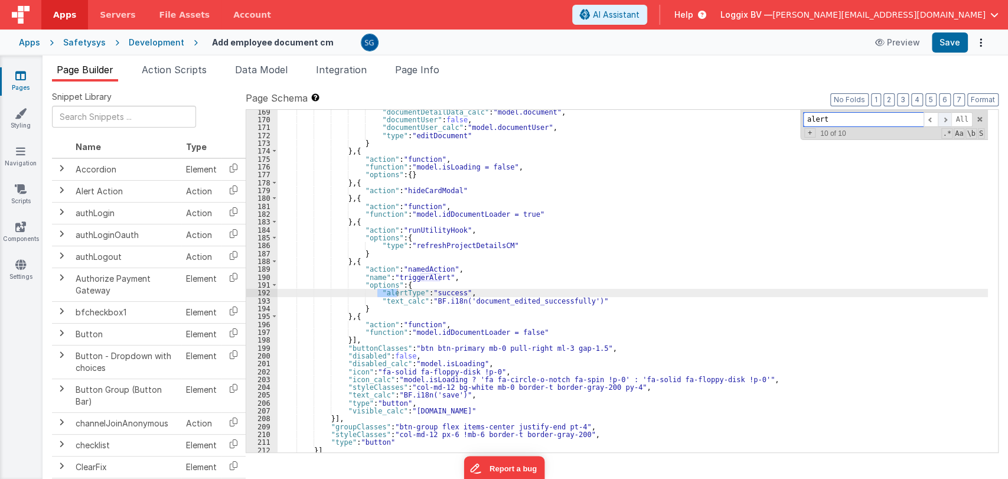
click at [947, 118] on span at bounding box center [945, 119] width 14 height 15
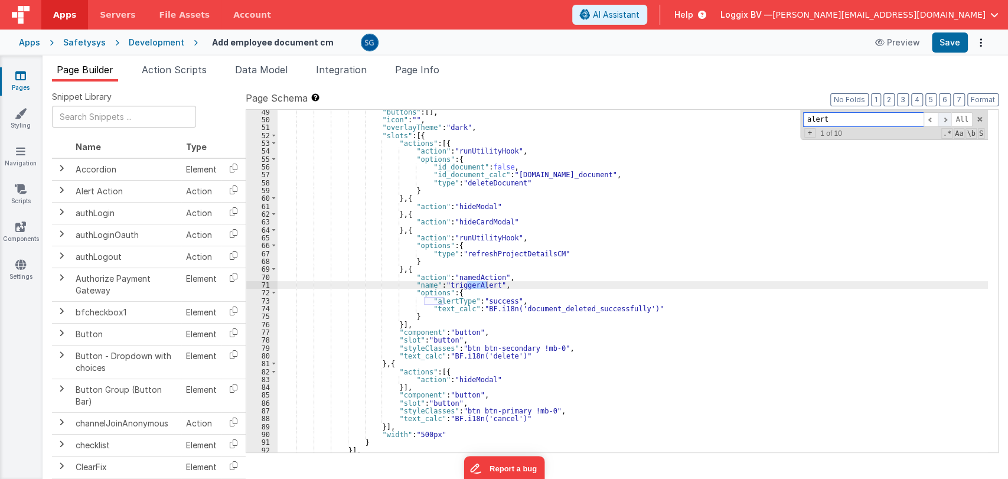
scroll to position [411, 0]
click at [947, 42] on button "Save" at bounding box center [950, 42] width 36 height 20
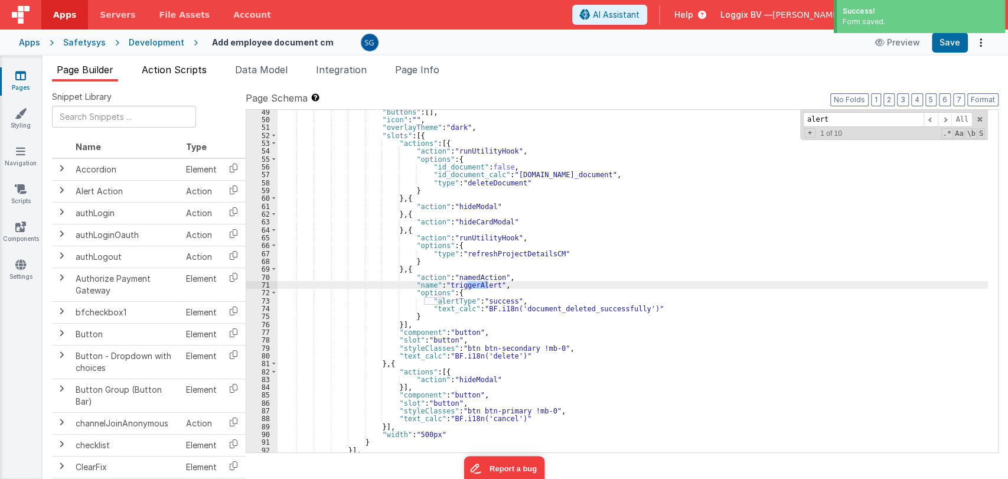
click at [172, 73] on span "Action Scripts" at bounding box center [174, 70] width 65 height 12
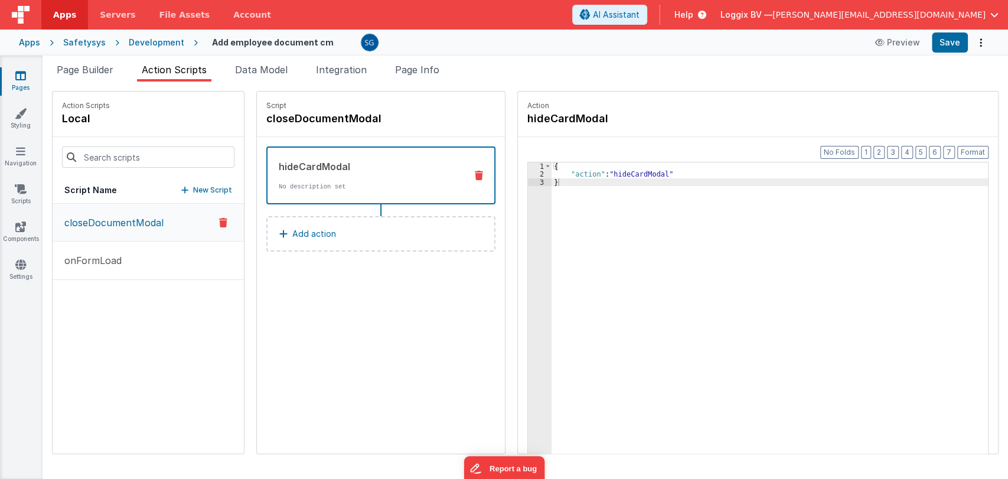
click at [17, 80] on icon at bounding box center [20, 76] width 11 height 12
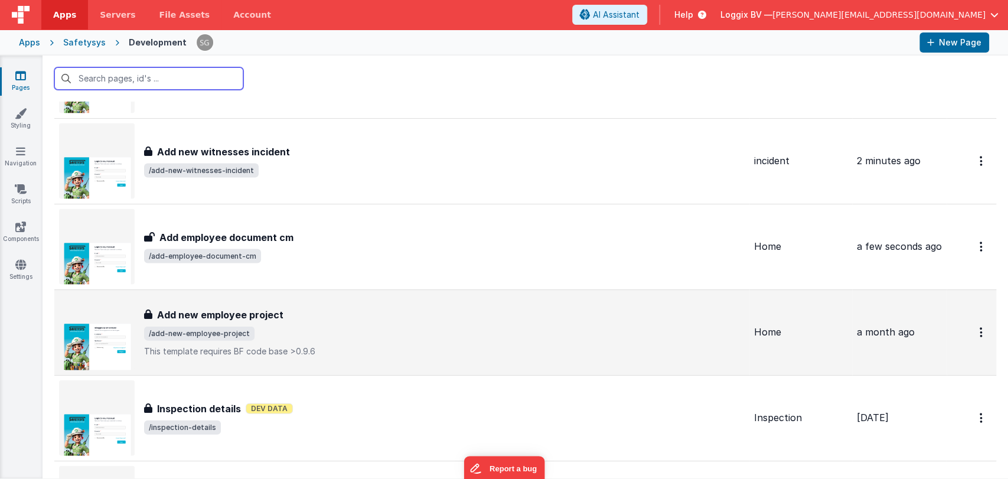
scroll to position [7717, 0]
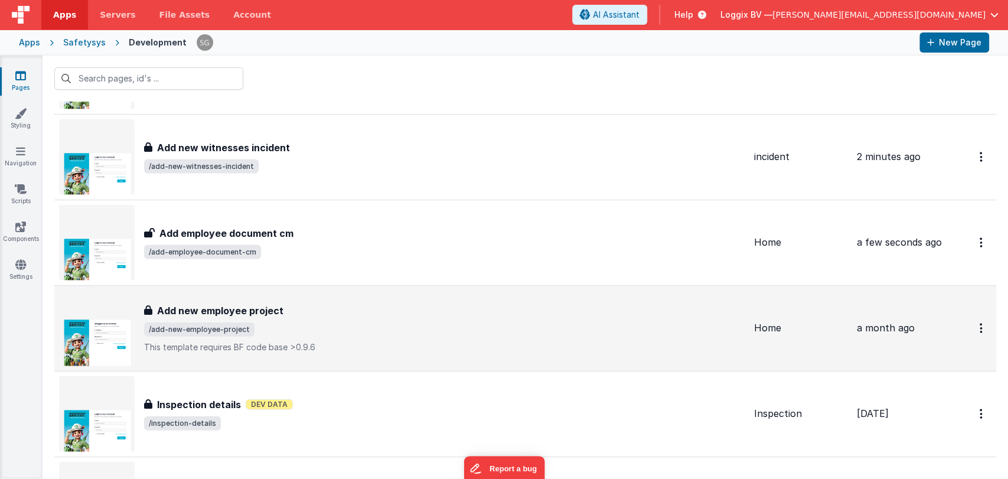
click at [301, 322] on span "/add-new-employee-project" at bounding box center [444, 329] width 601 height 14
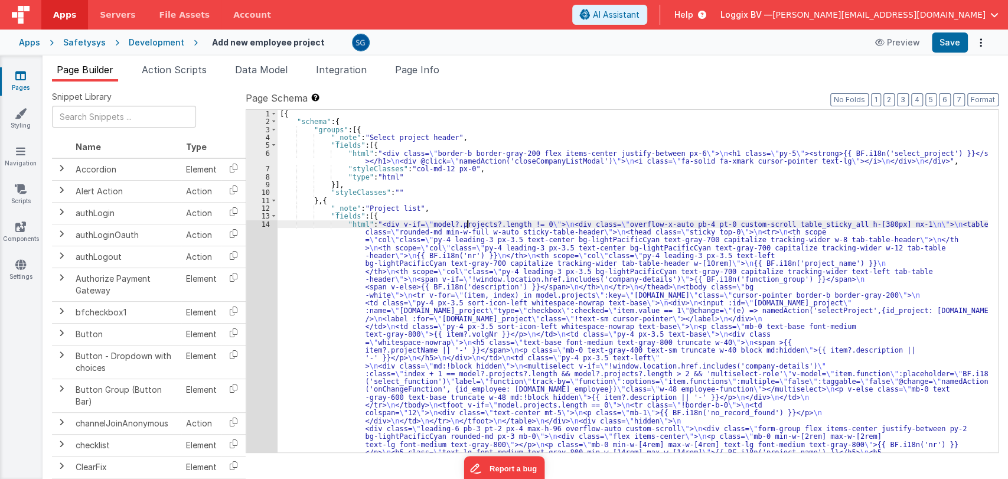
click at [466, 223] on div "[{ "schema" : { "groups" : [{ "_note" : "Select project header" , "fields" : [{…" at bounding box center [633, 486] width 710 height 752
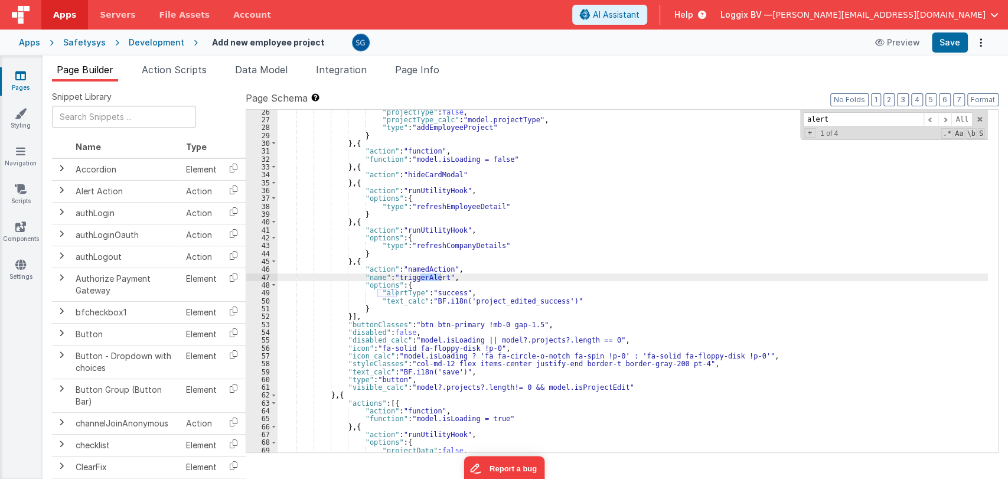
scroll to position [600, 0]
type input "alert"
click at [947, 120] on span at bounding box center [945, 119] width 14 height 15
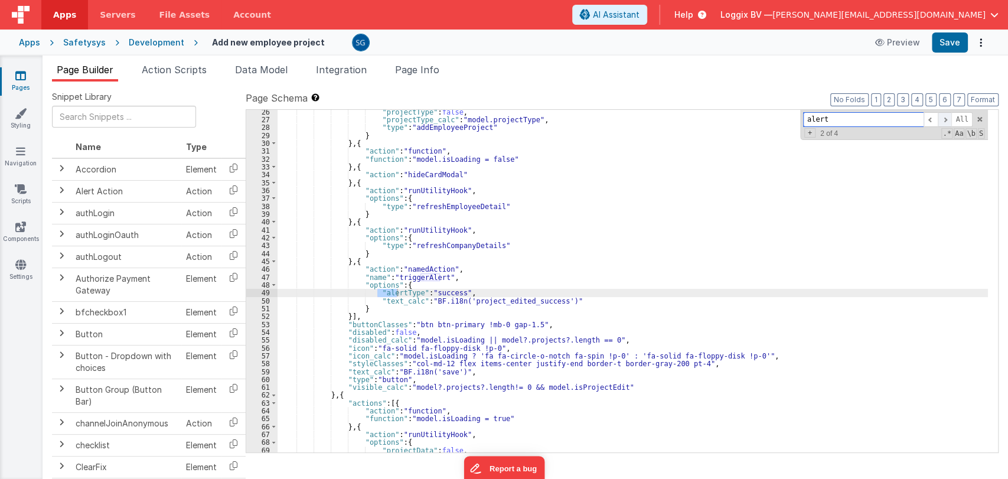
click at [947, 120] on span at bounding box center [945, 119] width 14 height 15
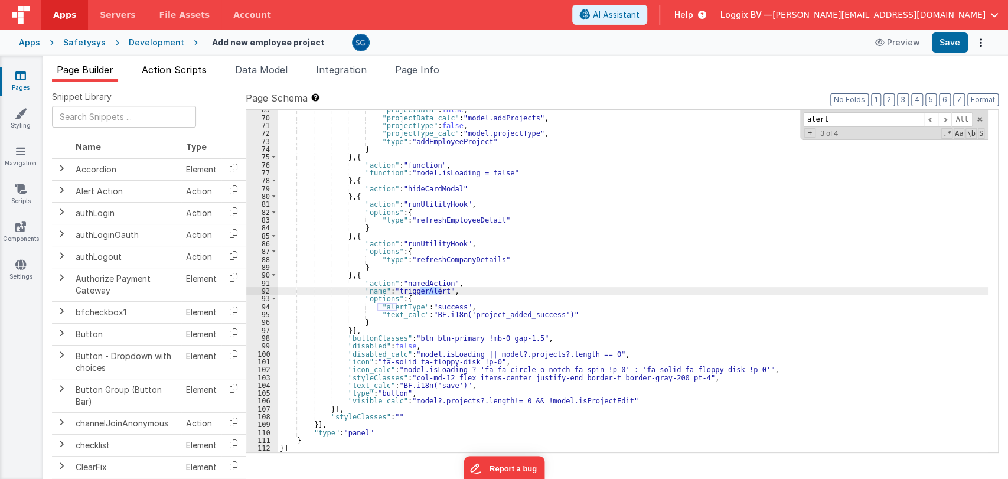
click at [191, 70] on span "Action Scripts" at bounding box center [174, 70] width 65 height 12
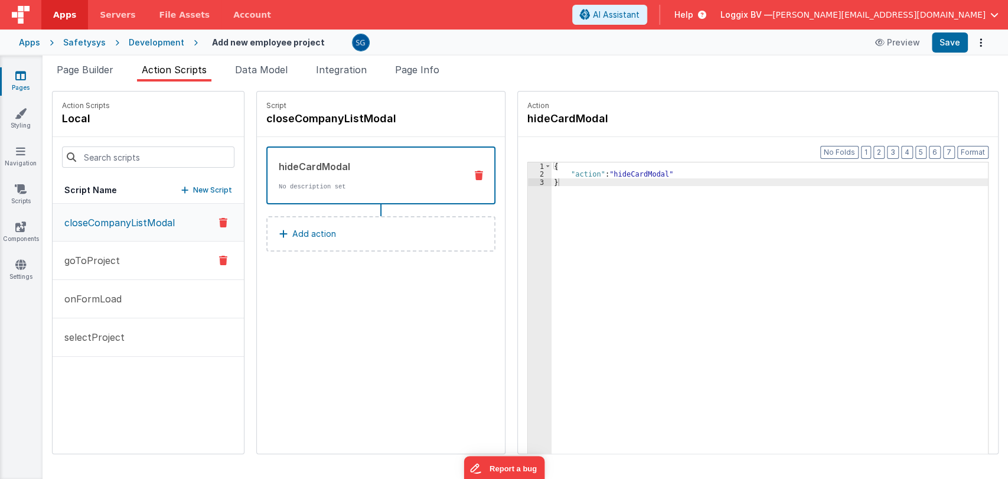
click at [90, 269] on button "goToProject" at bounding box center [148, 261] width 191 height 38
click at [95, 292] on p "onFormLoad" at bounding box center [89, 299] width 64 height 14
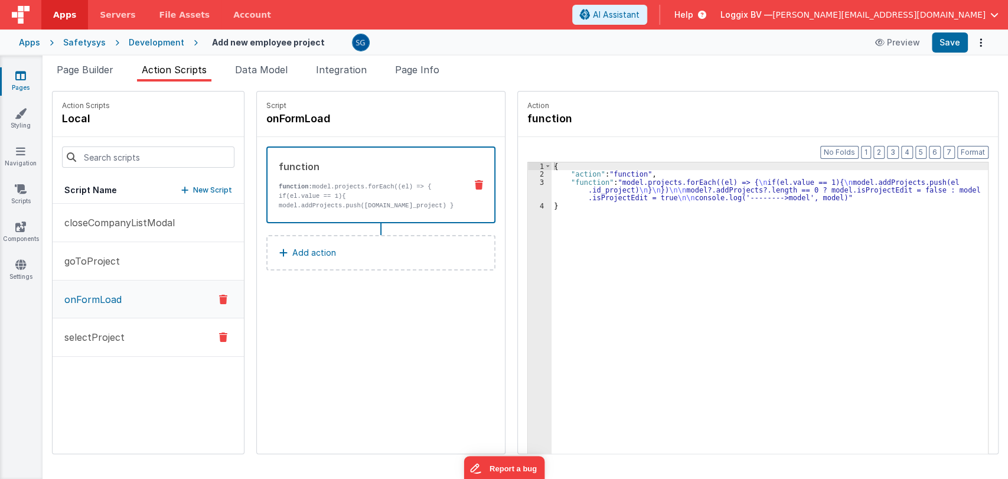
click at [103, 337] on p "selectProject" at bounding box center [90, 337] width 67 height 14
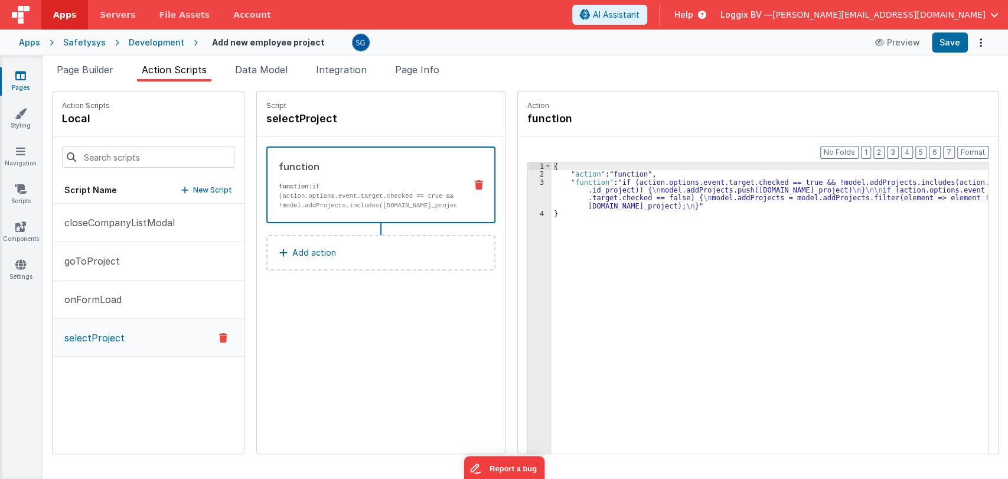
click at [24, 73] on icon at bounding box center [20, 76] width 11 height 12
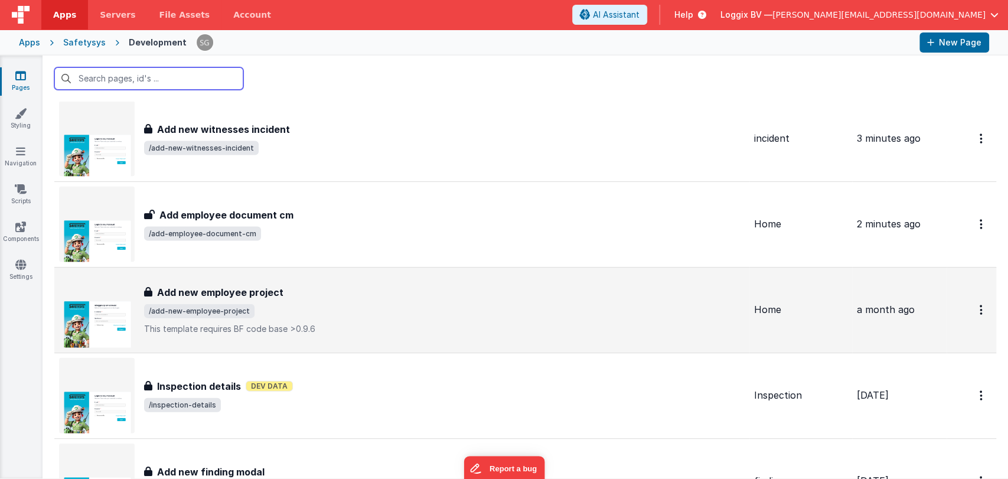
scroll to position [7840, 0]
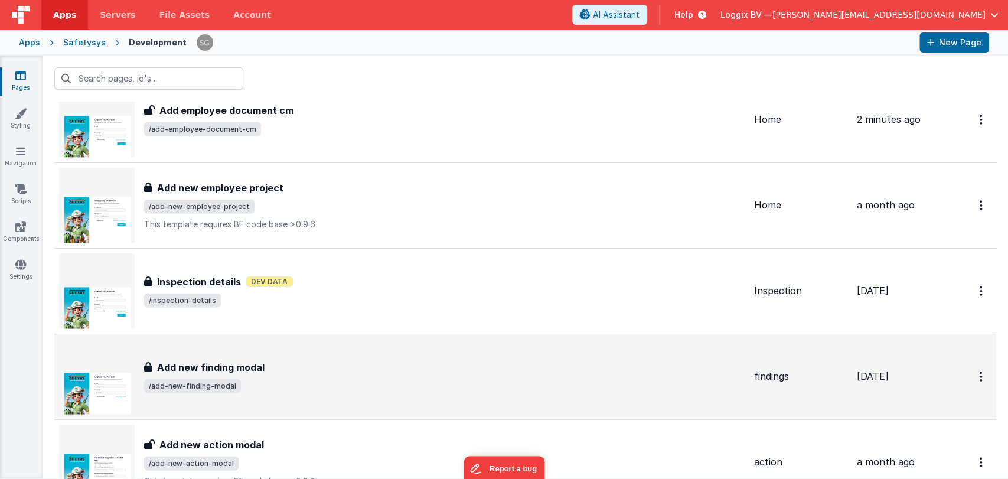
click at [266, 383] on span "/add-new-finding-modal" at bounding box center [444, 386] width 601 height 14
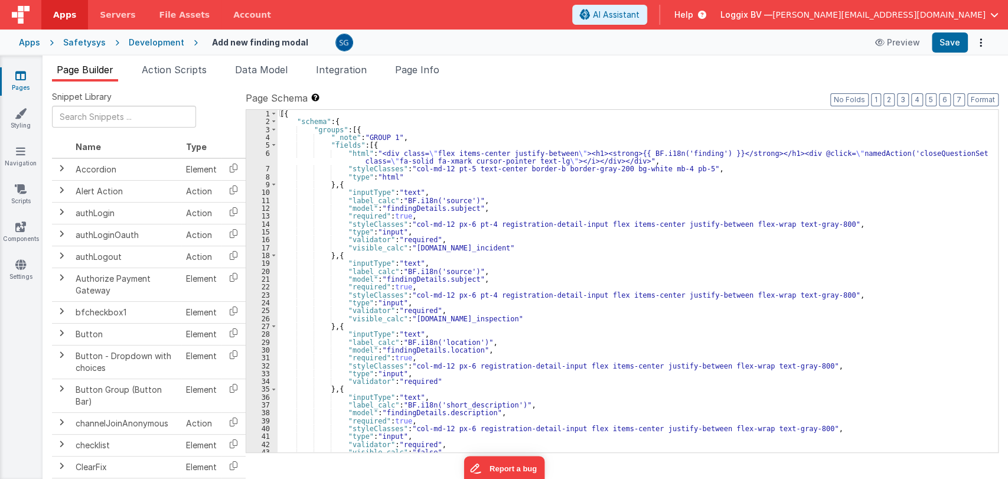
click at [565, 265] on div "[{ "schema" : { "groups" : [{ "_note" : "GROUP 1" , "fields" : [{ "html" : "<di…" at bounding box center [633, 289] width 710 height 358
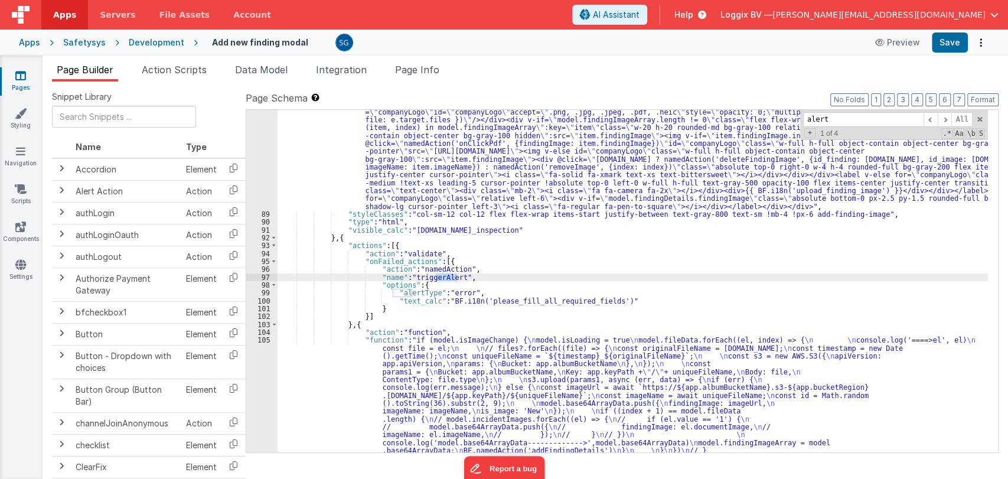
scroll to position [947, 0]
type input "alert"
click at [946, 116] on span at bounding box center [945, 119] width 14 height 15
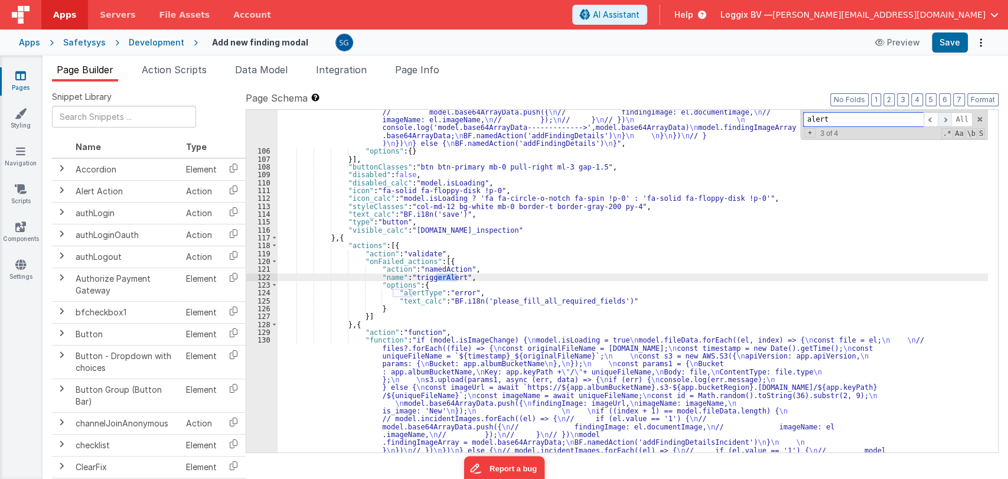
scroll to position [1261, 0]
click at [192, 67] on span "Action Scripts" at bounding box center [174, 70] width 65 height 12
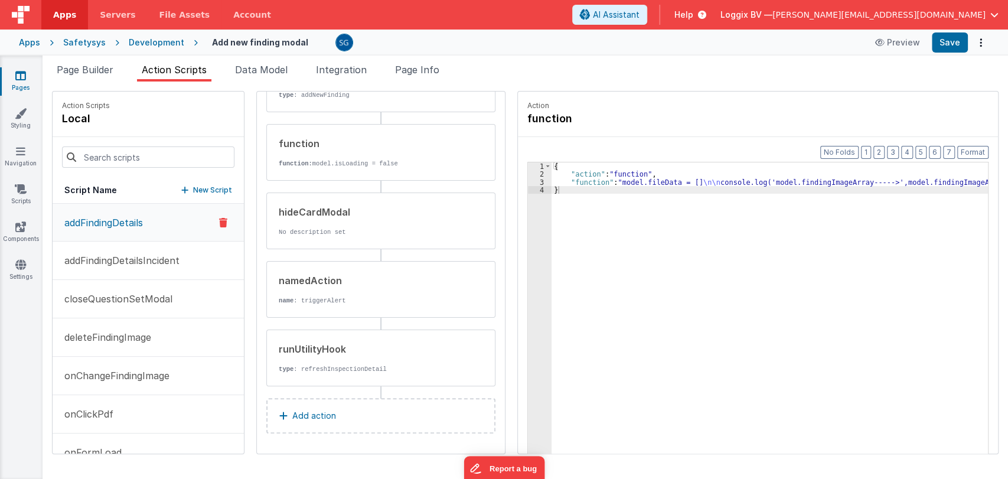
scroll to position [0, 0]
click at [371, 303] on p "name : triggerAlert" at bounding box center [368, 300] width 178 height 9
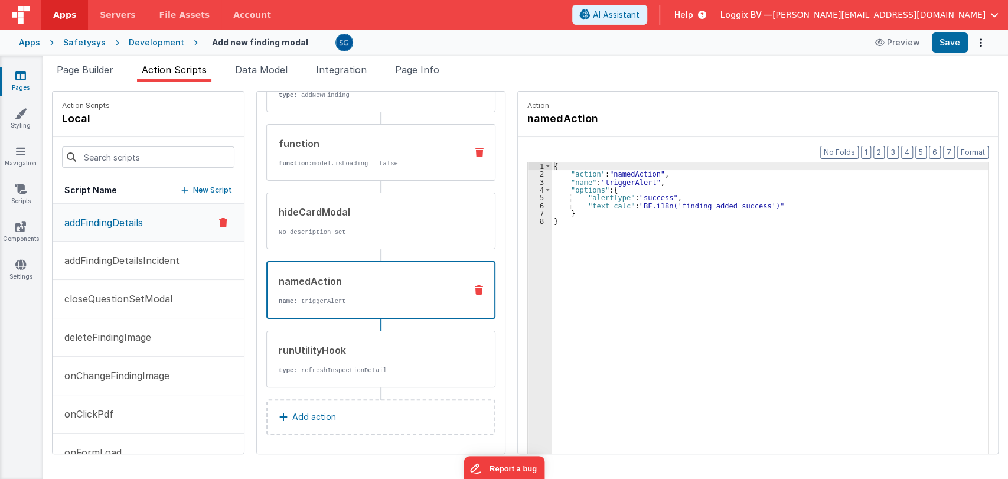
scroll to position [180, 0]
click at [113, 259] on p "addFindingDetailsIncident" at bounding box center [118, 260] width 122 height 14
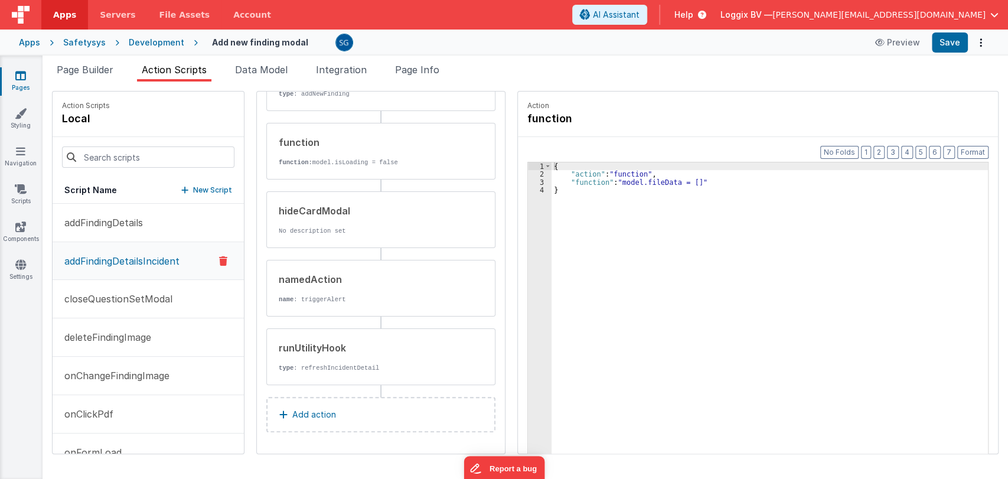
scroll to position [161, 0]
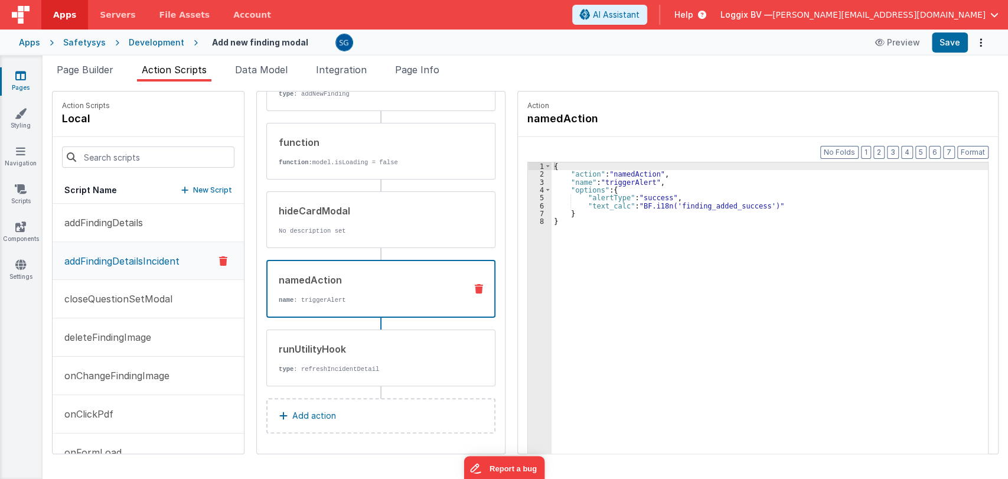
click at [325, 289] on div "namedAction name : triggerAlert" at bounding box center [361, 289] width 189 height 32
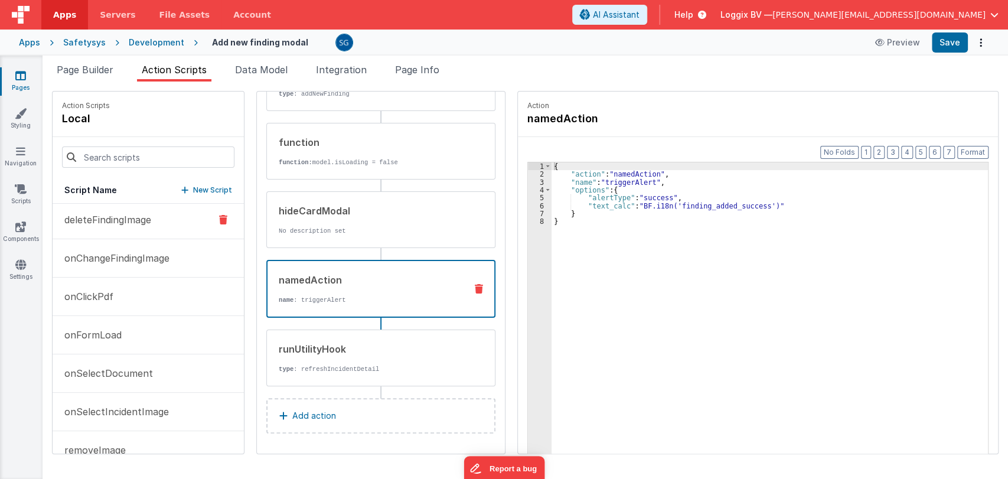
click at [104, 219] on p "deleteFindingImage" at bounding box center [104, 220] width 94 height 14
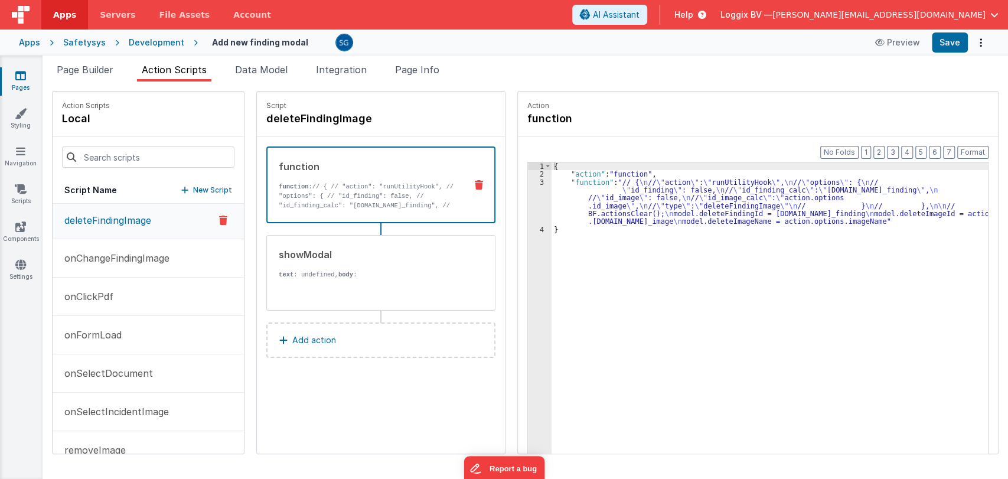
scroll to position [0, 0]
click at [331, 270] on p "text : undefined, body :" at bounding box center [368, 274] width 178 height 9
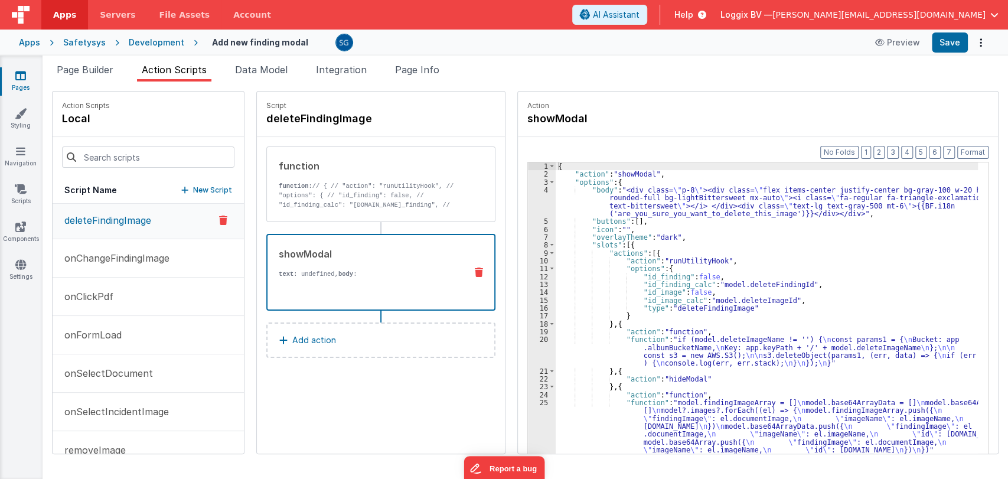
click at [18, 72] on icon at bounding box center [20, 76] width 11 height 12
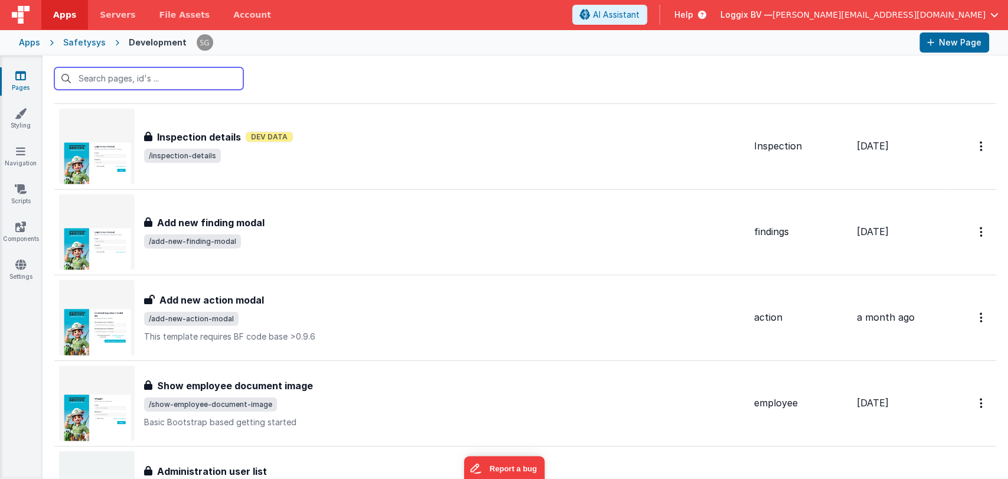
scroll to position [7987, 0]
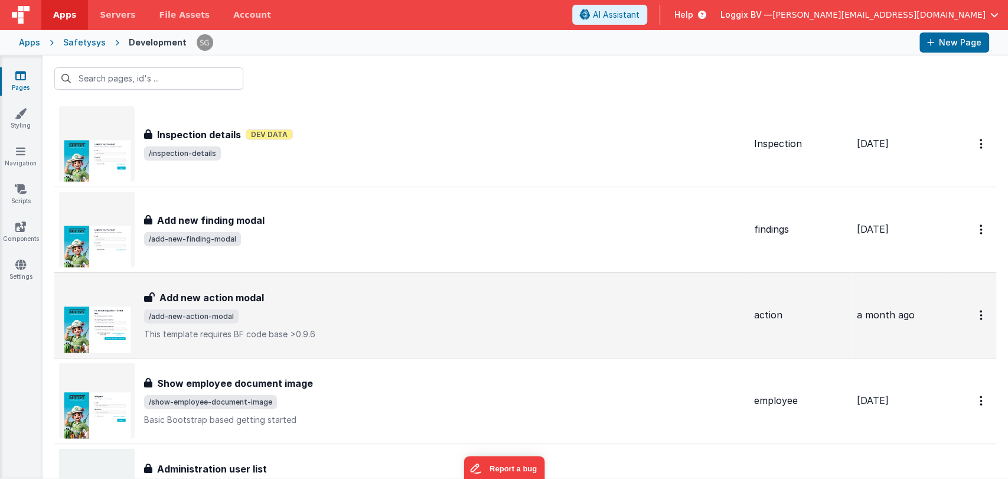
click at [357, 291] on div "Add new action modal" at bounding box center [444, 298] width 601 height 14
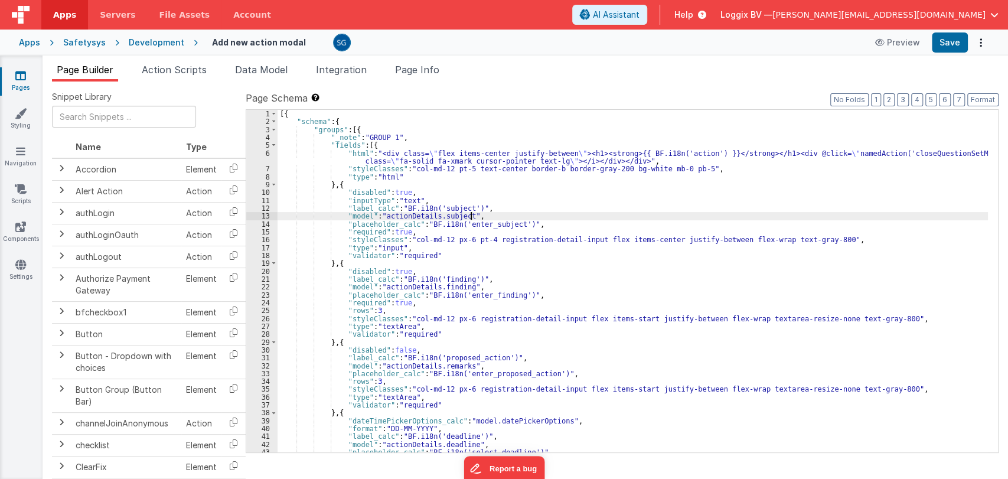
click at [541, 218] on div "[{ "schema" : { "groups" : [{ "_note" : "GROUP 1" , "fields" : [{ "html" : "<di…" at bounding box center [633, 289] width 710 height 358
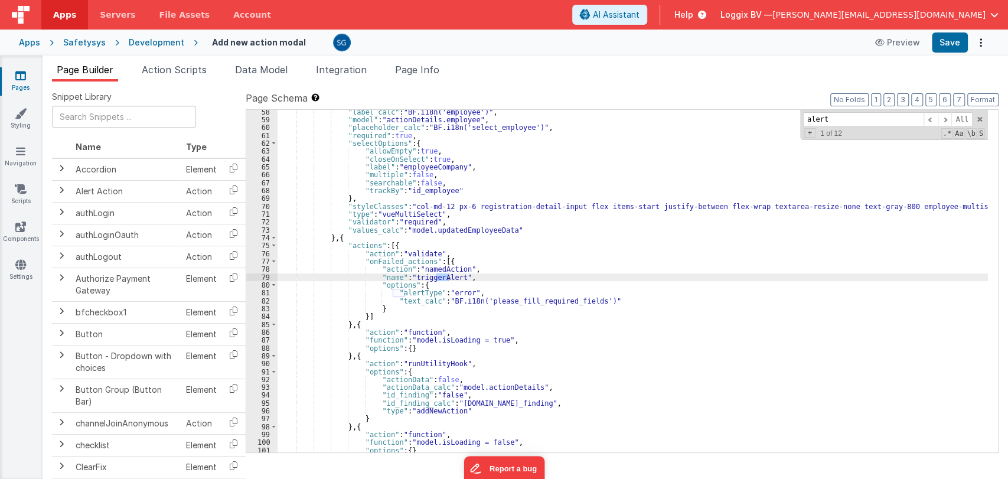
scroll to position [458, 0]
type input "alert"
click at [188, 70] on span "Action Scripts" at bounding box center [174, 70] width 65 height 12
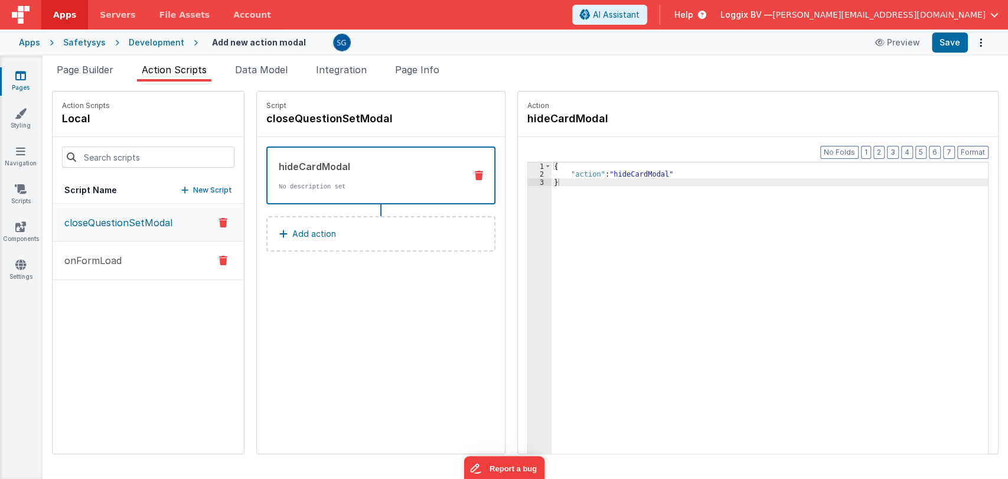
click at [98, 257] on p "onFormLoad" at bounding box center [89, 260] width 64 height 14
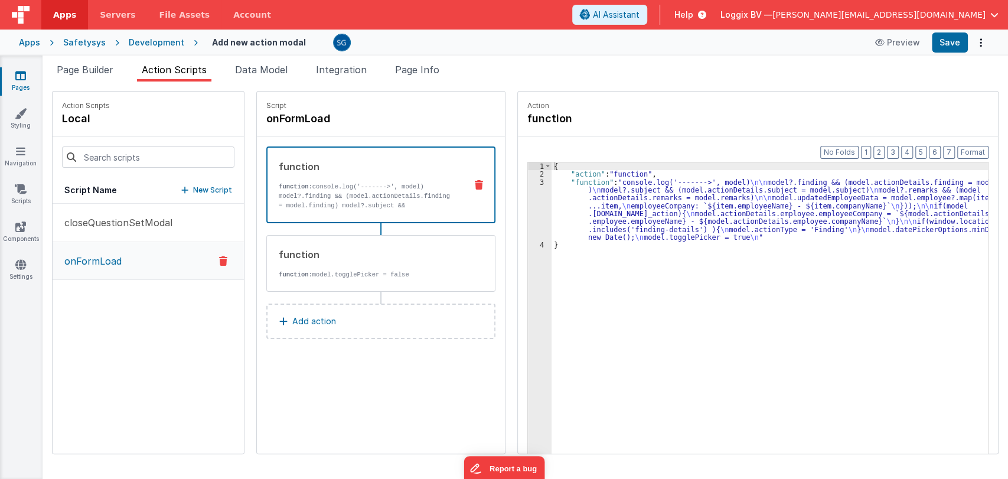
click at [21, 82] on link "Pages" at bounding box center [20, 82] width 43 height 24
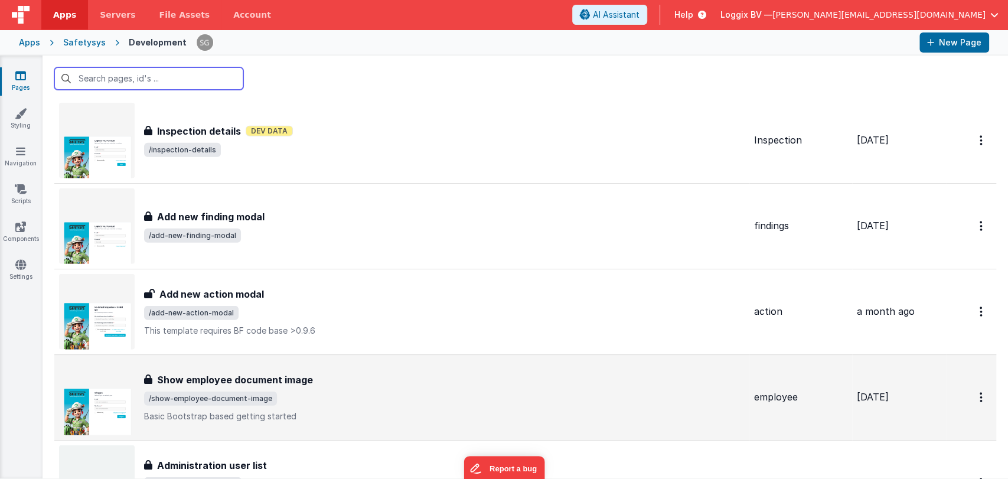
scroll to position [8058, 0]
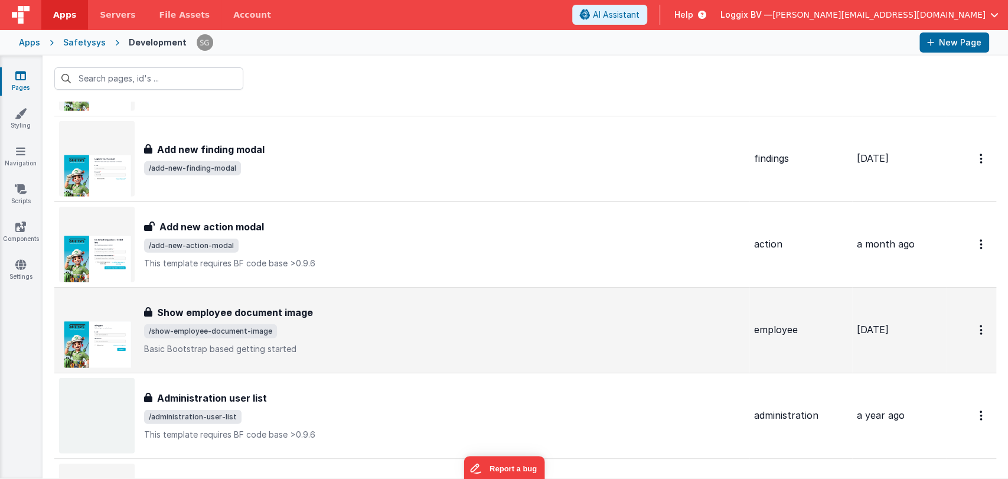
click at [298, 324] on span "/show-employee-document-image" at bounding box center [444, 331] width 601 height 14
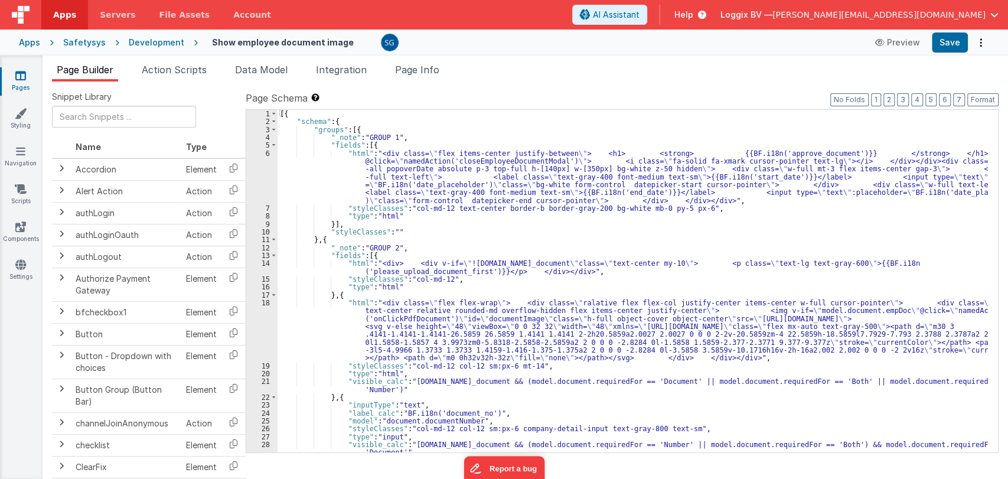
click at [510, 267] on div "[{ "schema" : { "groups" : [{ "_note" : "GROUP 1" , "fields" : [{ "html" : "<di…" at bounding box center [633, 289] width 710 height 358
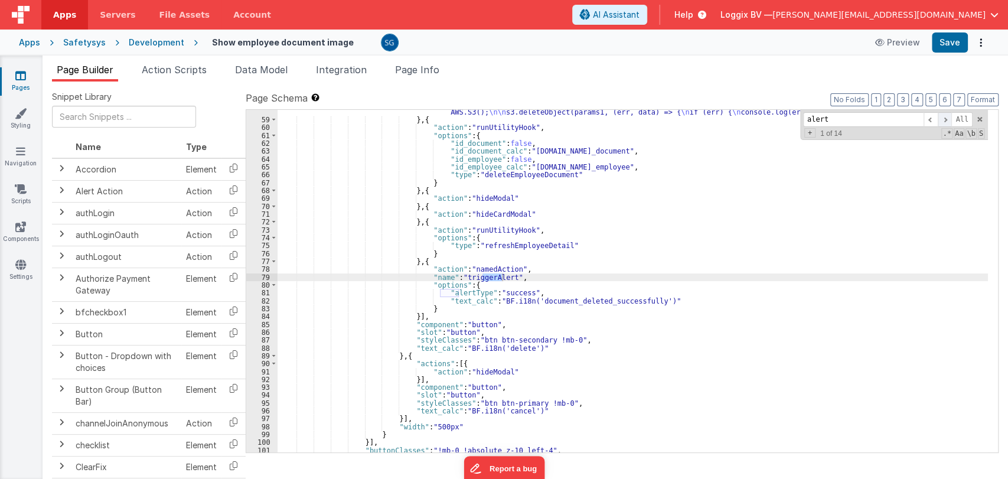
type input "alert"
click at [949, 117] on span at bounding box center [945, 119] width 14 height 15
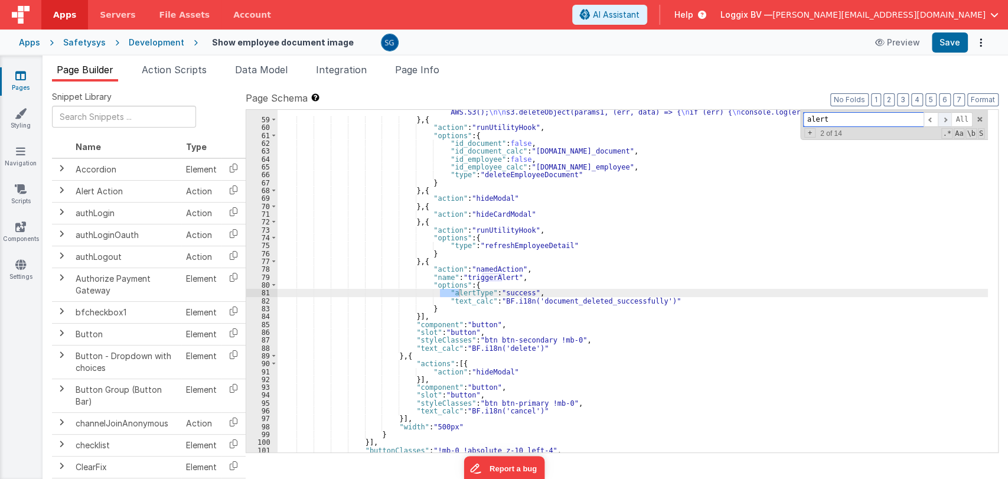
click at [949, 117] on span at bounding box center [945, 119] width 14 height 15
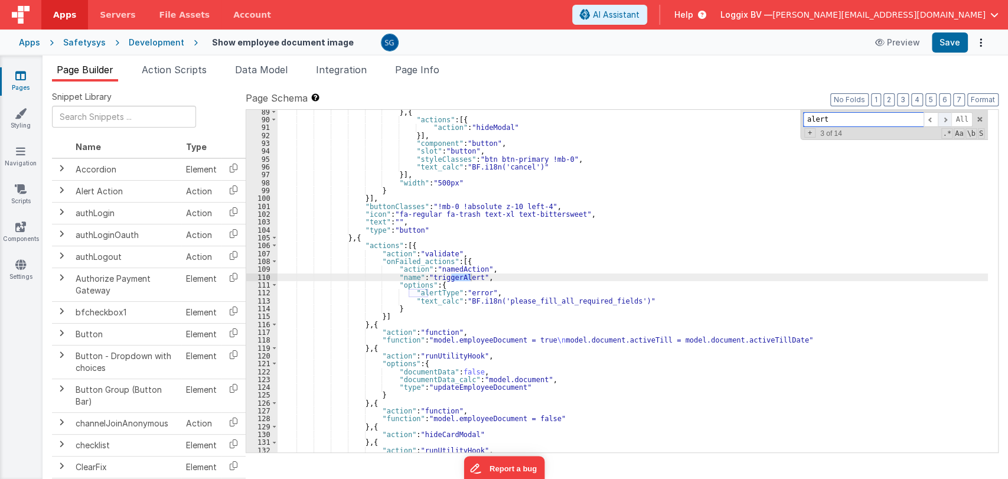
scroll to position [852, 0]
click at [949, 117] on span at bounding box center [945, 119] width 14 height 15
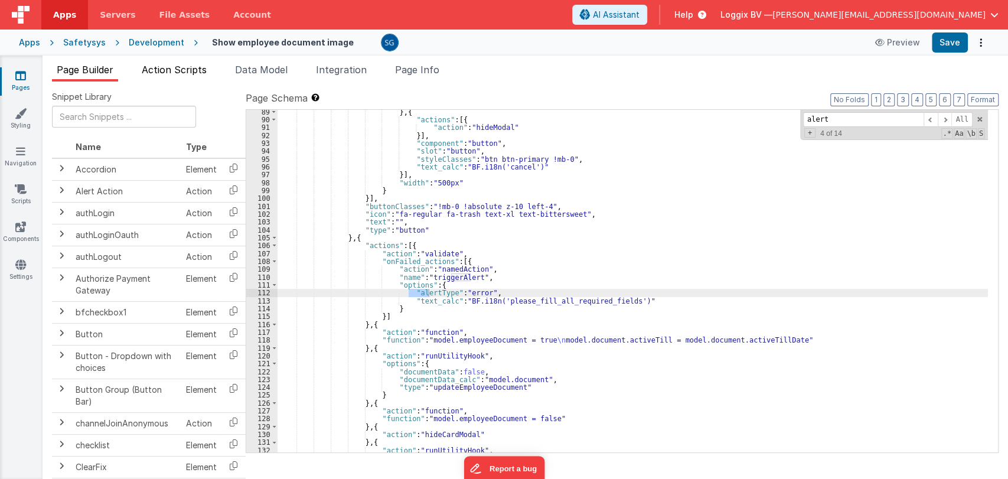
click at [170, 67] on span "Action Scripts" at bounding box center [174, 70] width 65 height 12
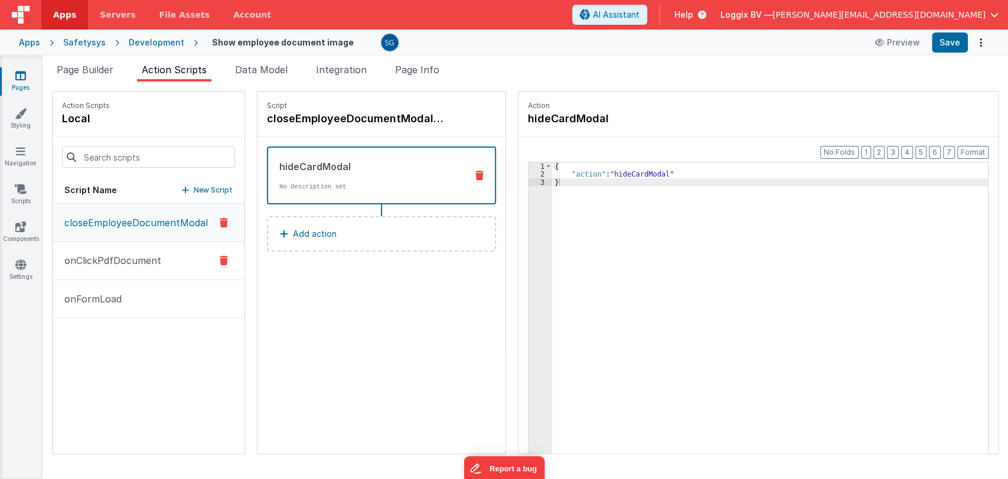
click at [110, 256] on p "onClickPdfDocument" at bounding box center [109, 260] width 104 height 14
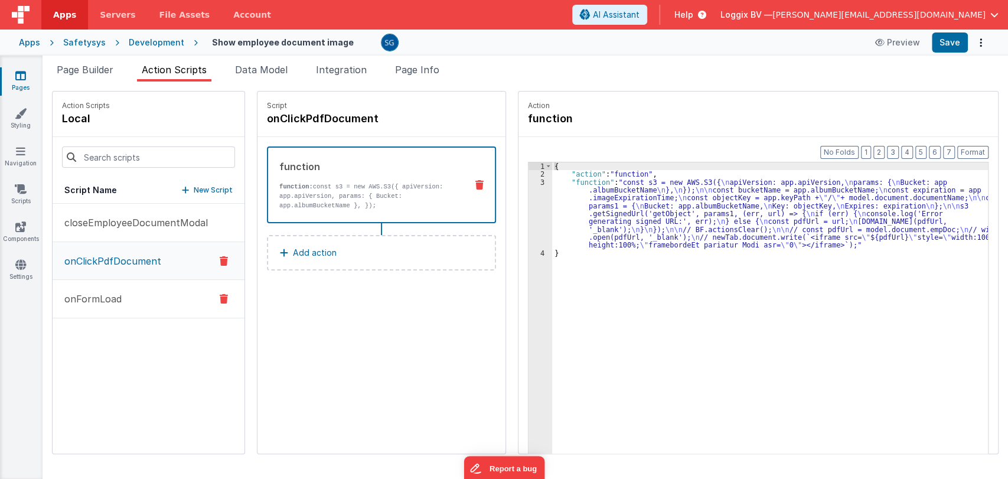
click at [113, 300] on p "onFormLoad" at bounding box center [89, 299] width 64 height 14
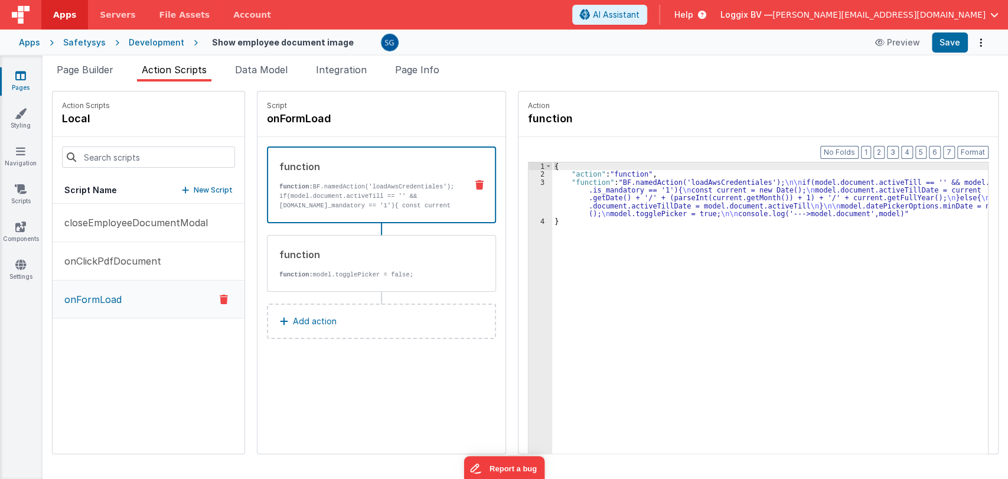
click at [18, 78] on icon at bounding box center [20, 76] width 11 height 12
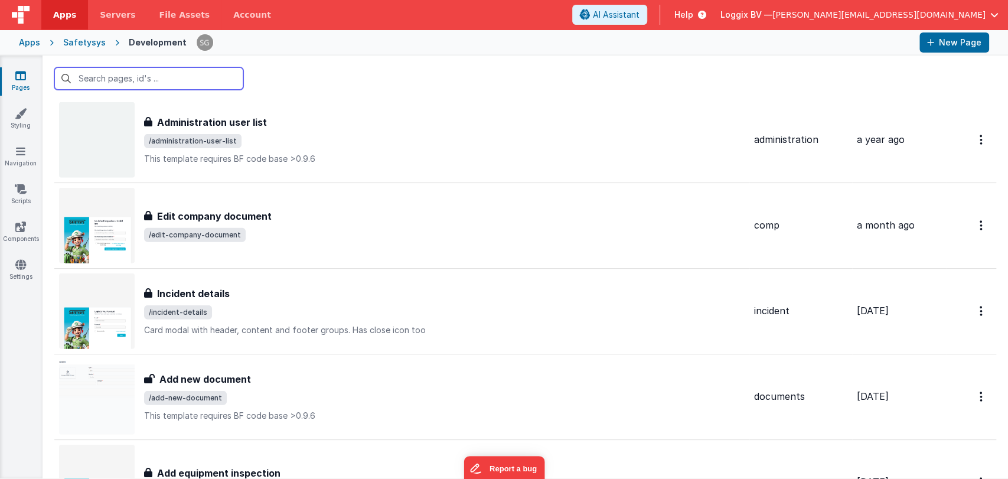
scroll to position [8235, 0]
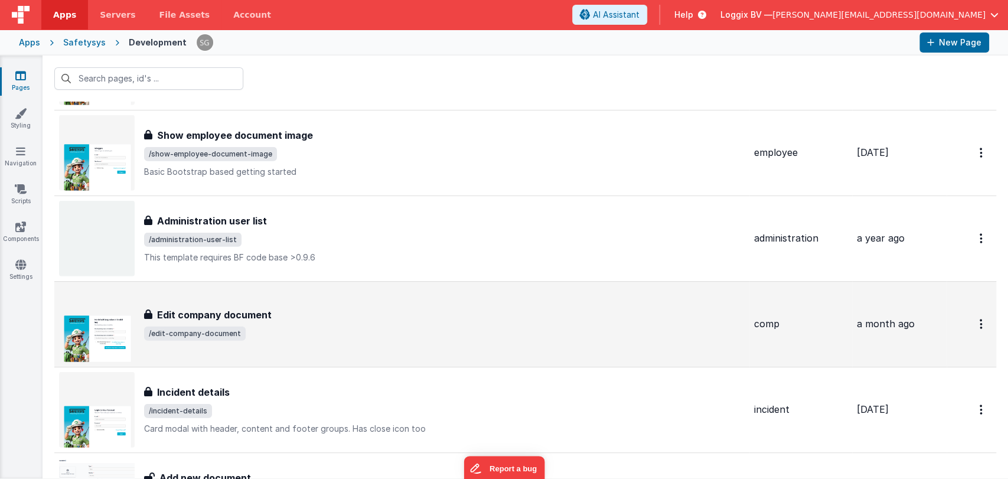
click at [284, 316] on div "Edit company document Edit company document /edit-company-document" at bounding box center [444, 324] width 601 height 33
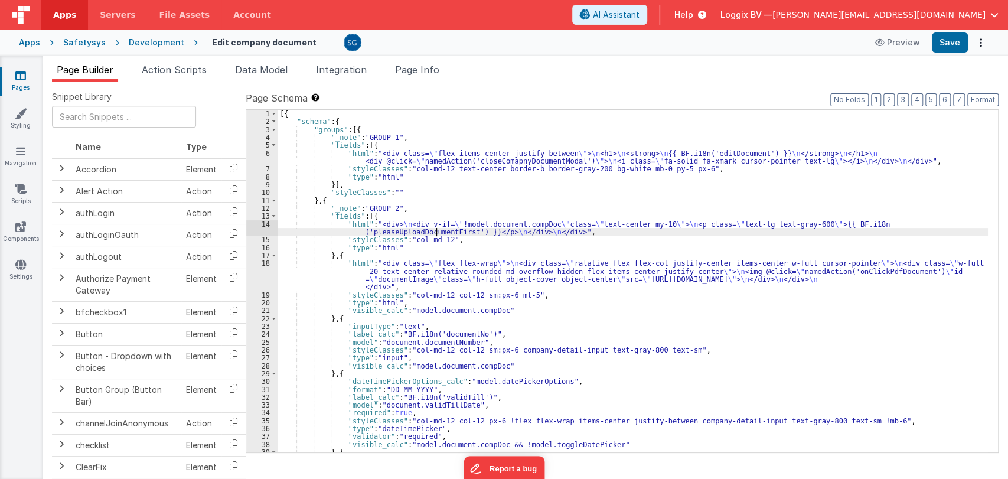
click at [437, 230] on div "[{ "schema" : { "groups" : [{ "_note" : "GROUP 1" , "fields" : [{ "html" : "<di…" at bounding box center [633, 289] width 710 height 358
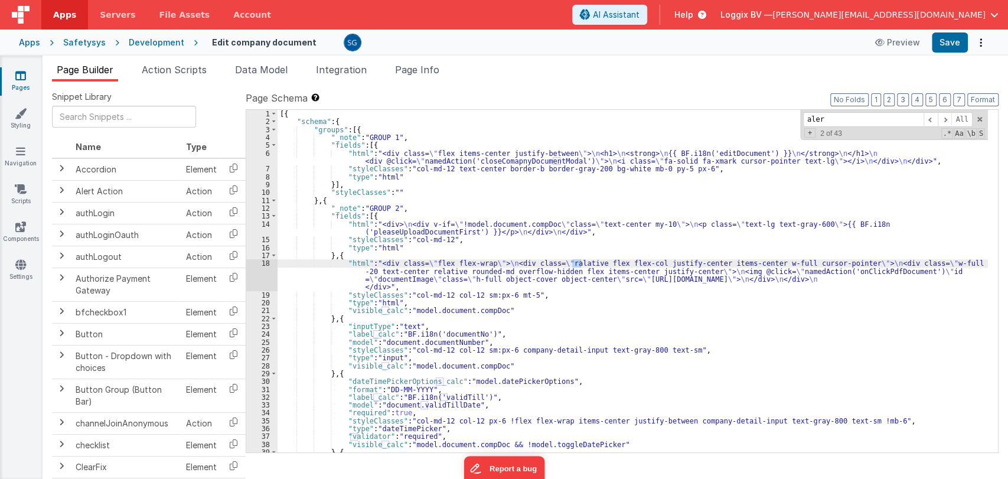
type input "alert"
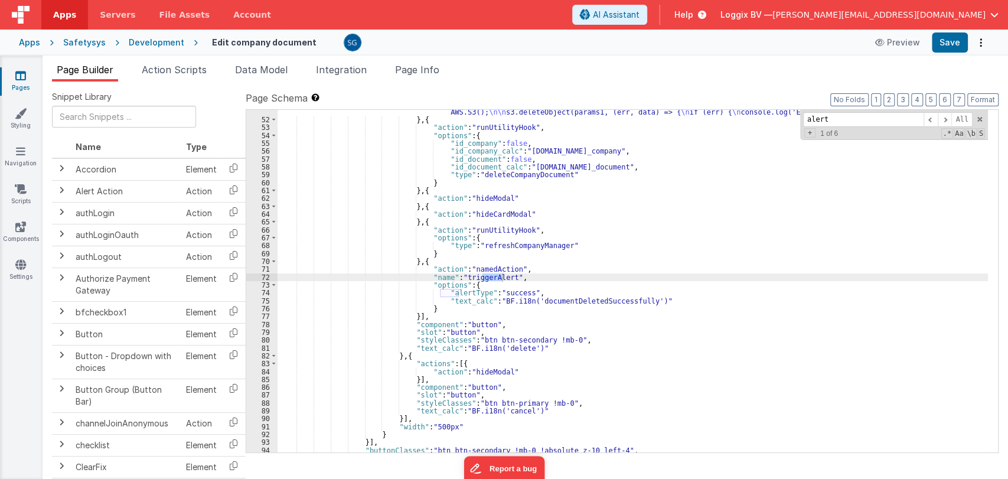
scroll to position [458, 0]
click at [191, 66] on span "Action Scripts" at bounding box center [174, 70] width 65 height 12
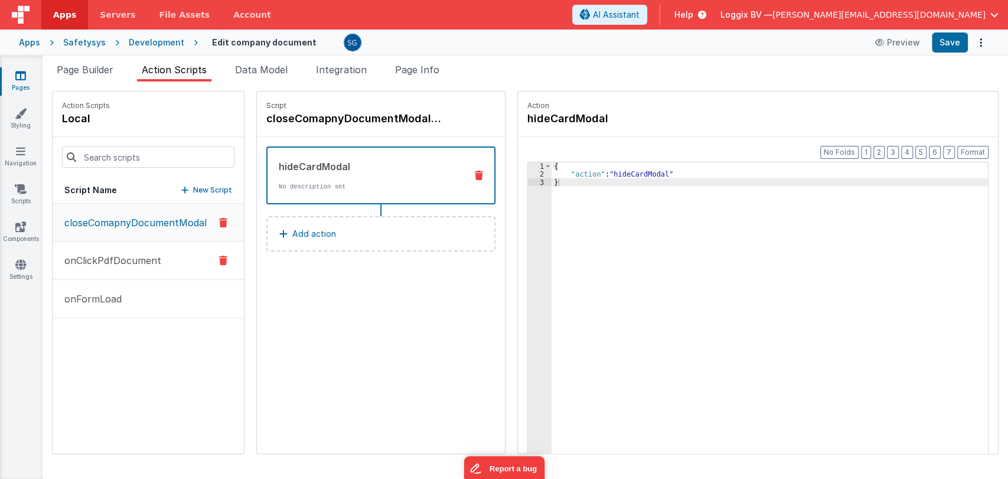
click at [119, 254] on p "onClickPdfDocument" at bounding box center [109, 260] width 104 height 14
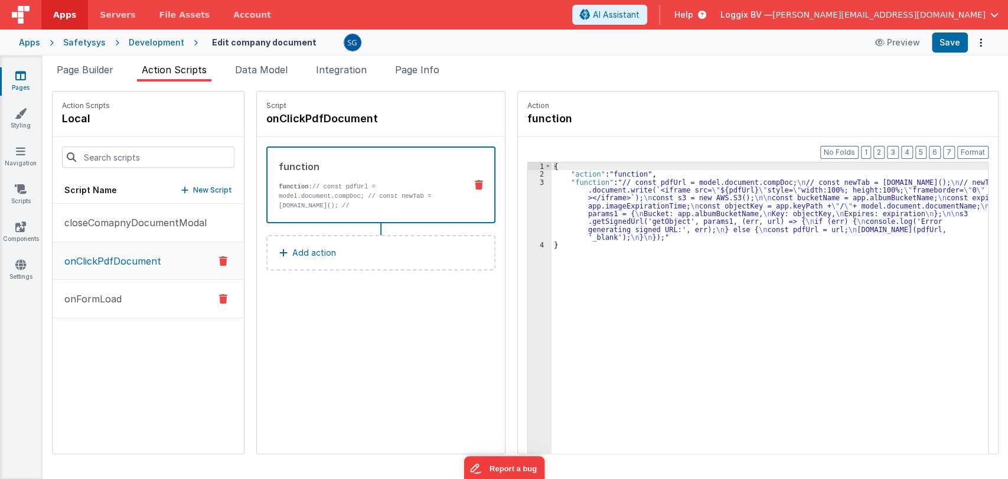
click at [95, 293] on p "onFormLoad" at bounding box center [89, 299] width 64 height 14
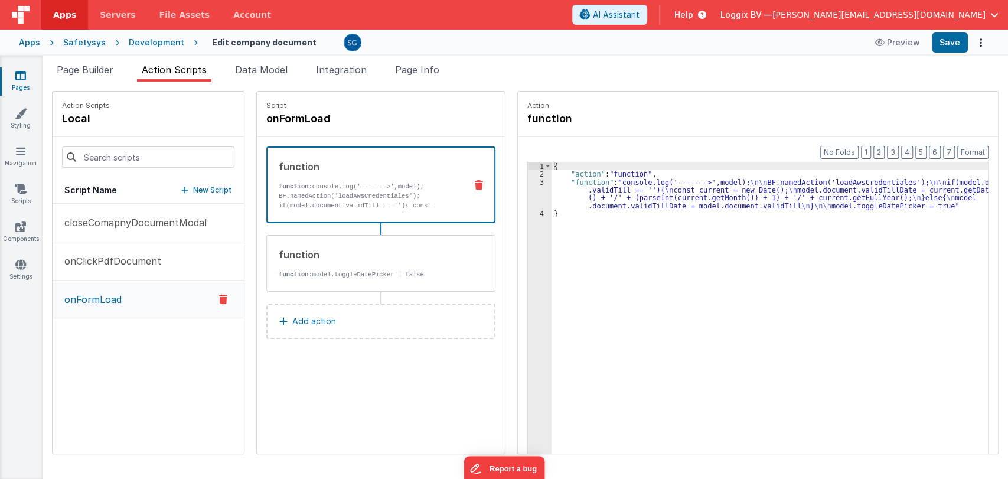
click at [5, 75] on link "Pages" at bounding box center [20, 82] width 43 height 24
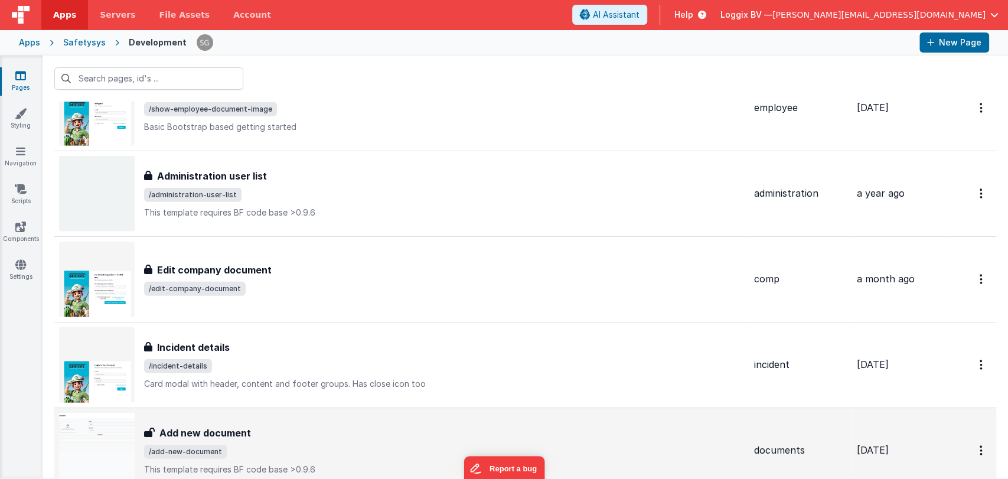
scroll to position [275, 0]
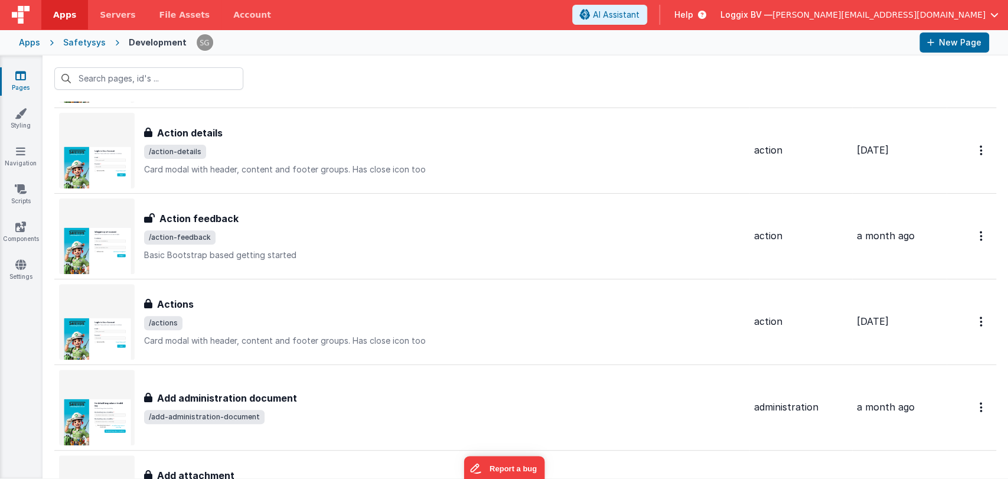
click at [268, 419] on span "/add-administration-document" at bounding box center [444, 417] width 601 height 14
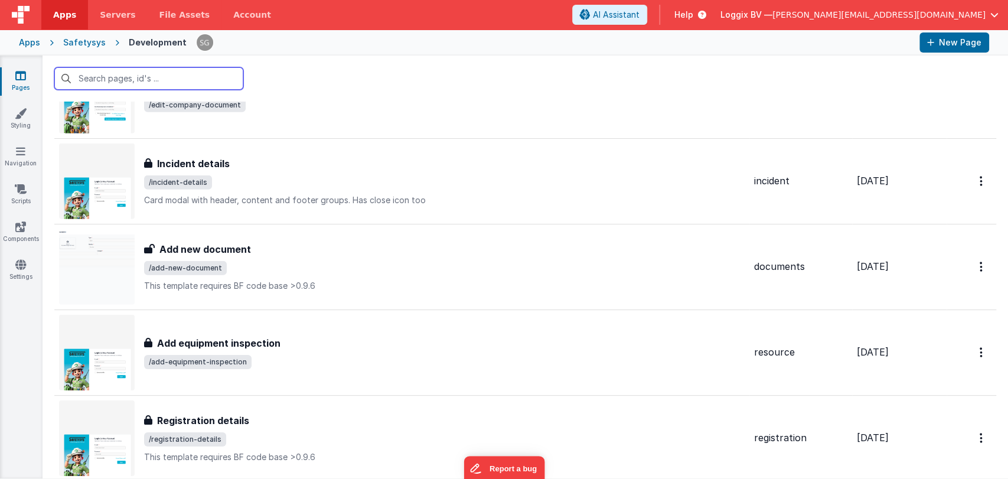
scroll to position [8465, 0]
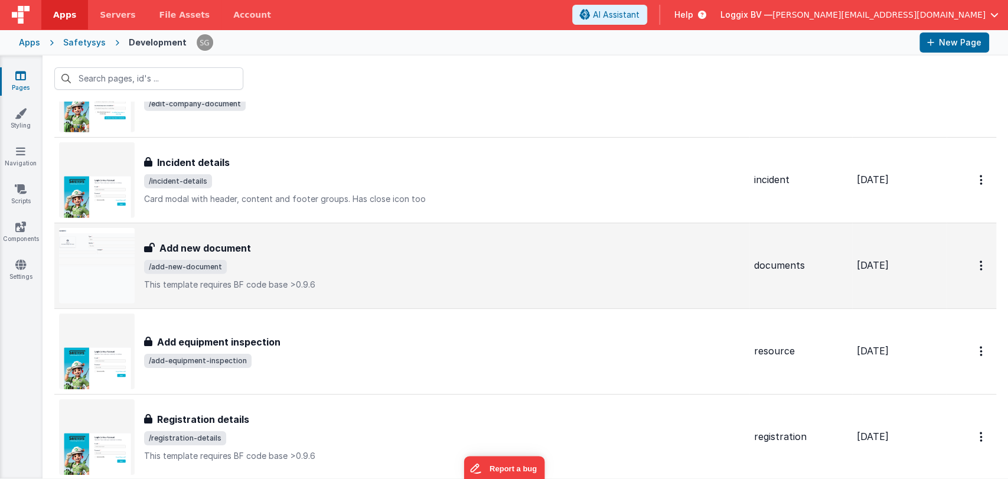
click at [326, 242] on div "Add new document" at bounding box center [444, 248] width 601 height 14
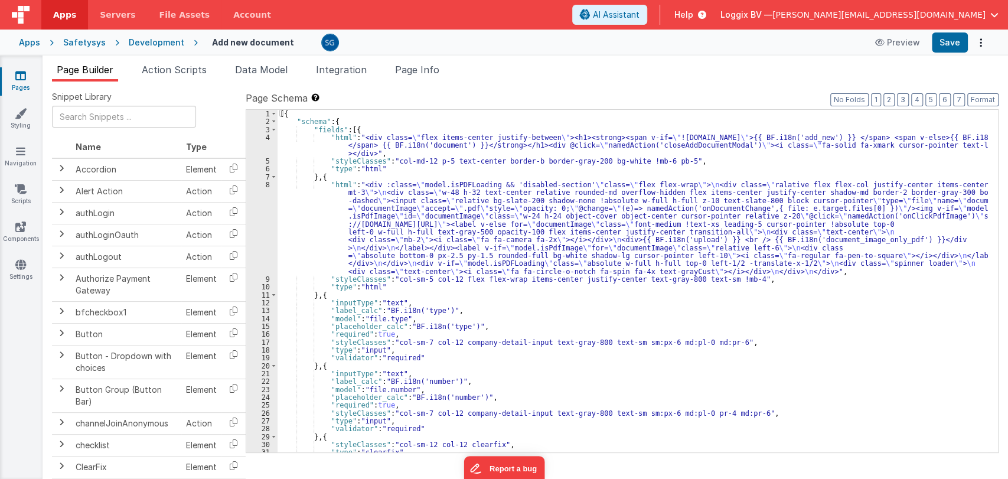
click at [568, 310] on div "[{ "schema" : { "fields" : [{ "html" : "<div class= \" flex items-center justif…" at bounding box center [633, 289] width 710 height 358
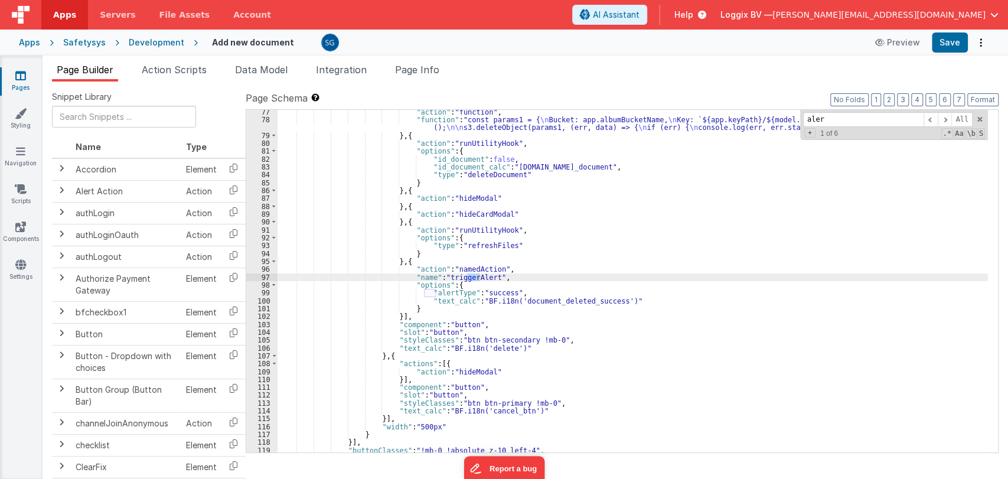
type input "alert"
click at [177, 71] on span "Action Scripts" at bounding box center [174, 70] width 65 height 12
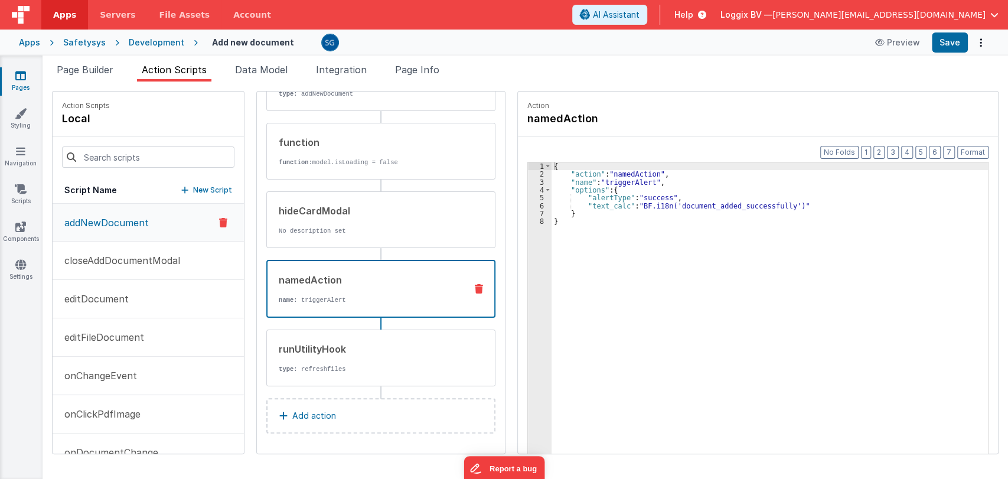
scroll to position [159, 0]
click at [322, 293] on div "namedAction name : triggerAlert" at bounding box center [361, 290] width 189 height 32
click at [110, 256] on p "closeAddDocumentModal" at bounding box center [118, 260] width 123 height 14
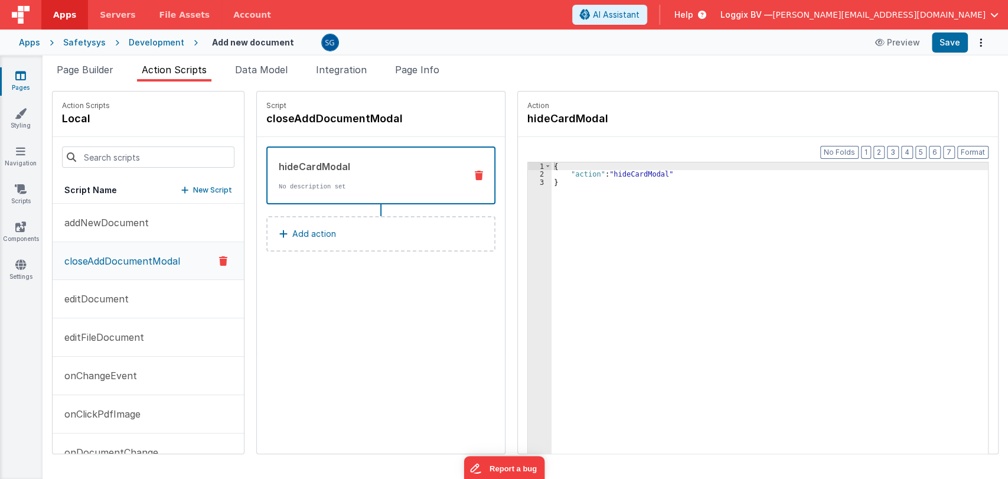
scroll to position [0, 0]
click at [74, 313] on button "editDocument" at bounding box center [148, 299] width 191 height 38
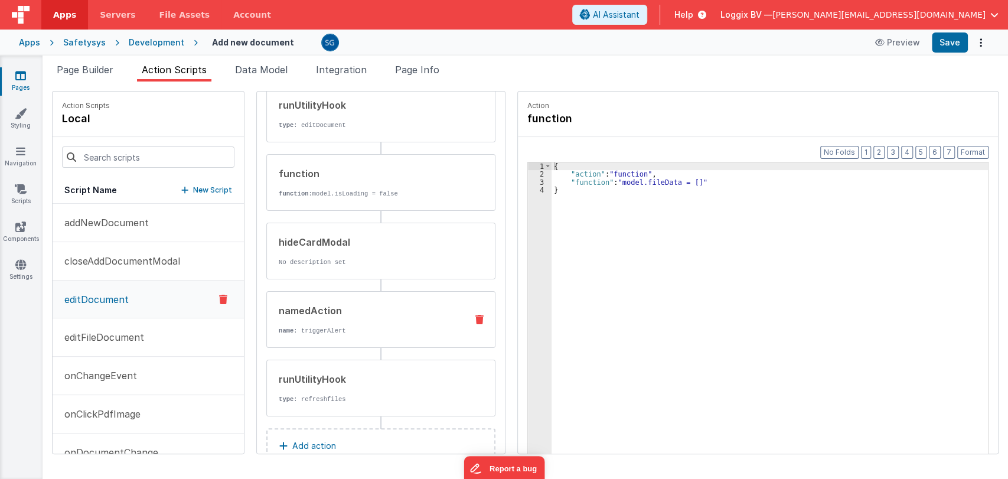
click at [327, 318] on div "namedAction name : triggerAlert" at bounding box center [362, 319] width 190 height 32
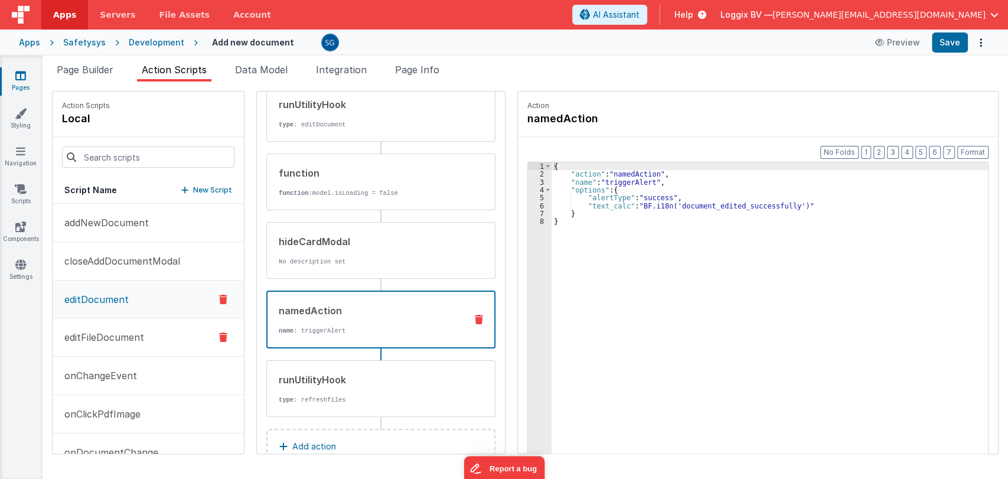
scroll to position [66, 0]
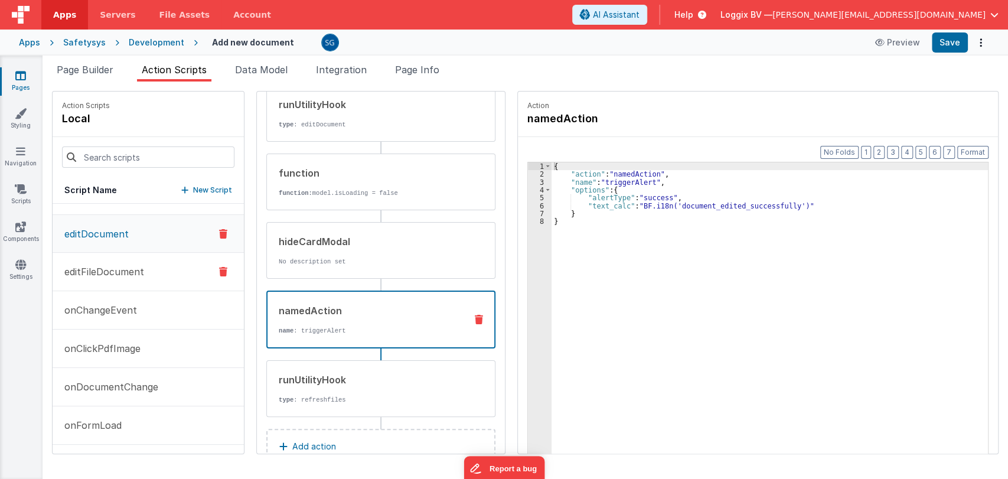
click at [109, 278] on p "editFileDocument" at bounding box center [100, 272] width 87 height 14
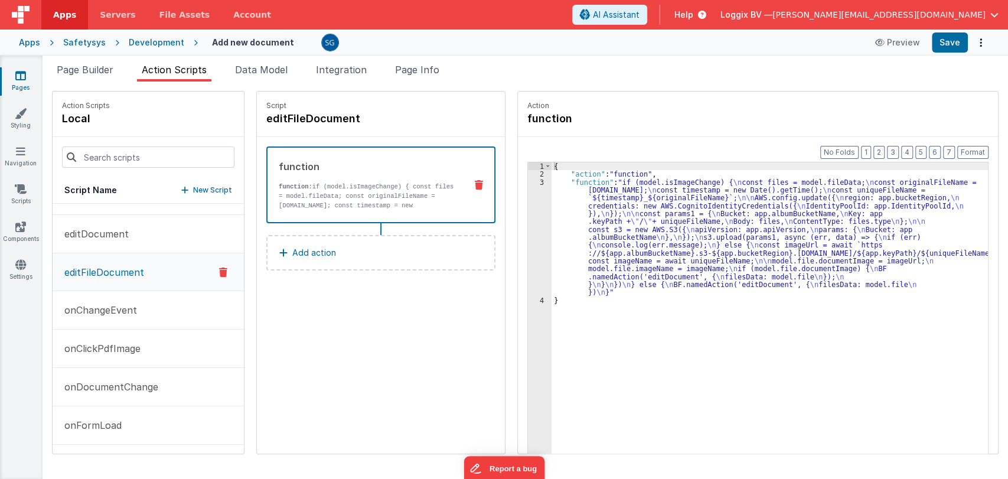
scroll to position [0, 0]
click at [101, 234] on p "editDocument" at bounding box center [92, 234] width 71 height 14
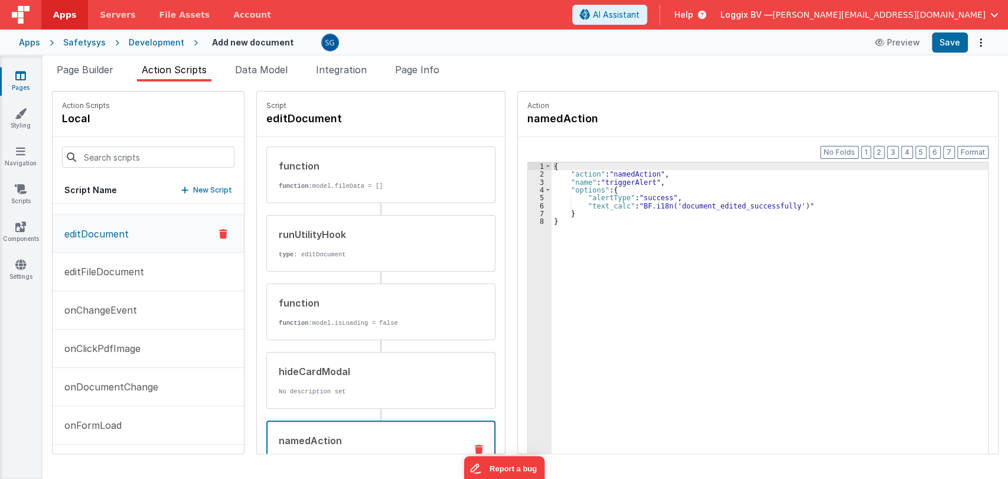
click at [345, 435] on div "namedAction" at bounding box center [368, 440] width 178 height 14
click at [25, 77] on icon at bounding box center [20, 76] width 11 height 12
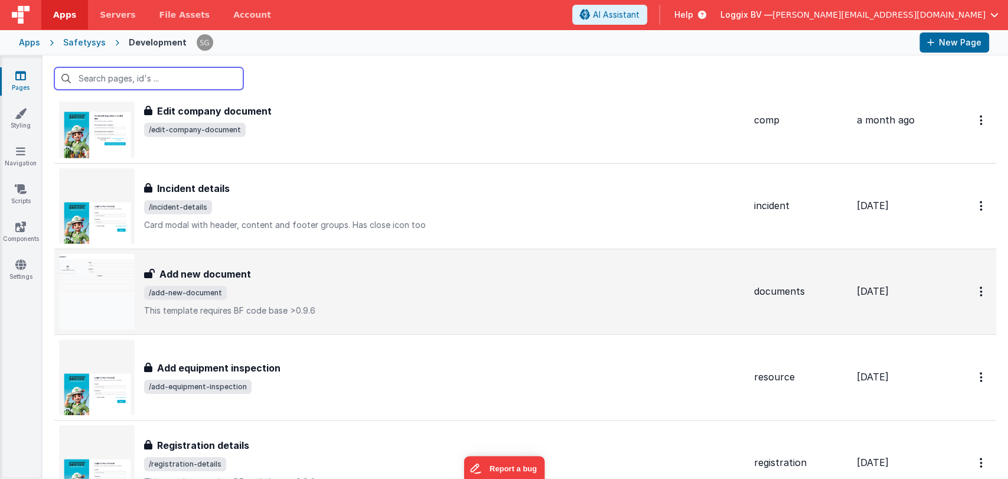
scroll to position [8442, 0]
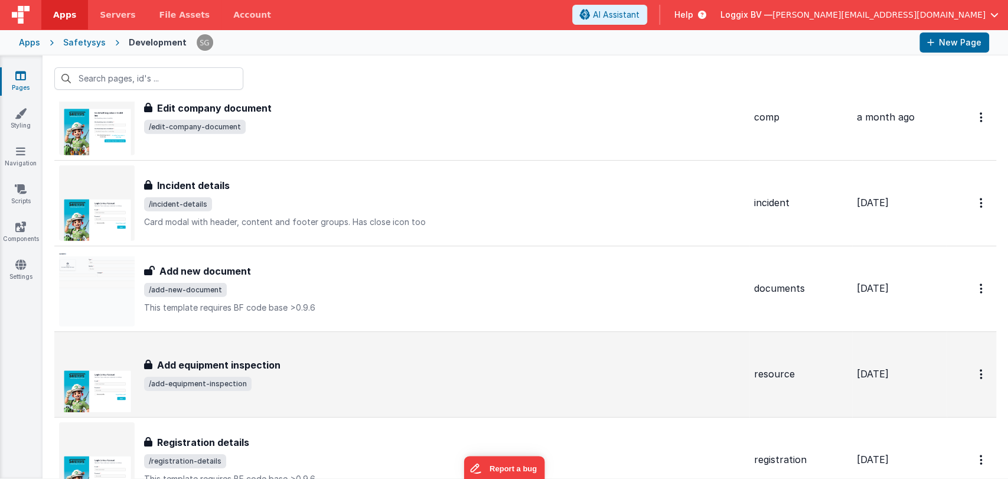
click at [292, 358] on div "Add equipment inspection" at bounding box center [444, 365] width 601 height 14
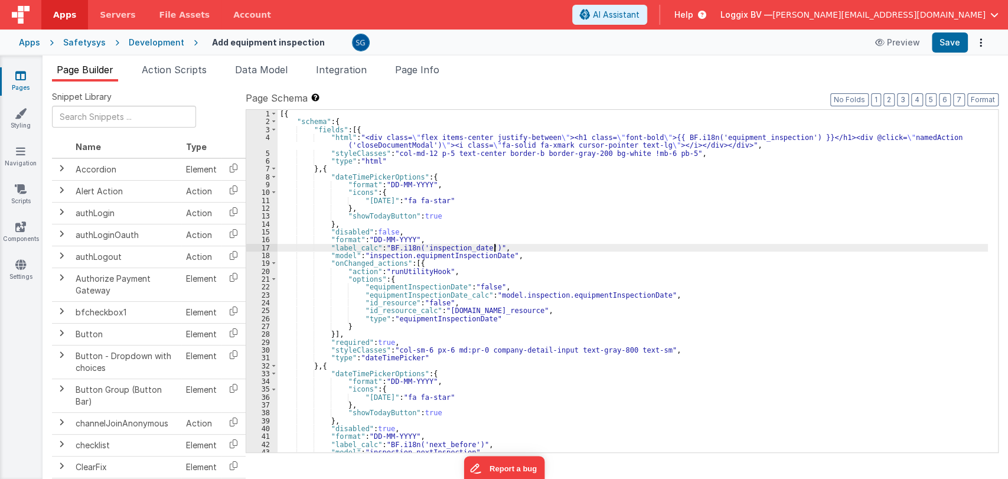
click at [611, 247] on div "[{ "schema" : { "fields" : [{ "html" : "<div class= \" flex items-center justif…" at bounding box center [633, 289] width 710 height 358
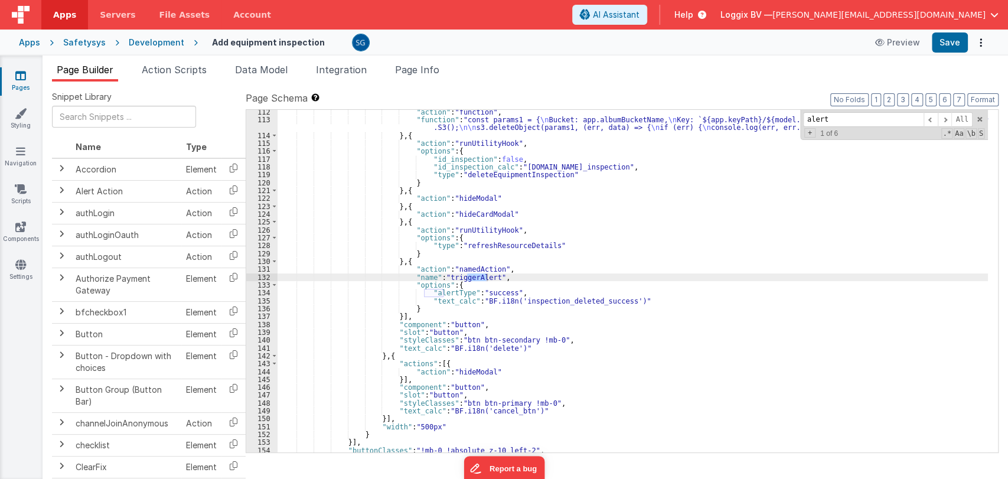
scroll to position [978, 0]
type input "alert"
click at [180, 67] on span "Action Scripts" at bounding box center [174, 70] width 65 height 12
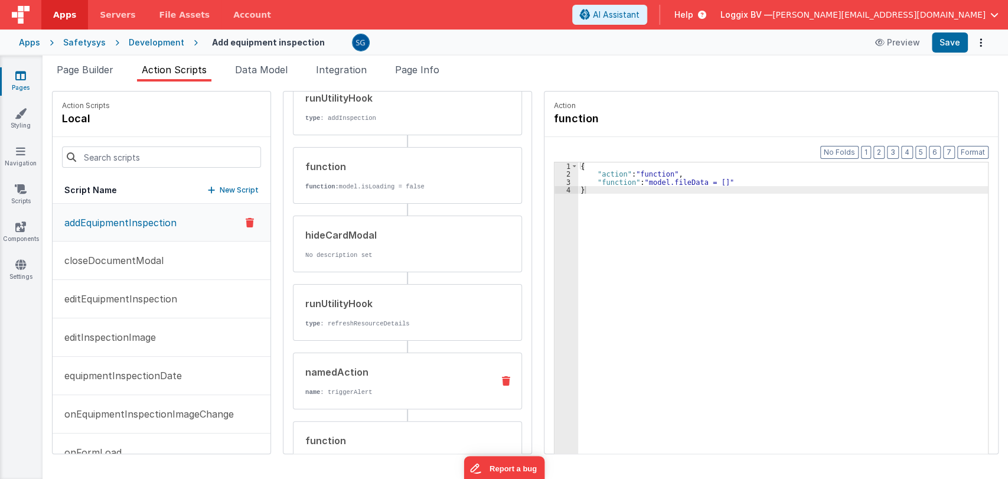
click at [350, 353] on div "namedAction name : triggerAlert" at bounding box center [407, 381] width 229 height 57
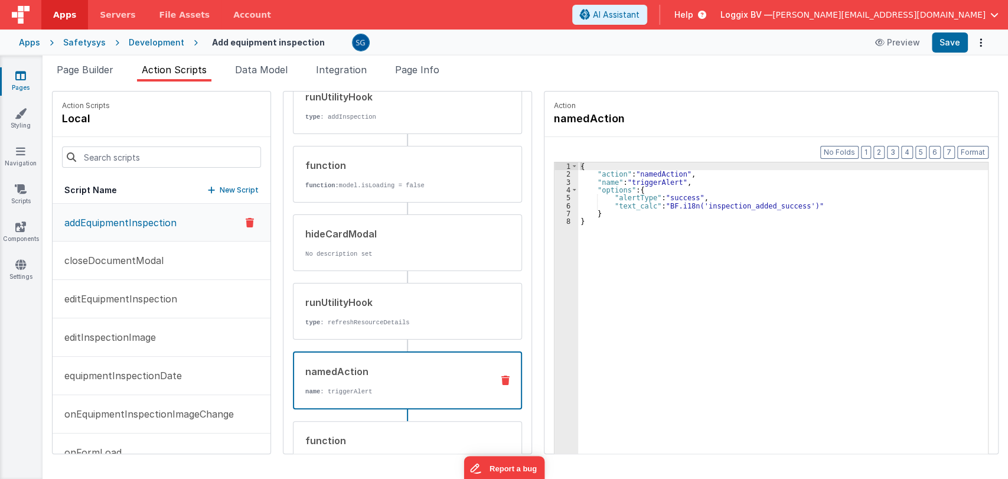
scroll to position [137, 0]
click at [142, 294] on p "editEquipmentInspection" at bounding box center [117, 299] width 120 height 14
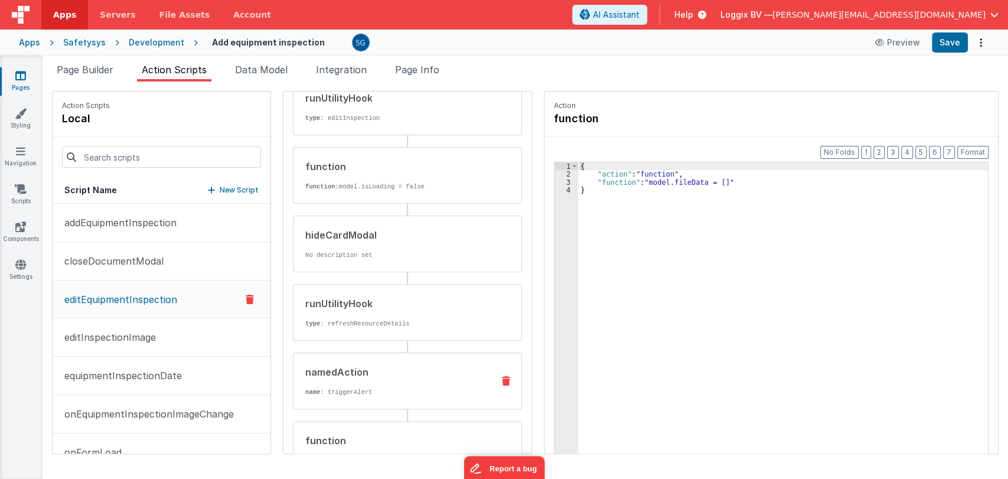
click at [355, 371] on div "namedAction" at bounding box center [394, 372] width 178 height 14
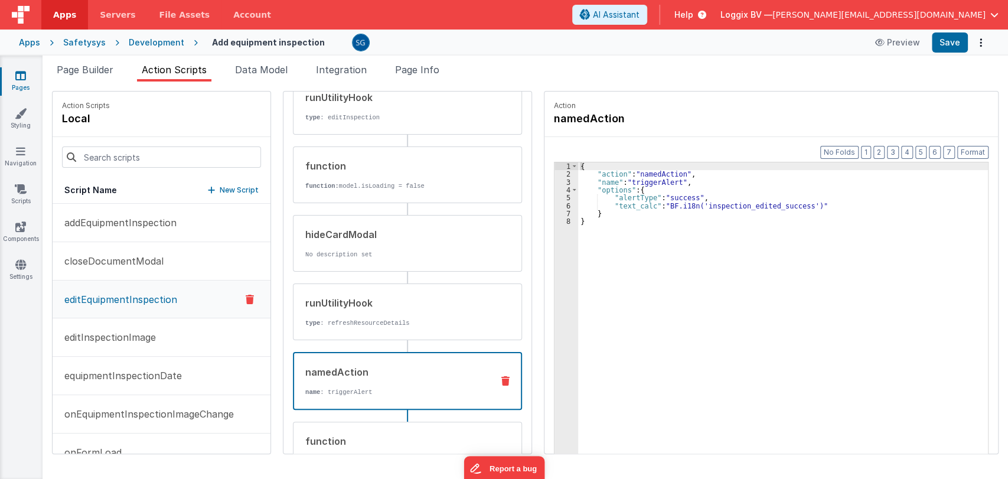
scroll to position [27, 0]
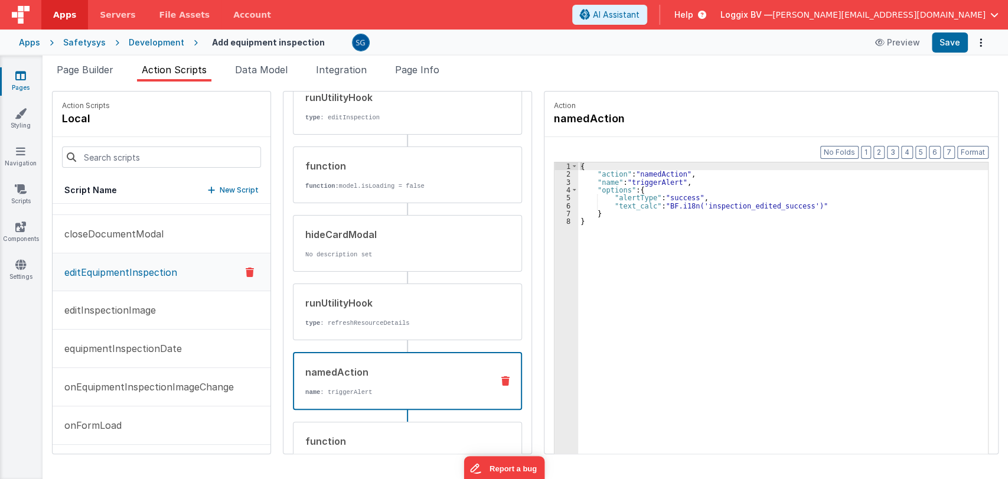
click at [23, 77] on icon at bounding box center [20, 76] width 11 height 12
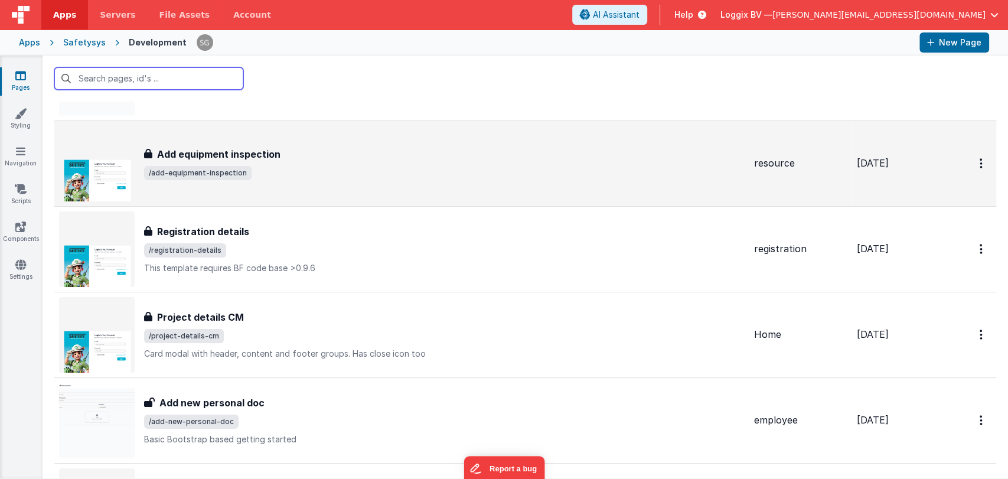
scroll to position [8653, 0]
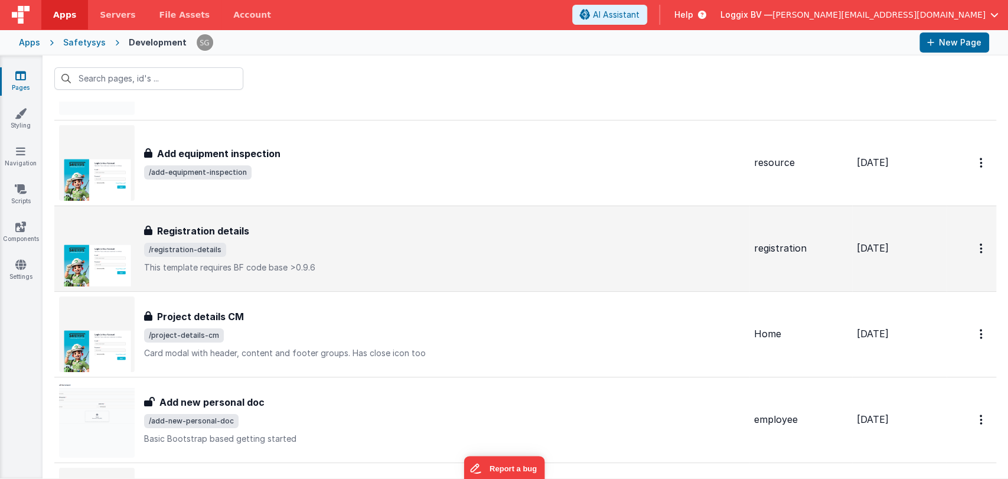
click at [250, 224] on div "Registration details" at bounding box center [444, 231] width 601 height 14
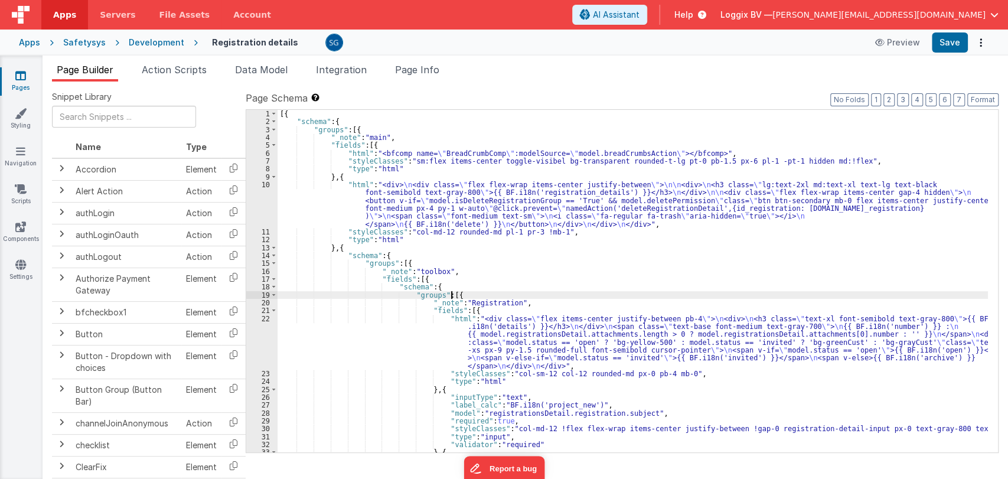
click at [600, 293] on div "[{ "schema" : { "groups" : [{ "_note" : "main" , "fields" : [{ "html" : "<bfcom…" at bounding box center [633, 289] width 710 height 358
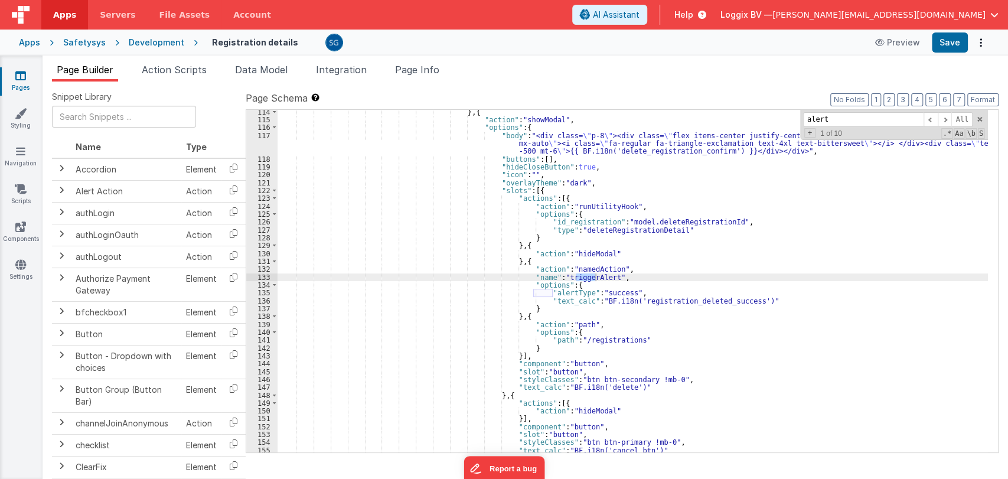
scroll to position [1025, 0]
type input "alert"
click at [184, 70] on span "Action Scripts" at bounding box center [174, 70] width 65 height 12
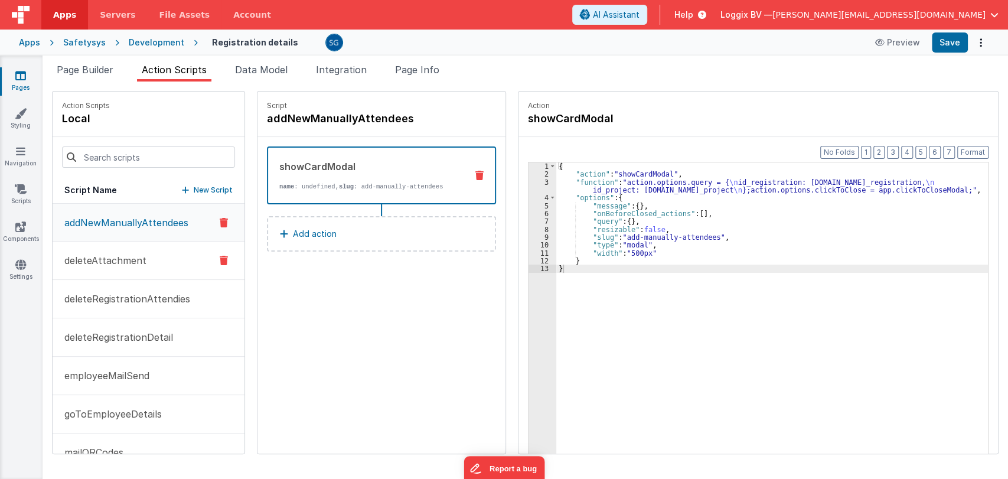
click at [112, 260] on p "deleteAttachment" at bounding box center [101, 260] width 89 height 14
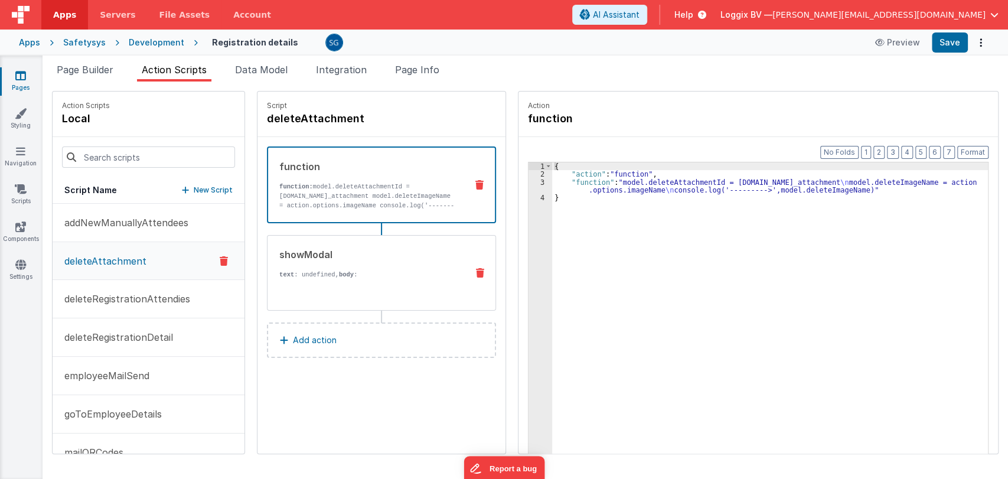
click at [312, 289] on div "{{BF.i18n('are_you_sure_you_want_to_delete_this_attachment')}}" at bounding box center [368, 337] width 178 height 116
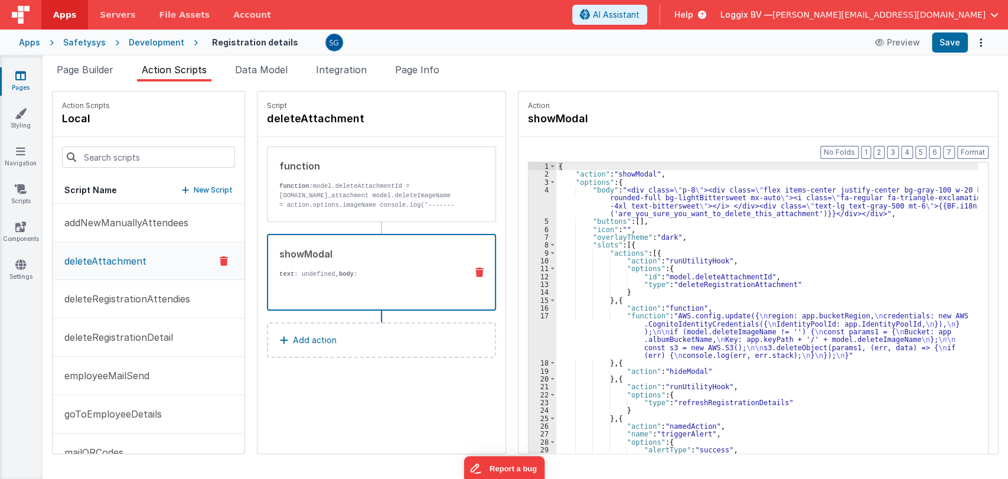
click at [16, 77] on icon at bounding box center [20, 76] width 11 height 12
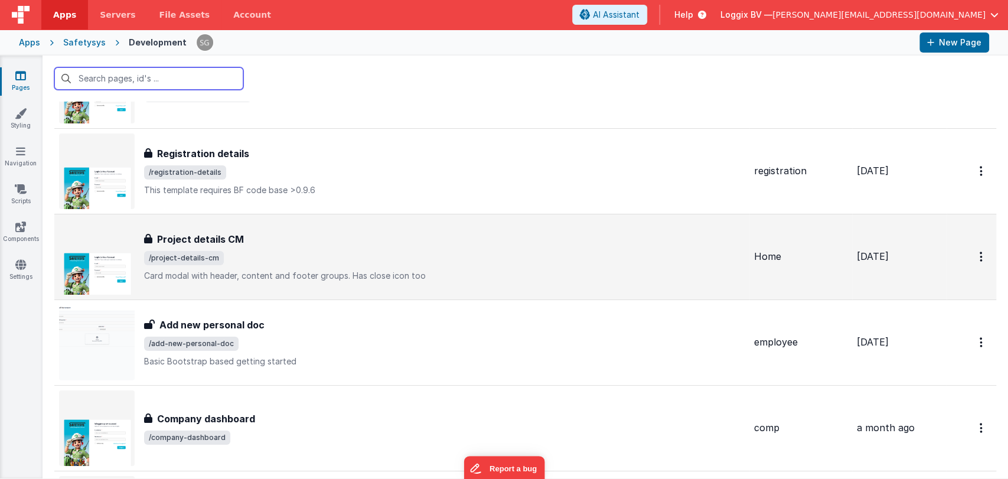
scroll to position [8691, 0]
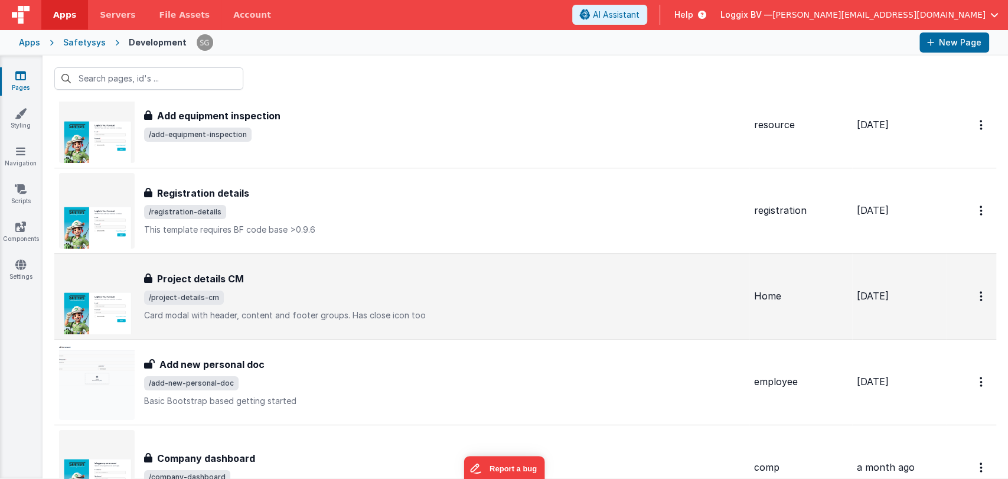
click at [299, 253] on td "Project details CM Project details CM /project-details-cm Card modal with heade…" at bounding box center [401, 296] width 695 height 86
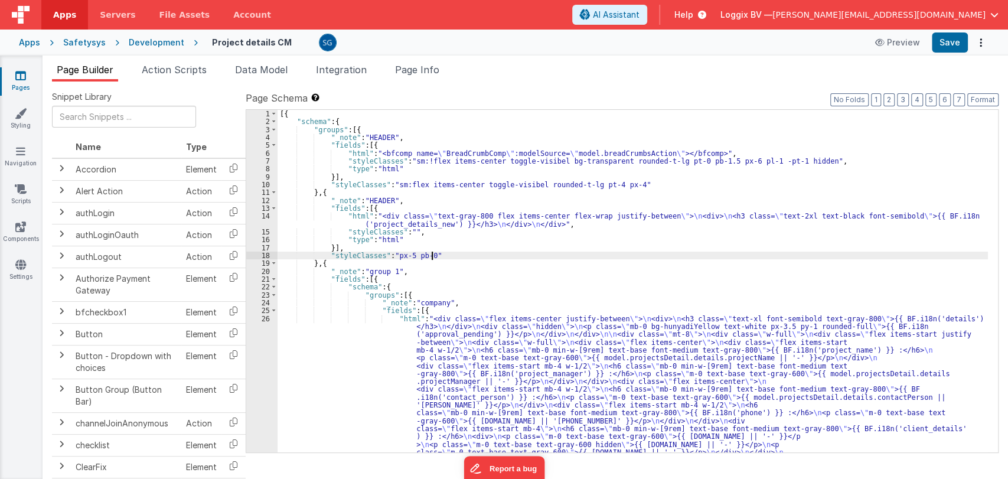
click at [531, 257] on div "[{ "schema" : { "groups" : [{ "_note" : "HEADER" , "fields" : [{ "html" : "<bfc…" at bounding box center [633, 391] width 710 height 563
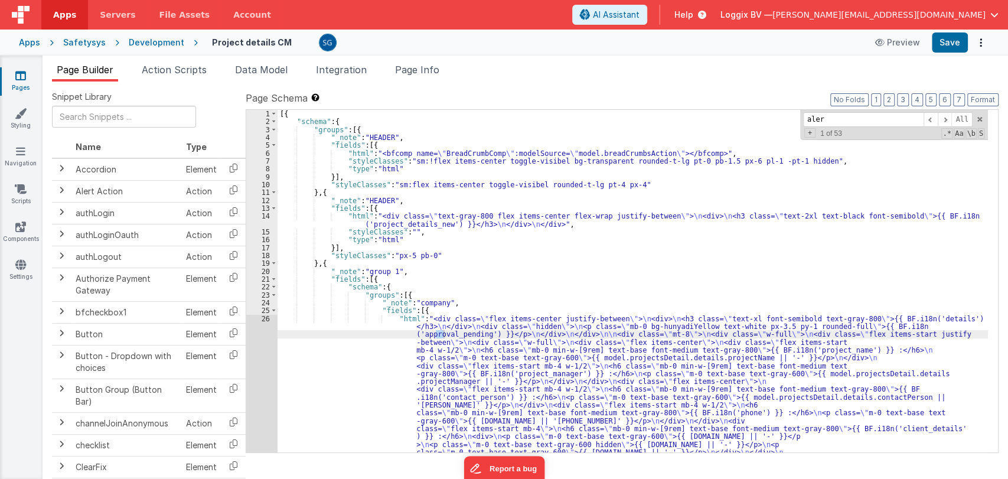
type input "alert"
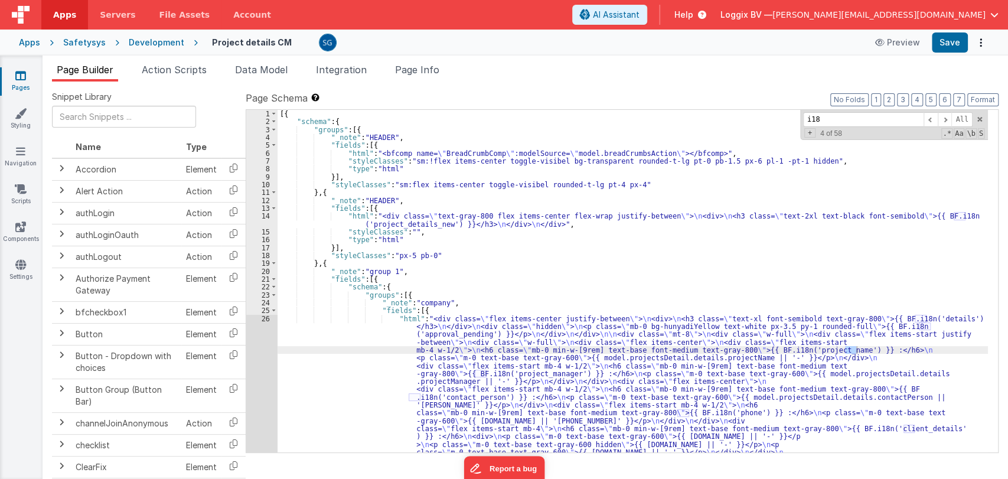
type input "i18n"
click at [194, 67] on span "Action Scripts" at bounding box center [174, 70] width 65 height 12
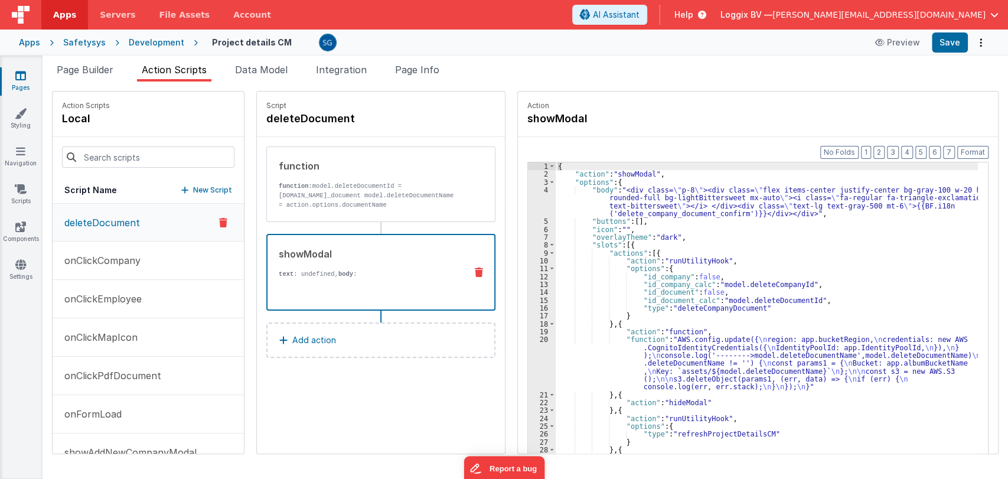
click at [350, 253] on div "showModal" at bounding box center [368, 254] width 178 height 14
click at [19, 77] on icon at bounding box center [20, 76] width 11 height 12
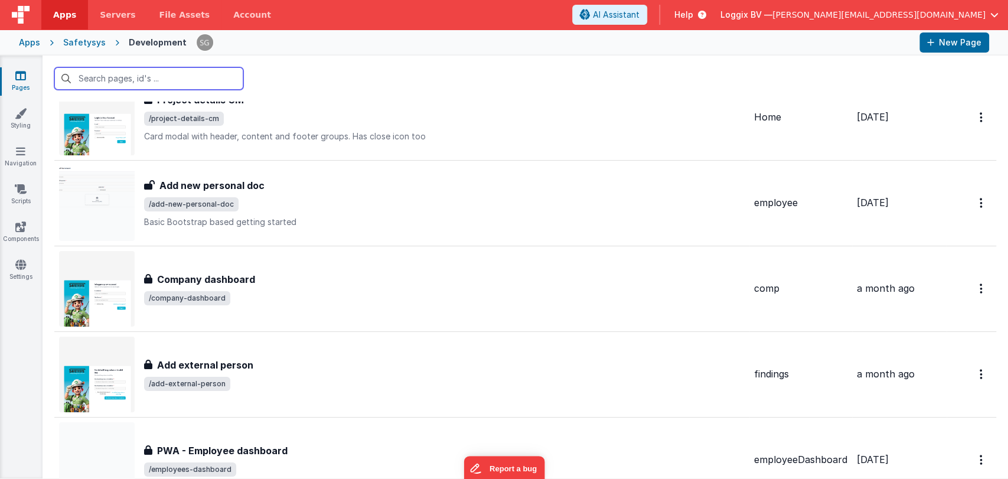
scroll to position [8778, 0]
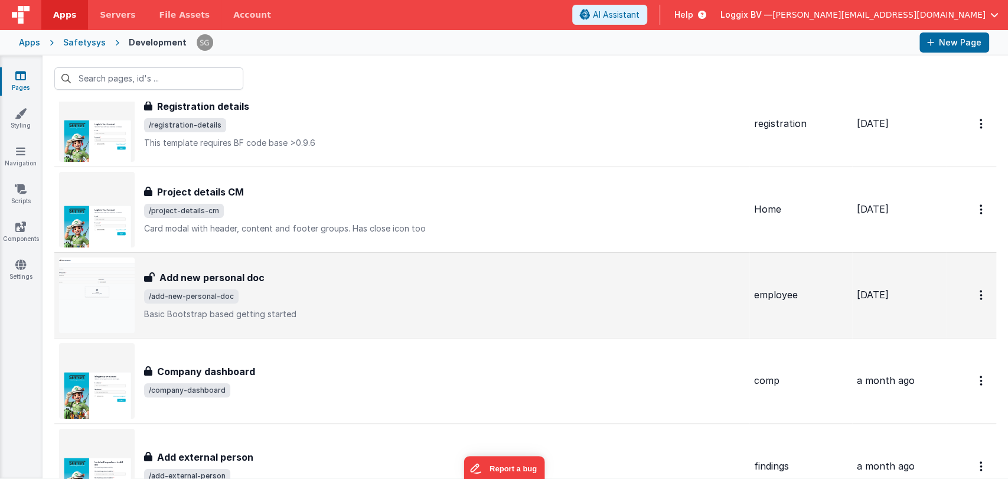
click at [302, 289] on span "/add-new-personal-doc" at bounding box center [444, 296] width 601 height 14
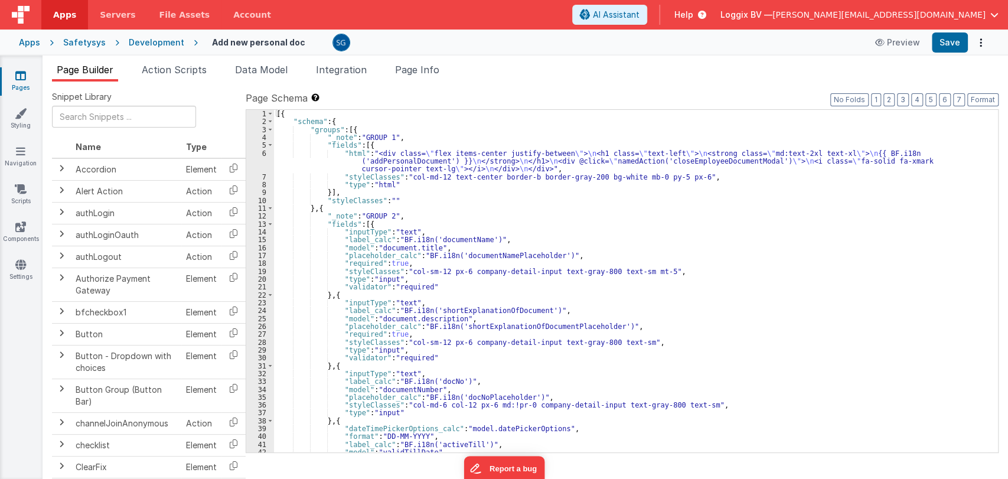
click at [465, 199] on div "[{ "schema" : { "groups" : [{ "_note" : "GROUP 1" , "fields" : [{ "html" : "<di…" at bounding box center [631, 289] width 714 height 358
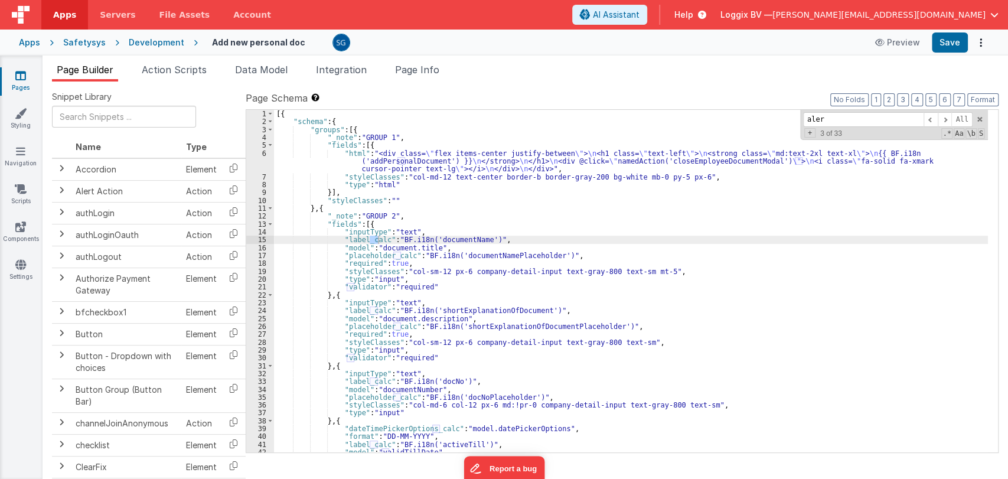
type input "alert"
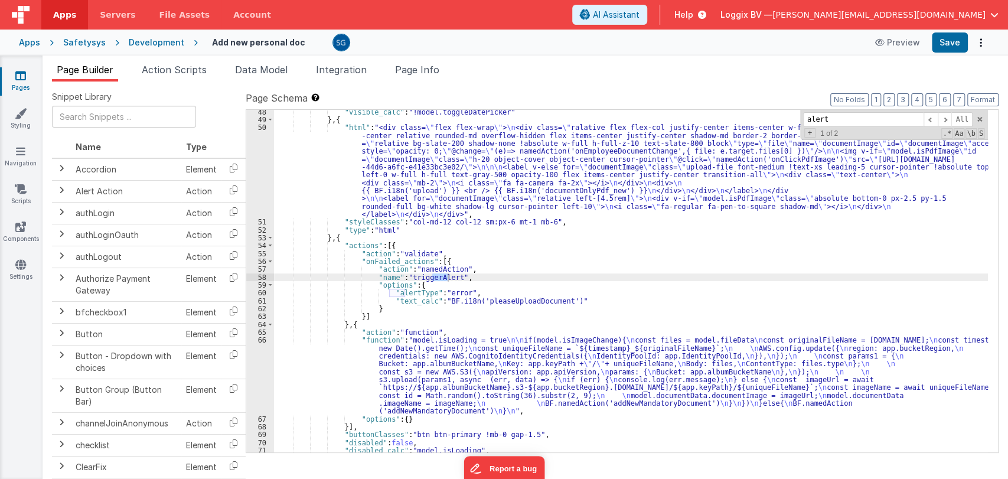
scroll to position [387, 0]
click at [180, 67] on span "Action Scripts" at bounding box center [174, 70] width 65 height 12
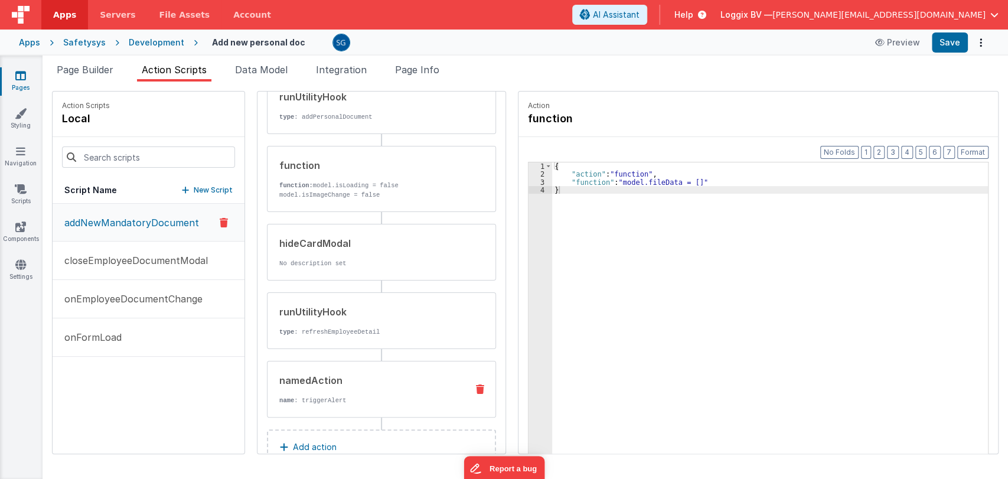
click at [357, 380] on div "namedAction" at bounding box center [368, 380] width 178 height 14
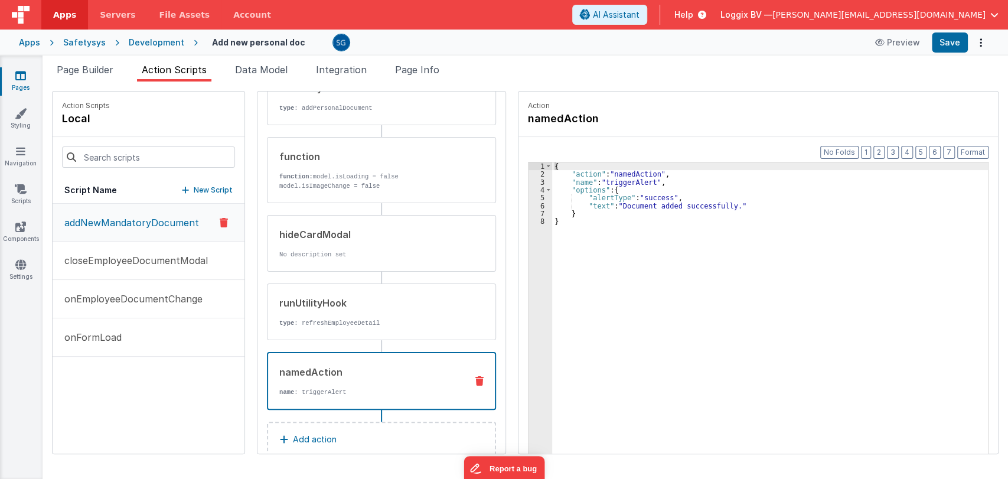
scroll to position [170, 0]
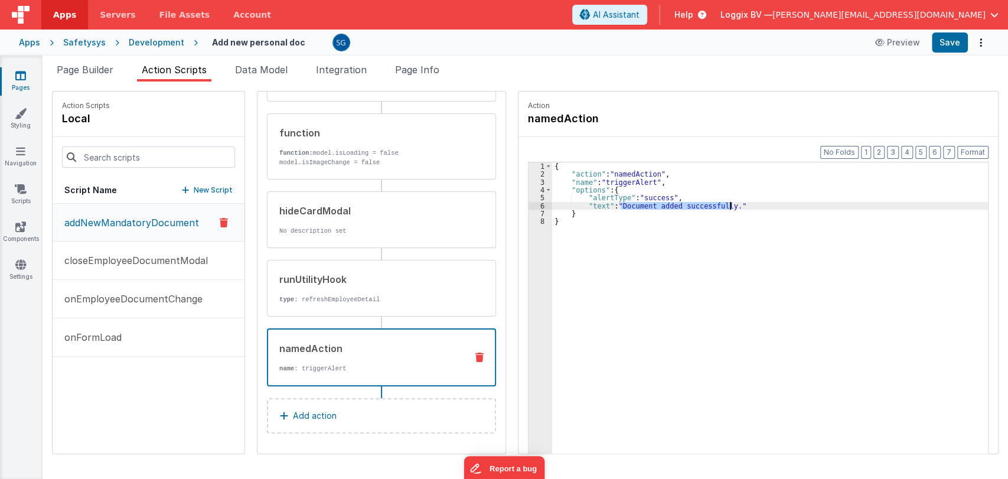
drag, startPoint x: 619, startPoint y: 204, endPoint x: 727, endPoint y: 204, distance: 108.6
click at [727, 204] on div "{ "action" : "namedAction" , "name" : "triggerAlert" , "options" : { "alertType…" at bounding box center [771, 334] width 439 height 344
paste textarea
click at [604, 204] on div "{ "action" : "namedAction" , "name" : "triggerAlert" , "options" : { "alertType…" at bounding box center [771, 334] width 439 height 344
click at [952, 43] on button "Save" at bounding box center [950, 42] width 36 height 20
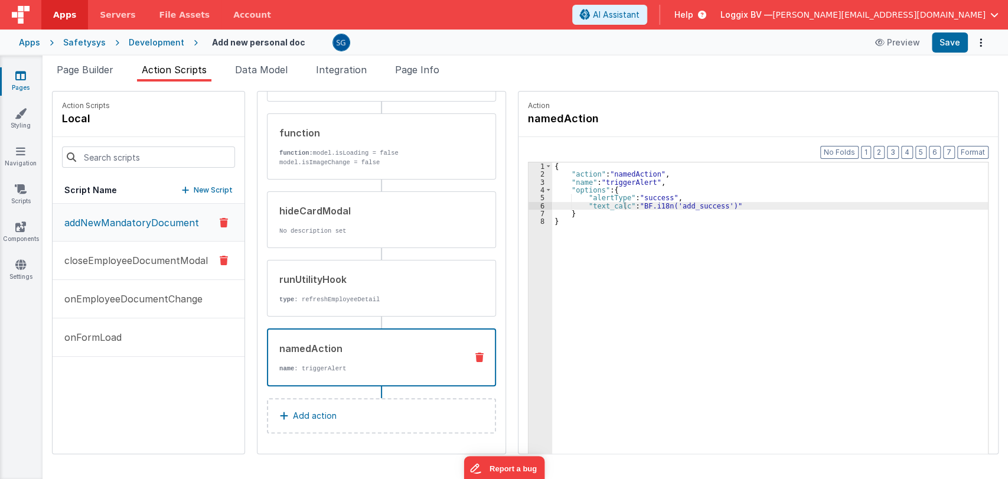
click at [165, 258] on p "closeEmployeeDocumentModal" at bounding box center [132, 260] width 151 height 14
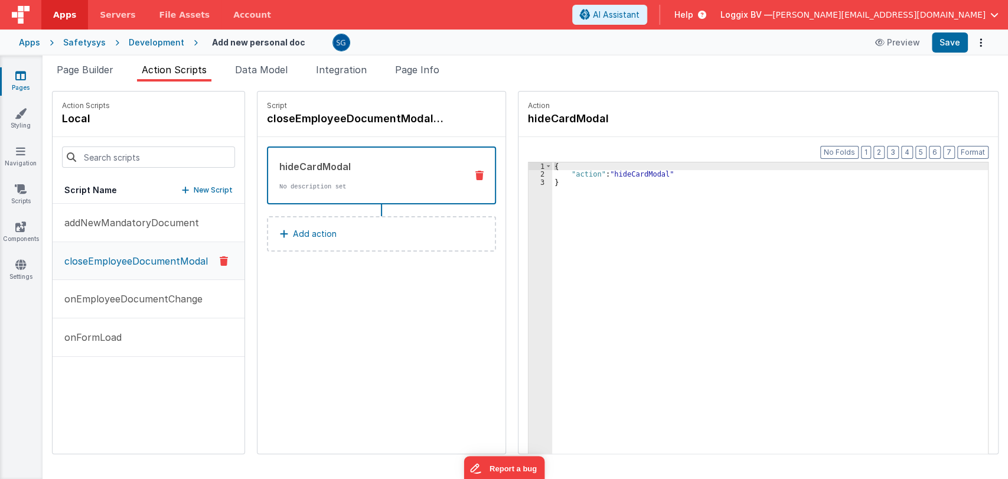
scroll to position [0, 0]
click at [129, 302] on p "onEmployeeDocumentChange" at bounding box center [129, 299] width 145 height 14
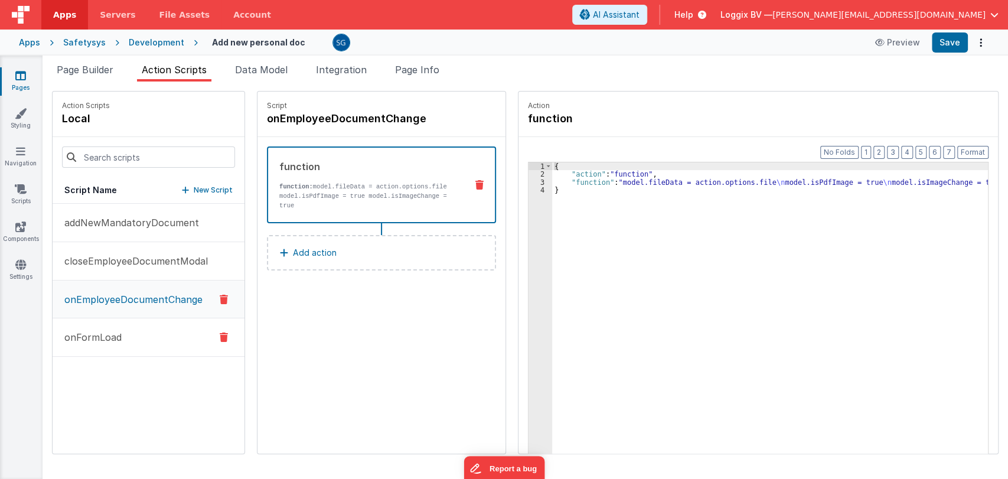
click at [97, 347] on button "onFormLoad" at bounding box center [149, 337] width 192 height 38
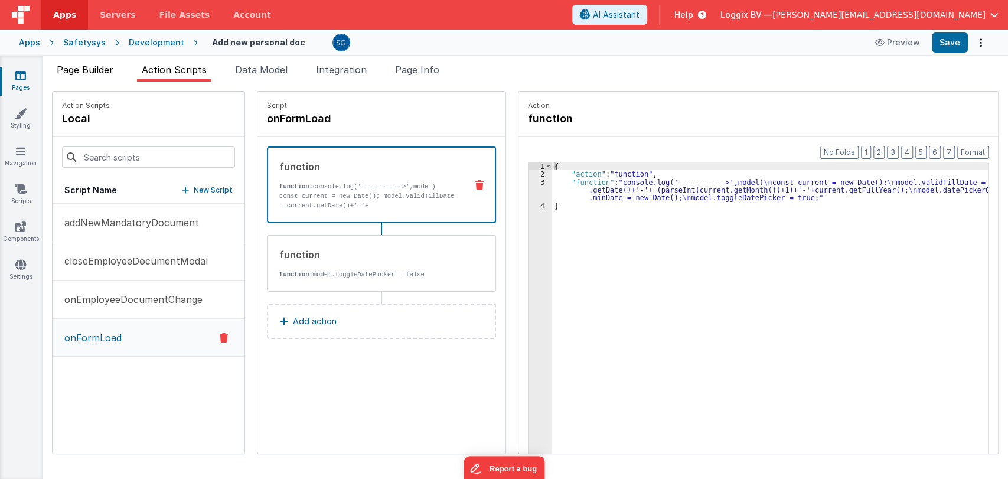
click at [84, 74] on span "Page Builder" at bounding box center [85, 70] width 57 height 12
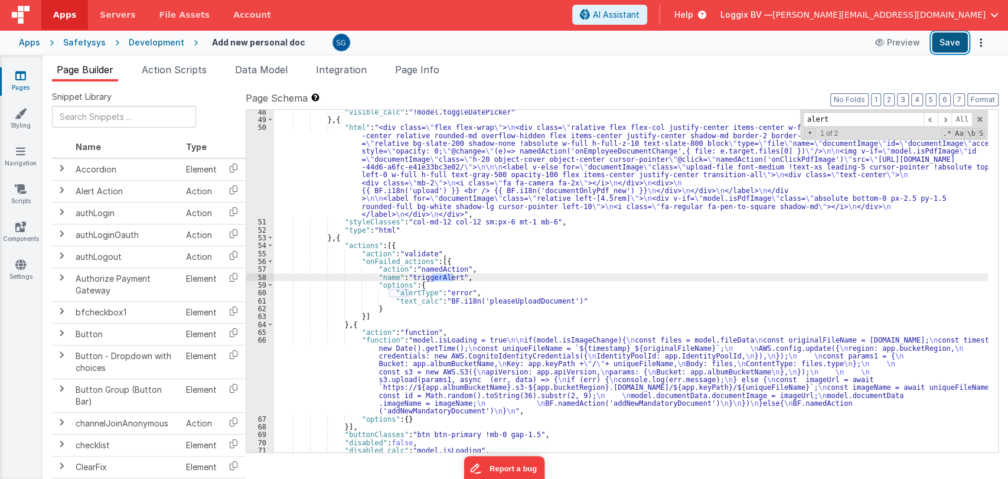
click at [945, 40] on button "Save" at bounding box center [950, 42] width 36 height 20
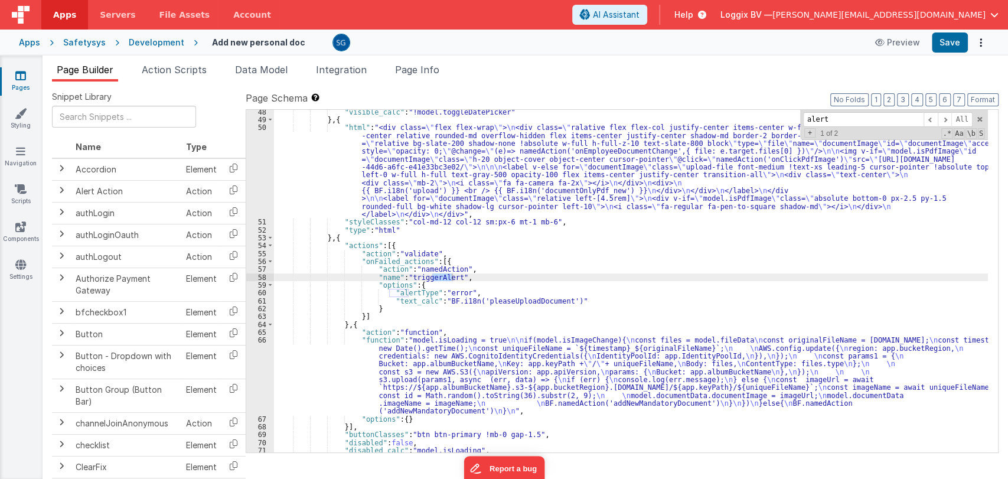
click at [24, 72] on icon at bounding box center [20, 76] width 11 height 12
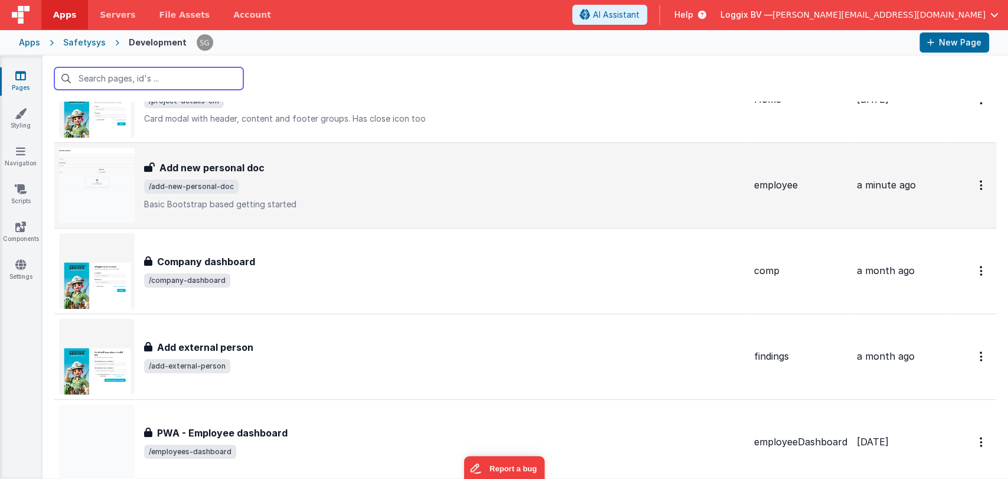
scroll to position [8824, 0]
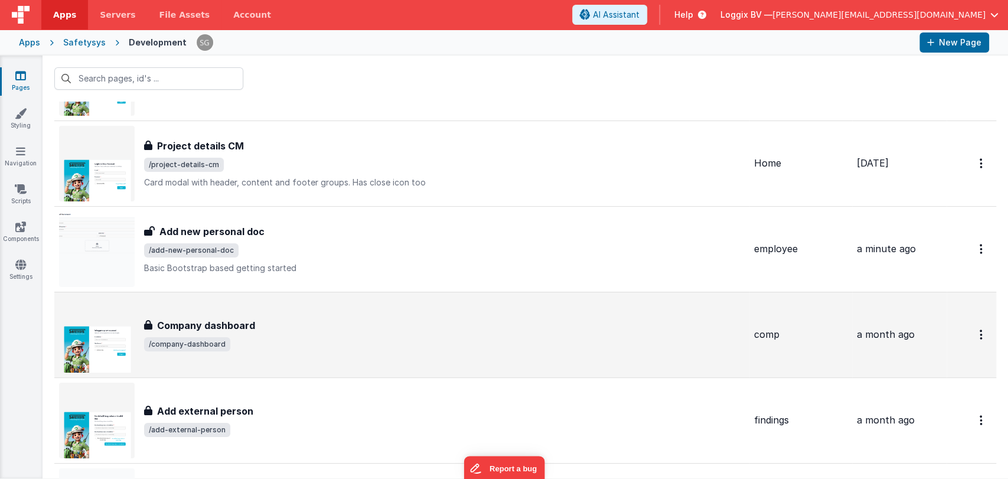
click at [296, 337] on span "/company-dashboard" at bounding box center [444, 344] width 601 height 14
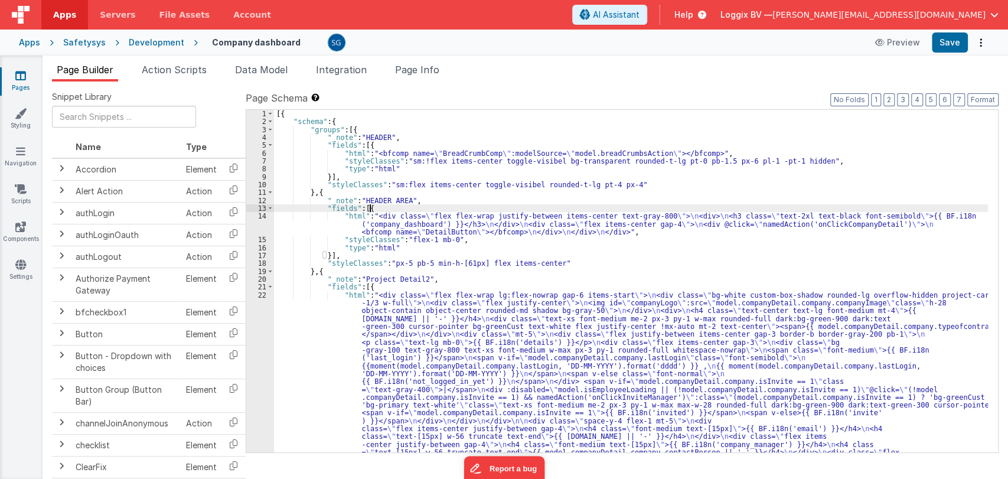
type input "alert"
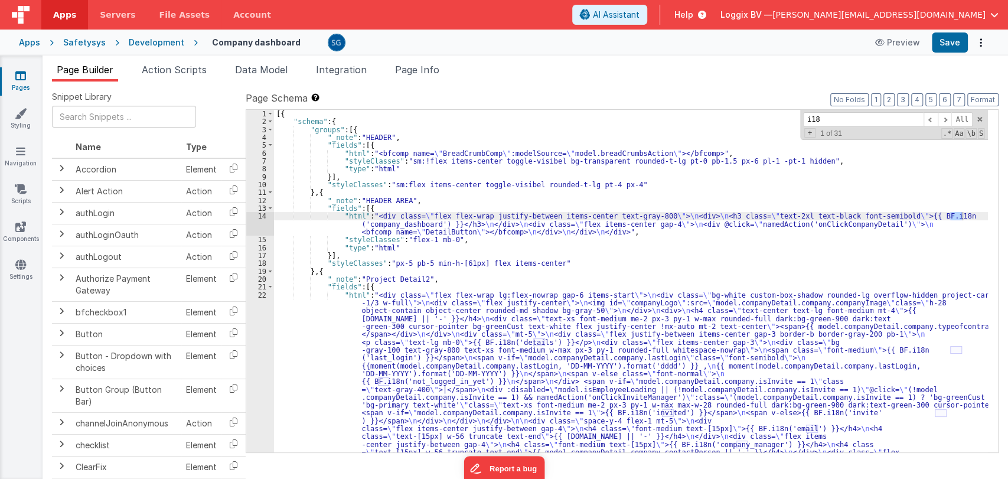
type input "i18n"
click at [177, 53] on div "Apps Safetysys Development Company dashboard Preview Save" at bounding box center [504, 43] width 1008 height 26
click at [175, 64] on span "Action Scripts" at bounding box center [174, 70] width 65 height 12
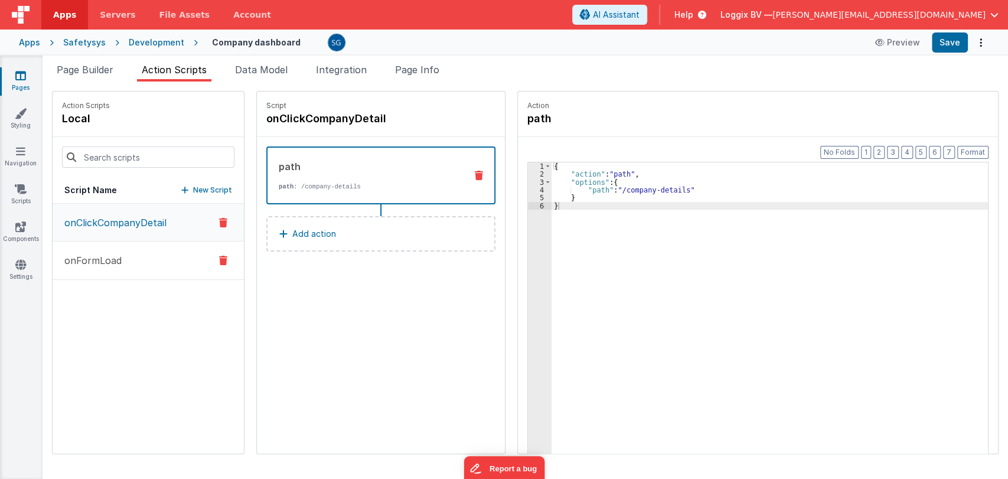
click at [96, 270] on button "onFormLoad" at bounding box center [148, 261] width 191 height 38
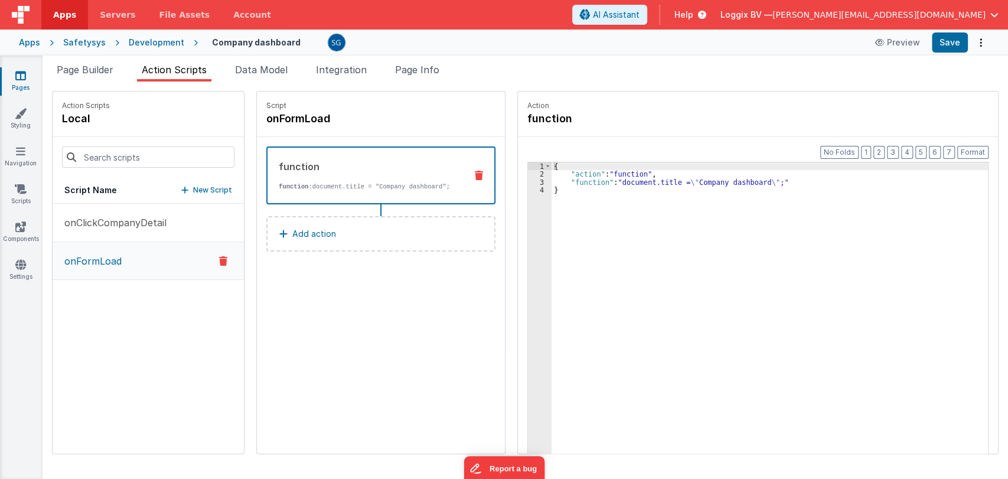
click at [23, 74] on icon at bounding box center [20, 76] width 11 height 12
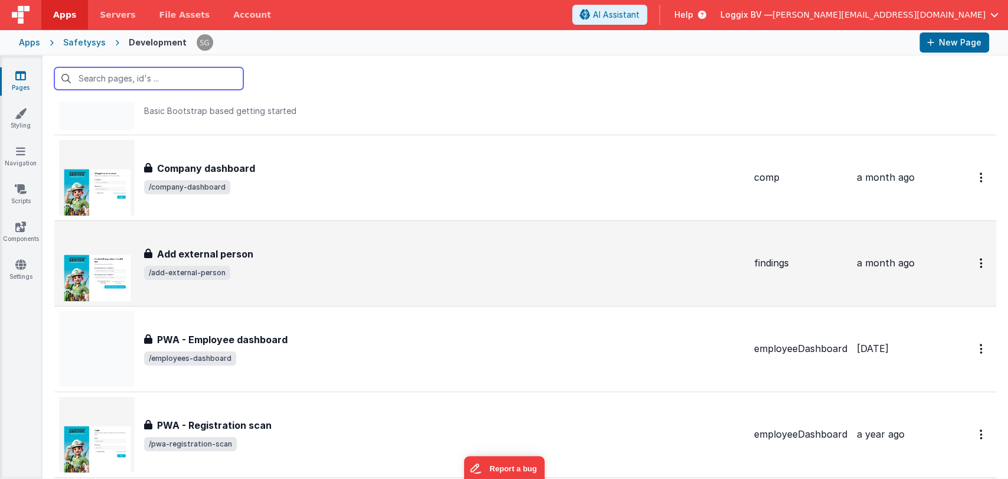
scroll to position [8961, 0]
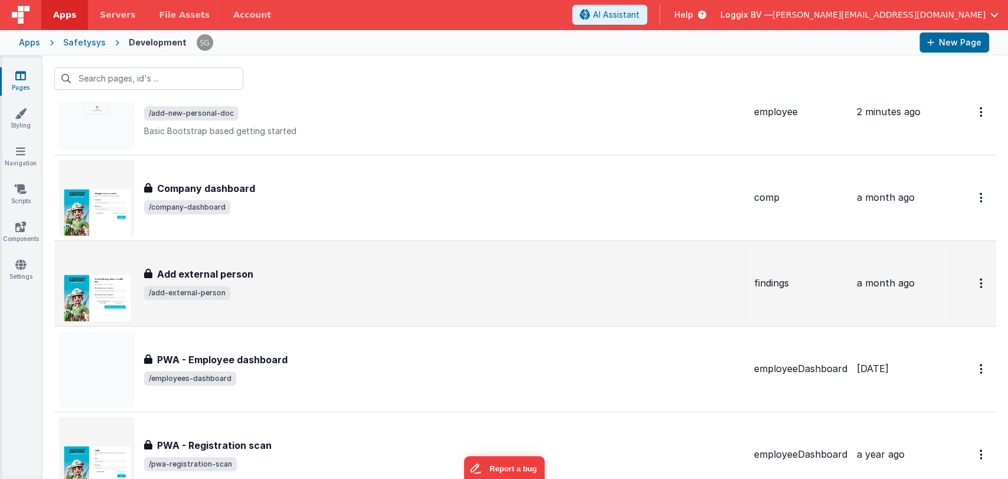
click at [255, 286] on span "/add-external-person" at bounding box center [444, 293] width 601 height 14
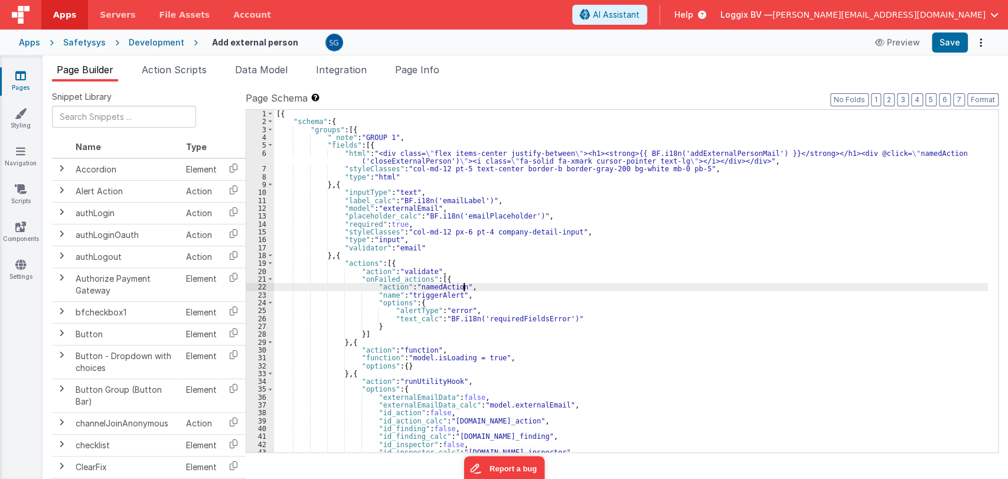
click at [589, 287] on div "[{ "schema" : { "groups" : [{ "_note" : "GROUP 1" , "fields" : [{ "html" : "<di…" at bounding box center [631, 289] width 714 height 358
click at [184, 71] on span "Action Scripts" at bounding box center [174, 70] width 65 height 12
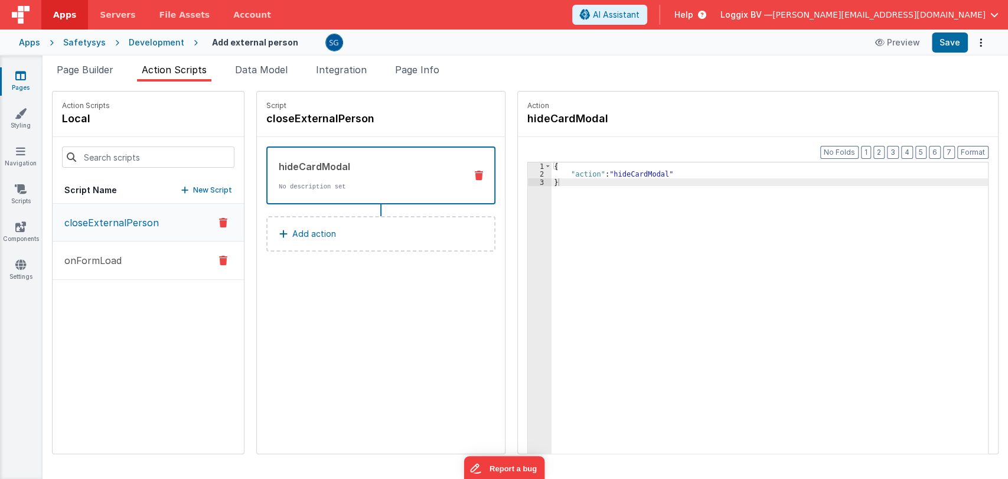
click at [96, 262] on p "onFormLoad" at bounding box center [89, 260] width 64 height 14
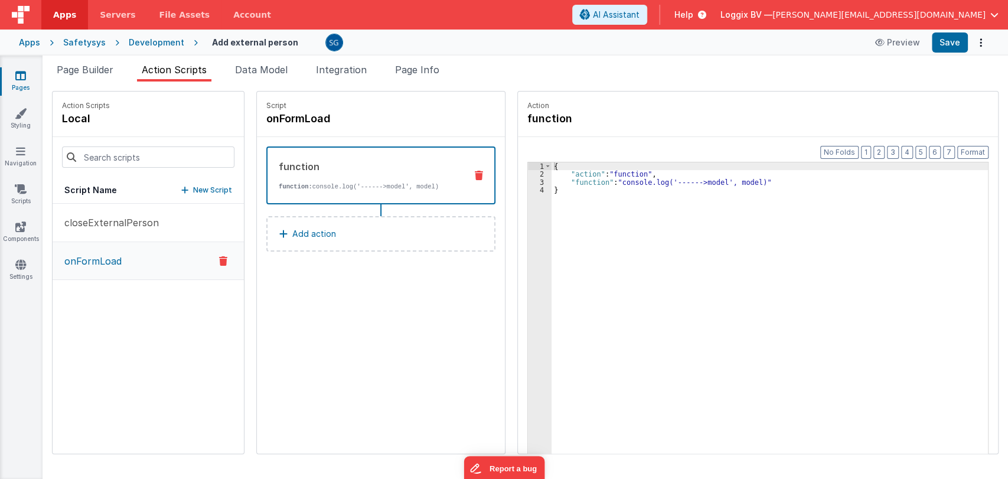
click at [17, 90] on link "Pages" at bounding box center [20, 82] width 43 height 24
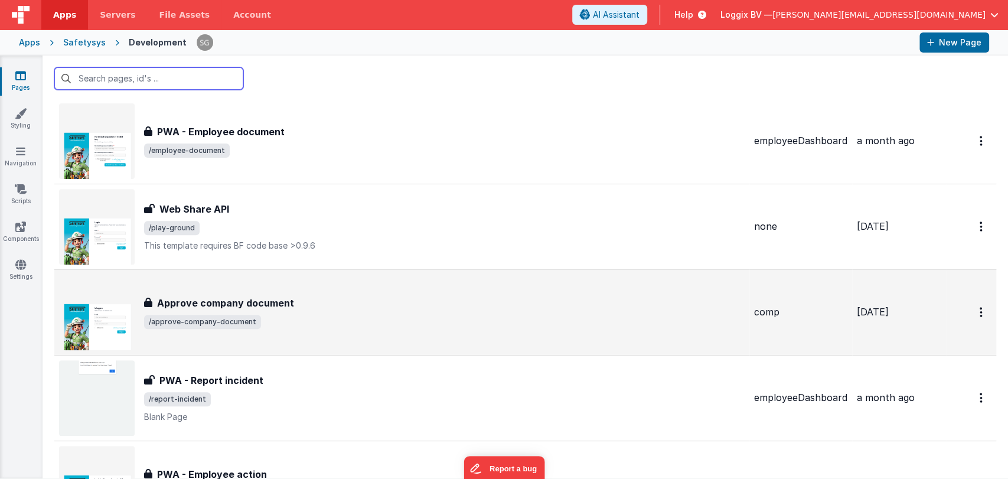
scroll to position [9367, 0]
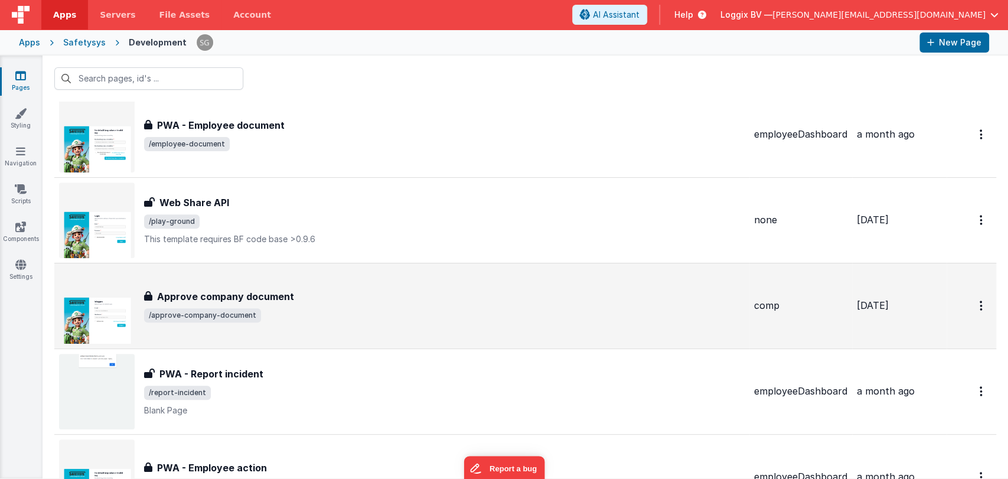
click at [377, 293] on div "Approve company document" at bounding box center [444, 296] width 601 height 14
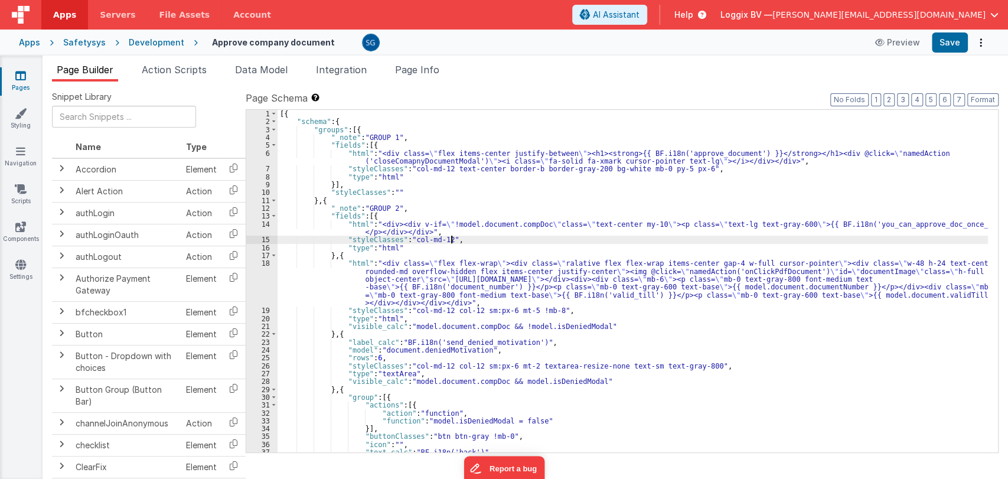
click at [634, 237] on div "[{ "schema" : { "groups" : [{ "_note" : "GROUP 1" , "fields" : [{ "html" : "<di…" at bounding box center [633, 289] width 710 height 358
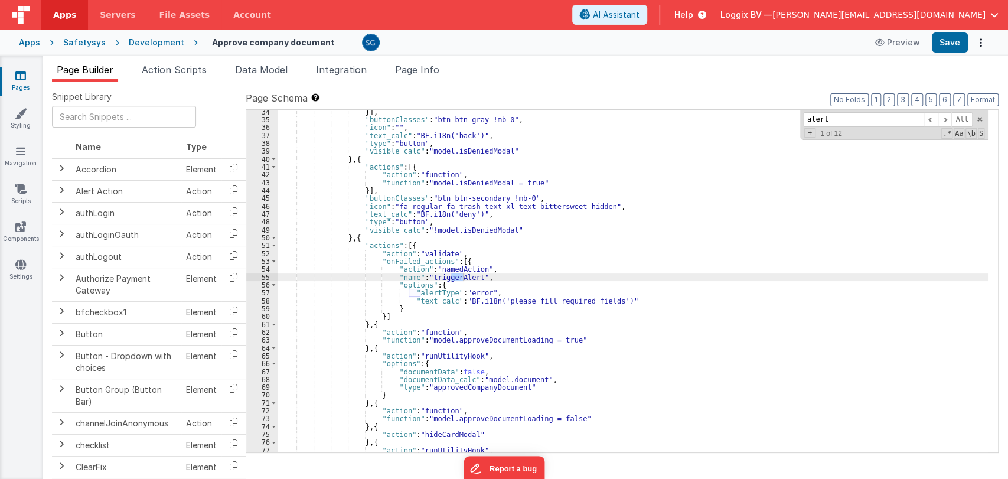
scroll to position [316, 0]
type input "alert"
click at [163, 70] on span "Action Scripts" at bounding box center [174, 70] width 65 height 12
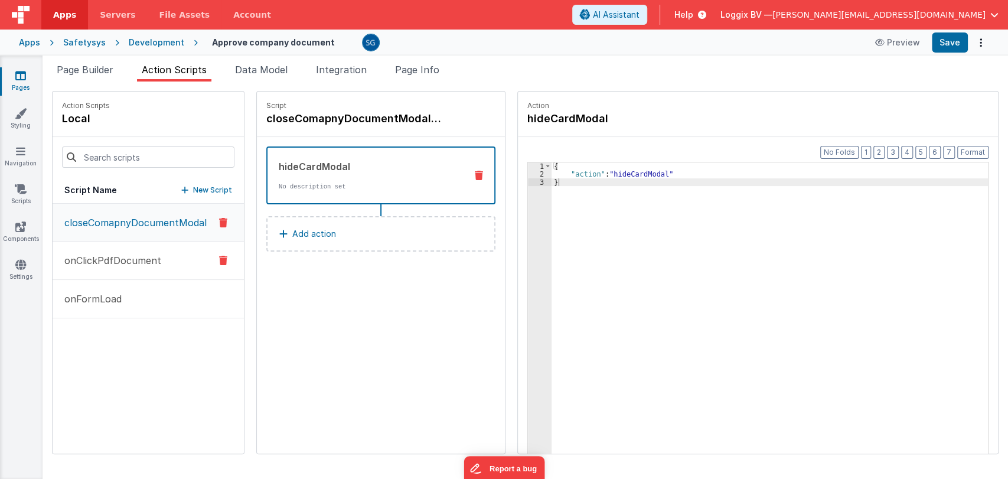
click at [135, 255] on p "onClickPdfDocument" at bounding box center [109, 260] width 104 height 14
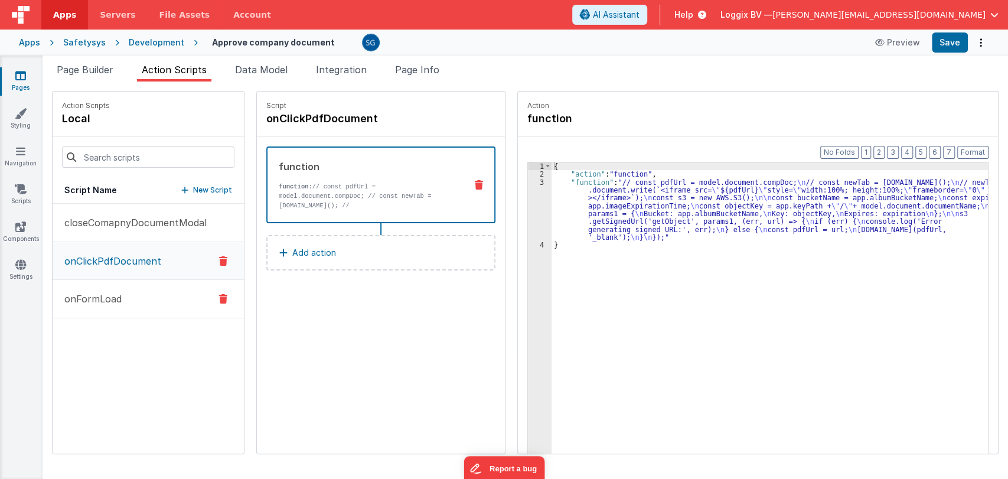
click at [113, 302] on p "onFormLoad" at bounding box center [89, 299] width 64 height 14
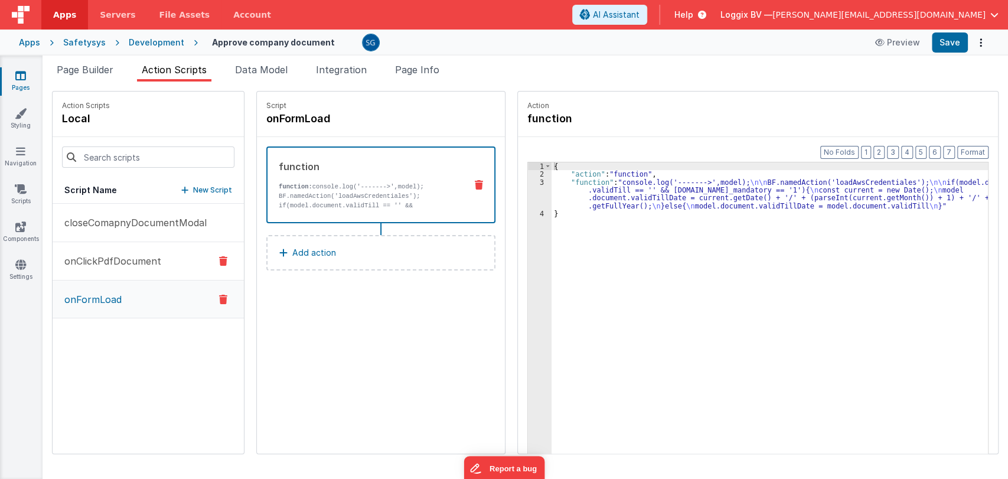
click at [110, 266] on p "onClickPdfDocument" at bounding box center [109, 261] width 104 height 14
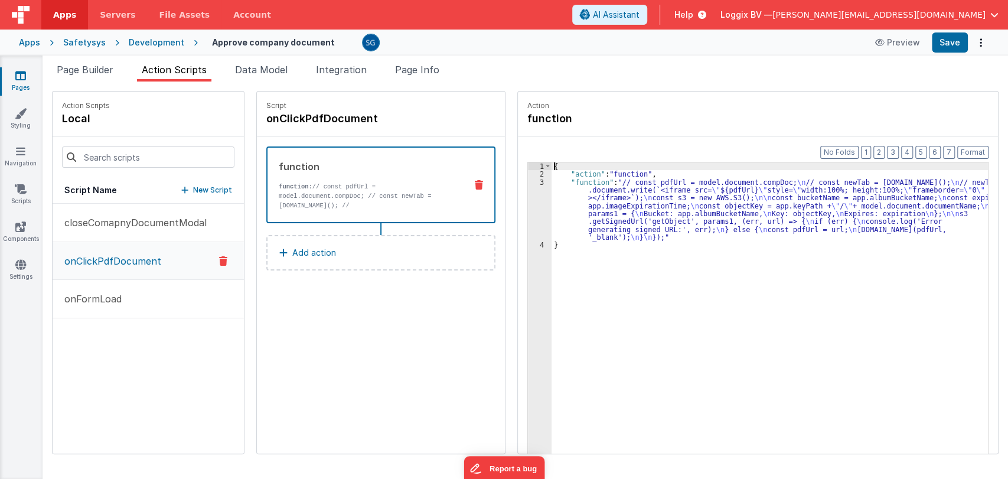
click at [537, 183] on div "3" at bounding box center [540, 209] width 24 height 63
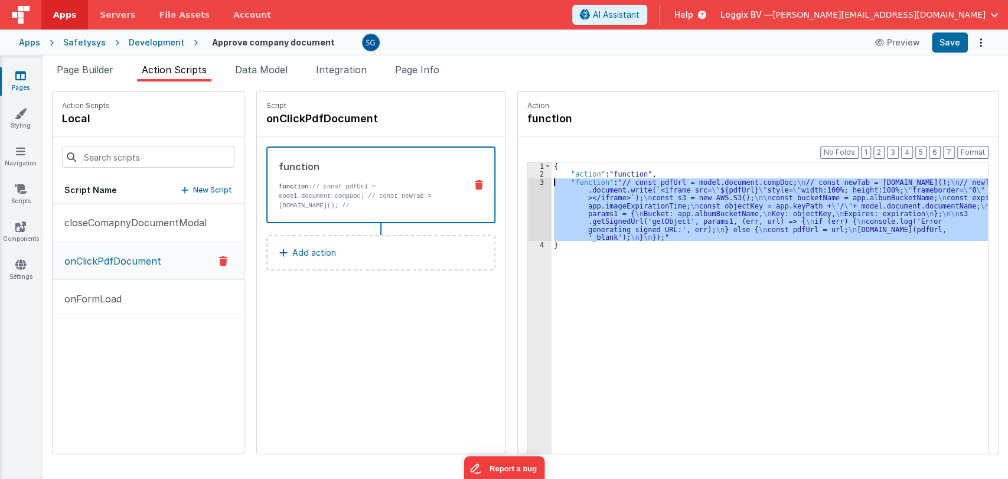
click at [537, 183] on div "3" at bounding box center [540, 209] width 24 height 63
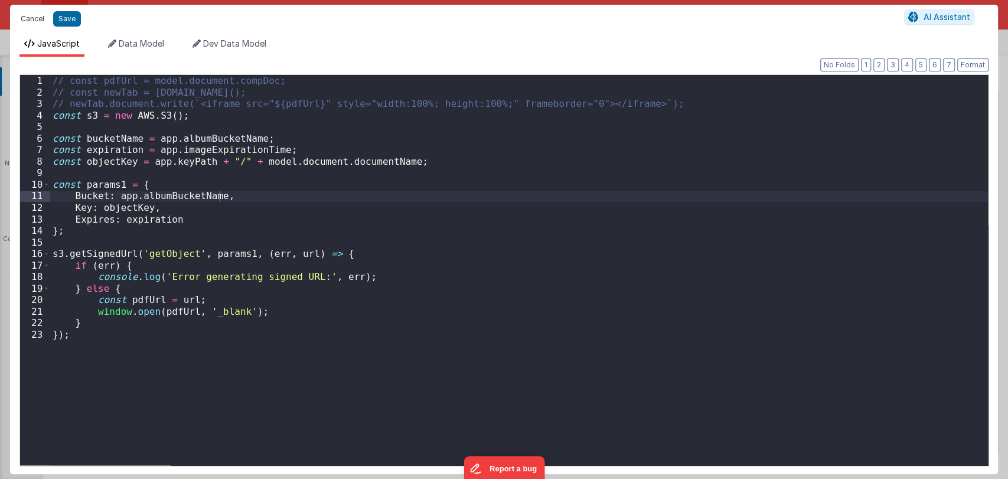
click at [35, 18] on button "Cancel" at bounding box center [32, 19] width 35 height 17
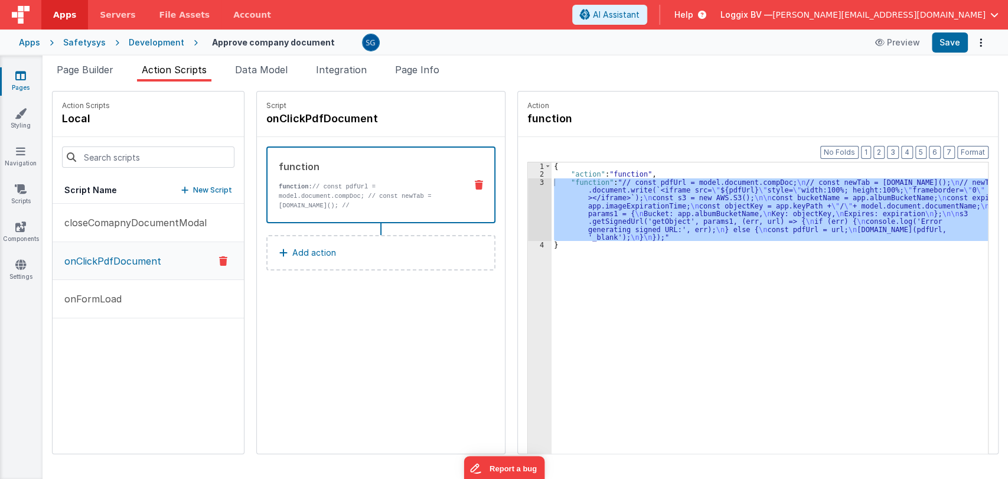
click at [17, 84] on link "Pages" at bounding box center [20, 82] width 43 height 24
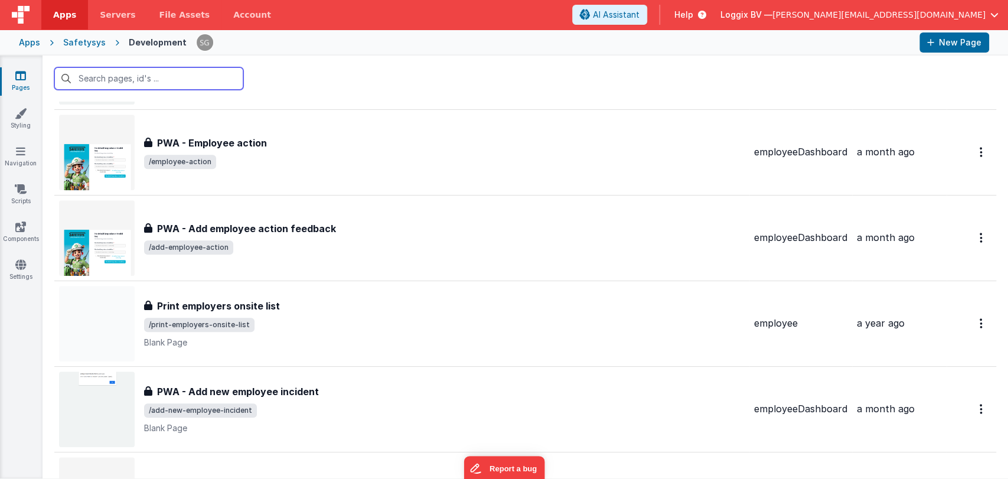
scroll to position [9693, 0]
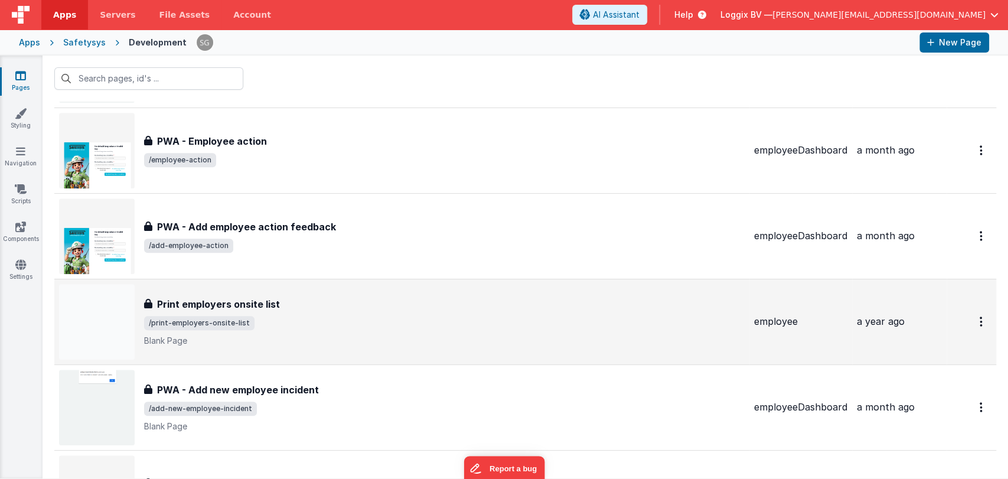
click at [302, 321] on span "/print-employers-onsite-list" at bounding box center [444, 323] width 601 height 14
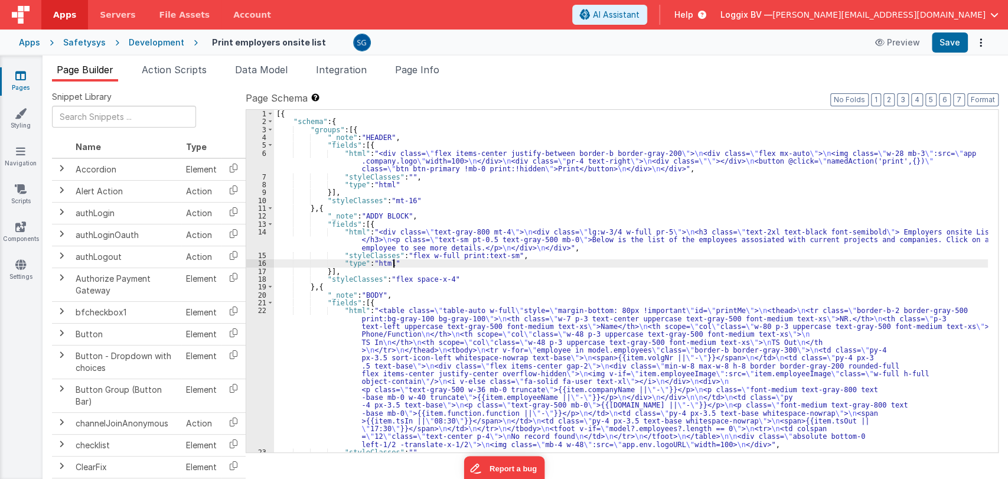
click at [493, 261] on div "[{ "schema" : { "groups" : [{ "_note" : "HEADER" , "fields" : [{ "html" : "<div…" at bounding box center [631, 289] width 714 height 358
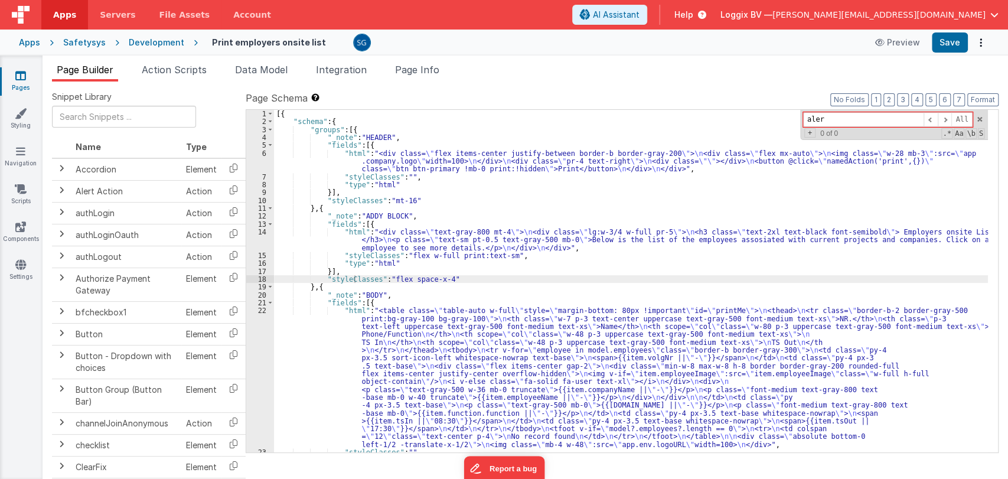
type input "alert"
type input "i18n"
click at [978, 120] on span at bounding box center [979, 119] width 8 height 8
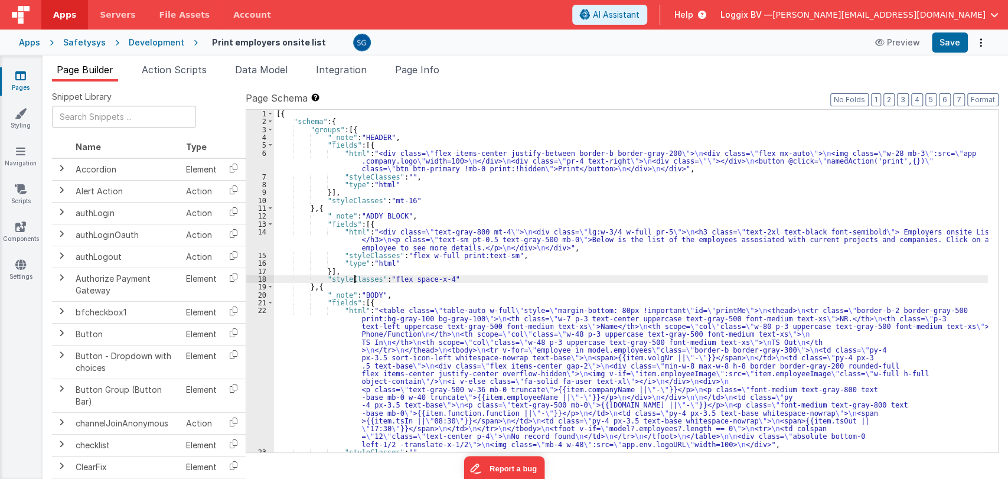
click at [392, 165] on div "[{ "schema" : { "groups" : [{ "_note" : "HEADER" , "fields" : [{ "html" : "<div…" at bounding box center [631, 289] width 714 height 358
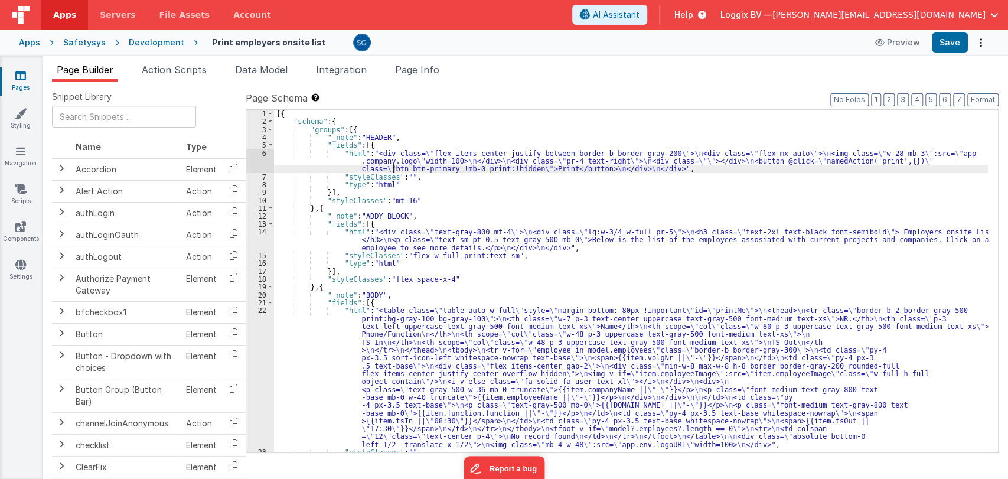
click at [265, 153] on div "6" at bounding box center [260, 161] width 28 height 24
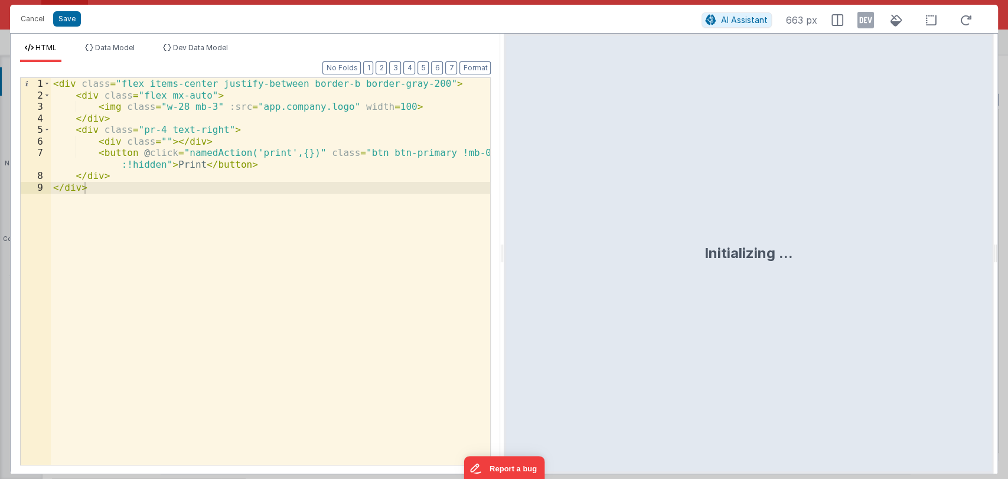
click at [183, 164] on div "< div class = "flex items-center justify-between border-b border-gray-200" > < …" at bounding box center [271, 283] width 440 height 410
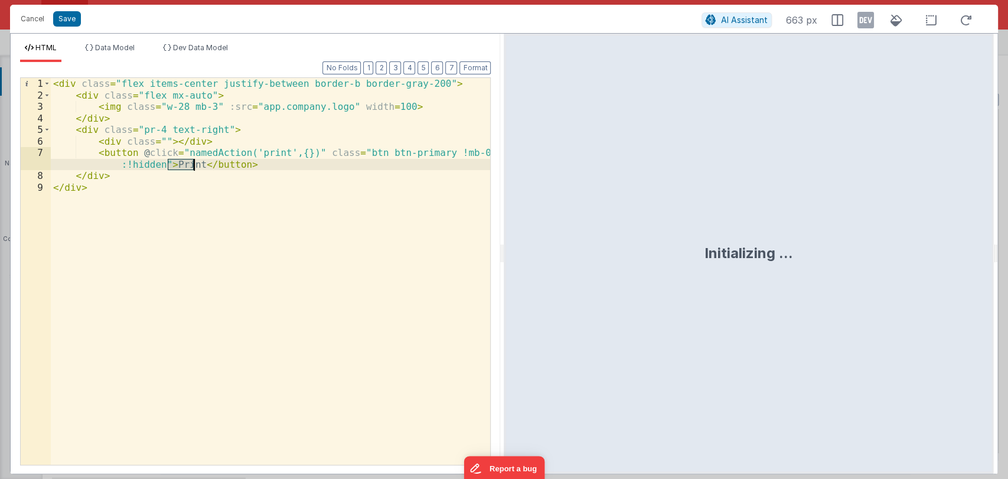
click at [183, 164] on div "< div class = "flex items-center justify-between border-b border-gray-200" > < …" at bounding box center [271, 283] width 440 height 410
click at [184, 165] on div "< div class = "flex items-center justify-between border-b border-gray-200" > < …" at bounding box center [270, 271] width 439 height 387
click at [184, 165] on div "< div class = "flex items-center justify-between border-b border-gray-200" > < …" at bounding box center [271, 283] width 440 height 410
paste textarea
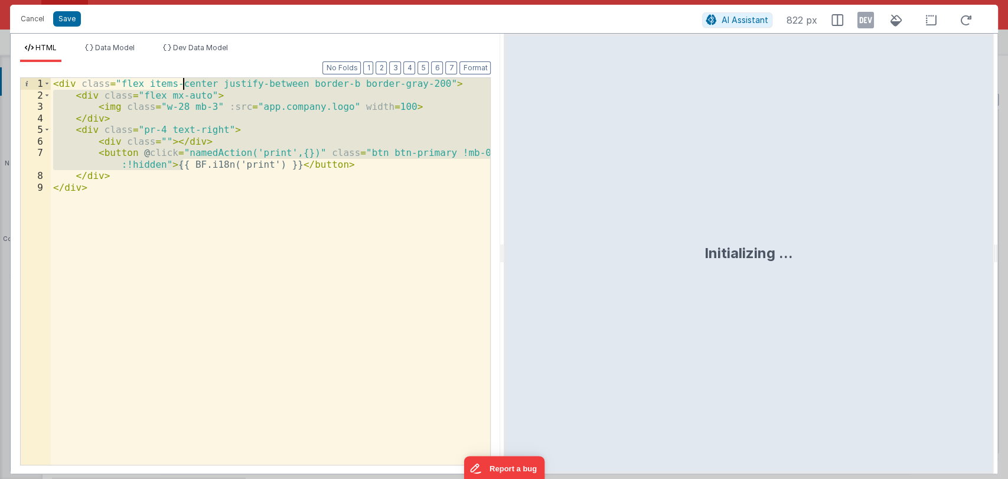
drag, startPoint x: 184, startPoint y: 165, endPoint x: 178, endPoint y: 85, distance: 80.6
click at [178, 85] on div "< div class = "flex items-center justify-between border-b border-gray-200" > < …" at bounding box center [271, 283] width 440 height 410
click at [67, 14] on button "Save" at bounding box center [67, 18] width 28 height 15
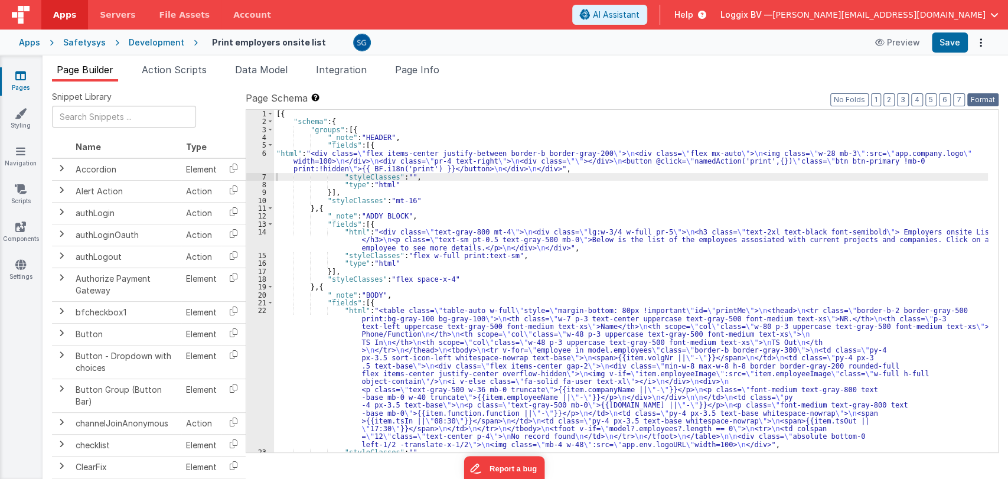
click at [987, 97] on button "Format" at bounding box center [982, 99] width 31 height 13
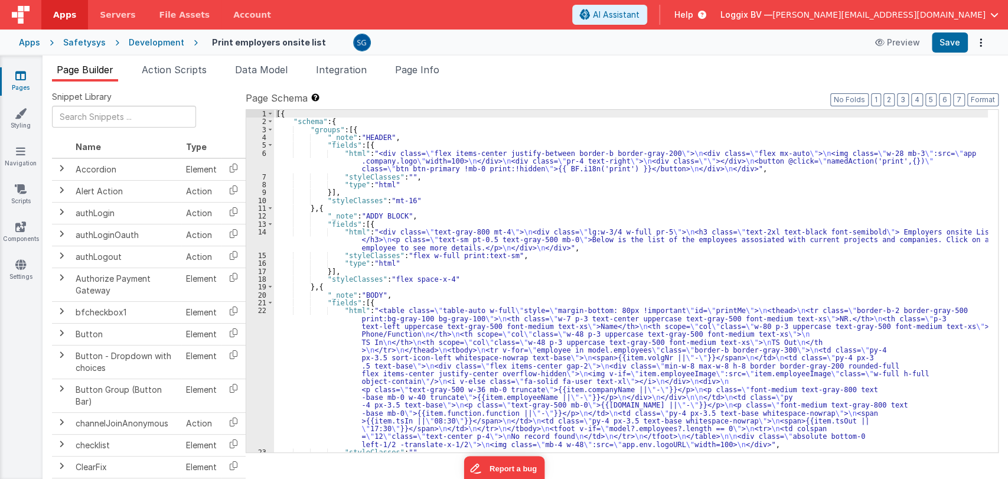
click at [438, 247] on div "[{ "schema" : { "groups" : [{ "_note" : "HEADER" , "fields" : [{ "html" : "<div…" at bounding box center [631, 289] width 714 height 358
click at [264, 230] on div "14" at bounding box center [260, 240] width 28 height 24
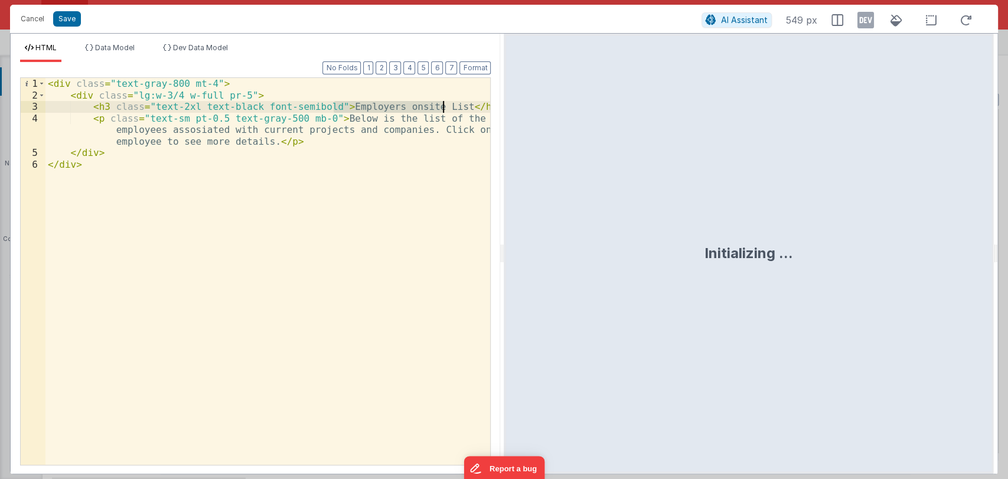
drag, startPoint x: 334, startPoint y: 105, endPoint x: 440, endPoint y: 106, distance: 106.3
click at [440, 106] on div "< div class = "text-gray-800 mt-4" > < div class = "lg:w-3/4 w-full pr-5" > < h…" at bounding box center [267, 283] width 445 height 410
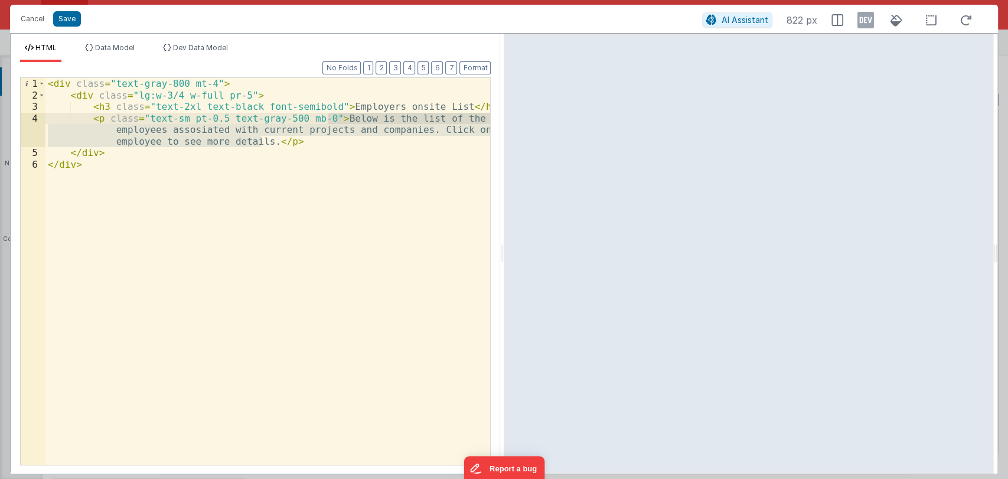
drag, startPoint x: 259, startPoint y: 142, endPoint x: 327, endPoint y: 117, distance: 71.9
click at [327, 117] on div "< div class = "text-gray-800 mt-4" > < div class = "lg:w-3/4 w-full pr-5" > < h…" at bounding box center [267, 283] width 445 height 410
click at [258, 143] on div "< div class = "text-gray-800 mt-4" > < div class = "lg:w-3/4 w-full pr-5" > < h…" at bounding box center [267, 271] width 445 height 387
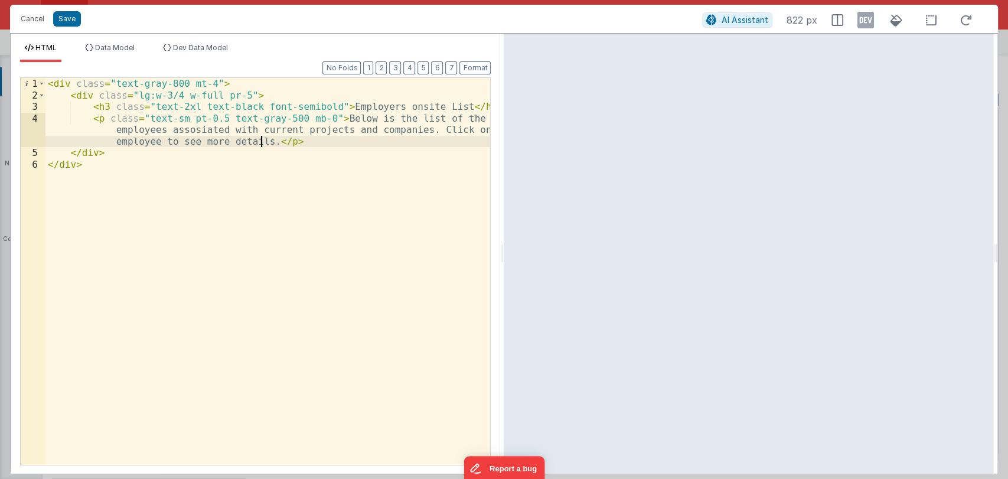
click at [260, 143] on div "< div class = "text-gray-800 mt-4" > < div class = "lg:w-3/4 w-full pr-5" > < h…" at bounding box center [267, 283] width 445 height 410
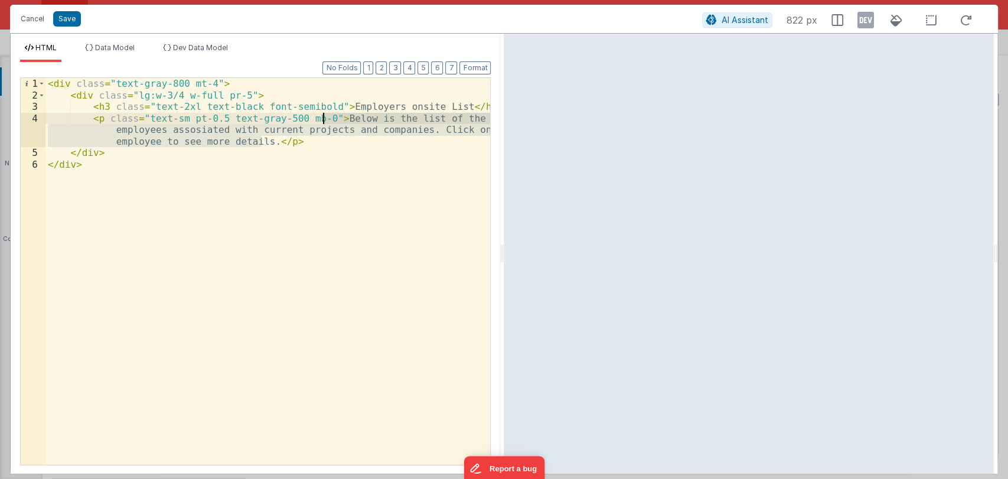
drag, startPoint x: 260, startPoint y: 143, endPoint x: 325, endPoint y: 120, distance: 69.5
click at [325, 120] on div "< div class = "text-gray-800 mt-4" > < div class = "lg:w-3/4 w-full pr-5" > < h…" at bounding box center [267, 283] width 445 height 410
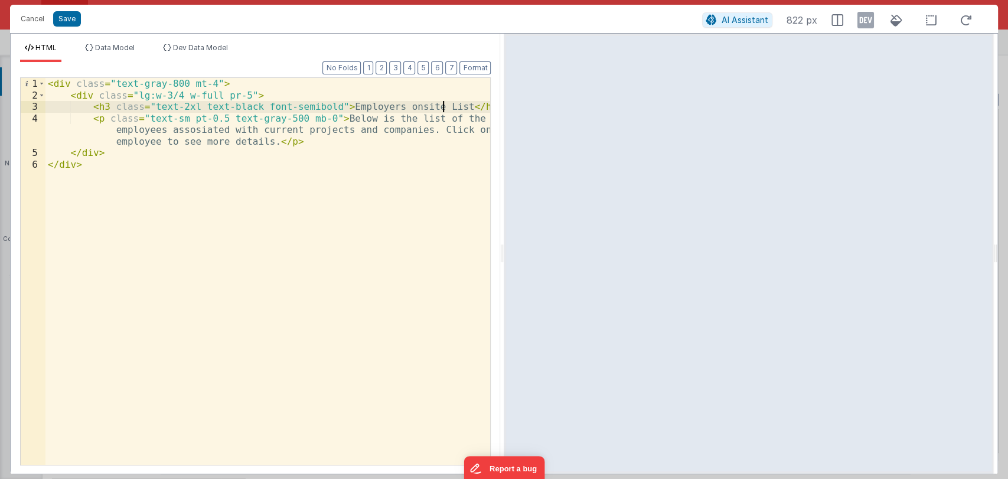
click at [440, 105] on div "< div class = "text-gray-800 mt-4" > < div class = "lg:w-3/4 w-full pr-5" > < h…" at bounding box center [267, 283] width 445 height 410
drag, startPoint x: 440, startPoint y: 105, endPoint x: 334, endPoint y: 105, distance: 106.9
click at [334, 105] on div "< div class = "text-gray-800 mt-4" > < div class = "lg:w-3/4 w-full pr-5" > < h…" at bounding box center [267, 283] width 445 height 410
paste textarea
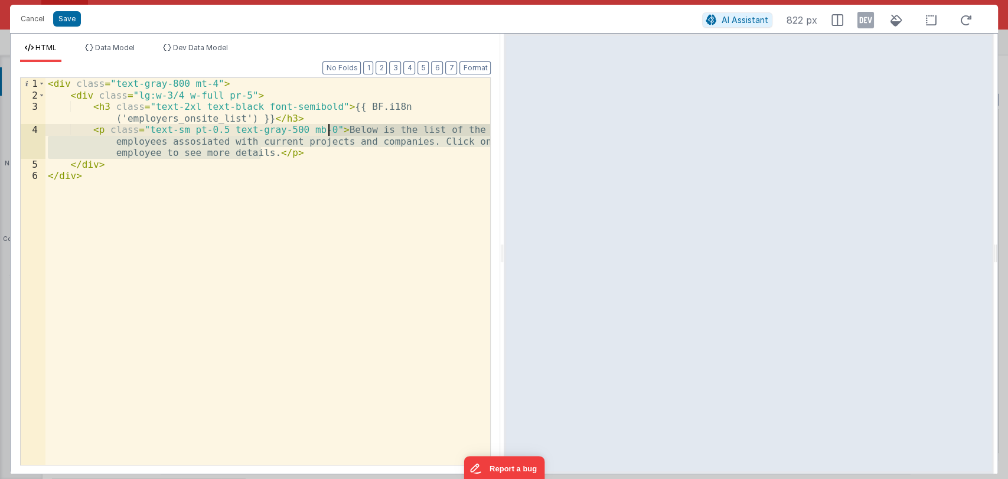
drag, startPoint x: 259, startPoint y: 153, endPoint x: 326, endPoint y: 128, distance: 71.4
click at [326, 128] on div "< div class = "text-gray-800 mt-4" > < div class = "lg:w-3/4 w-full pr-5" > < h…" at bounding box center [267, 283] width 445 height 410
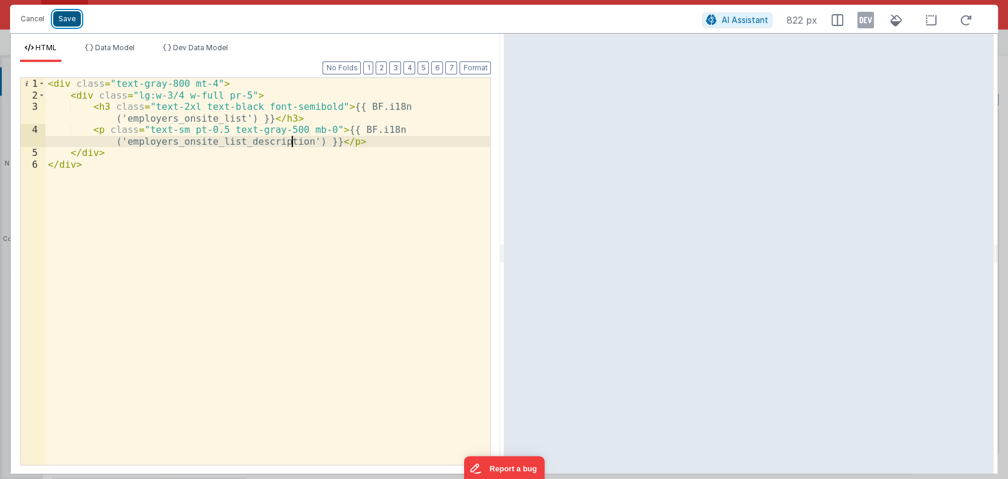
click at [71, 22] on button "Save" at bounding box center [67, 18] width 28 height 15
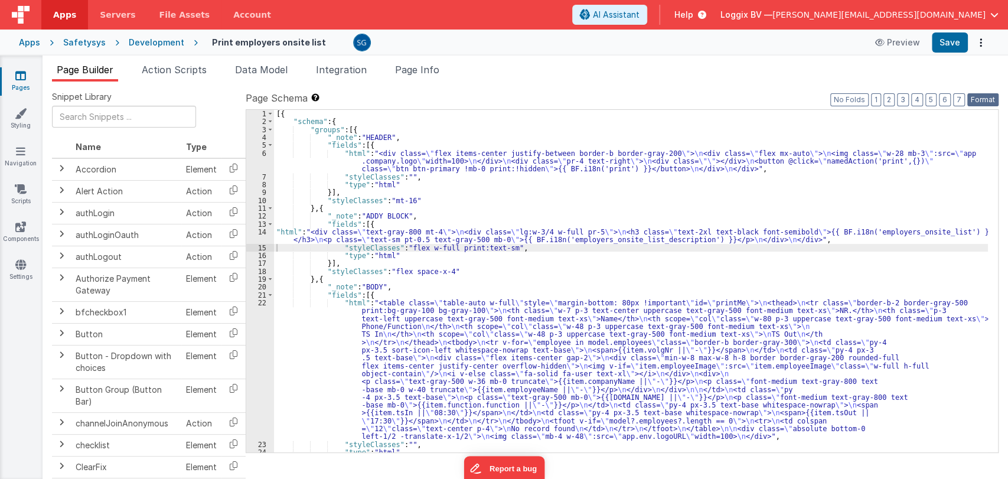
click at [978, 95] on button "Format" at bounding box center [982, 99] width 31 height 13
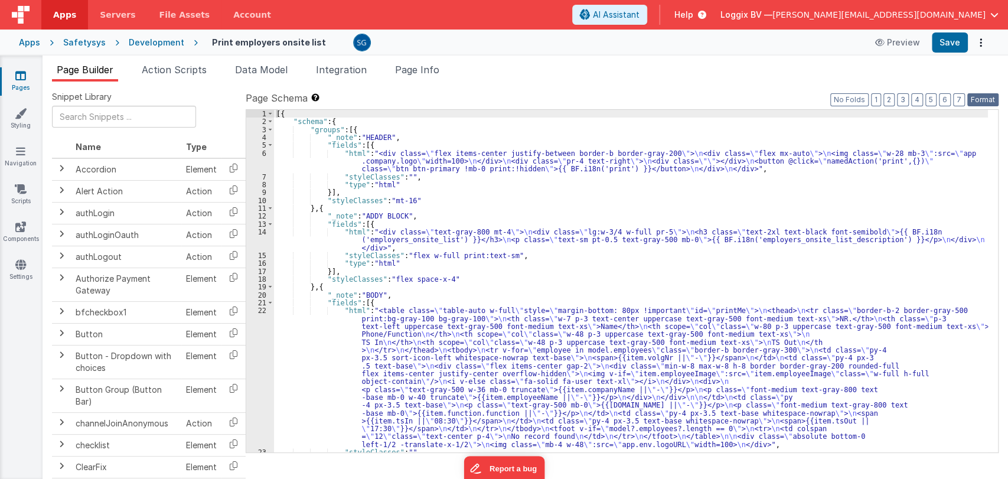
scroll to position [51, 0]
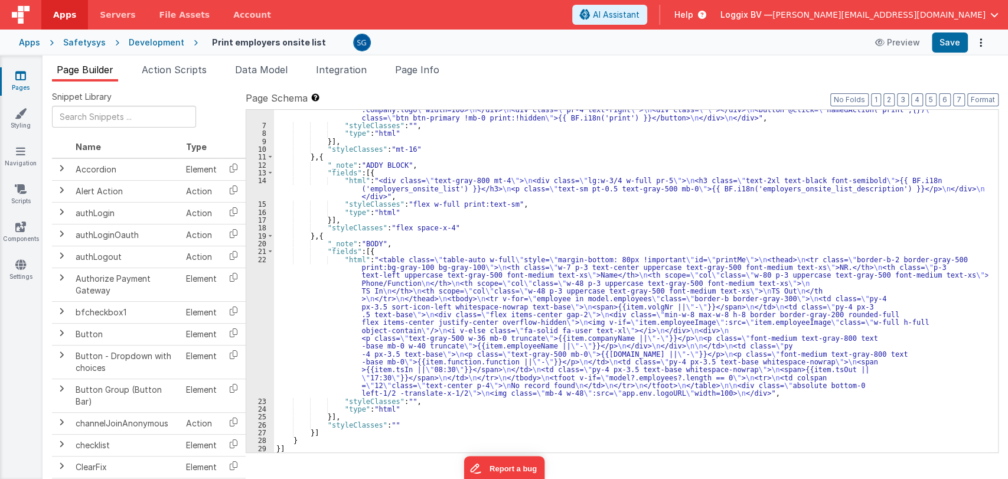
click at [260, 261] on div "22" at bounding box center [260, 327] width 28 height 142
click at [263, 259] on div "22" at bounding box center [260, 327] width 28 height 142
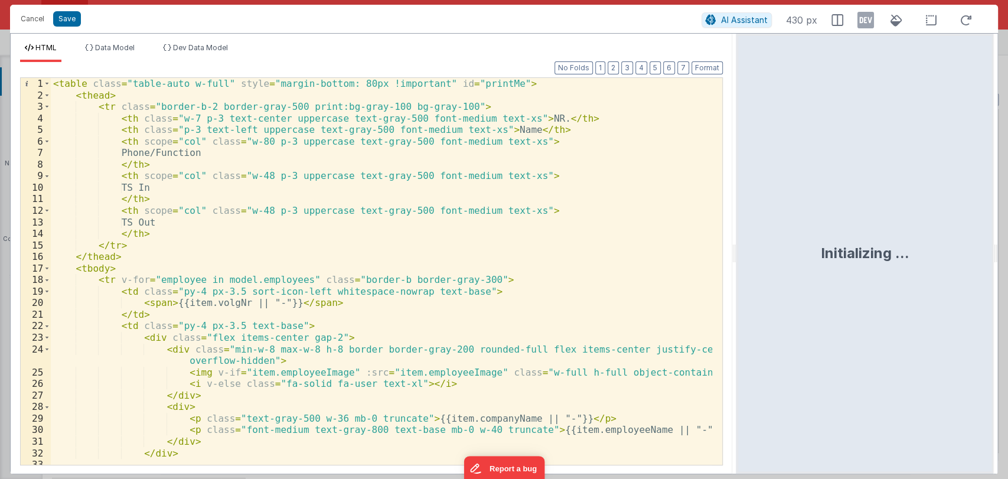
drag, startPoint x: 502, startPoint y: 254, endPoint x: 737, endPoint y: 252, distance: 235.0
click at [737, 252] on html "Cancel Save AI Assistant 430 px HTML Data Model Dev Data Model Format 7 6 5 4 3…" at bounding box center [504, 239] width 1008 height 479
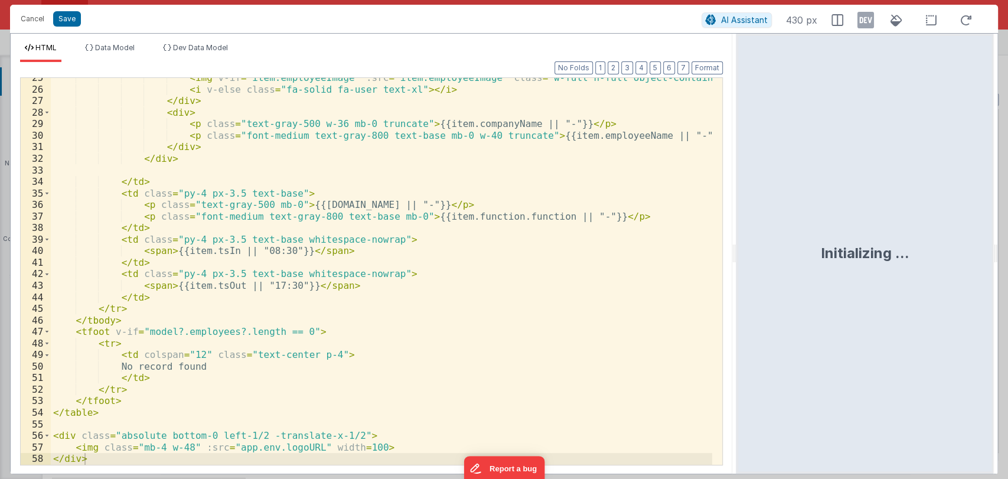
scroll to position [294, 0]
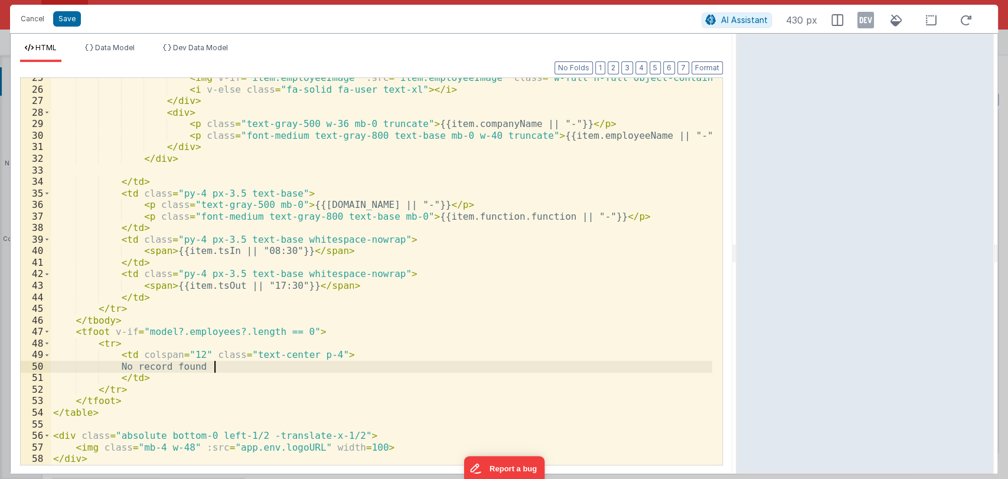
click at [240, 365] on div "< img v-if = "item.employeeImage" :src = "item.employeeImage" class = "w-full h…" at bounding box center [381, 277] width 661 height 410
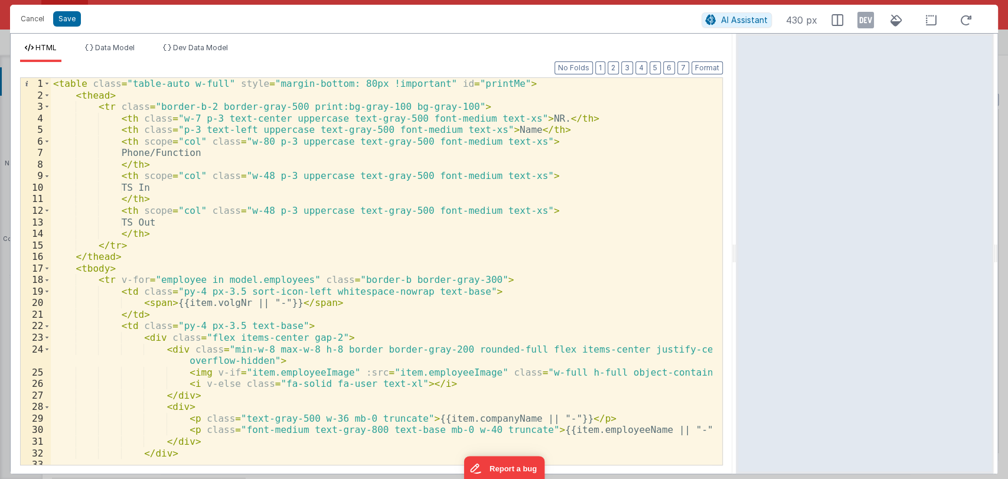
scroll to position [0, 0]
click at [524, 117] on div "< table class = "table-auto w-full" style = "margin-bottom: 80px !important" id…" at bounding box center [381, 283] width 661 height 410
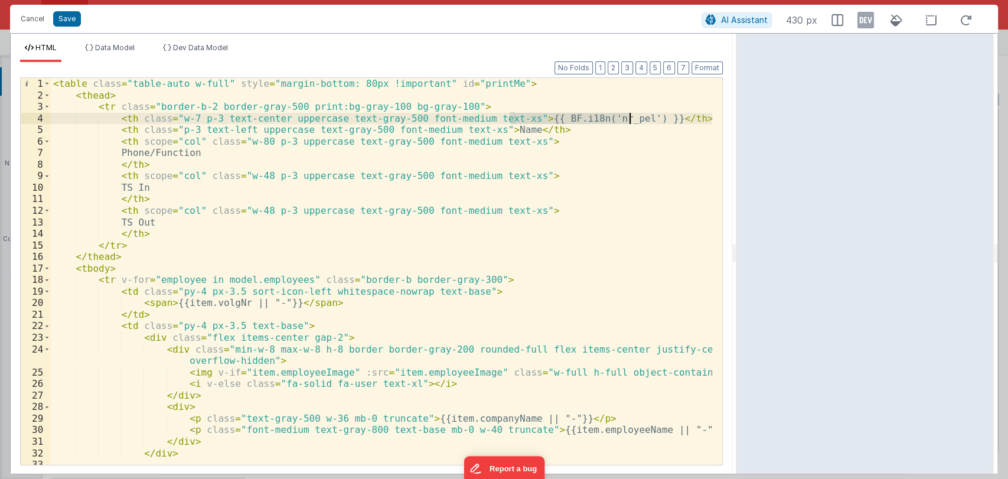
drag, startPoint x: 512, startPoint y: 118, endPoint x: 629, endPoint y: 118, distance: 117.5
click at [629, 118] on div "< table class = "table-auto w-full" style = "margin-bottom: 80px !important" id…" at bounding box center [381, 283] width 661 height 410
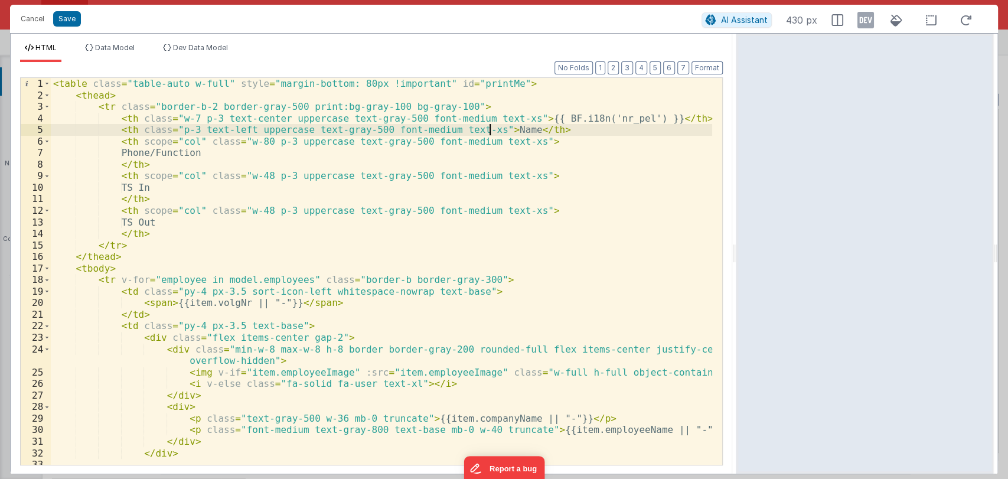
click at [488, 126] on div "< table class = "table-auto w-full" style = "margin-bottom: 80px !important" id…" at bounding box center [381, 283] width 661 height 410
paste textarea
click at [559, 133] on div "< table class = "table-auto w-full" style = "margin-bottom: 80px !important" id…" at bounding box center [381, 283] width 661 height 410
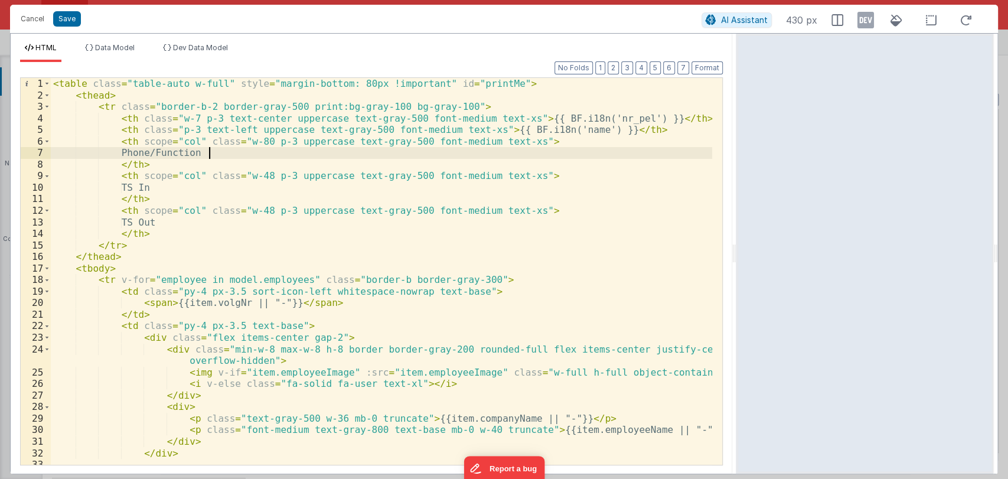
click at [216, 156] on div "< table class = "table-auto w-full" style = "margin-bottom: 80px !important" id…" at bounding box center [381, 283] width 661 height 410
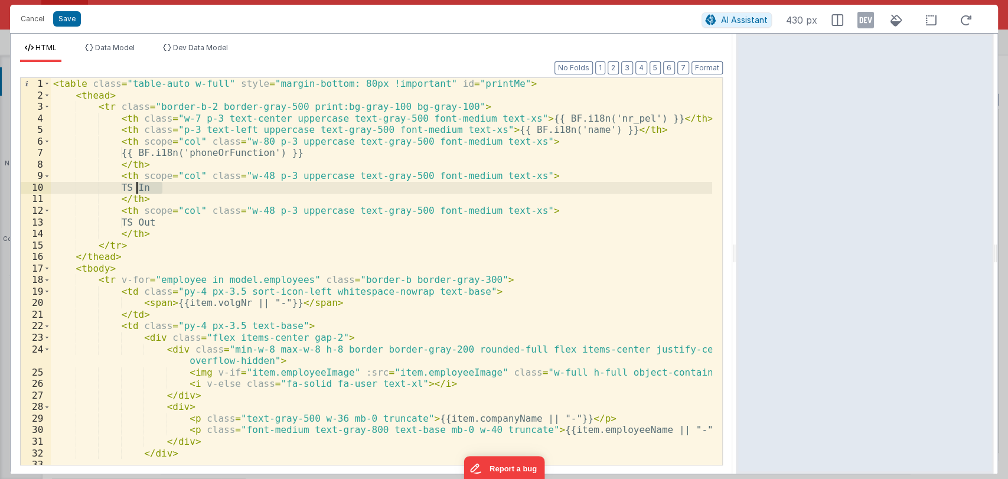
drag, startPoint x: 167, startPoint y: 188, endPoint x: 137, endPoint y: 188, distance: 30.1
click at [137, 188] on div "< table class = "table-auto w-full" style = "margin-bottom: 80px !important" id…" at bounding box center [381, 283] width 661 height 410
click at [173, 188] on div "< table class = "table-auto w-full" style = "margin-bottom: 80px !important" id…" at bounding box center [381, 271] width 661 height 387
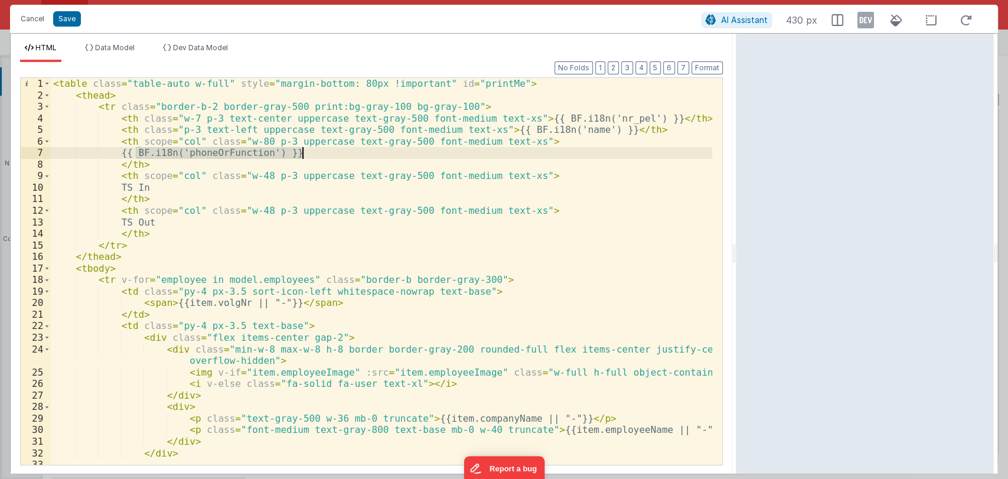
drag, startPoint x: 137, startPoint y: 151, endPoint x: 315, endPoint y: 154, distance: 177.8
click at [315, 154] on div "< table class = "table-auto w-full" style = "margin-bottom: 80px !important" id…" at bounding box center [381, 283] width 661 height 410
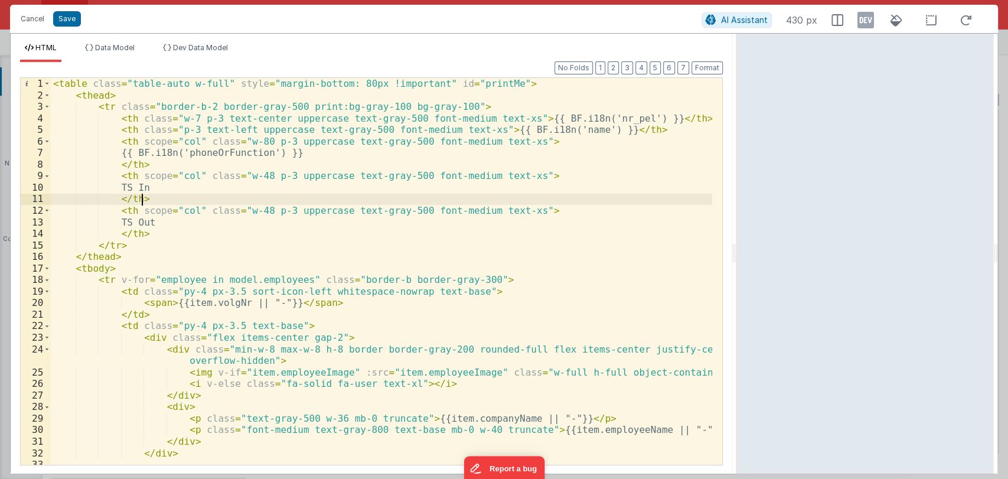
click at [219, 195] on div "< table class = "table-auto w-full" style = "margin-bottom: 80px !important" id…" at bounding box center [381, 283] width 661 height 410
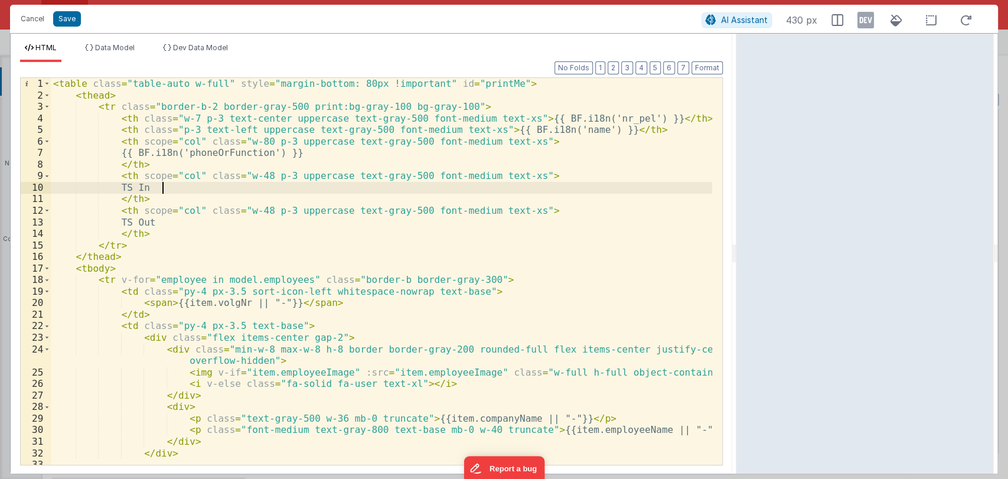
click at [211, 188] on div "< table class = "table-auto w-full" style = "margin-bottom: 80px !important" id…" at bounding box center [381, 283] width 661 height 410
click at [224, 182] on div "< table class = "table-auto w-full" style = "margin-bottom: 80px !important" id…" at bounding box center [381, 283] width 661 height 410
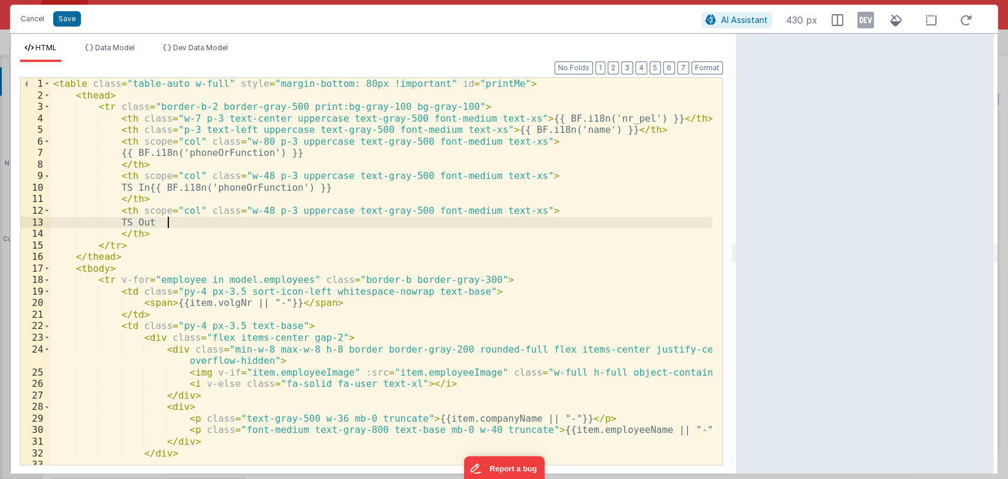
click at [181, 226] on div "< table class = "table-auto w-full" style = "margin-bottom: 80px !important" id…" at bounding box center [381, 283] width 661 height 410
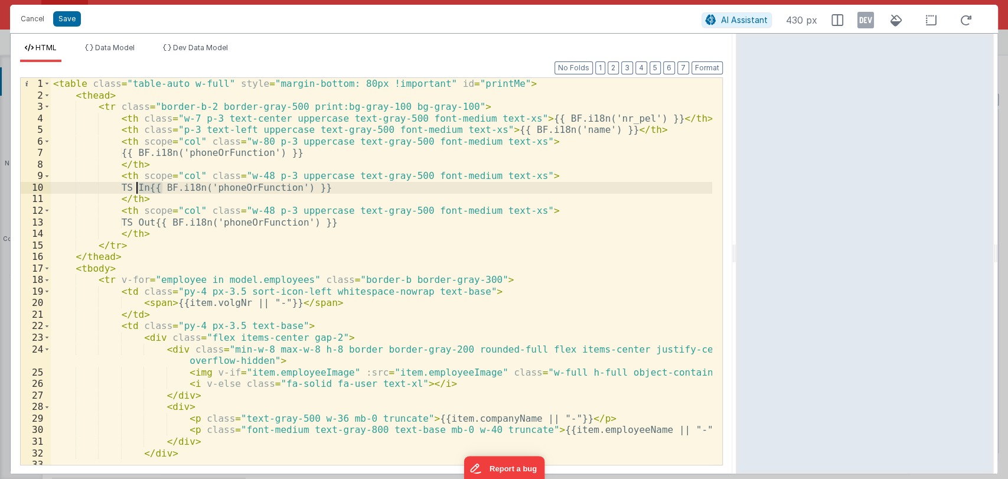
drag, startPoint x: 161, startPoint y: 187, endPoint x: 137, endPoint y: 184, distance: 24.3
click at [137, 184] on div "< table class = "table-auto w-full" style = "margin-bottom: 80px !important" id…" at bounding box center [381, 283] width 661 height 410
click at [163, 187] on div "< table class = "table-auto w-full" style = "margin-bottom: 80px !important" id…" at bounding box center [381, 271] width 661 height 387
click at [240, 188] on div "< table class = "table-auto w-full" style = "margin-bottom: 80px !important" id…" at bounding box center [381, 283] width 661 height 410
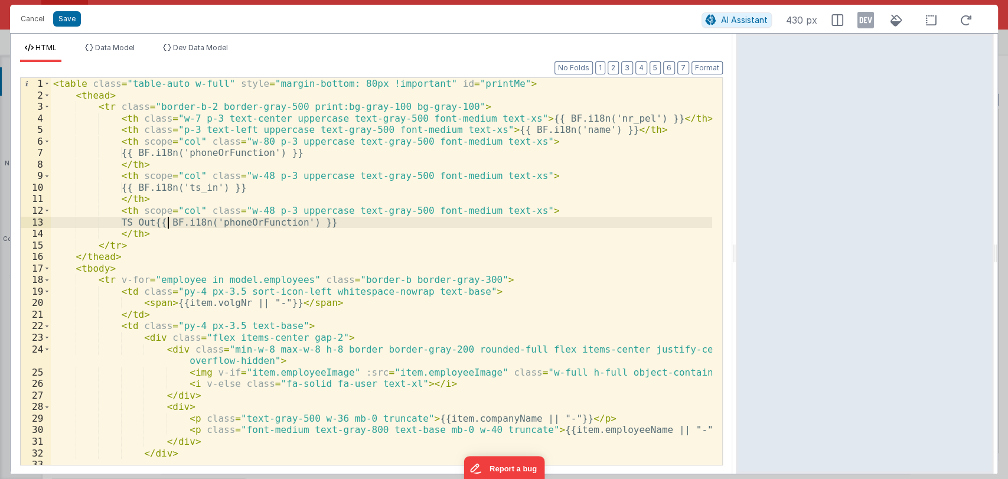
click at [169, 224] on div "< table class = "table-auto w-full" style = "margin-bottom: 80px !important" id…" at bounding box center [381, 283] width 661 height 410
click at [221, 223] on div "< table class = "table-auto w-full" style = "margin-bottom: 80px !important" id…" at bounding box center [381, 283] width 661 height 410
click at [70, 19] on button "Save" at bounding box center [67, 18] width 28 height 15
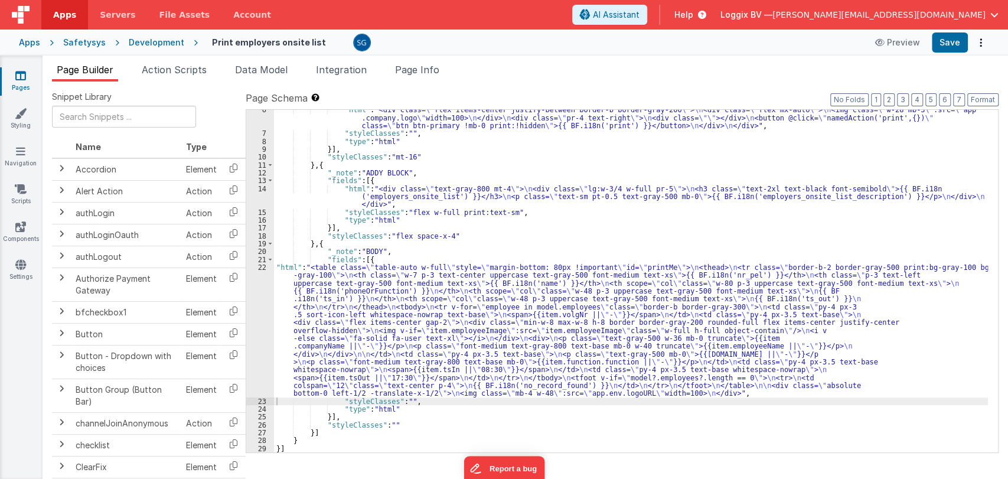
scroll to position [43, 0]
click at [980, 99] on button "Format" at bounding box center [982, 99] width 31 height 13
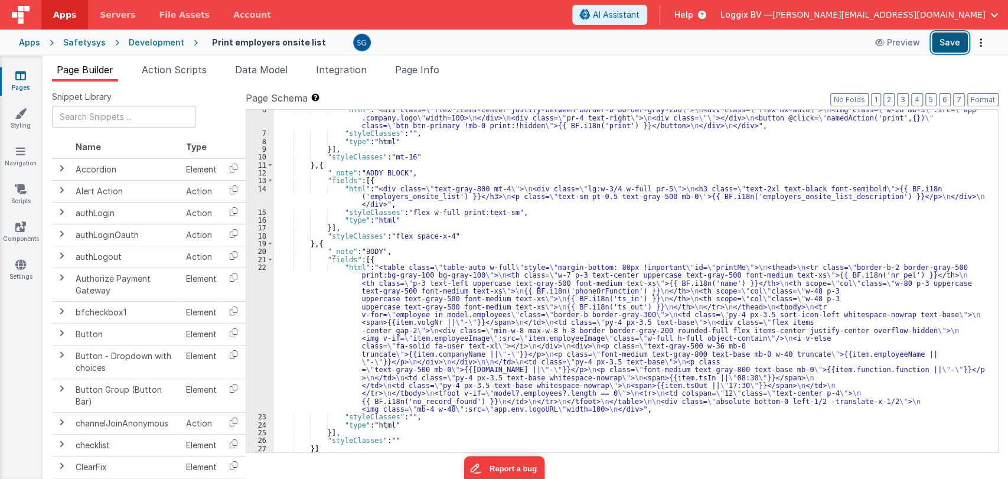
click at [948, 35] on button "Save" at bounding box center [950, 42] width 36 height 20
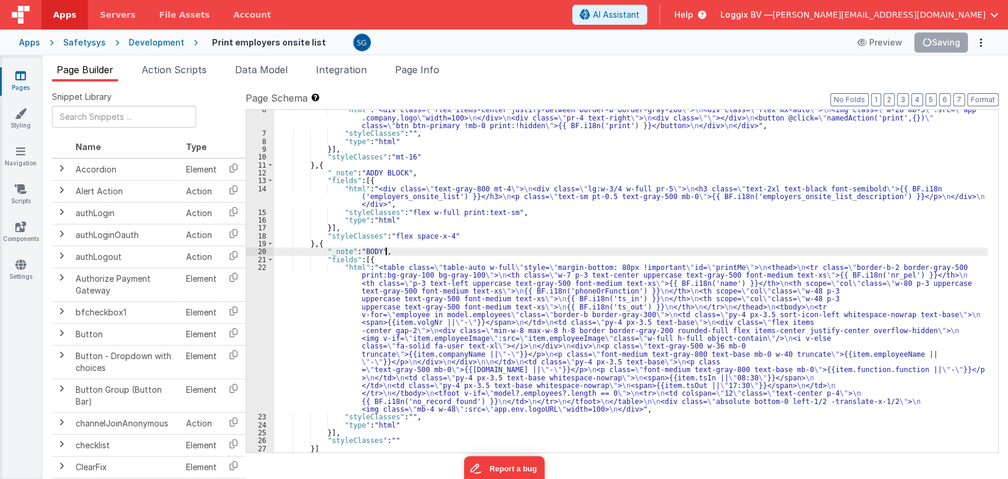
click at [532, 252] on div ""html" : "<div class= \" flex items-center justify-between border-b border-gray…" at bounding box center [631, 293] width 714 height 374
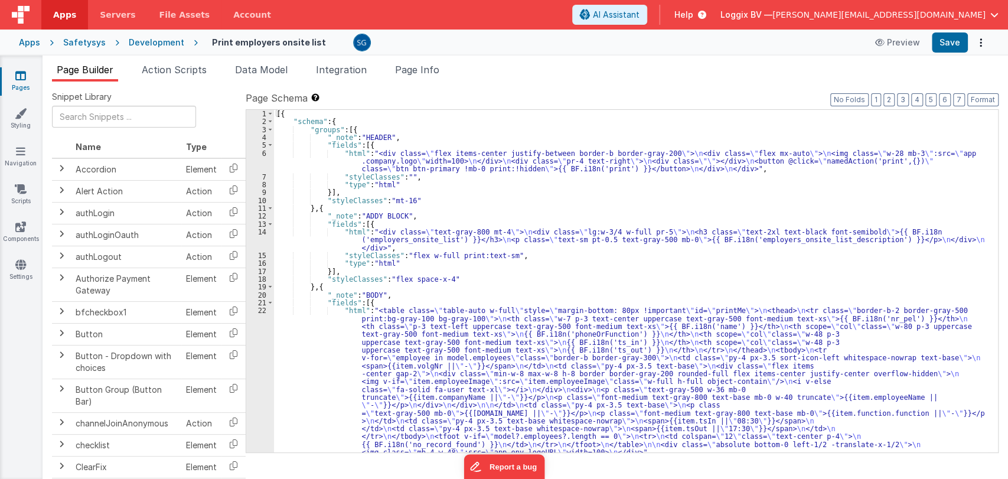
click at [395, 189] on div "[{ "schema" : { "groups" : [{ "_note" : "HEADER" , "fields" : [{ "html" : "<div…" at bounding box center [631, 289] width 714 height 358
click at [448, 197] on div "[{ "schema" : { "groups" : [{ "_note" : "HEADER" , "fields" : [{ "html" : "<div…" at bounding box center [631, 289] width 714 height 358
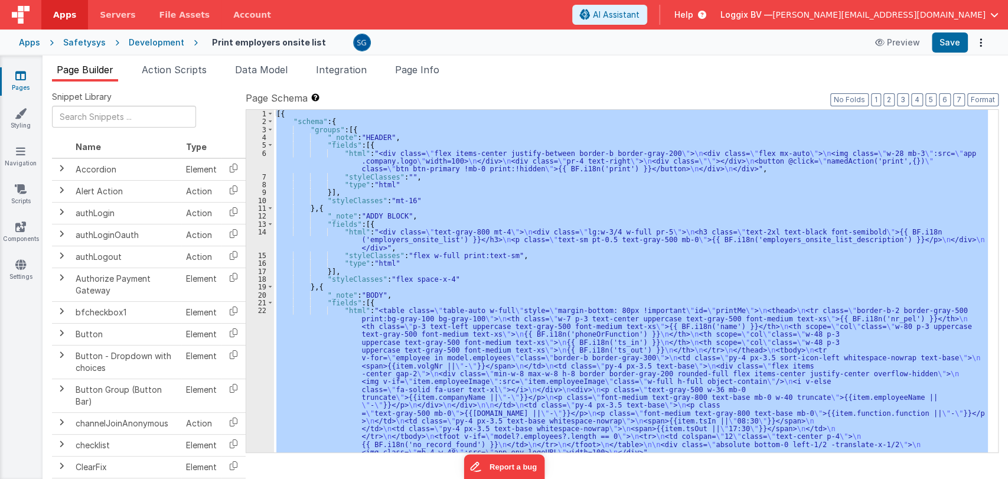
scroll to position [58, 0]
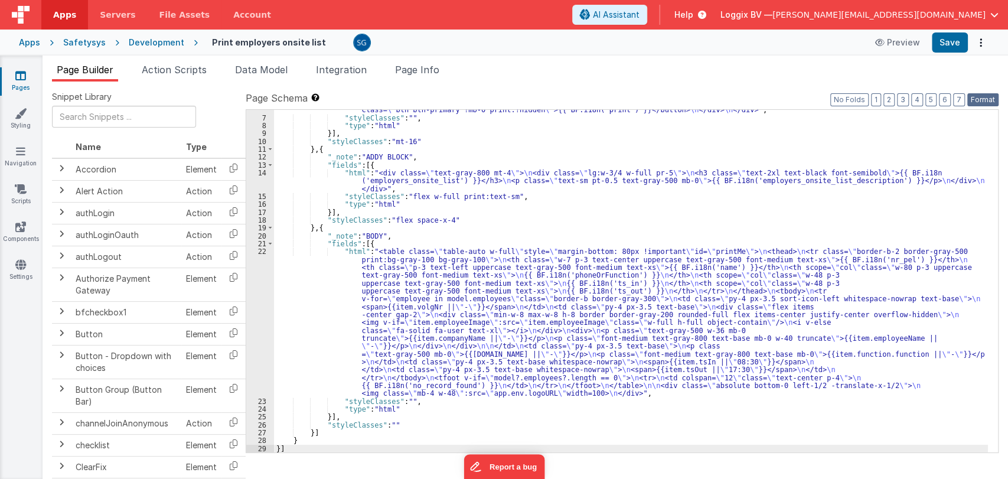
click at [983, 97] on button "Format" at bounding box center [982, 99] width 31 height 13
click at [957, 46] on button "Save" at bounding box center [950, 42] width 36 height 20
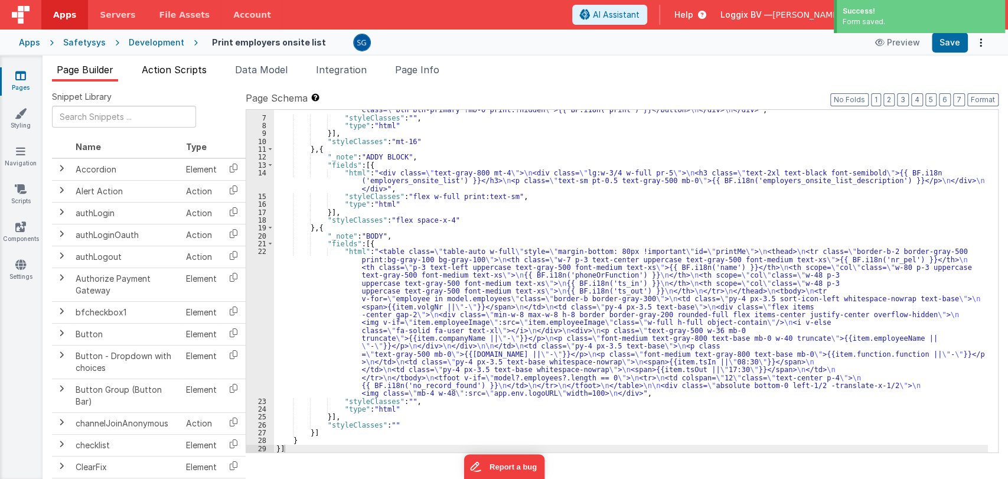
click at [161, 66] on span "Action Scripts" at bounding box center [174, 70] width 65 height 12
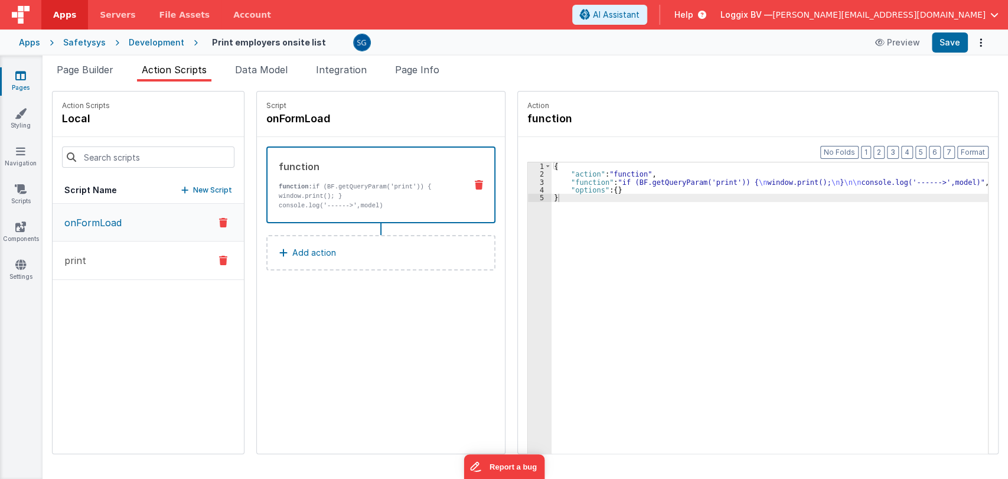
click at [81, 256] on p "print" at bounding box center [71, 260] width 29 height 14
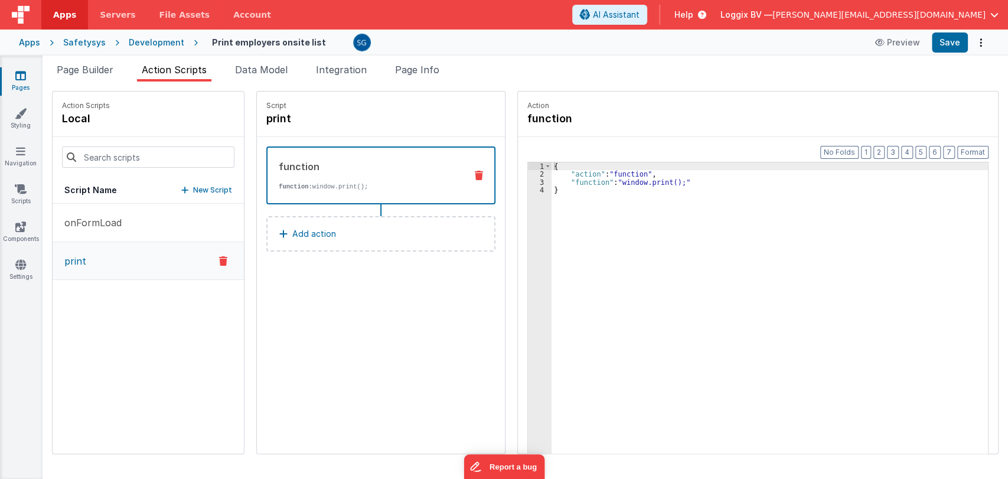
click at [22, 75] on icon at bounding box center [20, 76] width 11 height 12
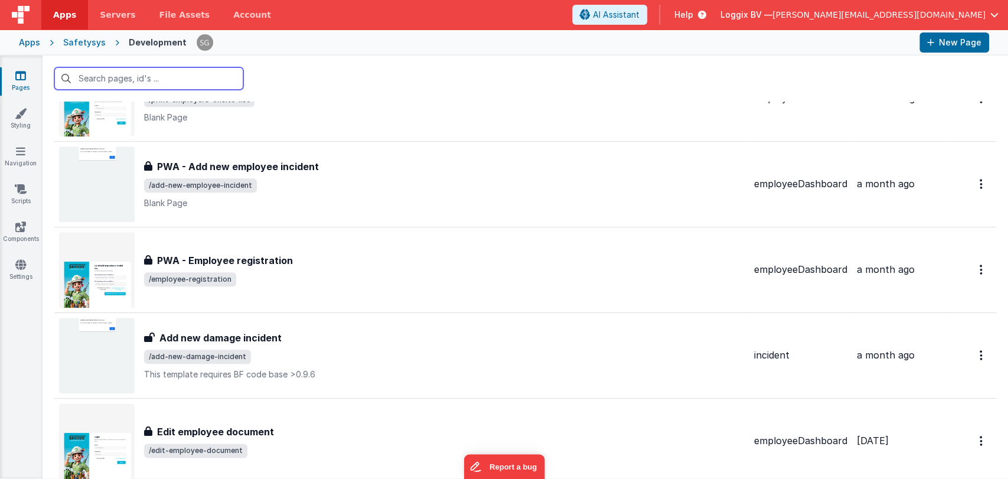
scroll to position [9919, 0]
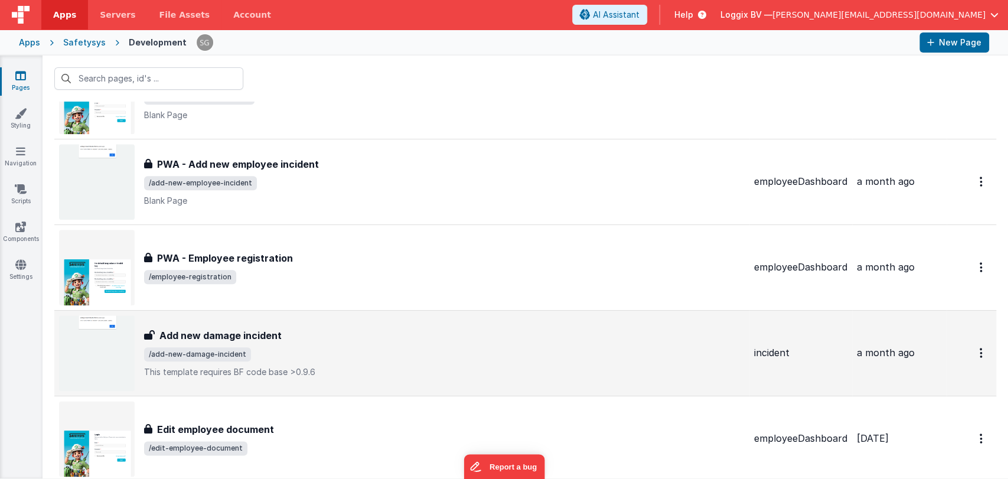
click at [288, 333] on div "Add new damage incident" at bounding box center [444, 335] width 601 height 14
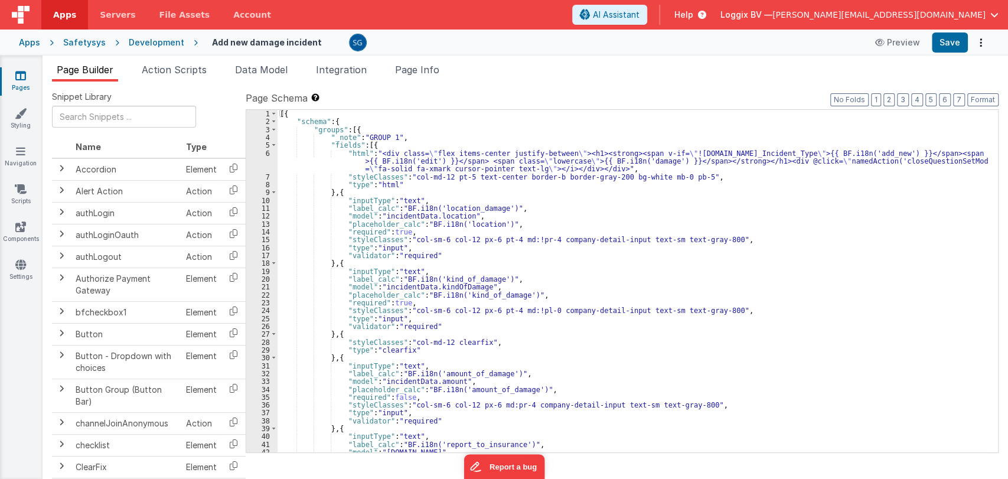
click at [173, 68] on span "Action Scripts" at bounding box center [174, 70] width 65 height 12
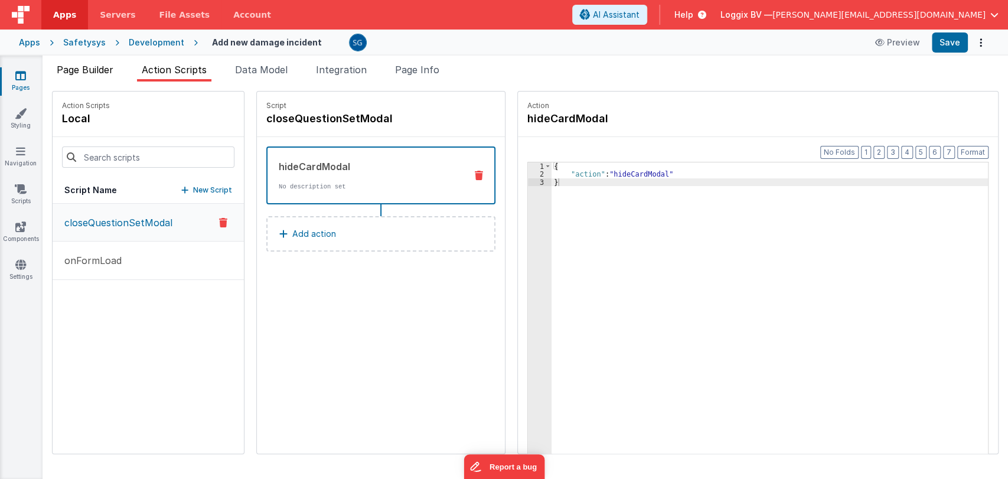
click at [107, 71] on span "Page Builder" at bounding box center [85, 70] width 57 height 12
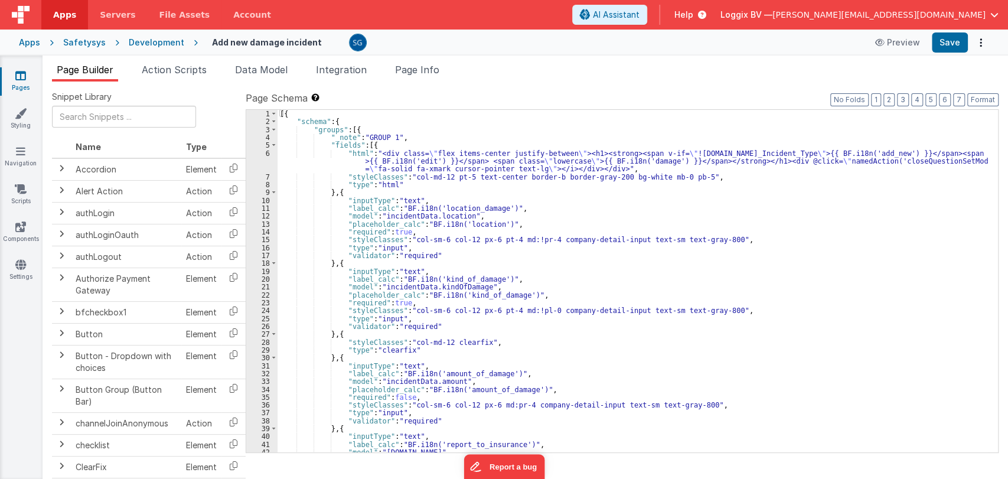
click at [519, 200] on div "[{ "schema" : { "groups" : [{ "_note" : "GROUP 1" , "fields" : [{ "html" : "<di…" at bounding box center [633, 289] width 710 height 358
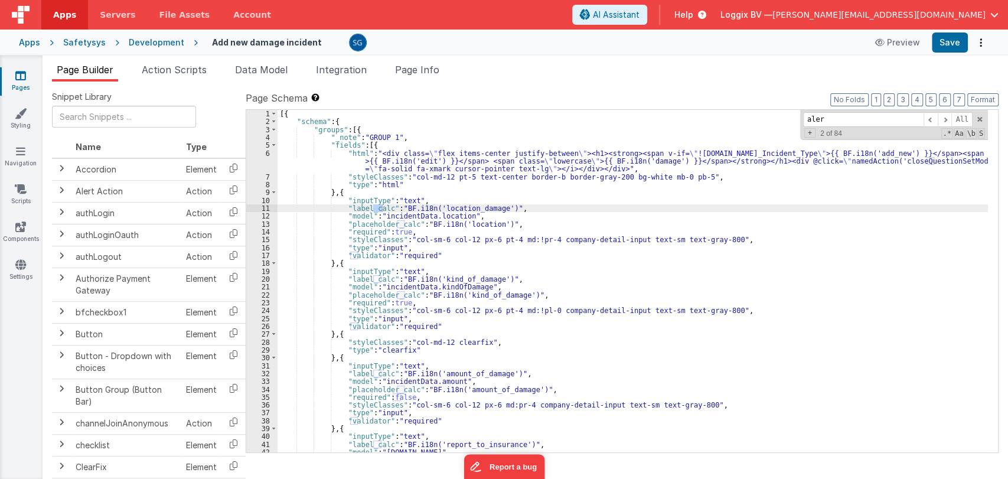
type input "alert"
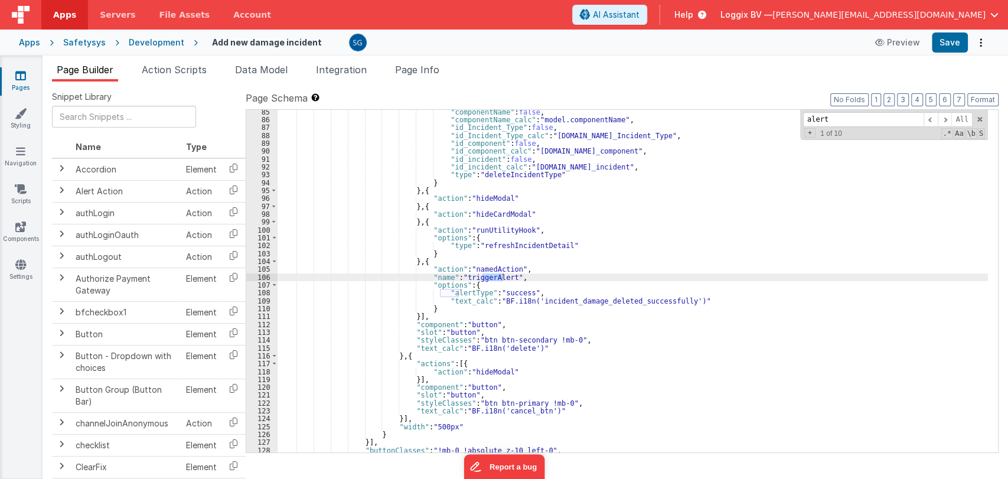
scroll to position [694, 0]
click at [171, 70] on span "Action Scripts" at bounding box center [174, 70] width 65 height 12
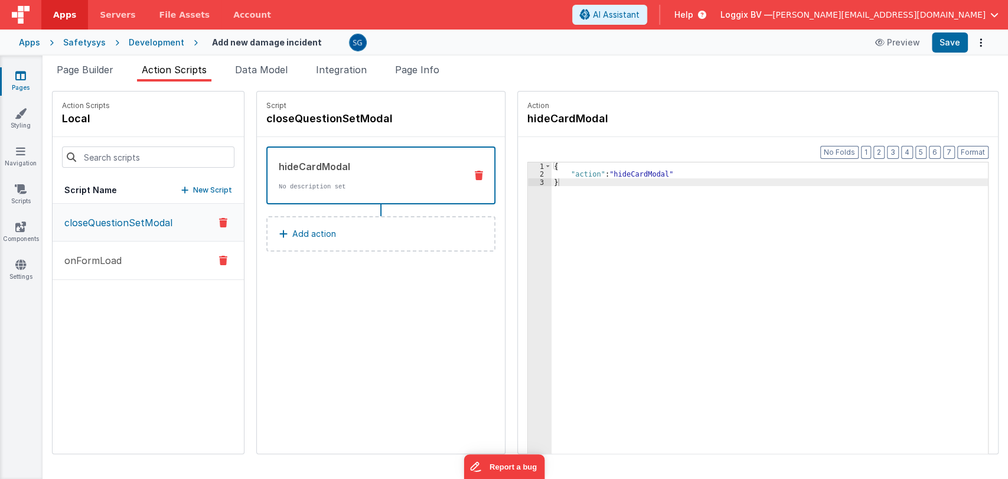
click at [94, 264] on p "onFormLoad" at bounding box center [89, 260] width 64 height 14
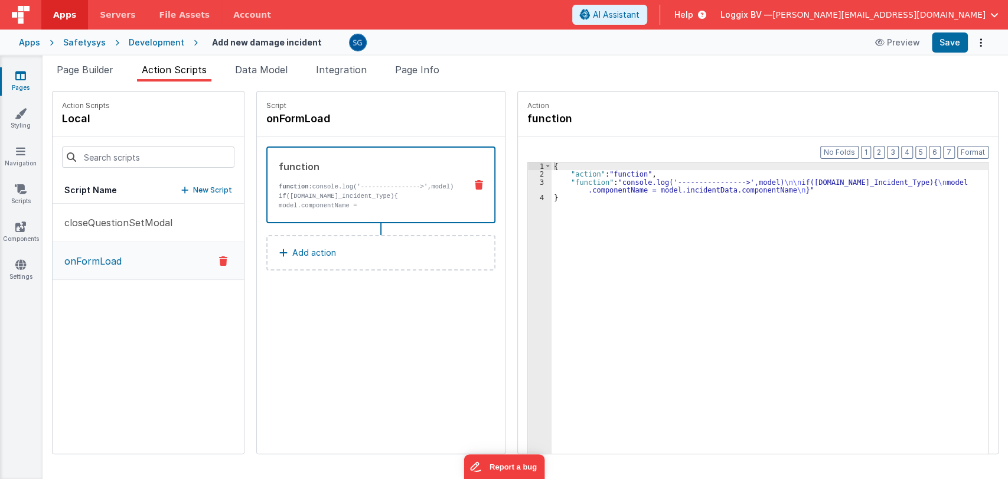
click at [13, 72] on link "Pages" at bounding box center [20, 82] width 43 height 24
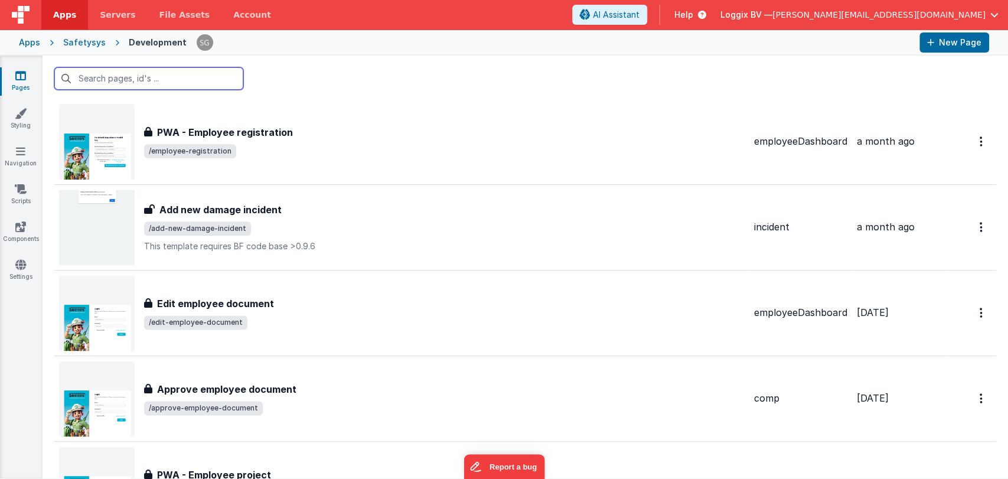
scroll to position [10046, 0]
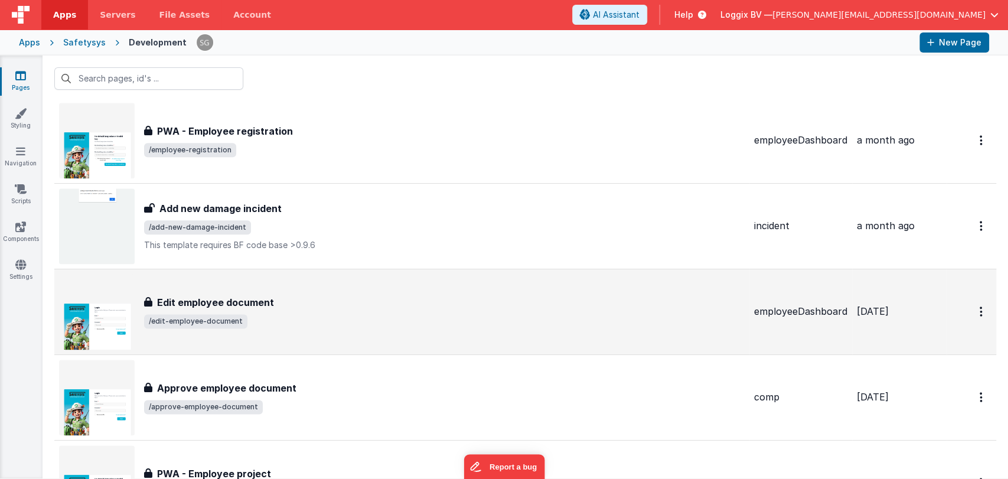
click at [231, 295] on h3 "Edit employee document" at bounding box center [215, 302] width 117 height 14
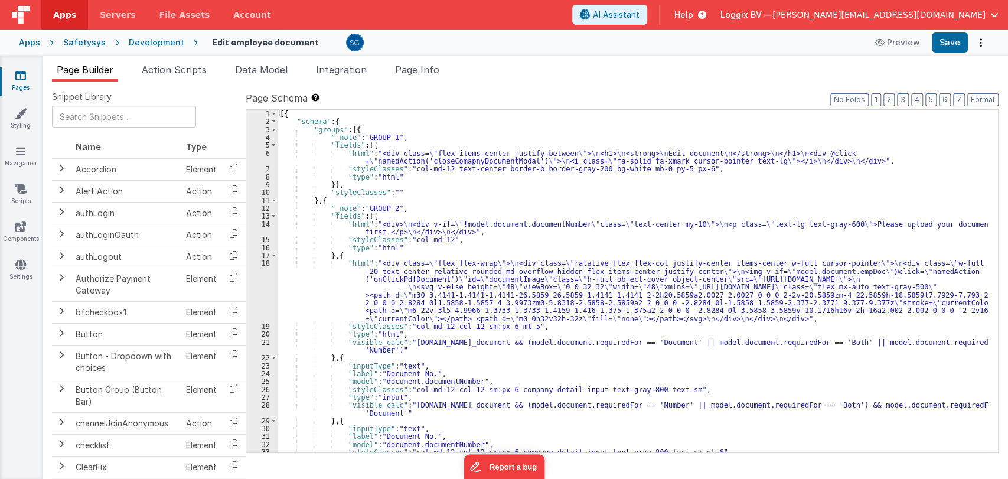
click at [576, 236] on div "[{ "schema" : { "groups" : [{ "_note" : "GROUP 1" , "fields" : [{ "html" : "<di…" at bounding box center [633, 289] width 710 height 358
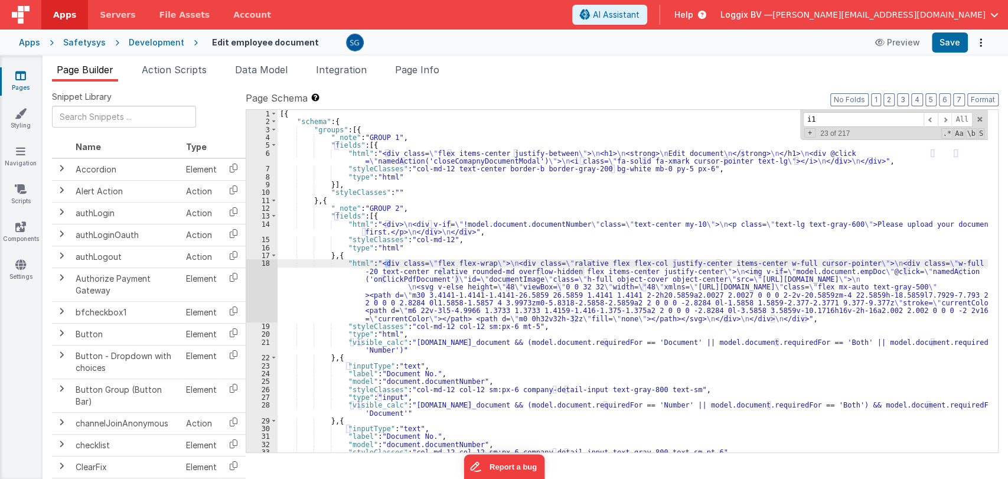
type input "i18"
click at [980, 119] on span at bounding box center [979, 119] width 8 height 8
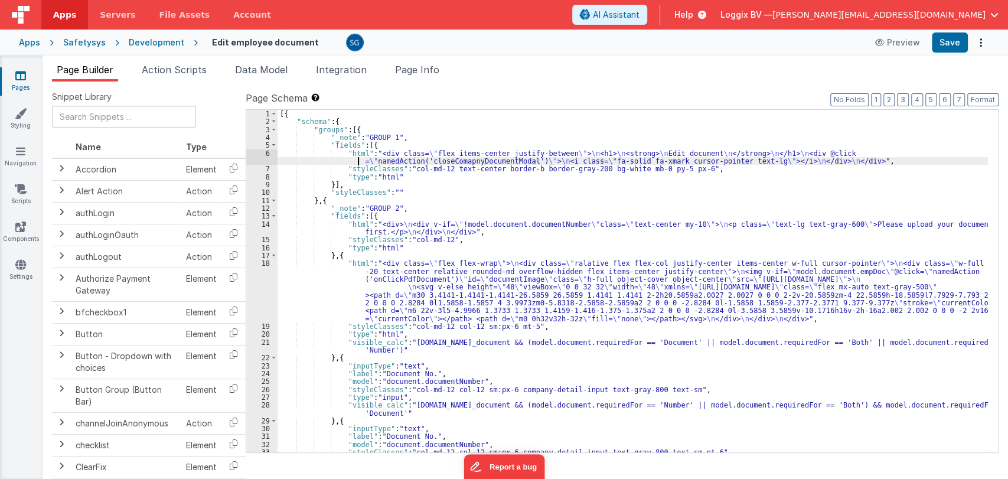
click at [350, 161] on div "[{ "schema" : { "groups" : [{ "_note" : "GROUP 1" , "fields" : [{ "html" : "<di…" at bounding box center [633, 289] width 710 height 358
click at [266, 154] on div "6" at bounding box center [261, 157] width 31 height 16
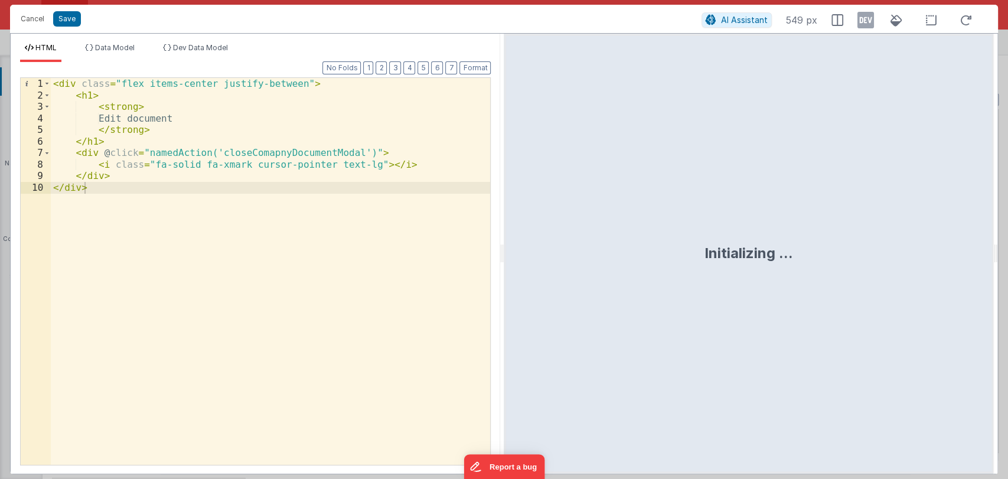
click at [195, 115] on div "< div class = "flex items-center justify-between" > < h1 > < strong > Edit docu…" at bounding box center [271, 283] width 440 height 410
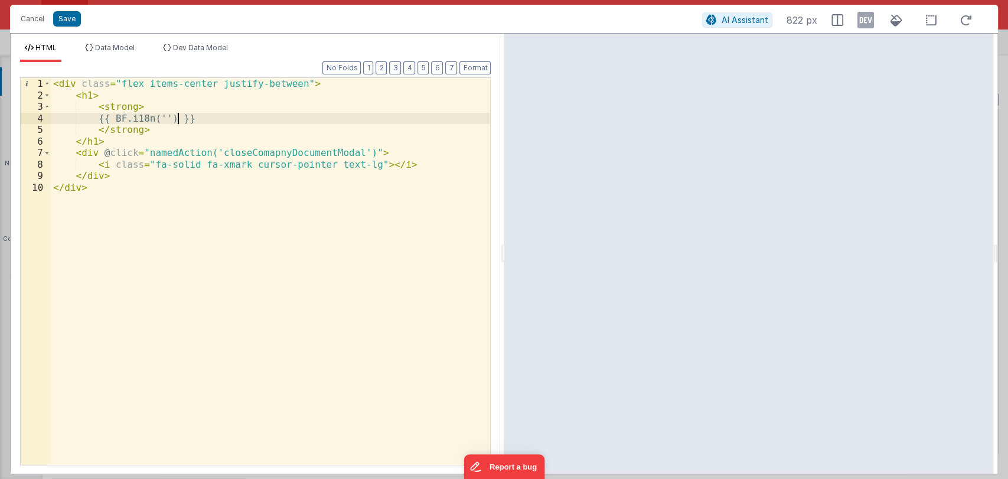
paste textarea
click at [75, 18] on button "Save" at bounding box center [67, 18] width 28 height 15
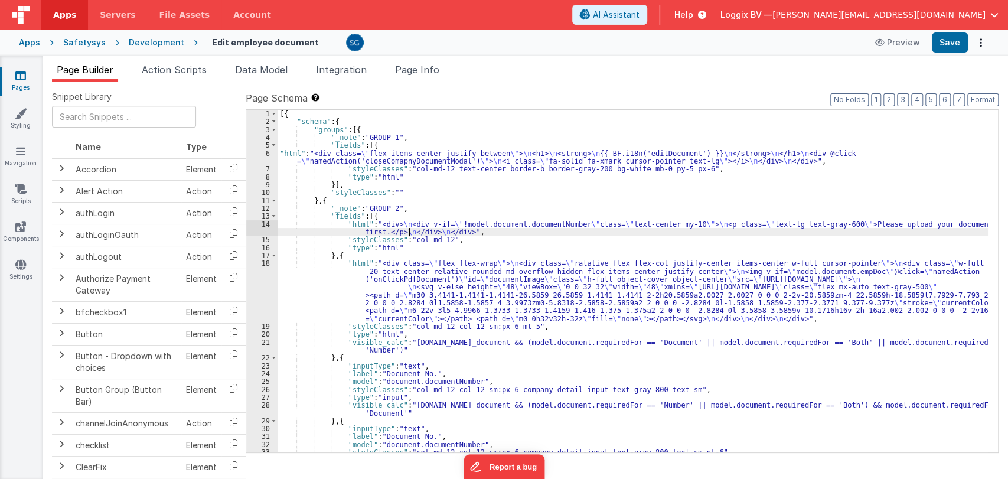
click at [409, 229] on div "[{ "schema" : { "groups" : [{ "_note" : "GROUP 1" , "fields" : [{ "html" : "<di…" at bounding box center [633, 289] width 710 height 358
click at [265, 223] on div "14" at bounding box center [261, 228] width 31 height 16
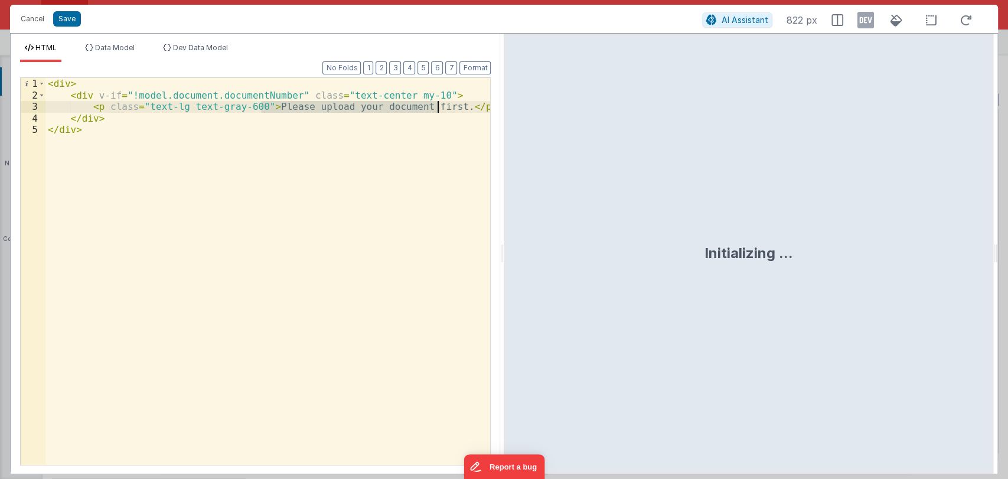
drag, startPoint x: 261, startPoint y: 105, endPoint x: 438, endPoint y: 109, distance: 177.2
click at [438, 109] on div "< div > < div v-if = "!model.document.documentNumber" class = "text-center my-1…" at bounding box center [267, 283] width 445 height 410
paste textarea
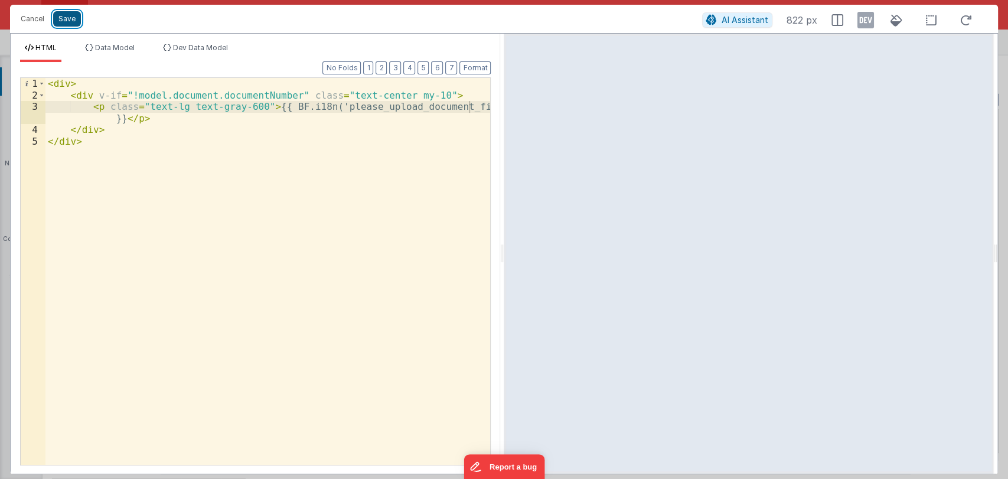
click at [66, 19] on button "Save" at bounding box center [67, 18] width 28 height 15
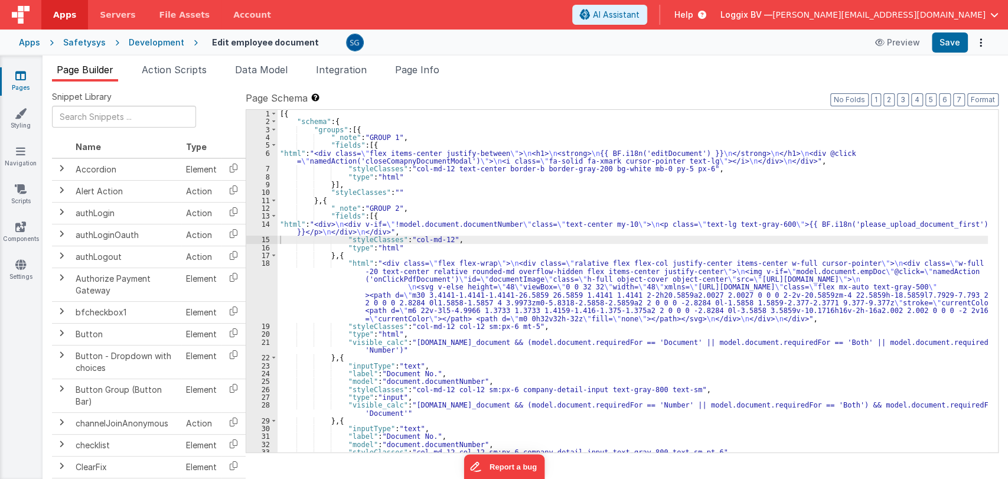
click at [376, 273] on div "[{ "schema" : { "groups" : [{ "_note" : "GROUP 1" , "fields" : [{ "html" : "<di…" at bounding box center [633, 289] width 710 height 358
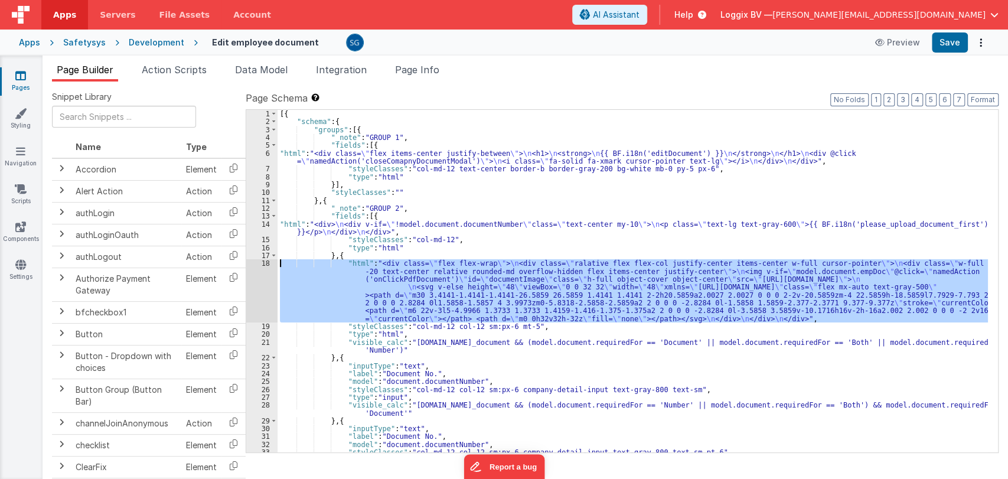
click at [266, 263] on div "18" at bounding box center [261, 290] width 31 height 63
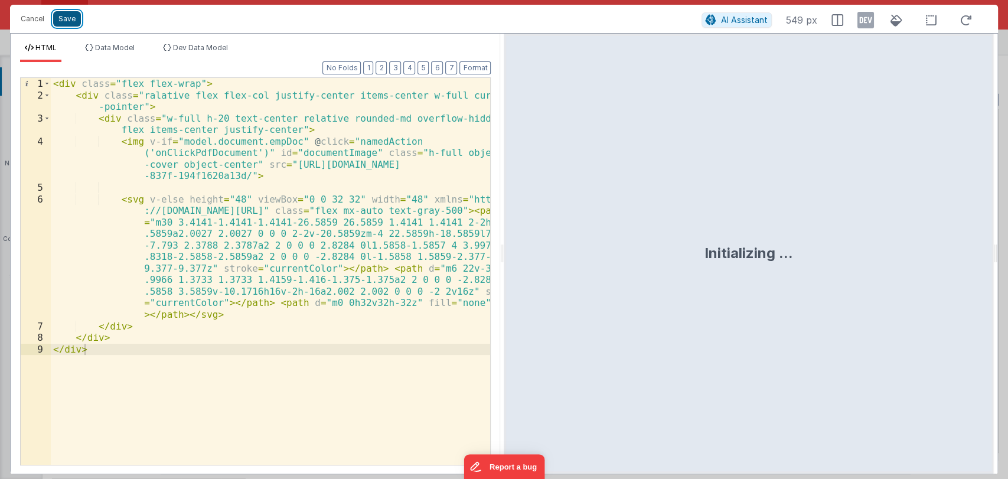
click at [71, 23] on button "Save" at bounding box center [67, 18] width 28 height 15
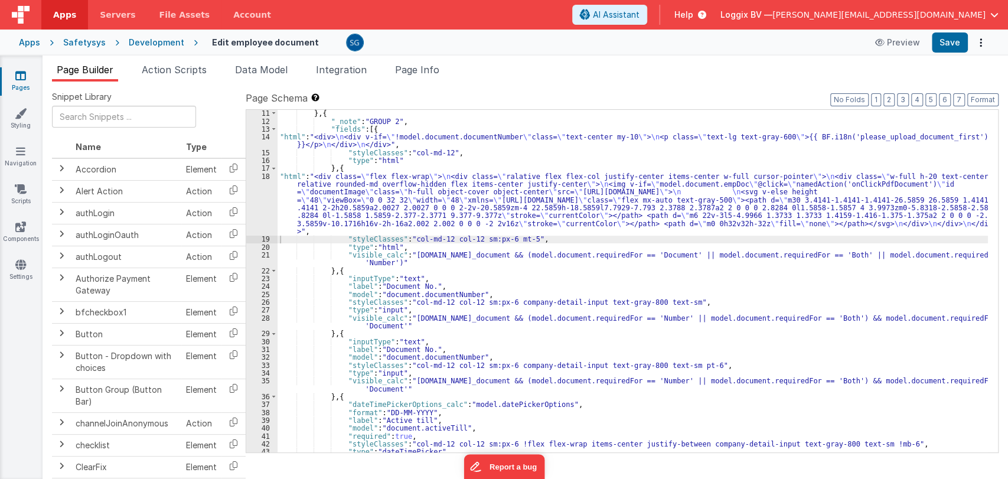
scroll to position [87, 0]
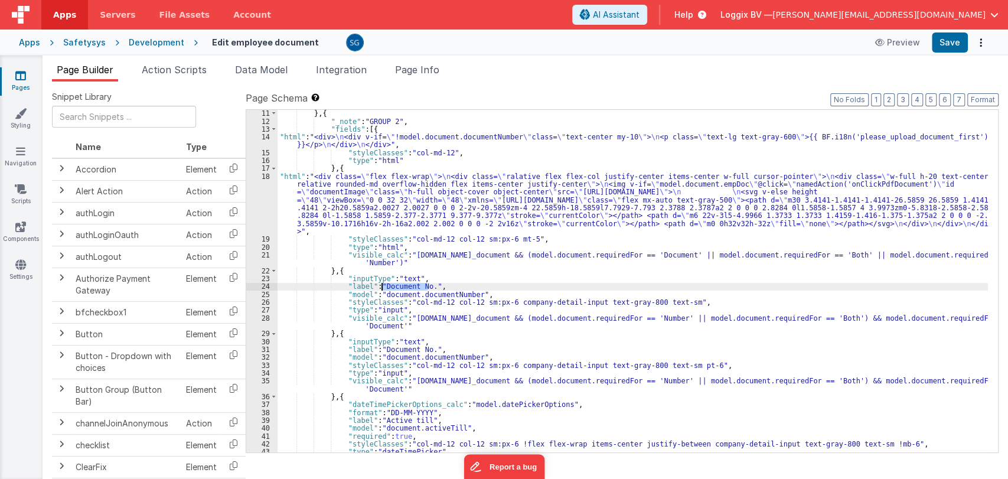
drag, startPoint x: 427, startPoint y: 285, endPoint x: 380, endPoint y: 286, distance: 46.7
click at [380, 286] on div "} , { "_note" : "GROUP 2" , "fields" : [{ "html" : "<div> \n <div v-if= \" !mod…" at bounding box center [633, 288] width 710 height 358
paste textarea
click at [365, 286] on div "} , { "_note" : "GROUP 2" , "fields" : [{ "html" : "<div> \n <div v-if= \" !mod…" at bounding box center [633, 288] width 710 height 358
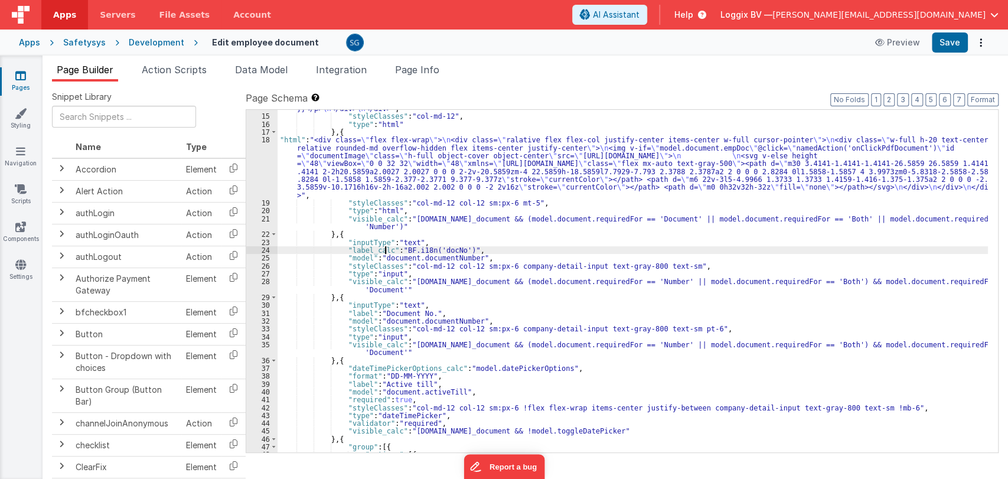
scroll to position [123, 0]
drag, startPoint x: 342, startPoint y: 247, endPoint x: 472, endPoint y: 249, distance: 129.3
click at [472, 249] on div ""html" : "<div> \n <div v-if= \" !model.document.documentNumber \" class= \" te…" at bounding box center [633, 279] width 710 height 366
drag, startPoint x: 342, startPoint y: 312, endPoint x: 439, endPoint y: 312, distance: 96.2
click at [439, 312] on div ""html" : "<div> \n <div v-if= \" !model.document.documentNumber \" class= \" te…" at bounding box center [633, 279] width 710 height 366
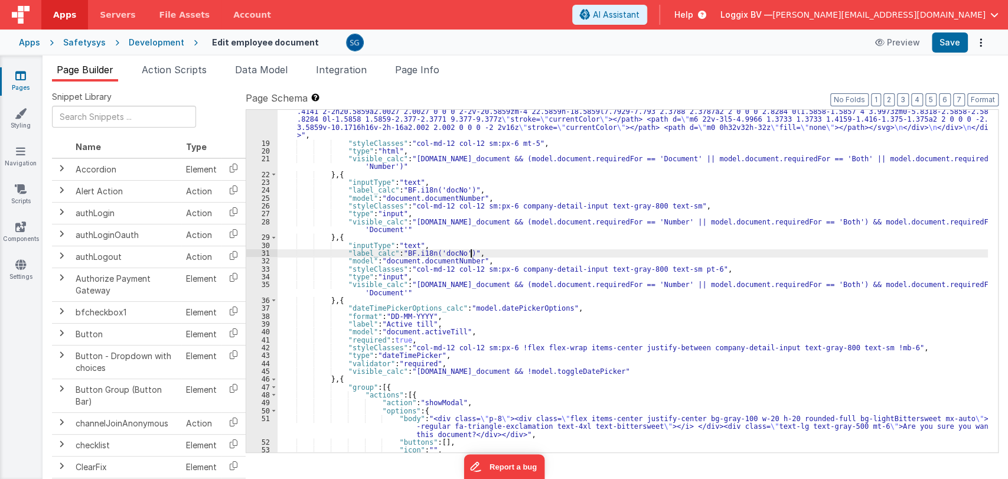
scroll to position [183, 0]
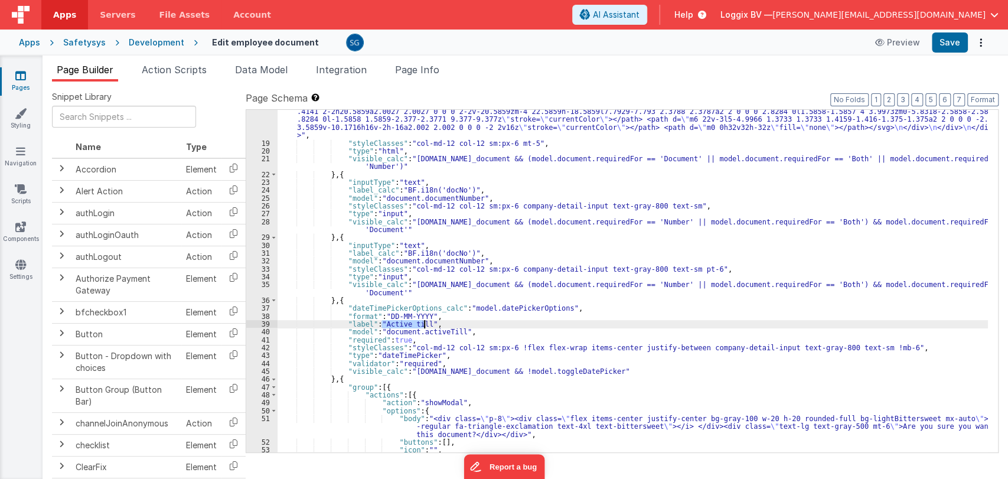
drag, startPoint x: 380, startPoint y: 324, endPoint x: 422, endPoint y: 322, distance: 41.9
click at [422, 322] on div ""html" : "<div class= \" flex flex-wrap \" > \n <div class= \" ralative flex fl…" at bounding box center [633, 282] width 710 height 413
click at [365, 324] on div ""html" : "<div class= \" flex flex-wrap \" > \n <div class= \" ralative flex fl…" at bounding box center [633, 282] width 710 height 413
click at [442, 323] on div ""html" : "<div class= \" flex flex-wrap \" > \n <div class= \" ralative flex fl…" at bounding box center [633, 282] width 710 height 413
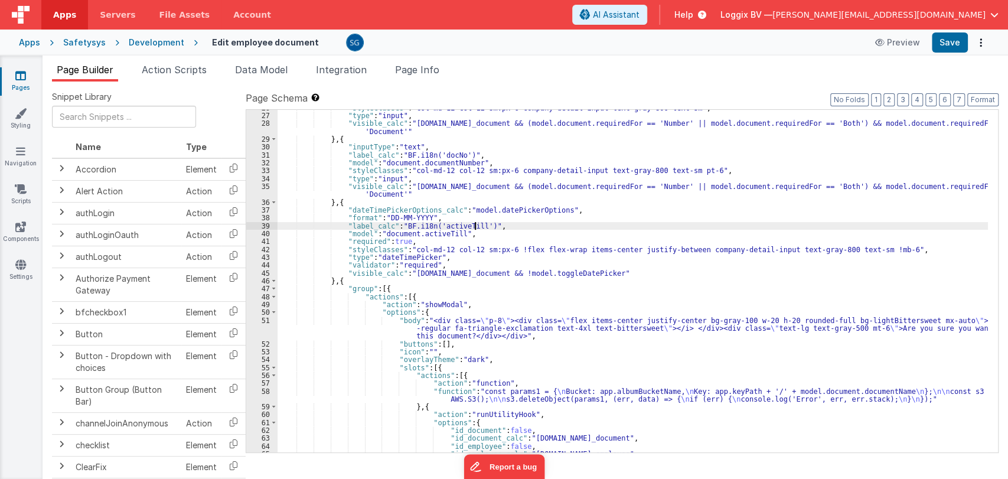
scroll to position [283, 0]
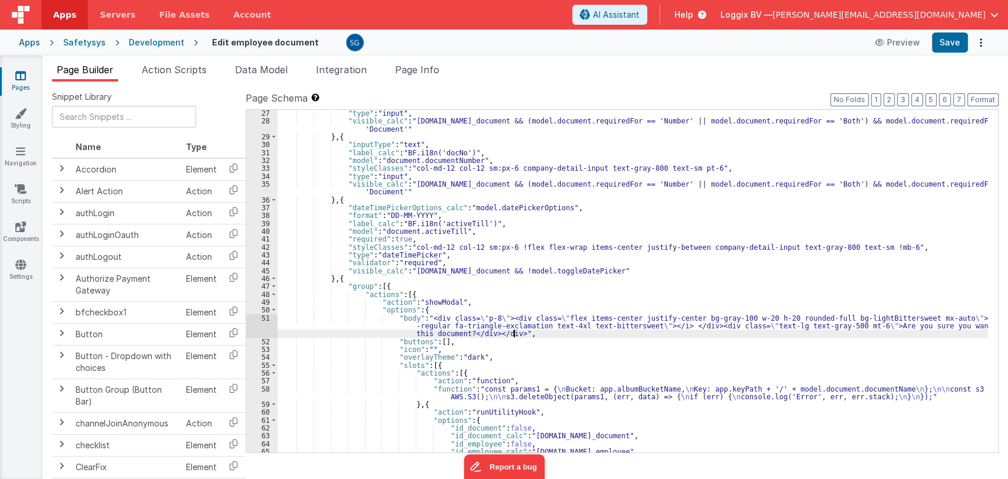
click at [528, 331] on div ""type" : "input" , "visible_calc" : "model.document.id_document && (model.docum…" at bounding box center [633, 288] width 710 height 358
drag, startPoint x: 848, startPoint y: 325, endPoint x: 459, endPoint y: 331, distance: 389.2
click at [459, 331] on div ""type" : "input" , "visible_calc" : "model.document.id_document && (model.docum…" at bounding box center [633, 288] width 710 height 358
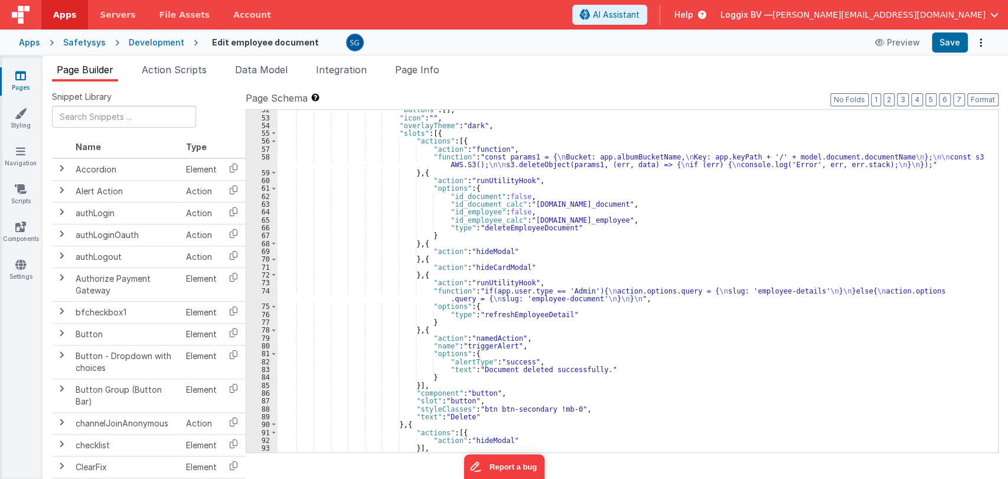
scroll to position [515, 0]
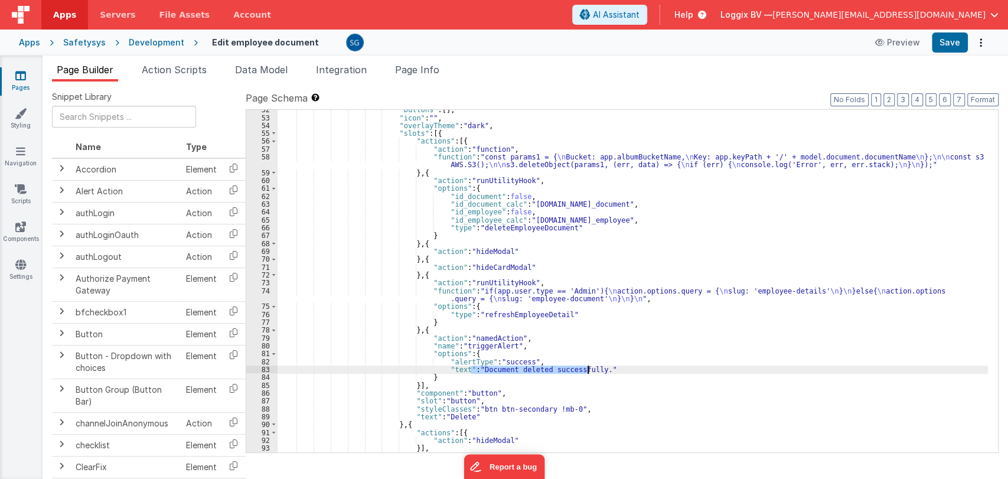
drag, startPoint x: 471, startPoint y: 370, endPoint x: 588, endPoint y: 370, distance: 116.3
click at [588, 370] on div ""buttons" : [ ] , "icon" : "" , "overlayTheme" : "dark" , "slots" : [{ "actions…" at bounding box center [633, 285] width 710 height 358
paste textarea
click at [458, 368] on div ""buttons" : [ ] , "icon" : "" , "overlayTheme" : "dark" , "slots" : [{ "actions…" at bounding box center [633, 285] width 710 height 358
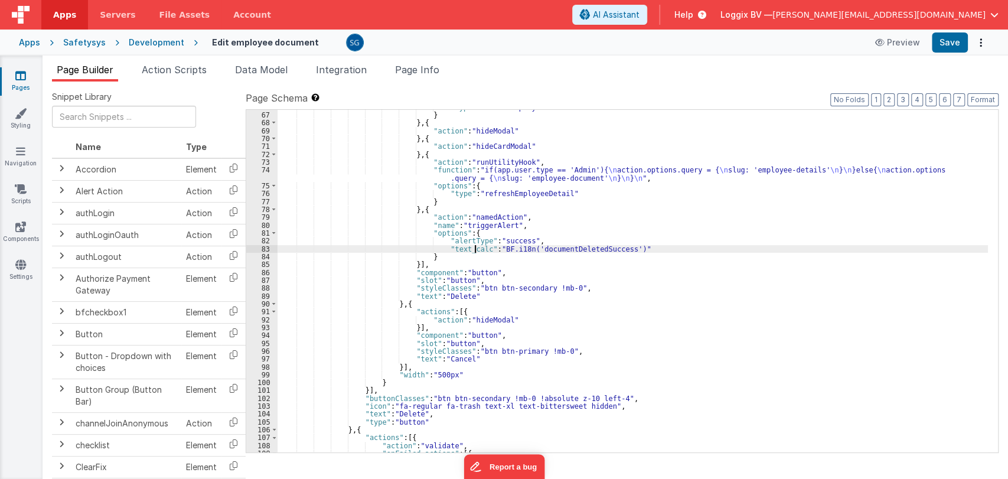
scroll to position [637, 0]
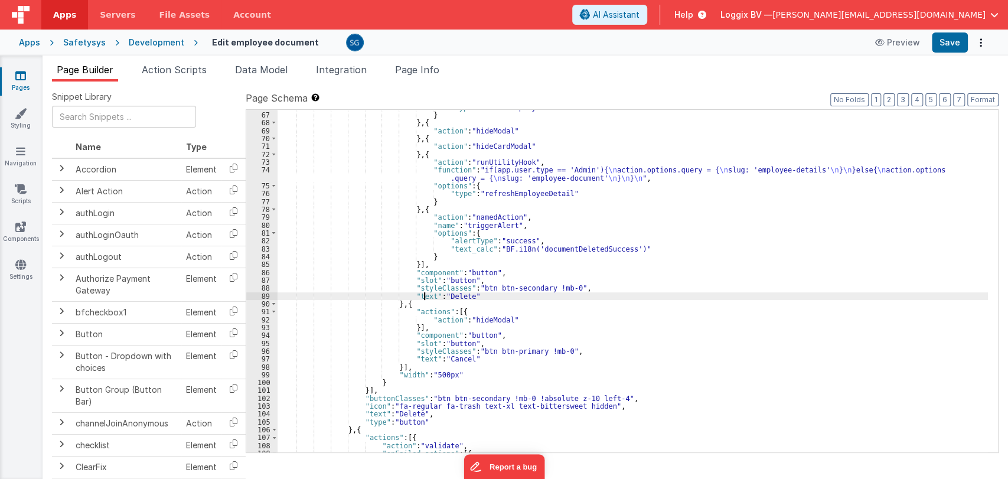
click at [425, 293] on div ""type" : "deleteEmployeeDocument" } } , { "action" : "hideModal" } , { "action"…" at bounding box center [633, 282] width 710 height 358
click at [472, 293] on div ""type" : "deleteEmployeeDocument" } } , { "action" : "hideModal" } , { "action"…" at bounding box center [633, 282] width 710 height 358
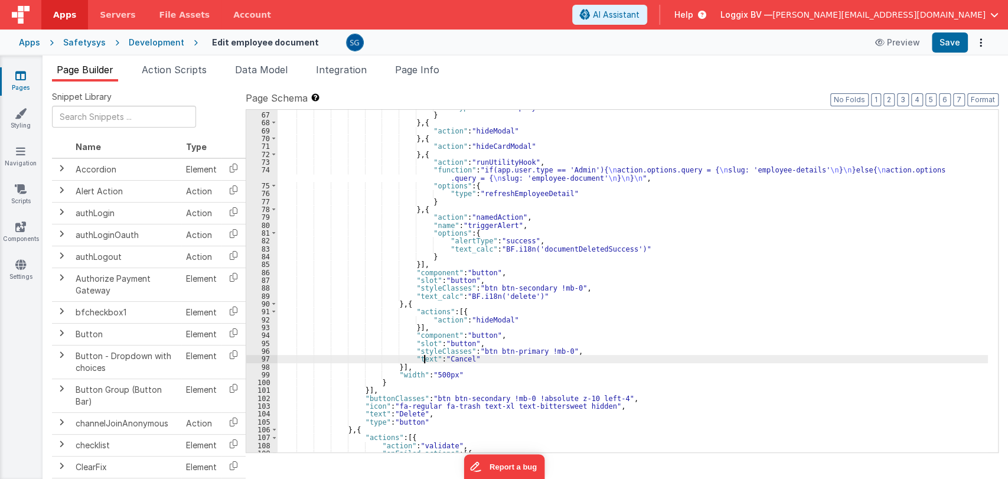
click at [424, 358] on div ""type" : "deleteEmployeeDocument" } } , { "action" : "hideModal" } , { "action"…" at bounding box center [633, 282] width 710 height 358
click at [467, 360] on div ""type" : "deleteEmployeeDocument" } } , { "action" : "hideModal" } , { "action"…" at bounding box center [633, 282] width 710 height 358
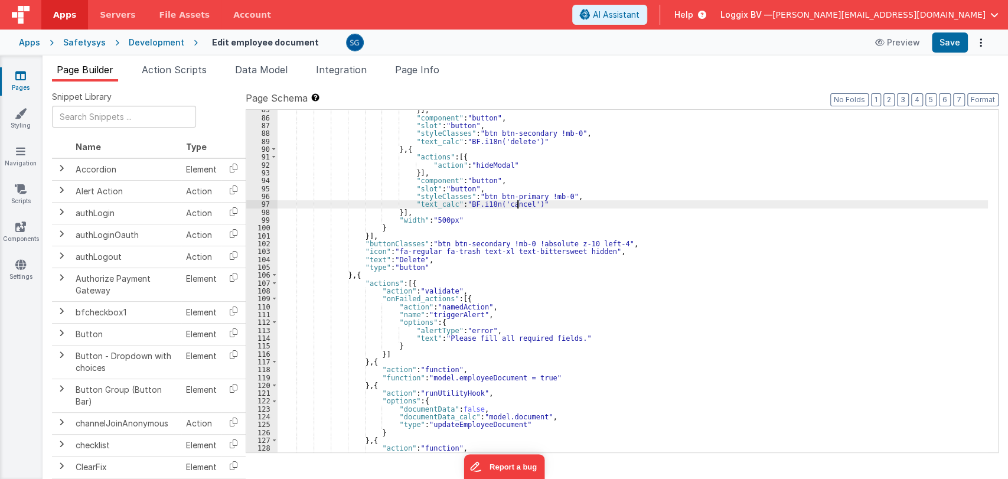
scroll to position [794, 0]
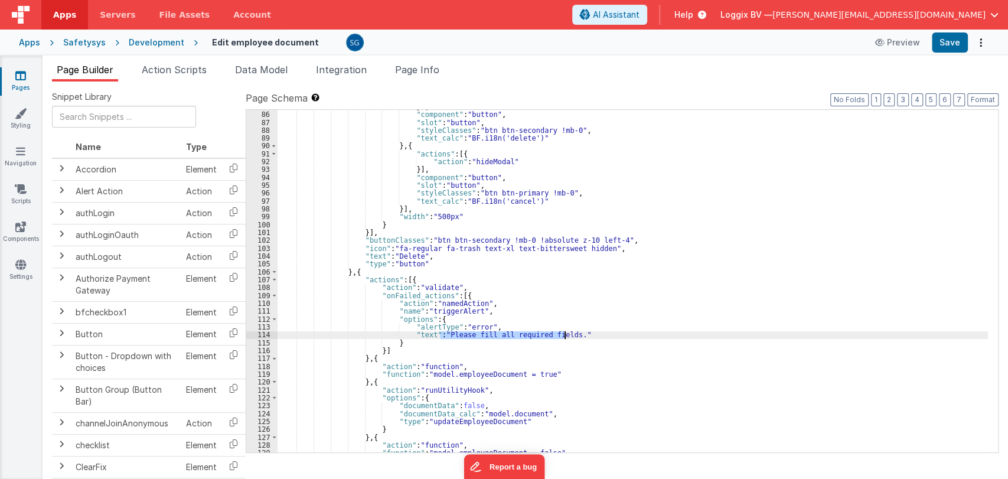
drag, startPoint x: 439, startPoint y: 335, endPoint x: 563, endPoint y: 337, distance: 124.0
click at [563, 337] on div "}] , "component" : "button" , "slot" : "button" , "styleClasses" : "btn btn-sec…" at bounding box center [633, 282] width 710 height 358
paste textarea
click at [425, 337] on div "}] , "component" : "button" , "slot" : "button" , "styleClasses" : "btn btn-sec…" at bounding box center [633, 282] width 710 height 358
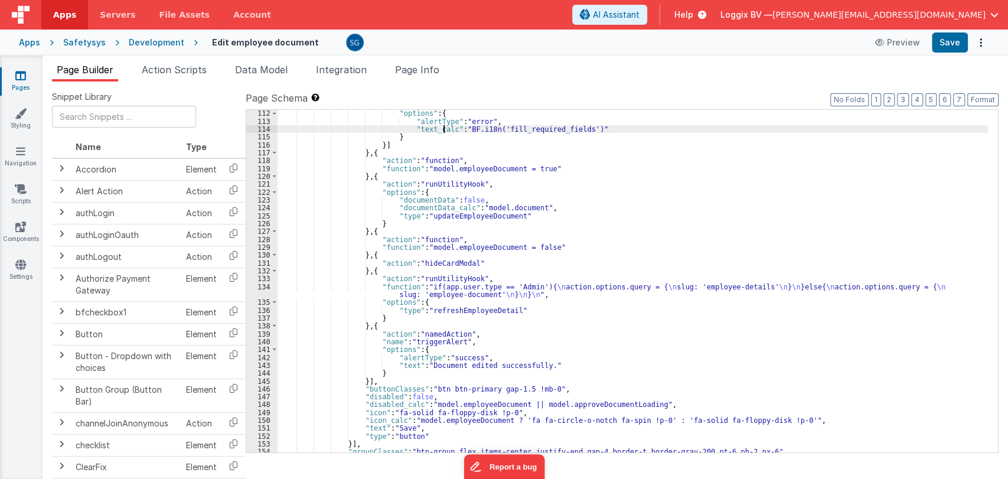
scroll to position [1007, 0]
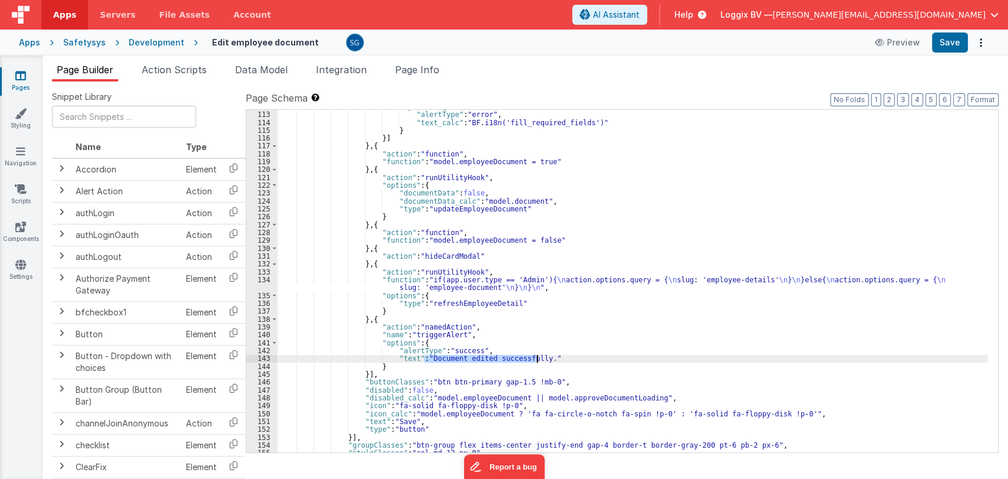
drag, startPoint x: 425, startPoint y: 357, endPoint x: 539, endPoint y: 362, distance: 113.5
click at [539, 362] on div ""options" : { "alertType" : "error" , "text_calc" : "BF.i18n('fill_required_fie…" at bounding box center [633, 282] width 710 height 358
click at [410, 357] on div ""options" : { "alertType" : "error" , "text_calc" : "BF.i18n('fill_required_fie…" at bounding box center [633, 282] width 710 height 358
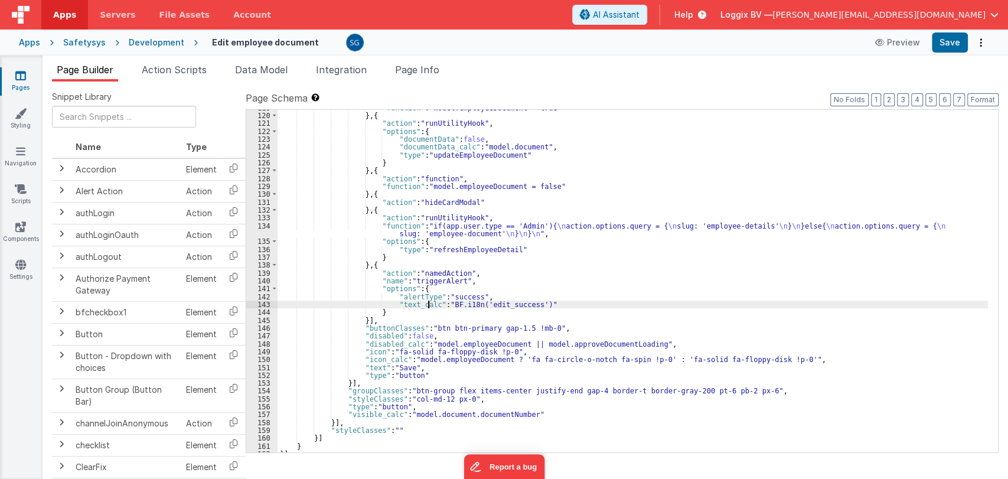
scroll to position [1062, 0]
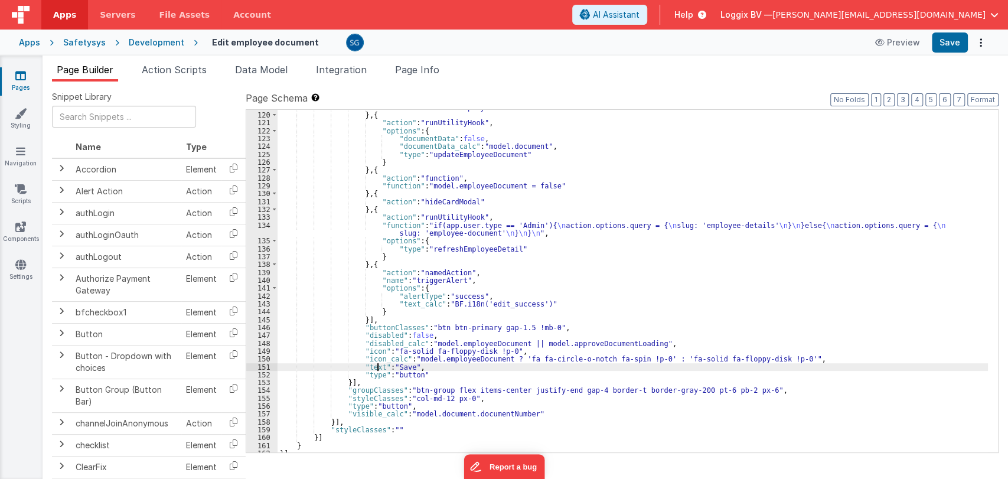
click at [378, 364] on div ""function" : "model.employeeDocument = true" } , { "action" : "runUtilityHook" …" at bounding box center [633, 282] width 710 height 358
click at [420, 364] on div ""function" : "model.employeeDocument = true" } , { "action" : "runUtilityHook" …" at bounding box center [633, 282] width 710 height 358
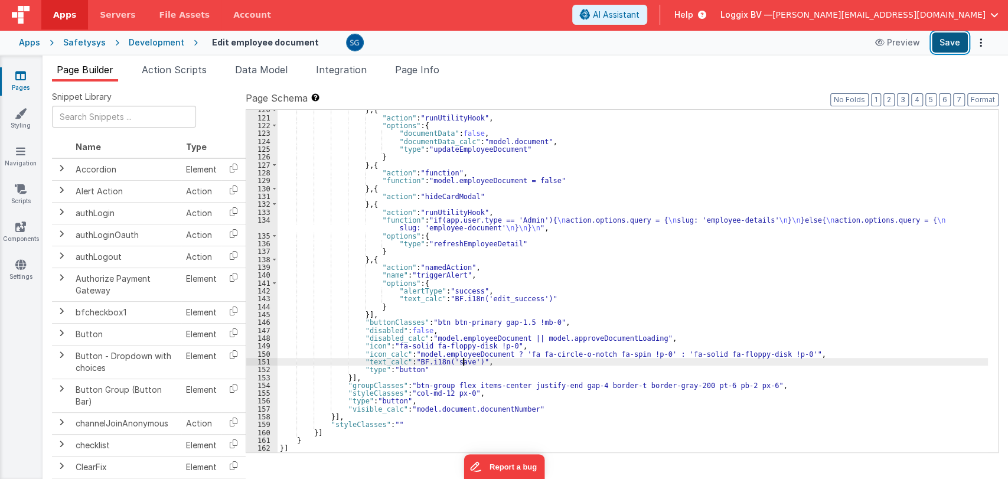
click at [945, 38] on button "Save" at bounding box center [950, 42] width 36 height 20
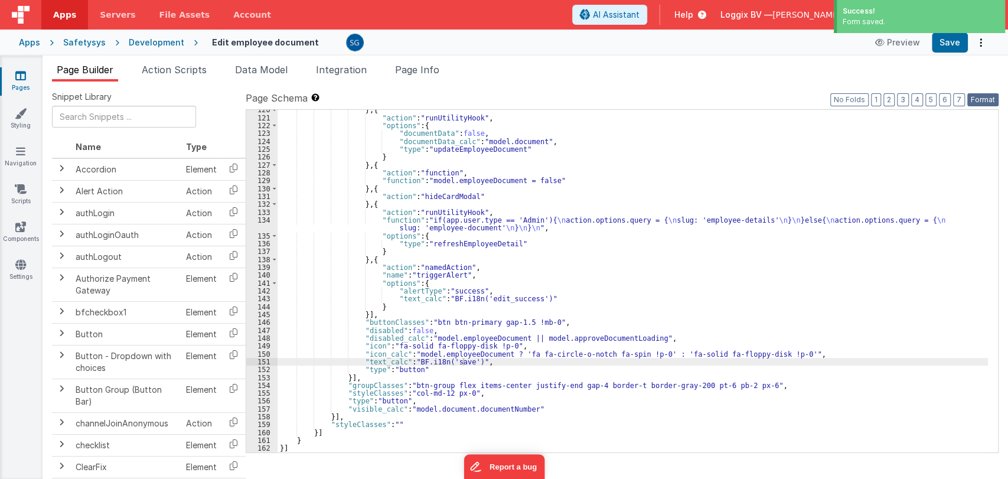
click at [980, 100] on button "Format" at bounding box center [982, 99] width 31 height 13
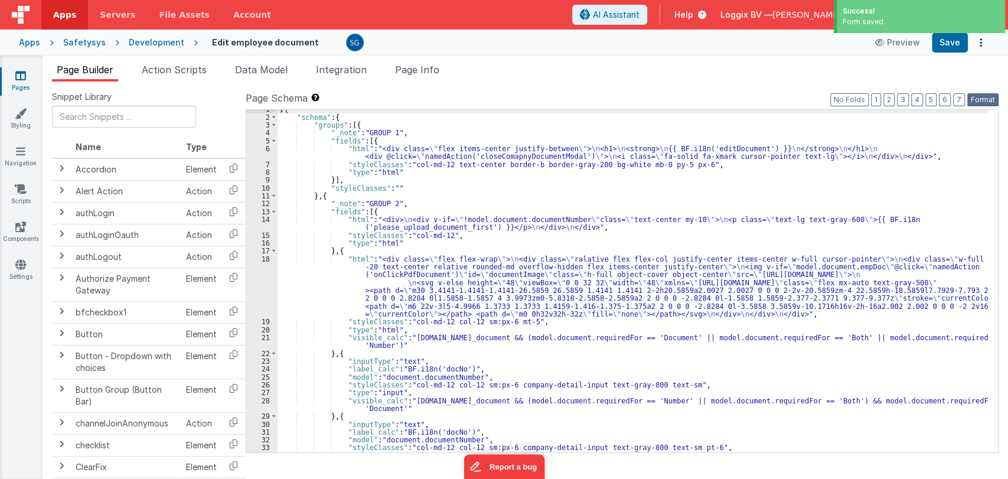
scroll to position [0, 0]
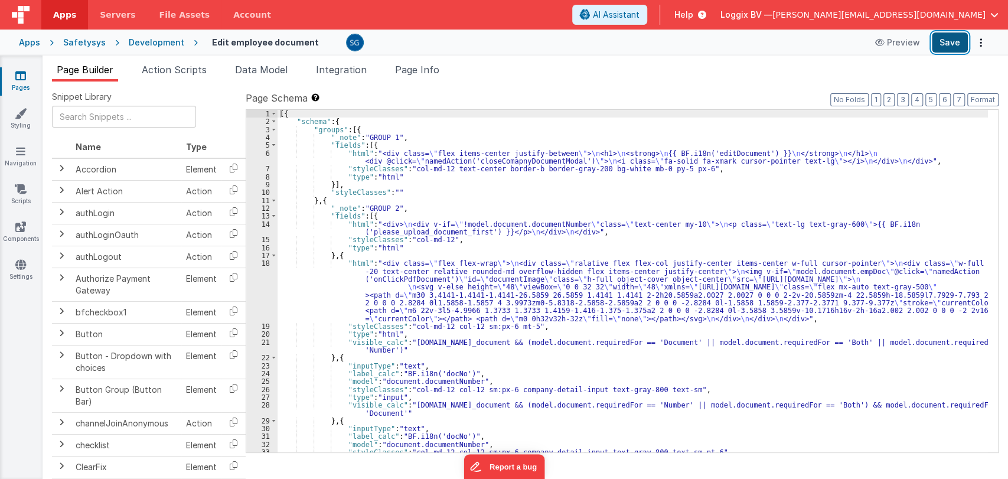
click at [942, 41] on button "Save" at bounding box center [950, 42] width 36 height 20
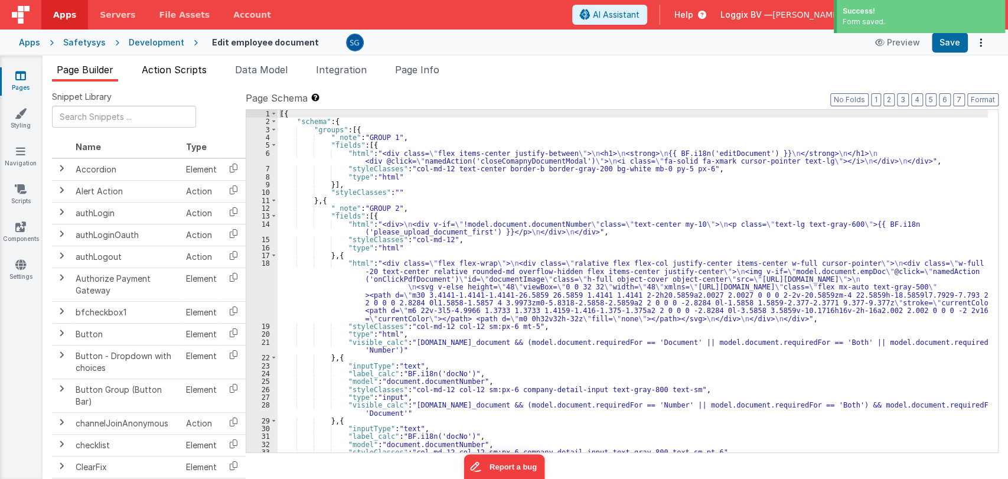
click at [189, 66] on span "Action Scripts" at bounding box center [174, 70] width 65 height 12
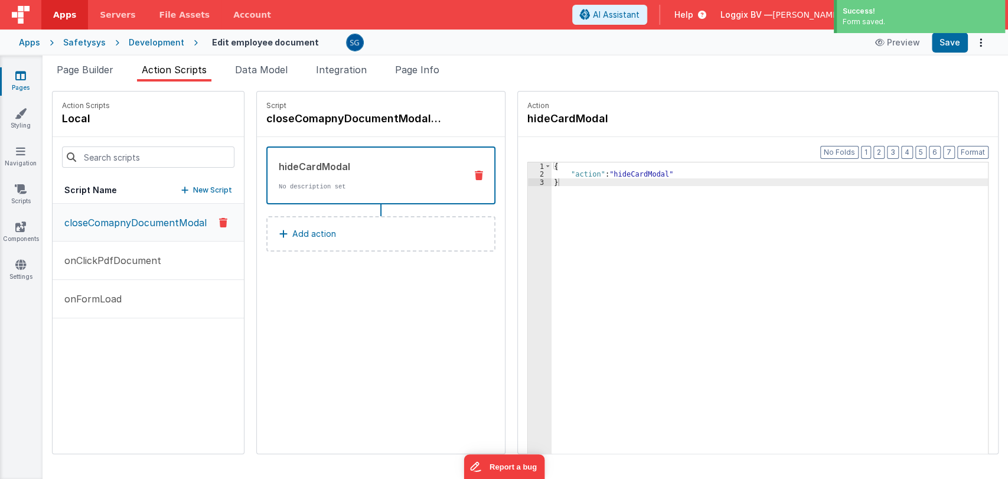
click at [189, 66] on span "Action Scripts" at bounding box center [174, 70] width 65 height 12
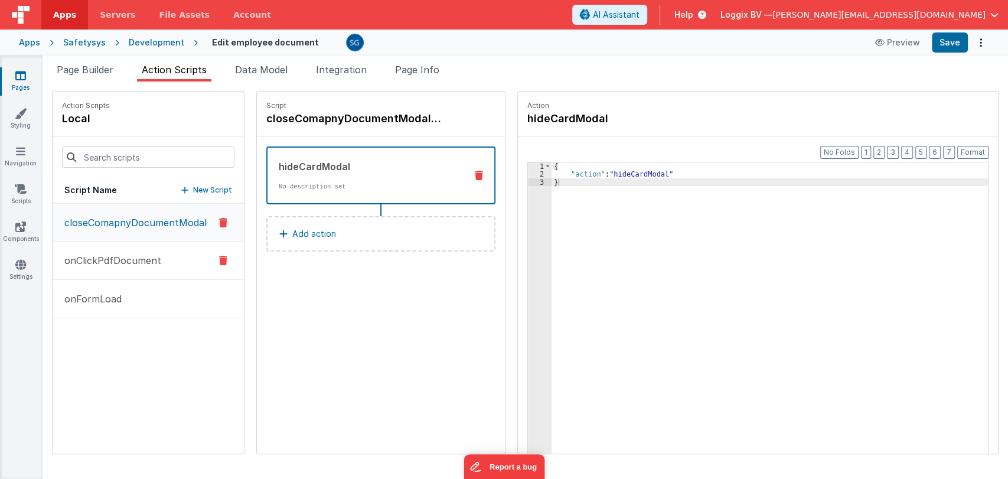
click at [99, 260] on p "onClickPdfDocument" at bounding box center [109, 260] width 104 height 14
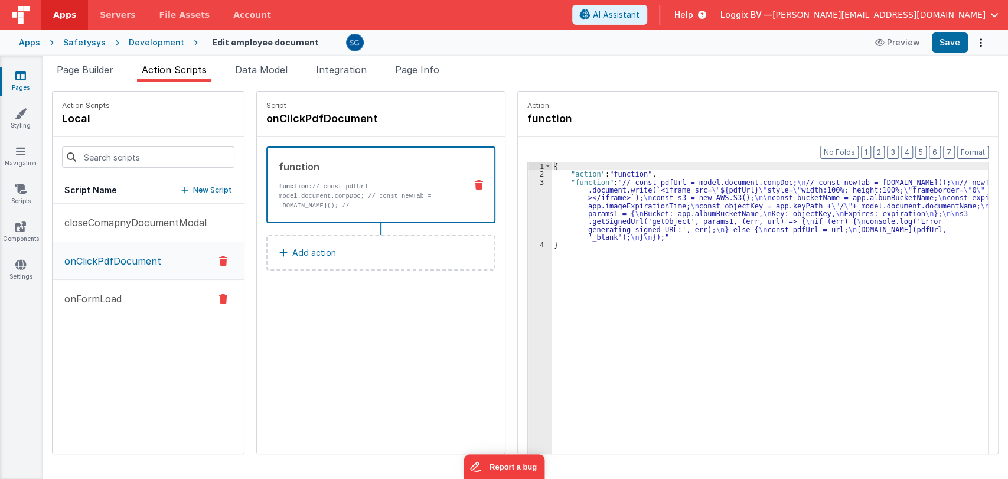
click at [99, 298] on p "onFormLoad" at bounding box center [89, 299] width 64 height 14
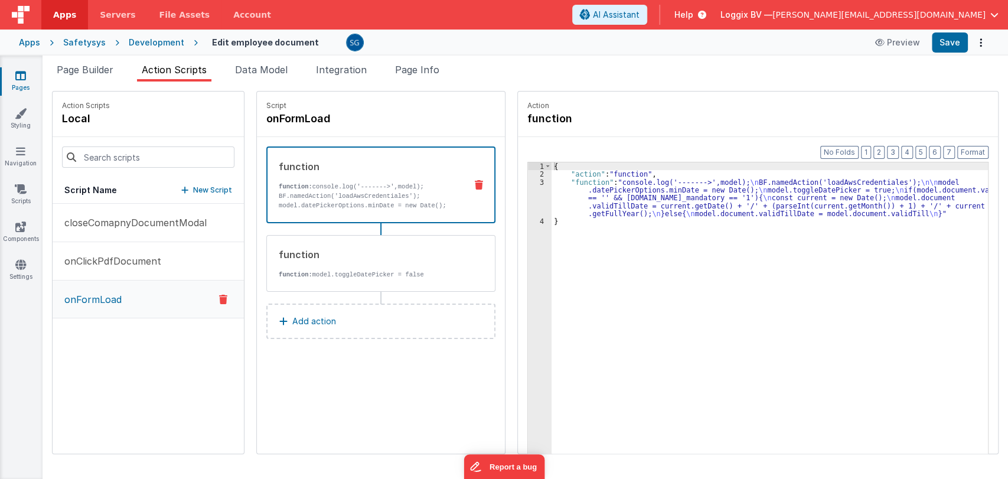
click at [21, 77] on icon at bounding box center [20, 76] width 11 height 12
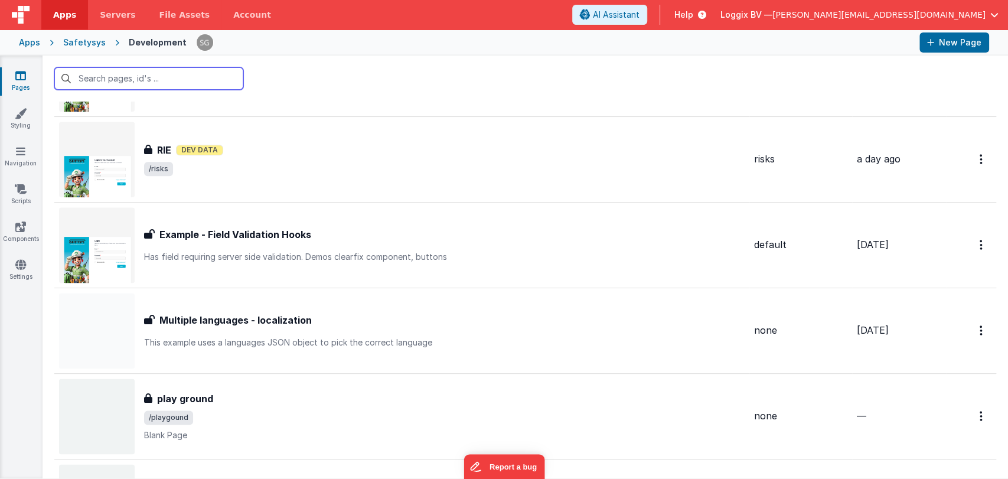
scroll to position [12751, 0]
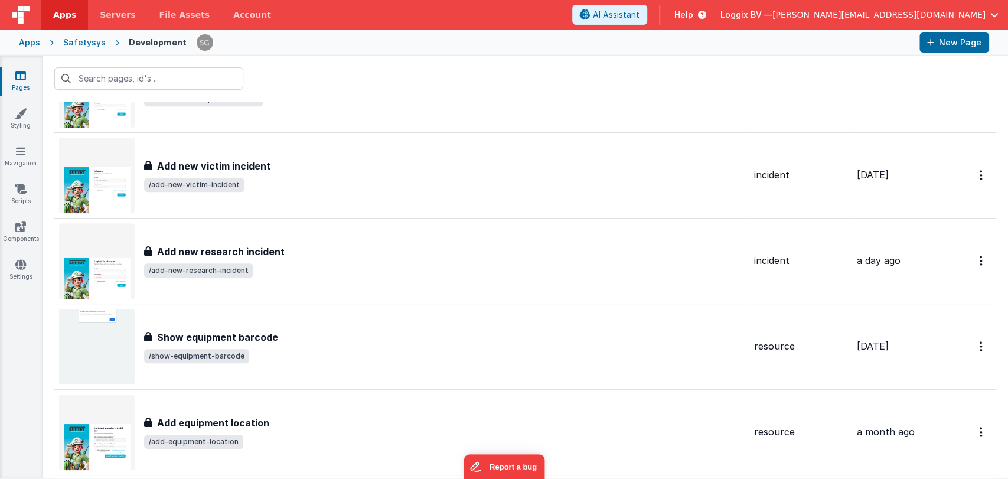
click at [17, 72] on icon at bounding box center [20, 76] width 11 height 12
click at [69, 17] on span "Apps" at bounding box center [64, 15] width 23 height 12
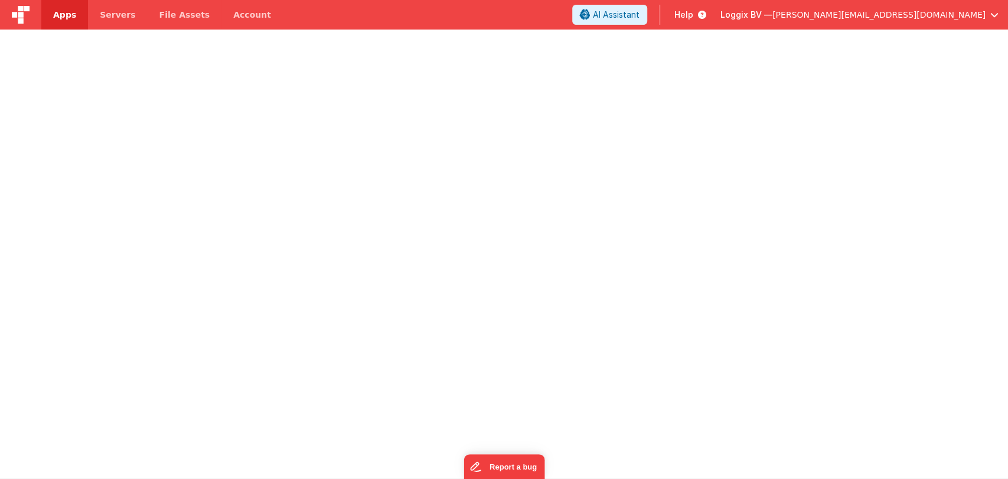
click at [68, 19] on span "Apps" at bounding box center [64, 15] width 23 height 12
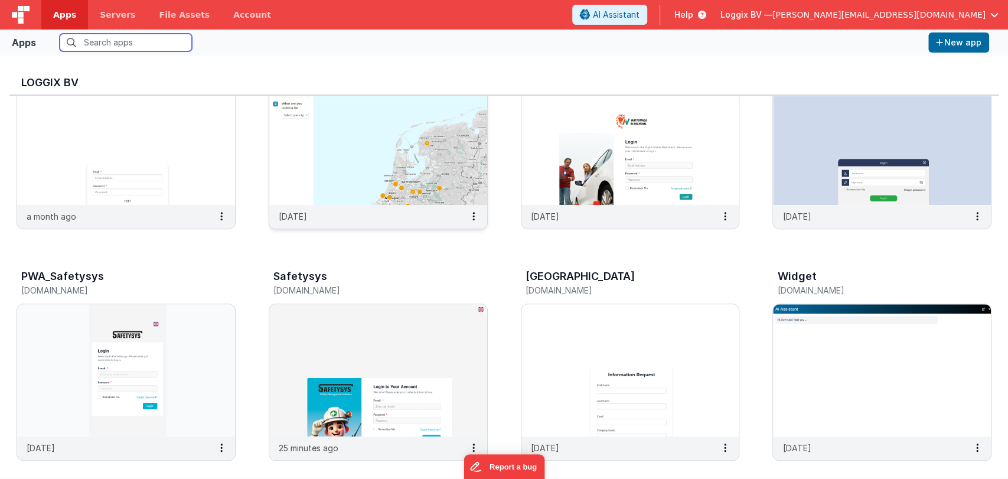
scroll to position [310, 0]
click at [385, 331] on img at bounding box center [378, 369] width 218 height 132
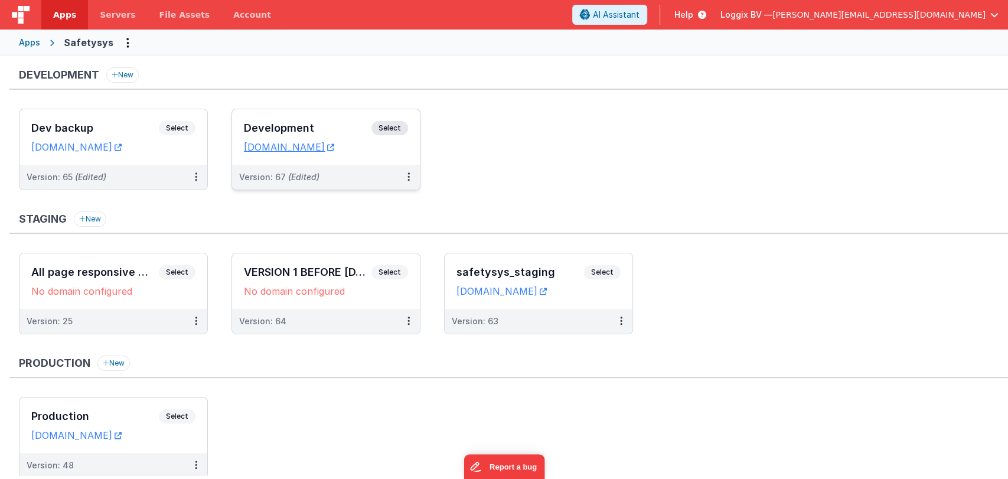
click at [274, 125] on h3 "Development" at bounding box center [308, 128] width 128 height 12
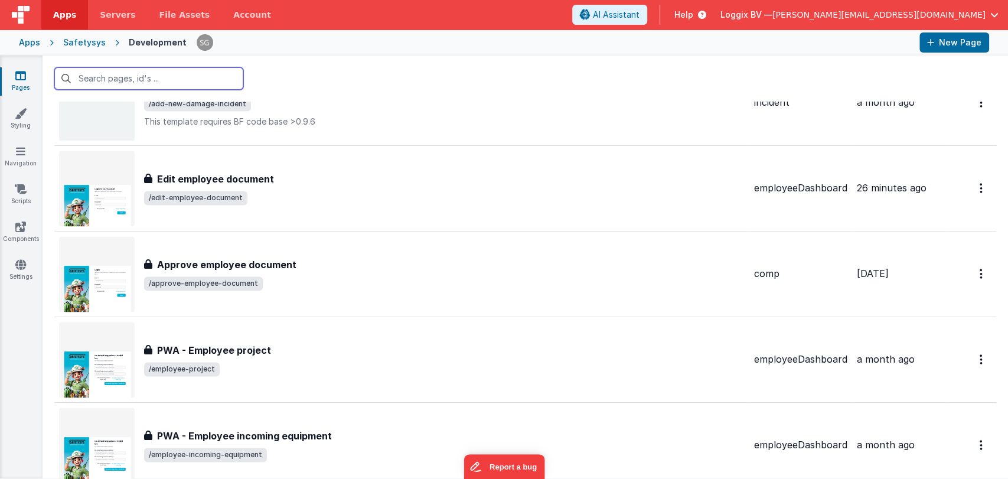
scroll to position [10168, 0]
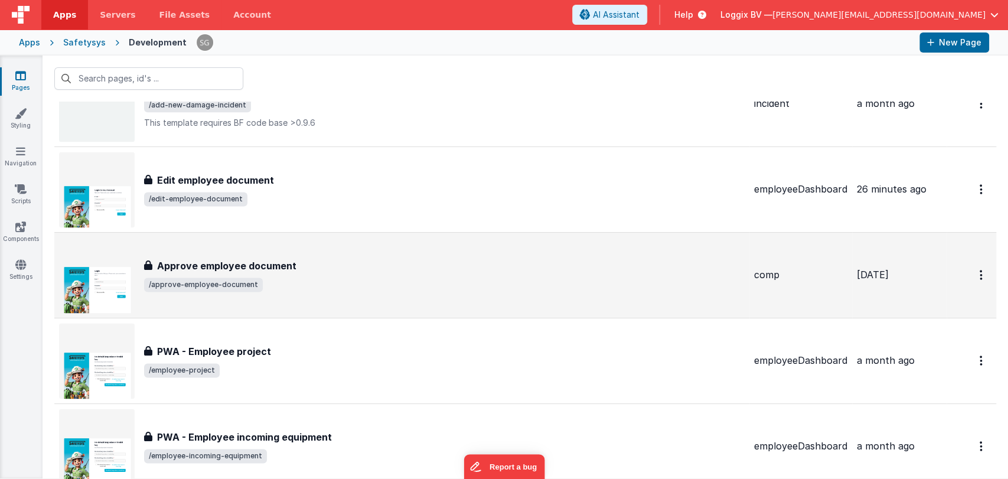
click at [317, 259] on div "Approve employee document" at bounding box center [444, 266] width 601 height 14
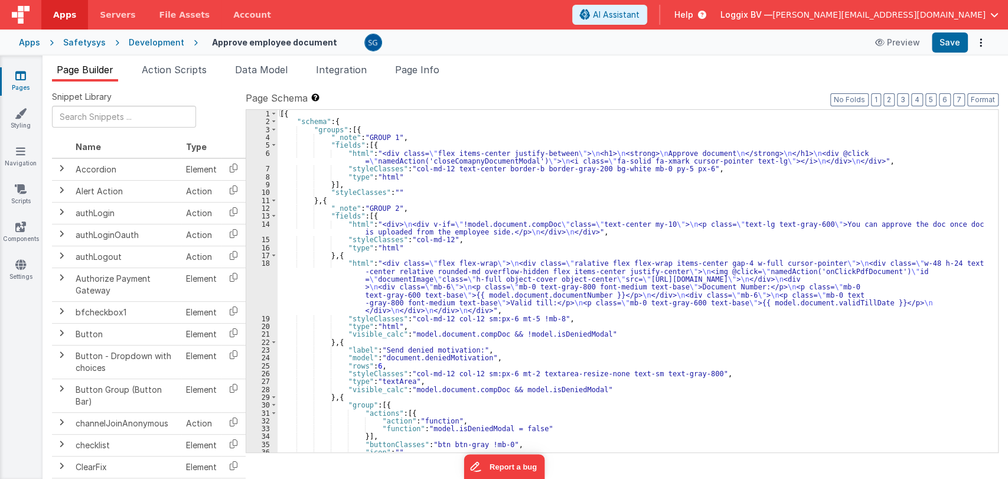
click at [586, 242] on div "[{ "schema" : { "groups" : [{ "_note" : "GROUP 1" , "fields" : [{ "html" : "<di…" at bounding box center [633, 289] width 710 height 358
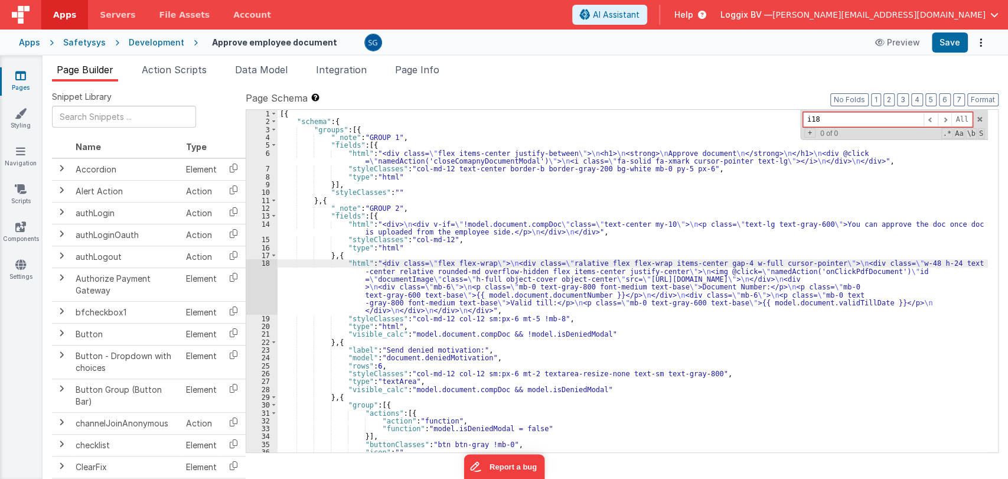
type input "i18n"
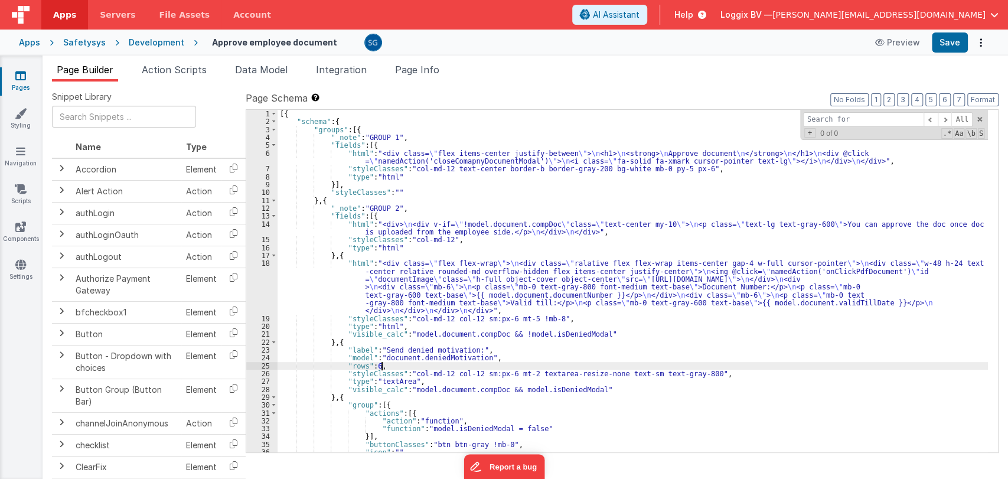
click at [779, 368] on div "[{ "schema" : { "groups" : [{ "_note" : "GROUP 1" , "fields" : [{ "html" : "<di…" at bounding box center [633, 289] width 710 height 358
click at [974, 119] on div "All Replace All + 0 of 0 .* Aa \b S" at bounding box center [894, 125] width 188 height 30
click at [979, 119] on span at bounding box center [979, 119] width 8 height 8
click at [459, 165] on div "[{ "schema" : { "groups" : [{ "_note" : "GROUP 1" , "fields" : [{ "html" : "<di…" at bounding box center [633, 289] width 710 height 358
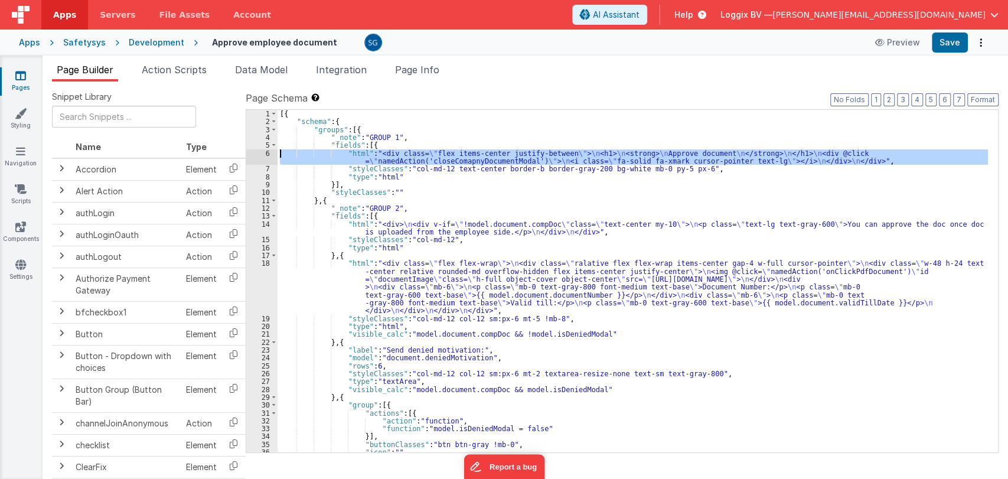
click at [266, 154] on div "6" at bounding box center [261, 157] width 31 height 16
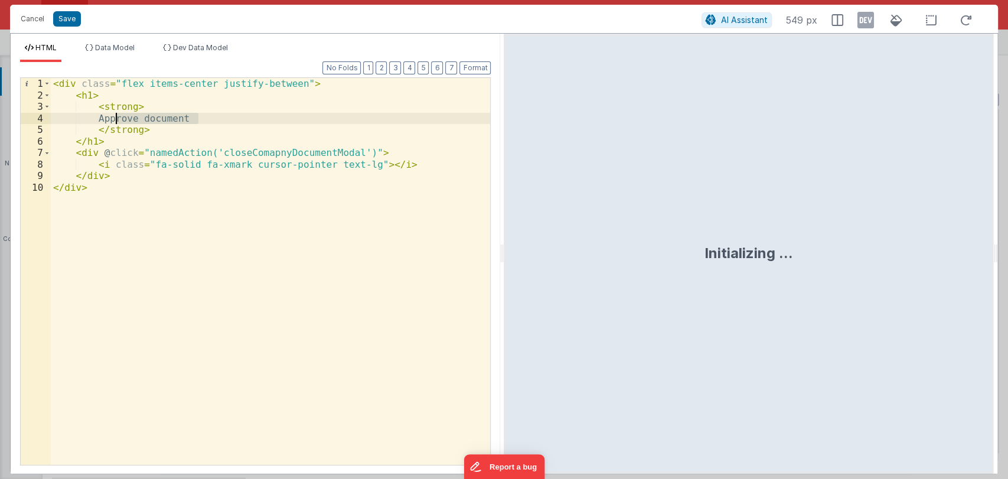
drag, startPoint x: 202, startPoint y: 113, endPoint x: 115, endPoint y: 117, distance: 87.5
click at [115, 117] on div "< div class = "flex items-center justify-between" > < h1 > < strong > Approve d…" at bounding box center [271, 283] width 440 height 410
click at [68, 17] on button "Save" at bounding box center [67, 18] width 28 height 15
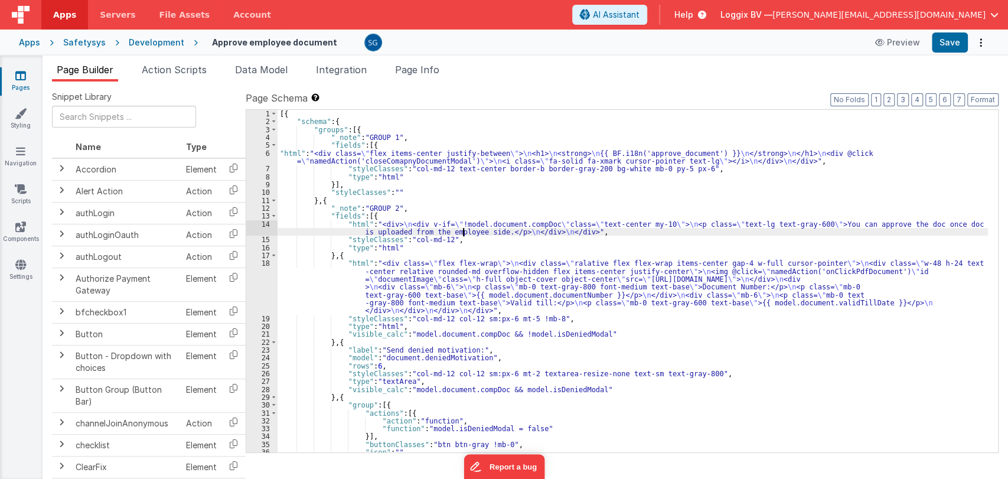
click at [463, 229] on div "[{ "schema" : { "groups" : [{ "_note" : "GROUP 1" , "fields" : [{ "html" : "<di…" at bounding box center [633, 289] width 710 height 358
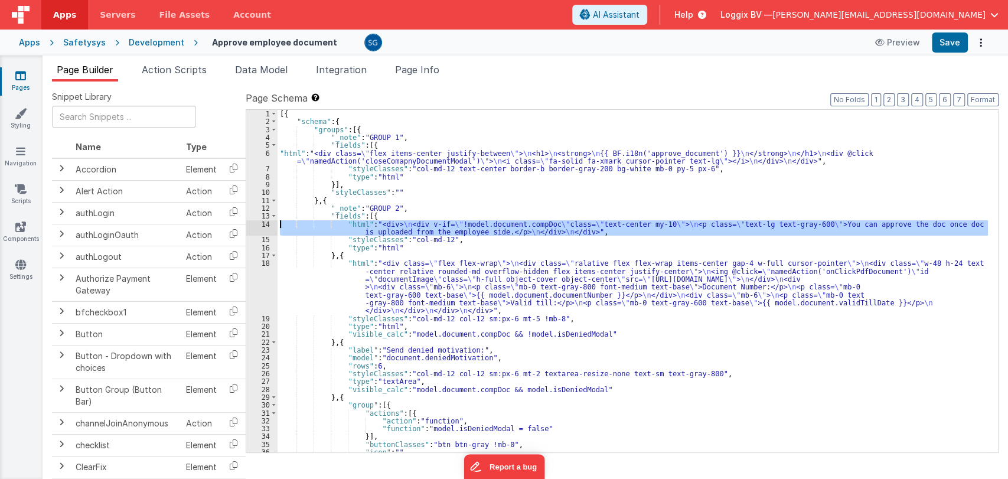
click at [263, 226] on div "14" at bounding box center [261, 228] width 31 height 16
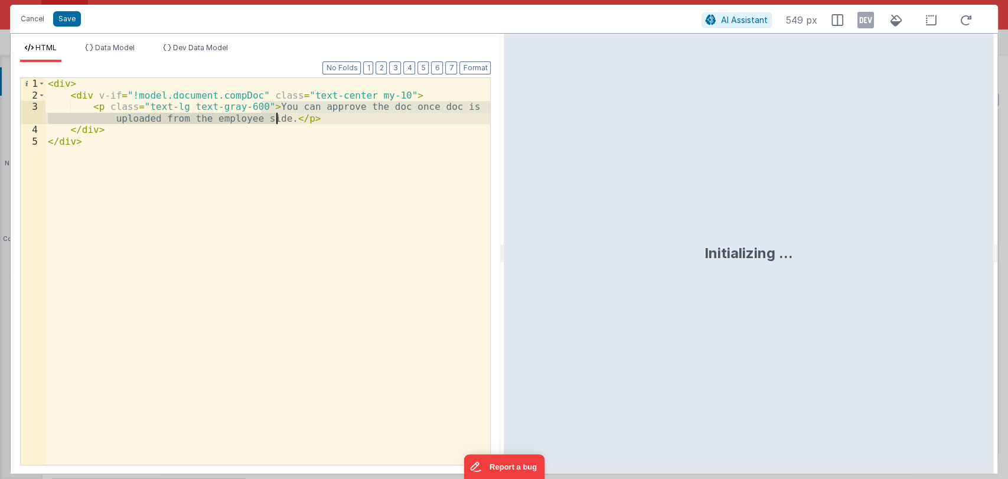
drag, startPoint x: 261, startPoint y: 106, endPoint x: 276, endPoint y: 119, distance: 20.5
click at [276, 119] on div "< div > < div v-if = "!model.document.compDoc" class = "text-center my-10" > < …" at bounding box center [267, 283] width 445 height 410
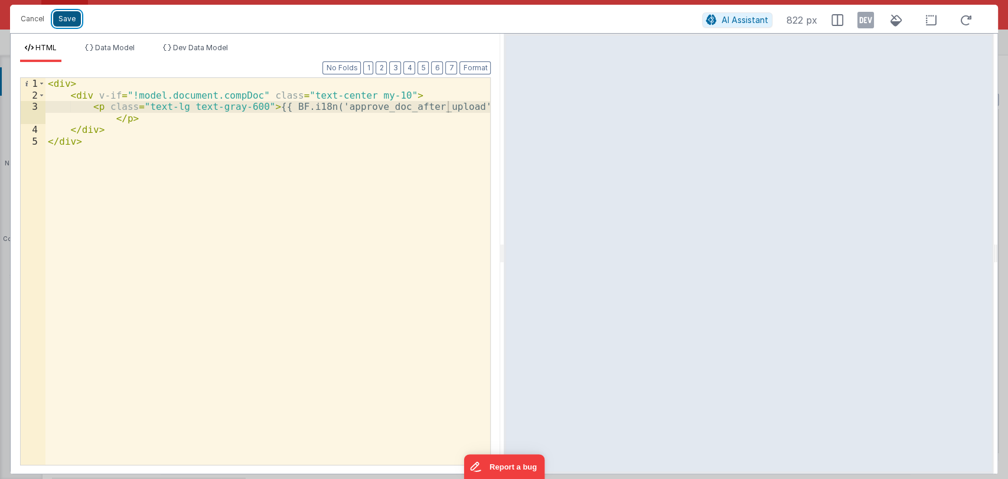
click at [76, 15] on button "Save" at bounding box center [67, 18] width 28 height 15
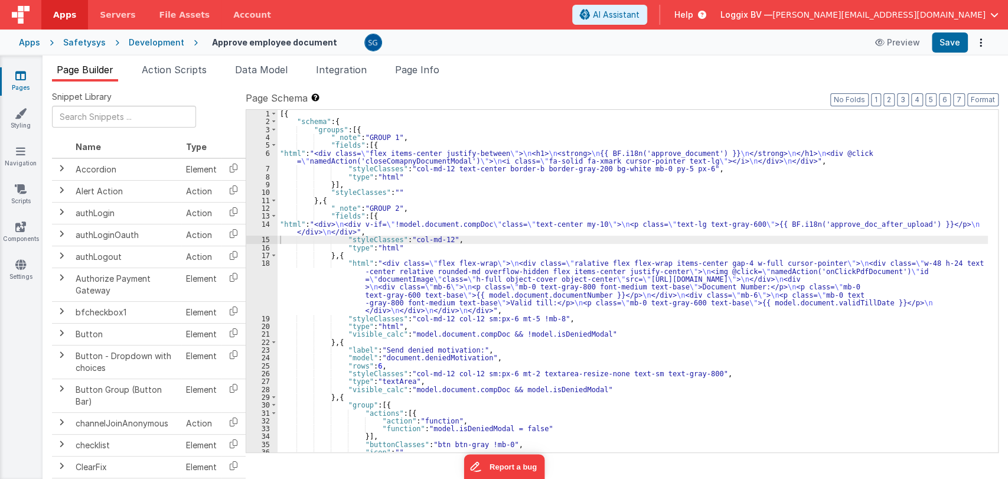
click at [405, 280] on div "[{ "schema" : { "groups" : [{ "_note" : "GROUP 1" , "fields" : [{ "html" : "<di…" at bounding box center [633, 289] width 710 height 358
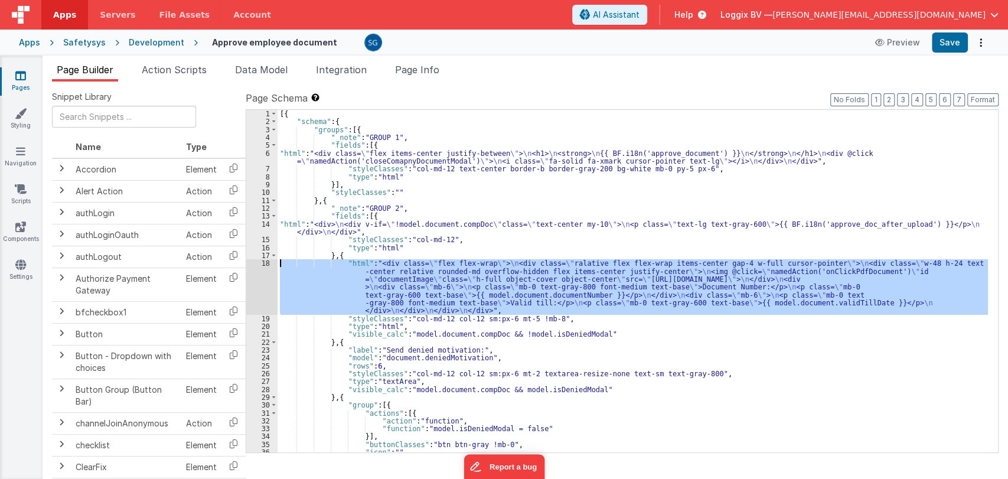
click at [266, 261] on div "18" at bounding box center [261, 286] width 31 height 55
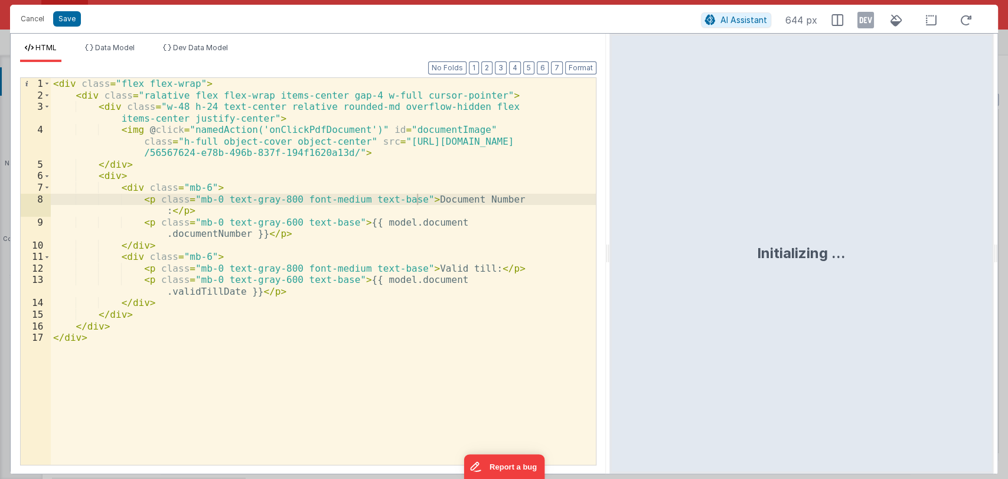
drag, startPoint x: 502, startPoint y: 254, endPoint x: 609, endPoint y: 259, distance: 107.0
click at [609, 259] on html "Cancel Save AI Assistant 644 px HTML Data Model Dev Data Model Format 7 6 5 4 3…" at bounding box center [504, 239] width 1008 height 479
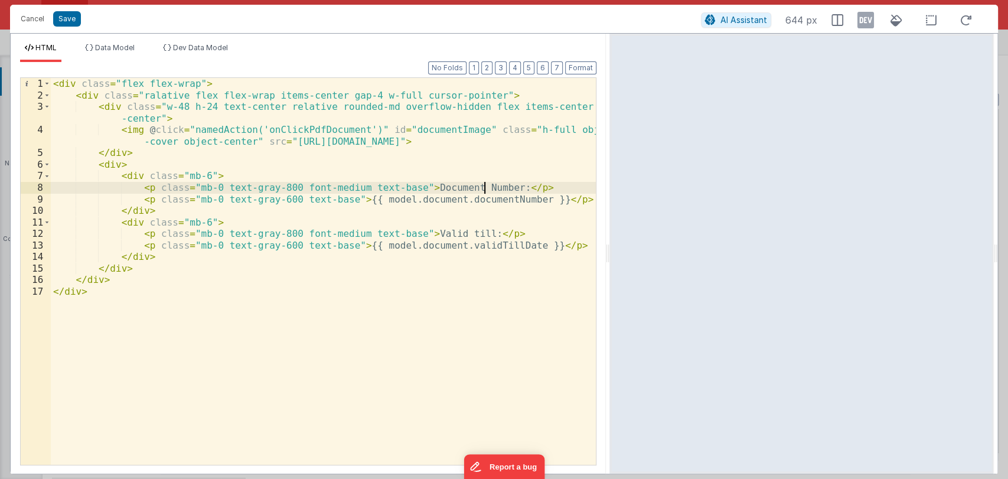
click at [482, 187] on div "< div class = "flex flex-wrap" > < div class = "ralative flex flex-wrap items-c…" at bounding box center [323, 283] width 545 height 410
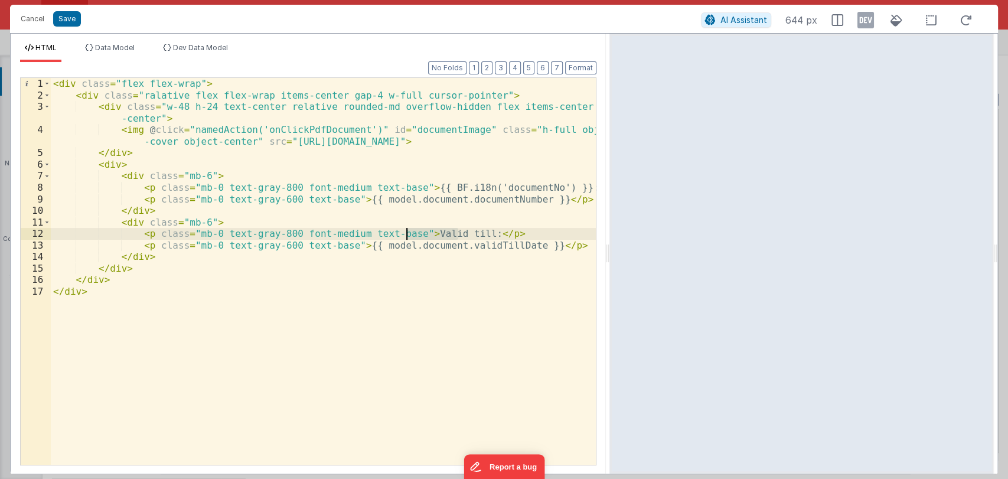
drag, startPoint x: 457, startPoint y: 231, endPoint x: 406, endPoint y: 231, distance: 50.8
click at [406, 231] on div "< div class = "flex flex-wrap" > < div class = "ralative flex flex-wrap items-c…" at bounding box center [323, 283] width 545 height 410
click at [66, 17] on button "Save" at bounding box center [67, 18] width 28 height 15
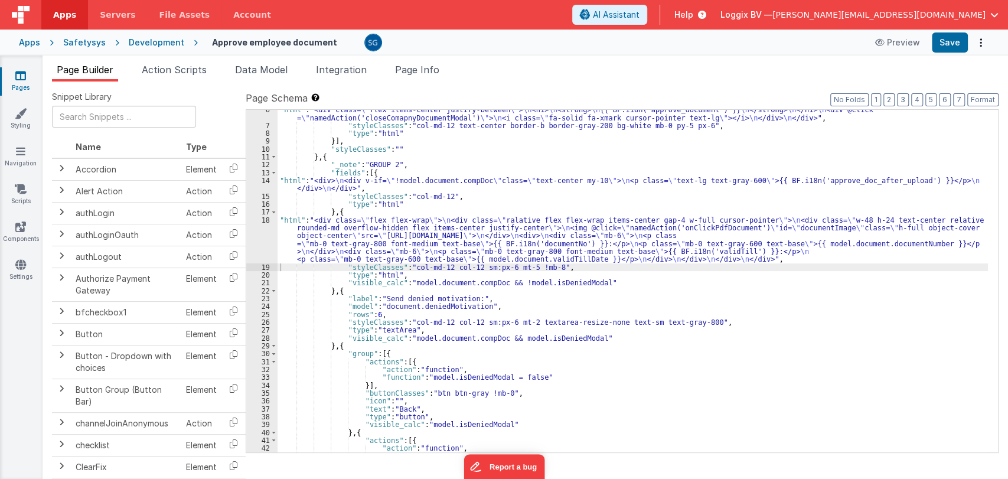
scroll to position [47, 0]
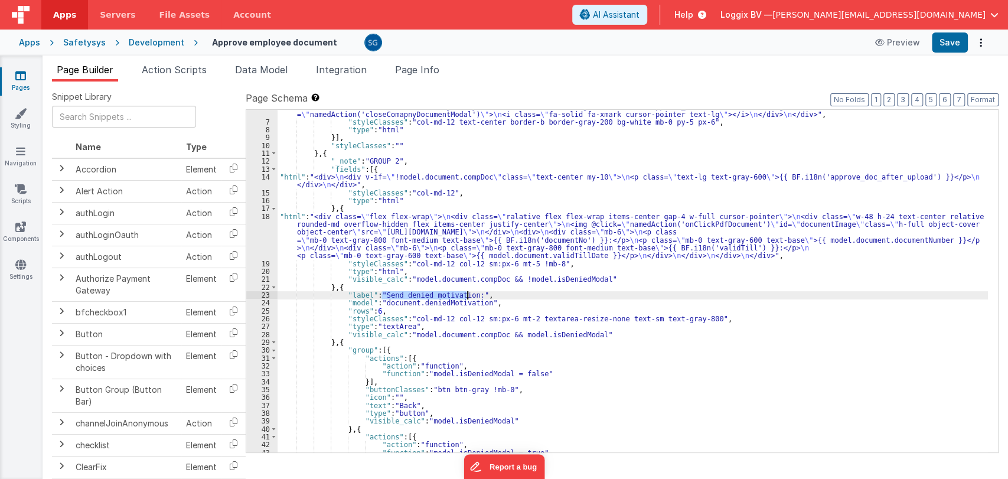
drag, startPoint x: 382, startPoint y: 293, endPoint x: 467, endPoint y: 294, distance: 85.0
click at [467, 294] on div ""html" : "<div class= \" flex items-center justify-between \" > \n <h1> \n <str…" at bounding box center [633, 285] width 710 height 366
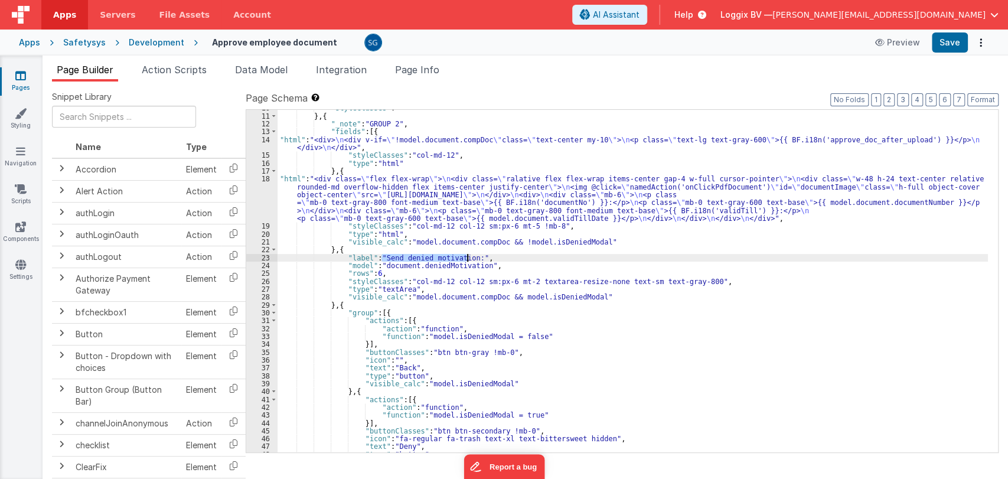
scroll to position [89, 0]
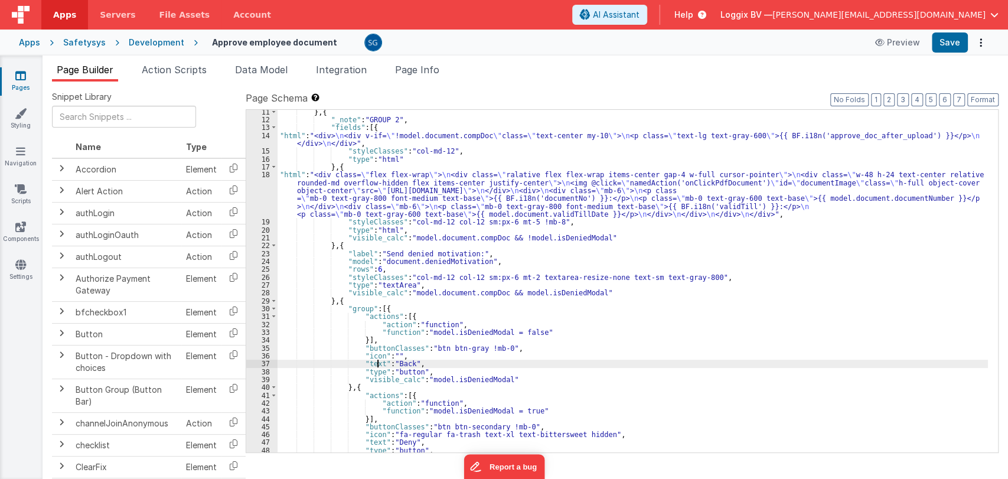
click at [378, 363] on div "} , { "_note" : "GROUP 2" , "fields" : [{ "html" : "<div> \n <div v-if= \" !mod…" at bounding box center [633, 287] width 710 height 358
click at [419, 362] on div "} , { "_note" : "GROUP 2" , "fields" : [{ "html" : "<div> \n <div v-if= \" !mod…" at bounding box center [633, 287] width 710 height 358
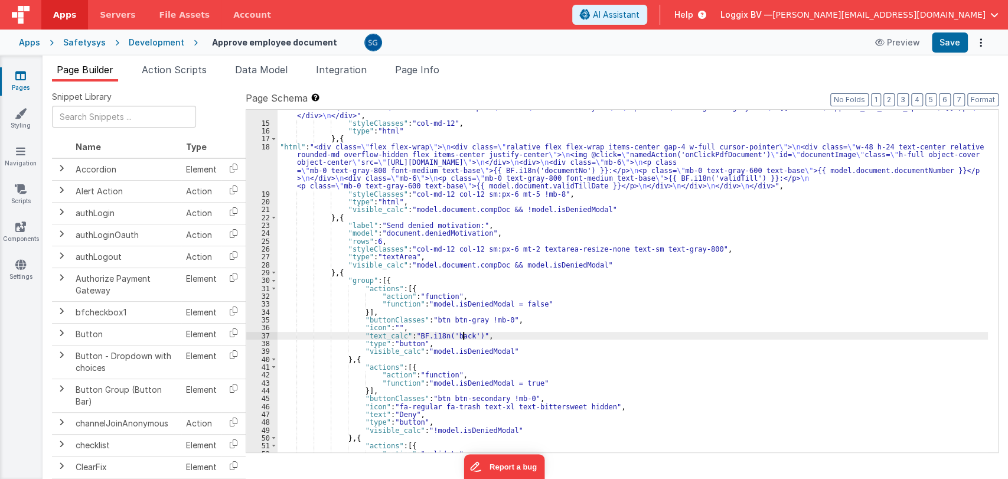
scroll to position [113, 0]
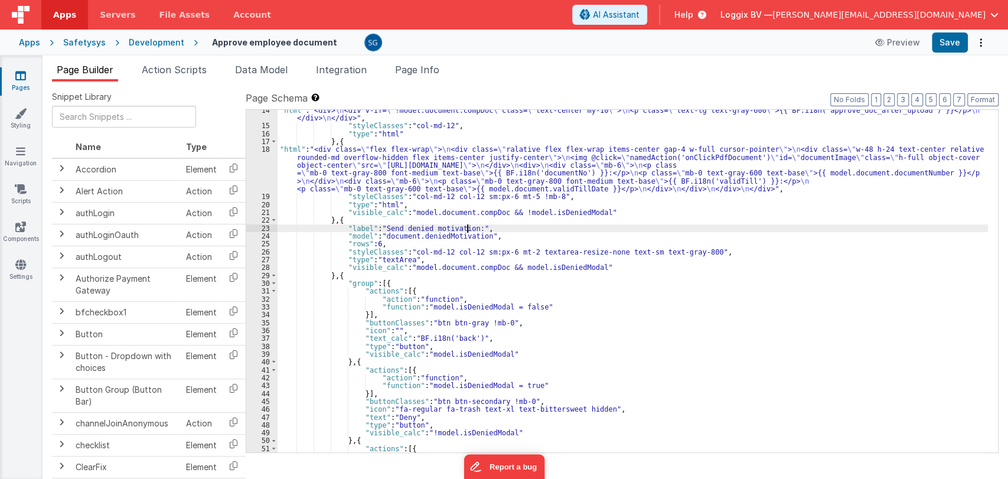
click at [466, 226] on div ""html" : "<div> \n <div v-if= \" !model.document.compDoc \" class= \" text-cent…" at bounding box center [633, 289] width 710 height 366
paste textarea
click at [365, 229] on div ""html" : "<div> \n <div v-if= \" !model.document.compDoc \" class= \" text-cent…" at bounding box center [633, 289] width 710 height 366
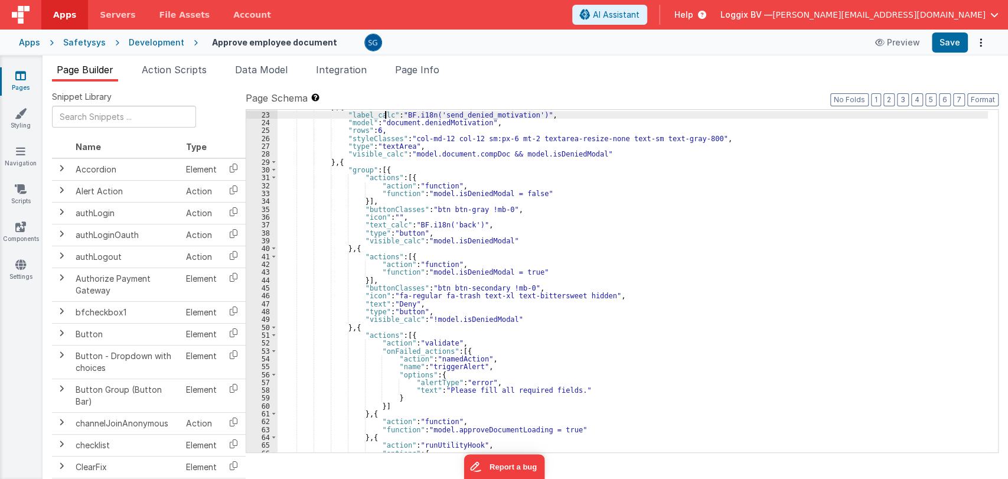
scroll to position [227, 0]
click at [378, 302] on div "} , { "label_calc" : "BF.i18n('send_denied_motivation')" , "model" : "document.…" at bounding box center [633, 281] width 710 height 358
click at [418, 301] on div "} , { "label_calc" : "BF.i18n('send_denied_motivation')" , "model" : "document.…" at bounding box center [633, 281] width 710 height 358
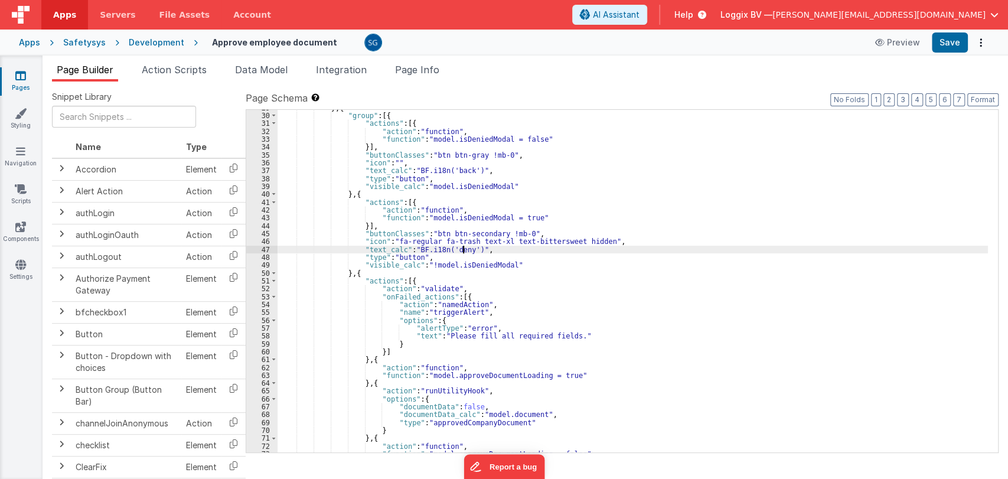
scroll to position [283, 0]
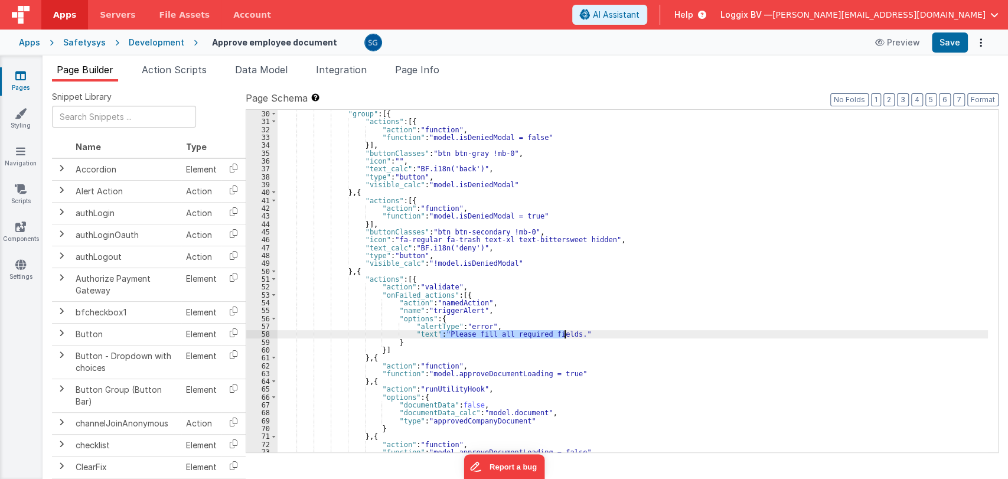
drag, startPoint x: 440, startPoint y: 333, endPoint x: 565, endPoint y: 335, distance: 125.2
click at [565, 335] on div ""group" : [{ "actions" : [{ "action" : "function" , "function" : "model.isDenie…" at bounding box center [633, 289] width 710 height 358
paste textarea
click at [425, 334] on div ""group" : [{ "actions" : [{ "action" : "function" , "function" : "model.isDenie…" at bounding box center [633, 289] width 710 height 358
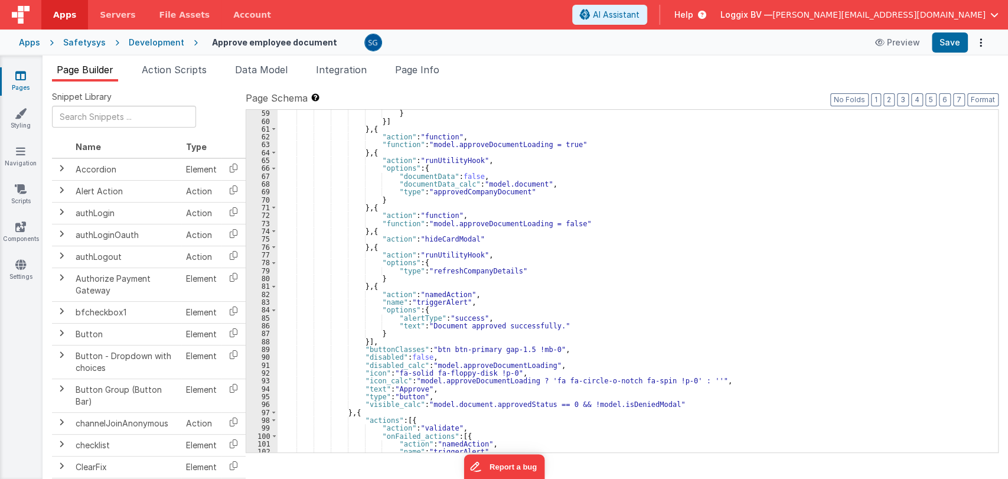
scroll to position [513, 0]
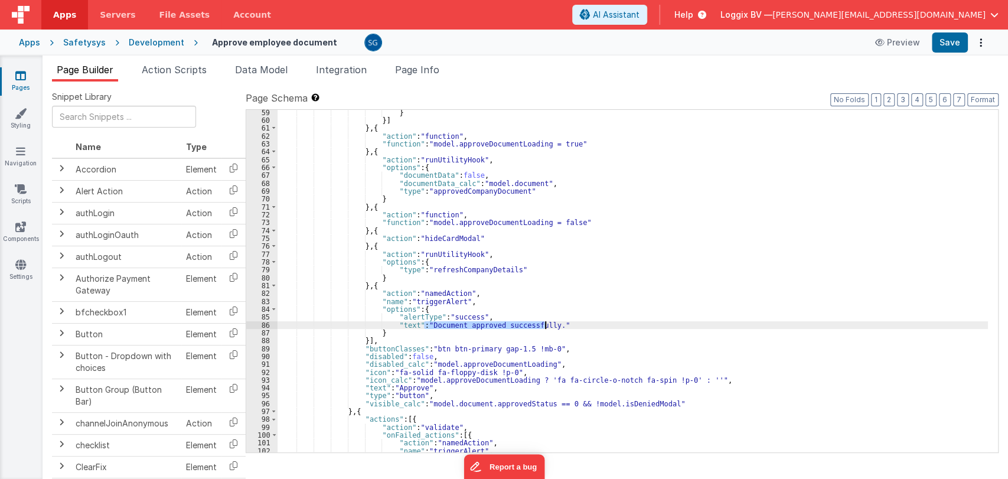
drag, startPoint x: 424, startPoint y: 324, endPoint x: 544, endPoint y: 327, distance: 120.5
click at [544, 327] on div "} }] } , { "action" : "function" , "function" : "model.approveDocumentLoading =…" at bounding box center [633, 288] width 710 height 358
paste textarea
click at [409, 322] on div "} }] } , { "action" : "function" , "function" : "model.approveDocumentLoading =…" at bounding box center [633, 288] width 710 height 358
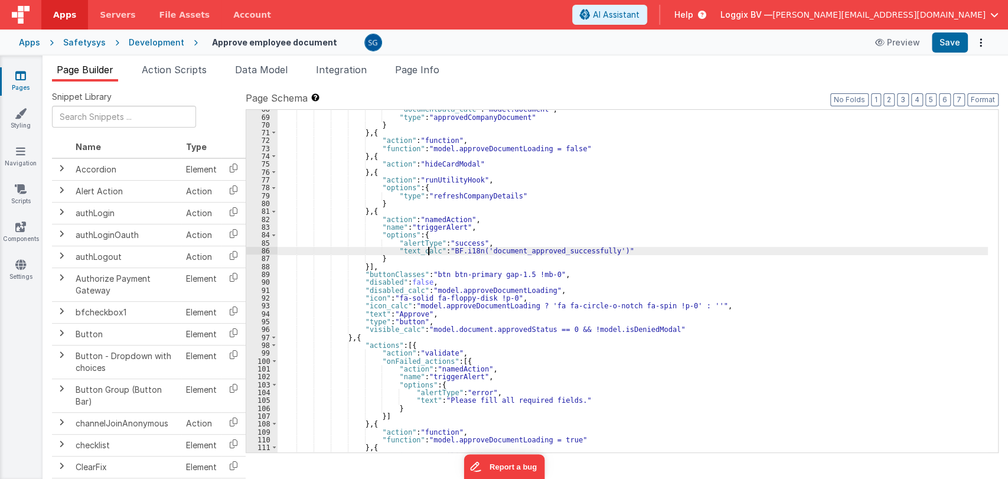
scroll to position [588, 0]
click at [378, 309] on div ""documentData_calc" : "model.document" , "type" : "approvedCompanyDocument" } }…" at bounding box center [633, 284] width 710 height 358
click at [430, 316] on div ""documentData_calc" : "model.document" , "type" : "approvedCompanyDocument" } }…" at bounding box center [633, 284] width 710 height 358
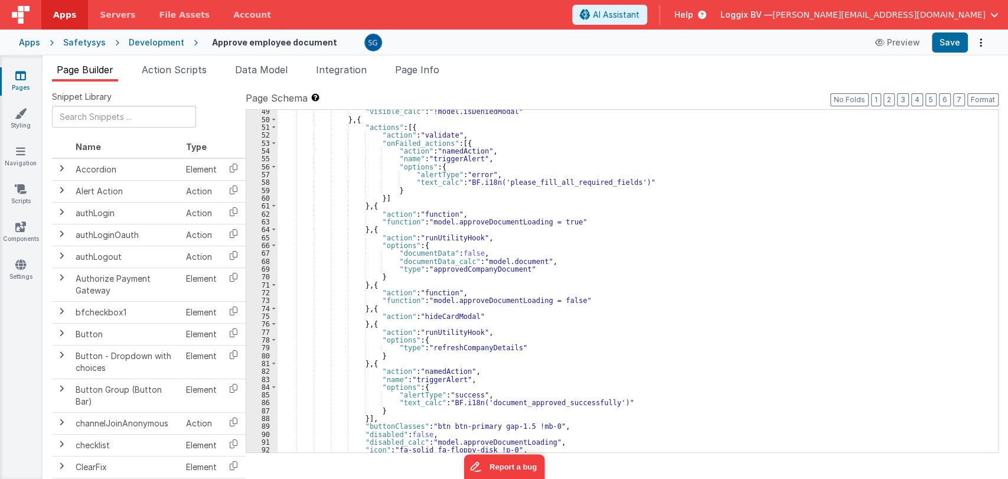
scroll to position [435, 0]
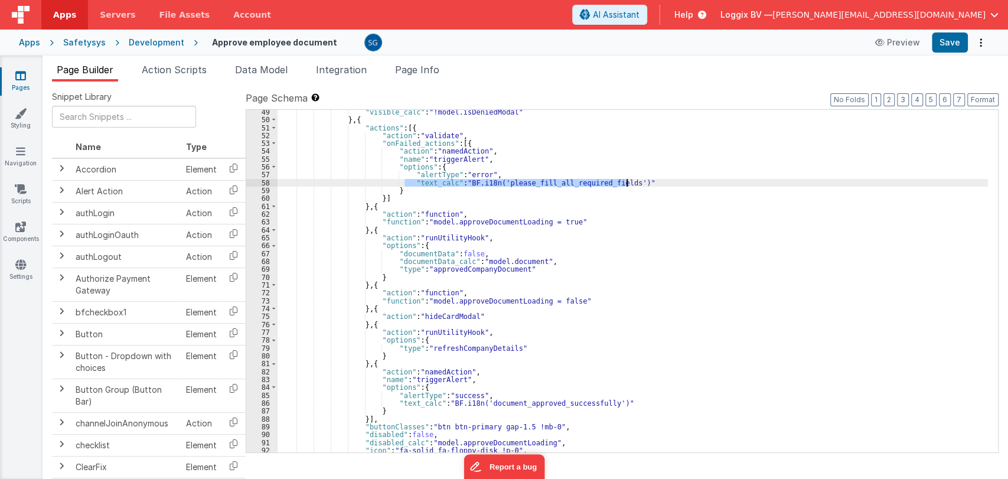
drag, startPoint x: 405, startPoint y: 182, endPoint x: 639, endPoint y: 180, distance: 233.8
click at [639, 180] on div ""visible_calc" : "!model.isDeniedModal" } , { "actions" : [{ "action" : "valida…" at bounding box center [633, 287] width 710 height 358
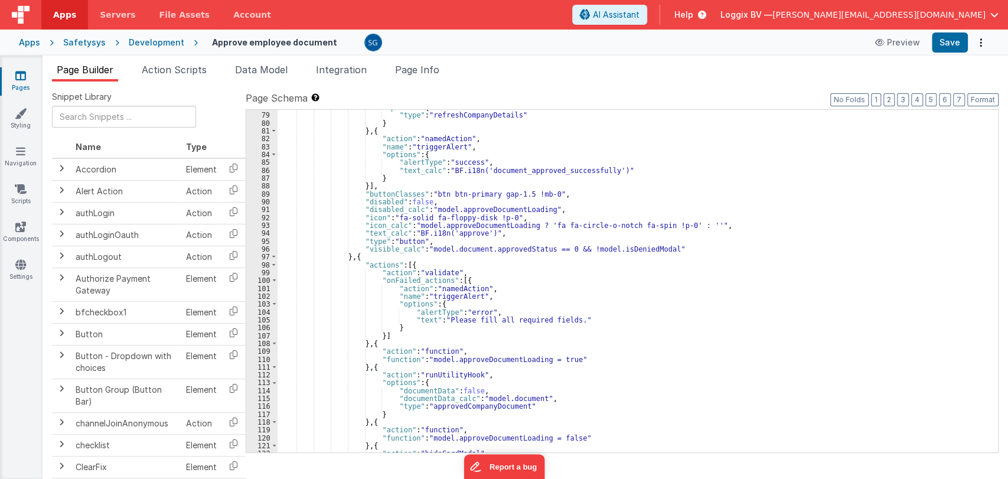
scroll to position [670, 0]
click at [585, 280] on div ""type" : "refreshCompanyDetails" } } , { "action" : "namedAction" , "name" : "t…" at bounding box center [633, 288] width 710 height 358
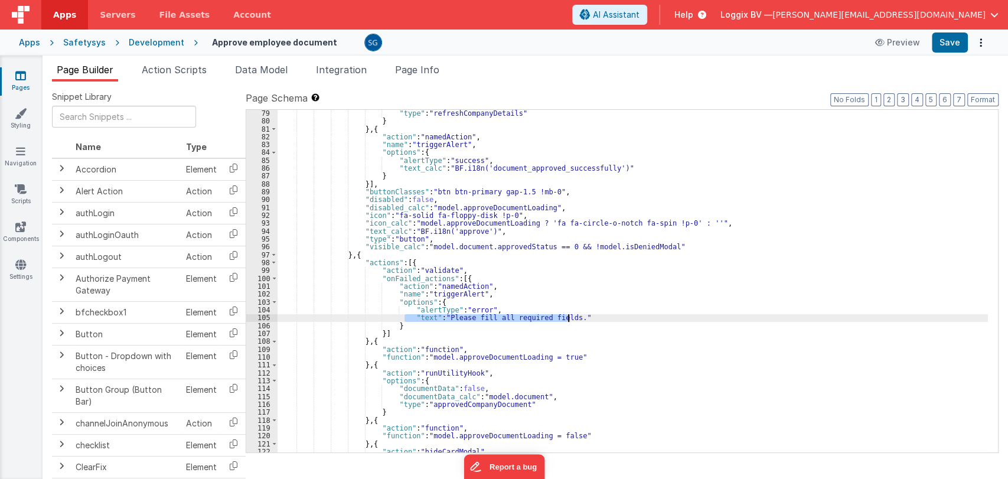
drag, startPoint x: 404, startPoint y: 317, endPoint x: 592, endPoint y: 316, distance: 187.8
click at [592, 316] on div ""type" : "refreshCompanyDetails" } } , { "action" : "namedAction" , "name" : "t…" at bounding box center [633, 288] width 710 height 358
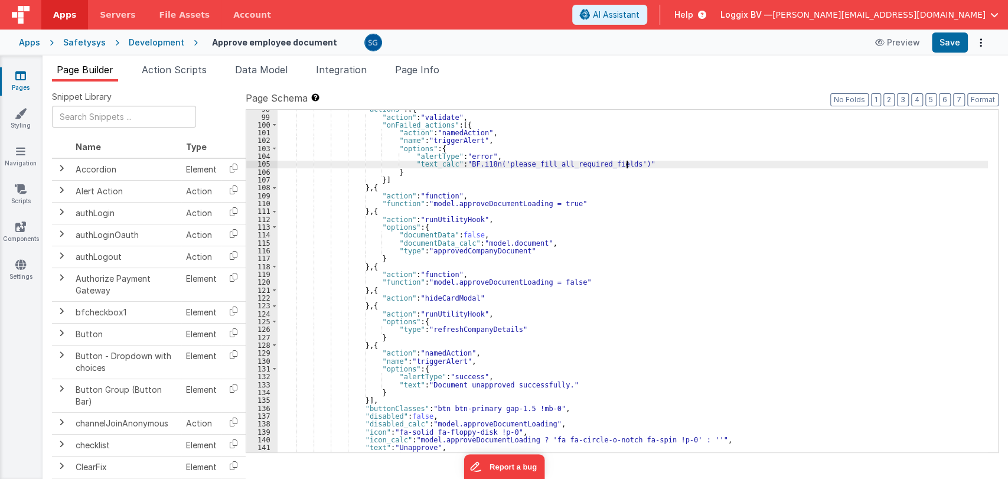
scroll to position [824, 0]
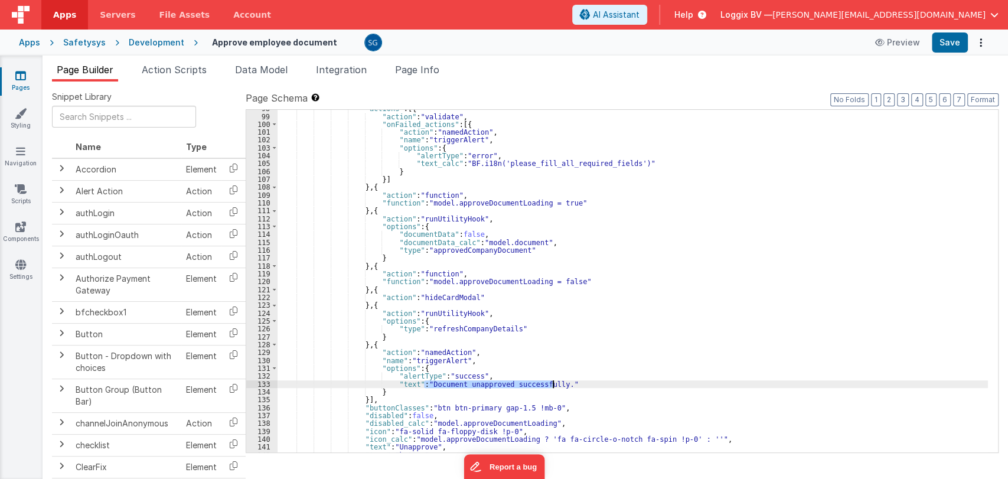
drag, startPoint x: 425, startPoint y: 384, endPoint x: 551, endPoint y: 386, distance: 126.4
click at [551, 386] on div ""actions" : [{ "action" : "validate" , "onFailed_actions" : [{ "action" : "name…" at bounding box center [633, 284] width 710 height 358
paste textarea
click at [406, 383] on div ""actions" : [{ "action" : "validate" , "onFailed_actions" : [{ "action" : "name…" at bounding box center [633, 284] width 710 height 358
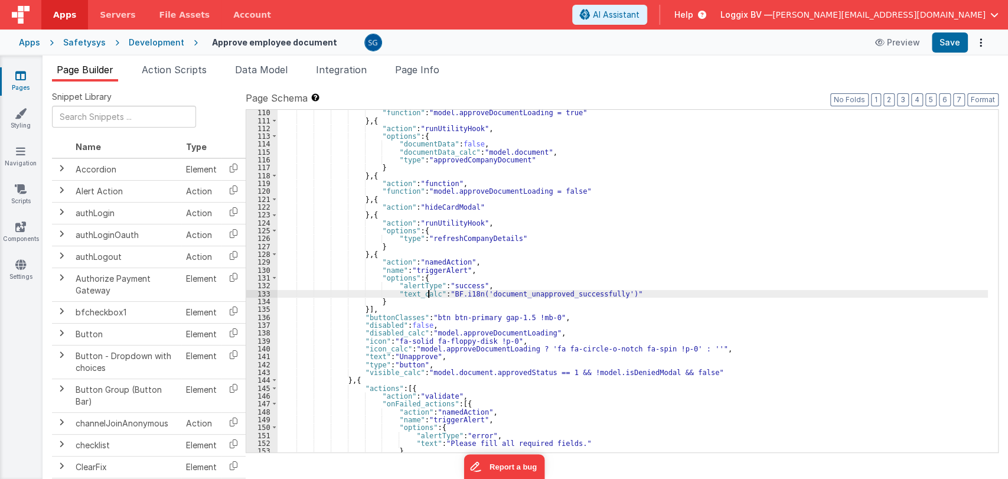
scroll to position [915, 0]
click at [377, 355] on div ""function" : "model.approveDocumentLoading = true" } , { "action" : "runUtility…" at bounding box center [633, 287] width 710 height 358
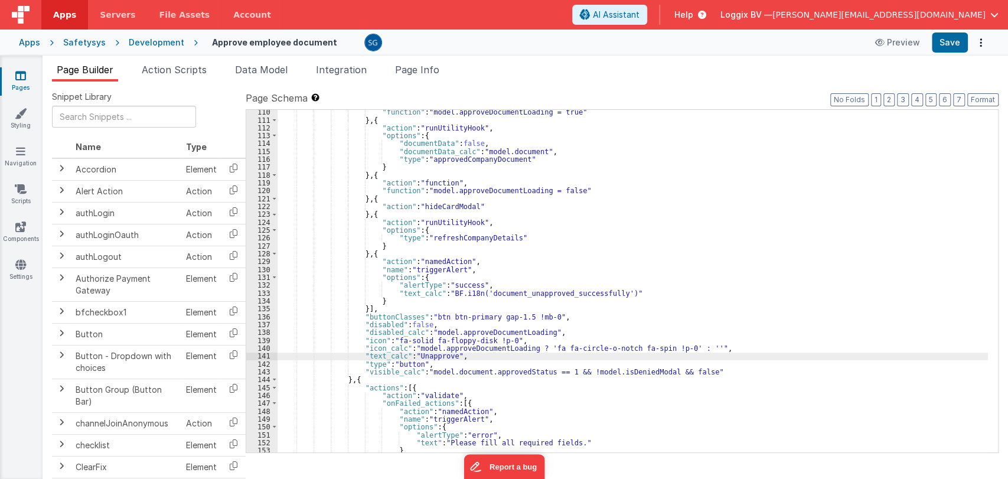
click at [421, 357] on div ""function" : "model.approveDocumentLoading = true" } , { "action" : "runUtility…" at bounding box center [633, 287] width 710 height 358
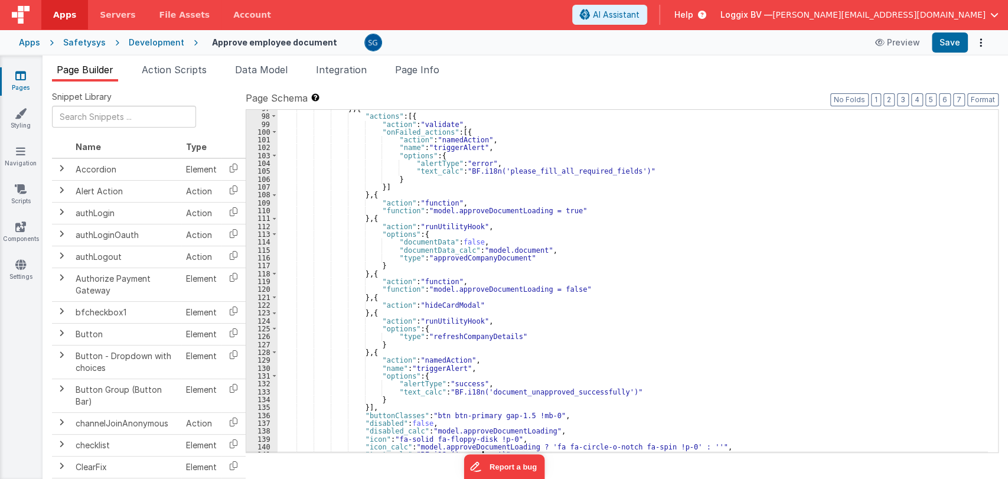
scroll to position [813, 0]
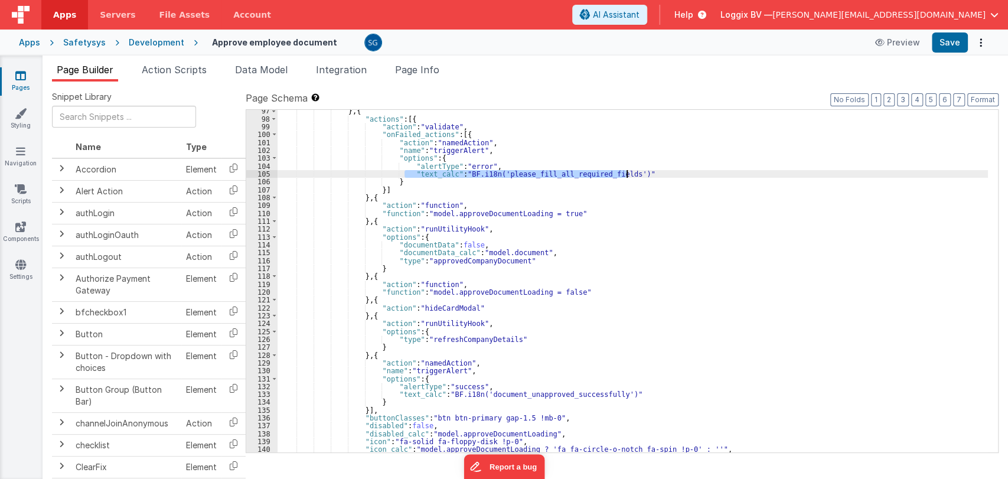
drag, startPoint x: 405, startPoint y: 171, endPoint x: 631, endPoint y: 172, distance: 226.2
click at [631, 172] on div "} , { "actions" : [{ "action" : "validate" , "onFailed_actions" : [{ "action" :…" at bounding box center [633, 286] width 710 height 358
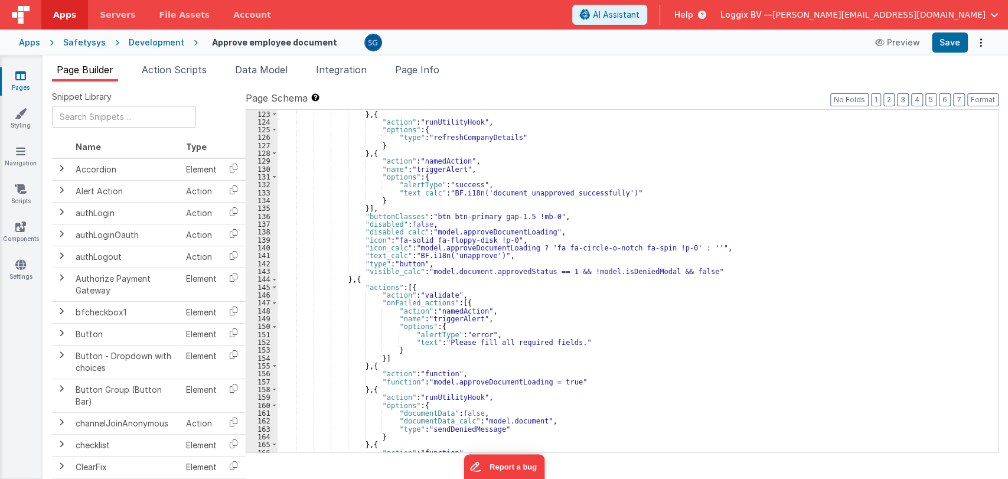
scroll to position [1015, 0]
drag, startPoint x: 404, startPoint y: 342, endPoint x: 584, endPoint y: 341, distance: 180.1
click at [584, 341] on div ""action" : "hideCardModal" } , { "action" : "runUtilityHook" , "options" : { "t…" at bounding box center [633, 281] width 710 height 358
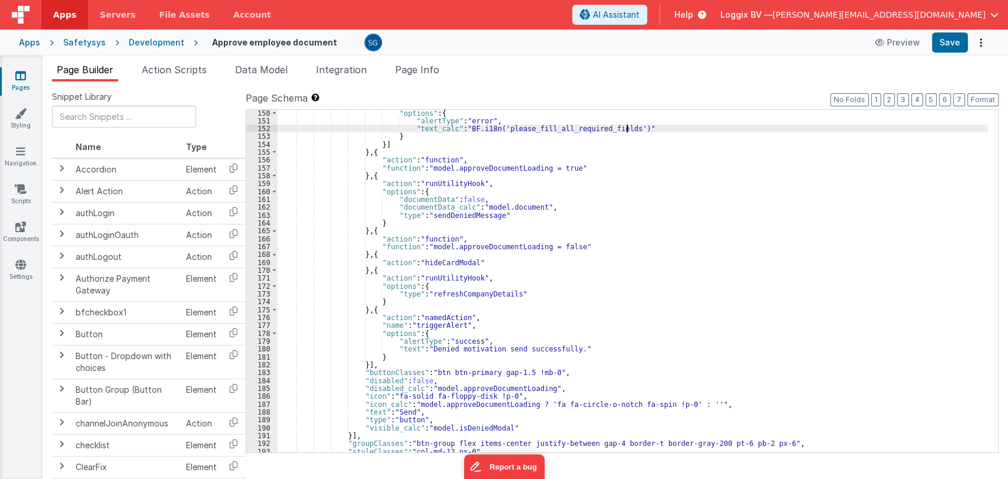
scroll to position [1231, 0]
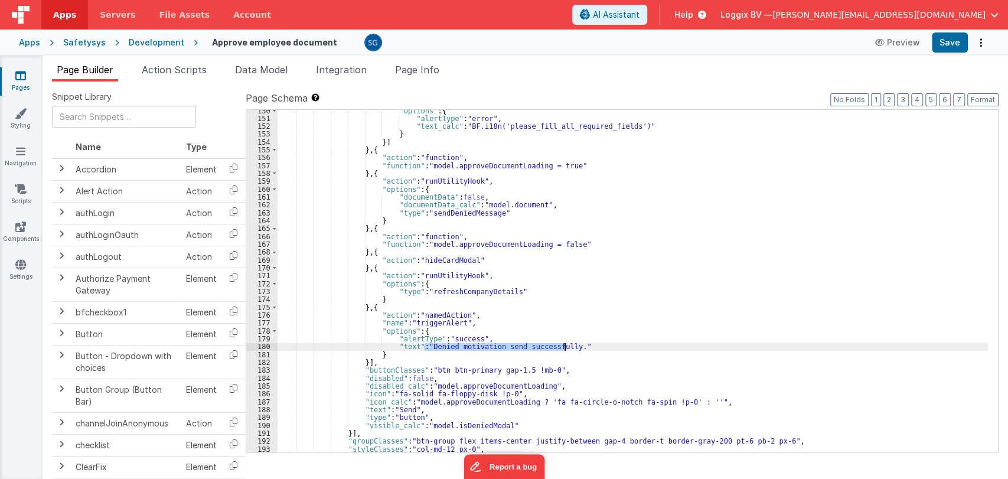
drag, startPoint x: 425, startPoint y: 347, endPoint x: 564, endPoint y: 348, distance: 139.4
click at [564, 348] on div ""options" : { "alertType" : "error" , "text_calc" : "BF.i18n('please_fill_all_r…" at bounding box center [633, 286] width 710 height 358
paste textarea
click at [407, 346] on div ""options" : { "alertType" : "error" , "text_calc" : "BF.i18n('please_fill_all_r…" at bounding box center [633, 286] width 710 height 358
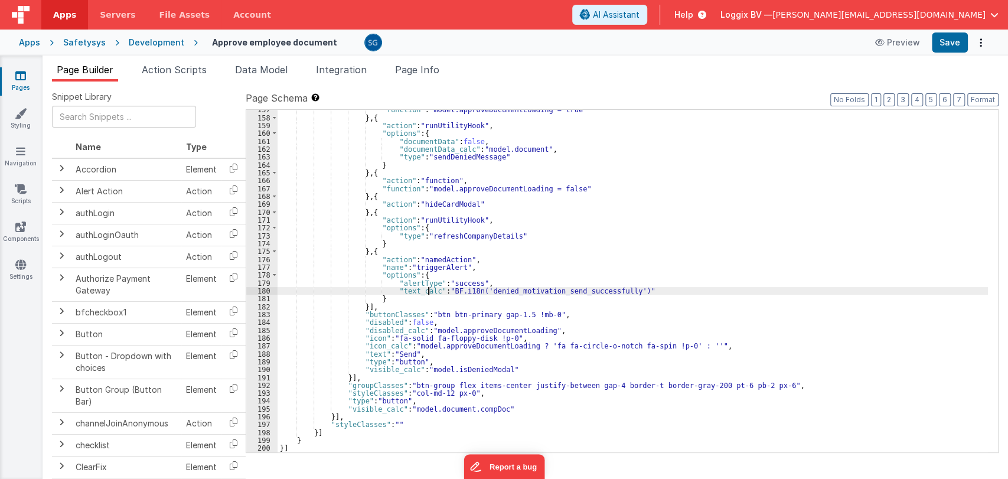
scroll to position [1287, 0]
click at [377, 353] on div ""function" : "model.approveDocumentLoading = true" } , { "action" : "runUtility…" at bounding box center [633, 285] width 710 height 358
click at [419, 351] on div ""function" : "model.approveDocumentLoading = true" } , { "action" : "runUtility…" at bounding box center [633, 285] width 710 height 358
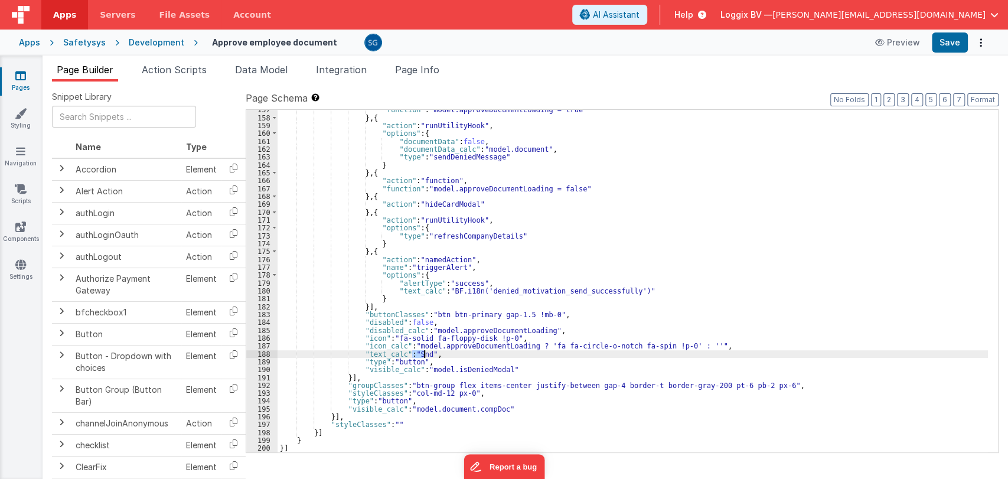
click at [419, 351] on div ""function" : "model.approveDocumentLoading = true" } , { "action" : "runUtility…" at bounding box center [633, 285] width 710 height 358
click at [949, 50] on button "Save" at bounding box center [950, 42] width 36 height 20
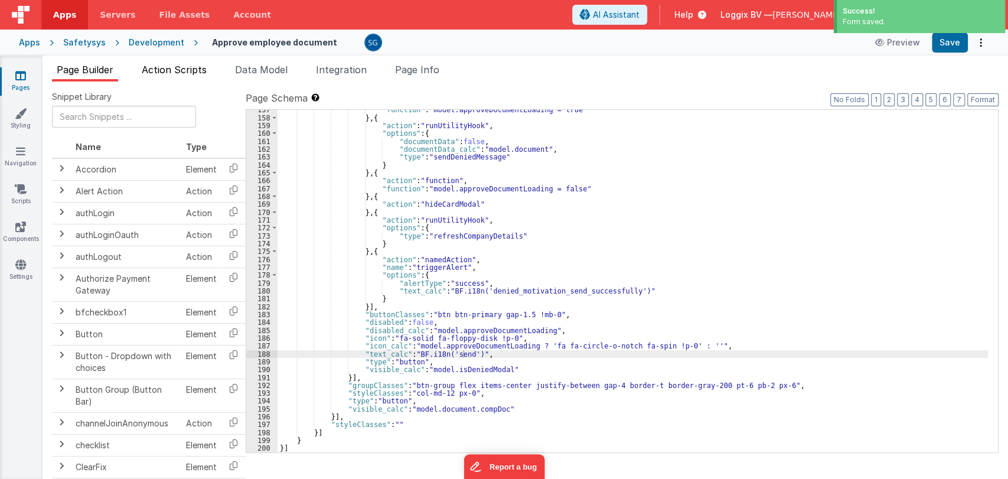
click at [185, 72] on span "Action Scripts" at bounding box center [174, 70] width 65 height 12
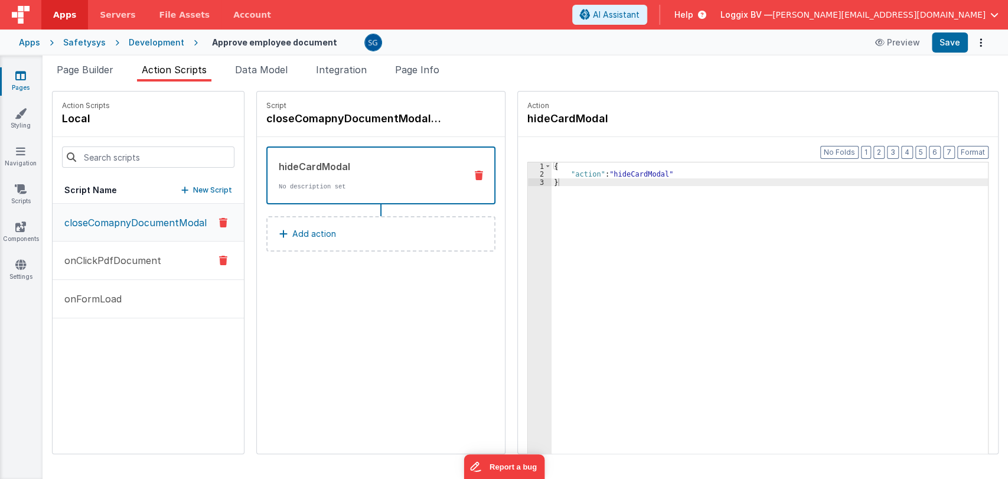
click at [104, 256] on p "onClickPdfDocument" at bounding box center [109, 260] width 104 height 14
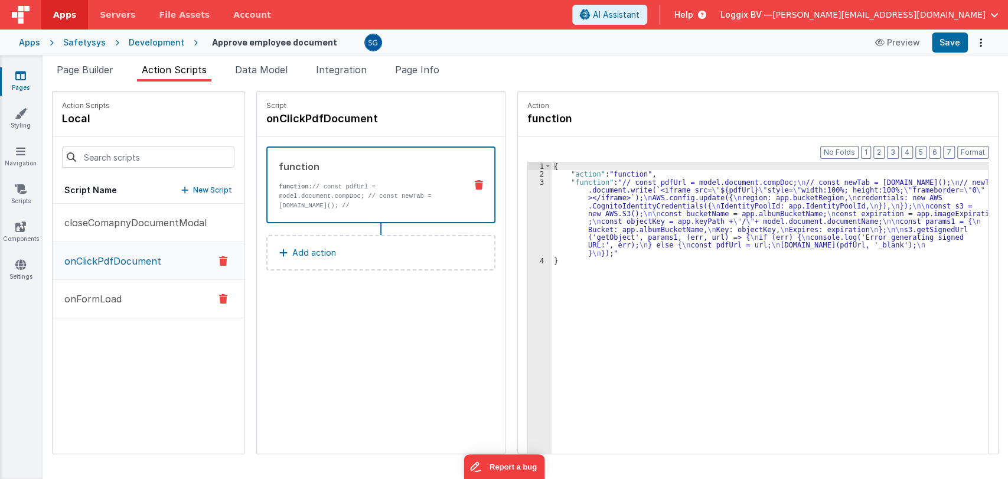
click at [93, 294] on p "onFormLoad" at bounding box center [89, 299] width 64 height 14
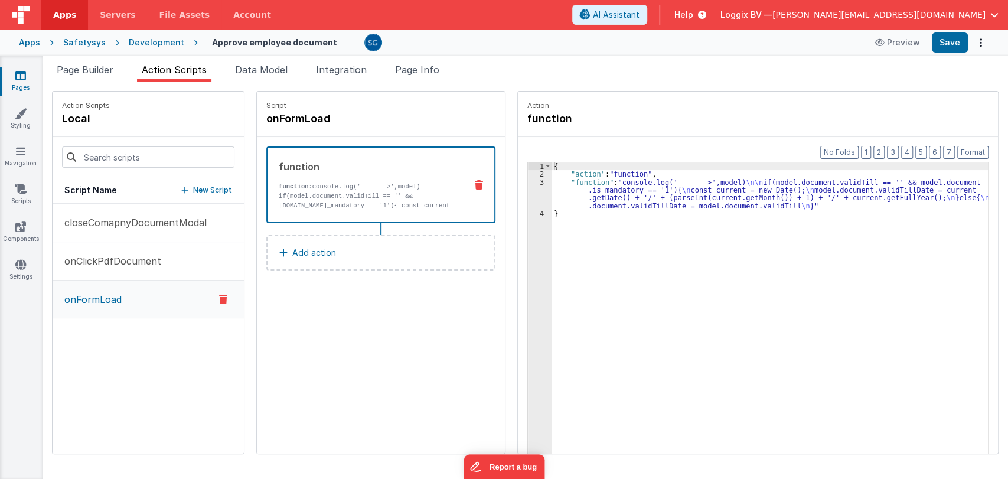
click at [22, 82] on link "Pages" at bounding box center [20, 82] width 43 height 24
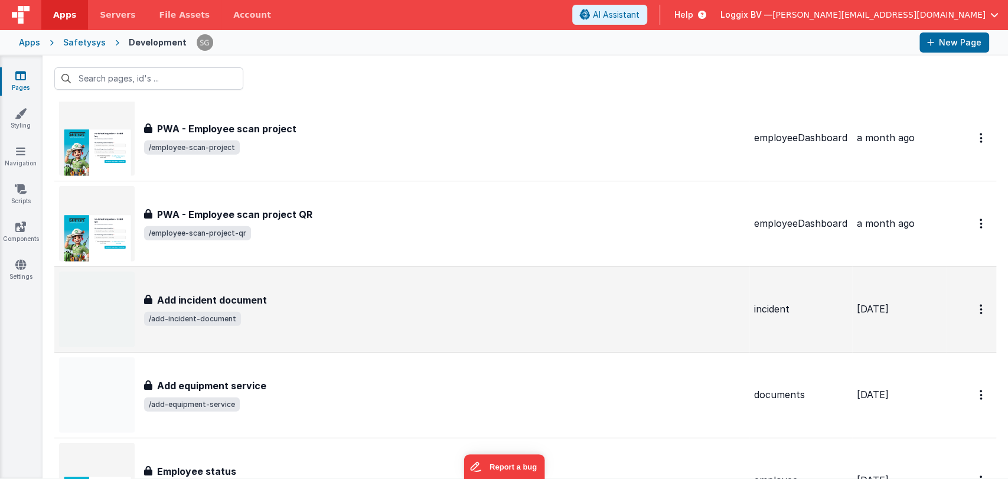
scroll to position [10922, 0]
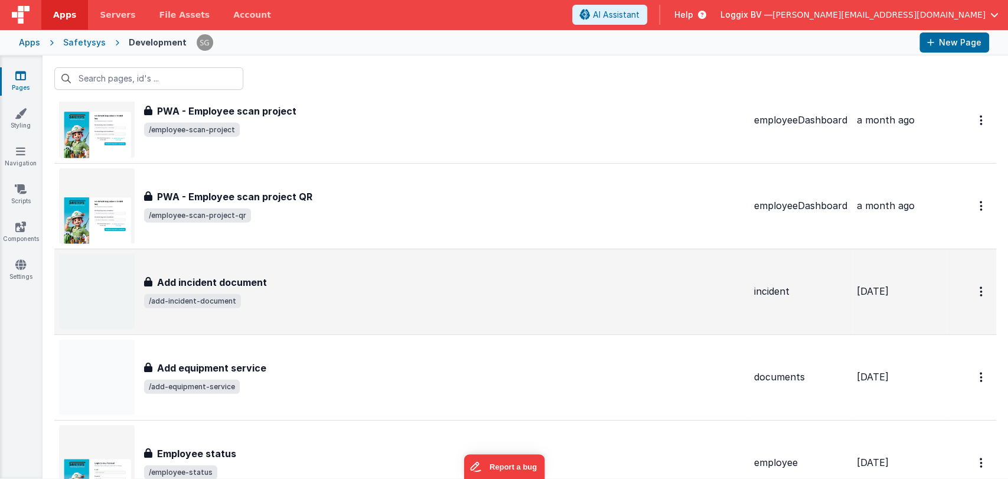
click at [288, 289] on div "Add incident document Add incident document /add-incident-document" at bounding box center [444, 291] width 601 height 33
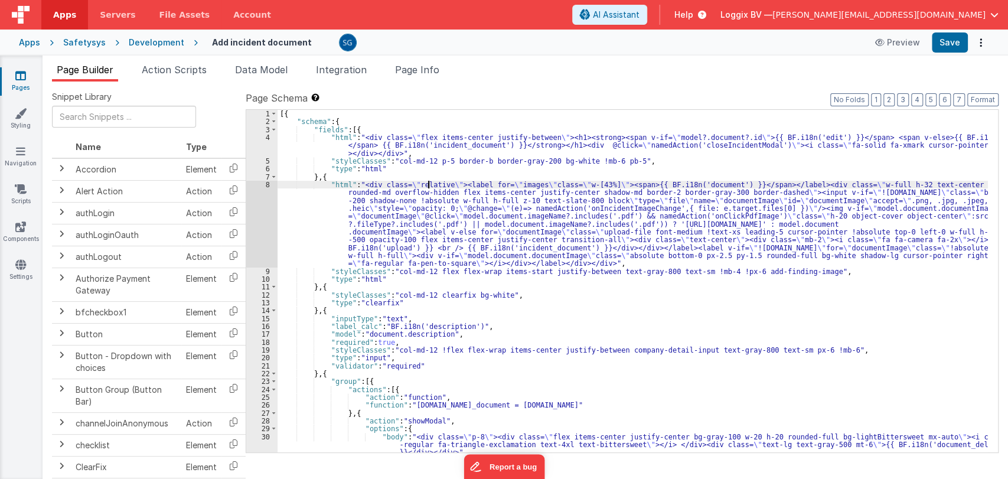
click at [429, 186] on div "[{ "schema" : { "fields" : [{ "html" : "<div class= \" flex items-center justif…" at bounding box center [633, 289] width 710 height 358
type input "i18n"
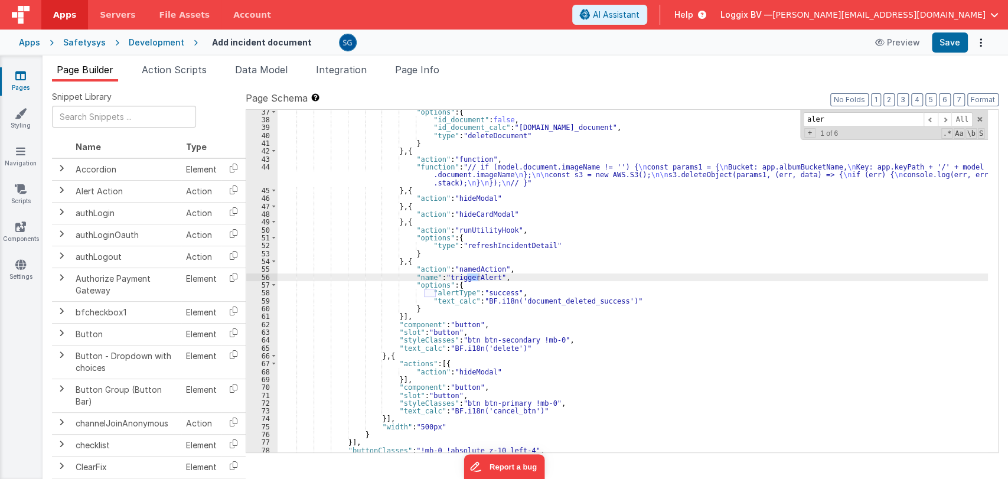
scroll to position [396, 0]
type input "alert"
click at [948, 116] on span at bounding box center [945, 119] width 14 height 15
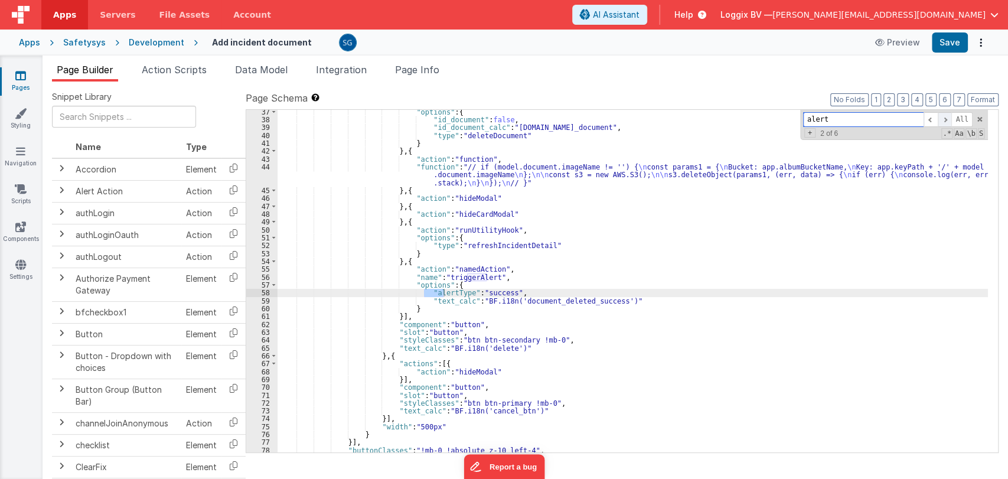
click at [948, 116] on span at bounding box center [945, 119] width 14 height 15
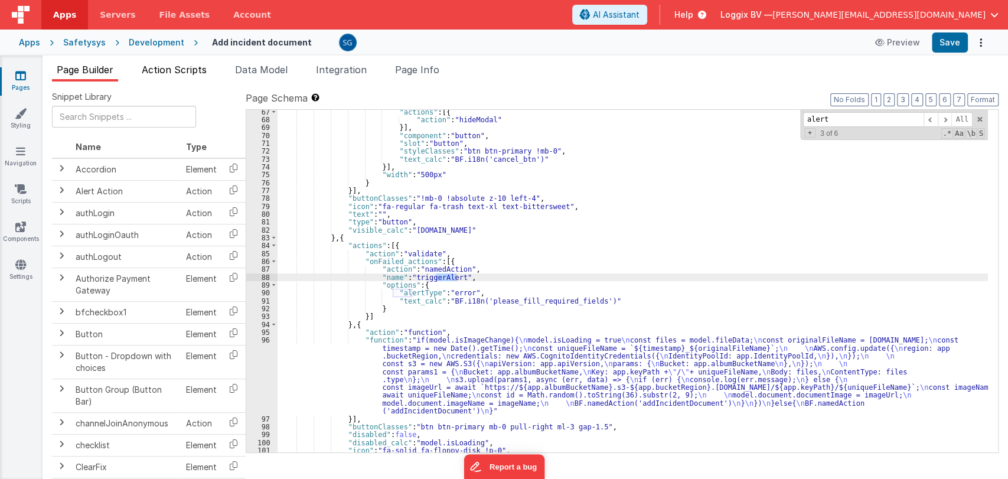
click at [161, 77] on li "Action Scripts" at bounding box center [174, 72] width 74 height 19
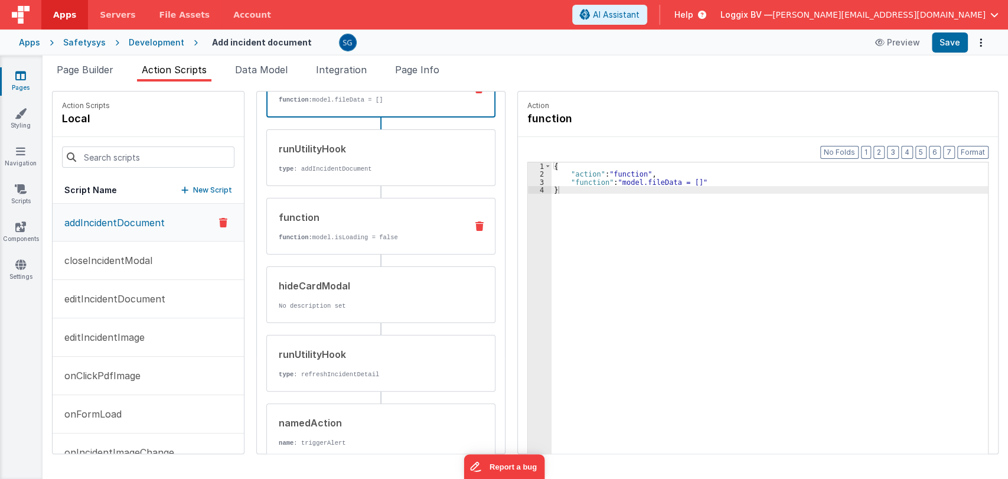
scroll to position [161, 0]
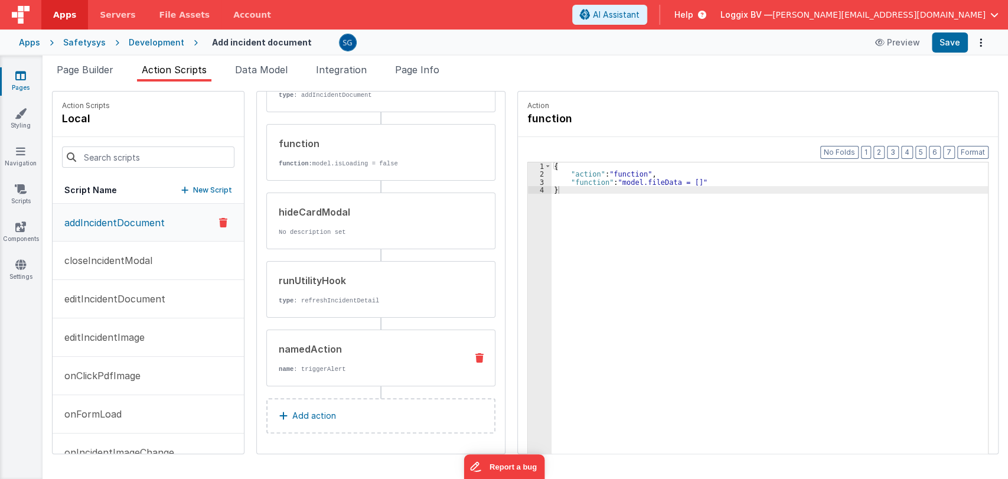
click at [331, 350] on div "namedAction" at bounding box center [368, 349] width 178 height 14
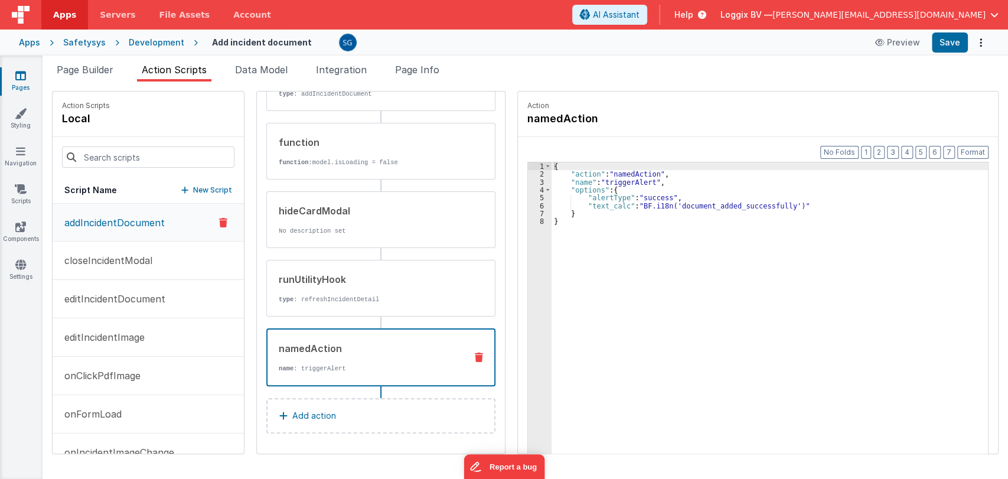
scroll to position [159, 0]
click at [116, 299] on p "editIncidentDocument" at bounding box center [111, 299] width 108 height 14
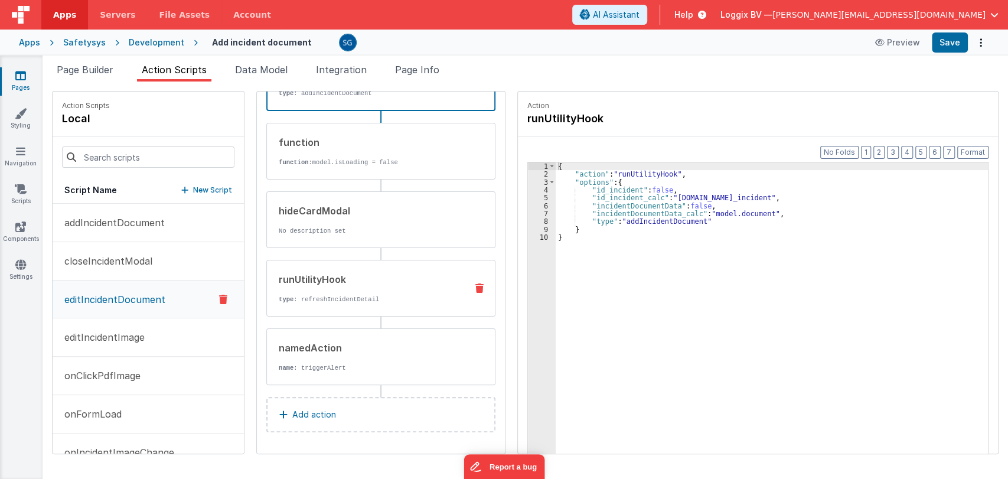
scroll to position [92, 0]
click at [316, 347] on div "namedAction" at bounding box center [368, 349] width 178 height 14
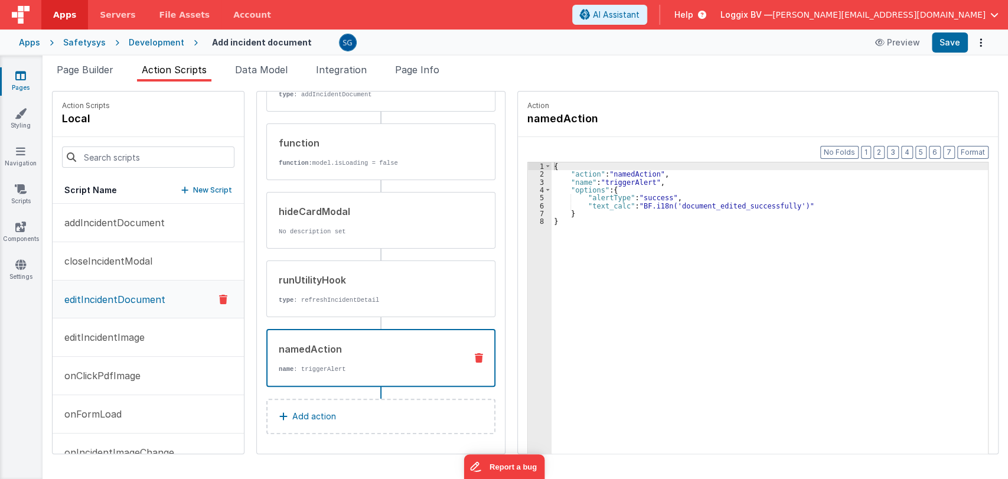
click at [23, 70] on icon at bounding box center [20, 76] width 11 height 12
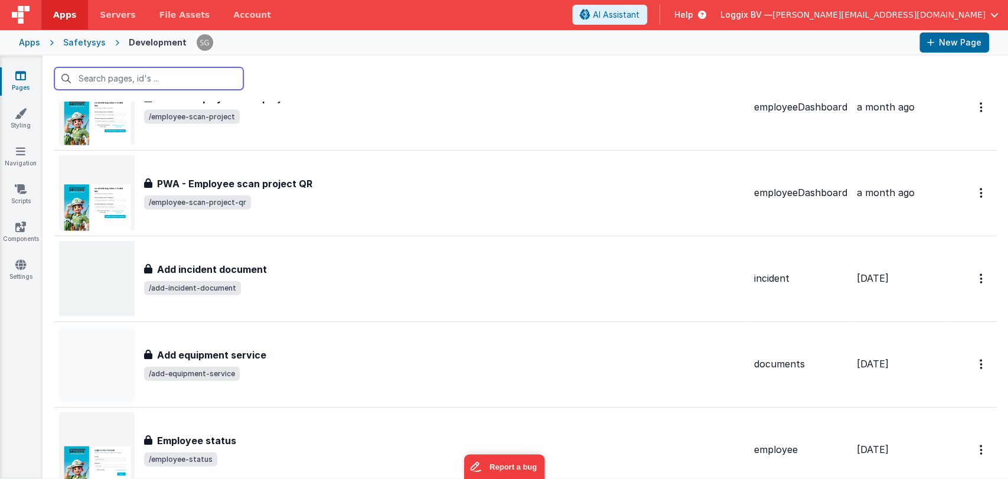
scroll to position [10944, 0]
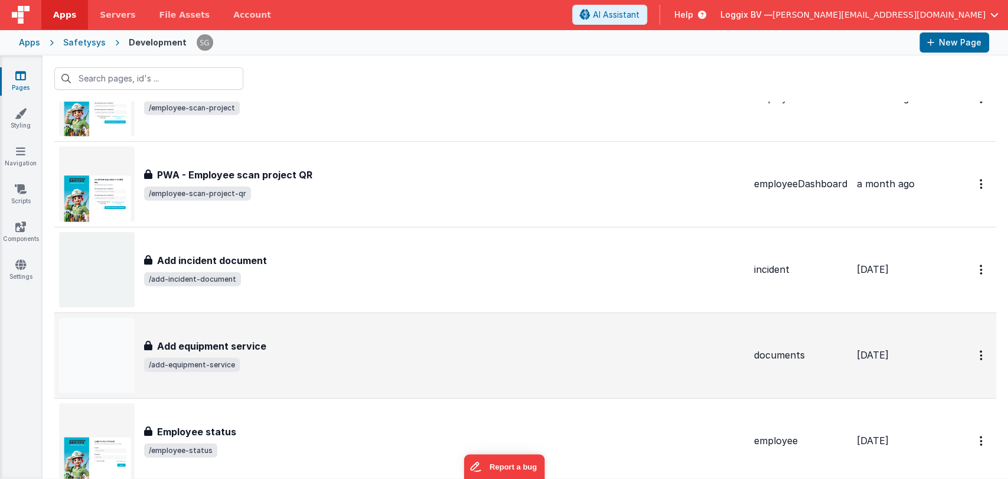
click at [318, 339] on div "Add equipment service" at bounding box center [444, 346] width 601 height 14
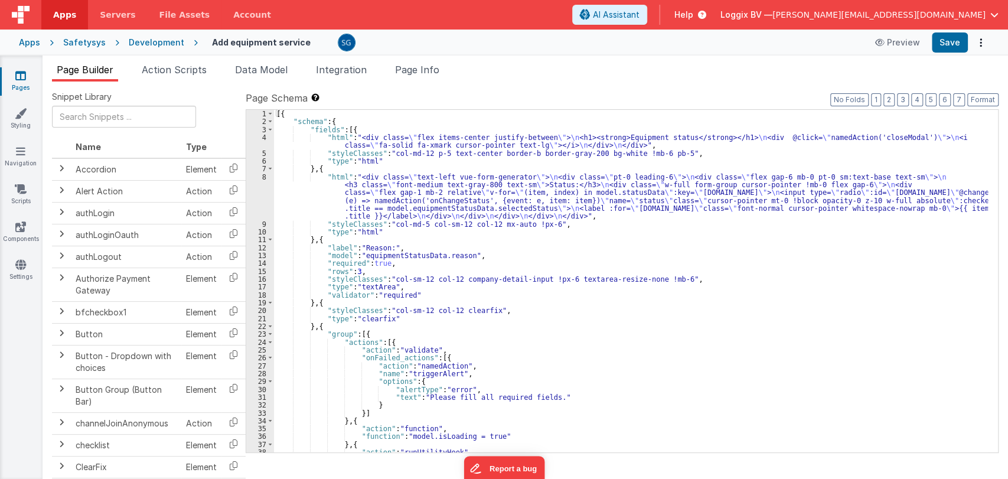
click at [483, 247] on div "[{ "schema" : { "fields" : [{ "html" : "<div class= \" flex items-center justif…" at bounding box center [631, 289] width 714 height 358
type input "a"
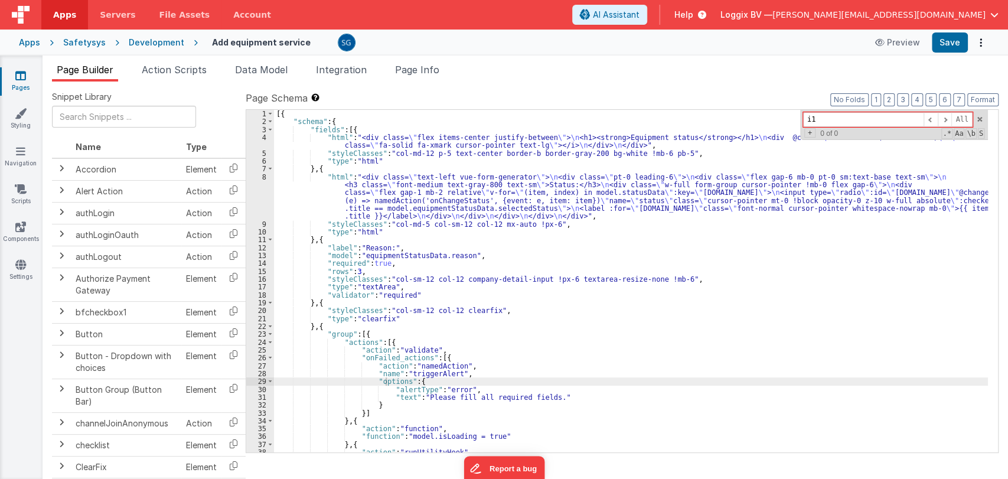
type input "i18"
click at [775, 318] on div "[{ "schema" : { "fields" : [{ "html" : "<div class= \" flex items-center justif…" at bounding box center [631, 289] width 714 height 358
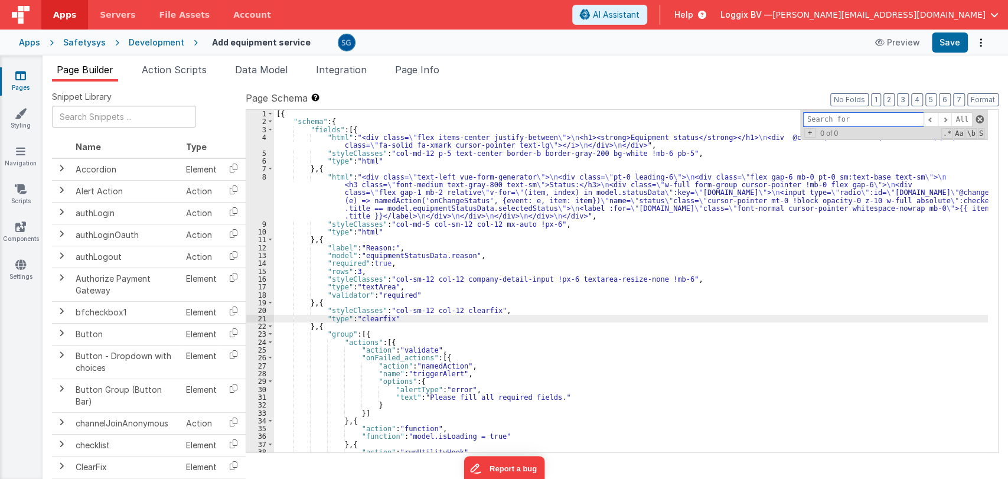
click at [978, 116] on span at bounding box center [979, 119] width 8 height 8
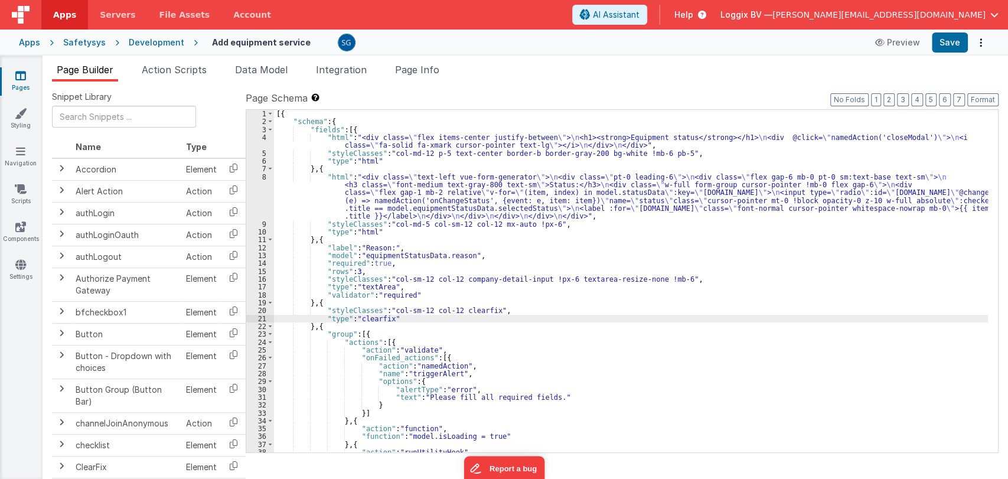
click at [402, 146] on div "[{ "schema" : { "fields" : [{ "html" : "<div class= \" flex items-center justif…" at bounding box center [631, 289] width 714 height 358
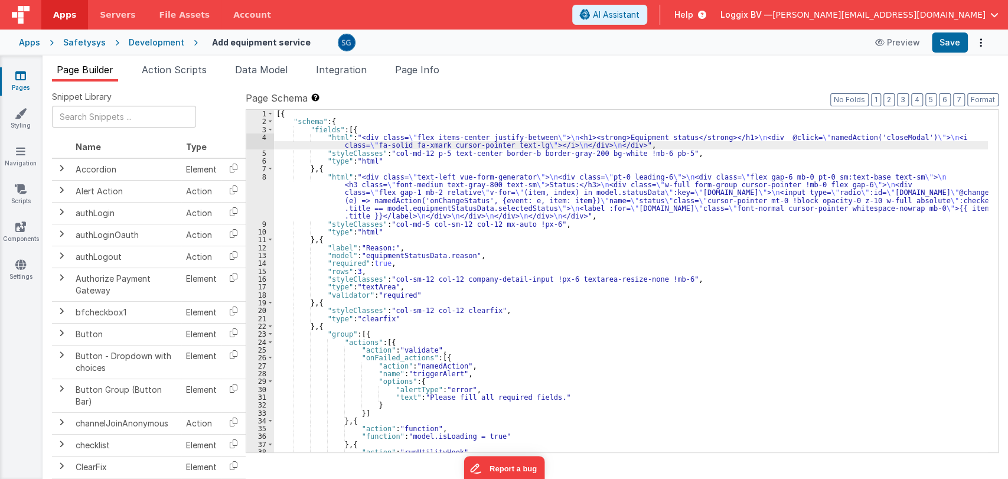
click at [263, 137] on div "4" at bounding box center [260, 141] width 28 height 16
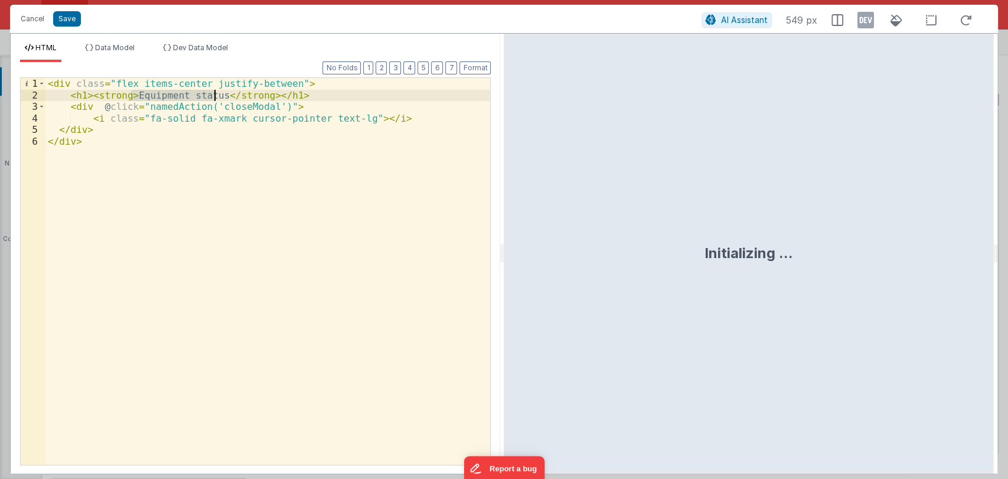
drag, startPoint x: 132, startPoint y: 94, endPoint x: 213, endPoint y: 96, distance: 80.3
click at [213, 96] on div "< div class = "flex items-center justify-between" > < h1 > < strong > Equipment…" at bounding box center [267, 283] width 445 height 410
click at [64, 18] on button "Save" at bounding box center [67, 18] width 28 height 15
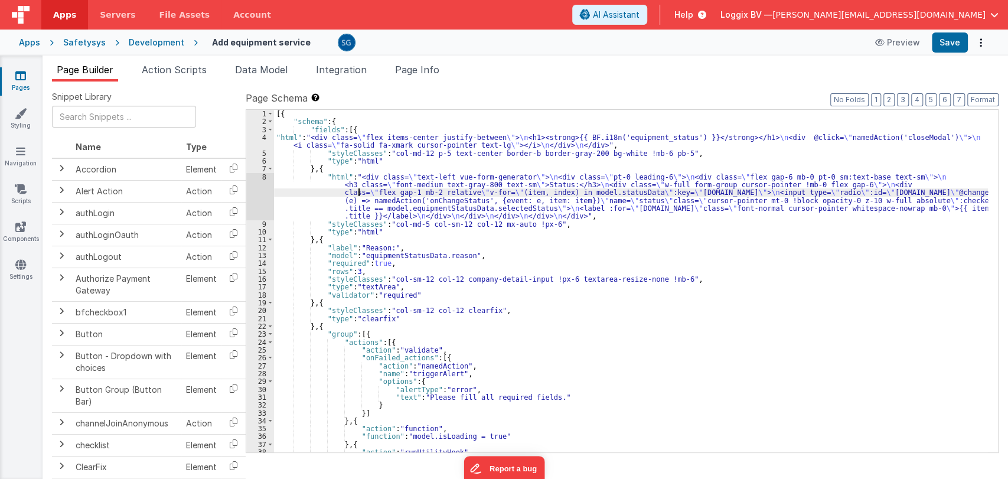
click at [357, 188] on div "[{ "schema" : { "fields" : [{ "html" : "<div class= \" flex items-center justif…" at bounding box center [631, 289] width 714 height 358
click at [264, 178] on div "8" at bounding box center [260, 196] width 28 height 47
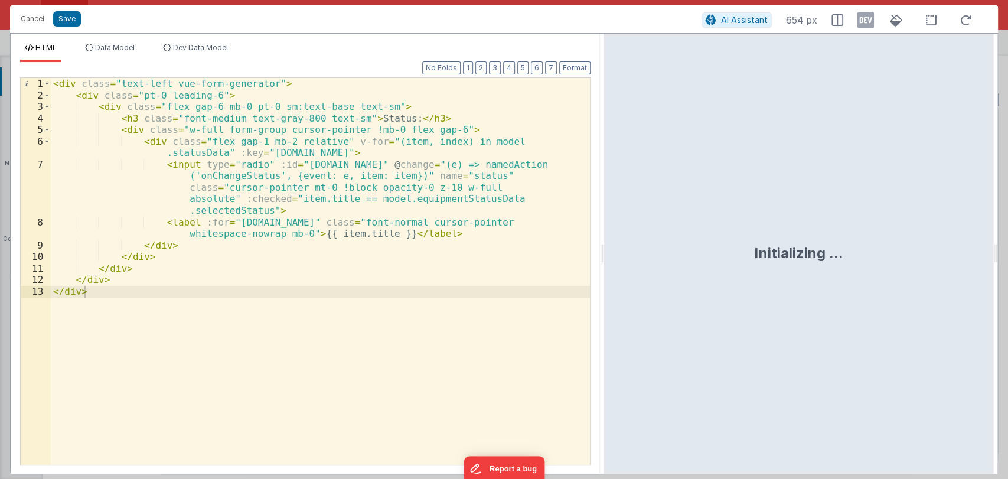
drag, startPoint x: 503, startPoint y: 255, endPoint x: 603, endPoint y: 266, distance: 100.9
click at [603, 266] on html "Cancel Save AI Assistant 654 px HTML Data Model Dev Data Model Format 7 6 5 4 3…" at bounding box center [504, 239] width 1008 height 479
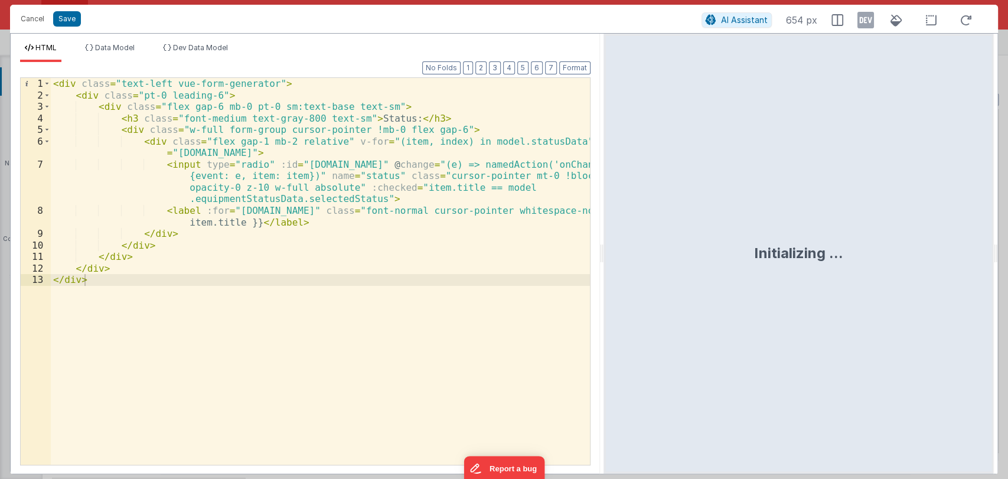
click at [365, 118] on div "< div class = "text-left vue-form-generator" > < div class = "pt-0 leading-6" >…" at bounding box center [320, 283] width 539 height 410
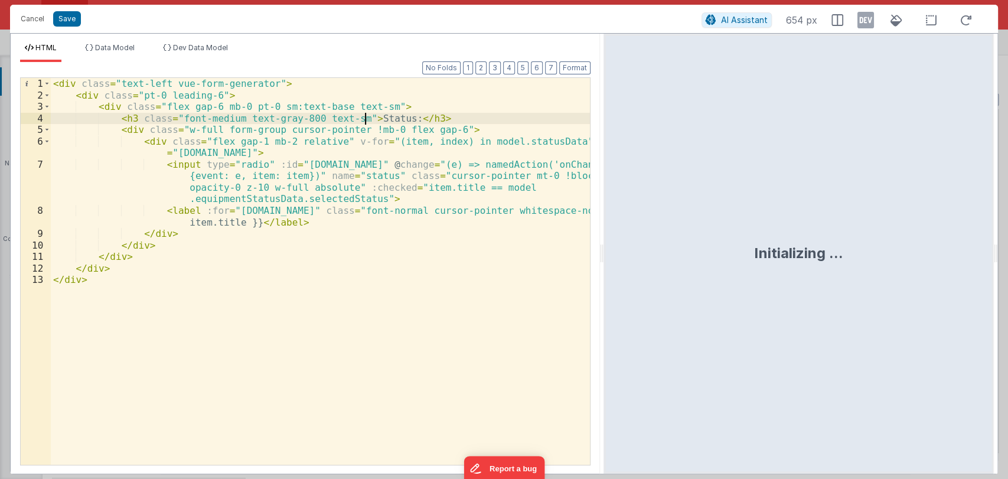
click at [365, 118] on div "< div class = "text-left vue-form-generator" > < div class = "pt-0 leading-6" >…" at bounding box center [320, 283] width 539 height 410
click at [71, 17] on button "Save" at bounding box center [67, 18] width 28 height 15
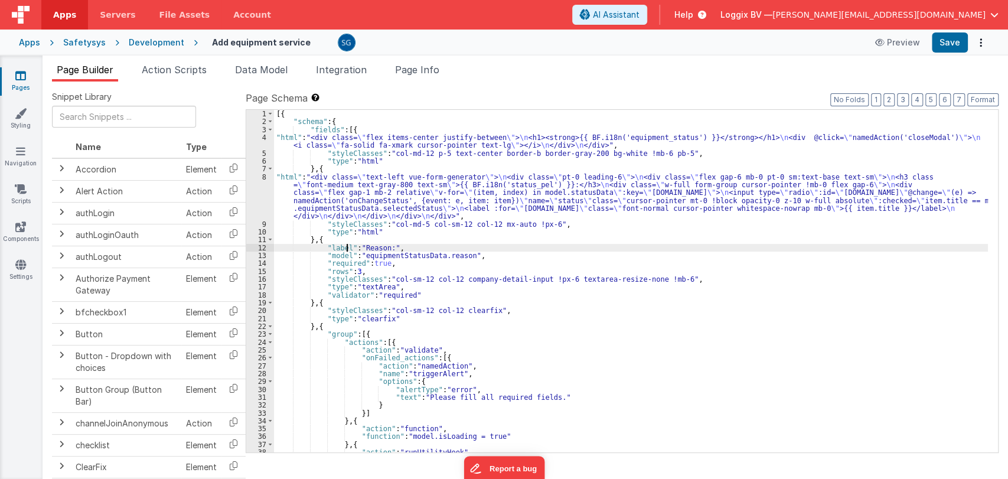
click at [348, 246] on div "[{ "schema" : { "fields" : [{ "html" : "<div class= \" flex items-center justif…" at bounding box center [631, 289] width 714 height 358
click at [395, 246] on div "[{ "schema" : { "fields" : [{ "html" : "<div class= \" flex items-center justif…" at bounding box center [631, 289] width 714 height 358
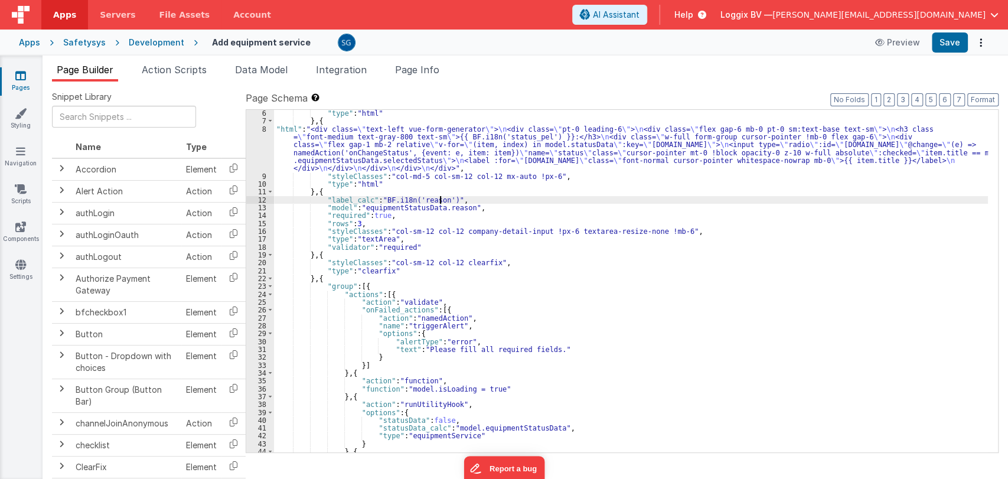
scroll to position [50, 0]
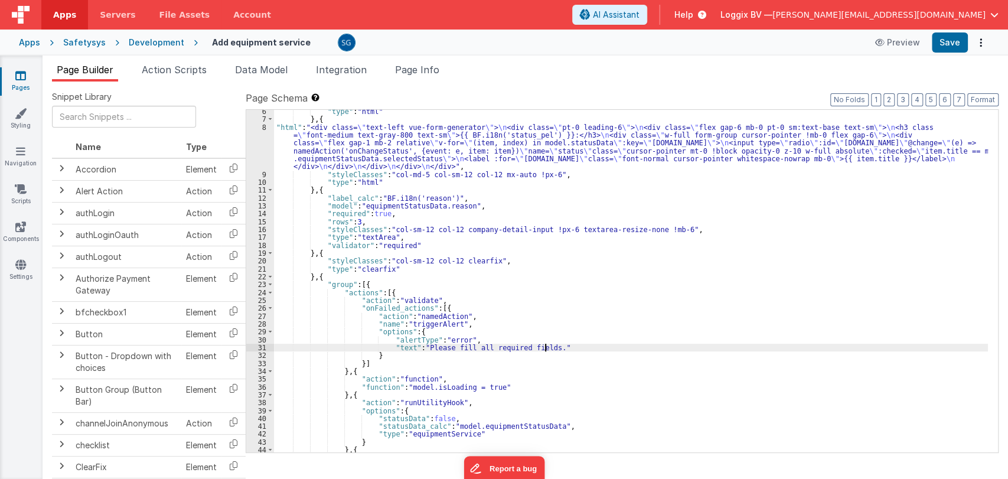
click at [544, 347] on div ""type" : "html" } , { "html" : "<div class= \" text-left vue-form-generator \" …" at bounding box center [631, 286] width 714 height 358
paste textarea
click at [405, 348] on div ""type" : "html" } , { "html" : "<div class= \" text-left vue-form-generator \" …" at bounding box center [631, 286] width 714 height 358
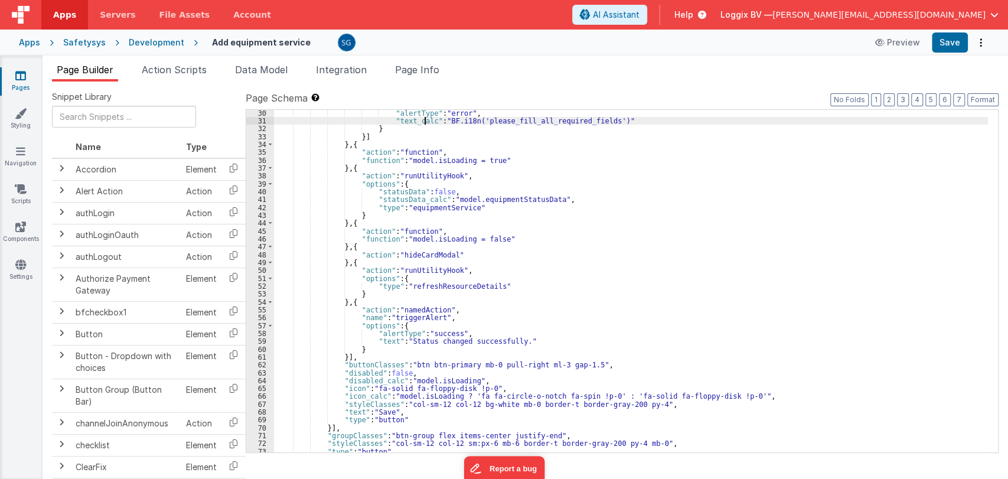
scroll to position [278, 0]
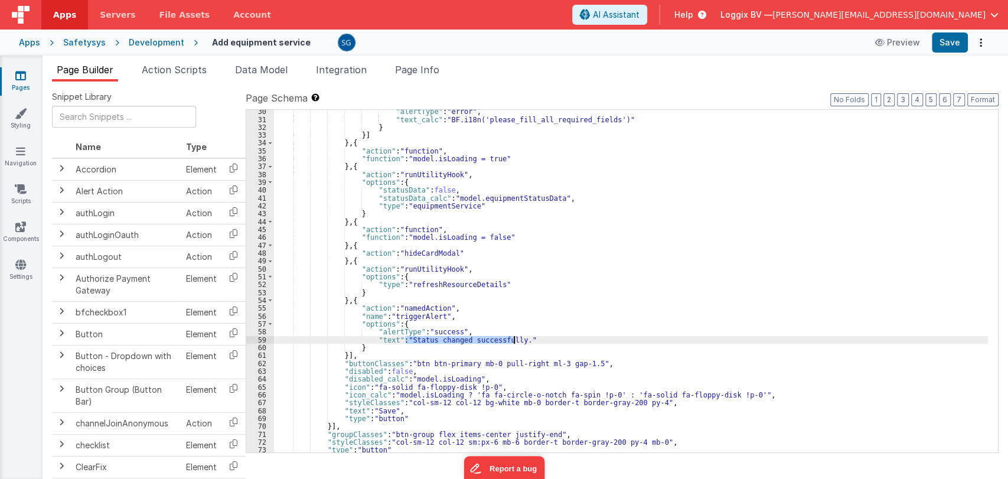
drag, startPoint x: 405, startPoint y: 341, endPoint x: 514, endPoint y: 341, distance: 108.6
click at [514, 341] on div ""alertType" : "error" , "text_calc" : "BF.i18n('please_fill_all_required_fields…" at bounding box center [631, 286] width 714 height 358
paste textarea
click at [390, 337] on div ""alertType" : "error" , "text_calc" : "BF.i18n('please_fill_all_required_fields…" at bounding box center [631, 286] width 714 height 358
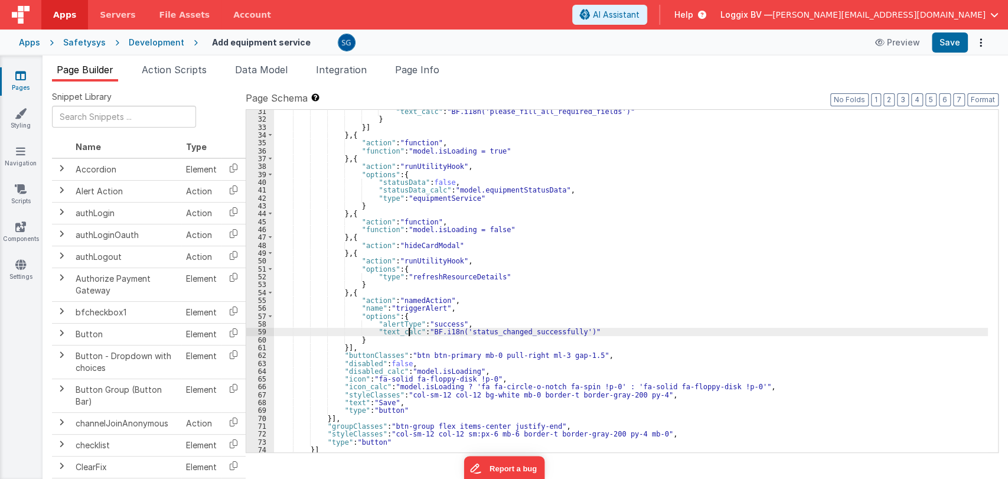
scroll to position [303, 0]
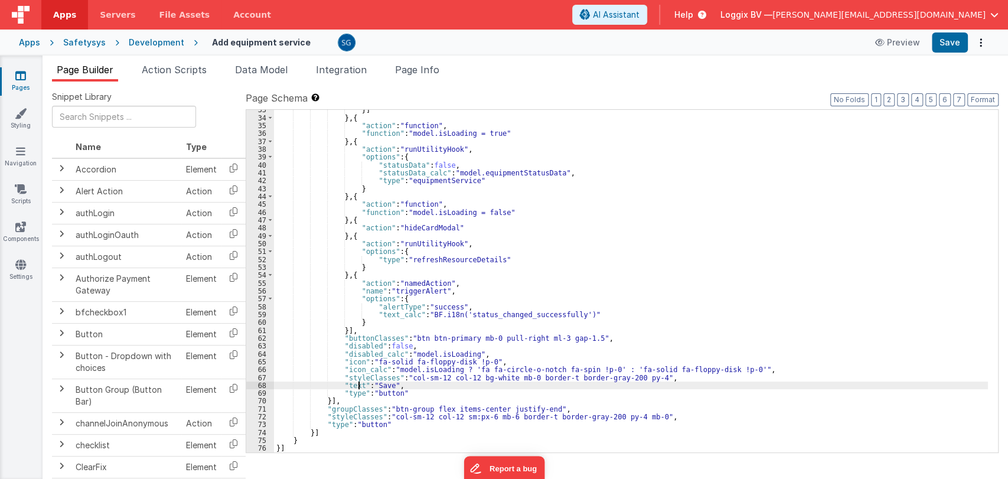
click at [358, 387] on div "}] } , { "action" : "function" , "function" : "model.isLoading = true" } , { "a…" at bounding box center [631, 285] width 714 height 358
click at [394, 387] on div "}] } , { "action" : "function" , "function" : "model.isLoading = true" } , { "a…" at bounding box center [631, 285] width 714 height 358
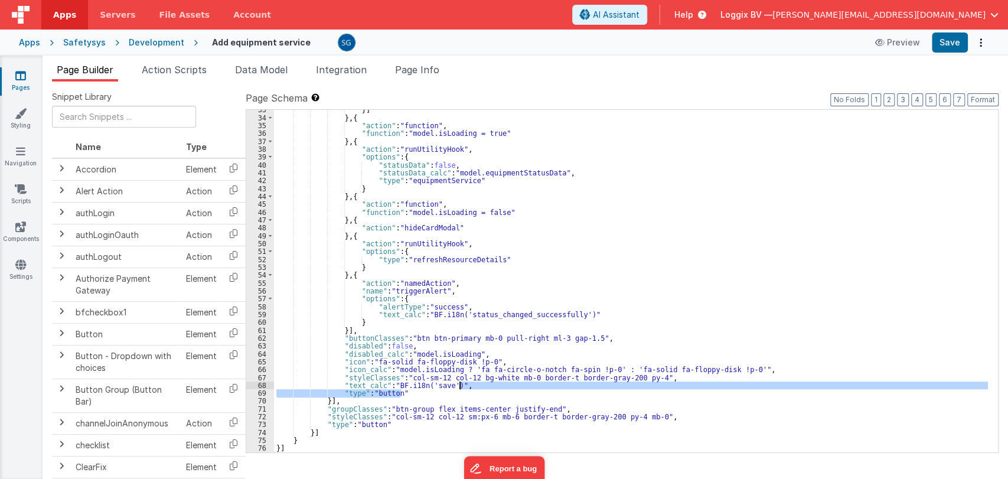
click at [466, 388] on div "}] } , { "action" : "function" , "function" : "model.isLoading = true" } , { "a…" at bounding box center [631, 285] width 714 height 358
click at [474, 383] on div "}] } , { "action" : "function" , "function" : "model.isLoading = true" } , { "a…" at bounding box center [631, 281] width 714 height 342
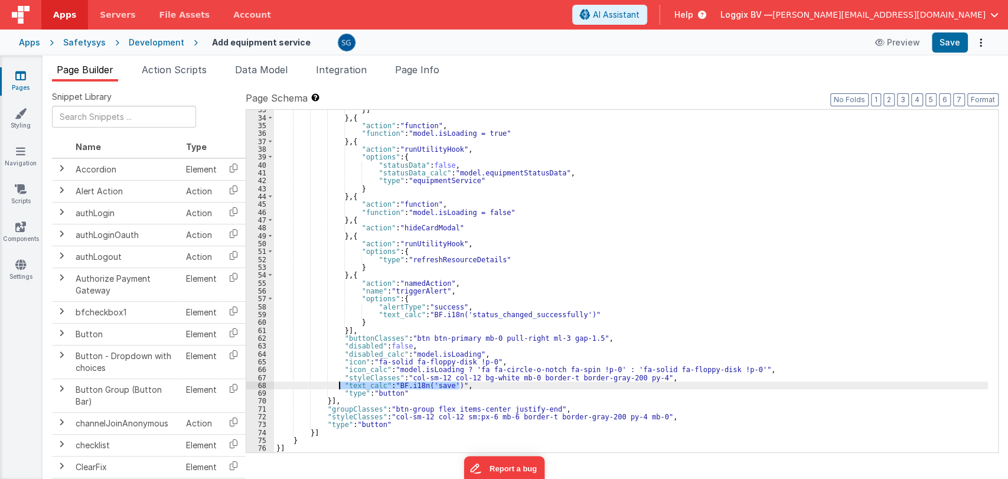
drag, startPoint x: 474, startPoint y: 383, endPoint x: 338, endPoint y: 381, distance: 135.8
click at [338, 381] on div "}] } , { "action" : "function" , "function" : "model.isLoading = true" } , { "a…" at bounding box center [631, 285] width 714 height 358
click at [436, 385] on div "}] } , { "action" : "function" , "function" : "model.isLoading = true" } , { "a…" at bounding box center [631, 285] width 714 height 358
drag, startPoint x: 436, startPoint y: 385, endPoint x: 340, endPoint y: 383, distance: 96.9
click at [340, 383] on div "}] } , { "action" : "function" , "function" : "model.isLoading = true" } , { "a…" at bounding box center [631, 285] width 714 height 358
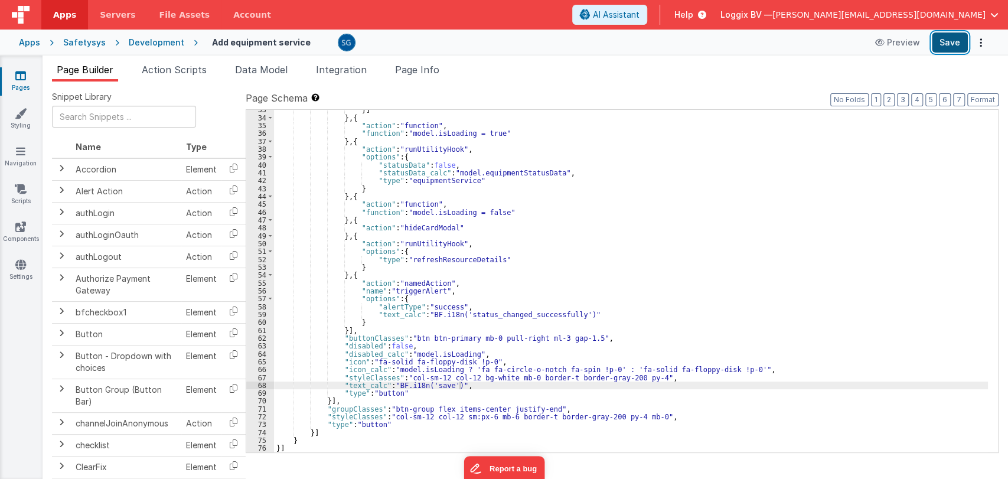
click at [959, 37] on button "Save" at bounding box center [950, 42] width 36 height 20
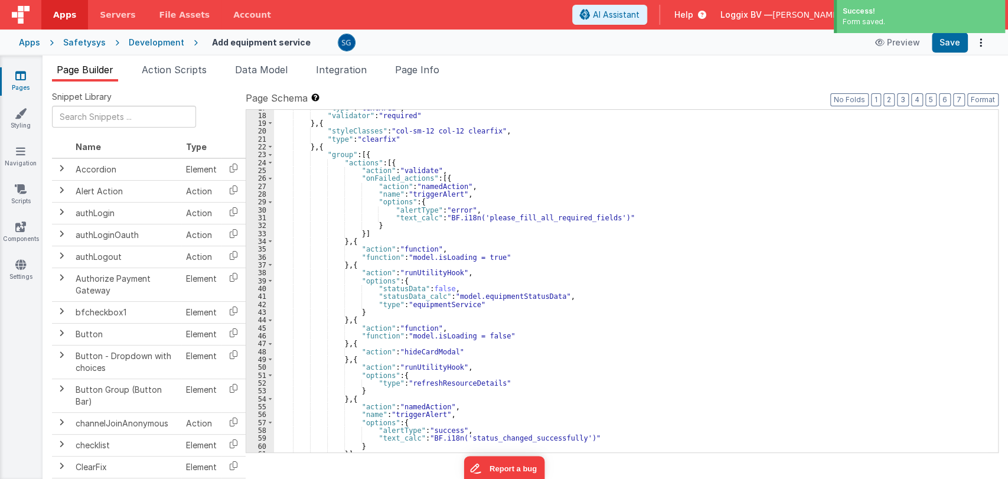
scroll to position [0, 0]
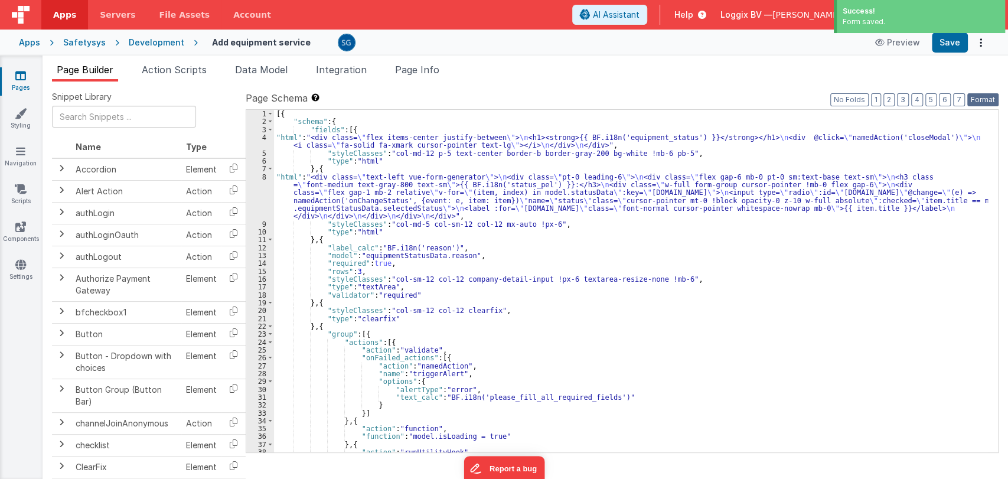
click at [978, 98] on button "Format" at bounding box center [982, 99] width 31 height 13
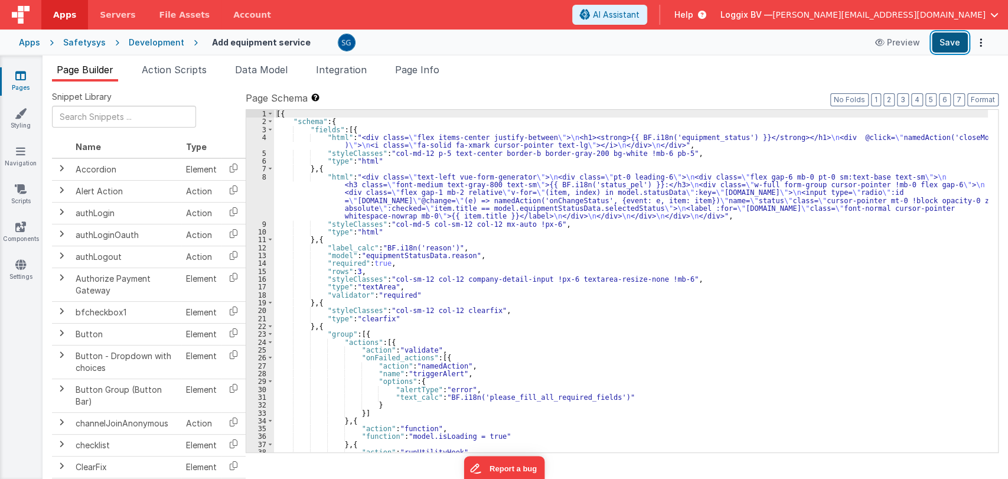
click at [951, 38] on button "Save" at bounding box center [950, 42] width 36 height 20
click at [170, 68] on span "Action Scripts" at bounding box center [174, 70] width 65 height 12
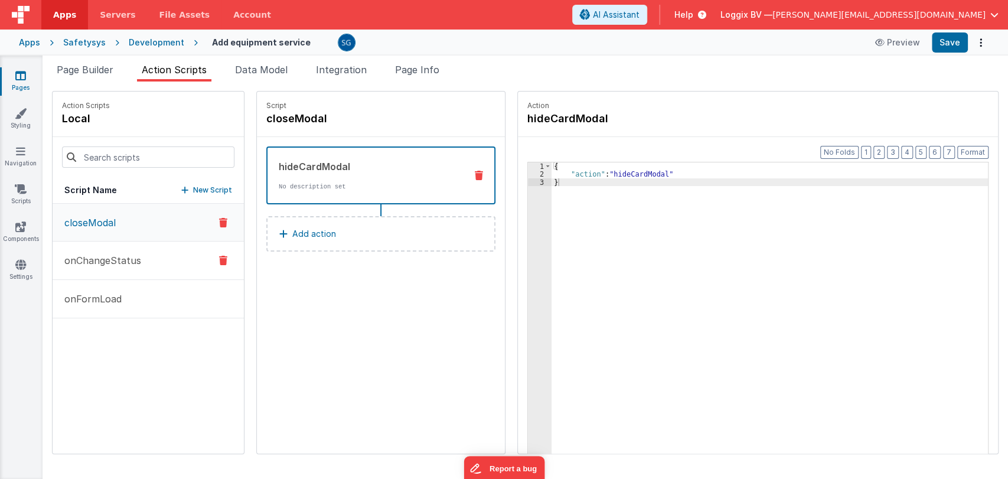
click at [103, 259] on p "onChangeStatus" at bounding box center [99, 260] width 84 height 14
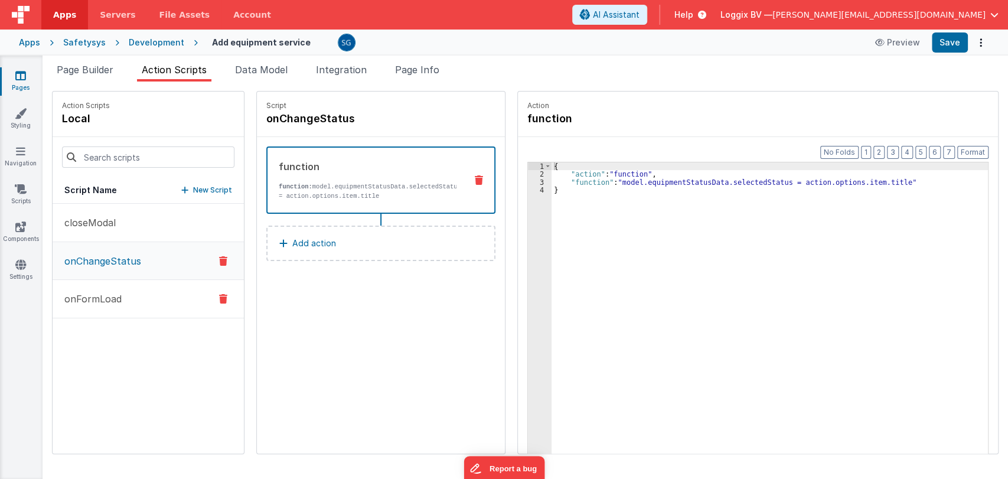
click at [99, 299] on p "onFormLoad" at bounding box center [89, 299] width 64 height 14
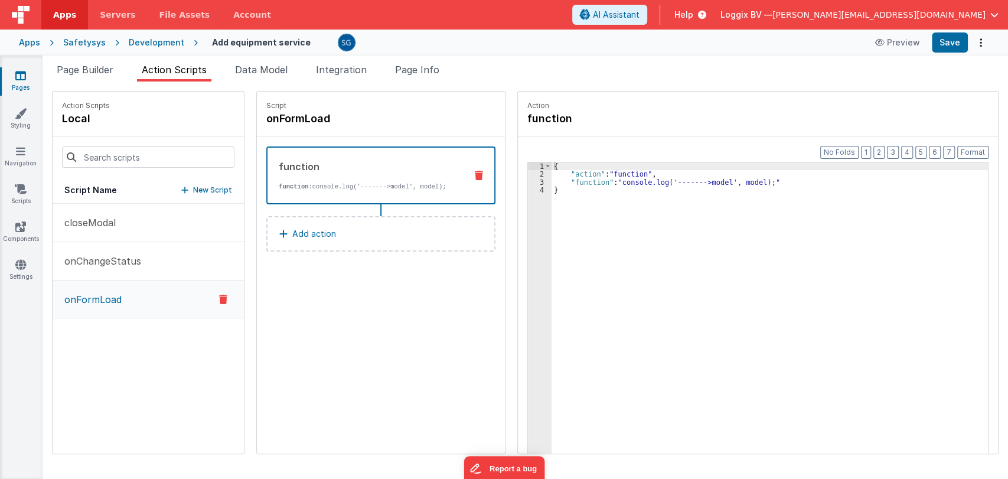
click at [21, 76] on icon at bounding box center [20, 76] width 11 height 12
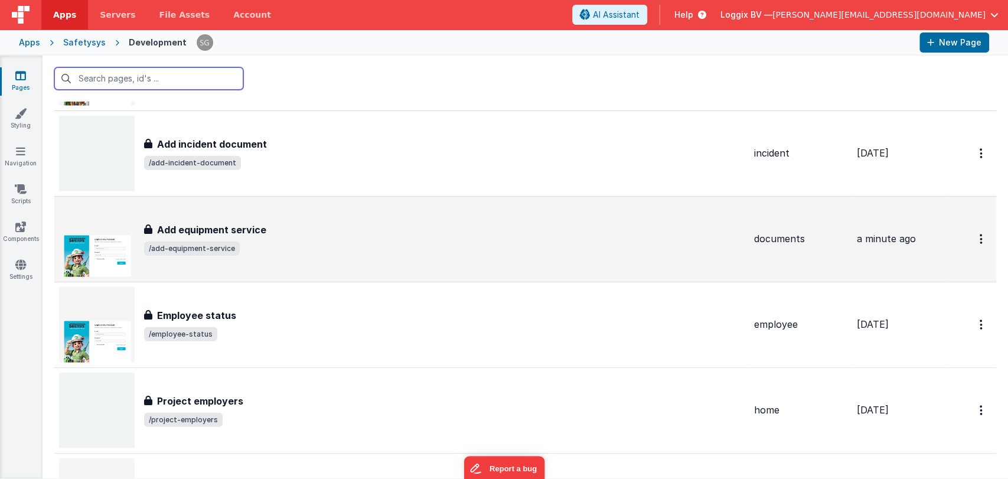
scroll to position [11063, 0]
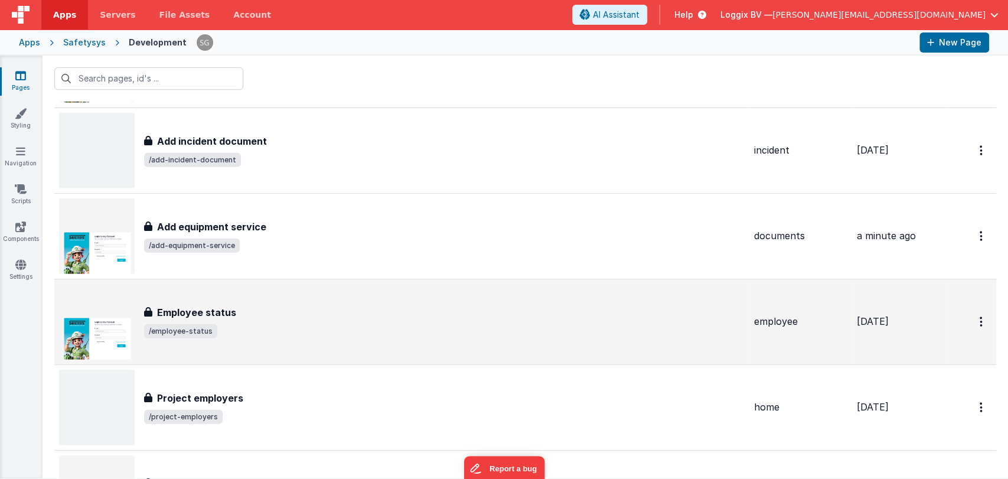
click at [373, 311] on div "Employee status Employee status /employee-status" at bounding box center [444, 321] width 601 height 33
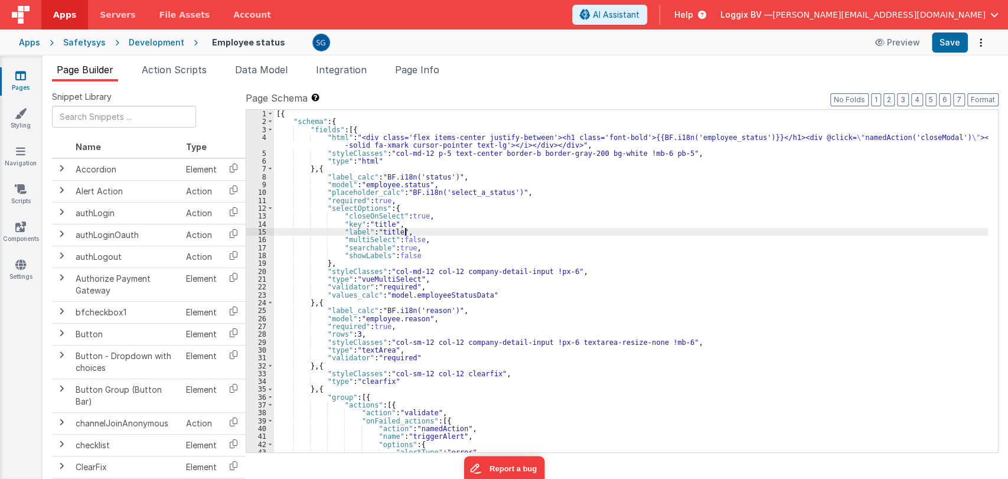
click at [490, 233] on div "[{ "schema" : { "fields" : [{ "html" : "<div class='flex items-center justify-b…" at bounding box center [631, 289] width 714 height 358
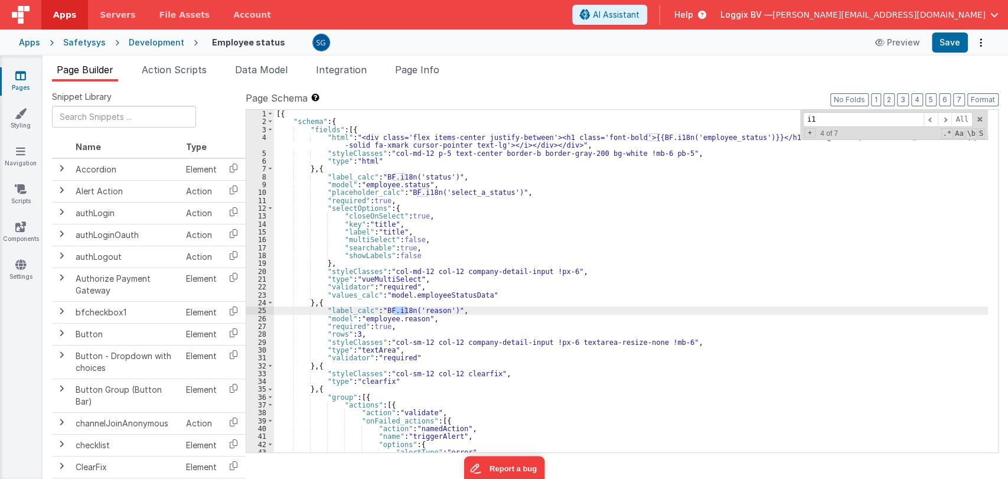
type input "i"
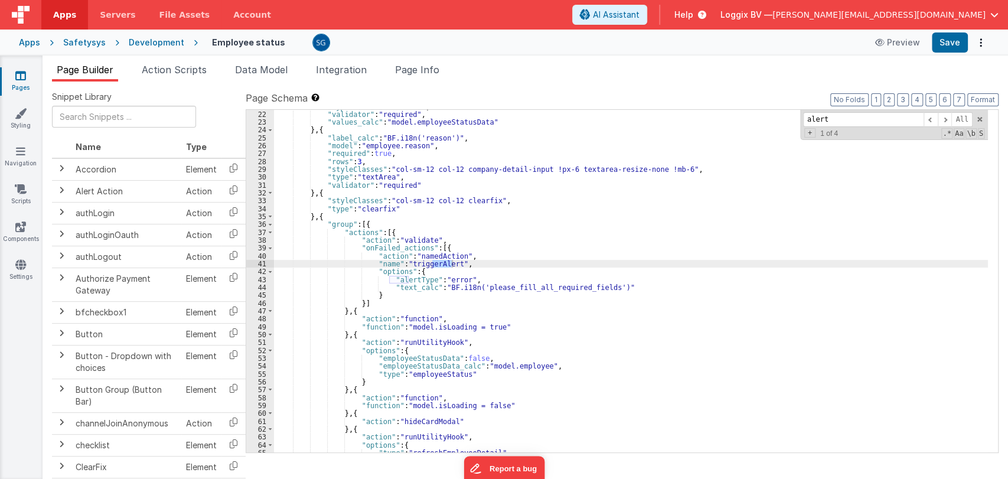
scroll to position [173, 0]
type input "alert"
click at [176, 67] on span "Action Scripts" at bounding box center [174, 70] width 65 height 12
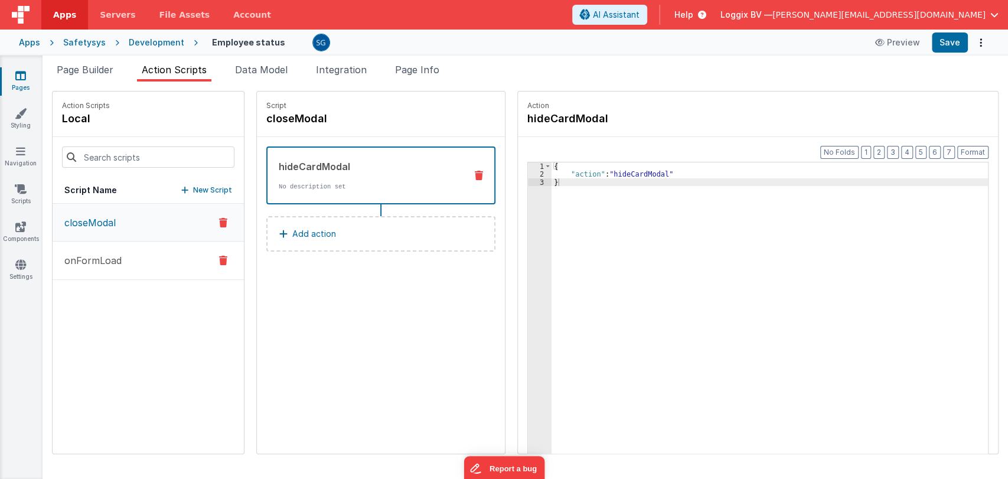
click at [96, 265] on p "onFormLoad" at bounding box center [89, 260] width 64 height 14
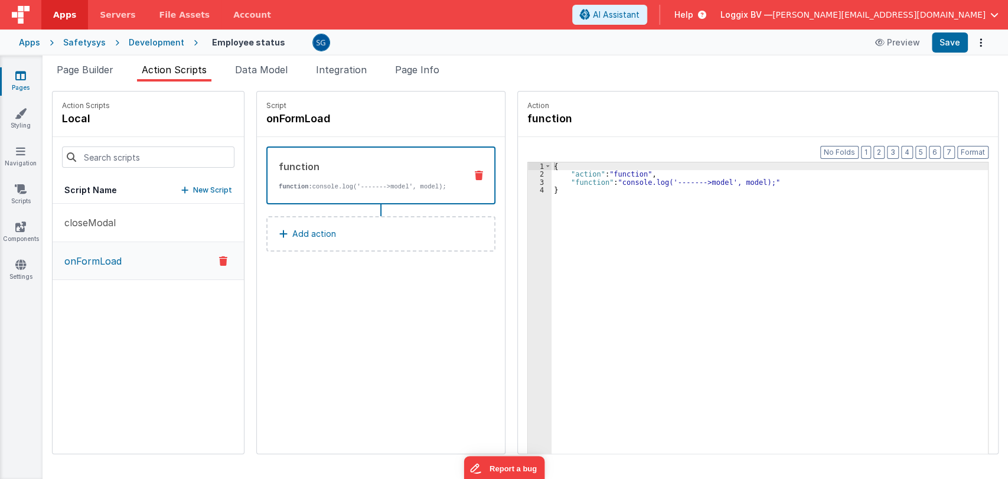
click at [19, 79] on icon at bounding box center [20, 76] width 11 height 12
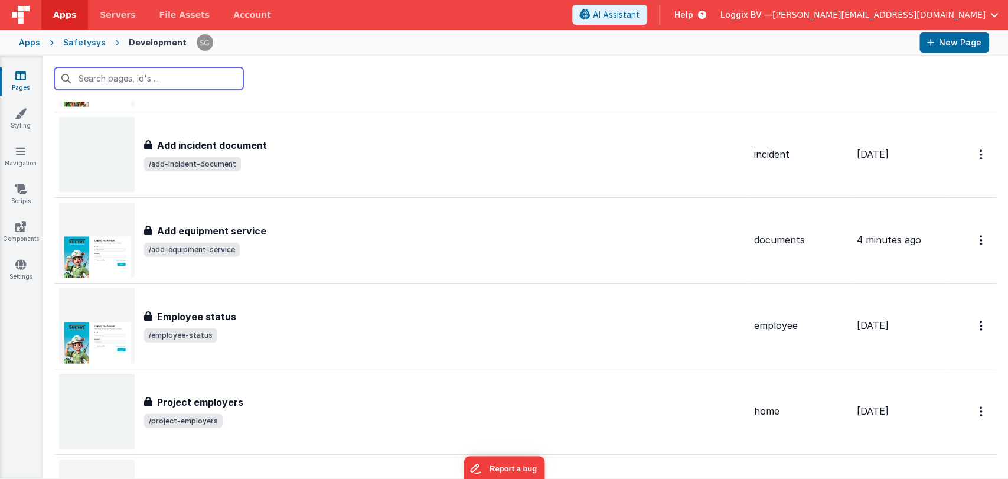
scroll to position [11129, 0]
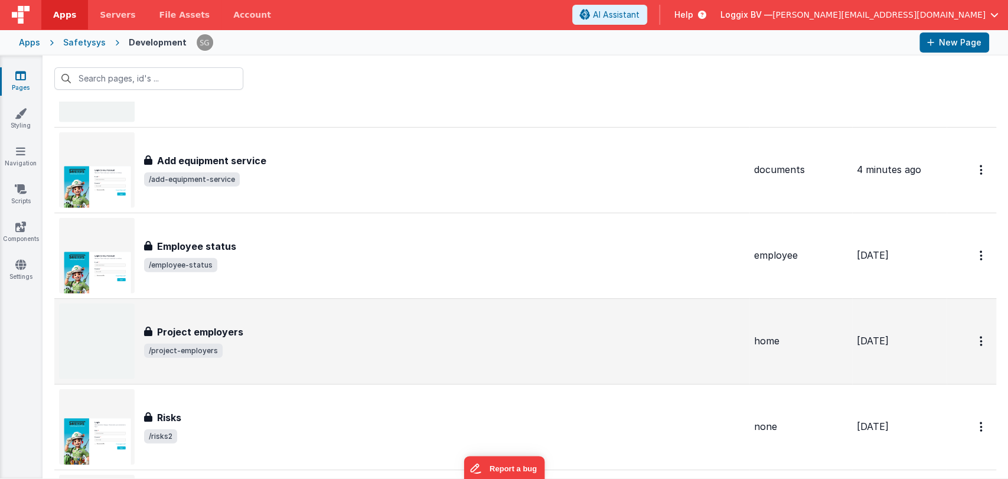
click at [378, 344] on span "/project-employers" at bounding box center [444, 351] width 601 height 14
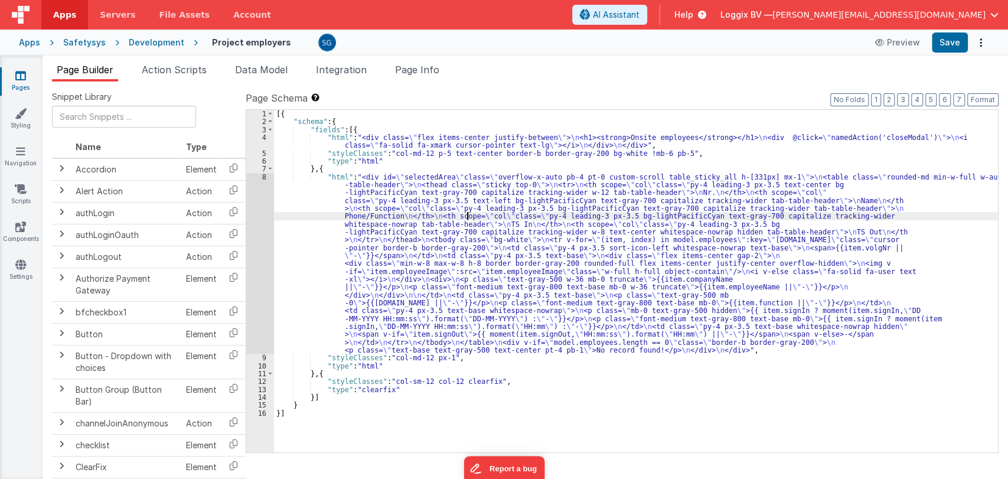
click at [465, 218] on div "[{ "schema" : { "fields" : [{ "html" : "<div class= \" flex items-center justif…" at bounding box center [636, 289] width 724 height 358
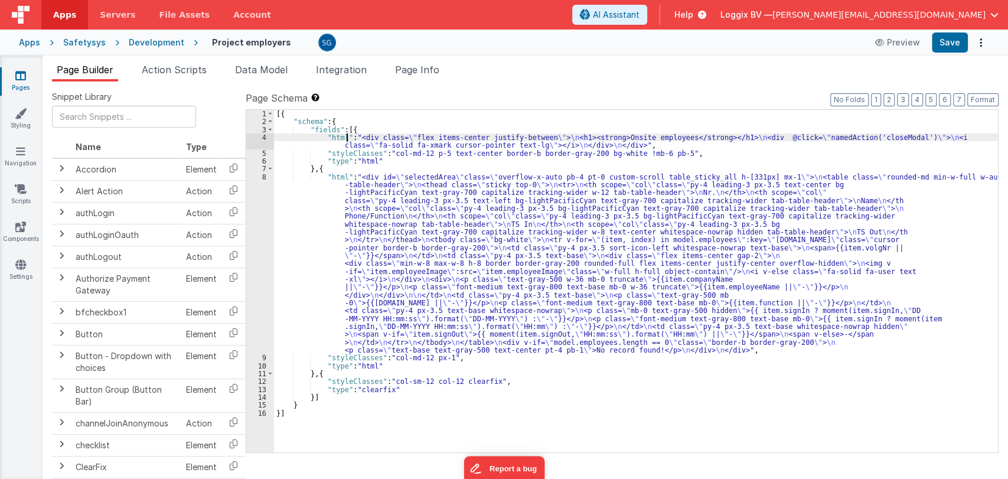
click at [345, 139] on div "[{ "schema" : { "fields" : [{ "html" : "<div class= \" flex items-center justif…" at bounding box center [636, 289] width 724 height 358
click at [266, 135] on div "4" at bounding box center [260, 141] width 28 height 16
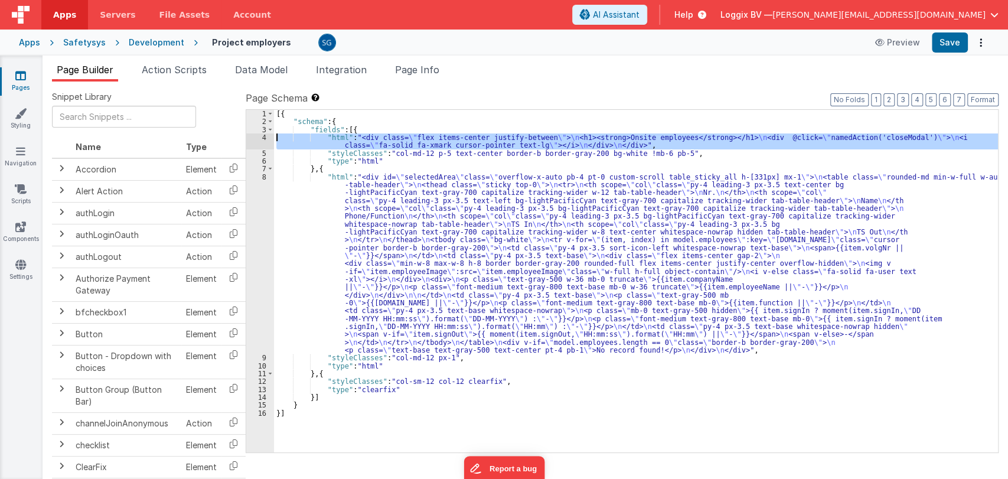
click at [265, 136] on div "4" at bounding box center [260, 141] width 28 height 16
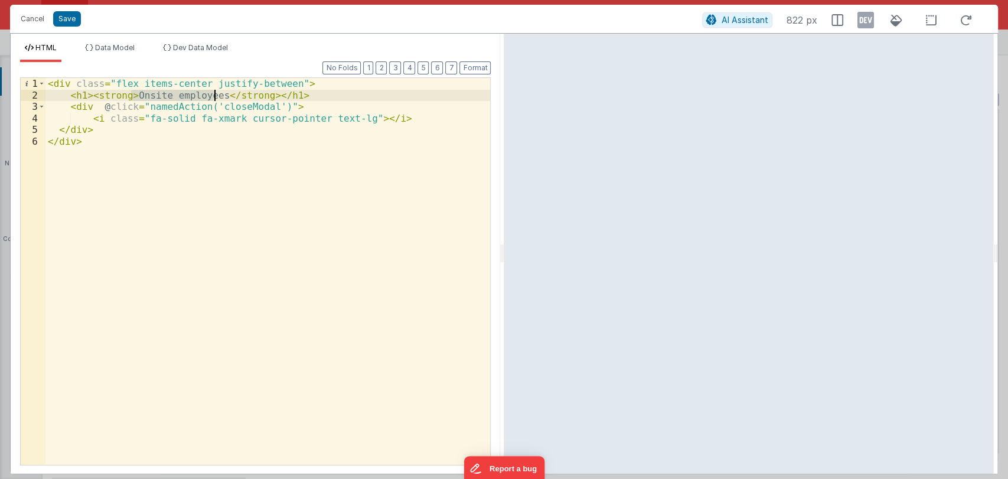
drag, startPoint x: 131, startPoint y: 92, endPoint x: 213, endPoint y: 93, distance: 81.5
click at [213, 93] on div "< div class = "flex items-center justify-between" > < h1 > < strong > Onsite em…" at bounding box center [267, 283] width 445 height 410
paste textarea
click at [67, 15] on button "Save" at bounding box center [67, 18] width 28 height 15
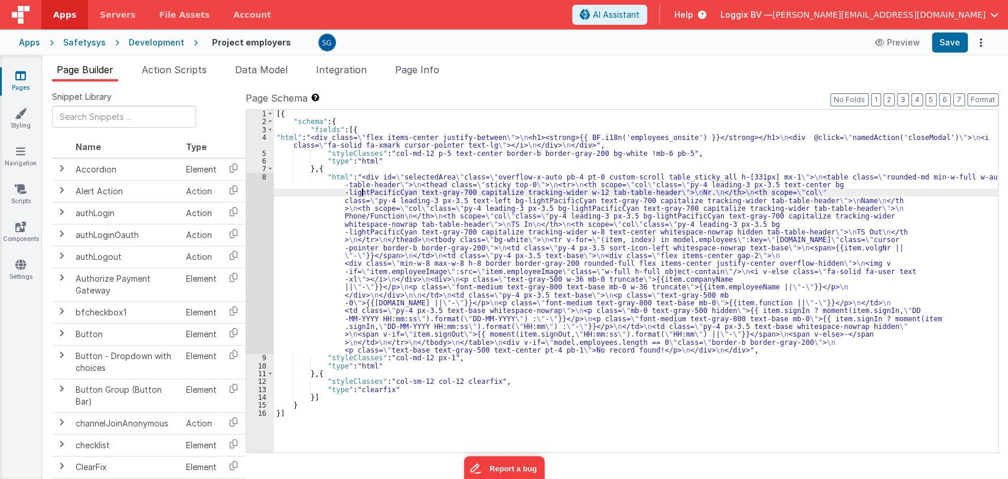
click at [363, 190] on div "[{ "schema" : { "fields" : [{ "html" : "<div class= \" flex items-center justif…" at bounding box center [636, 289] width 724 height 358
click at [265, 176] on div "8" at bounding box center [260, 263] width 28 height 181
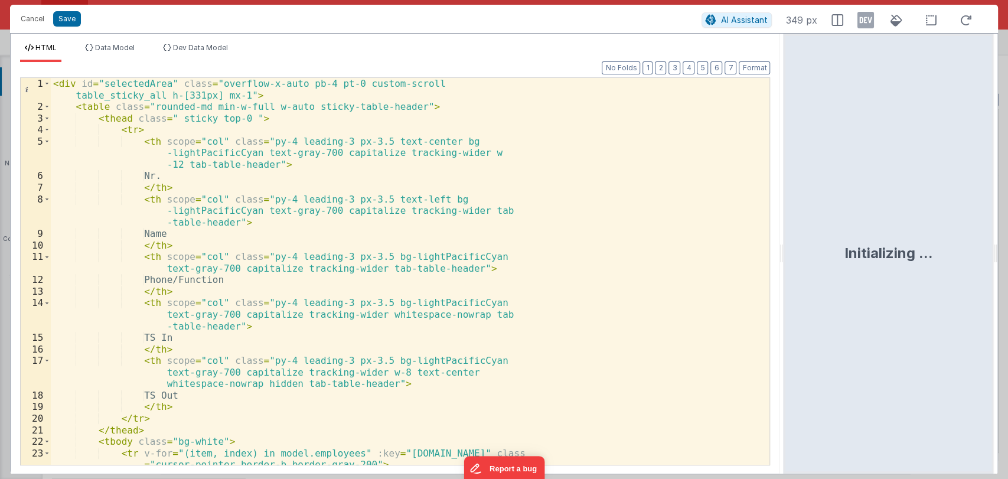
drag, startPoint x: 501, startPoint y: 257, endPoint x: 846, endPoint y: 230, distance: 345.9
click at [846, 230] on html "Cancel Save AI Assistant 349 px HTML Data Model Dev Data Model Format 7 6 5 4 3…" at bounding box center [504, 239] width 1008 height 479
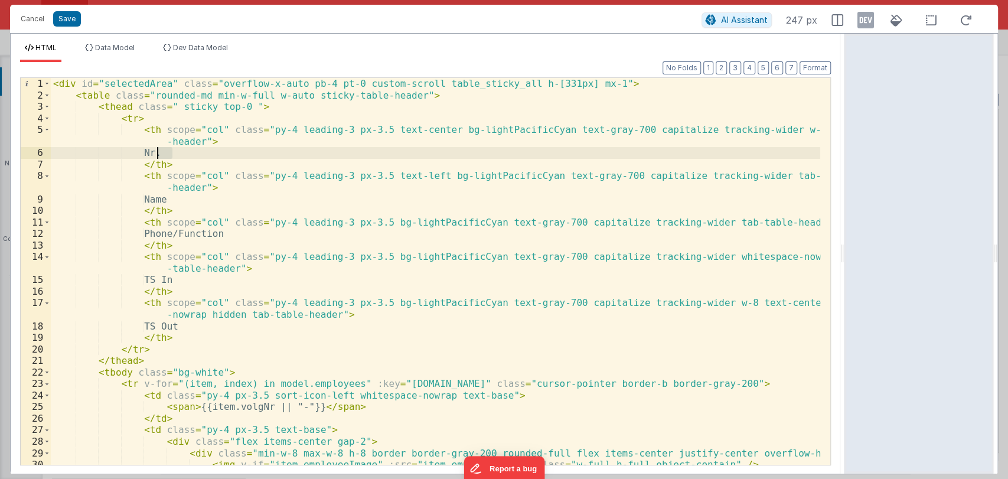
drag, startPoint x: 180, startPoint y: 151, endPoint x: 156, endPoint y: 154, distance: 23.8
click at [156, 154] on div "< div id = "selectedArea" class = "overflow-x-auto pb-4 pt-0 custom-scroll tabl…" at bounding box center [435, 283] width 769 height 410
drag, startPoint x: 293, startPoint y: 152, endPoint x: 156, endPoint y: 152, distance: 136.4
click at [156, 152] on div "< div id = "selectedArea" class = "overflow-x-auto pb-4 pt-0 custom-scroll tabl…" at bounding box center [435, 283] width 769 height 410
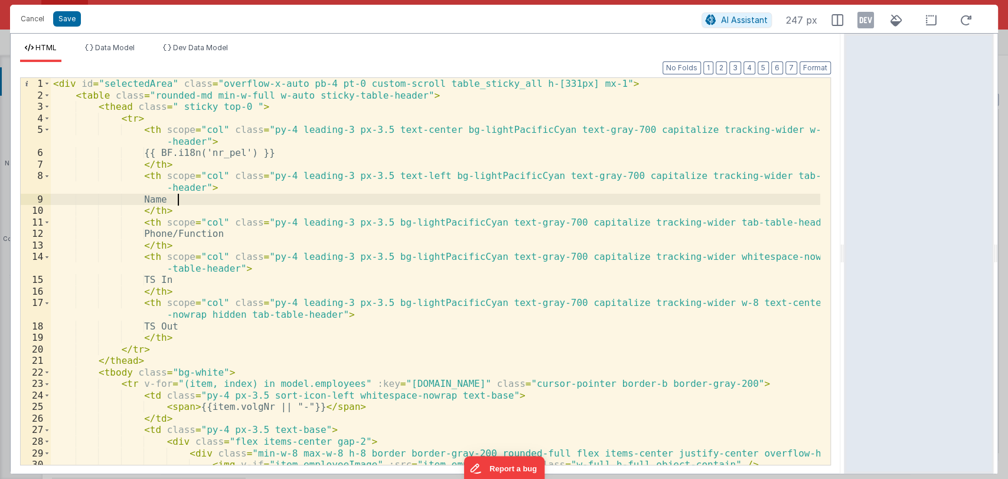
click at [205, 197] on div "< div id = "selectedArea" class = "overflow-x-auto pb-4 pt-0 custom-scroll tabl…" at bounding box center [435, 283] width 769 height 410
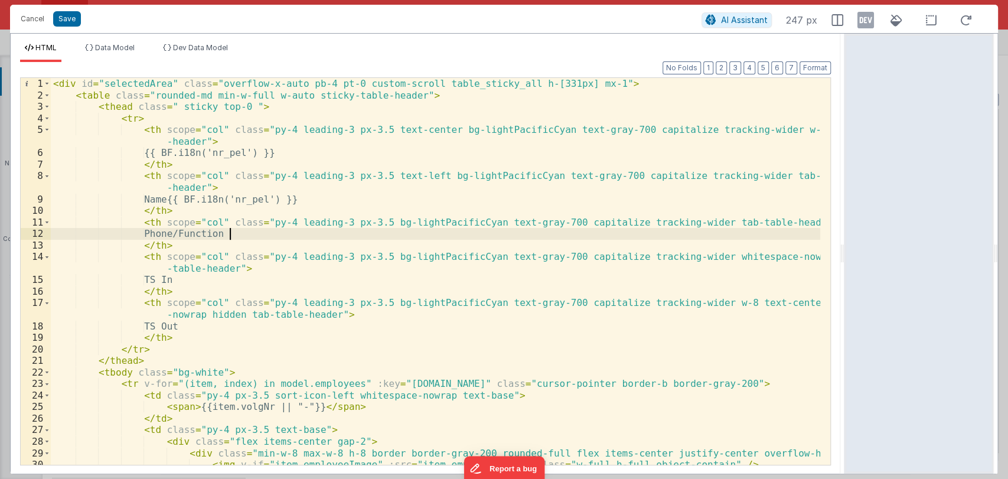
click at [246, 233] on div "< div id = "selectedArea" class = "overflow-x-auto pb-4 pt-0 custom-scroll tabl…" at bounding box center [435, 283] width 769 height 410
click at [213, 278] on div "< div id = "selectedArea" class = "overflow-x-auto pb-4 pt-0 custom-scroll tabl…" at bounding box center [435, 283] width 769 height 410
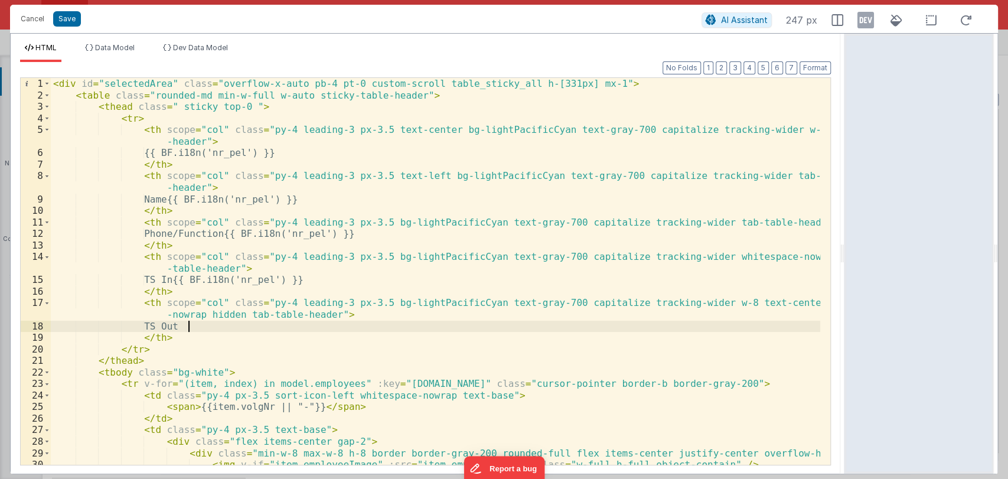
click at [217, 325] on div "< div id = "selectedArea" class = "overflow-x-auto pb-4 pt-0 custom-scroll tabl…" at bounding box center [435, 283] width 769 height 410
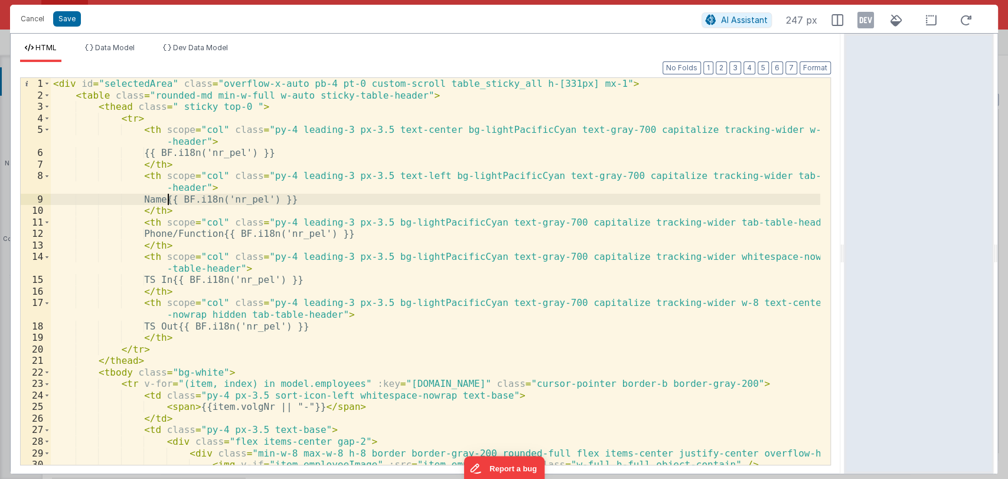
click at [168, 200] on div "< div id = "selectedArea" class = "overflow-x-auto pb-4 pt-0 custom-scroll tabl…" at bounding box center [435, 283] width 769 height 410
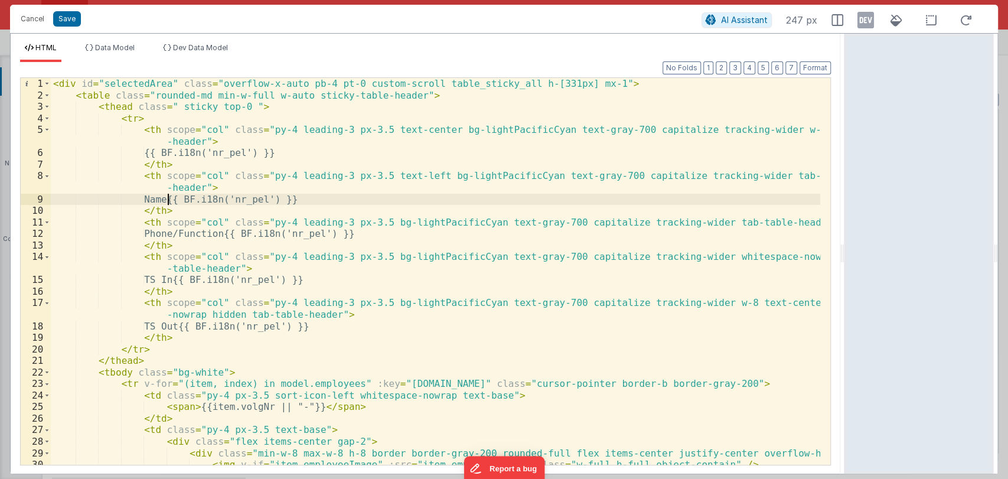
click at [168, 200] on div "< div id = "selectedArea" class = "overflow-x-auto pb-4 pt-0 custom-scroll tabl…" at bounding box center [435, 283] width 769 height 410
click at [233, 203] on div "< div id = "selectedArea" class = "overflow-x-auto pb-4 pt-0 custom-scroll tabl…" at bounding box center [435, 283] width 769 height 410
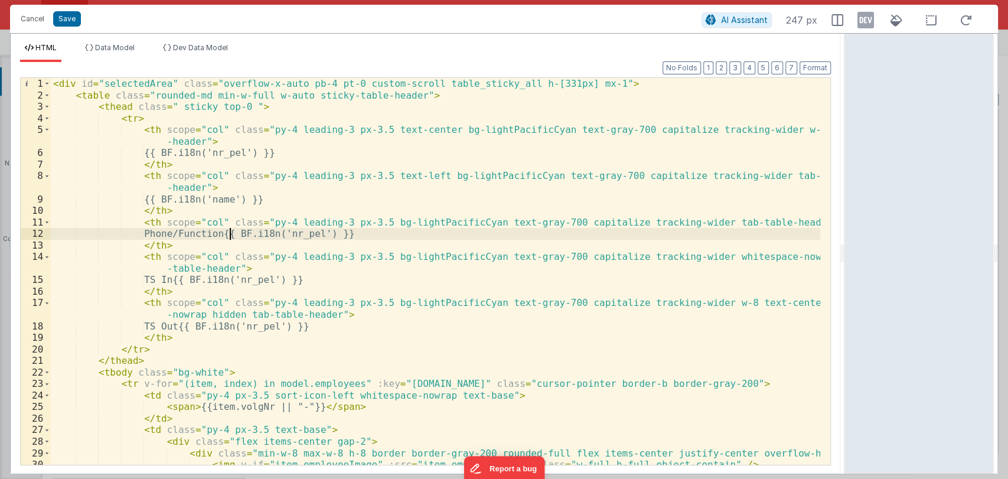
click at [230, 233] on div "< div id = "selectedArea" class = "overflow-x-auto pb-4 pt-0 custom-scroll tabl…" at bounding box center [435, 283] width 769 height 410
click at [246, 233] on div "< div id = "selectedArea" class = "overflow-x-auto pb-4 pt-0 custom-scroll tabl…" at bounding box center [435, 283] width 769 height 410
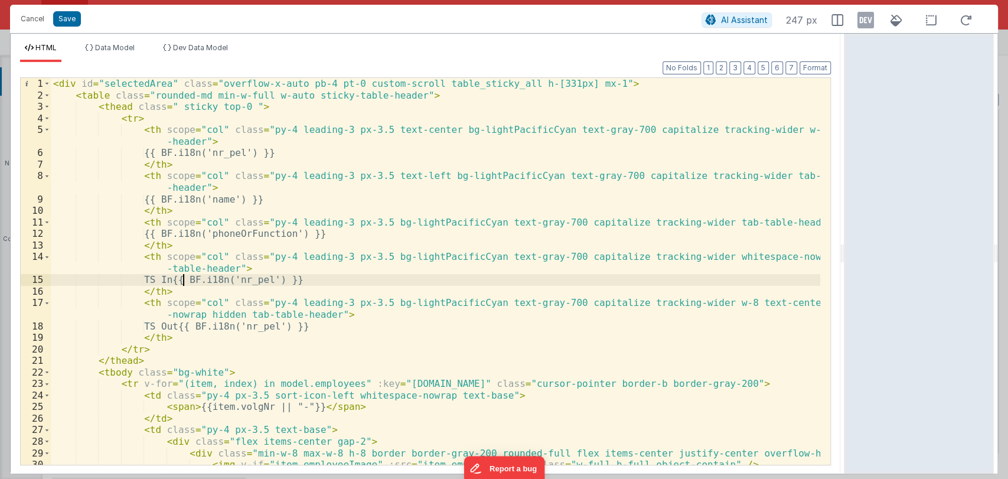
click at [184, 280] on div "< div id = "selectedArea" class = "overflow-x-auto pb-4 pt-0 custom-scroll tabl…" at bounding box center [435, 283] width 769 height 410
click at [224, 283] on div "< div id = "selectedArea" class = "overflow-x-auto pb-4 pt-0 custom-scroll tabl…" at bounding box center [435, 283] width 769 height 410
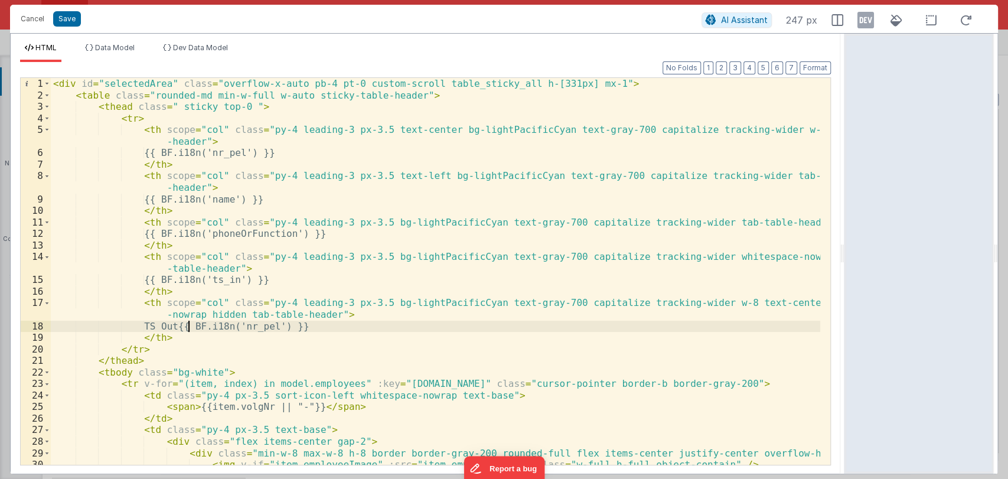
click at [188, 328] on div "< div id = "selectedArea" class = "overflow-x-auto pb-4 pt-0 custom-scroll tabl…" at bounding box center [435, 283] width 769 height 410
click at [168, 326] on div "< div id = "selectedArea" class = "overflow-x-auto pb-4 pt-0 custom-scroll tabl…" at bounding box center [435, 283] width 769 height 410
click at [235, 322] on div "< div id = "selectedArea" class = "overflow-x-auto pb-4 pt-0 custom-scroll tabl…" at bounding box center [435, 283] width 769 height 410
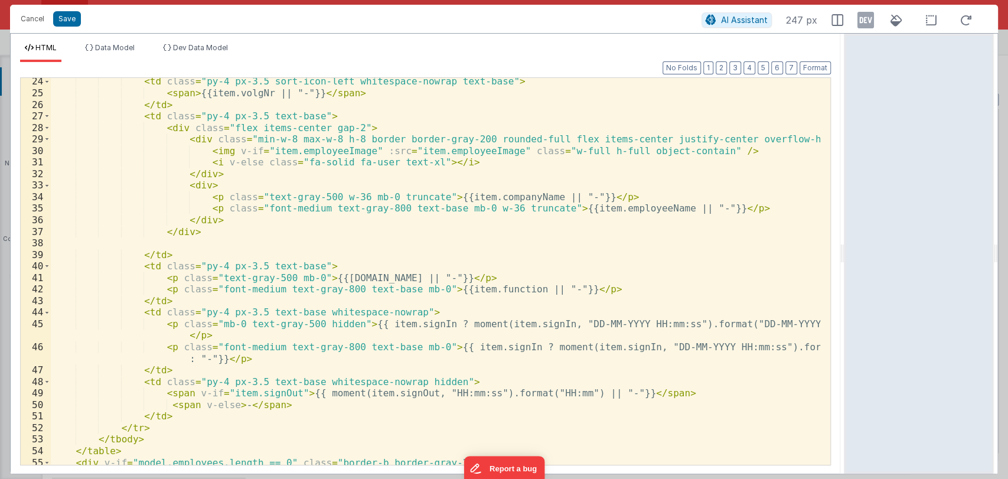
scroll to position [352, 0]
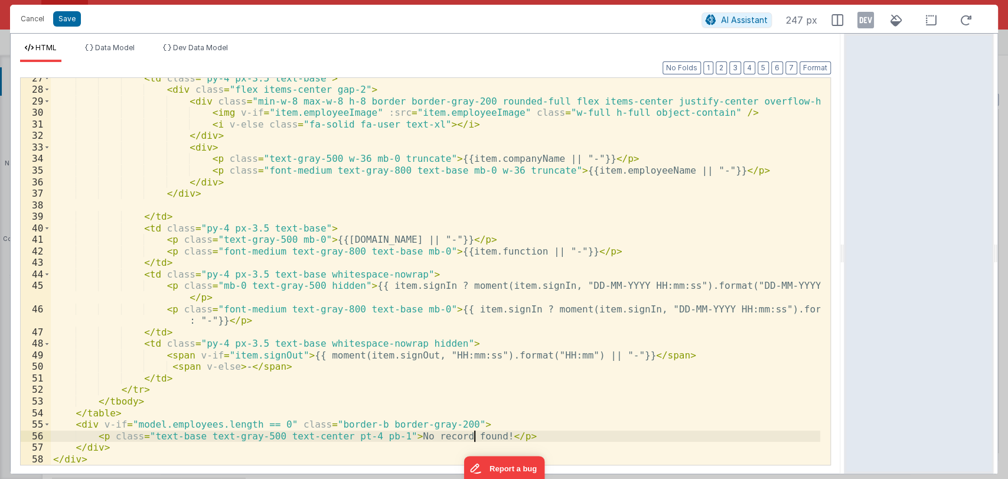
click at [472, 435] on div "< td class = "py-4 px-3.5 text-base" > < div class = "flex items-center gap-2" …" at bounding box center [435, 278] width 769 height 410
paste textarea
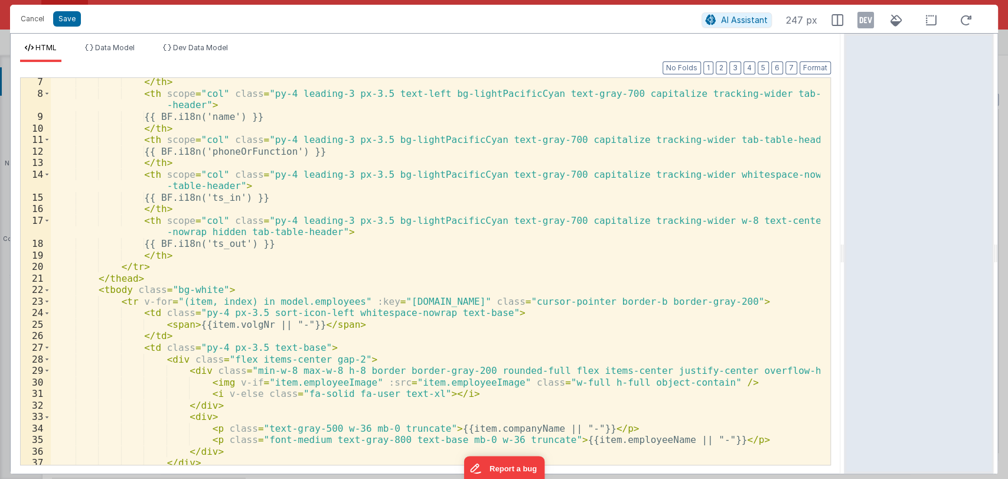
scroll to position [0, 0]
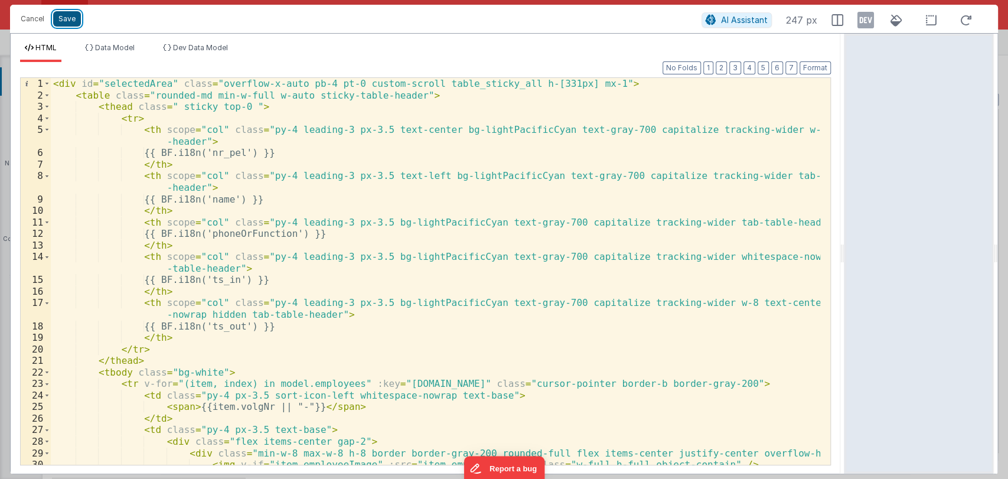
click at [71, 15] on button "Save" at bounding box center [67, 18] width 28 height 15
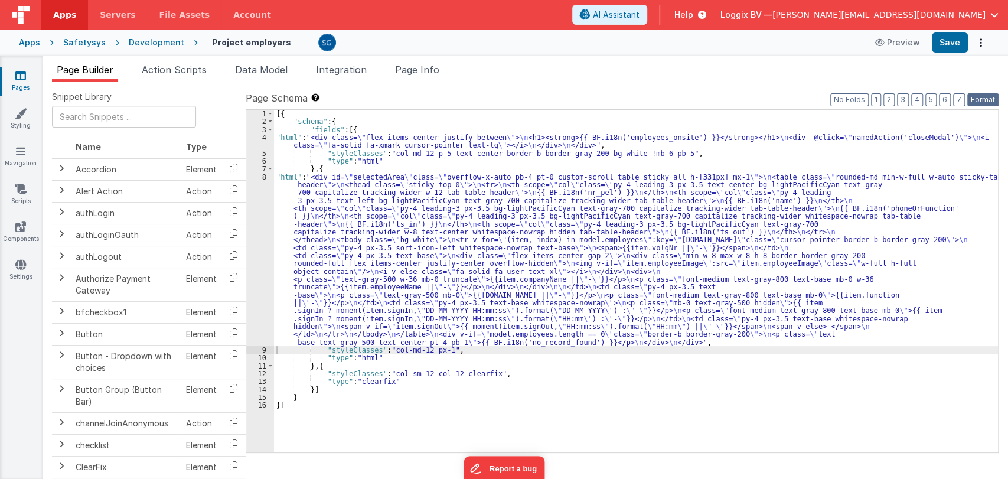
click at [984, 97] on button "Format" at bounding box center [982, 99] width 31 height 13
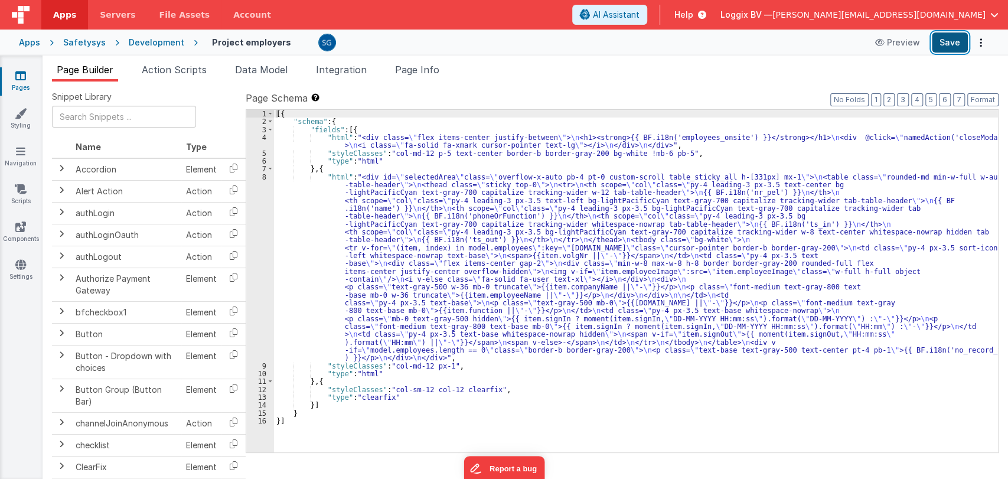
click at [949, 41] on button "Save" at bounding box center [950, 42] width 36 height 20
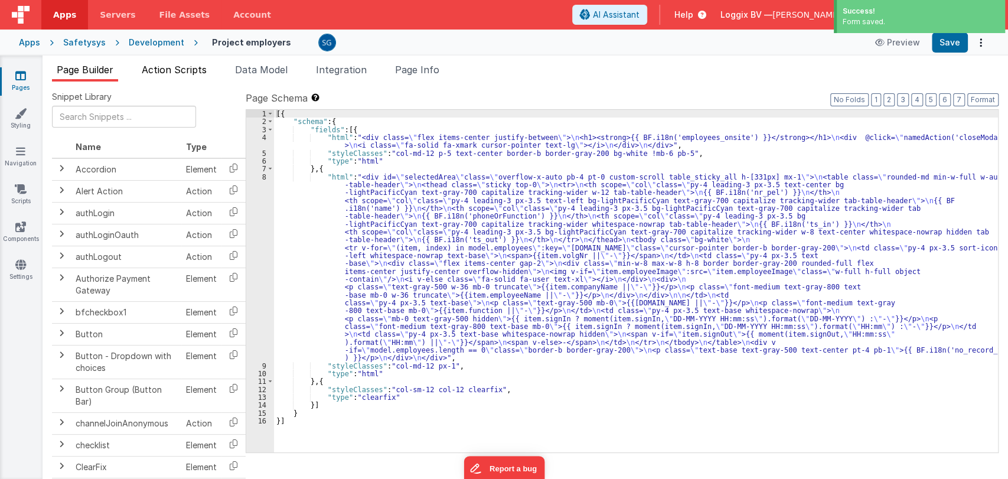
click at [172, 71] on span "Action Scripts" at bounding box center [174, 70] width 65 height 12
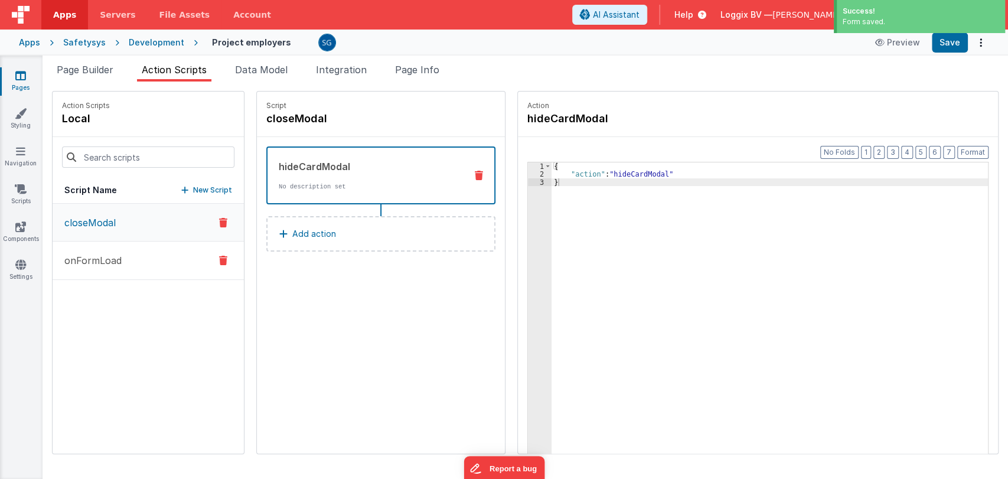
click at [95, 254] on p "onFormLoad" at bounding box center [89, 260] width 64 height 14
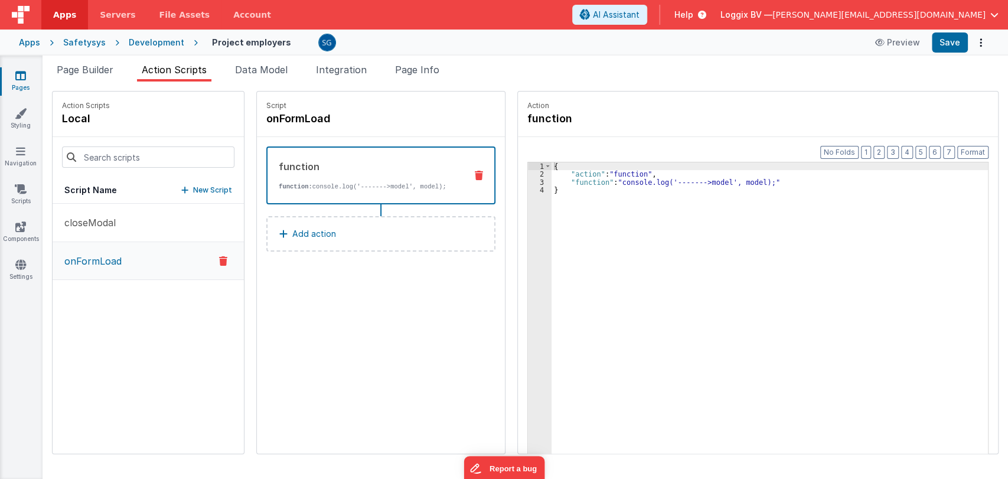
click at [23, 78] on icon at bounding box center [20, 76] width 11 height 12
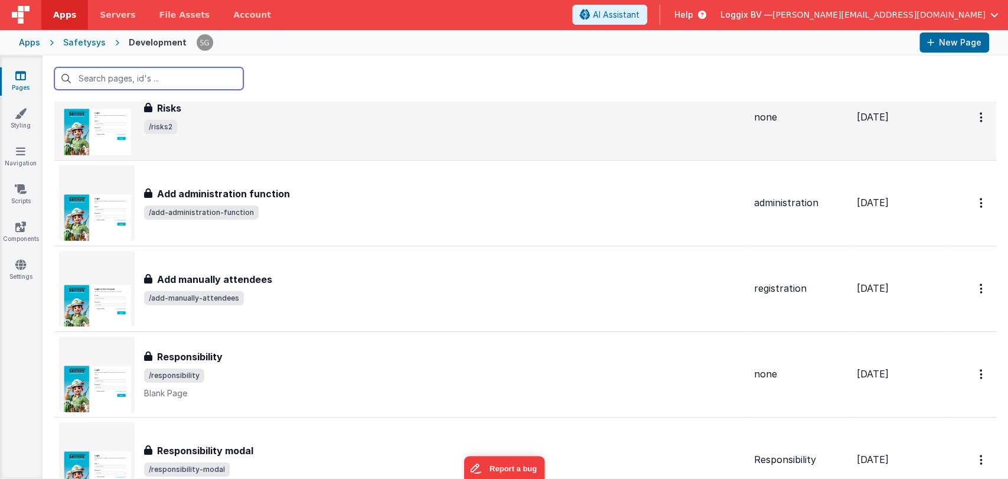
scroll to position [11438, 0]
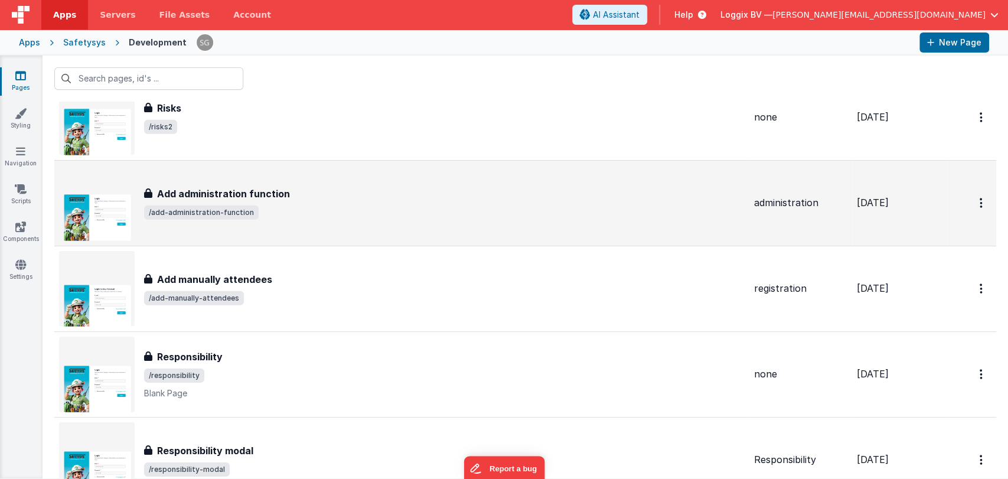
click at [360, 190] on div "Add administration function" at bounding box center [444, 194] width 601 height 14
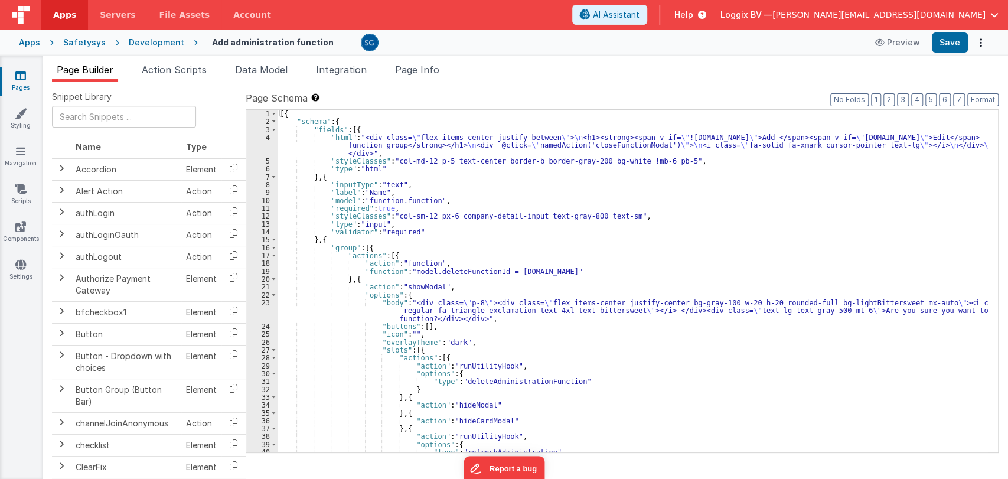
click at [501, 224] on div "[{ "schema" : { "fields" : [{ "html" : "<div class= \" flex items-center justif…" at bounding box center [633, 289] width 710 height 358
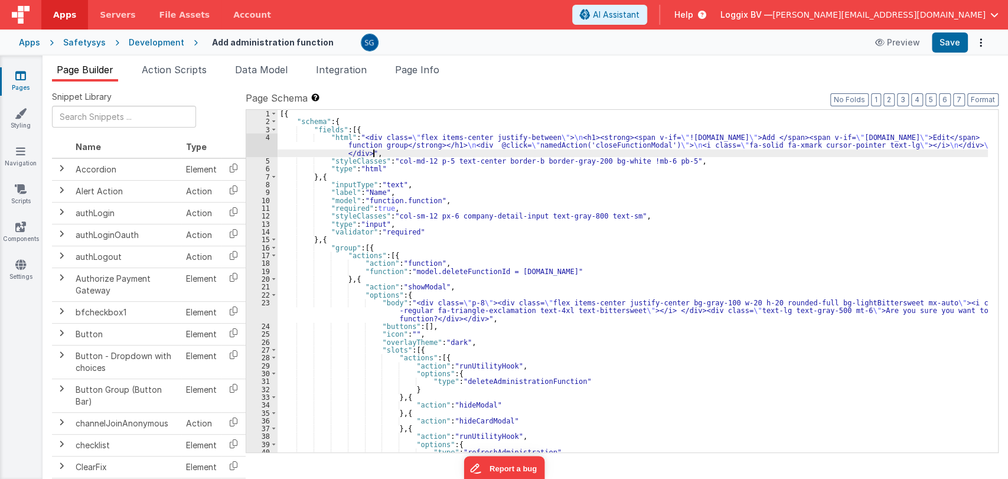
click at [373, 152] on div "[{ "schema" : { "fields" : [{ "html" : "<div class= \" flex items-center justif…" at bounding box center [633, 289] width 710 height 358
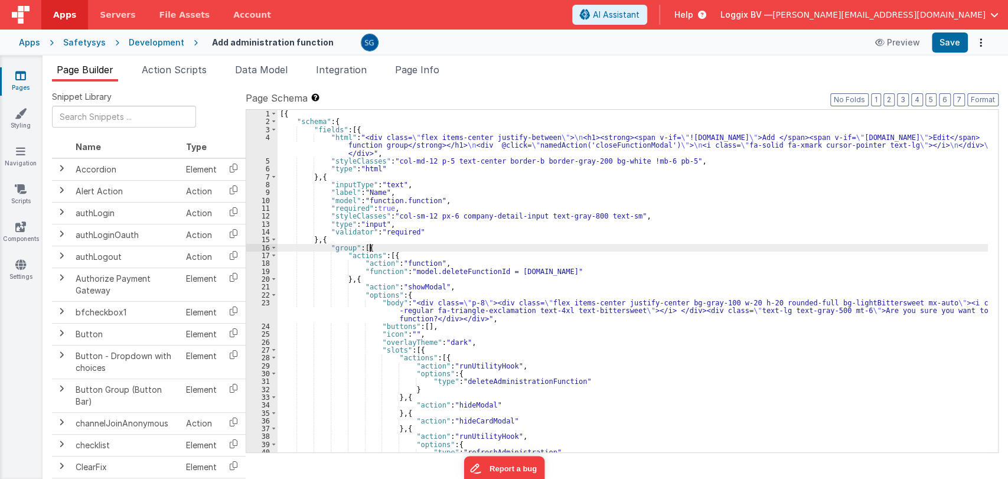
click at [474, 249] on div "[{ "schema" : { "fields" : [{ "html" : "<div class= \" flex items-center justif…" at bounding box center [633, 289] width 710 height 358
type input "i18"
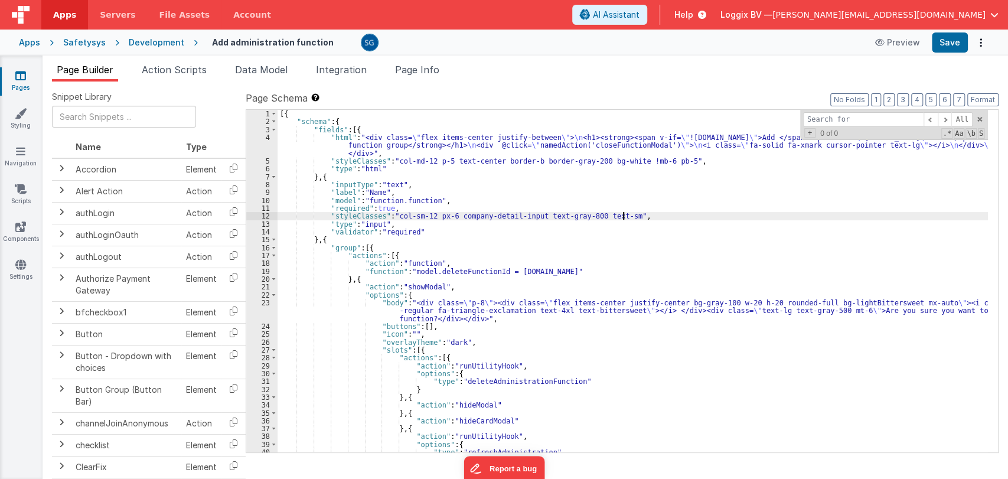
click at [674, 217] on div "[{ "schema" : { "fields" : [{ "html" : "<div class= \" flex items-center justif…" at bounding box center [633, 289] width 710 height 358
click at [983, 117] on div "All Replace All + 0 of 0 .* Aa \b S" at bounding box center [894, 125] width 188 height 30
click at [983, 117] on span at bounding box center [979, 119] width 8 height 8
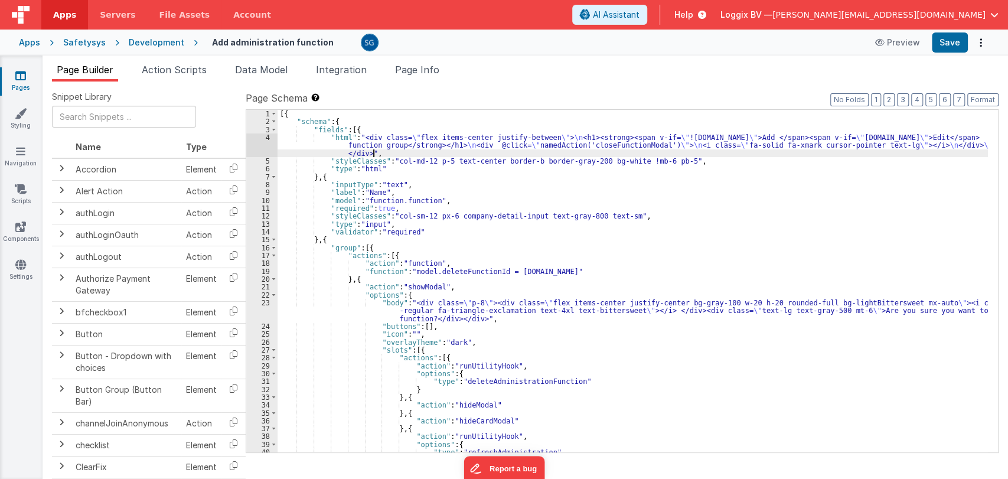
click at [472, 151] on div "[{ "schema" : { "fields" : [{ "html" : "<div class= \" flex items-center justif…" at bounding box center [633, 289] width 710 height 358
click at [269, 137] on div "4" at bounding box center [261, 145] width 31 height 24
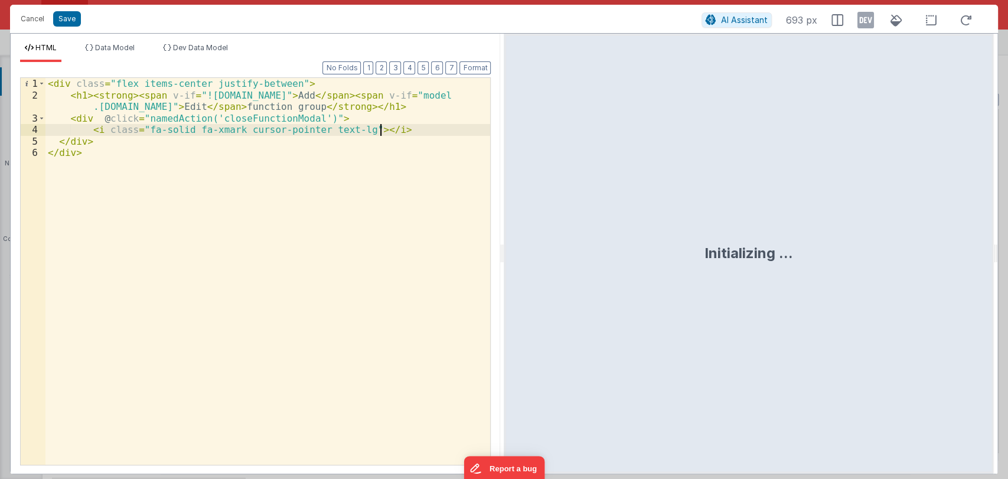
click at [306, 96] on div "< div class = "flex items-center justify-between" > < h1 > < strong > < span v-…" at bounding box center [267, 283] width 445 height 410
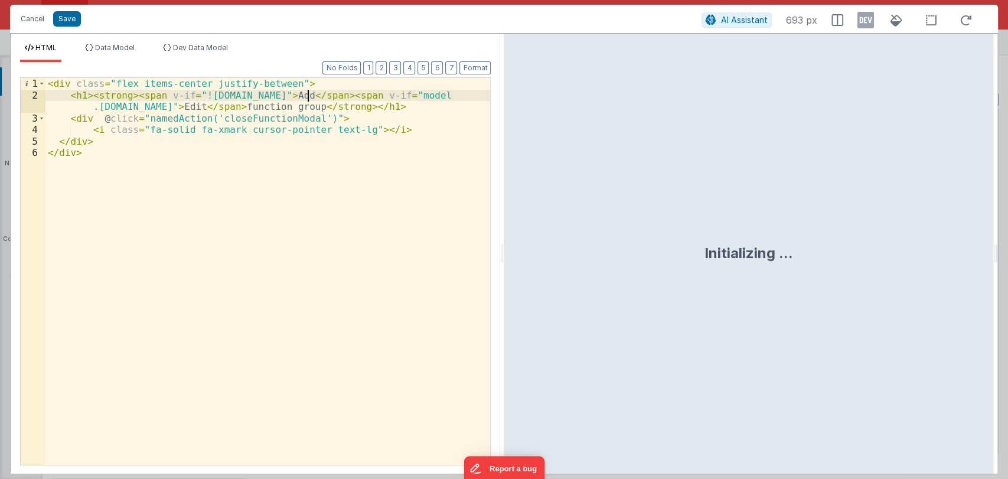
click at [306, 96] on div "< div class = "flex items-center justify-between" > < h1 > < strong > < span v-…" at bounding box center [267, 283] width 445 height 410
click at [305, 93] on div "< div class = "flex items-center justify-between" > < h1 > < strong > < span v-…" at bounding box center [267, 283] width 445 height 410
click at [370, 93] on div "< div class = "flex items-center justify-between" > < h1 > < strong > < span v-…" at bounding box center [267, 283] width 445 height 410
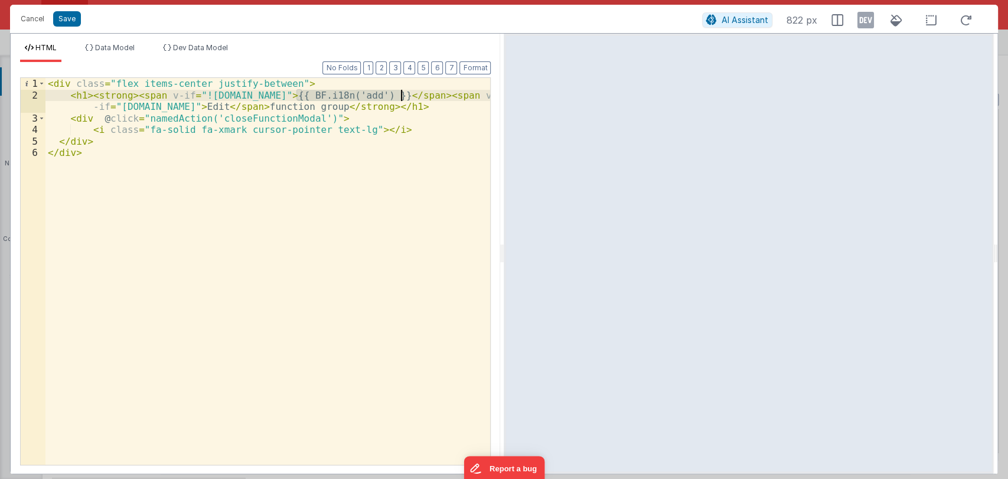
drag, startPoint x: 298, startPoint y: 93, endPoint x: 402, endPoint y: 96, distance: 104.0
click at [402, 96] on div "< div class = "flex items-center justify-between" > < h1 > < strong > < span v-…" at bounding box center [267, 283] width 445 height 410
click at [220, 109] on div "< div class = "flex items-center justify-between" > < h1 > < strong > < span v-…" at bounding box center [267, 283] width 445 height 410
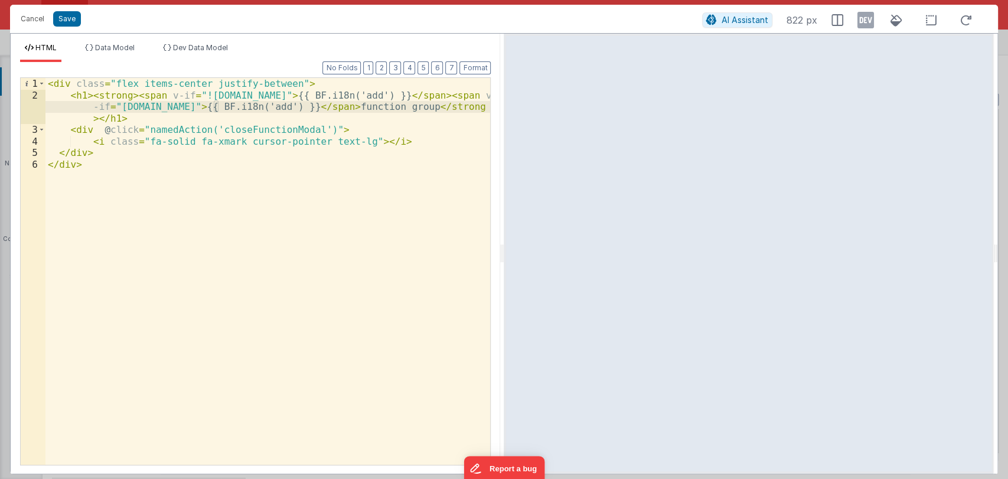
click at [287, 108] on div "< div class = "flex items-center justify-between" > < h1 > < strong > < span v-…" at bounding box center [267, 283] width 445 height 410
drag, startPoint x: 366, startPoint y: 107, endPoint x: 436, endPoint y: 107, distance: 70.3
click at [436, 107] on div "< div class = "flex items-center justify-between" > < h1 > < strong > < span v-…" at bounding box center [267, 283] width 445 height 410
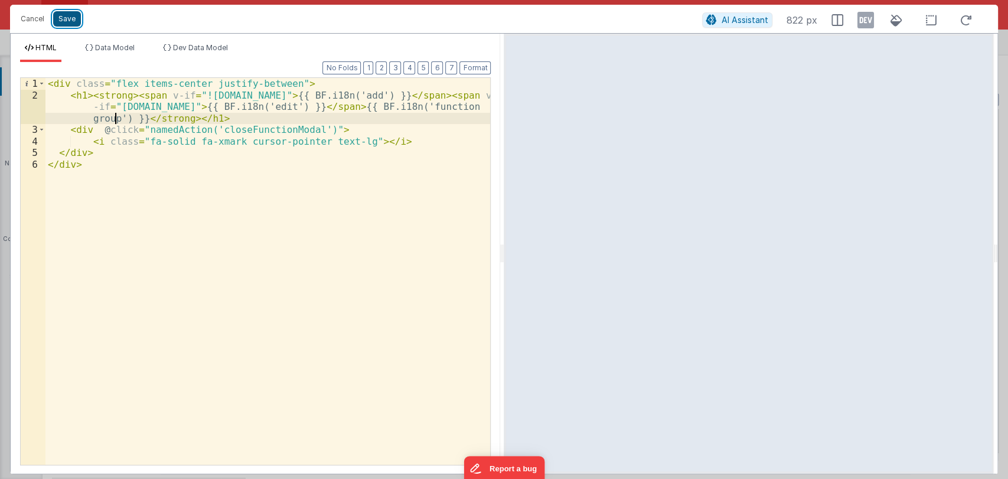
click at [68, 21] on button "Save" at bounding box center [67, 18] width 28 height 15
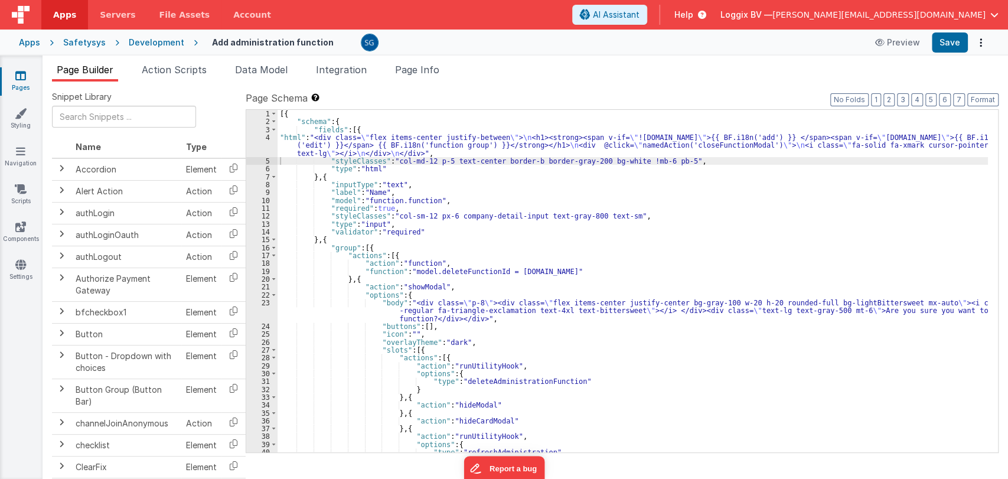
click at [350, 191] on div "[{ "schema" : { "fields" : [{ "html" : "<div class= \" flex items-center justif…" at bounding box center [633, 289] width 710 height 358
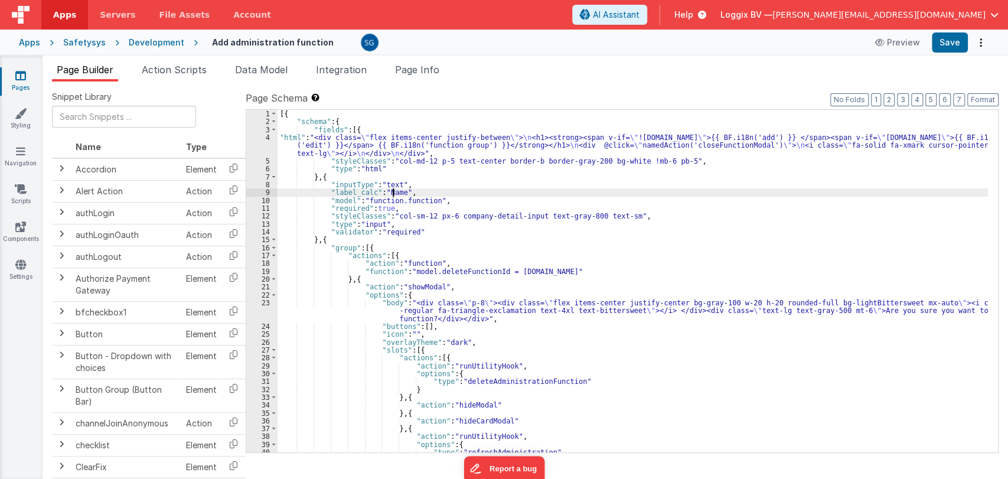
click at [394, 190] on div "[{ "schema" : { "fields" : [{ "html" : "<div class= \" flex items-center justif…" at bounding box center [633, 289] width 710 height 358
paste textarea
click at [439, 192] on div "[{ "schema" : { "fields" : [{ "html" : "<div class= \" flex items-center justif…" at bounding box center [633, 289] width 710 height 358
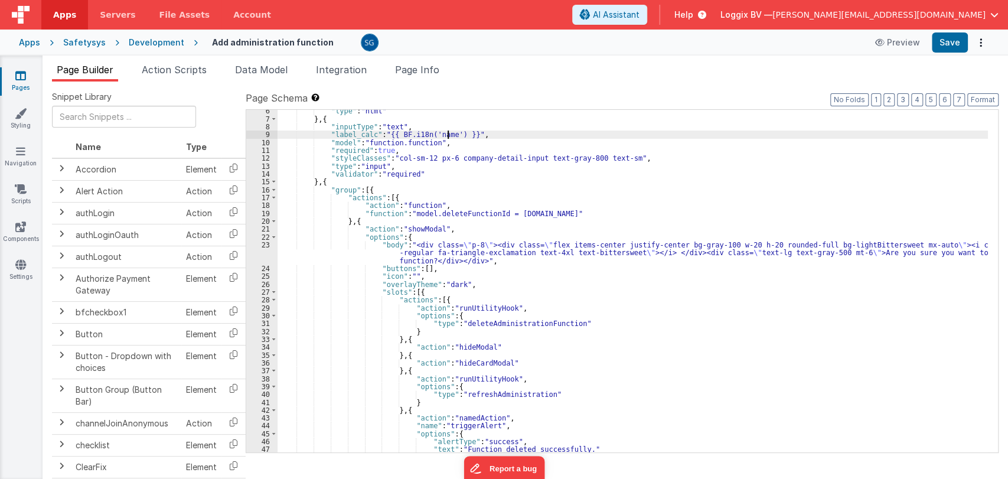
scroll to position [58, 0]
click at [415, 249] on div ""type" : "html" } , { "inputType" : "text" , "label_calc" : "{{ BF.i18n('name')…" at bounding box center [633, 286] width 710 height 358
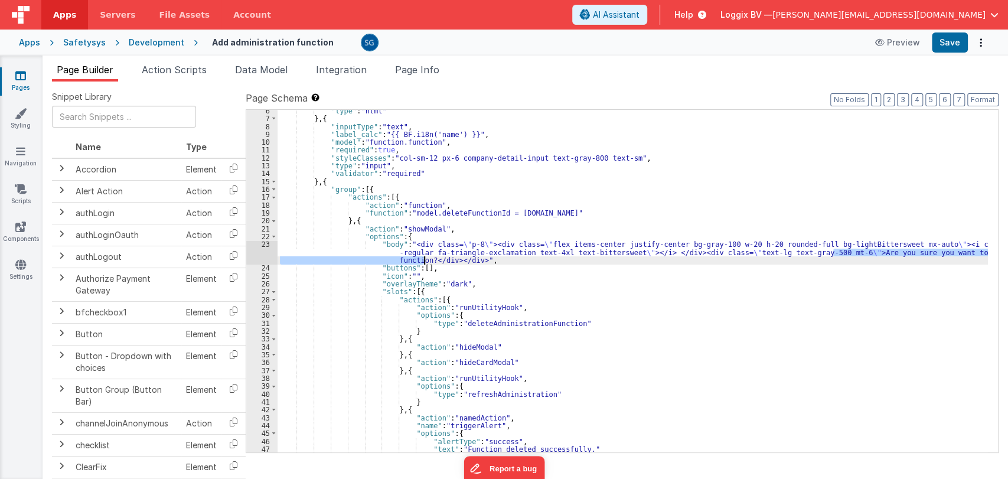
drag, startPoint x: 834, startPoint y: 252, endPoint x: 423, endPoint y: 260, distance: 411.1
click at [423, 260] on div ""type" : "html" } , { "inputType" : "text" , "label_calc" : "{{ BF.i18n('name')…" at bounding box center [633, 286] width 710 height 358
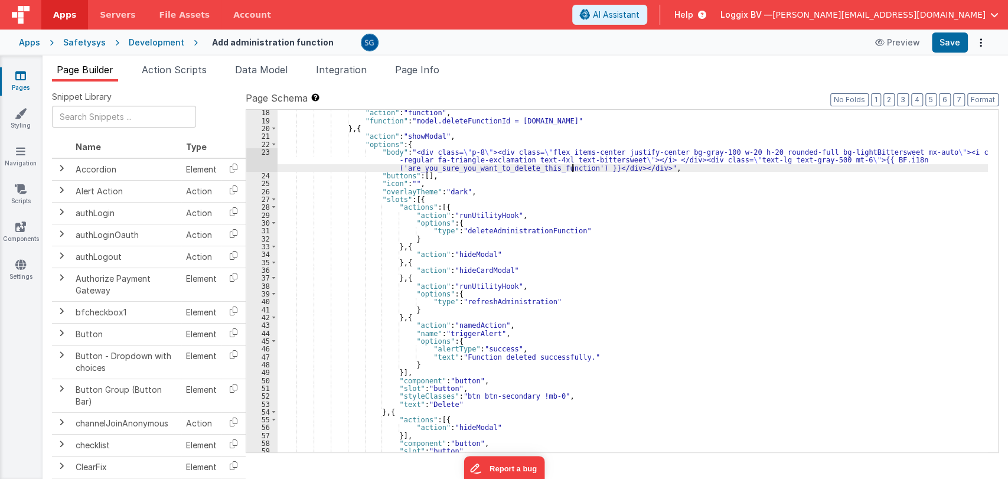
scroll to position [151, 0]
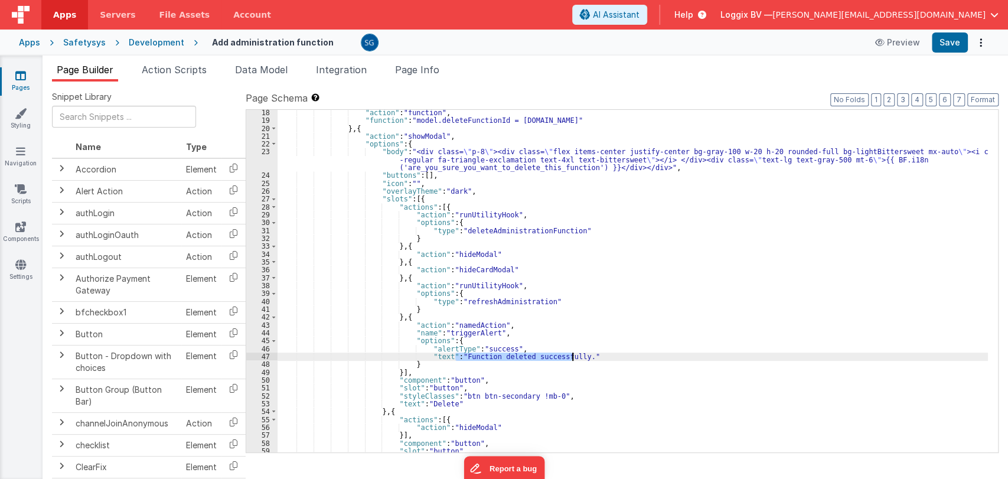
drag, startPoint x: 455, startPoint y: 355, endPoint x: 571, endPoint y: 357, distance: 115.7
click at [571, 357] on div ""action" : "function" , "function" : "model.deleteFunctionId = model.function.i…" at bounding box center [633, 288] width 710 height 358
click at [441, 357] on div ""action" : "function" , "function" : "model.deleteFunctionId = model.function.i…" at bounding box center [633, 288] width 710 height 358
click at [439, 357] on div ""action" : "function" , "function" : "model.deleteFunctionId = model.function.i…" at bounding box center [633, 288] width 710 height 358
click at [439, 355] on div ""action" : "function" , "function" : "model.deleteFunctionId = model.function.i…" at bounding box center [633, 288] width 710 height 358
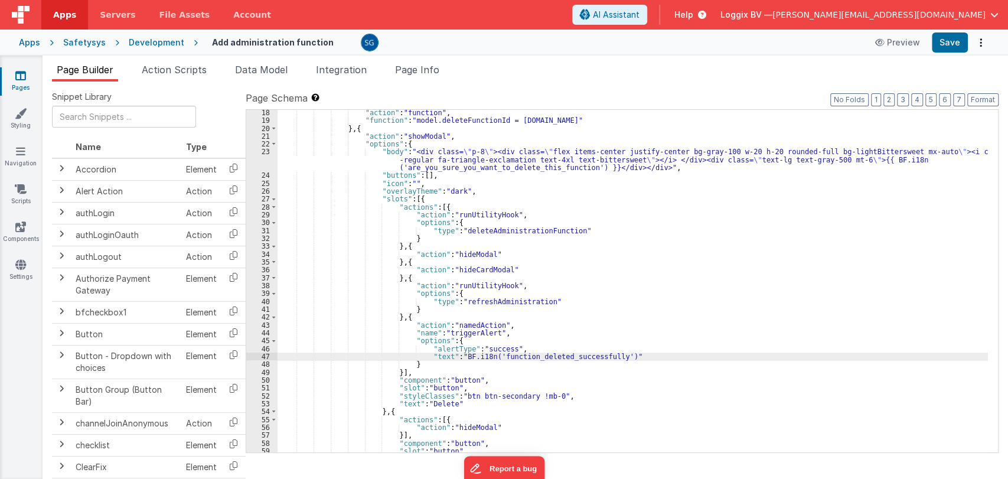
click at [439, 355] on div ""action" : "function" , "function" : "model.deleteFunctionId = model.function.i…" at bounding box center [633, 288] width 710 height 358
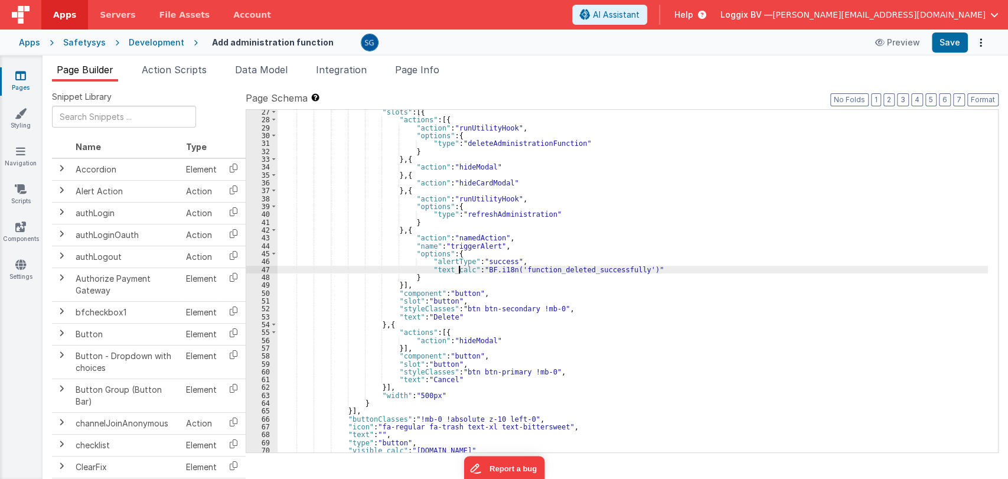
scroll to position [237, 0]
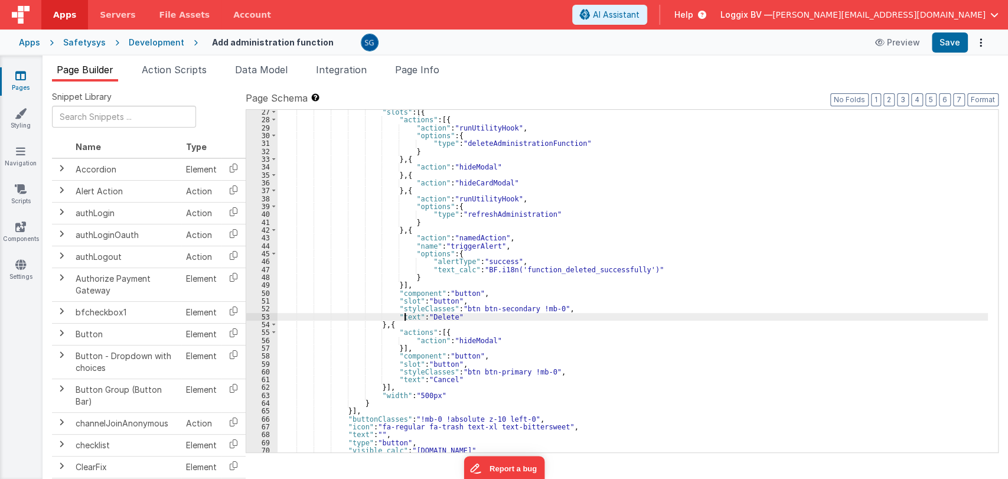
click at [406, 316] on div ""slots" : [{ "actions" : [{ "action" : "runUtilityHook" , "options" : { "type" …" at bounding box center [633, 287] width 710 height 358
click at [452, 318] on div ""slots" : [{ "actions" : [{ "action" : "runUtilityHook" , "options" : { "type" …" at bounding box center [633, 287] width 710 height 358
paste textarea
click at [494, 318] on div ""slots" : [{ "actions" : [{ "action" : "runUtilityHook" , "options" : { "type" …" at bounding box center [633, 287] width 710 height 358
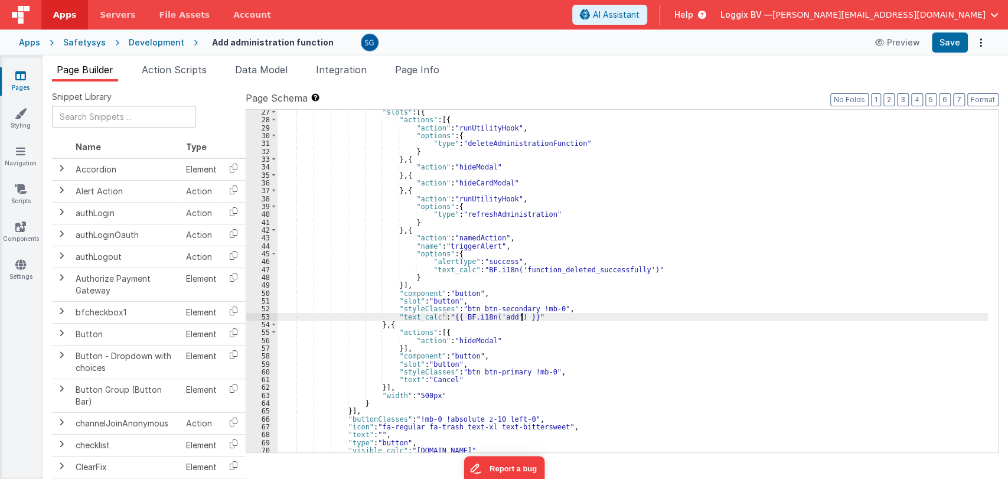
click at [494, 318] on div ""slots" : [{ "actions" : [{ "action" : "runUtilityHook" , "options" : { "type" …" at bounding box center [633, 287] width 710 height 358
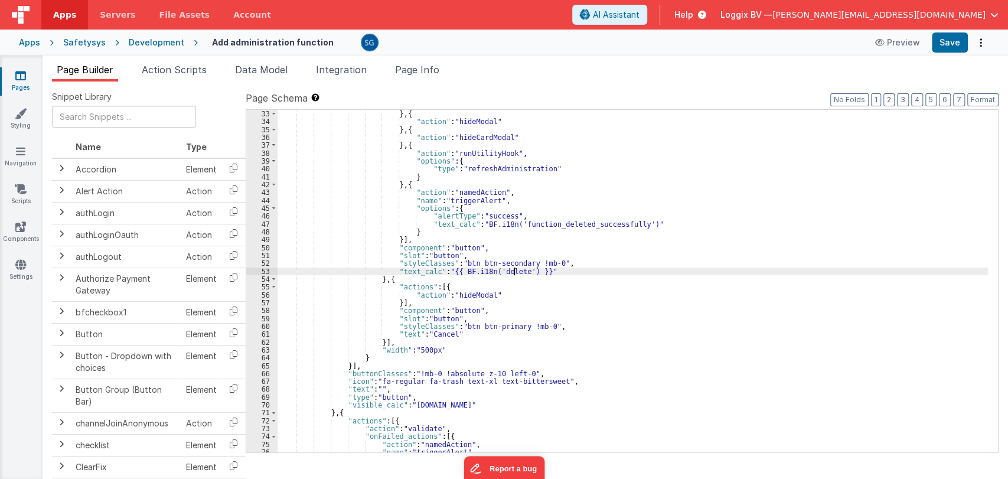
scroll to position [289, 0]
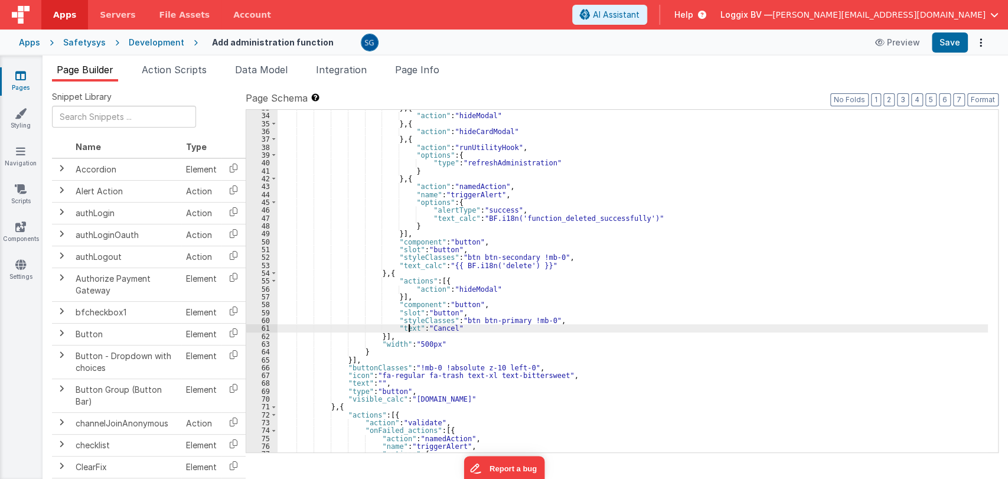
click at [408, 327] on div "} , { "action" : "hideModal" } , { "action" : "hideCardModal" } , { "action" : …" at bounding box center [633, 283] width 710 height 358
click at [455, 327] on div "} , { "action" : "hideModal" } , { "action" : "hideCardModal" } , { "action" : …" at bounding box center [633, 283] width 710 height 358
paste textarea
click at [496, 327] on div "} , { "action" : "hideModal" } , { "action" : "hideCardModal" } , { "action" : …" at bounding box center [633, 283] width 710 height 358
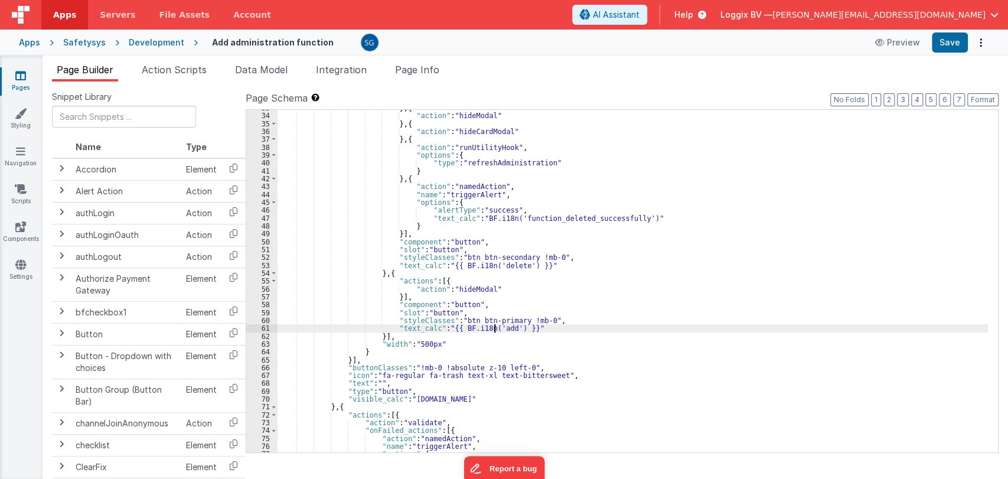
click at [496, 327] on div "} , { "action" : "hideModal" } , { "action" : "hideCardModal" } , { "action" : …" at bounding box center [633, 283] width 710 height 358
click at [500, 328] on div "} , { "action" : "hideModal" } , { "action" : "hideCardModal" } , { "action" : …" at bounding box center [633, 283] width 710 height 358
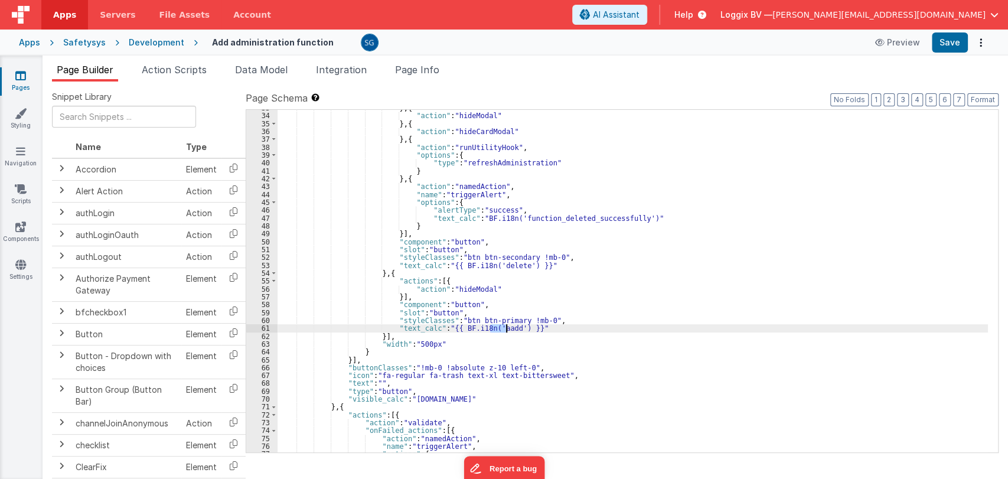
click at [500, 328] on div "} , { "action" : "hideModal" } , { "action" : "hideCardModal" } , { "action" : …" at bounding box center [633, 283] width 710 height 358
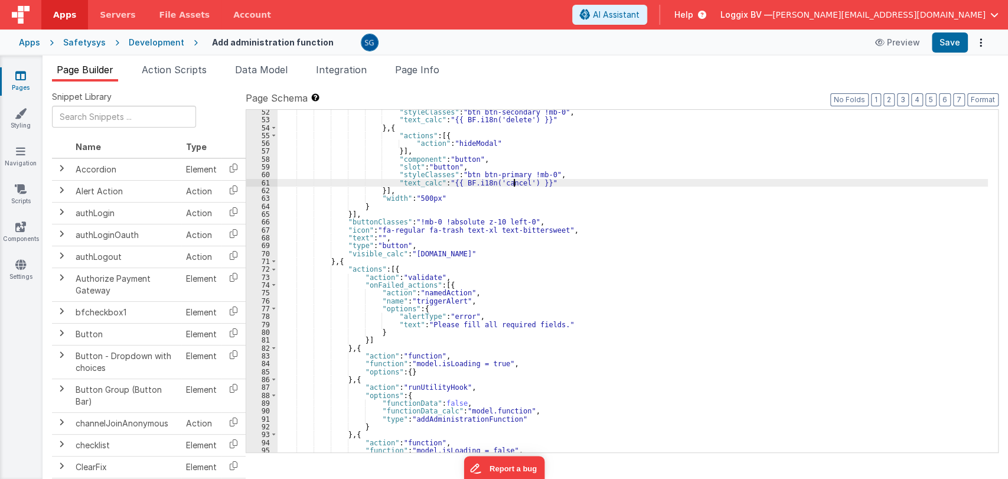
scroll to position [435, 0]
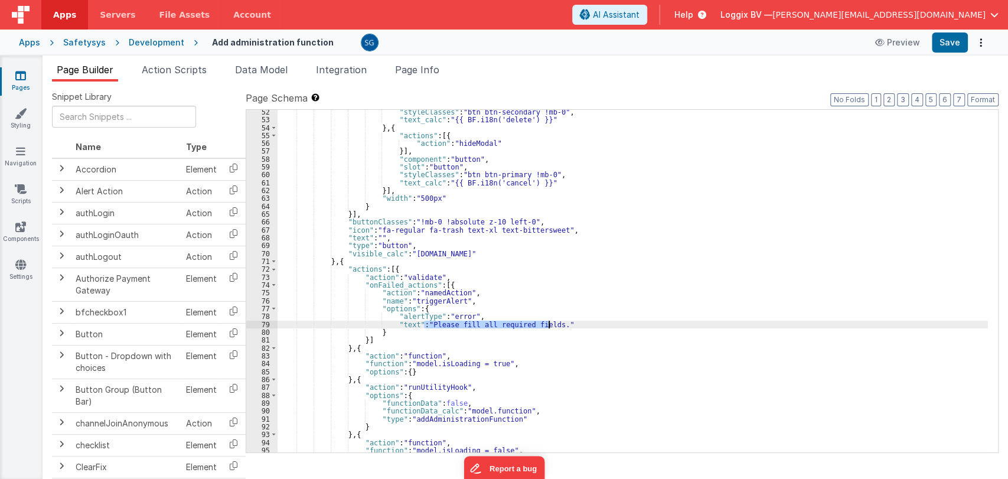
drag, startPoint x: 425, startPoint y: 322, endPoint x: 548, endPoint y: 324, distance: 123.4
click at [548, 324] on div ""styleClasses" : "btn btn-secondary !mb-0" , "text_calc" : "{{ BF.i18n('delete'…" at bounding box center [633, 287] width 710 height 358
paste textarea
click at [411, 326] on div ""styleClasses" : "btn btn-secondary !mb-0" , "text_calc" : "{{ BF.i18n('delete'…" at bounding box center [633, 287] width 710 height 358
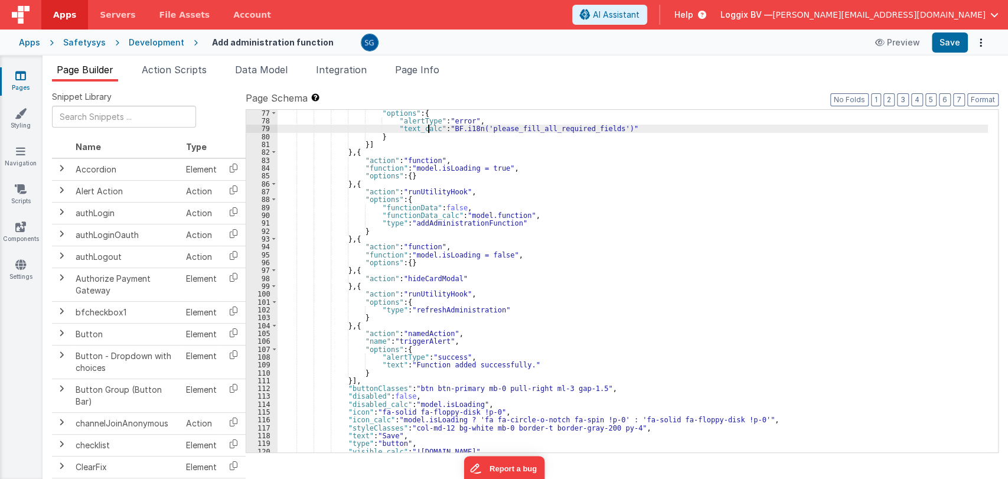
scroll to position [631, 0]
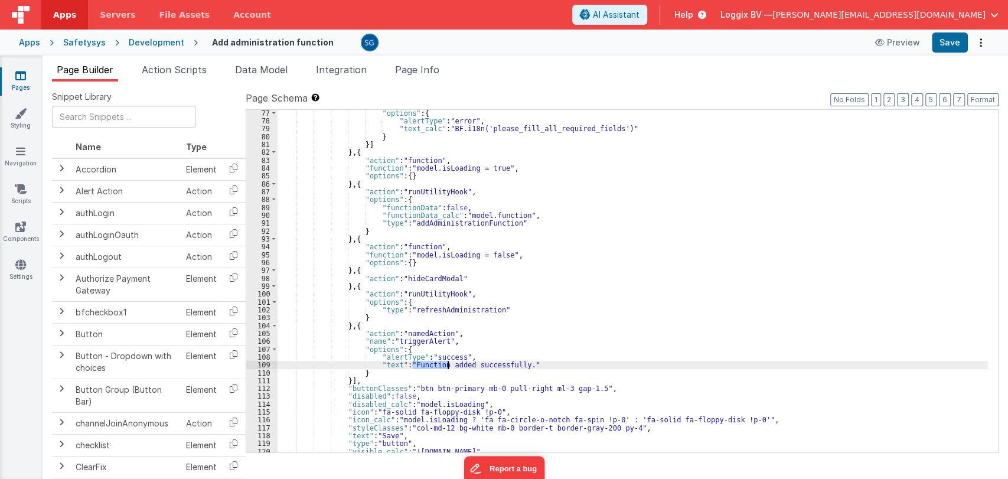
drag, startPoint x: 410, startPoint y: 364, endPoint x: 448, endPoint y: 364, distance: 37.8
click at [448, 364] on div ""options" : { "alertType" : "error" , "text_calc" : "BF.i18n('please_fill_all_r…" at bounding box center [633, 288] width 710 height 358
click at [410, 363] on div ""options" : { "alertType" : "error" , "text_calc" : "BF.i18n('please_fill_all_r…" at bounding box center [633, 281] width 710 height 342
drag, startPoint x: 409, startPoint y: 363, endPoint x: 516, endPoint y: 364, distance: 107.5
click at [516, 364] on div ""options" : { "alertType" : "error" , "text_calc" : "BF.i18n('please_fill_all_r…" at bounding box center [633, 288] width 710 height 358
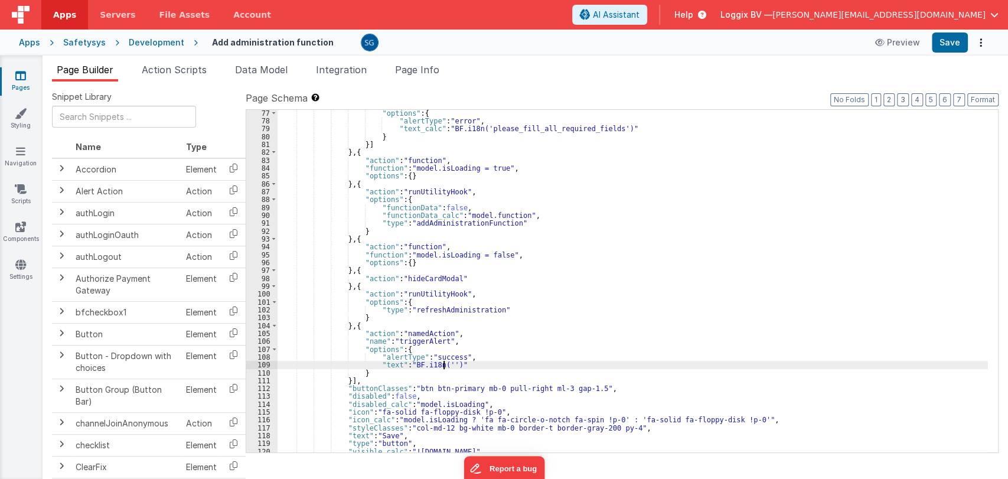
paste textarea
click at [392, 365] on div ""options" : { "alertType" : "error" , "text_calc" : "BF.i18n('please_fill_all_r…" at bounding box center [633, 288] width 710 height 358
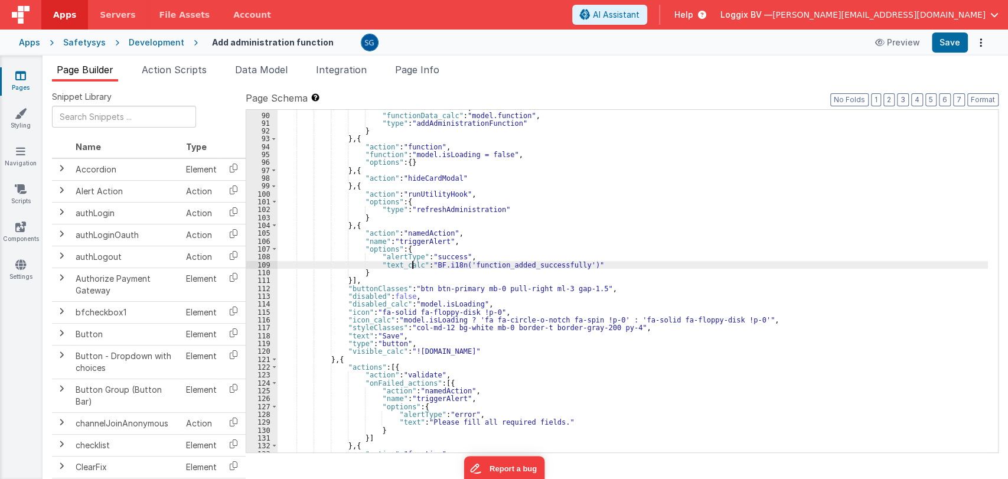
scroll to position [736, 0]
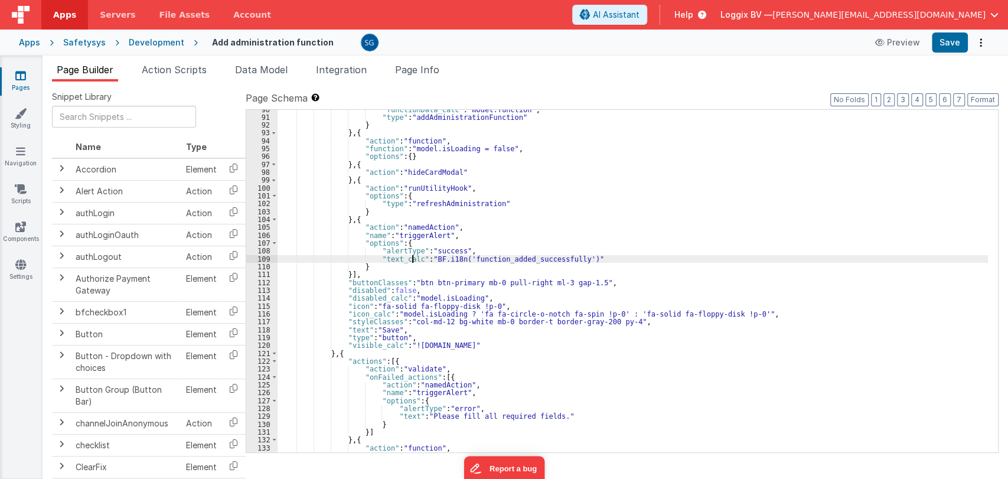
click at [361, 329] on div ""functionData_calc" : "model.function" , "type" : "addAdministrationFunction" }…" at bounding box center [633, 285] width 710 height 358
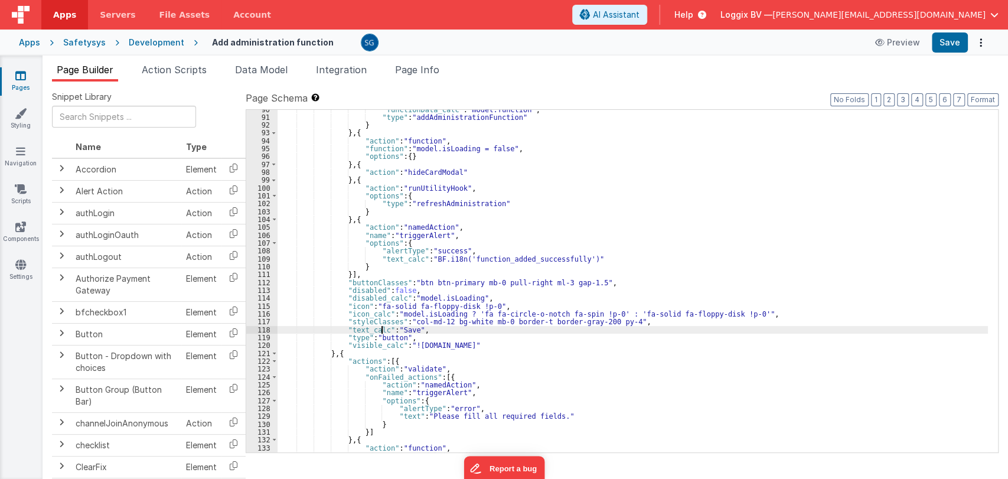
click at [403, 328] on div ""functionData_calc" : "model.function" , "type" : "addAdministrationFunction" }…" at bounding box center [633, 285] width 710 height 358
drag, startPoint x: 487, startPoint y: 332, endPoint x: 342, endPoint y: 330, distance: 145.3
click at [342, 330] on div ""functionData_calc" : "model.function" , "type" : "addAdministrationFunction" }…" at bounding box center [633, 285] width 710 height 358
click at [430, 329] on div ""functionData_calc" : "model.function" , "type" : "addAdministrationFunction" }…" at bounding box center [633, 285] width 710 height 358
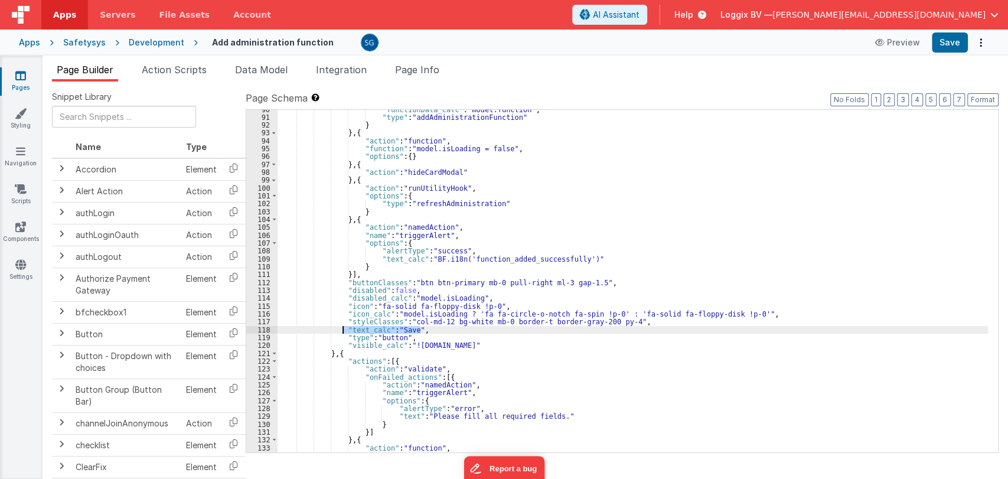
drag, startPoint x: 430, startPoint y: 329, endPoint x: 342, endPoint y: 332, distance: 88.0
click at [342, 332] on div ""functionData_calc" : "model.function" , "type" : "addAdministrationFunction" }…" at bounding box center [633, 285] width 710 height 358
paste textarea
click at [448, 329] on div ""functionData_calc" : "model.function" , "type" : "addAdministrationFunction" }…" at bounding box center [633, 285] width 710 height 358
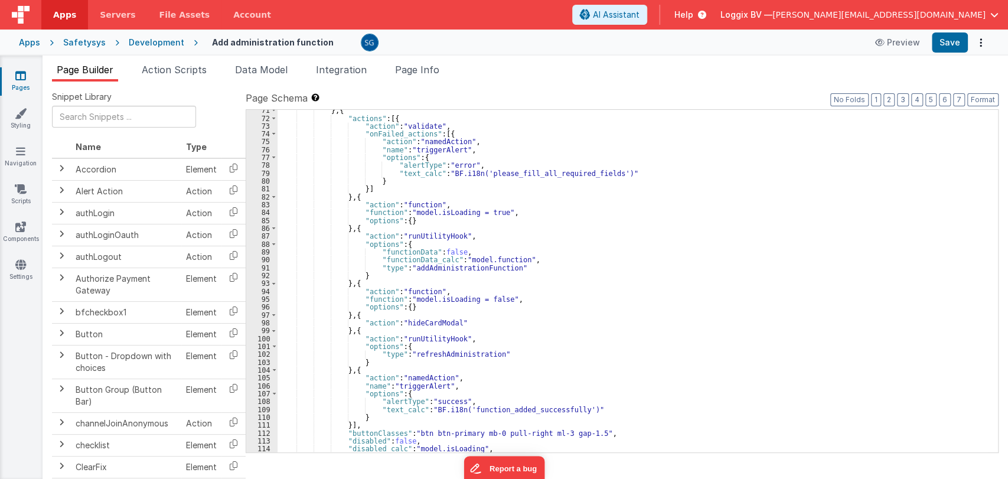
scroll to position [583, 0]
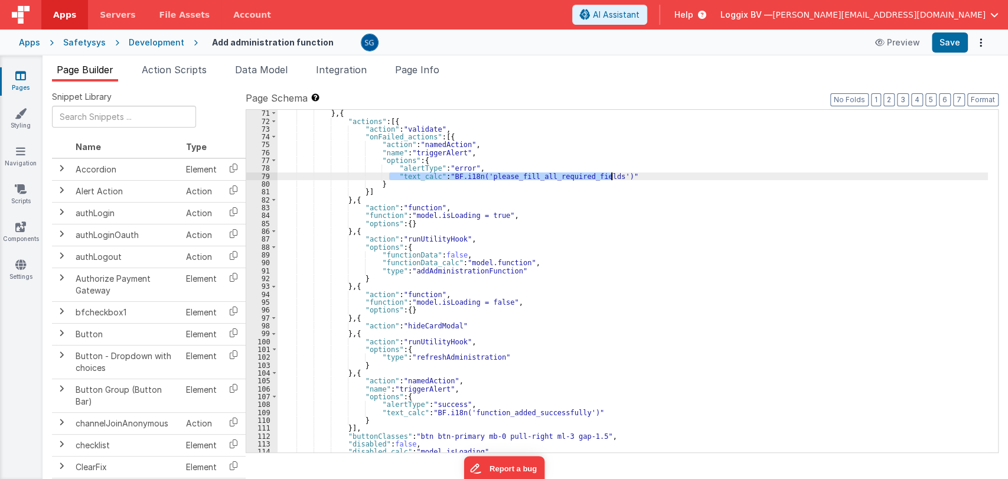
drag, startPoint x: 387, startPoint y: 178, endPoint x: 619, endPoint y: 174, distance: 231.5
click at [619, 174] on div "} , { "actions" : [{ "action" : "validate" , "onFailed_actions" : [{ "action" :…" at bounding box center [633, 288] width 710 height 358
click at [628, 177] on div "} , { "actions" : [{ "action" : "validate" , "onFailed_actions" : [{ "action" :…" at bounding box center [633, 281] width 710 height 342
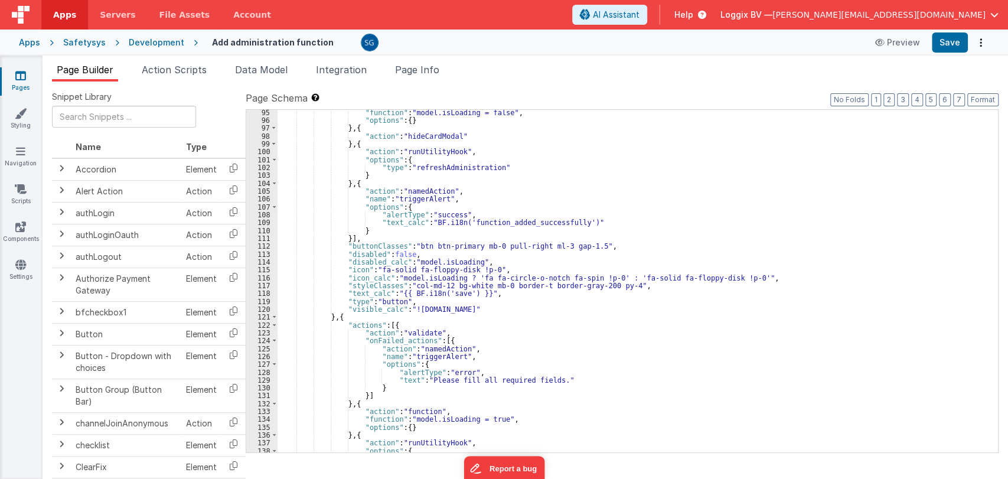
scroll to position [775, 0]
drag, startPoint x: 391, startPoint y: 378, endPoint x: 399, endPoint y: 378, distance: 7.1
click at [399, 378] on div ""function" : "model.isLoading = false" , "options" : { } } , { "action" : "hide…" at bounding box center [633, 286] width 710 height 358
click at [388, 376] on div ""function" : "model.isLoading = false" , "options" : { } } , { "action" : "hide…" at bounding box center [633, 286] width 710 height 358
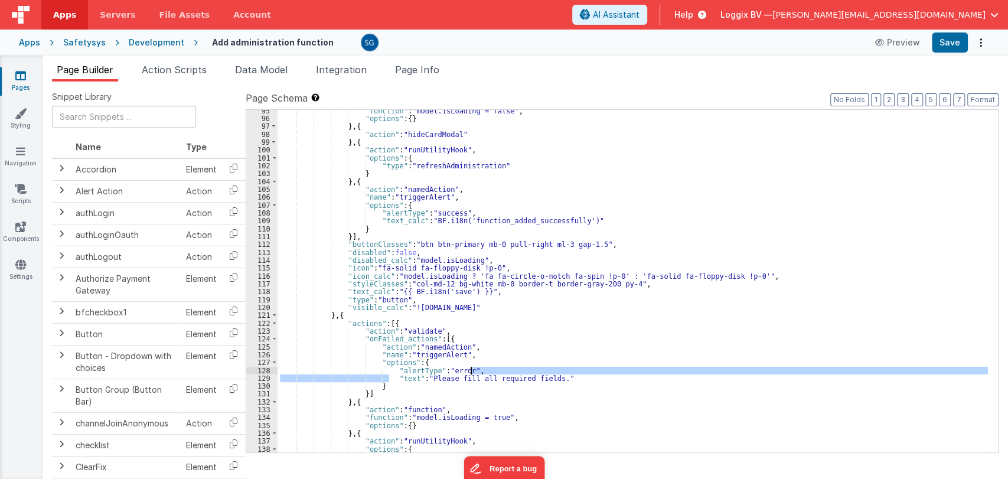
drag, startPoint x: 388, startPoint y: 376, endPoint x: 565, endPoint y: 376, distance: 177.1
click at [565, 376] on div ""function" : "model.isLoading = false" , "options" : { } } , { "action" : "hide…" at bounding box center [633, 286] width 710 height 358
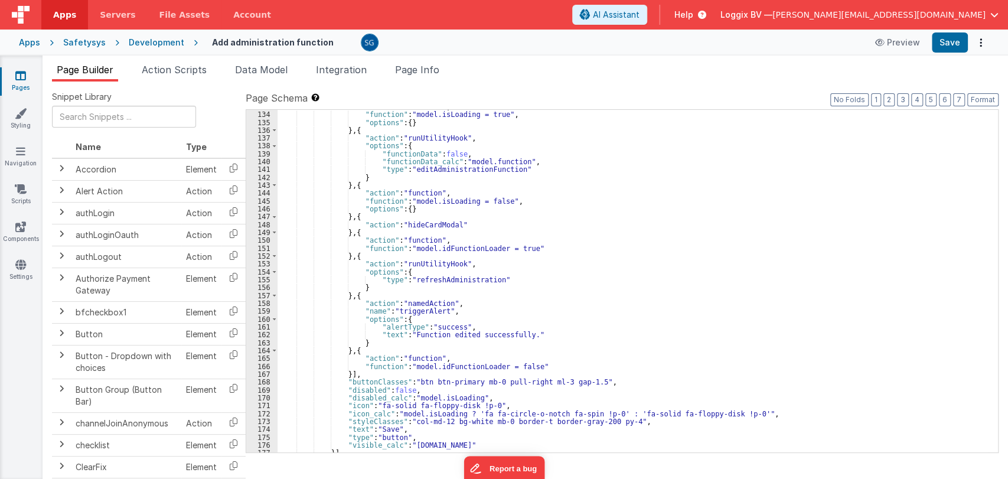
scroll to position [1082, 0]
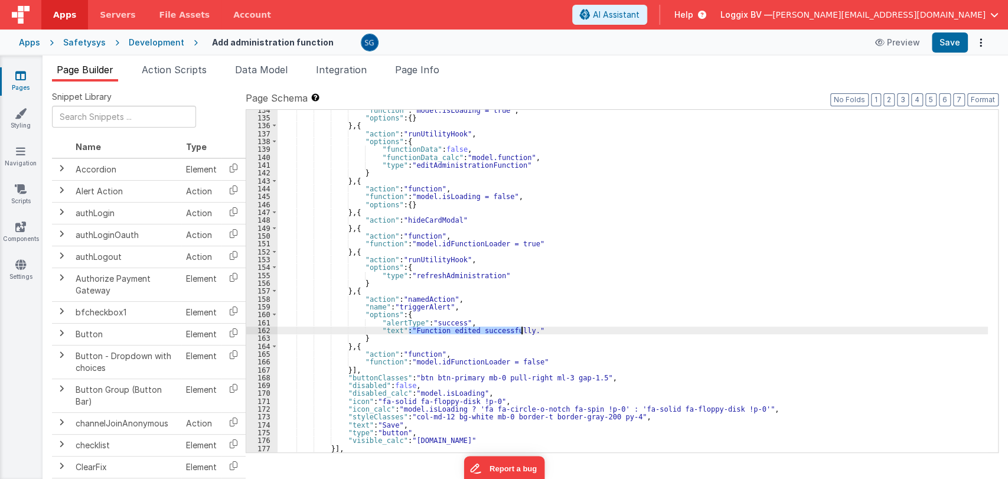
drag, startPoint x: 408, startPoint y: 331, endPoint x: 521, endPoint y: 331, distance: 112.8
click at [521, 331] on div ""function" : "model.isLoading = true" , "options" : { } } , { "action" : "runUt…" at bounding box center [633, 285] width 710 height 358
click at [392, 332] on div ""function" : "model.isLoading = true" , "options" : { } } , { "action" : "runUt…" at bounding box center [633, 285] width 710 height 358
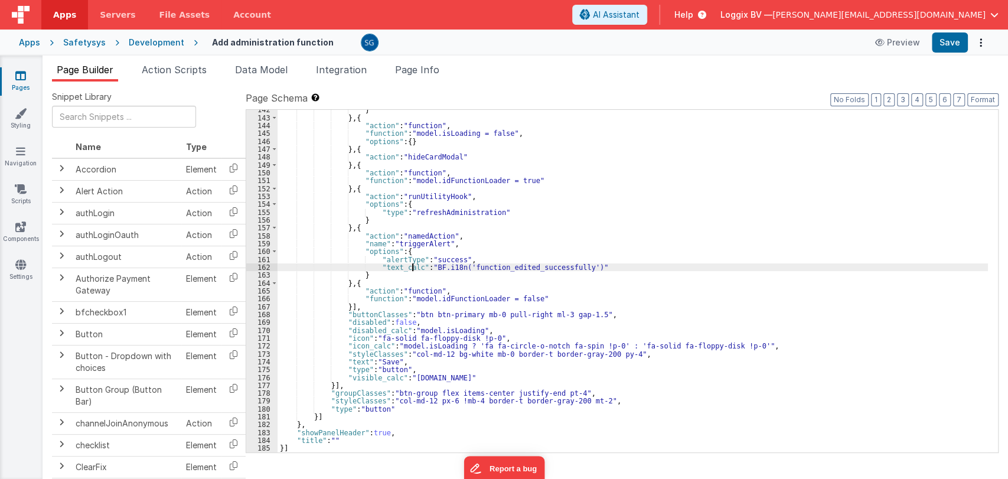
scroll to position [1146, 0]
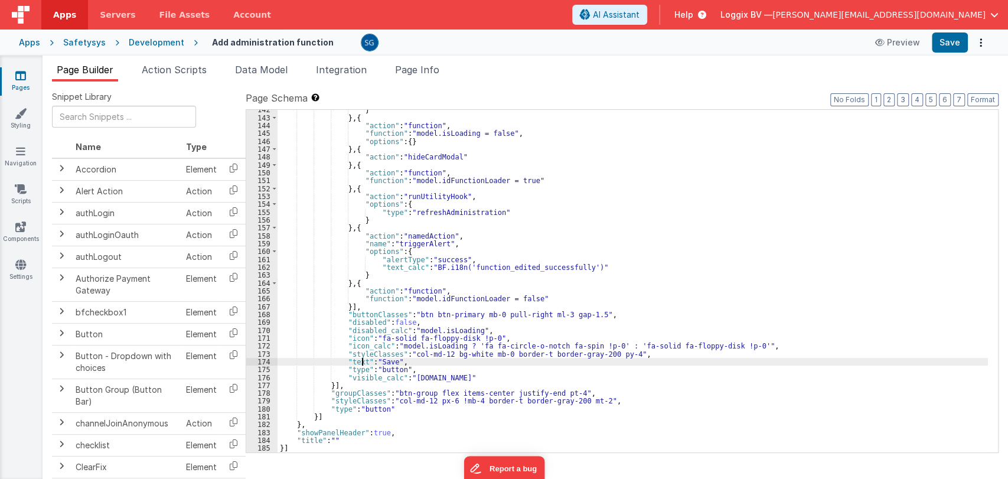
click at [361, 361] on div "} } , { "action" : "function" , "function" : "model.isLoading = false" , "optio…" at bounding box center [633, 285] width 710 height 358
click at [404, 360] on div "} } , { "action" : "function" , "function" : "model.isLoading = false" , "optio…" at bounding box center [633, 285] width 710 height 358
paste textarea
click at [402, 359] on div "} } , { "action" : "function" , "function" : "model.isLoading = false" , "optio…" at bounding box center [633, 285] width 710 height 358
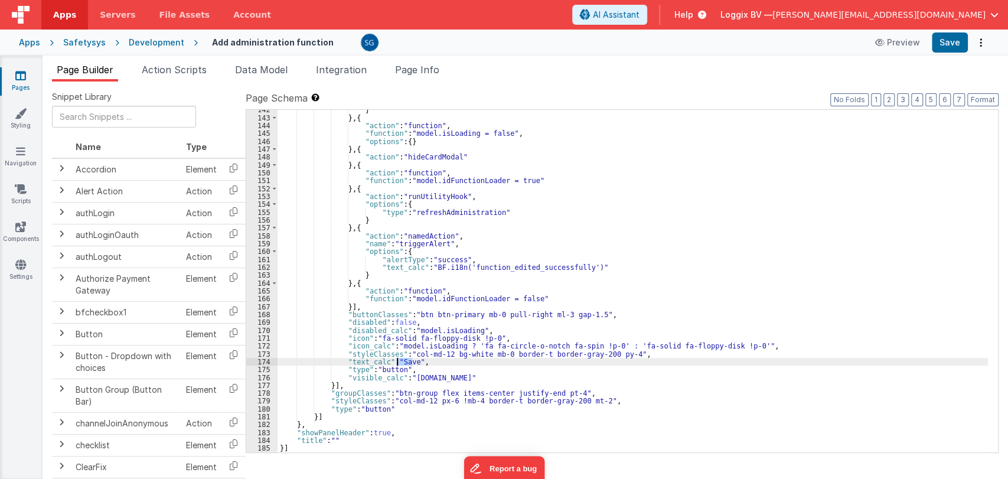
click at [402, 359] on div "} } , { "action" : "function" , "function" : "model.isLoading = false" , "optio…" at bounding box center [633, 285] width 710 height 358
click at [974, 97] on button "Format" at bounding box center [982, 99] width 31 height 13
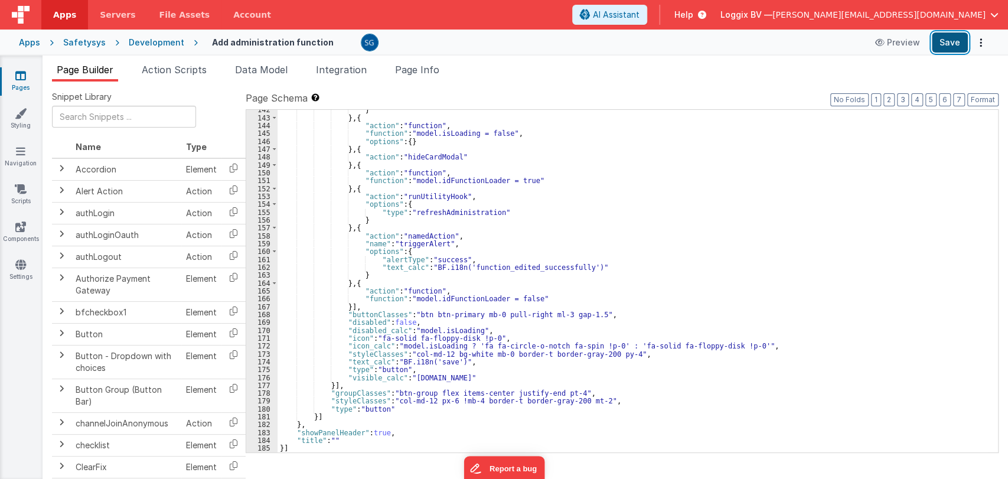
click at [956, 44] on button "Save" at bounding box center [950, 42] width 36 height 20
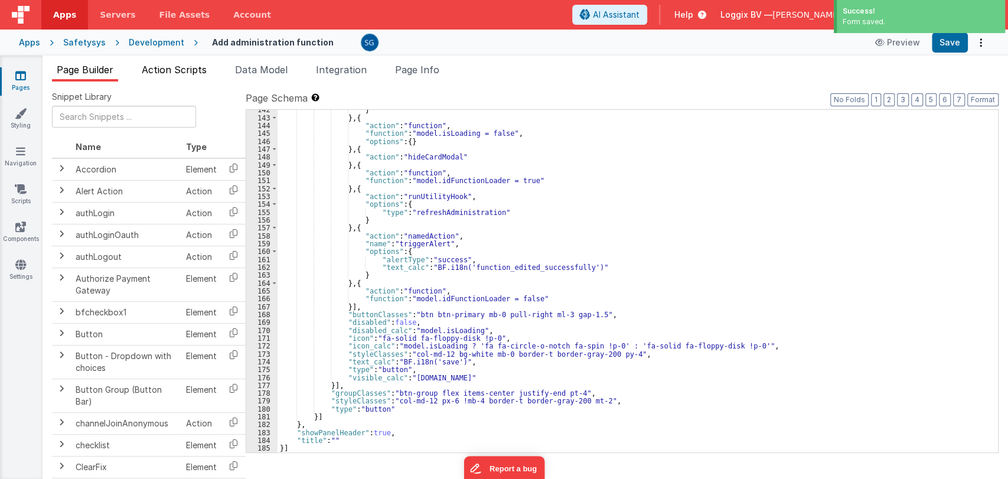
click at [180, 68] on span "Action Scripts" at bounding box center [174, 70] width 65 height 12
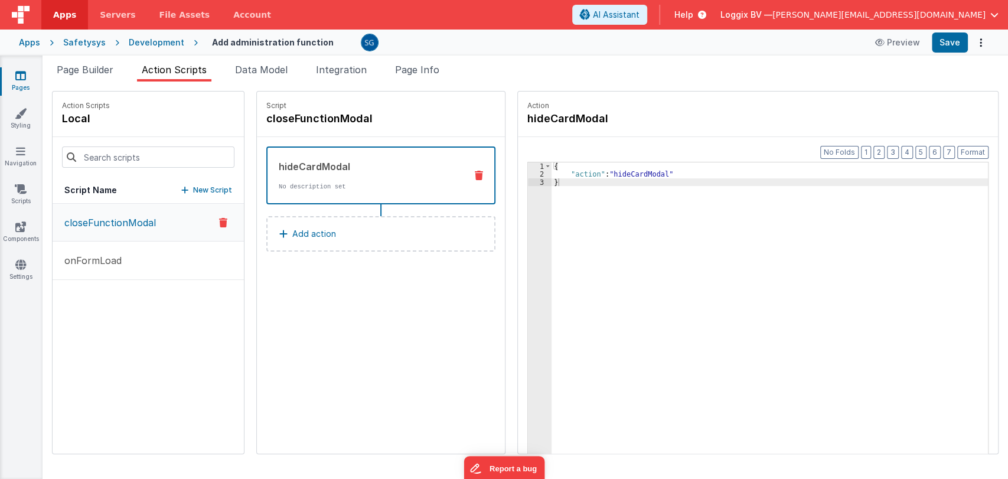
click at [24, 83] on link "Pages" at bounding box center [20, 82] width 43 height 24
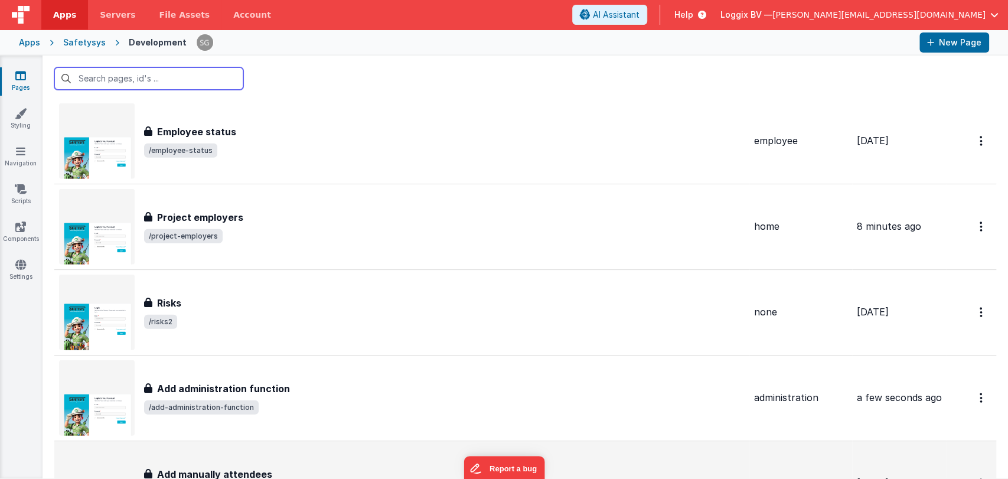
scroll to position [11376, 0]
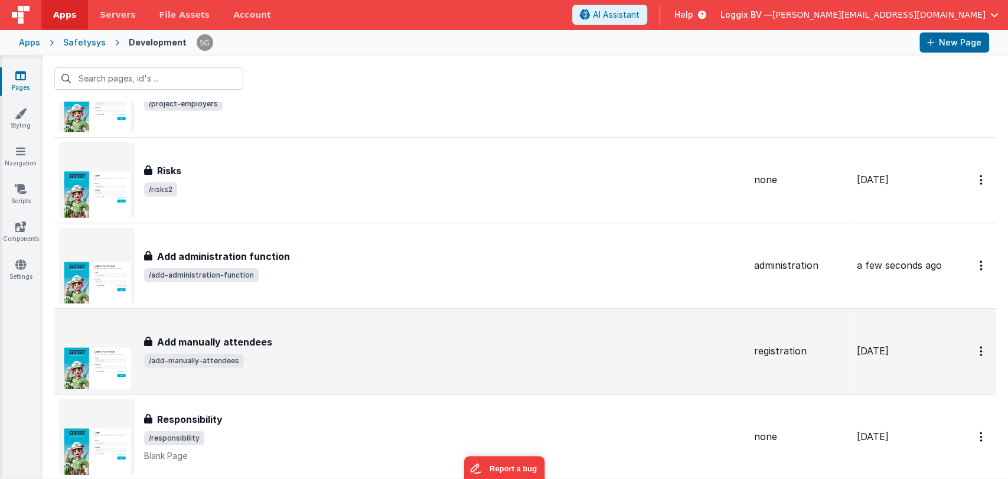
click at [278, 335] on div "Add manually attendees" at bounding box center [444, 342] width 601 height 14
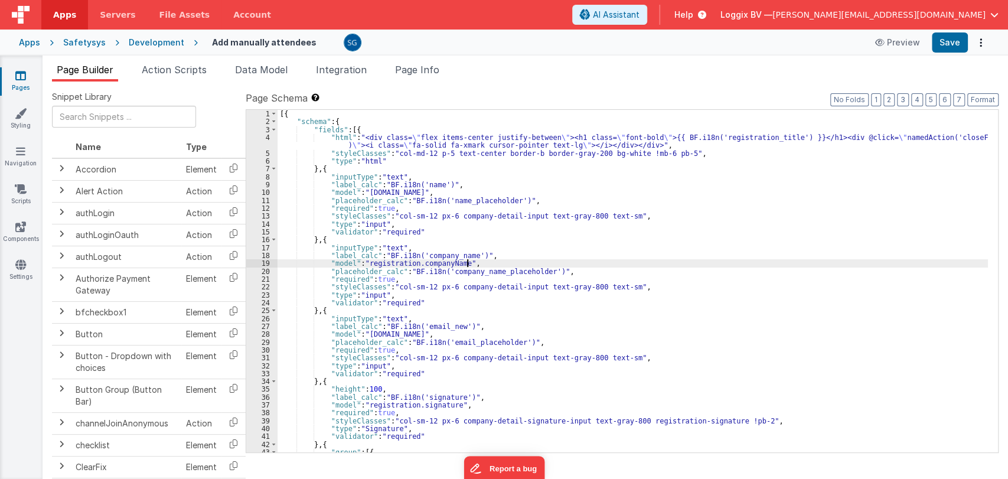
click at [510, 261] on div "[{ "schema" : { "fields" : [{ "html" : "<div class= \" flex items-center justif…" at bounding box center [633, 289] width 710 height 358
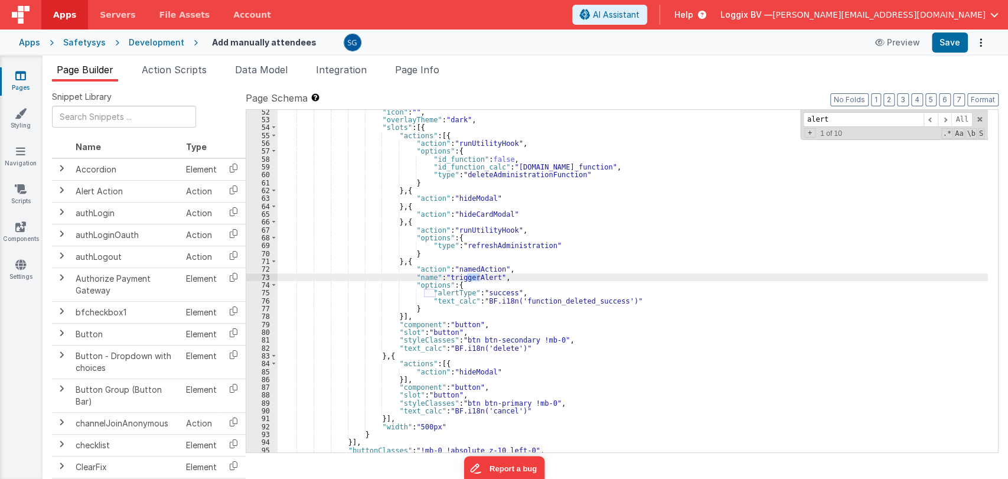
scroll to position [427, 0]
type input "alert"
click at [190, 71] on span "Action Scripts" at bounding box center [174, 70] width 65 height 12
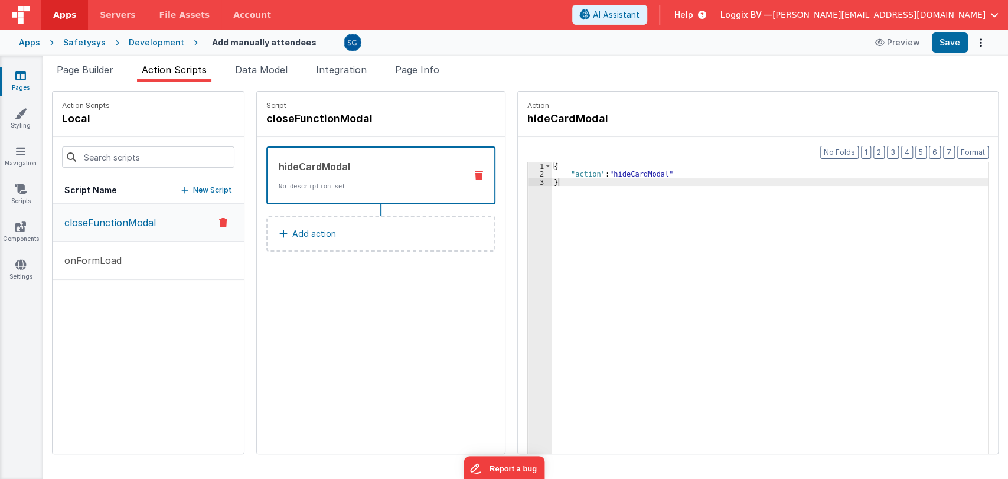
click at [22, 76] on icon at bounding box center [20, 76] width 11 height 12
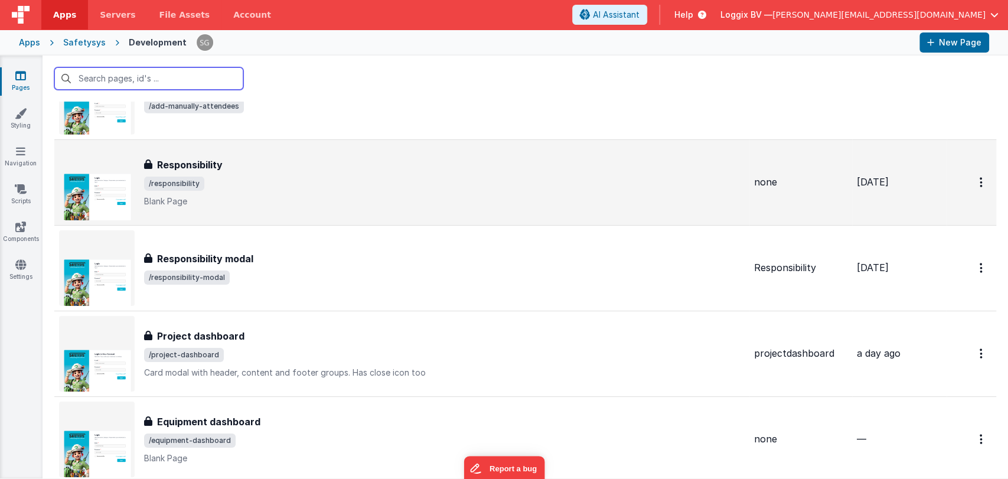
scroll to position [11632, 0]
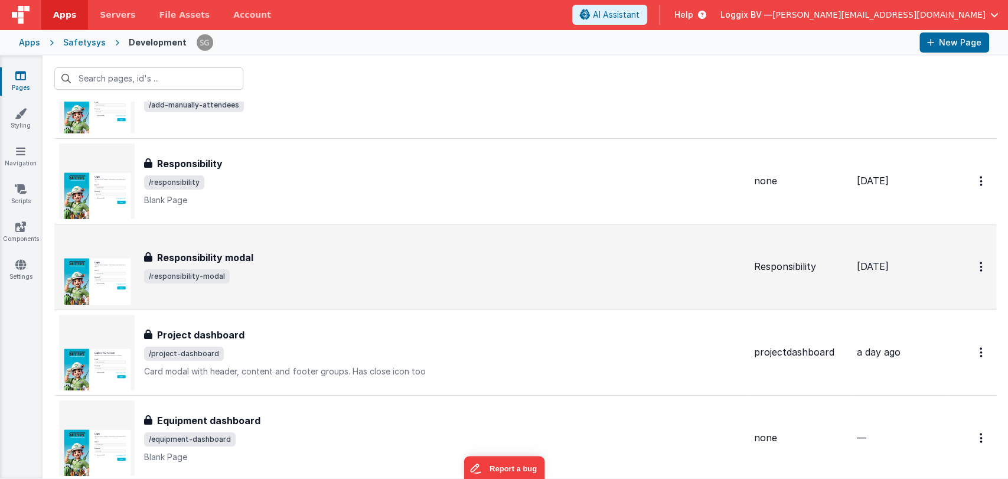
click at [292, 238] on div "Responsibility modal Responsibility modal /responsibility-modal" at bounding box center [402, 267] width 686 height 76
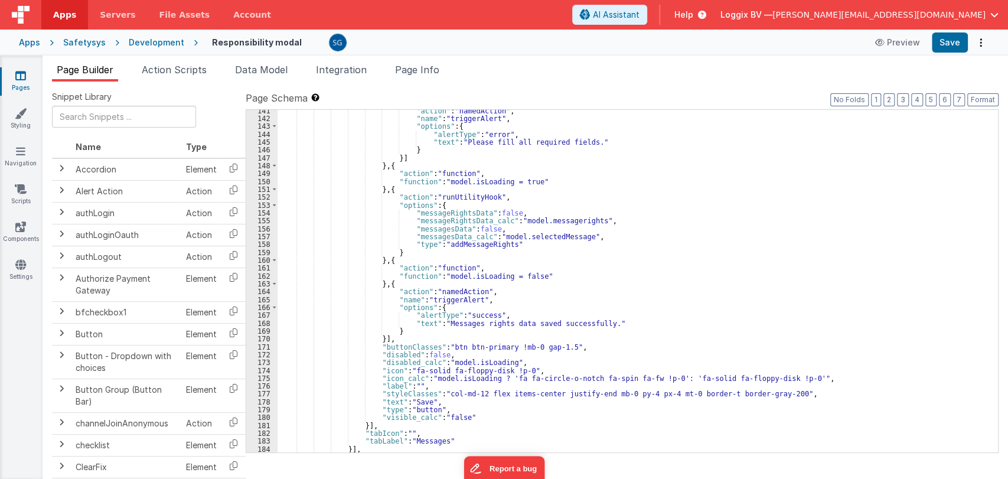
scroll to position [3089, 0]
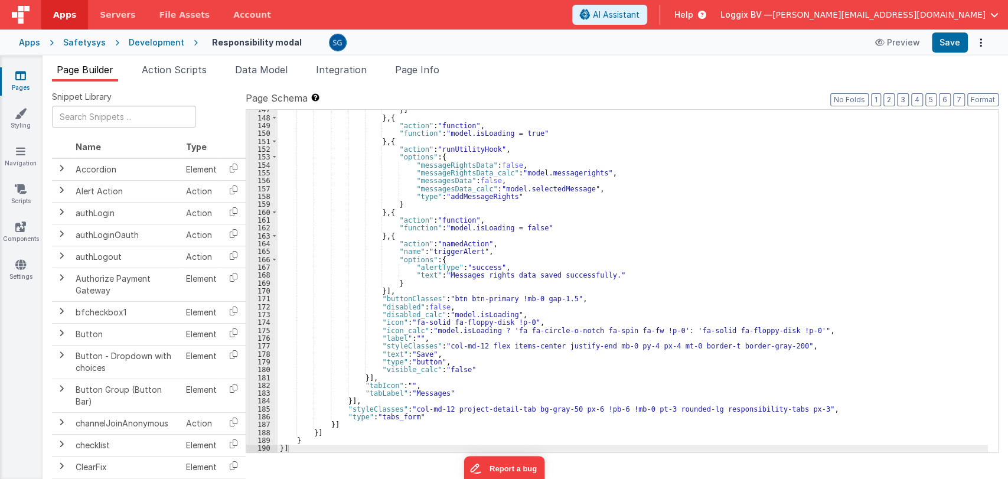
click at [26, 71] on link "Pages" at bounding box center [20, 82] width 43 height 24
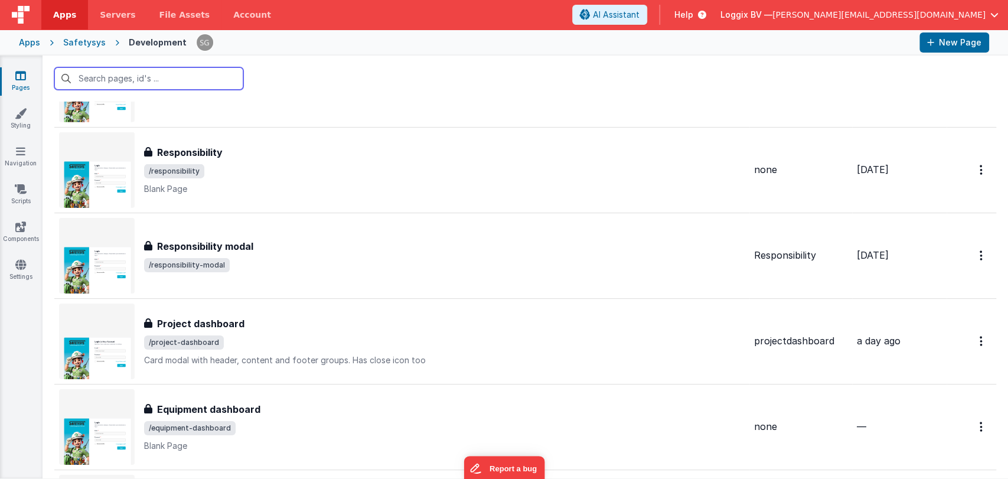
scroll to position [11653, 0]
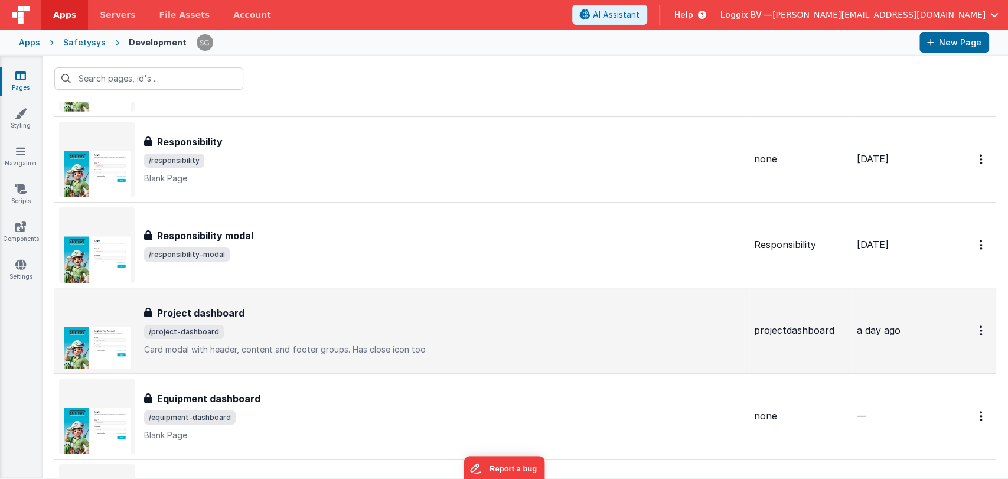
click at [301, 306] on div "Project dashboard" at bounding box center [444, 313] width 601 height 14
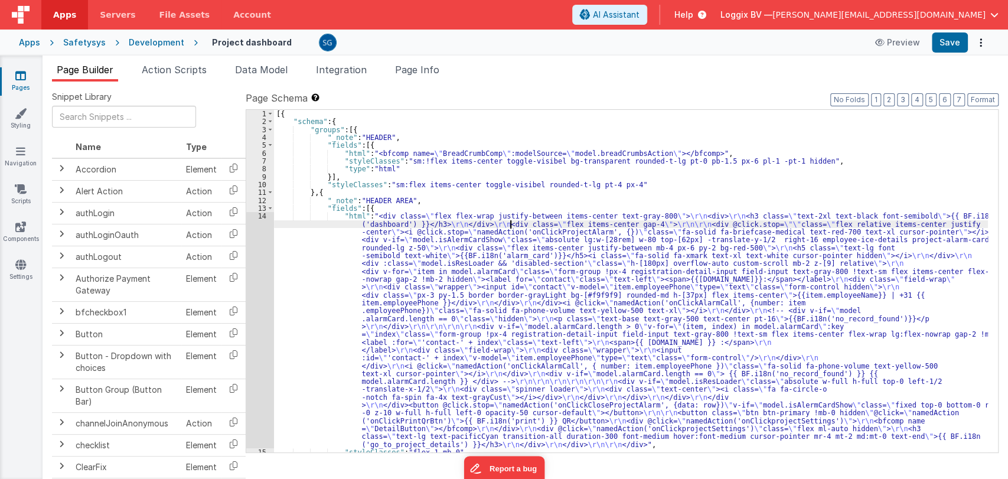
click at [509, 220] on div "[{ "schema" : { "groups" : [{ "_note" : "HEADER" , "fields" : [{ "html" : "<bfc…" at bounding box center [631, 289] width 714 height 358
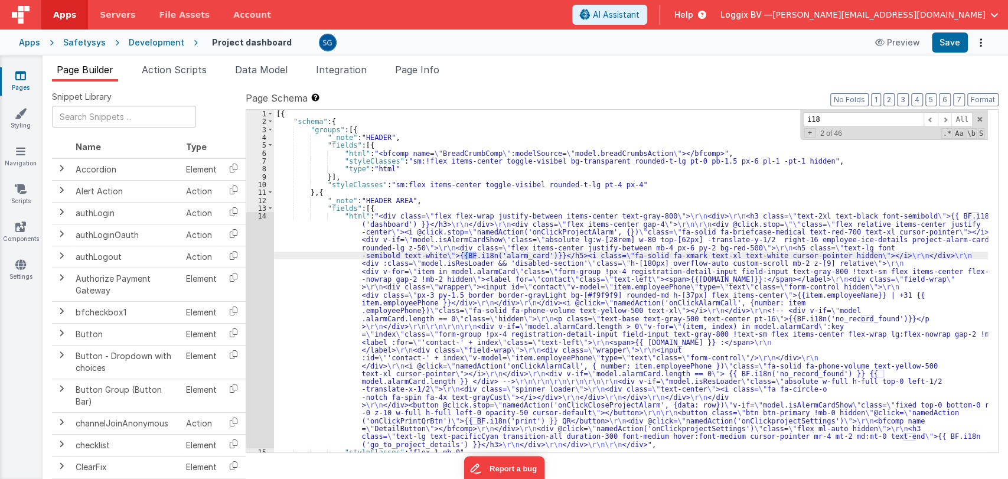
type input "i18n"
type input "alert"
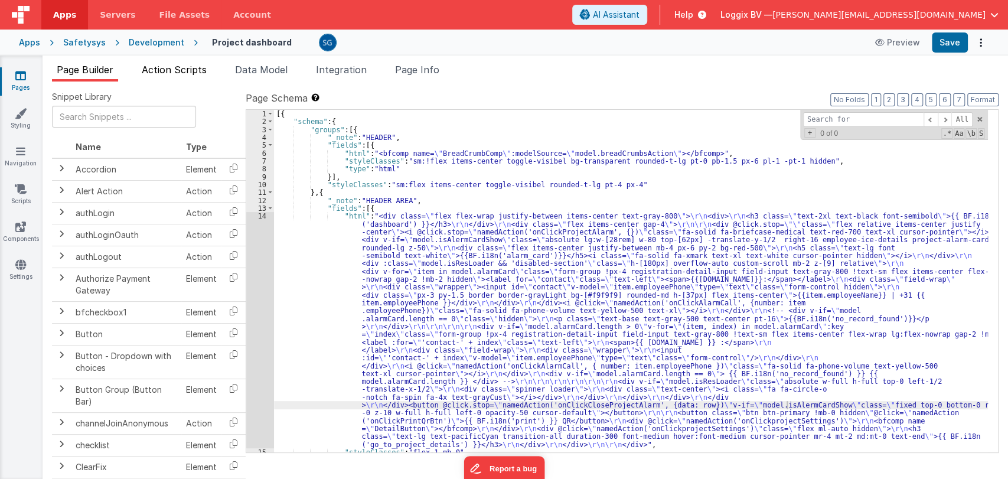
click at [164, 67] on span "Action Scripts" at bounding box center [174, 70] width 65 height 12
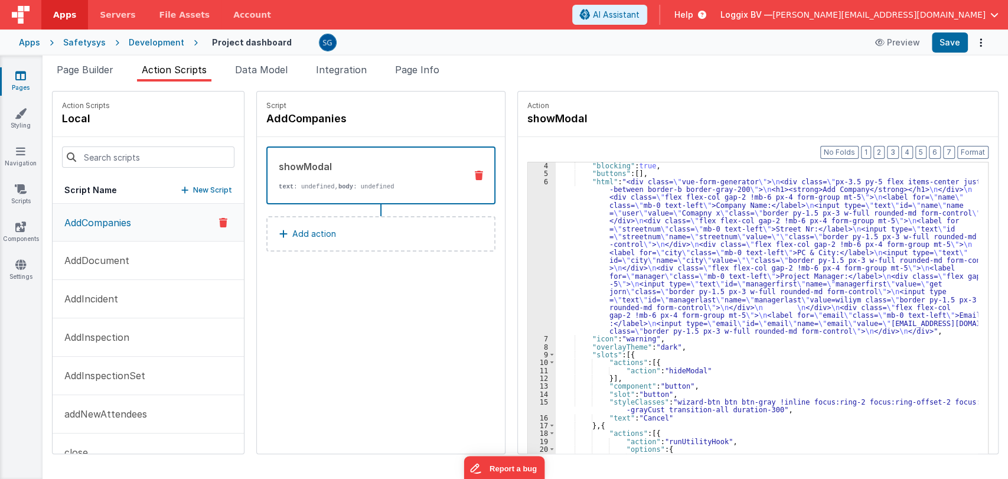
scroll to position [27, 0]
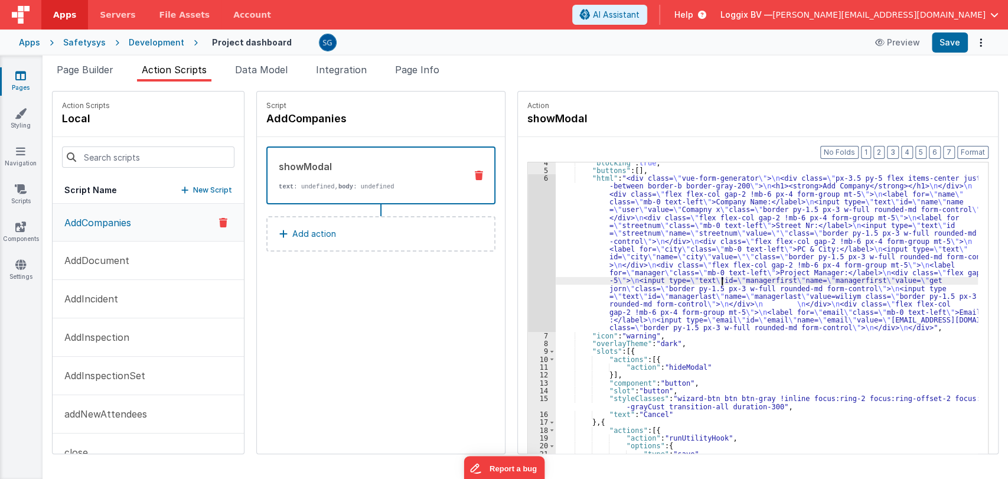
click at [708, 279] on div ""blocking" : true , "buttons" : [ ] , "html" : "<div class= \" vue-form-generat…" at bounding box center [773, 331] width 434 height 344
type input "i18"
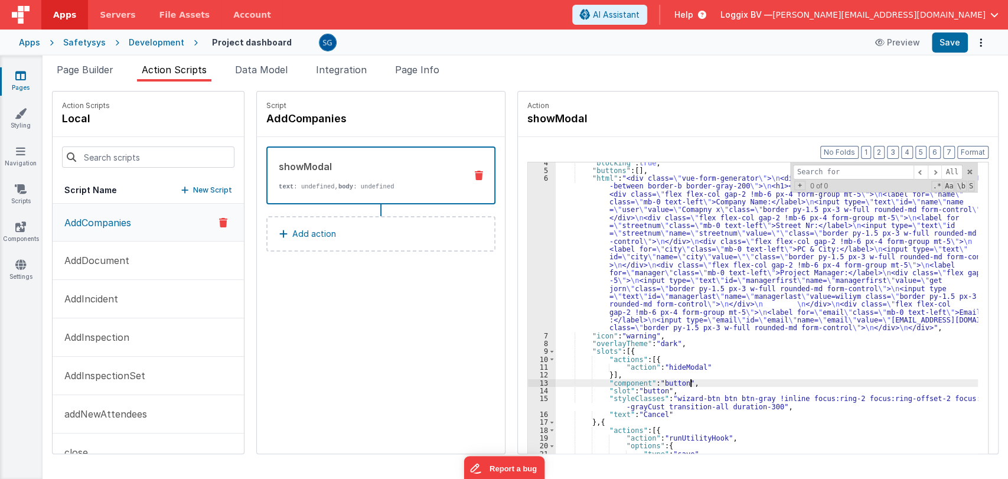
click at [694, 384] on div ""blocking" : true , "buttons" : [ ] , "html" : "<div class= \" vue-form-generat…" at bounding box center [773, 331] width 434 height 344
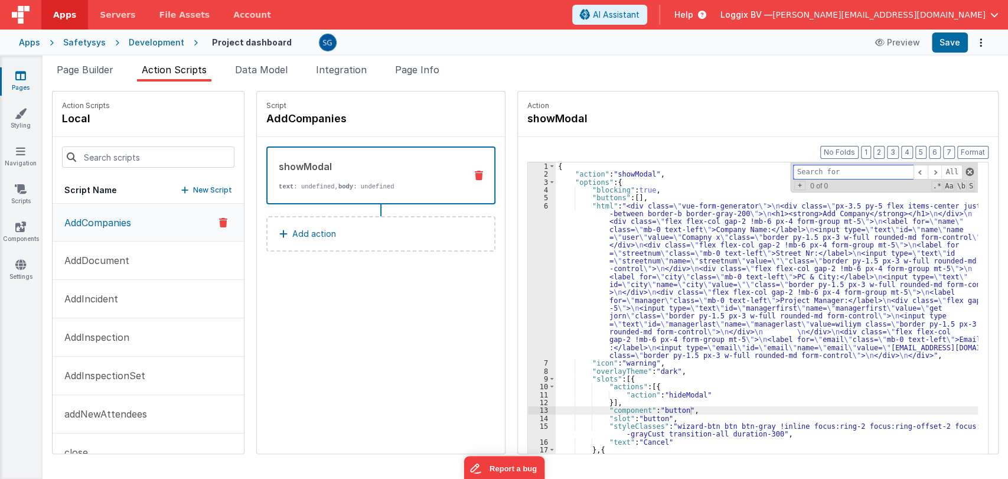
click at [969, 169] on span at bounding box center [969, 172] width 8 height 8
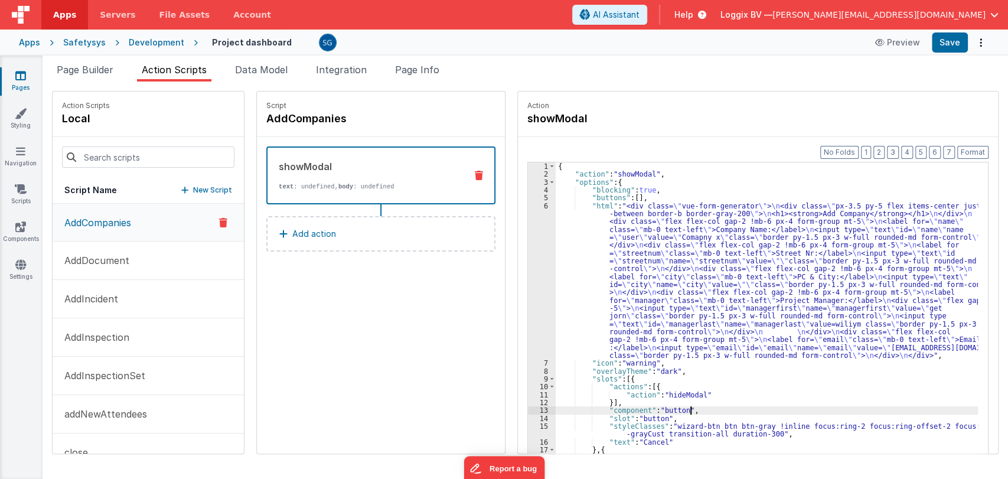
scroll to position [89, 0]
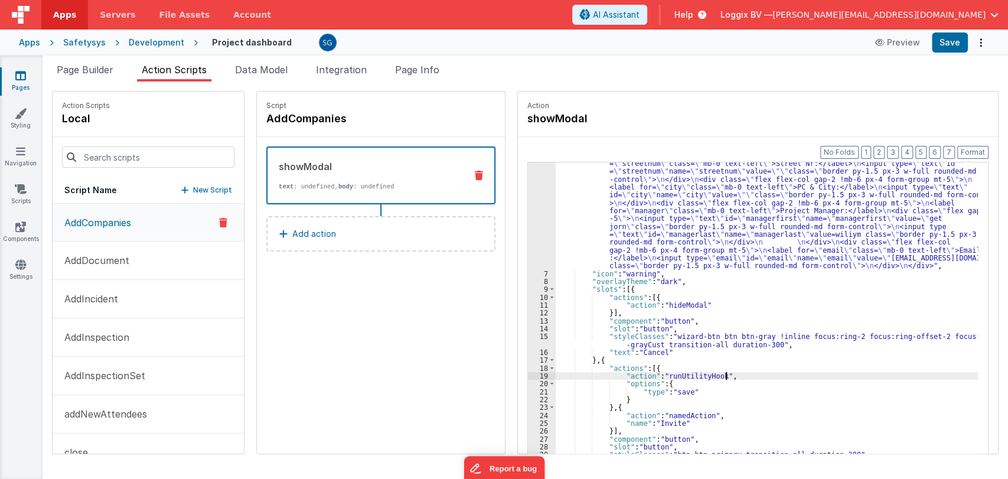
click at [779, 378] on div ""html" : "<div class= \" vue-form-generator \" > \n <div class= \" px-3.5 py-5 …" at bounding box center [773, 358] width 434 height 493
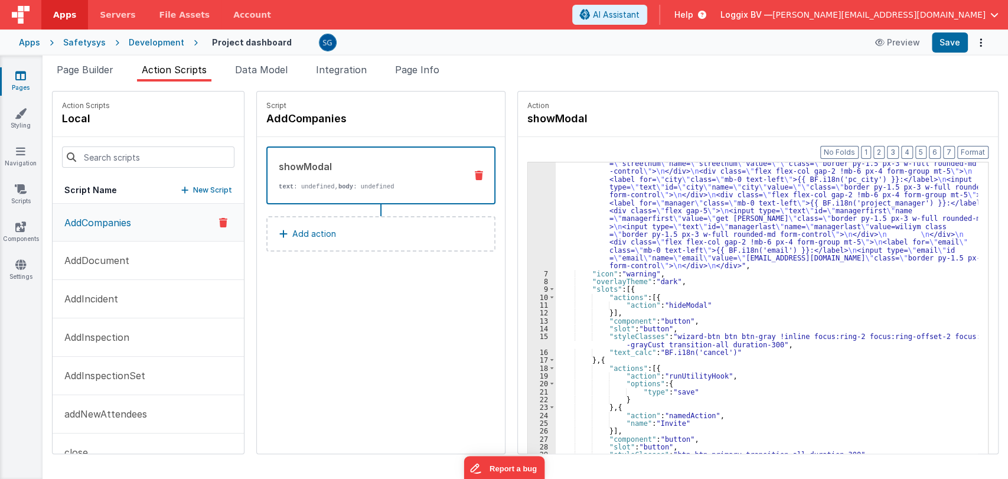
scroll to position [105, 0]
click at [970, 153] on button "Format" at bounding box center [972, 152] width 31 height 13
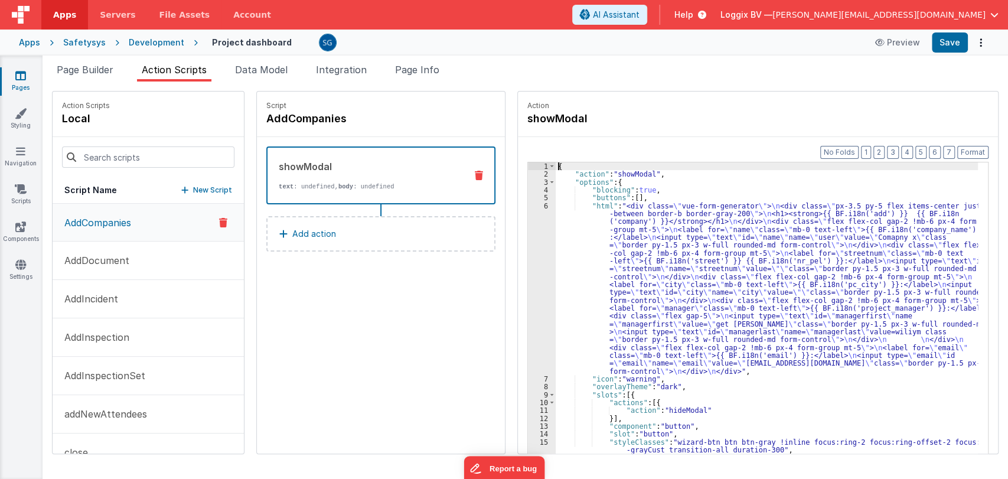
click at [532, 203] on div "6" at bounding box center [542, 288] width 28 height 173
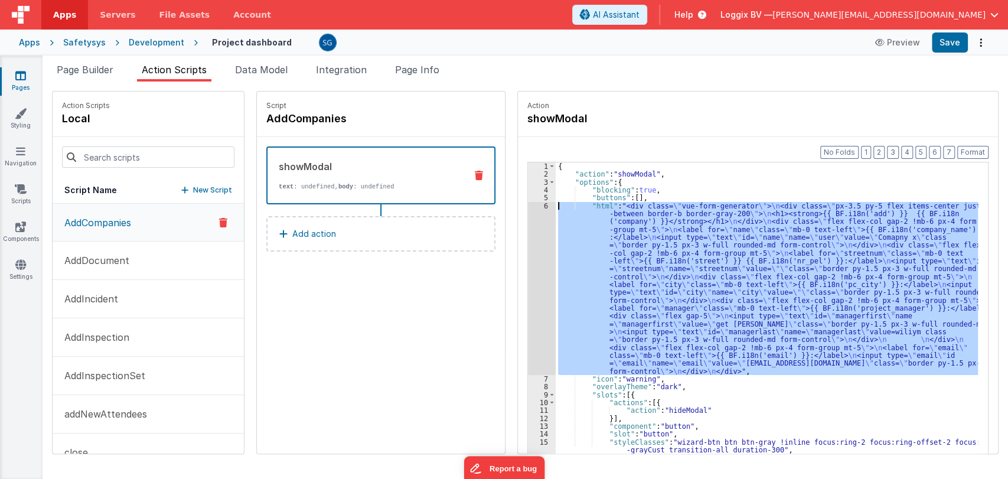
click at [535, 206] on div "6" at bounding box center [542, 288] width 28 height 173
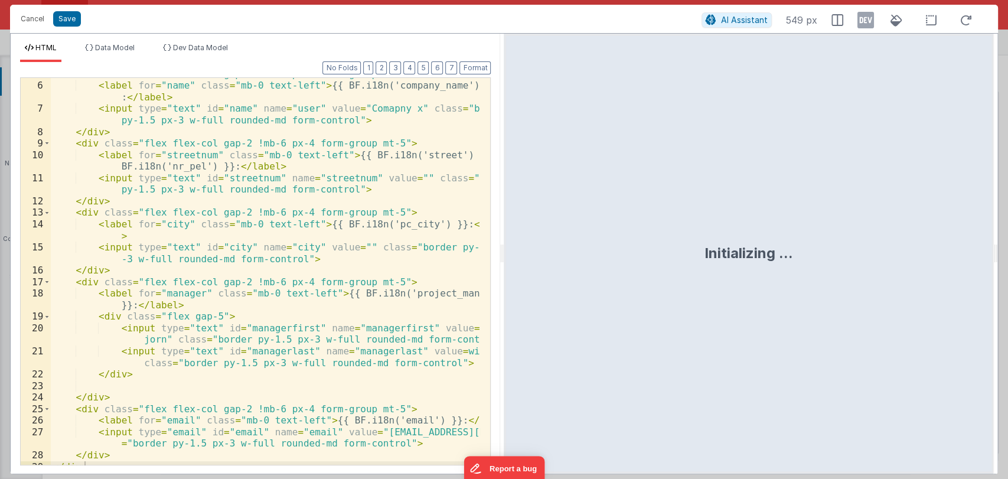
scroll to position [75, 0]
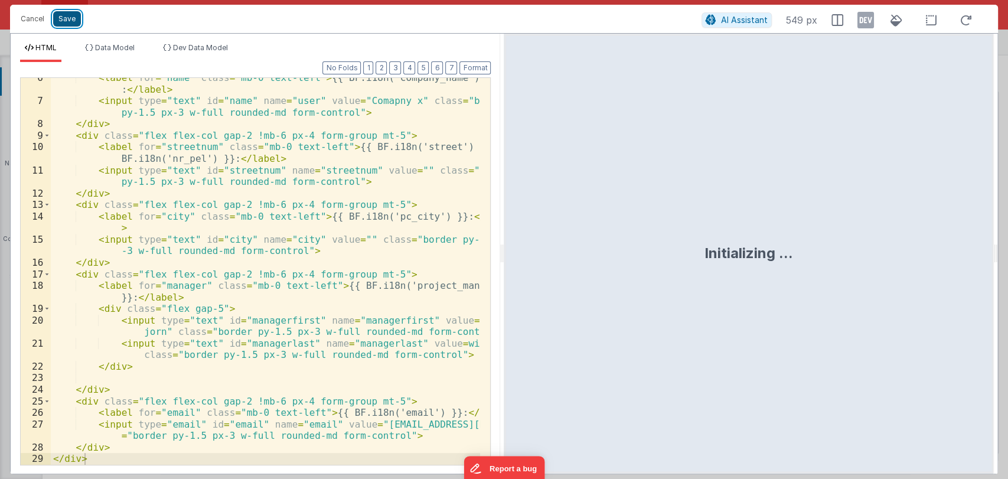
click at [71, 19] on button "Save" at bounding box center [67, 18] width 28 height 15
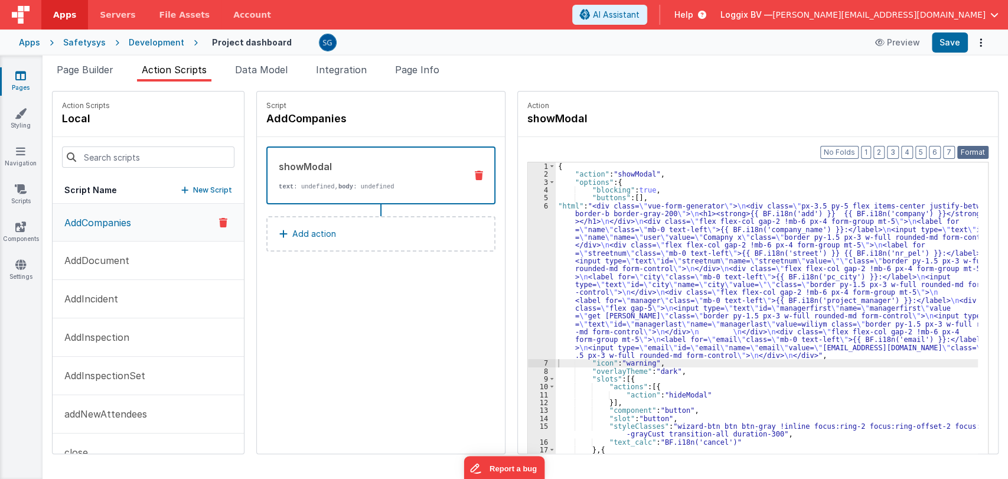
click at [964, 152] on button "Format" at bounding box center [972, 152] width 31 height 13
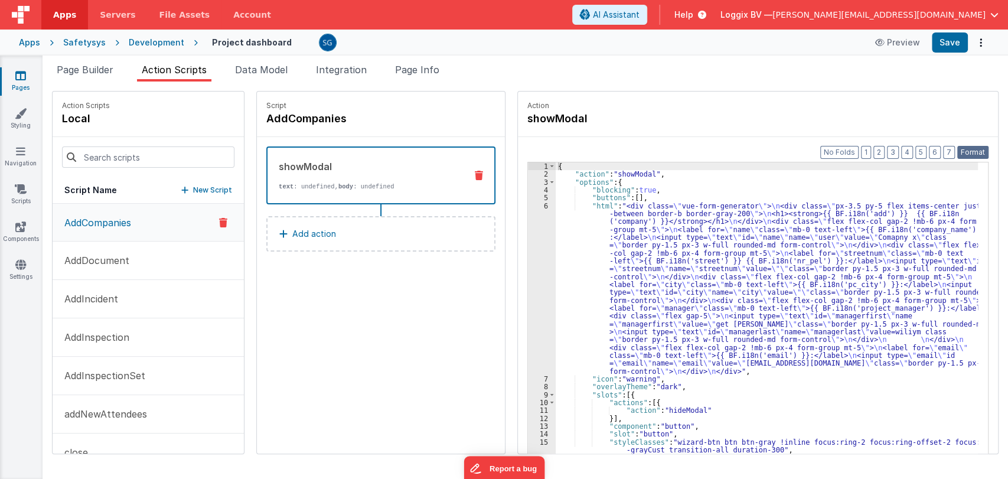
scroll to position [105, 0]
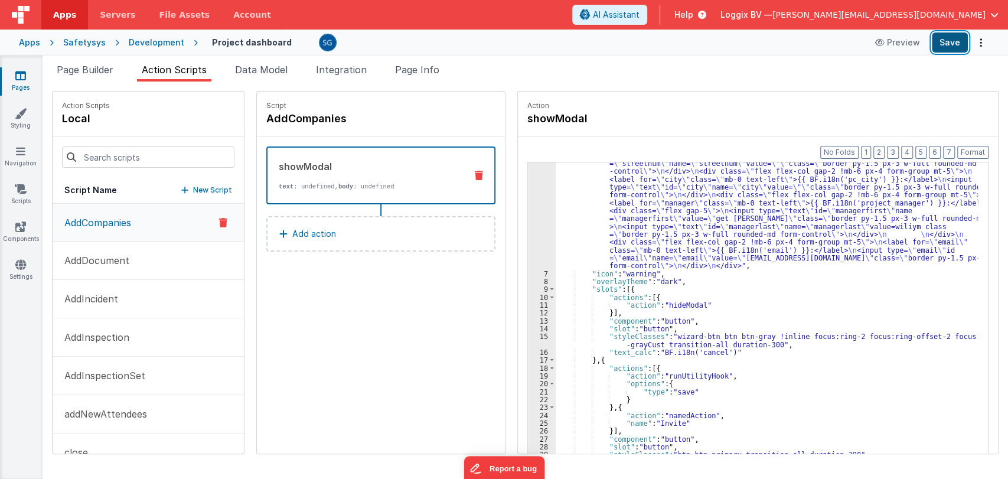
click at [944, 39] on button "Save" at bounding box center [950, 42] width 36 height 20
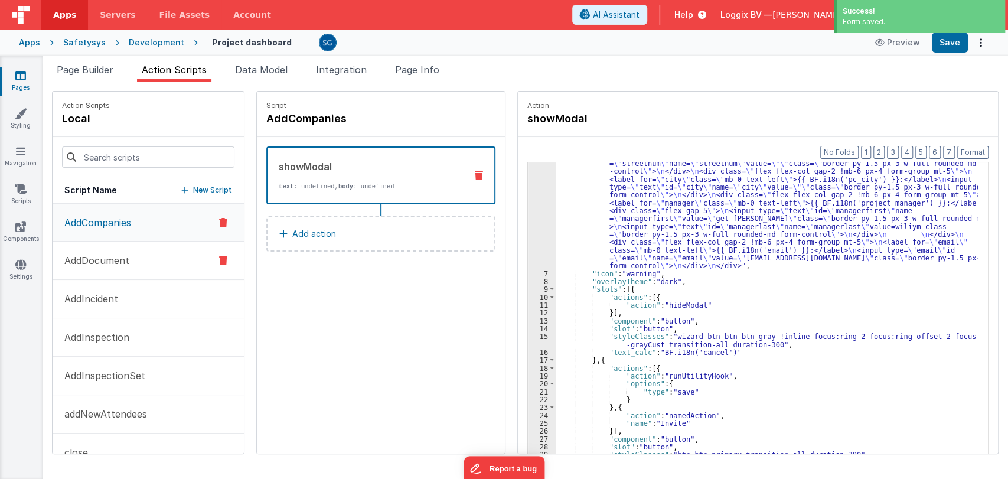
click at [99, 259] on p "AddDocument" at bounding box center [93, 260] width 72 height 14
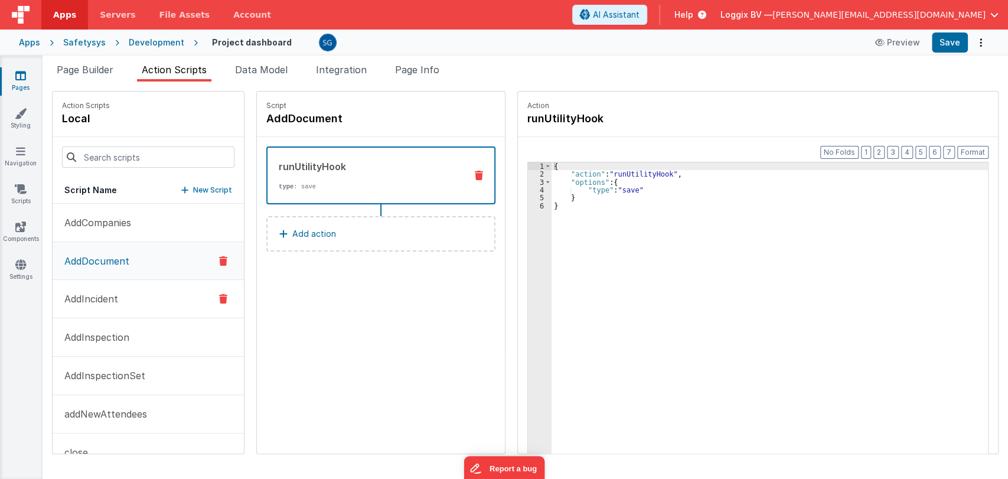
click at [99, 297] on p "AddIncident" at bounding box center [87, 299] width 61 height 14
click at [100, 342] on p "AddInspection" at bounding box center [93, 337] width 72 height 14
click at [114, 371] on p "AddInspectionSet" at bounding box center [101, 375] width 88 height 14
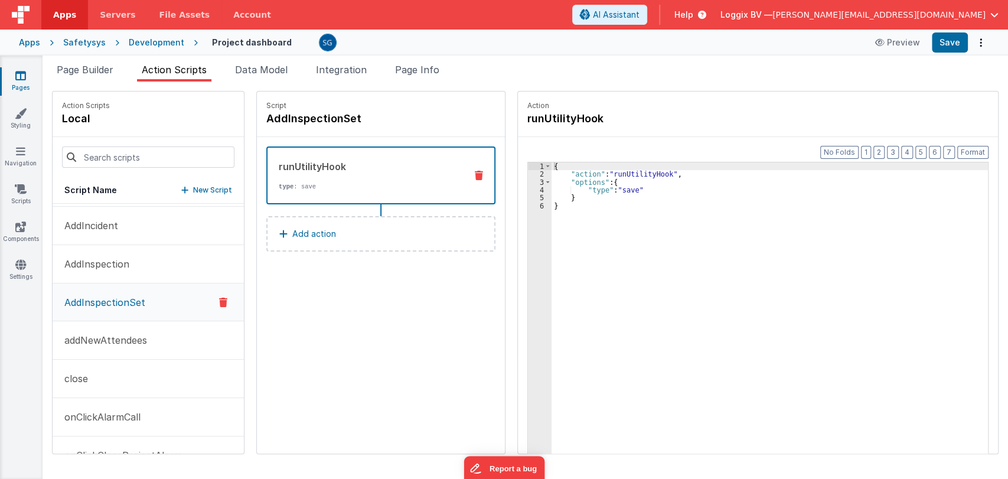
scroll to position [99, 0]
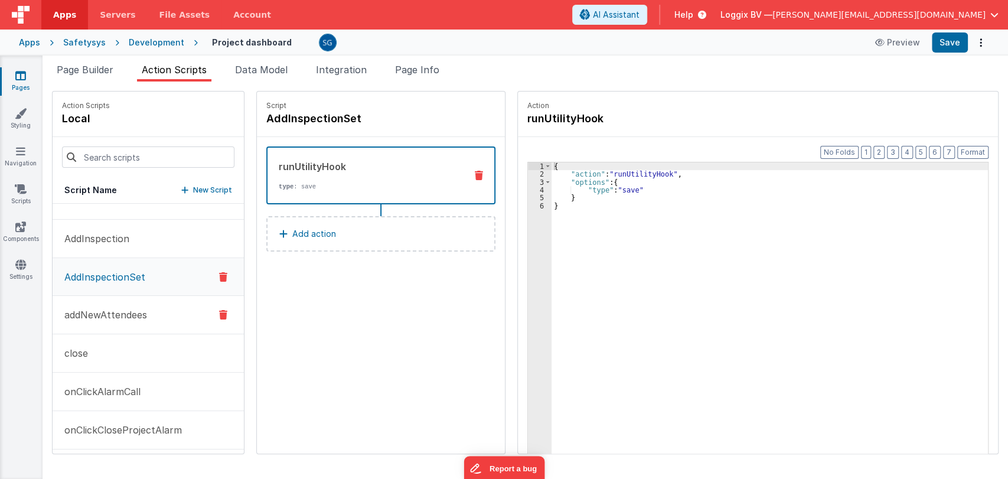
click at [102, 317] on p "addNewAttendees" at bounding box center [102, 315] width 90 height 14
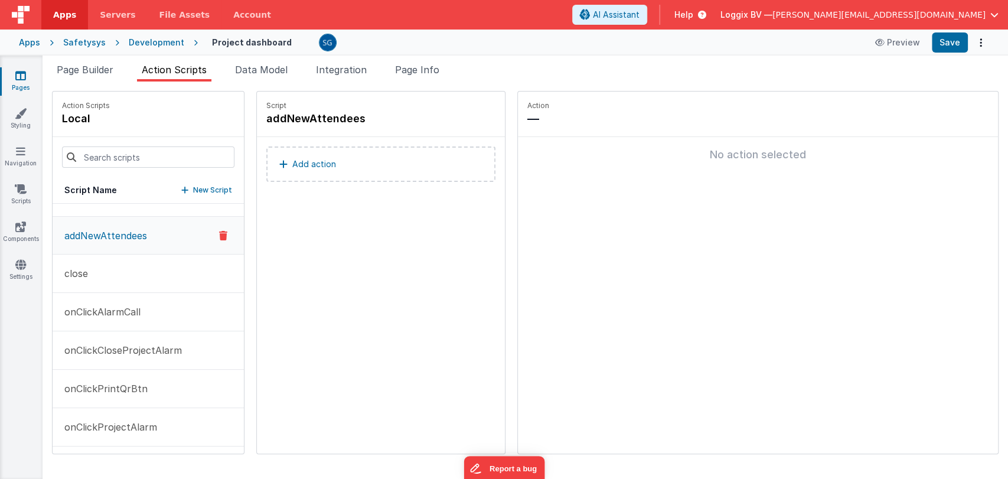
scroll to position [180, 0]
click at [85, 266] on p "close" at bounding box center [72, 273] width 31 height 14
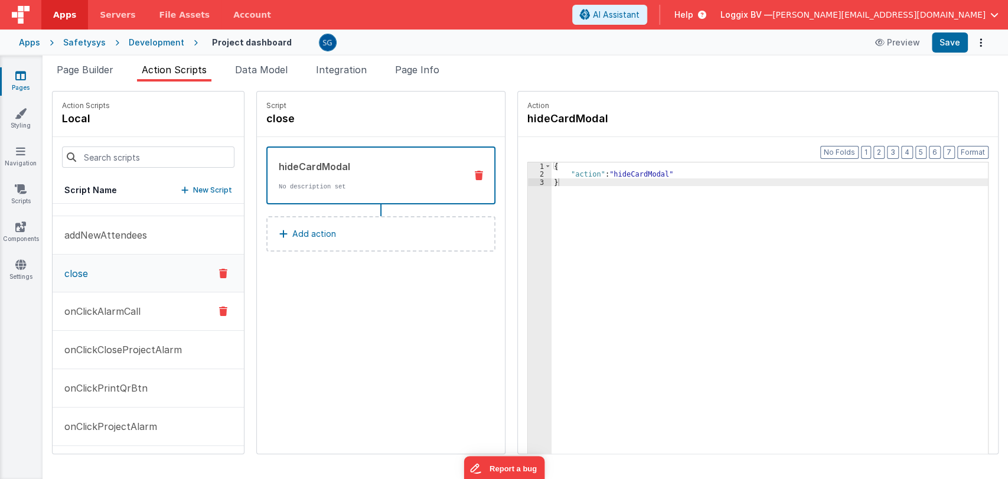
click at [101, 305] on p "onClickAlarmCall" at bounding box center [98, 311] width 83 height 14
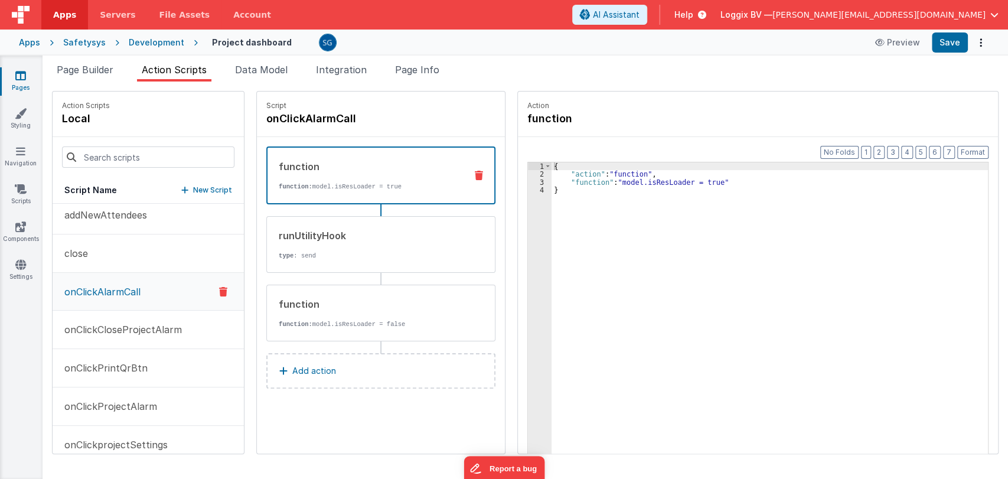
scroll to position [211, 0]
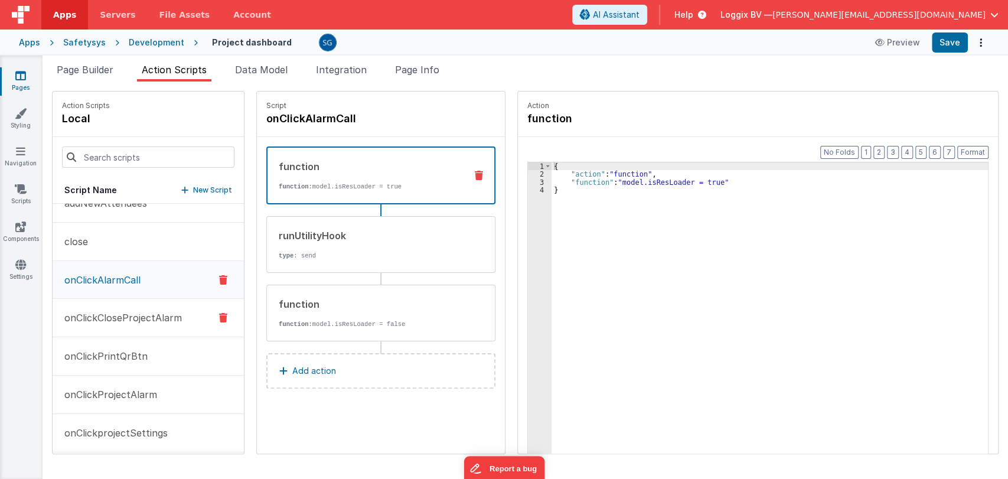
click at [109, 314] on p "onClickCloseProjectAlarm" at bounding box center [119, 318] width 125 height 14
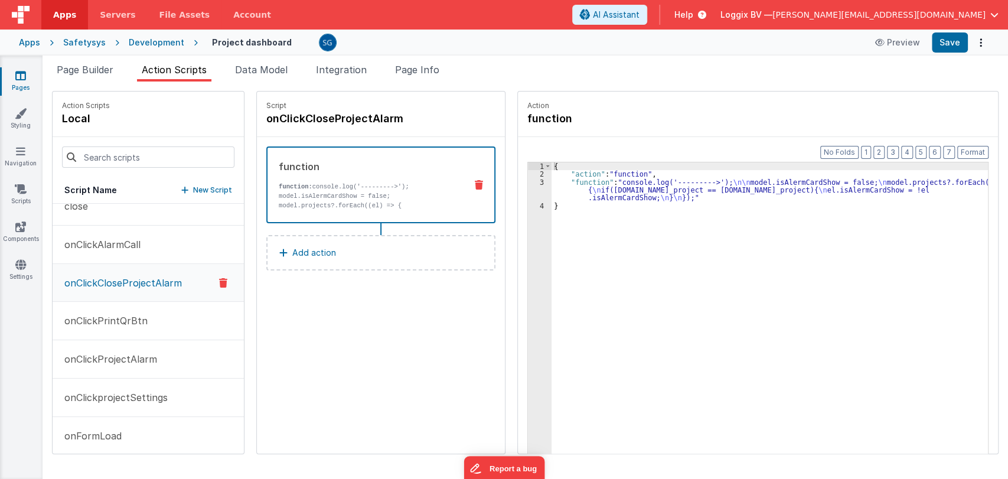
scroll to position [257, 0]
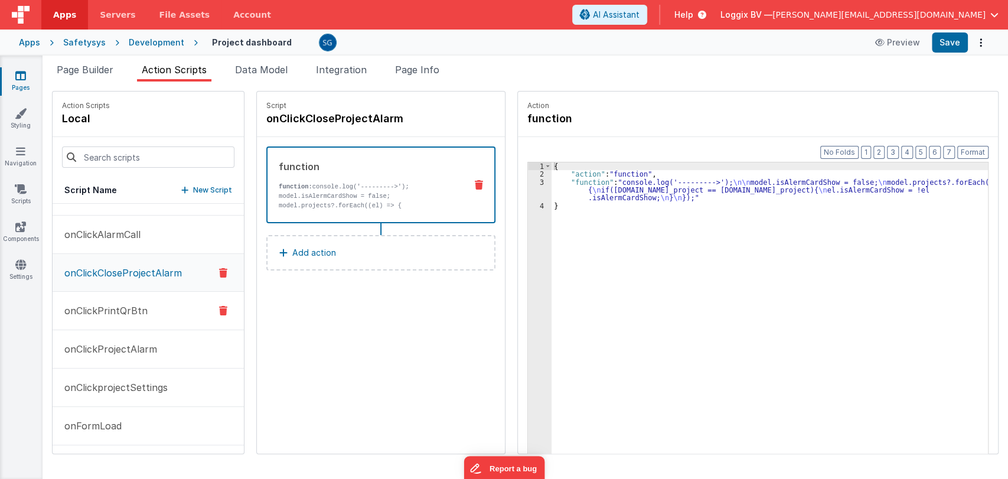
click at [90, 304] on p "onClickPrintQrBtn" at bounding box center [102, 310] width 90 height 14
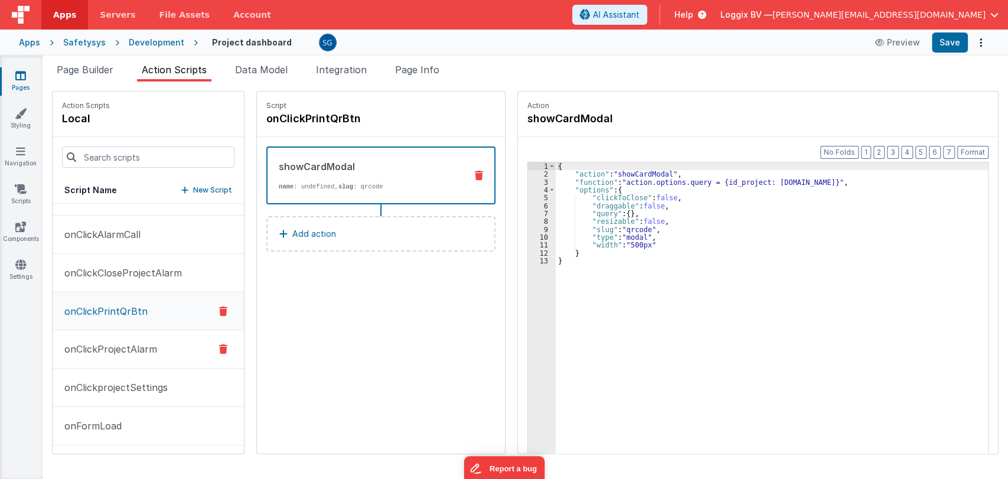
click at [113, 342] on p "onClickProjectAlarm" at bounding box center [107, 349] width 100 height 14
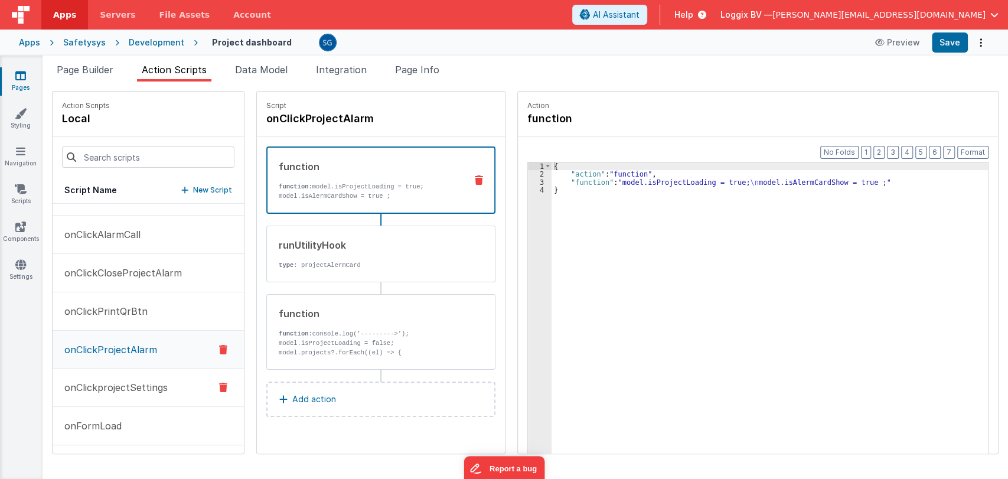
click at [110, 381] on p "onClickprojectSettings" at bounding box center [112, 387] width 110 height 14
click at [90, 426] on p "onFormLoad" at bounding box center [89, 426] width 64 height 14
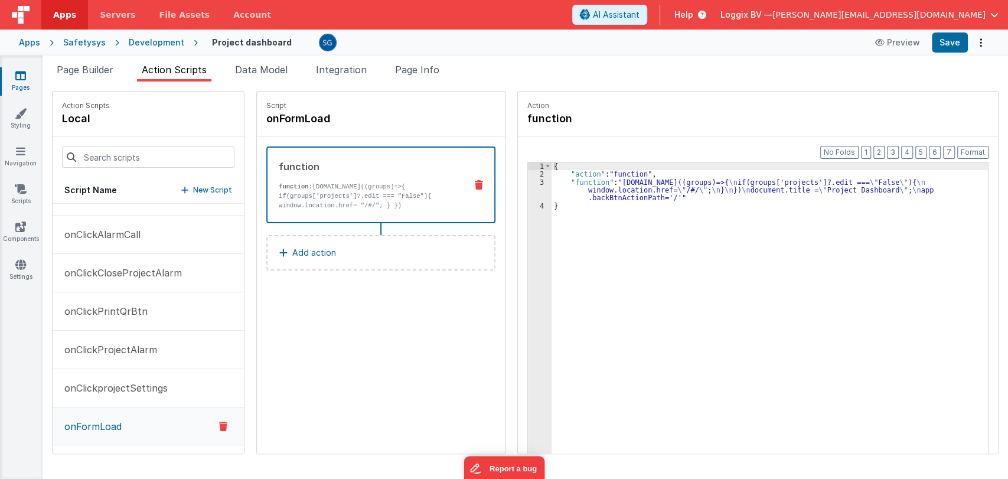
click at [24, 80] on icon at bounding box center [20, 76] width 11 height 12
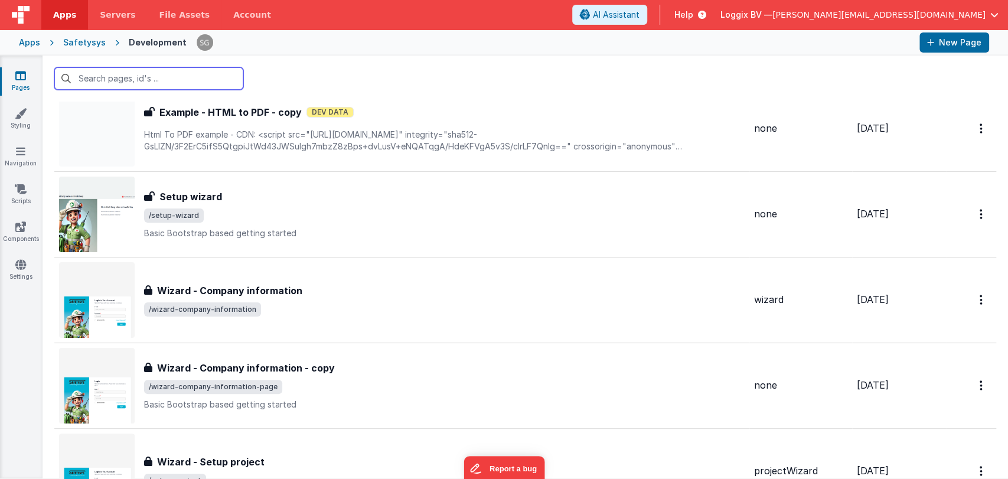
scroll to position [12202, 0]
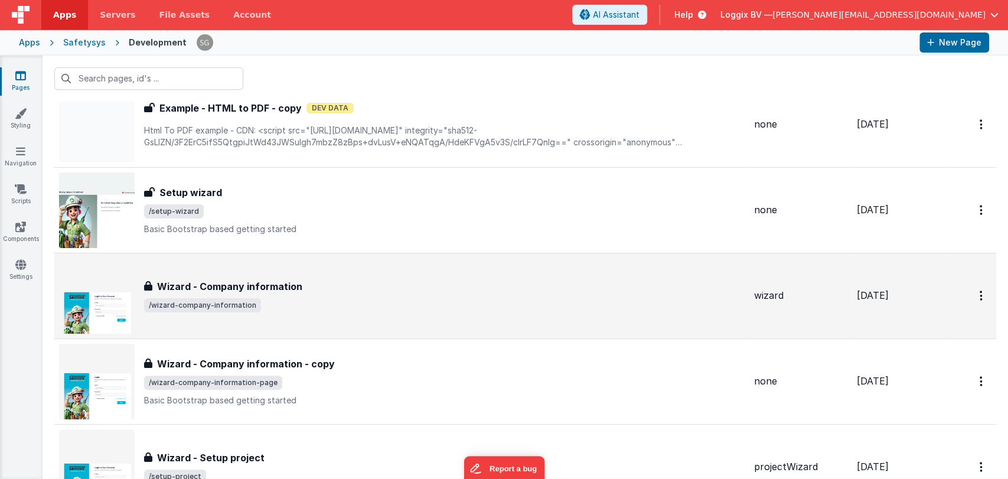
click at [364, 285] on div "Wizard - Company information Wizard - Company information /wizard-company-infor…" at bounding box center [444, 295] width 601 height 33
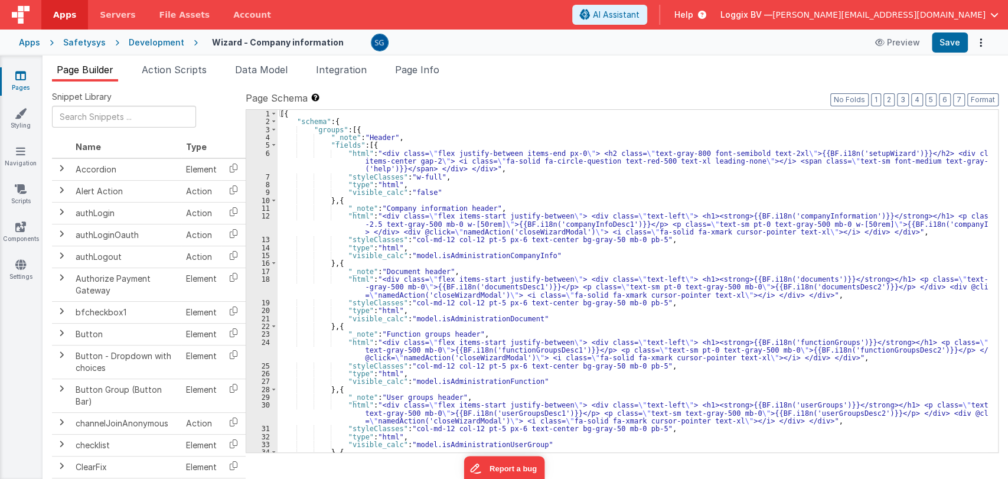
click at [626, 274] on div "[{ "schema" : { "groups" : [{ "_note" : "Header" , "fields" : [{ "html" : "<div…" at bounding box center [633, 289] width 710 height 358
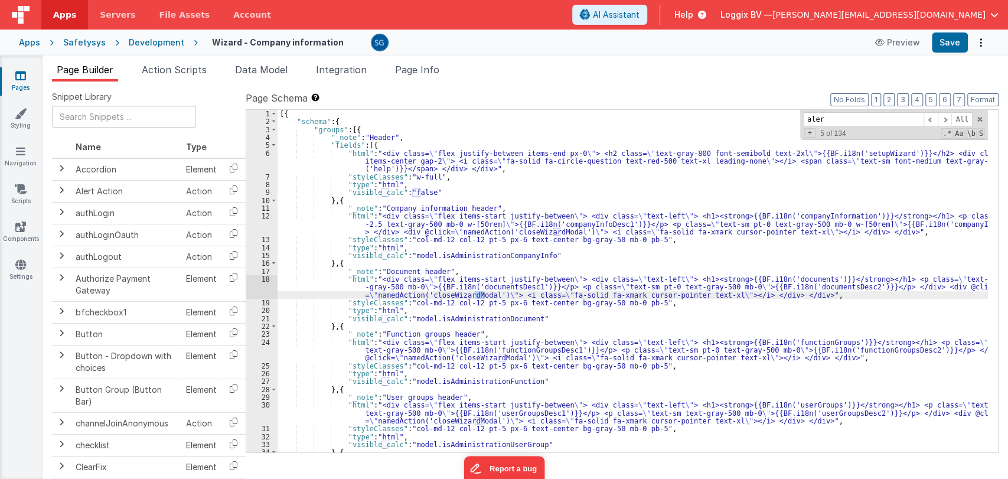
type input "alert"
type input "i18n"
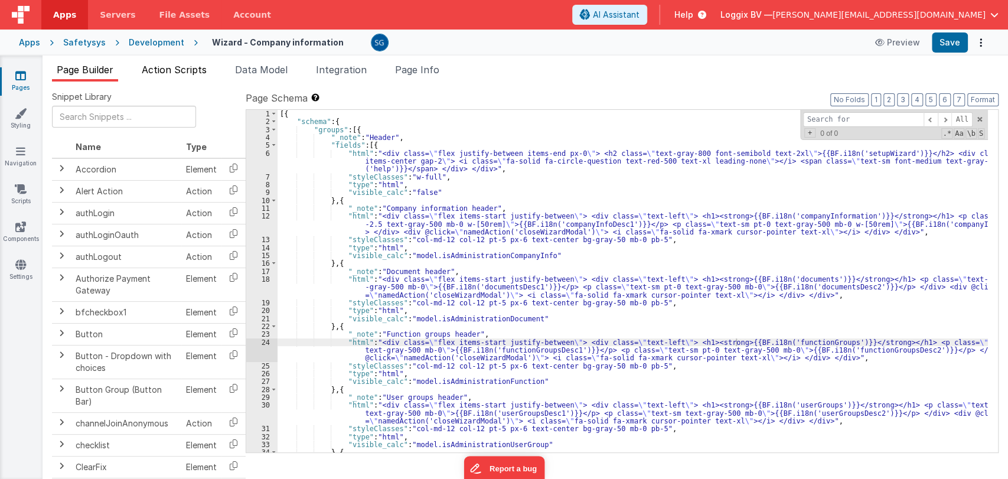
click at [146, 74] on span "Action Scripts" at bounding box center [174, 70] width 65 height 12
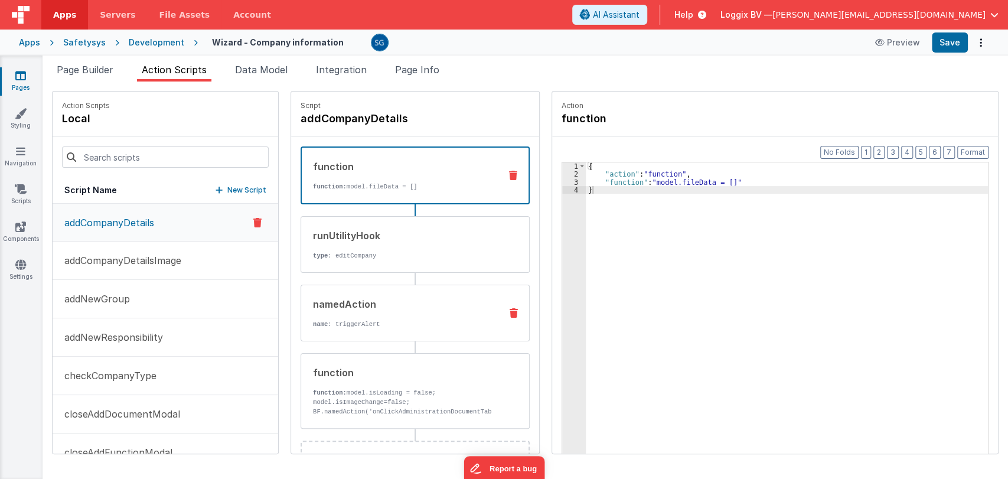
click at [364, 328] on div "namedAction name : triggerAlert" at bounding box center [415, 313] width 229 height 57
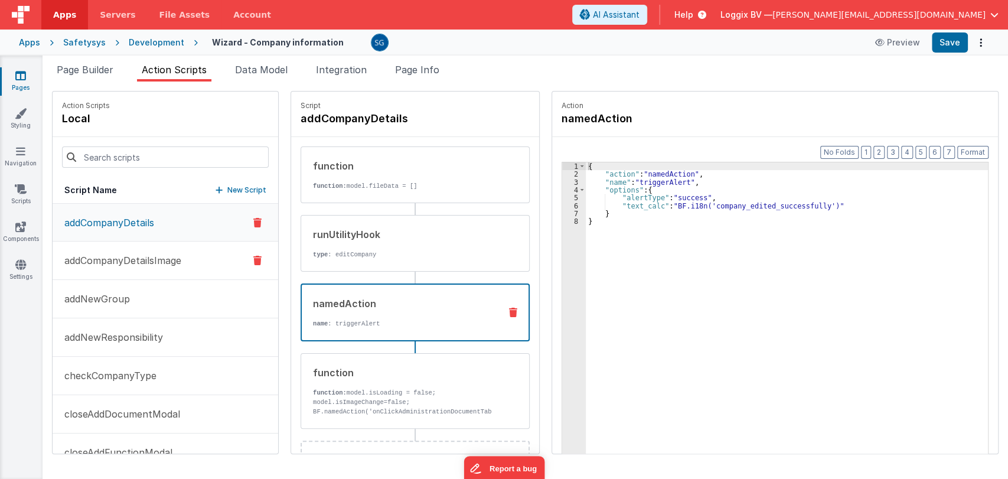
click at [187, 273] on button "addCompanyDetailsImage" at bounding box center [166, 261] width 226 height 38
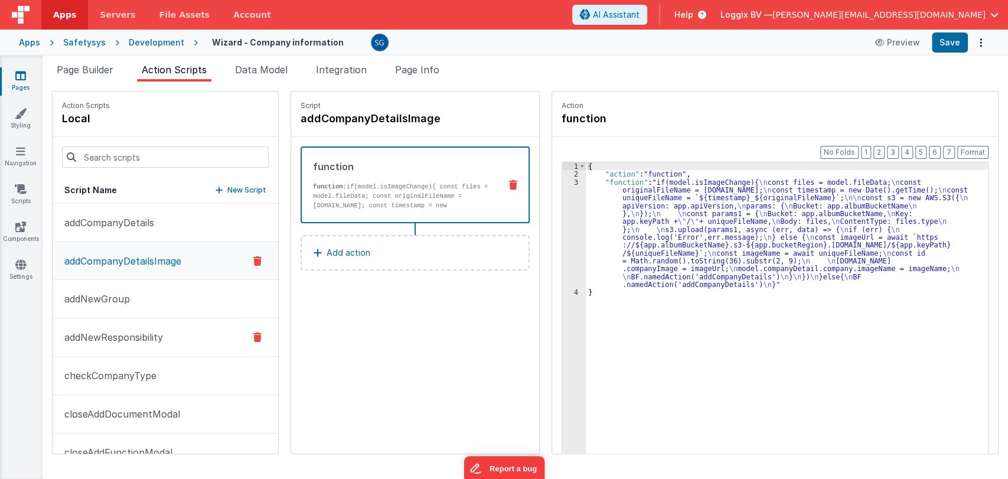
click at [120, 344] on button "addNewResponsibility" at bounding box center [166, 337] width 226 height 38
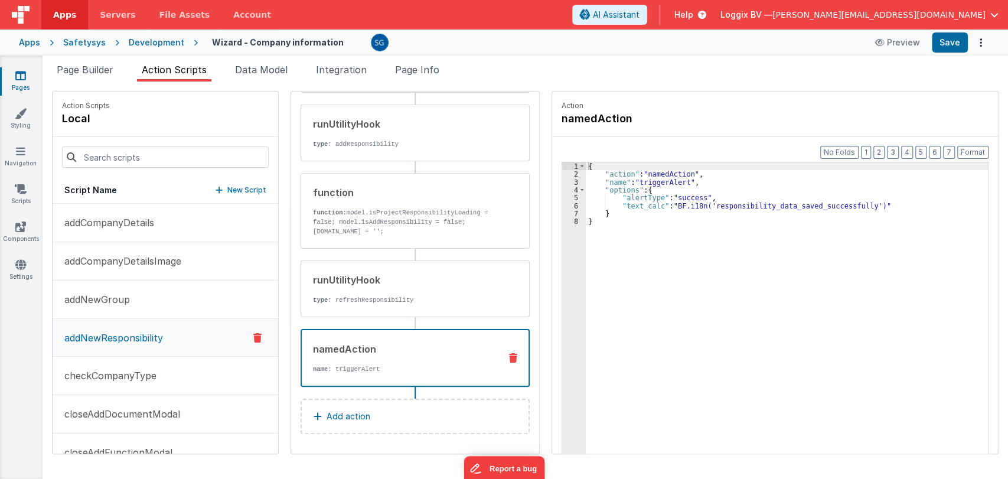
scroll to position [119, 0]
click at [383, 351] on div "namedAction" at bounding box center [402, 349] width 178 height 14
click at [18, 74] on icon at bounding box center [20, 76] width 11 height 12
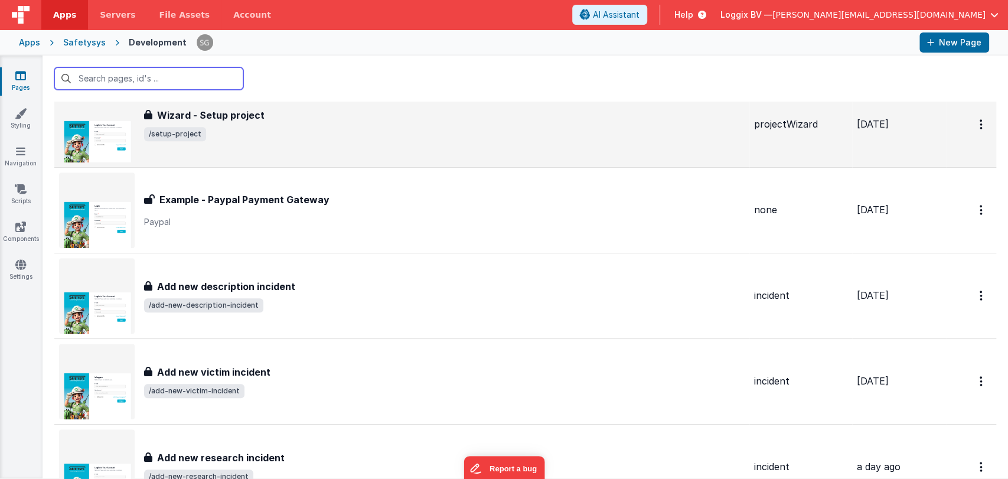
scroll to position [12547, 0]
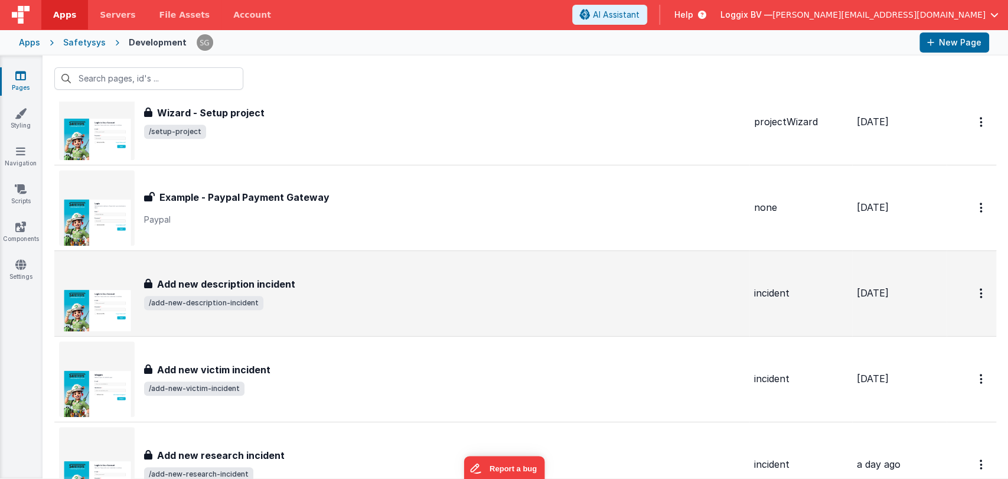
click at [278, 277] on h3 "Add new description incident" at bounding box center [226, 284] width 138 height 14
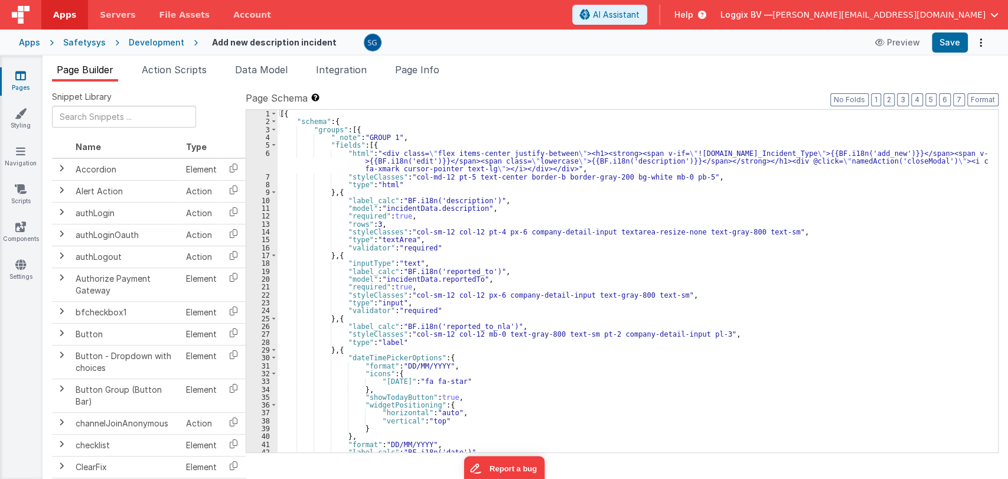
click at [537, 253] on div "[{ "schema" : { "groups" : [{ "_note" : "GROUP 1" , "fields" : [{ "html" : "<di…" at bounding box center [633, 289] width 710 height 358
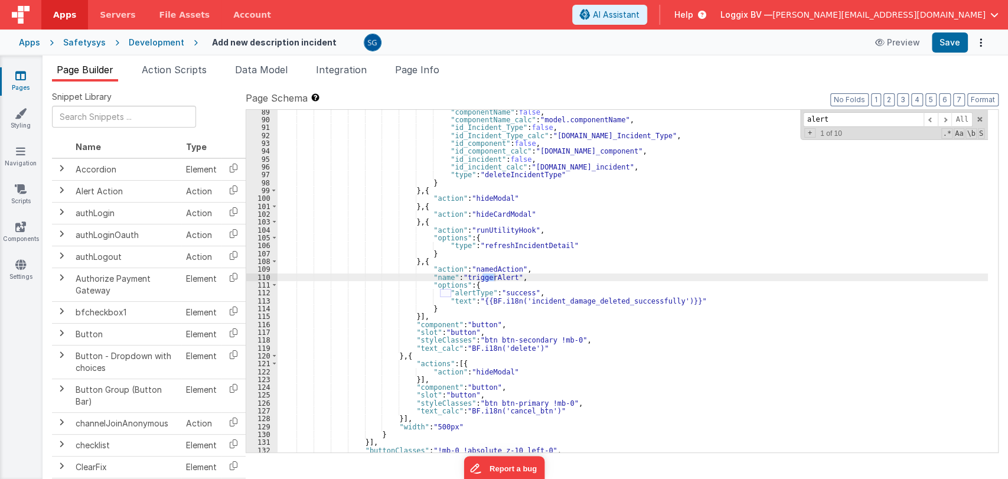
scroll to position [726, 0]
type input "alert"
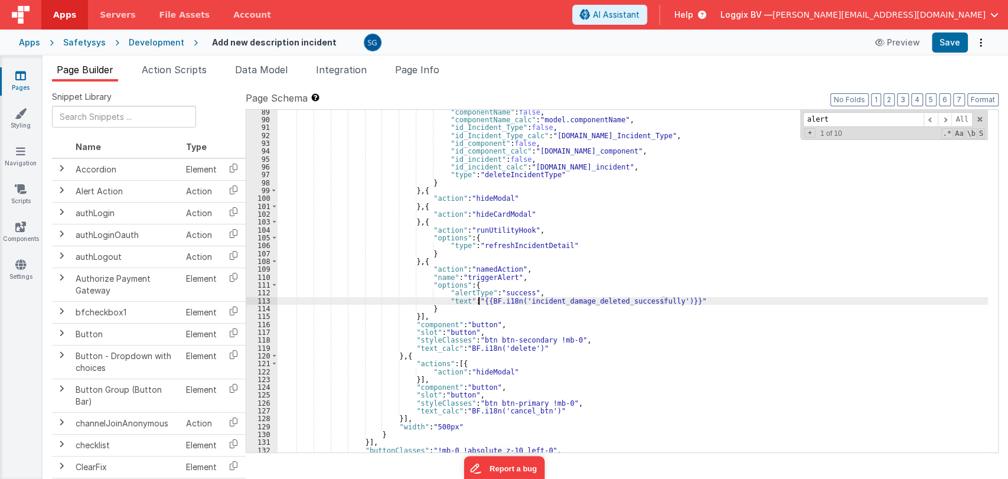
click at [478, 300] on div ""componentName" : false , "componentName_calc" : "model.componentName" , "id_In…" at bounding box center [633, 287] width 710 height 358
click at [661, 300] on div ""componentName" : false , "componentName_calc" : "model.componentName" , "id_In…" at bounding box center [633, 287] width 710 height 358
click at [456, 299] on div ""componentName" : false , "componentName_calc" : "model.componentName" , "id_In…" at bounding box center [633, 287] width 710 height 358
click at [947, 116] on span at bounding box center [945, 119] width 14 height 15
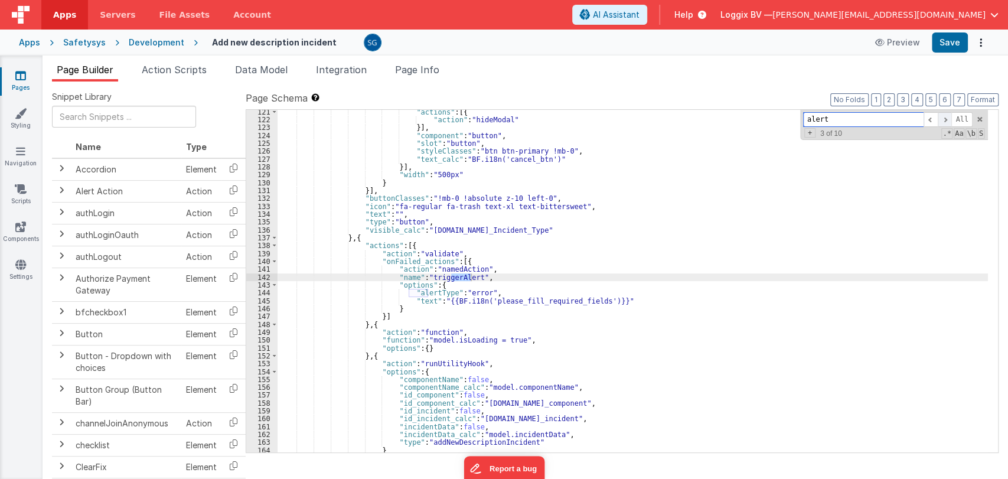
scroll to position [978, 0]
click at [947, 116] on span at bounding box center [945, 119] width 14 height 15
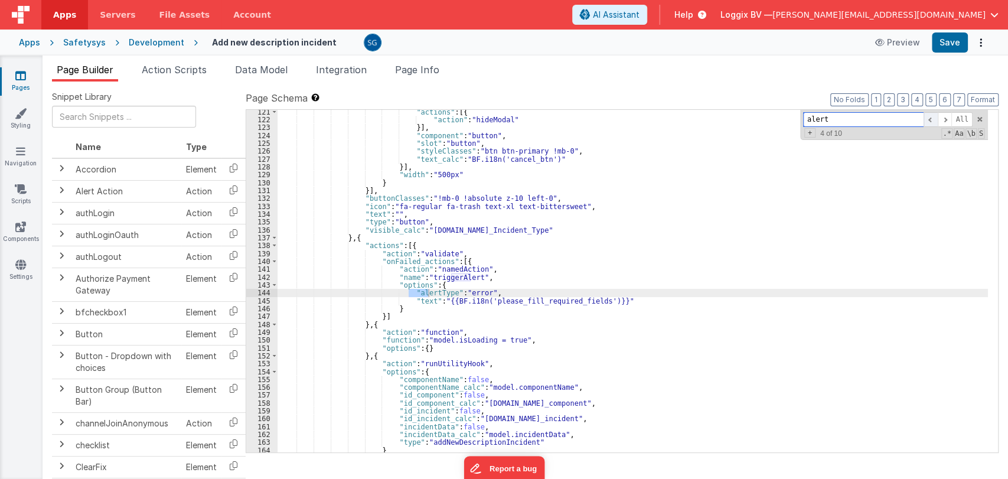
click at [931, 113] on span at bounding box center [930, 119] width 14 height 15
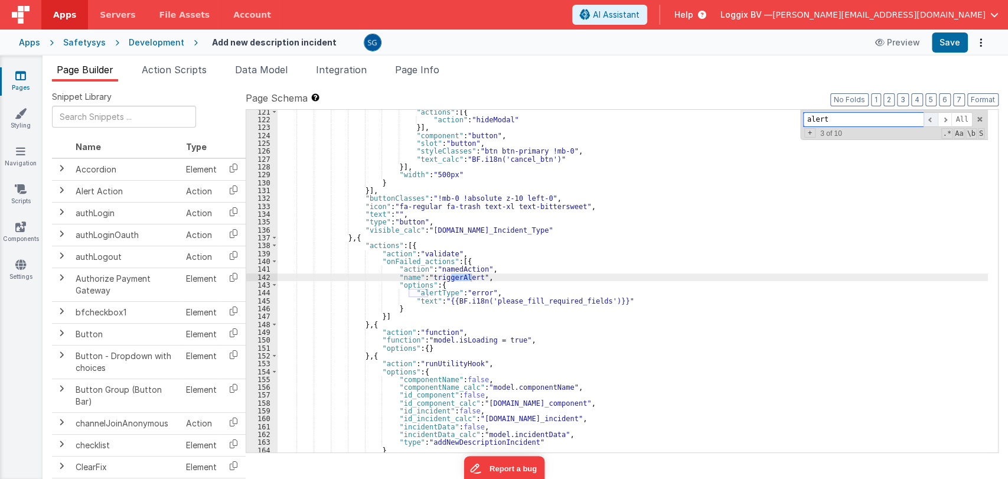
click at [931, 113] on span at bounding box center [930, 119] width 14 height 15
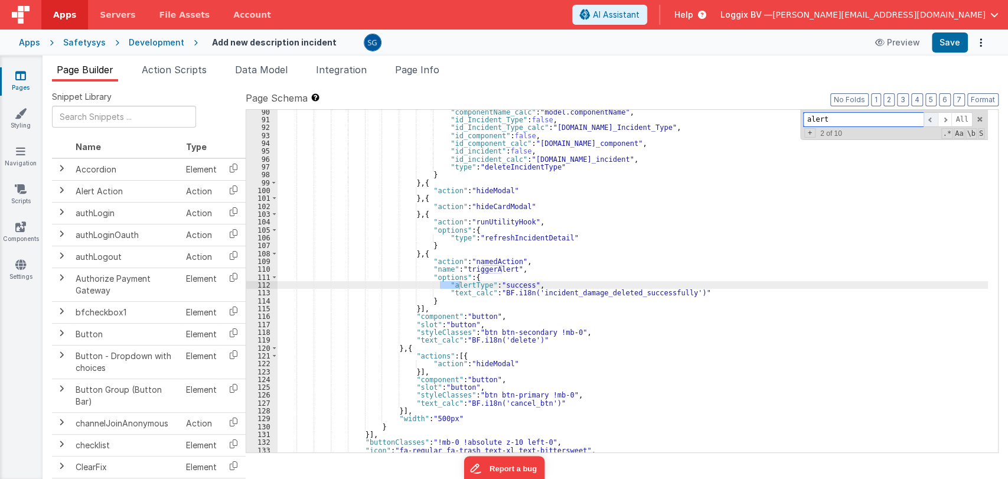
scroll to position [734, 0]
click at [945, 117] on span at bounding box center [945, 119] width 14 height 15
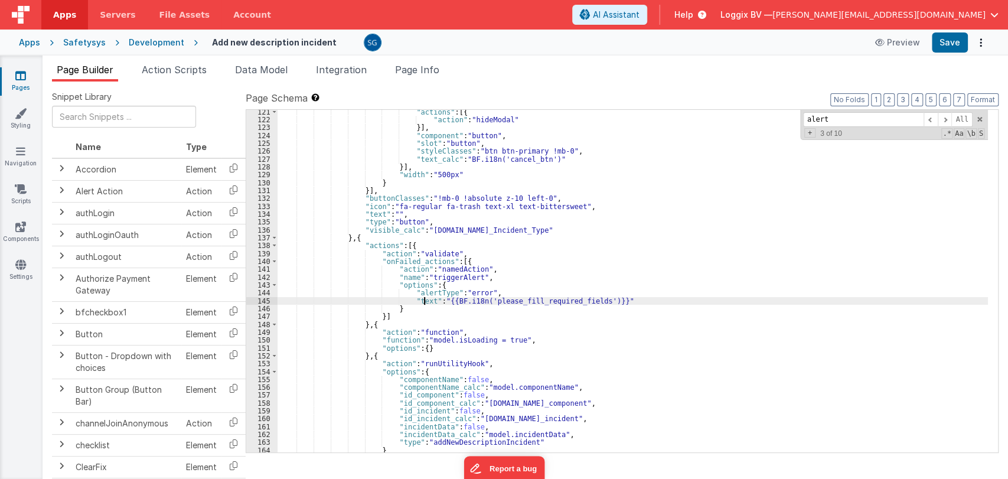
click at [425, 301] on div ""actions" : [{ "action" : "hideModal" }] , "component" : "button" , "slot" : "b…" at bounding box center [633, 287] width 710 height 358
click at [468, 302] on div ""actions" : [{ "action" : "hideModal" }] , "component" : "button" , "slot" : "b…" at bounding box center [633, 287] width 710 height 358
click at [616, 301] on div ""actions" : [{ "action" : "hideModal" }] , "component" : "button" , "slot" : "b…" at bounding box center [633, 287] width 710 height 358
click at [947, 123] on span at bounding box center [945, 119] width 14 height 15
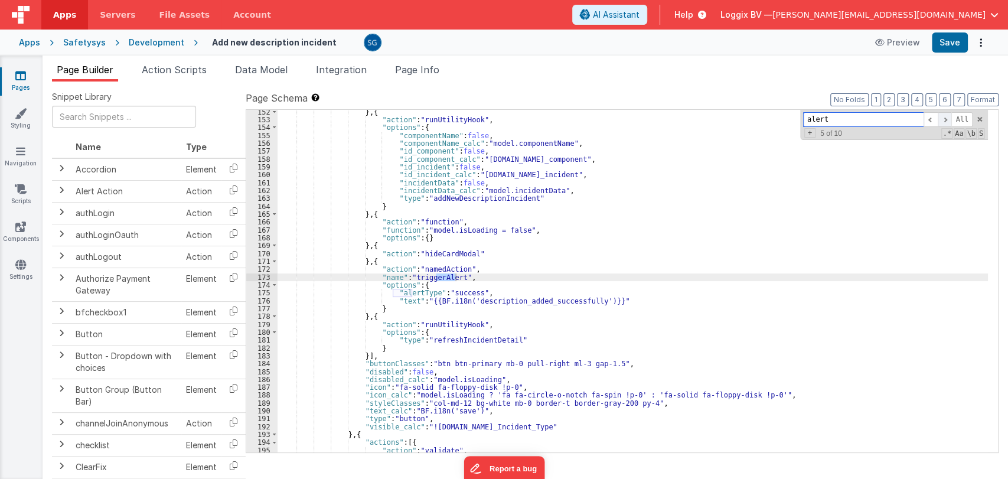
scroll to position [1222, 0]
click at [947, 123] on span at bounding box center [945, 119] width 14 height 15
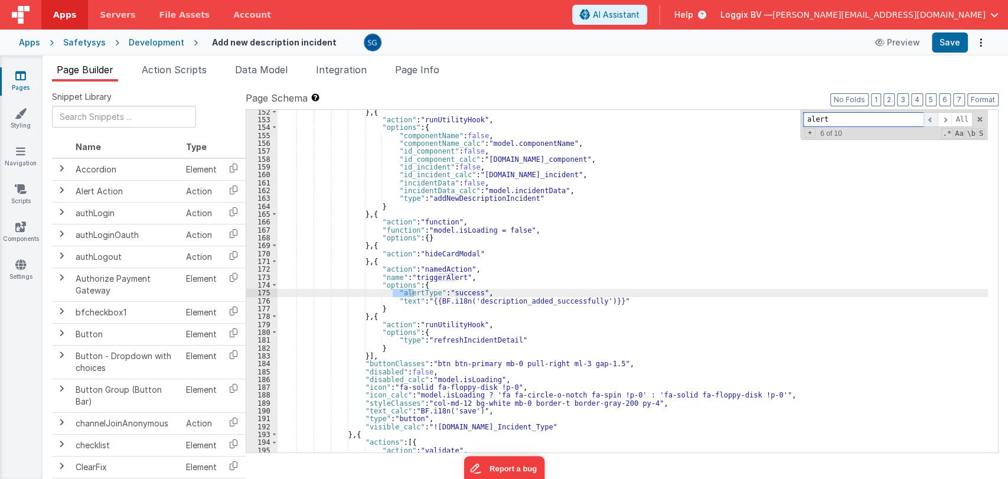
click at [932, 117] on span at bounding box center [930, 119] width 14 height 15
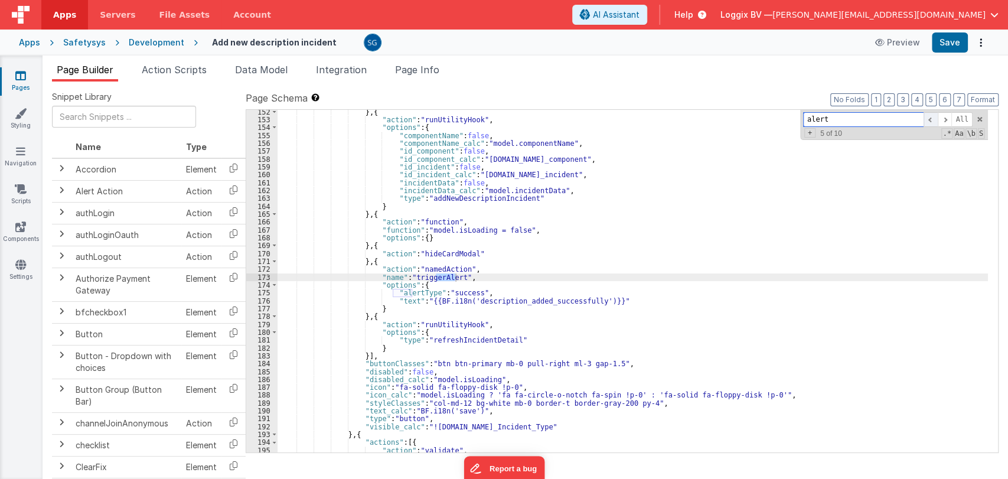
click at [932, 117] on span at bounding box center [930, 119] width 14 height 15
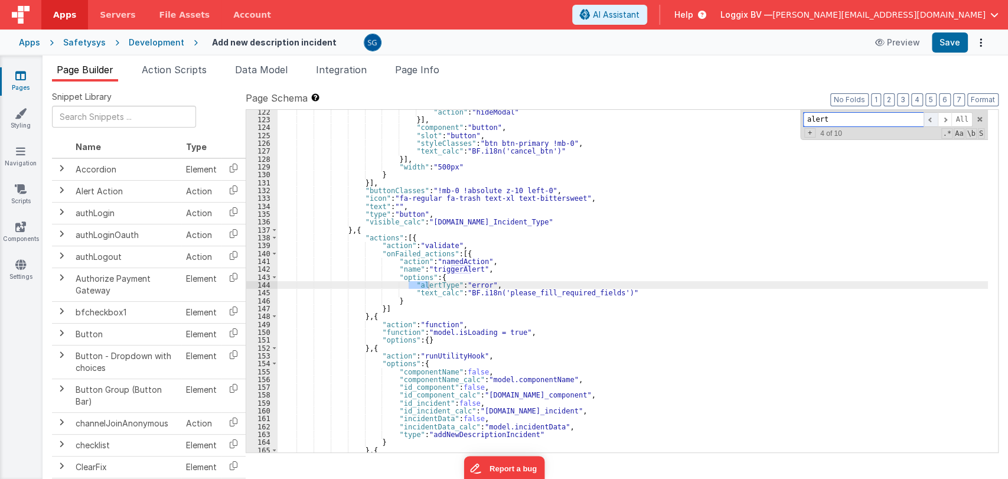
scroll to position [986, 0]
click at [945, 118] on span at bounding box center [945, 119] width 14 height 15
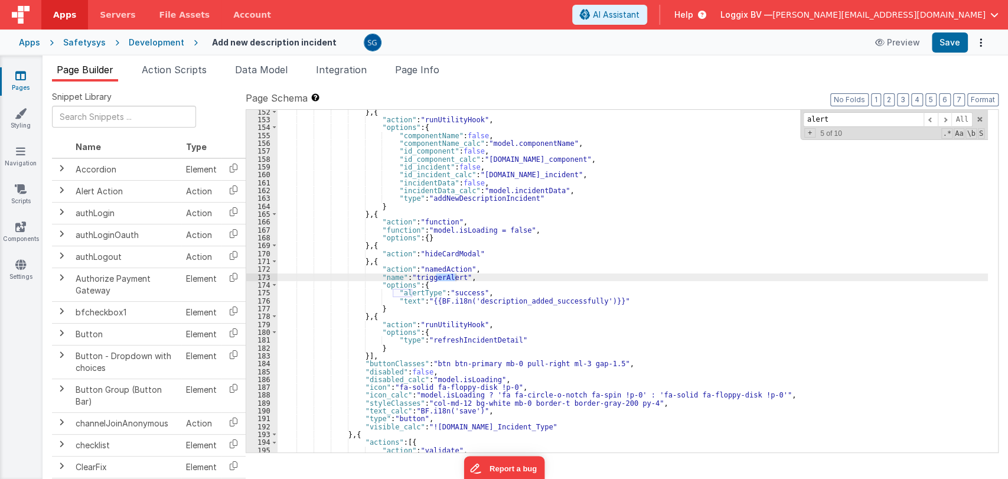
click at [407, 300] on div "} , { "action" : "runUtilityHook" , "options" : { "componentName" : false , "co…" at bounding box center [633, 287] width 710 height 358
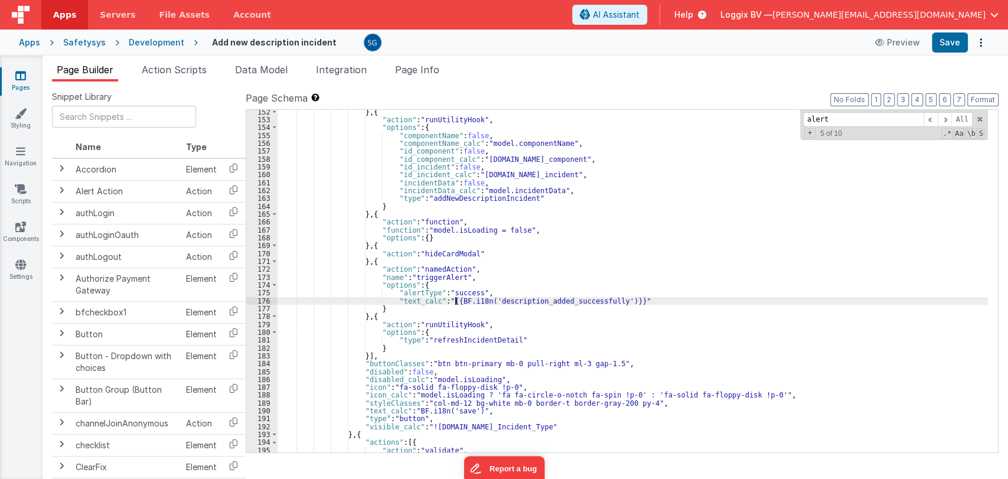
click at [453, 298] on div "} , { "action" : "runUtilityHook" , "options" : { "componentName" : false , "co…" at bounding box center [633, 287] width 710 height 358
click at [609, 300] on div "} , { "action" : "runUtilityHook" , "options" : { "componentName" : false , "co…" at bounding box center [633, 287] width 710 height 358
click at [947, 116] on span at bounding box center [945, 119] width 14 height 15
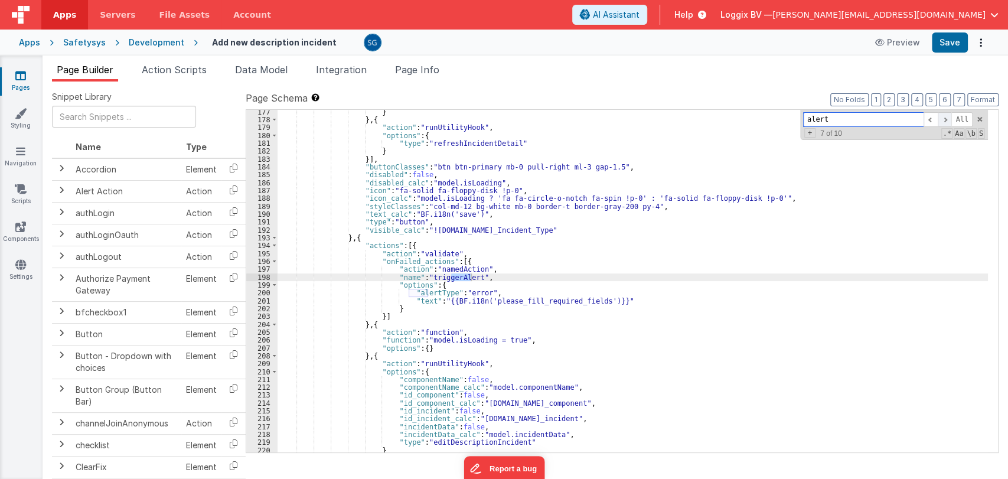
scroll to position [1419, 0]
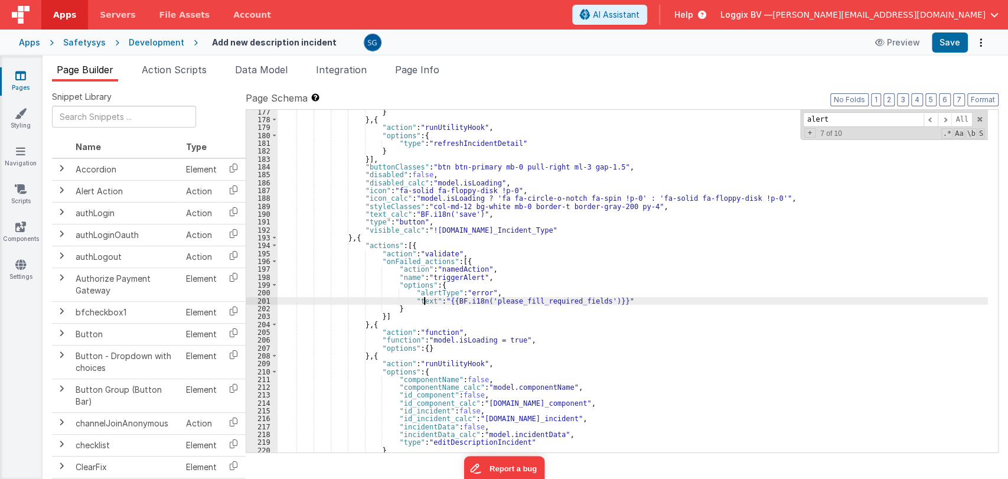
click at [424, 301] on div "} } , { "action" : "runUtilityHook" , "options" : { "type" : "refreshIncidentDe…" at bounding box center [633, 287] width 710 height 358
click at [466, 299] on div "} } , { "action" : "runUtilityHook" , "options" : { "type" : "refreshIncidentDe…" at bounding box center [633, 287] width 710 height 358
click at [618, 301] on div "} } , { "action" : "runUtilityHook" , "options" : { "type" : "refreshIncidentDe…" at bounding box center [633, 287] width 710 height 358
click at [615, 303] on div "} } , { "action" : "runUtilityHook" , "options" : { "type" : "refreshIncidentDe…" at bounding box center [633, 287] width 710 height 358
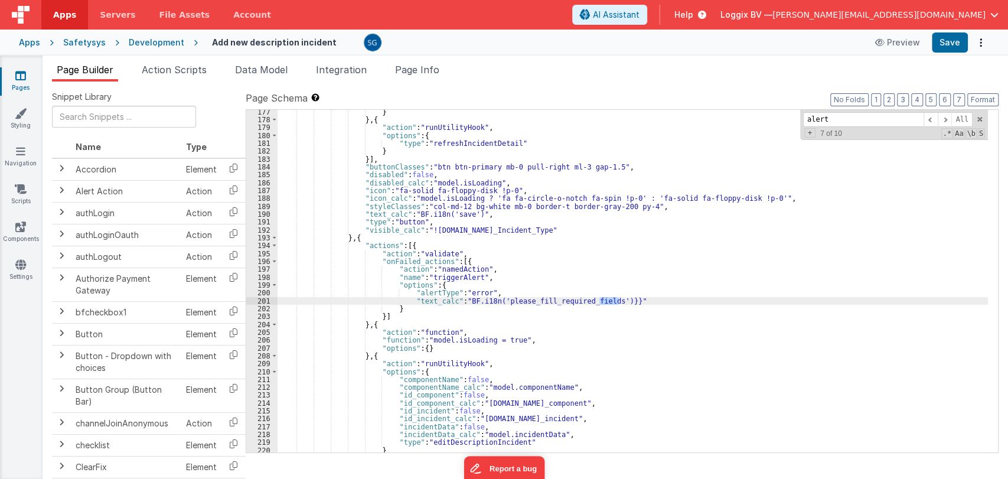
click at [615, 303] on div "} } , { "action" : "runUtilityHook" , "options" : { "type" : "refreshIncidentDe…" at bounding box center [633, 281] width 710 height 342
click at [613, 301] on div "} } , { "action" : "runUtilityHook" , "options" : { "type" : "refreshIncidentDe…" at bounding box center [633, 287] width 710 height 358
click at [947, 119] on span at bounding box center [945, 119] width 14 height 15
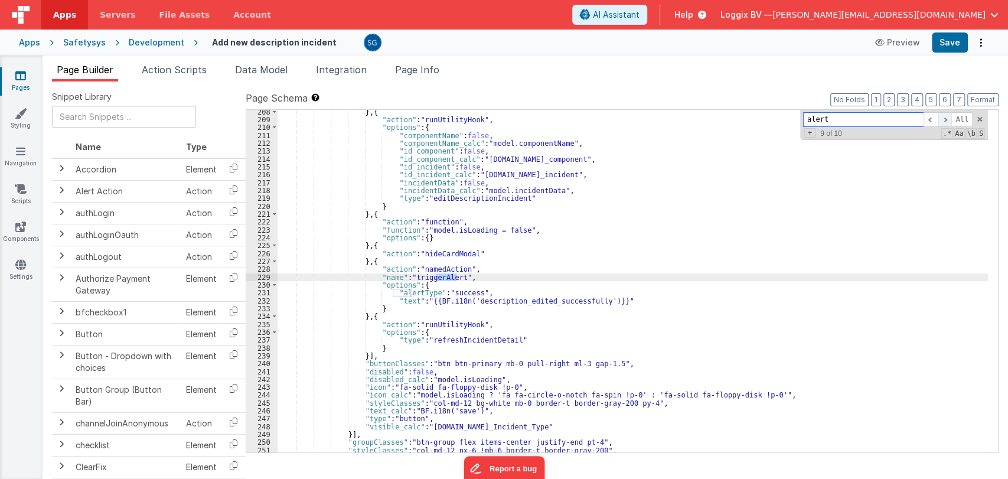
scroll to position [1663, 0]
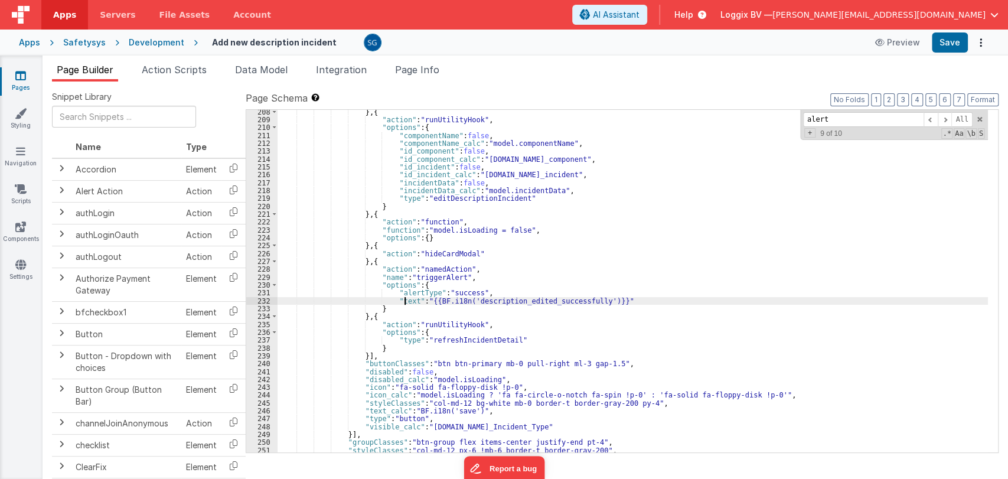
click at [406, 299] on div "} , { "action" : "runUtilityHook" , "options" : { "componentName" : false , "co…" at bounding box center [633, 287] width 710 height 358
click at [453, 301] on div "} , { "action" : "runUtilityHook" , "options" : { "componentName" : false , "co…" at bounding box center [633, 287] width 710 height 358
click at [949, 119] on span at bounding box center [945, 119] width 14 height 15
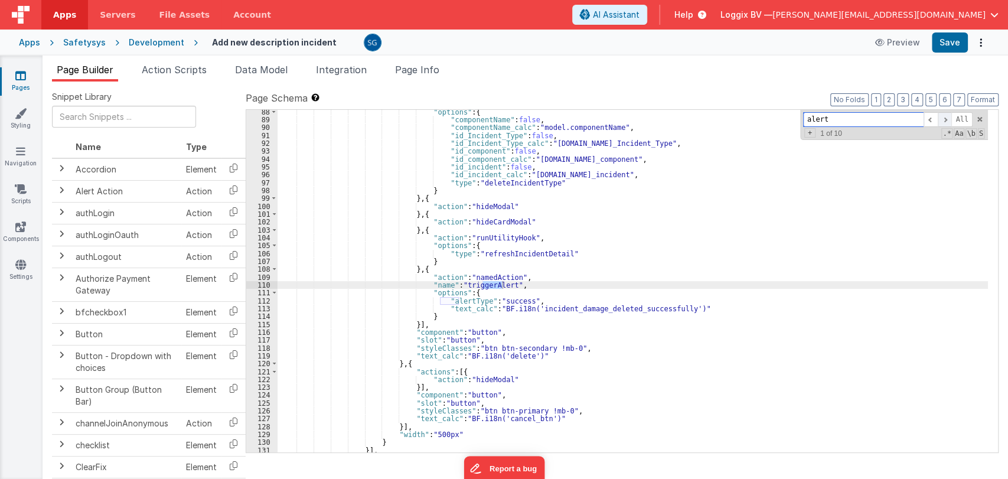
scroll to position [718, 0]
click at [983, 99] on button "Format" at bounding box center [982, 99] width 31 height 13
click at [949, 35] on button "Save" at bounding box center [950, 42] width 36 height 20
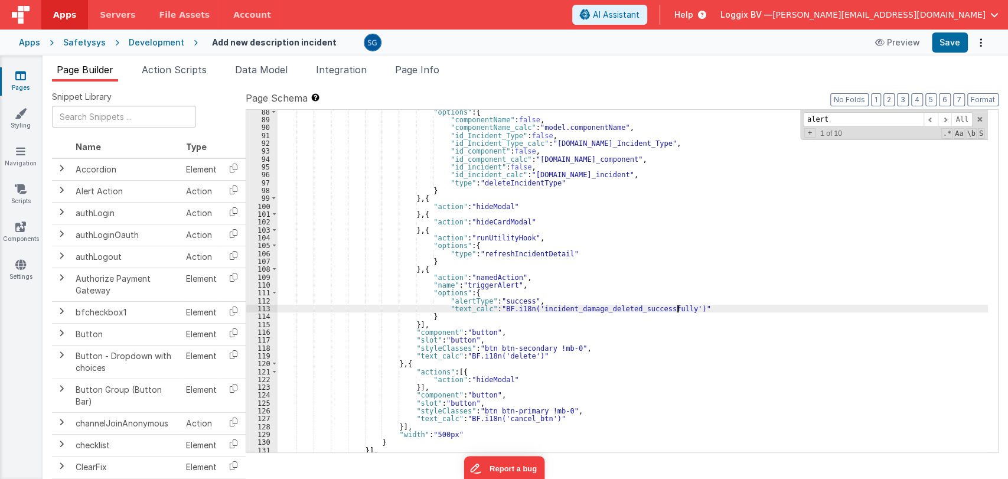
click at [709, 309] on div ""options" : { "componentName" : false , "componentName_calc" : "model.component…" at bounding box center [633, 287] width 710 height 358
click at [977, 116] on span at bounding box center [979, 119] width 8 height 8
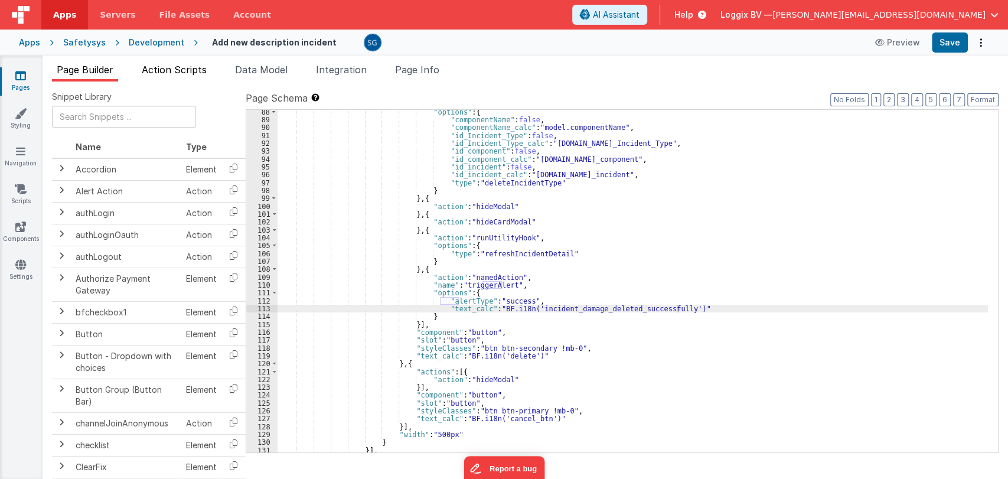
click at [184, 63] on li "Action Scripts" at bounding box center [174, 72] width 74 height 19
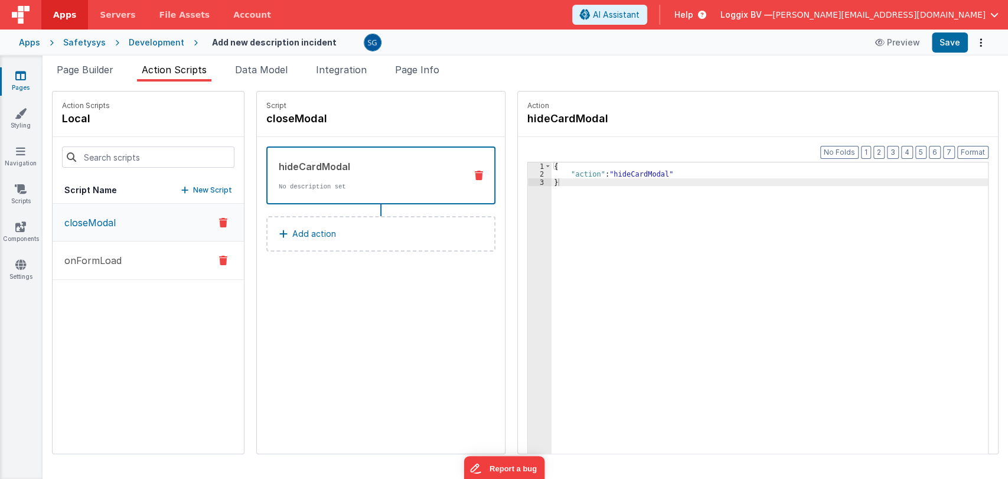
click at [104, 246] on button "onFormLoad" at bounding box center [148, 261] width 191 height 38
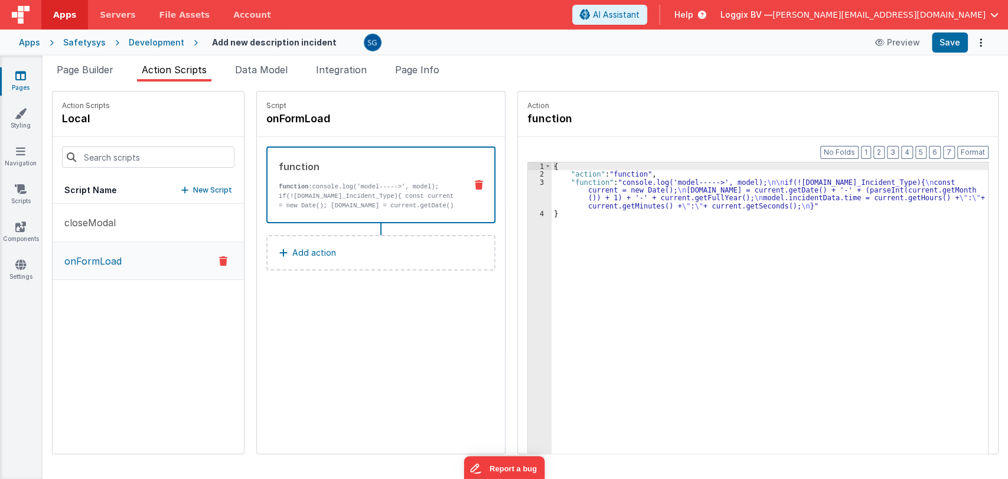
click at [14, 76] on link "Pages" at bounding box center [20, 82] width 43 height 24
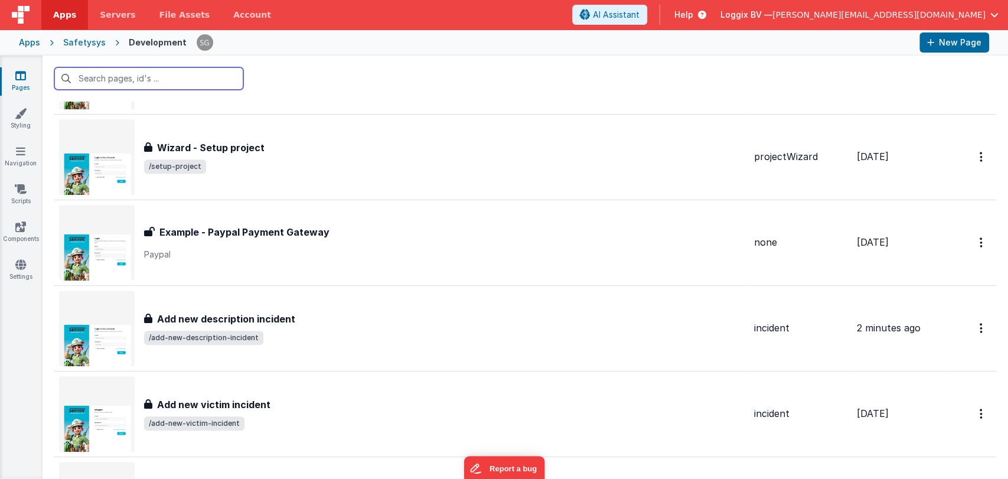
scroll to position [12655, 0]
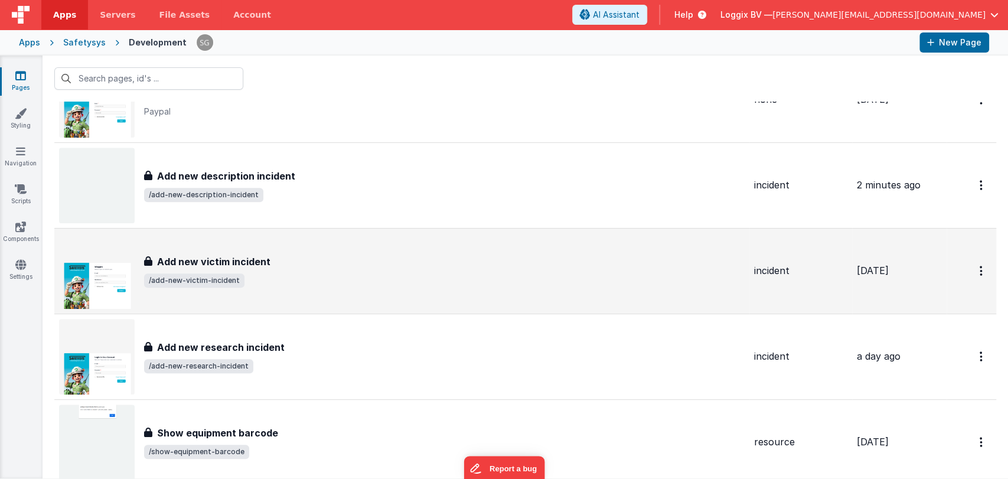
click at [407, 273] on span "/add-new-victim-incident" at bounding box center [444, 280] width 601 height 14
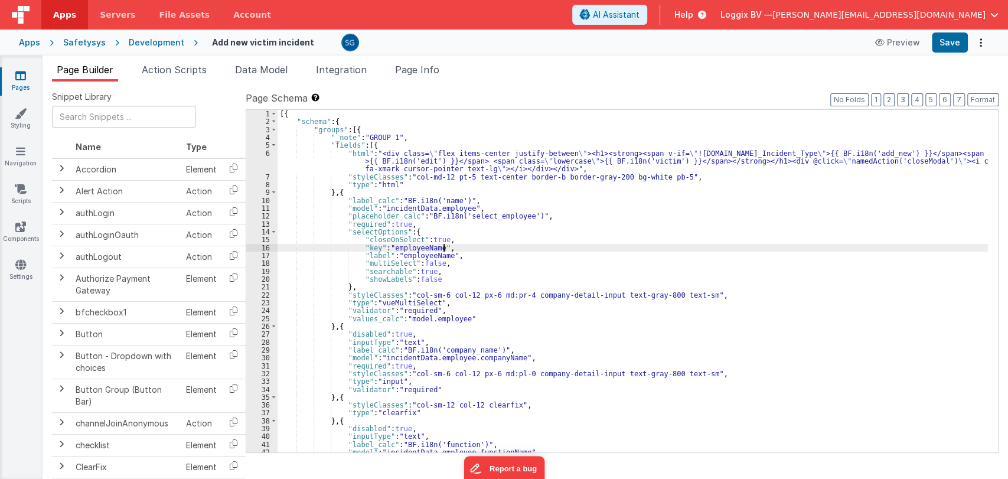
click at [523, 245] on div "[{ "schema" : { "groups" : [{ "_note" : "GROUP 1" , "fields" : [{ "html" : "<di…" at bounding box center [633, 289] width 710 height 358
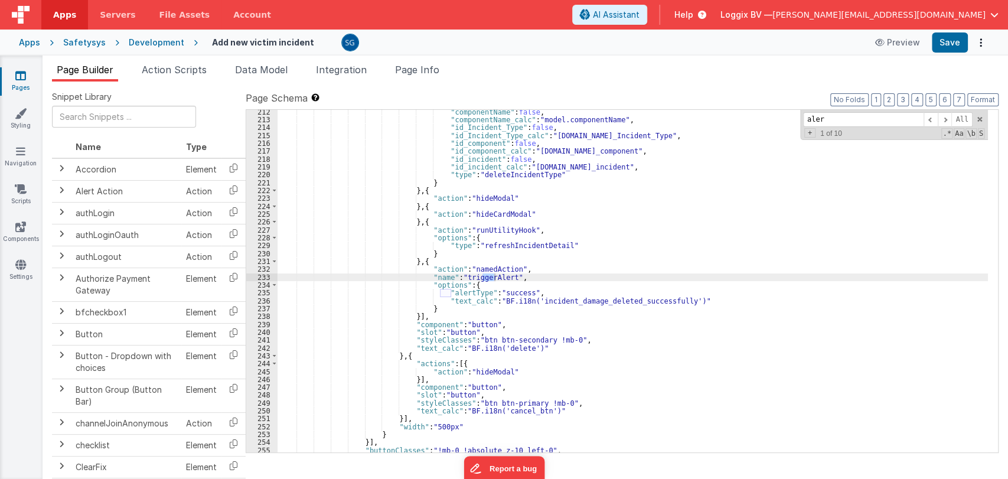
scroll to position [1695, 0]
type input "alert"
click at [945, 122] on span at bounding box center [945, 119] width 14 height 15
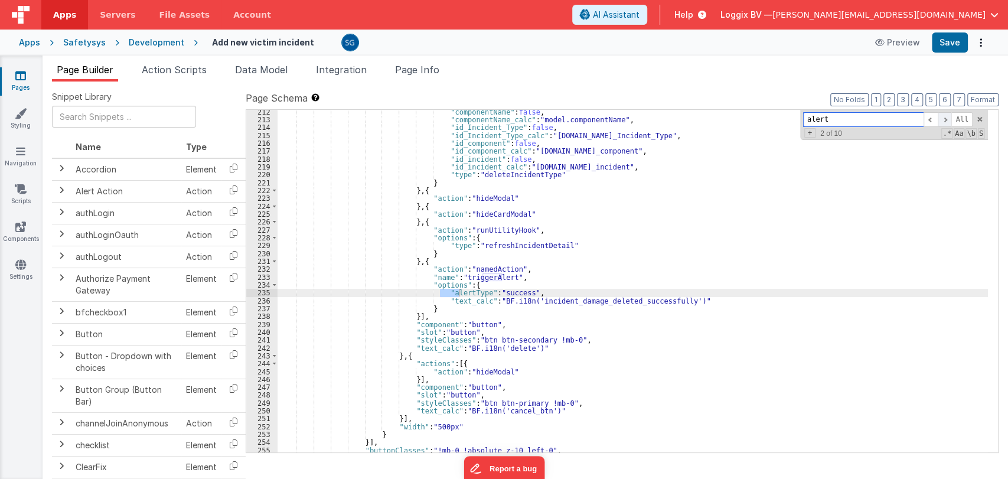
click at [945, 122] on span at bounding box center [945, 119] width 14 height 15
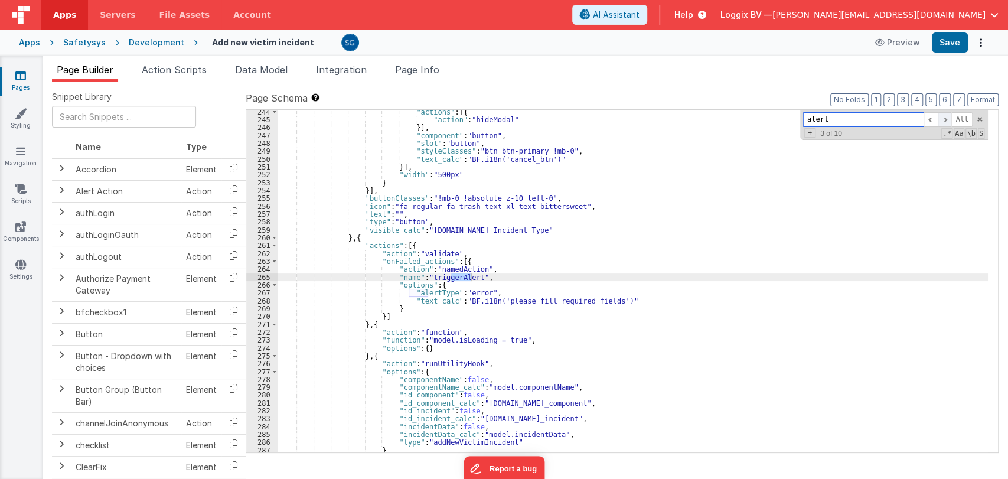
scroll to position [1946, 0]
click at [945, 122] on span at bounding box center [945, 119] width 14 height 15
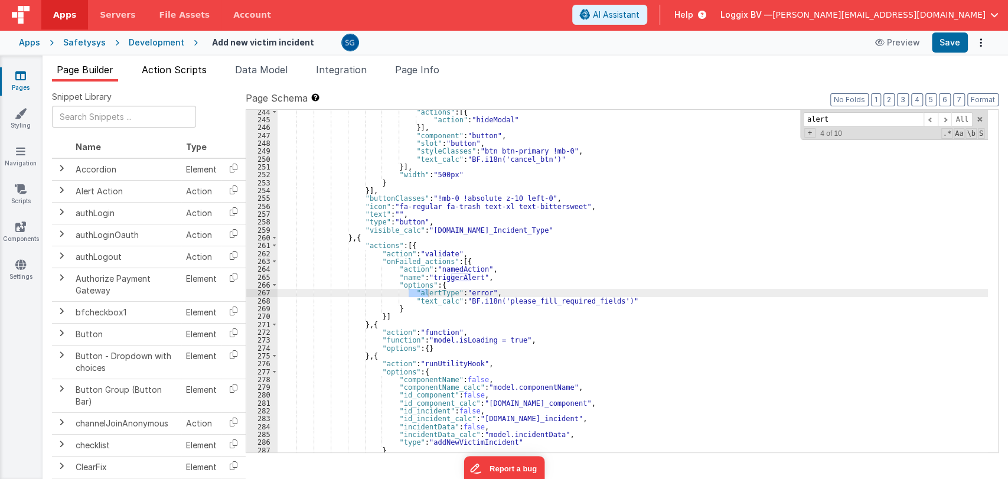
click at [180, 66] on span "Action Scripts" at bounding box center [174, 70] width 65 height 12
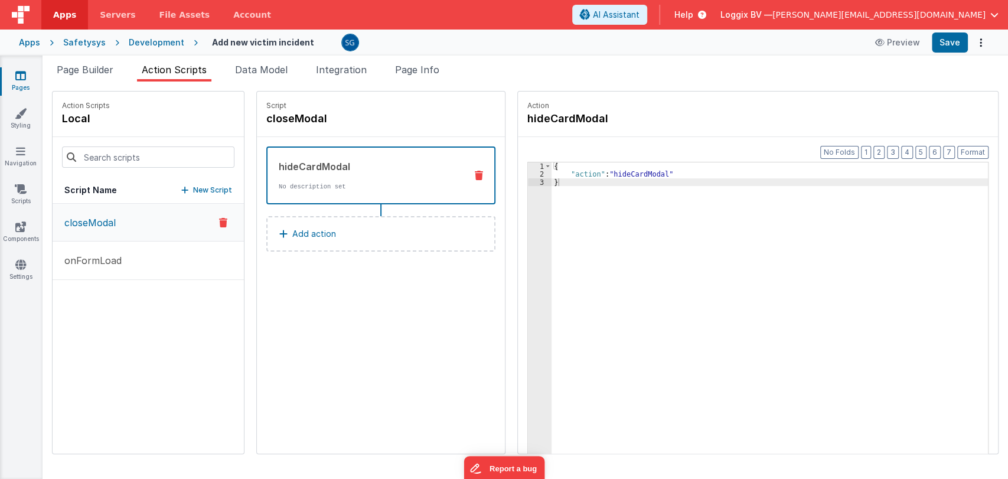
click at [19, 74] on icon at bounding box center [20, 76] width 11 height 12
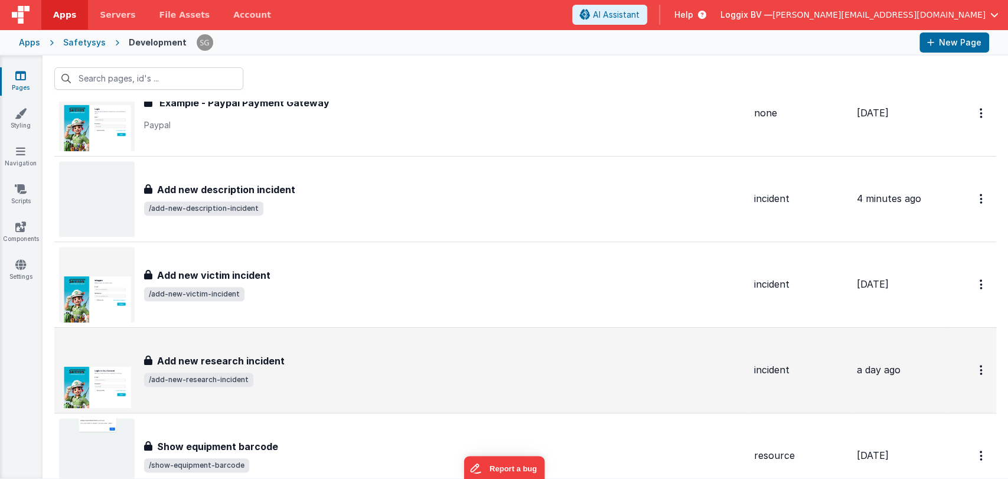
scroll to position [12651, 0]
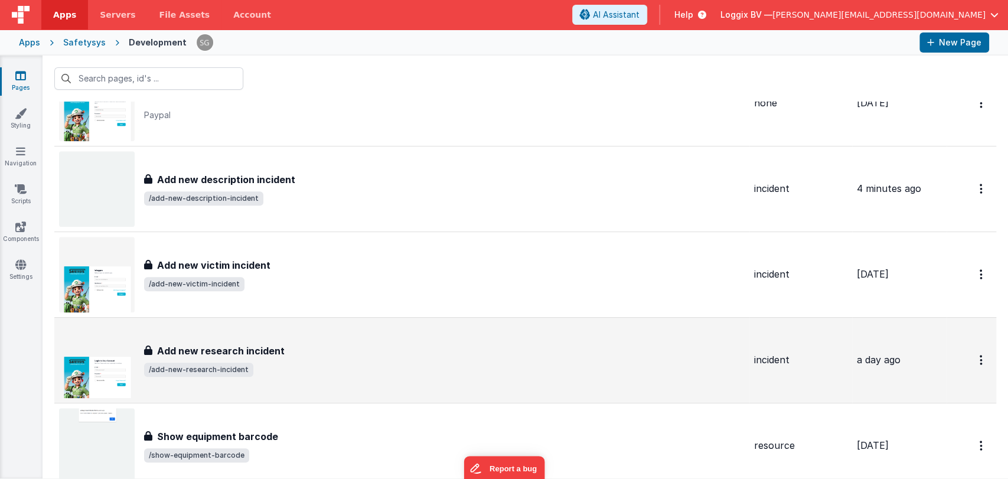
click at [286, 344] on div "Add new research incident" at bounding box center [444, 351] width 601 height 14
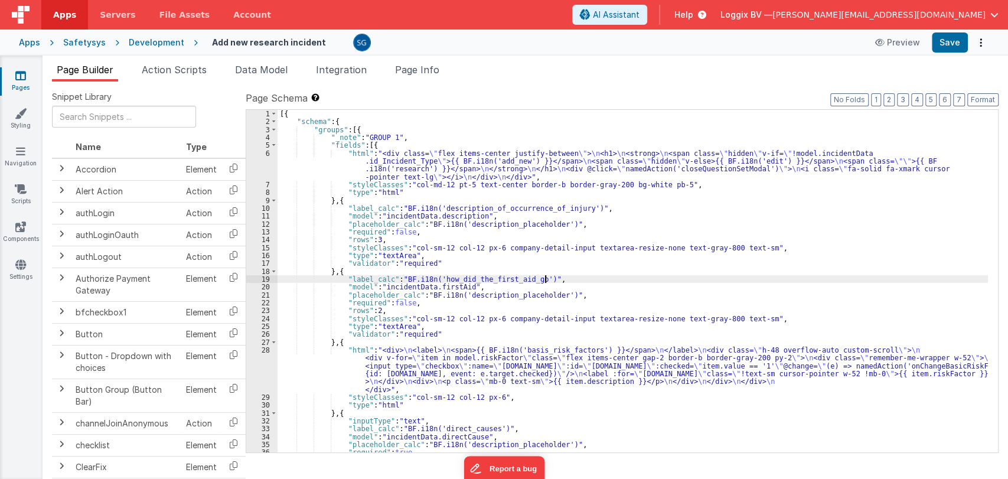
click at [564, 281] on div "[{ "schema" : { "groups" : [{ "_note" : "GROUP 1" , "fields" : [{ "html" : "<di…" at bounding box center [633, 289] width 710 height 358
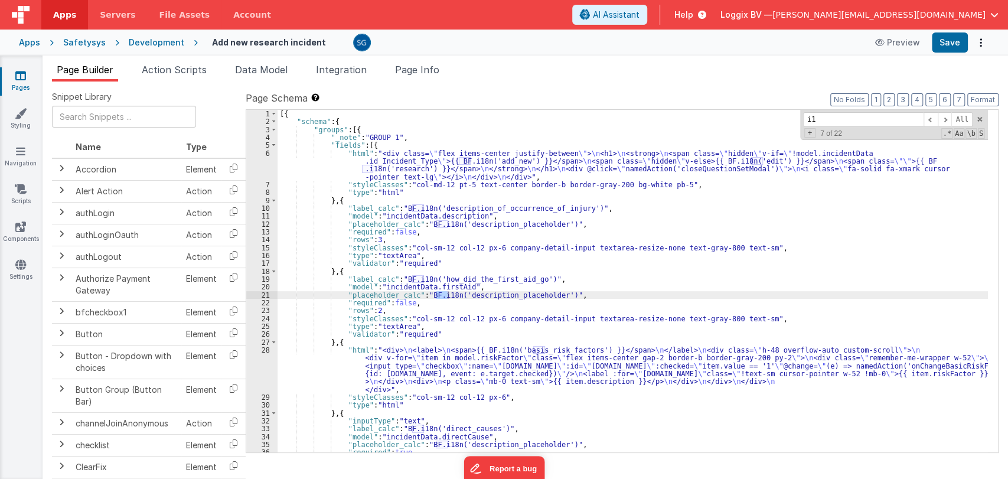
type input "i"
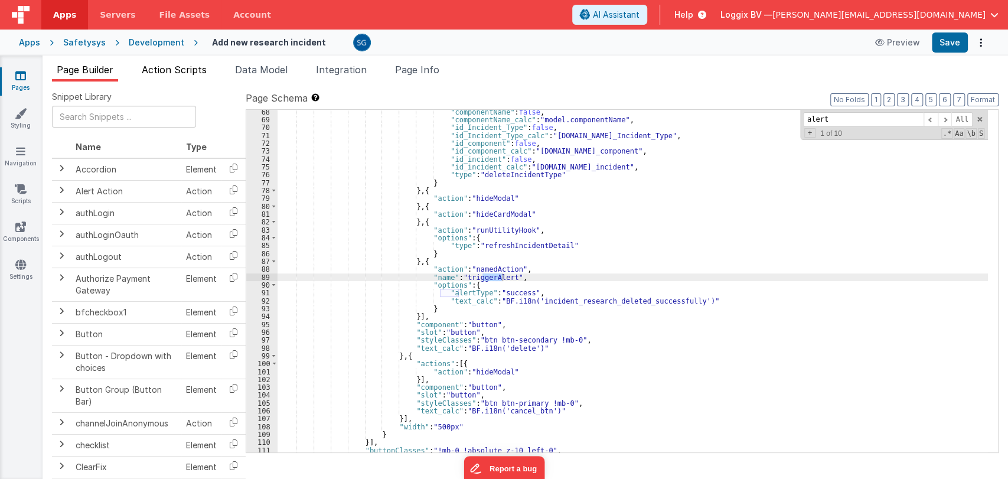
type input "alert"
click at [168, 64] on span "Action Scripts" at bounding box center [174, 70] width 65 height 12
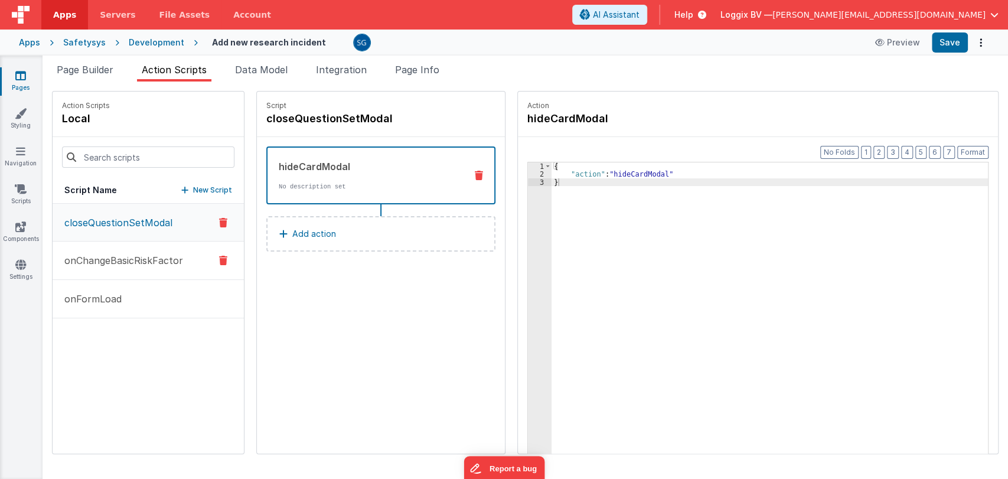
click at [114, 262] on p "onChangeBasicRiskFactor" at bounding box center [120, 260] width 126 height 14
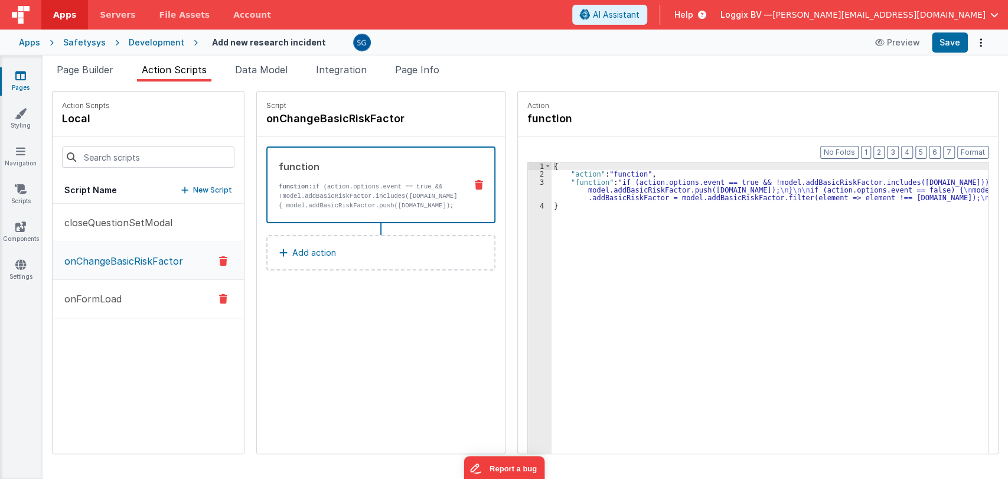
click at [103, 302] on p "onFormLoad" at bounding box center [89, 299] width 64 height 14
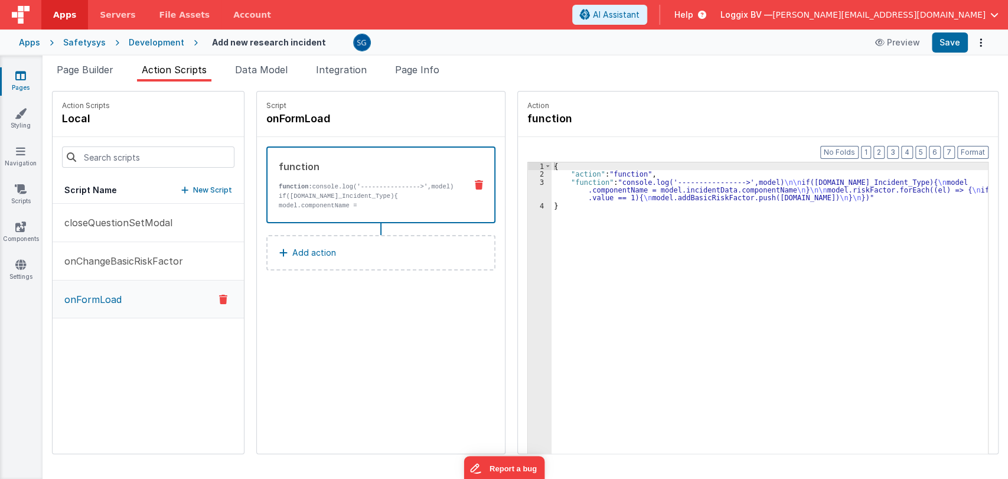
click at [29, 76] on link "Pages" at bounding box center [20, 82] width 43 height 24
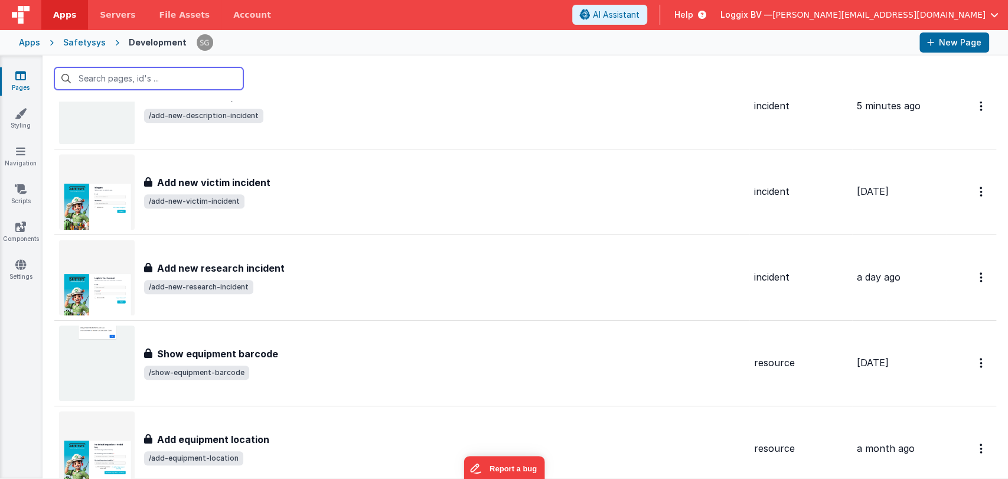
scroll to position [12770, 0]
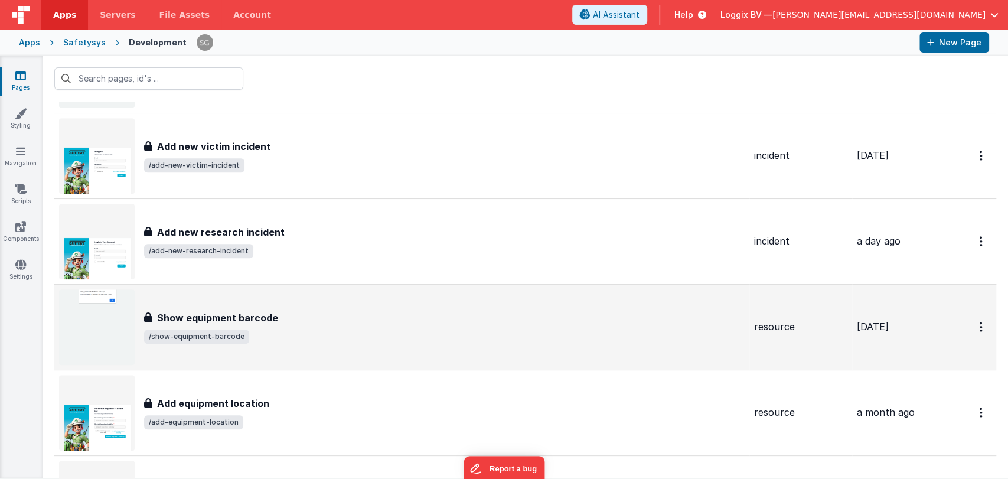
click at [333, 311] on div "Show equipment barcode" at bounding box center [444, 318] width 601 height 14
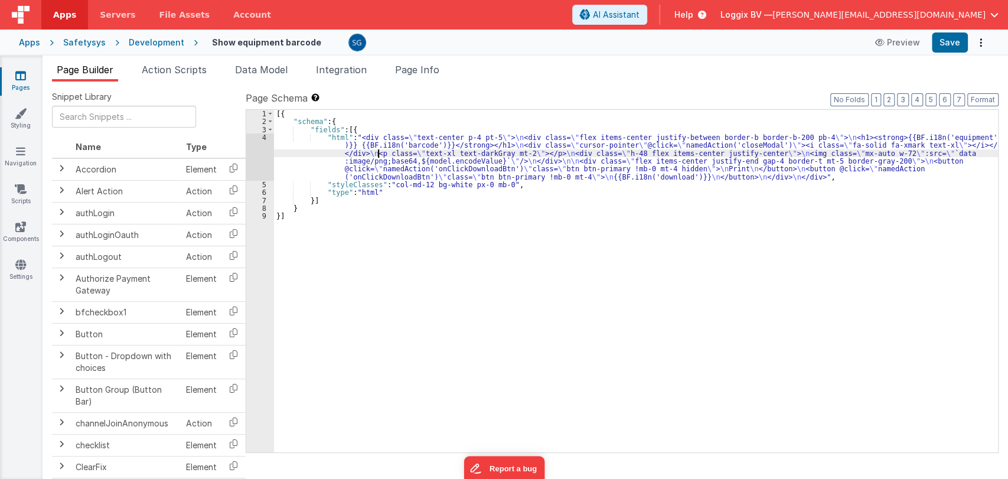
click at [377, 154] on div "[{ "schema" : { "fields" : [{ "html" : "<div class= \" text-center p-4 pt-5 \" …" at bounding box center [636, 289] width 724 height 358
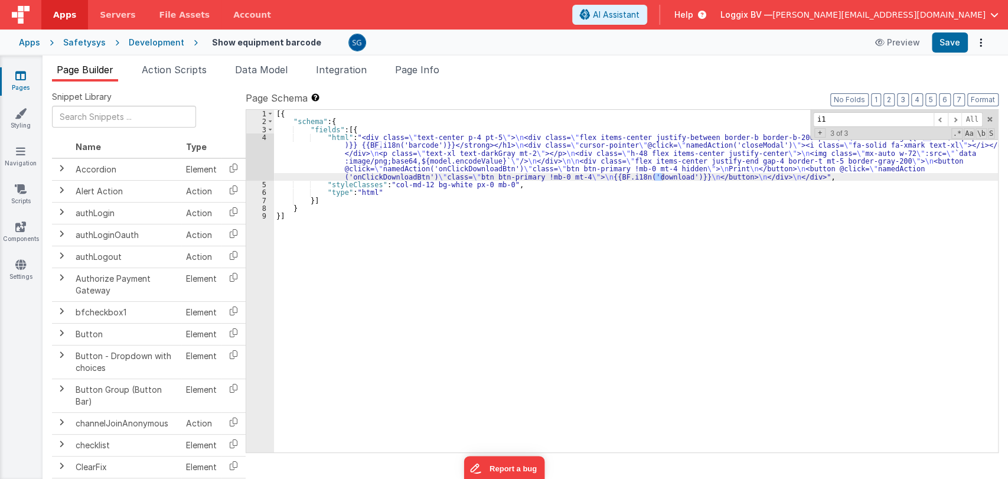
type input "i"
click at [169, 76] on li "Action Scripts" at bounding box center [174, 72] width 74 height 19
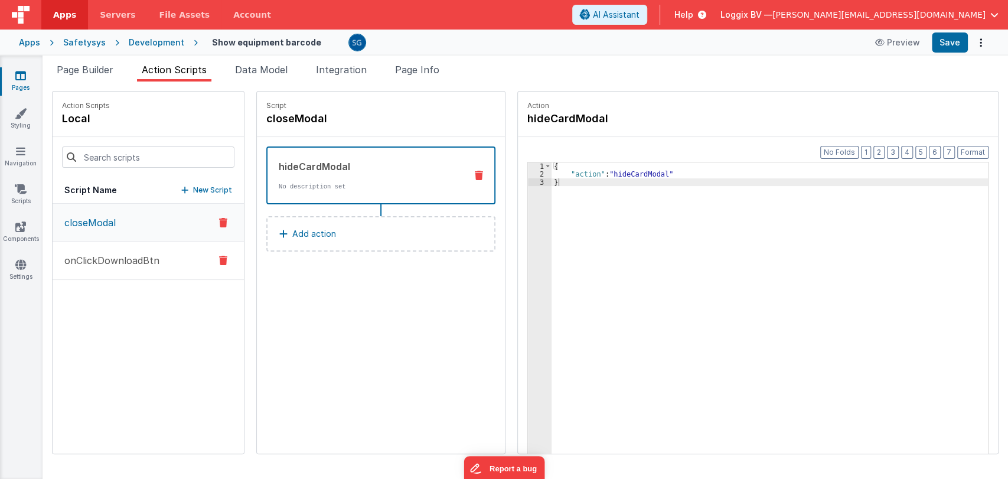
click at [92, 259] on p "onClickDownloadBtn" at bounding box center [108, 260] width 102 height 14
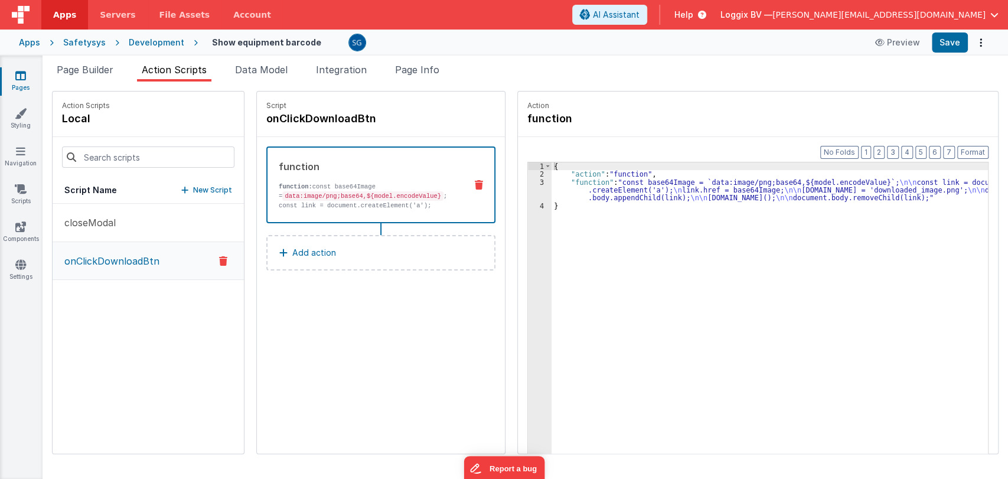
click at [24, 75] on icon at bounding box center [20, 76] width 11 height 12
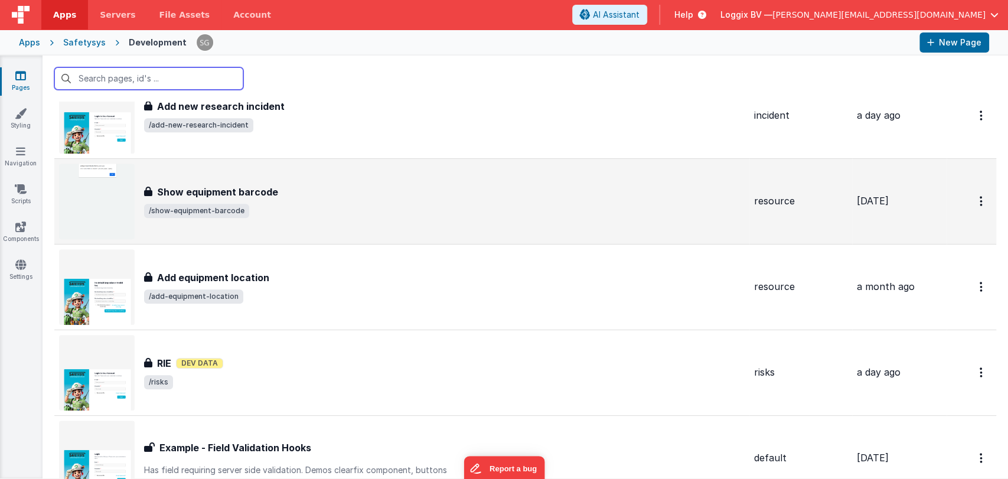
scroll to position [12895, 0]
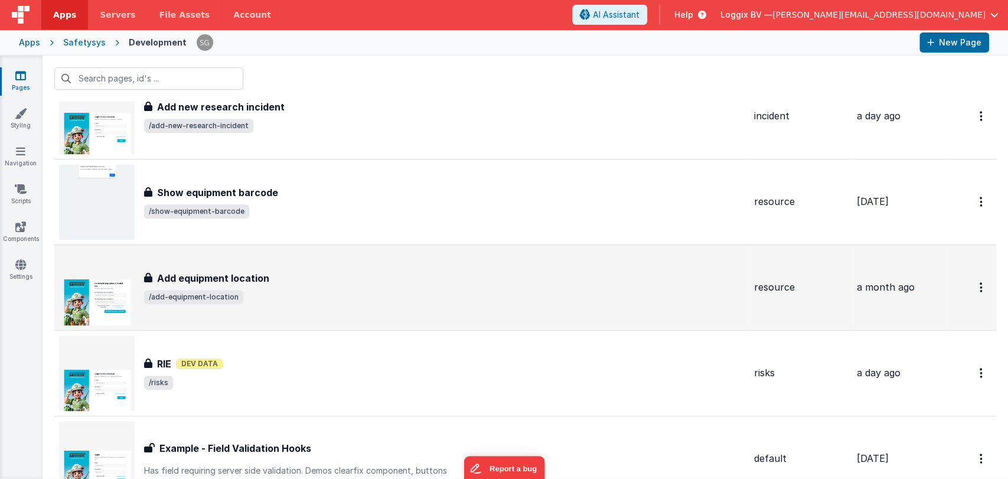
click at [276, 290] on span "/add-equipment-location" at bounding box center [444, 297] width 601 height 14
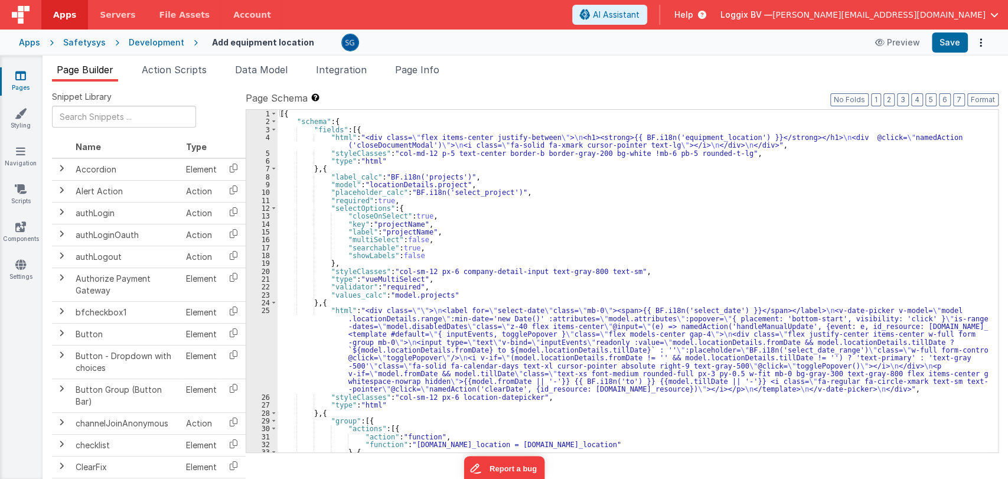
click at [621, 218] on div "[{ "schema" : { "fields" : [{ "html" : "<div class= \" flex items-center justif…" at bounding box center [633, 289] width 710 height 358
click at [621, 218] on div "[{ "schema" : { "fields" : [{ "html" : "<div class= \" flex items-center justif…" at bounding box center [633, 281] width 710 height 342
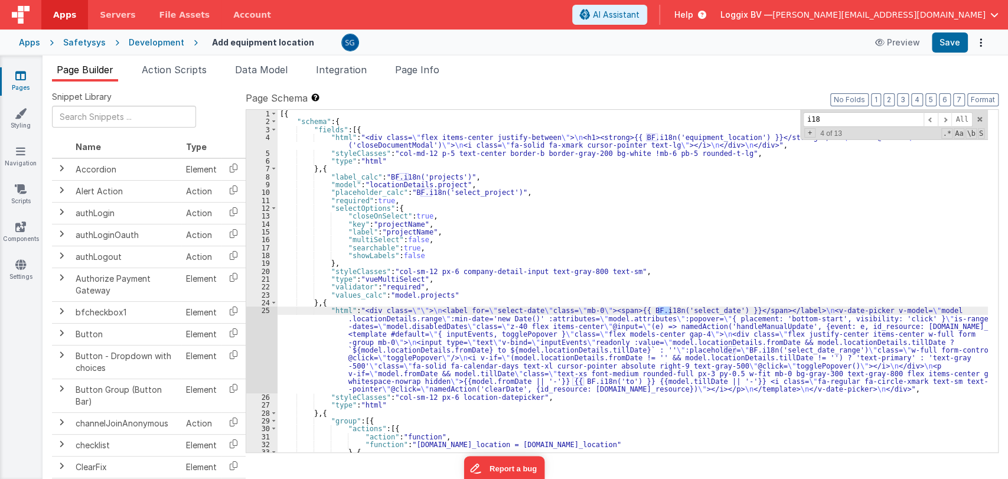
type input "i18n"
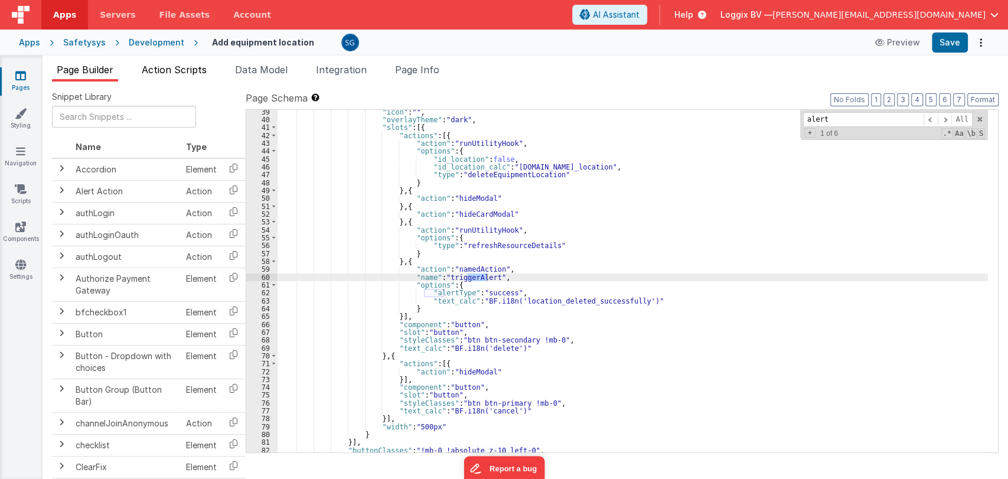
type input "alert"
click at [176, 70] on span "Action Scripts" at bounding box center [174, 70] width 65 height 12
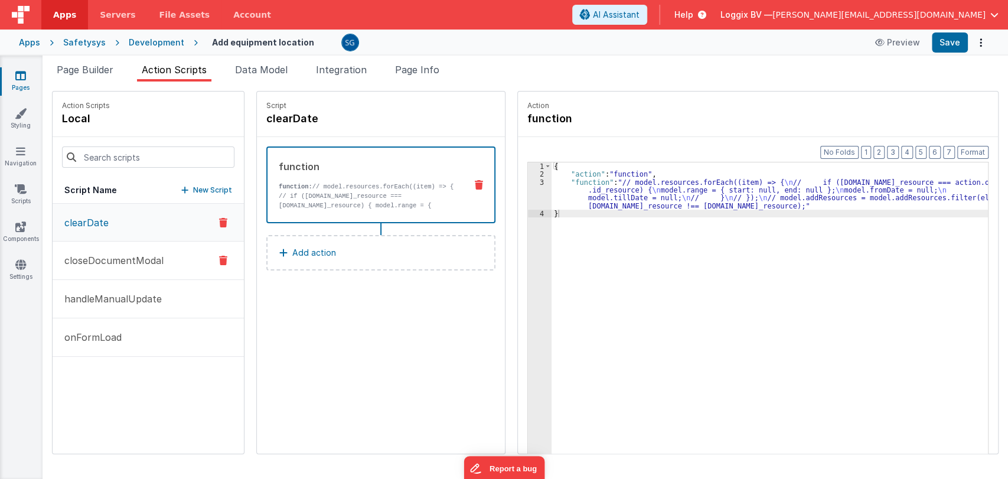
click at [109, 262] on p "closeDocumentModal" at bounding box center [110, 260] width 106 height 14
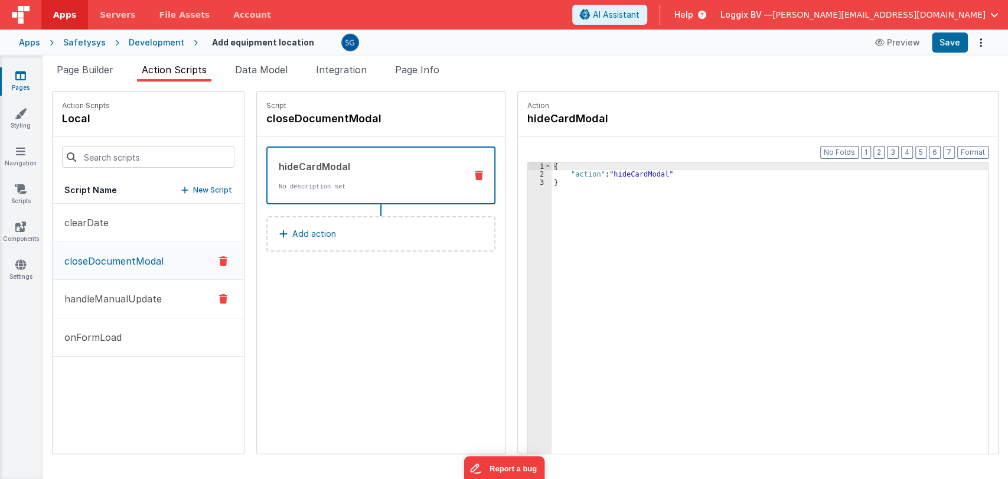
click at [107, 292] on p "handleManualUpdate" at bounding box center [109, 299] width 105 height 14
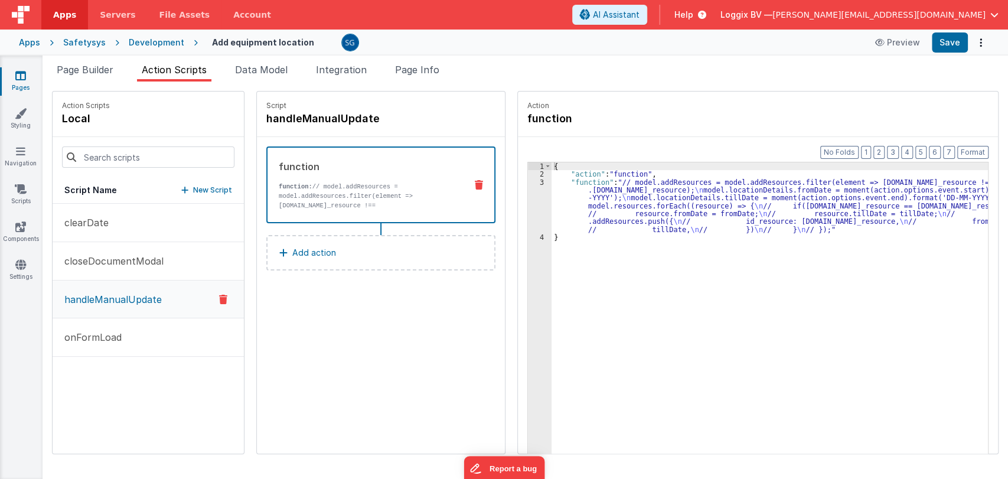
click at [110, 305] on button "handleManualUpdate" at bounding box center [148, 299] width 191 height 38
click at [101, 334] on p "onFormLoad" at bounding box center [89, 337] width 64 height 14
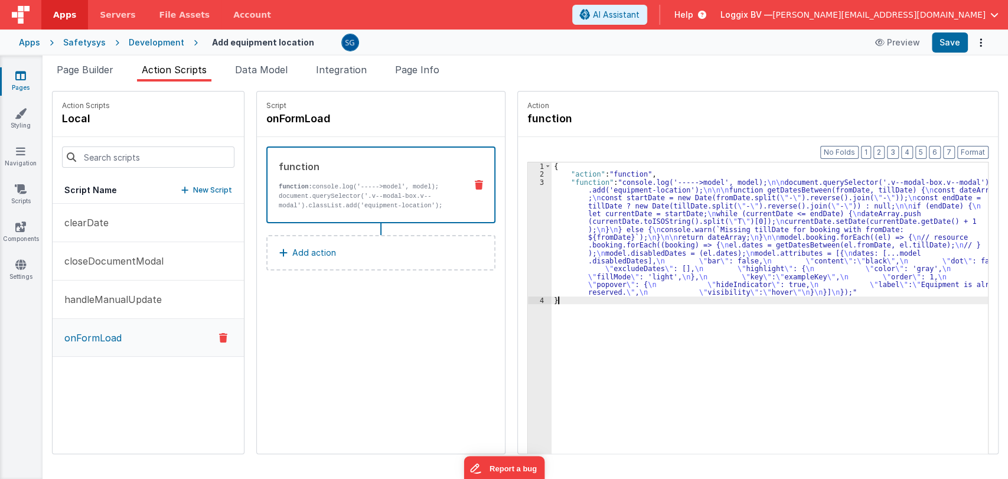
click at [983, 329] on div "{ "action" : "function" , "function" : "console.log('----->model', model); \n\n…" at bounding box center [775, 334] width 448 height 344
click at [630, 256] on div "{ "action" : "function" , "function" : "console.log('----->model', model); \n\n…" at bounding box center [775, 334] width 448 height 344
